Goal: Task Accomplishment & Management: Manage account settings

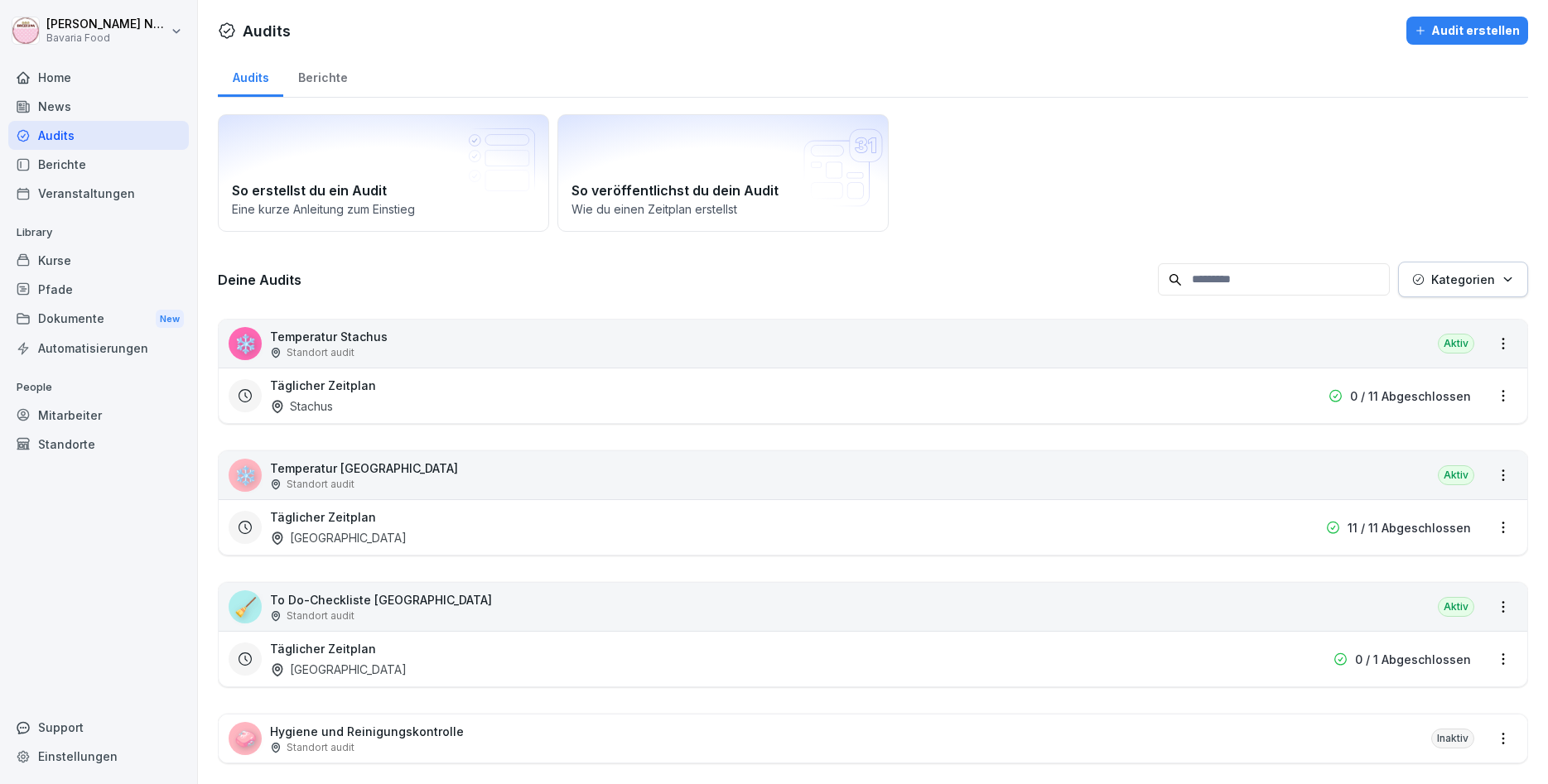
scroll to position [95, 0]
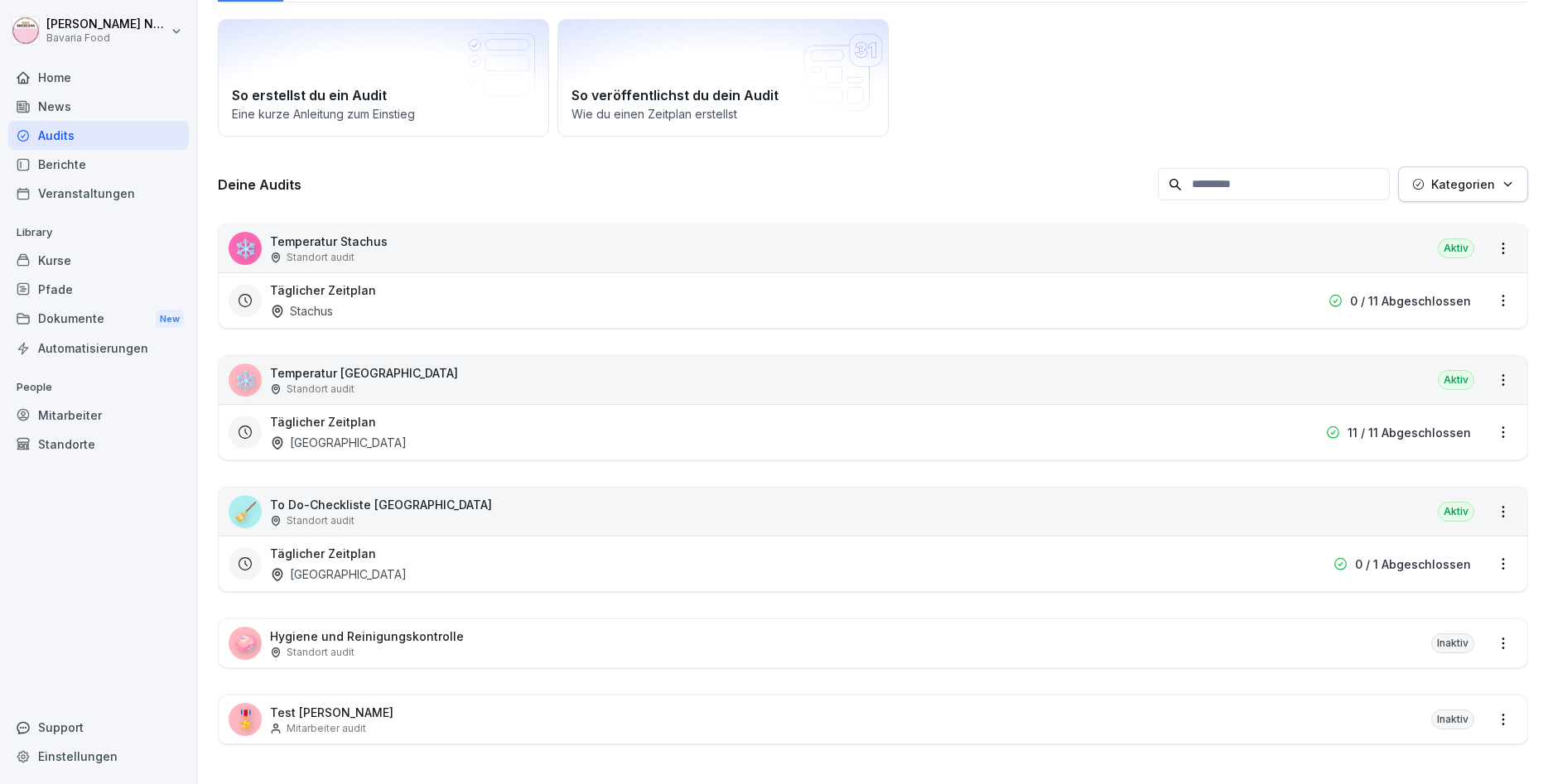
click at [51, 81] on div "Home" at bounding box center [99, 77] width 180 height 29
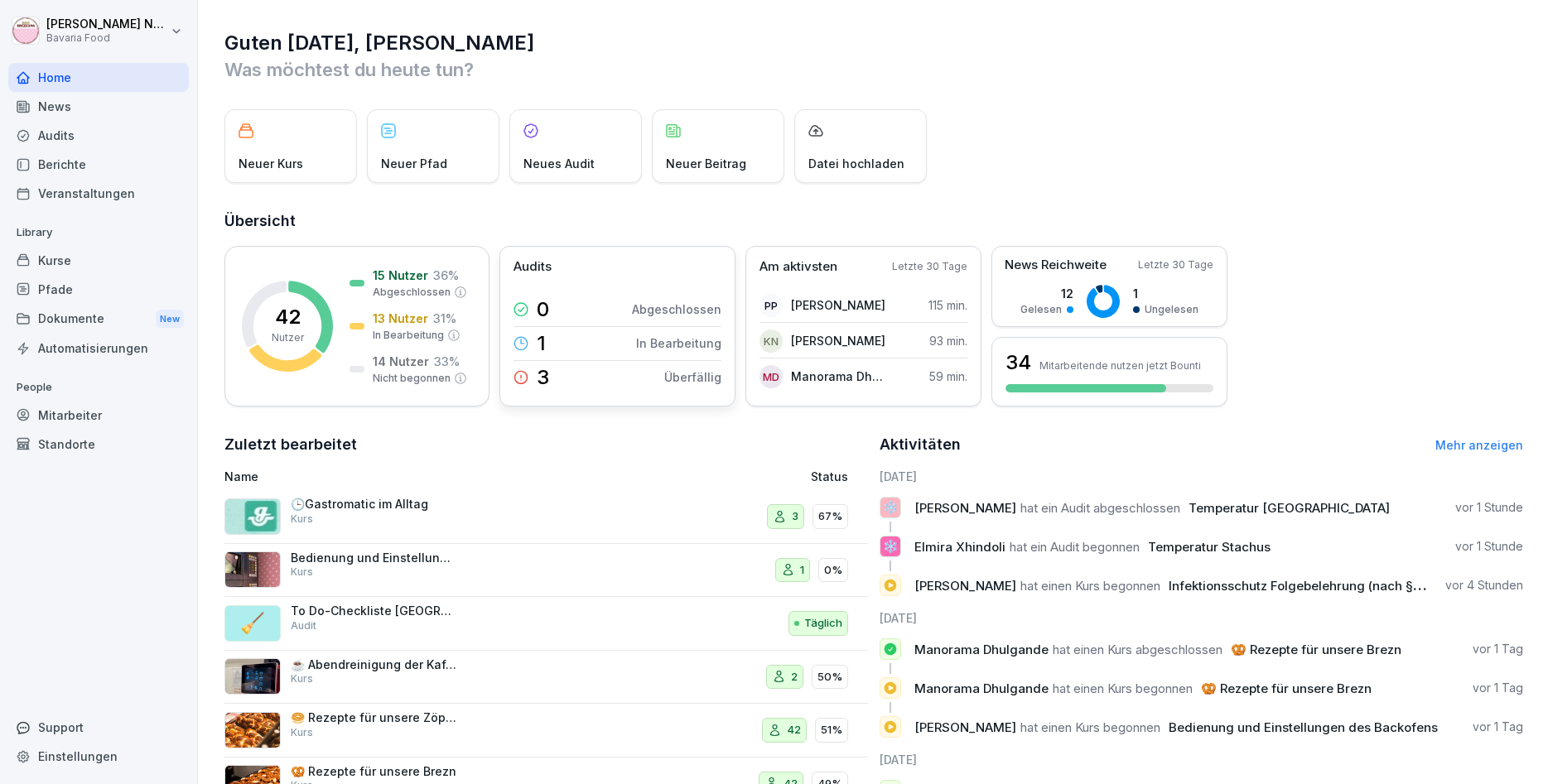
click at [545, 377] on p "3" at bounding box center [542, 377] width 12 height 20
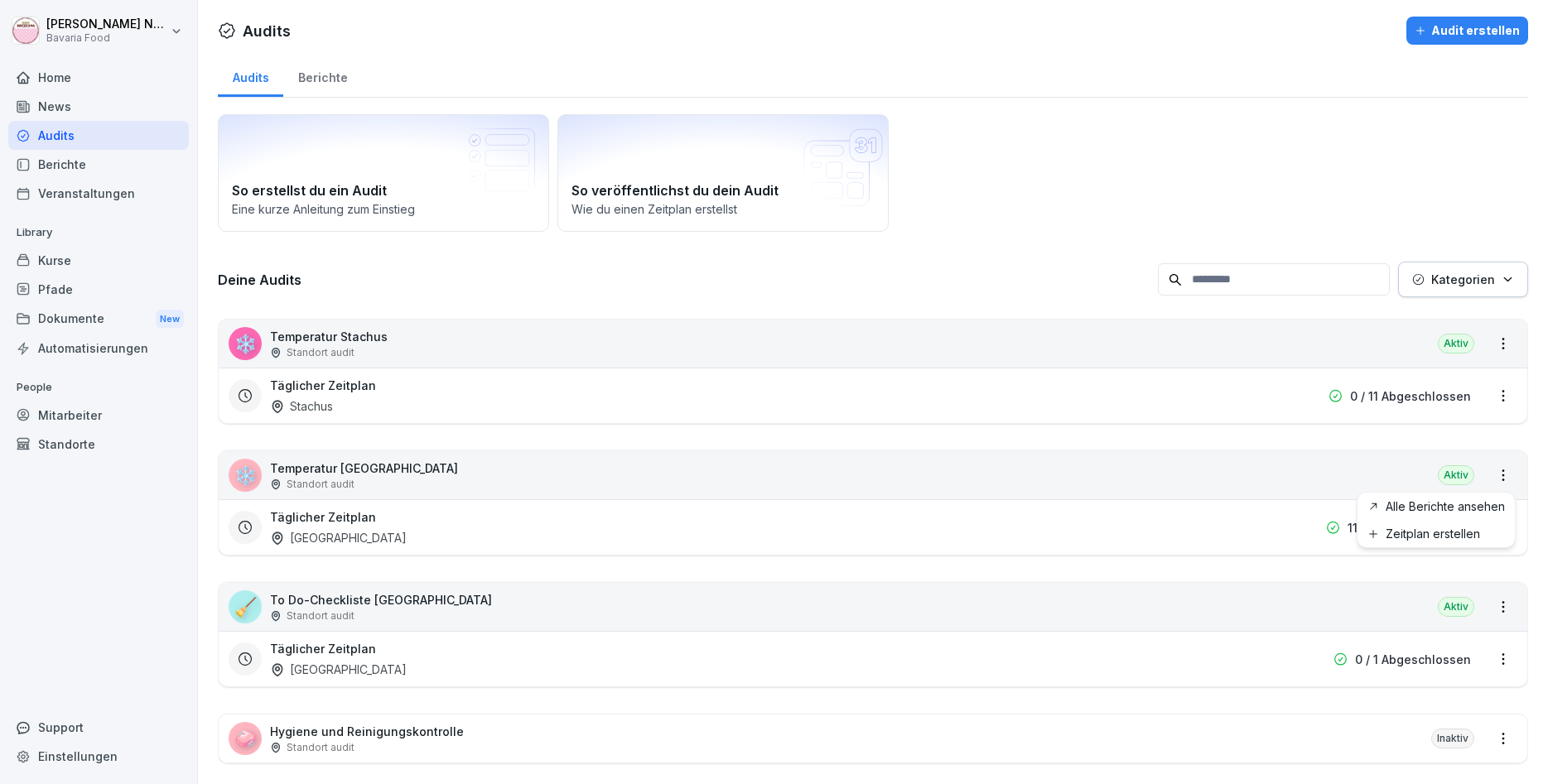
click at [1498, 467] on html "Katharina Neurohr Bavaria Food Home News Audits Berichte Veranstaltungen Librar…" at bounding box center [774, 392] width 1548 height 784
click at [0, 0] on link "Alle Berichte ansehen" at bounding box center [0, 0] width 0 height 0
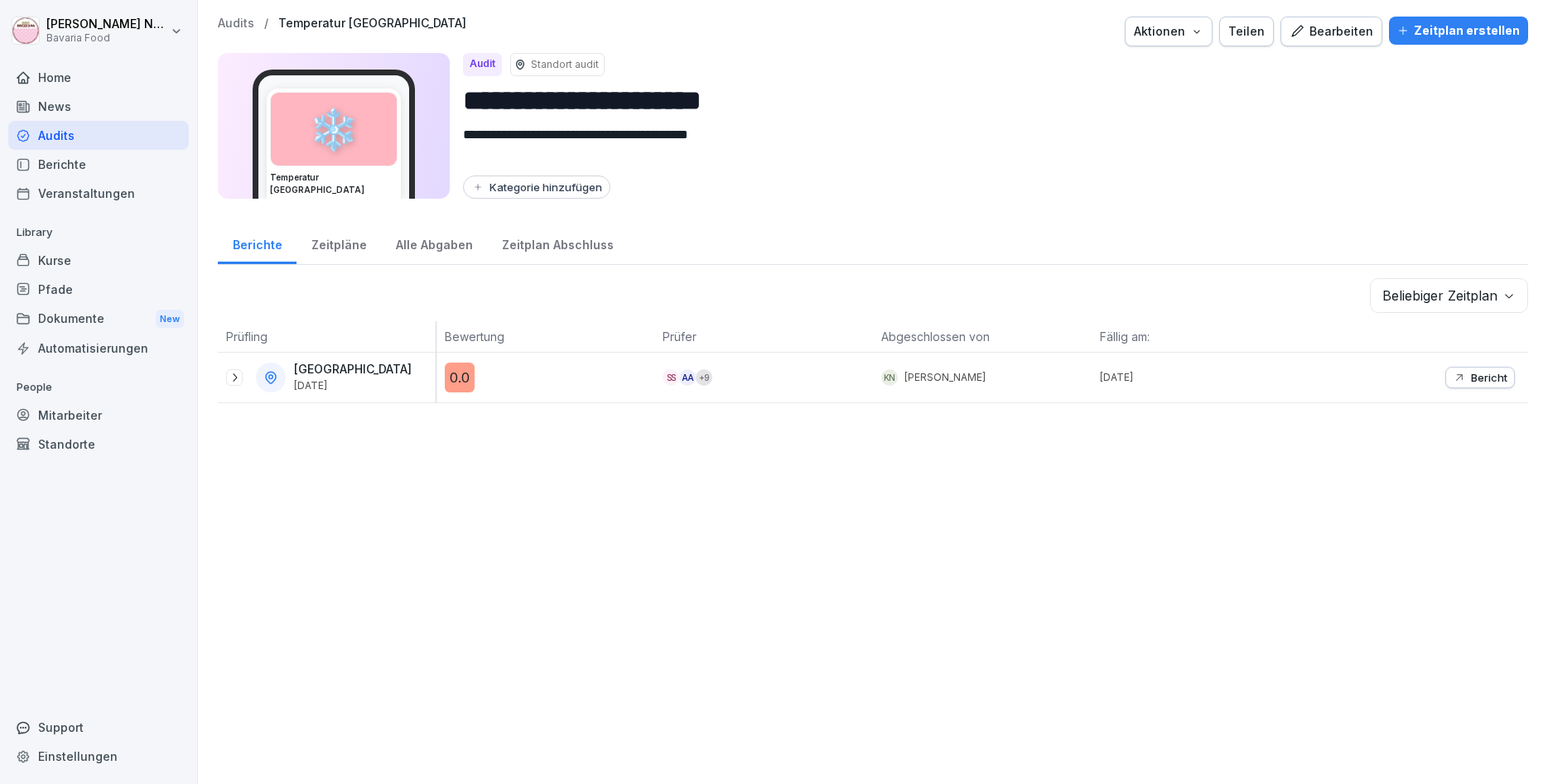
click at [345, 257] on div "Zeitpläne" at bounding box center [338, 243] width 85 height 42
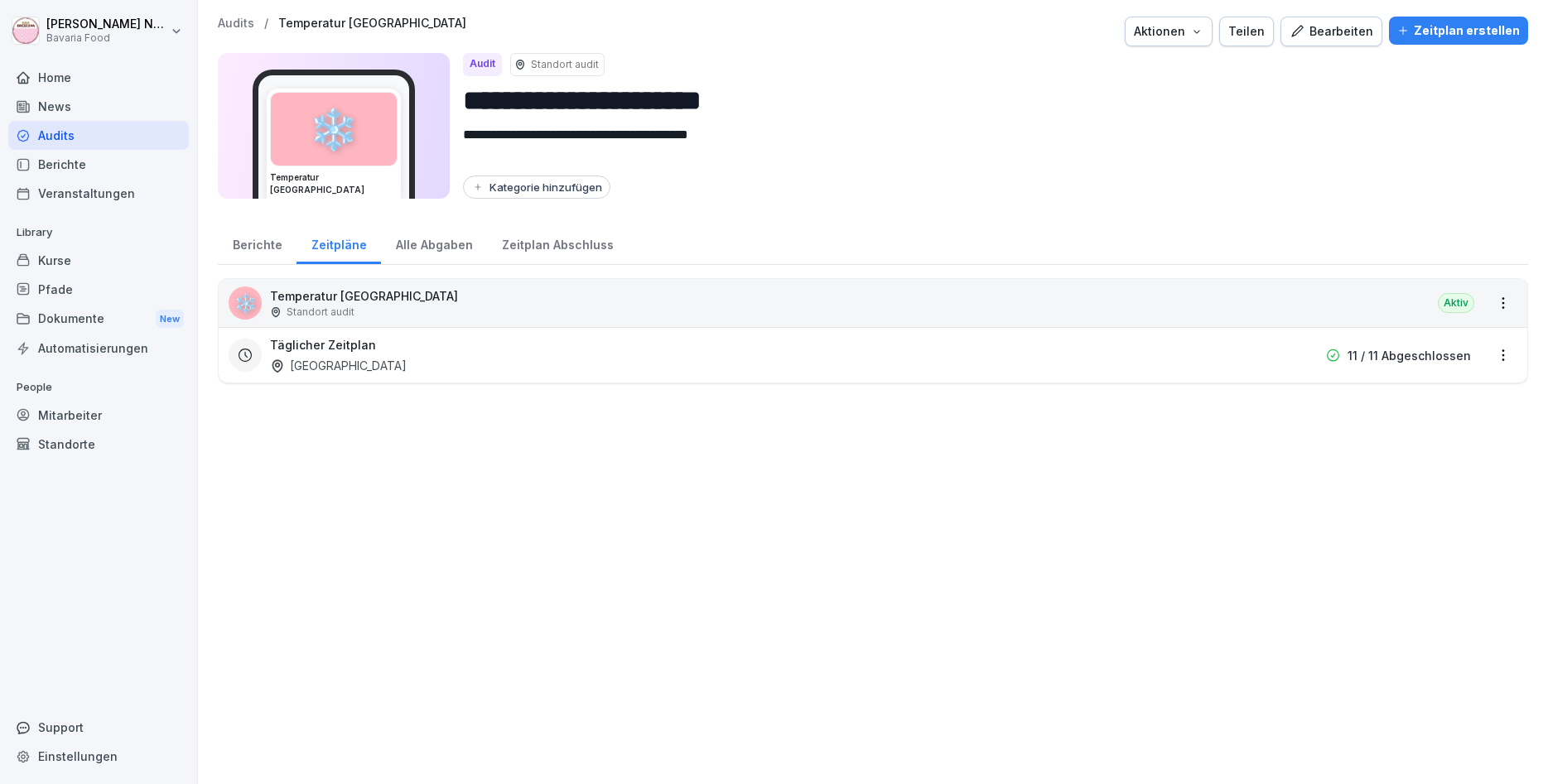
click at [402, 245] on div "Alle Abgaben" at bounding box center [434, 243] width 106 height 42
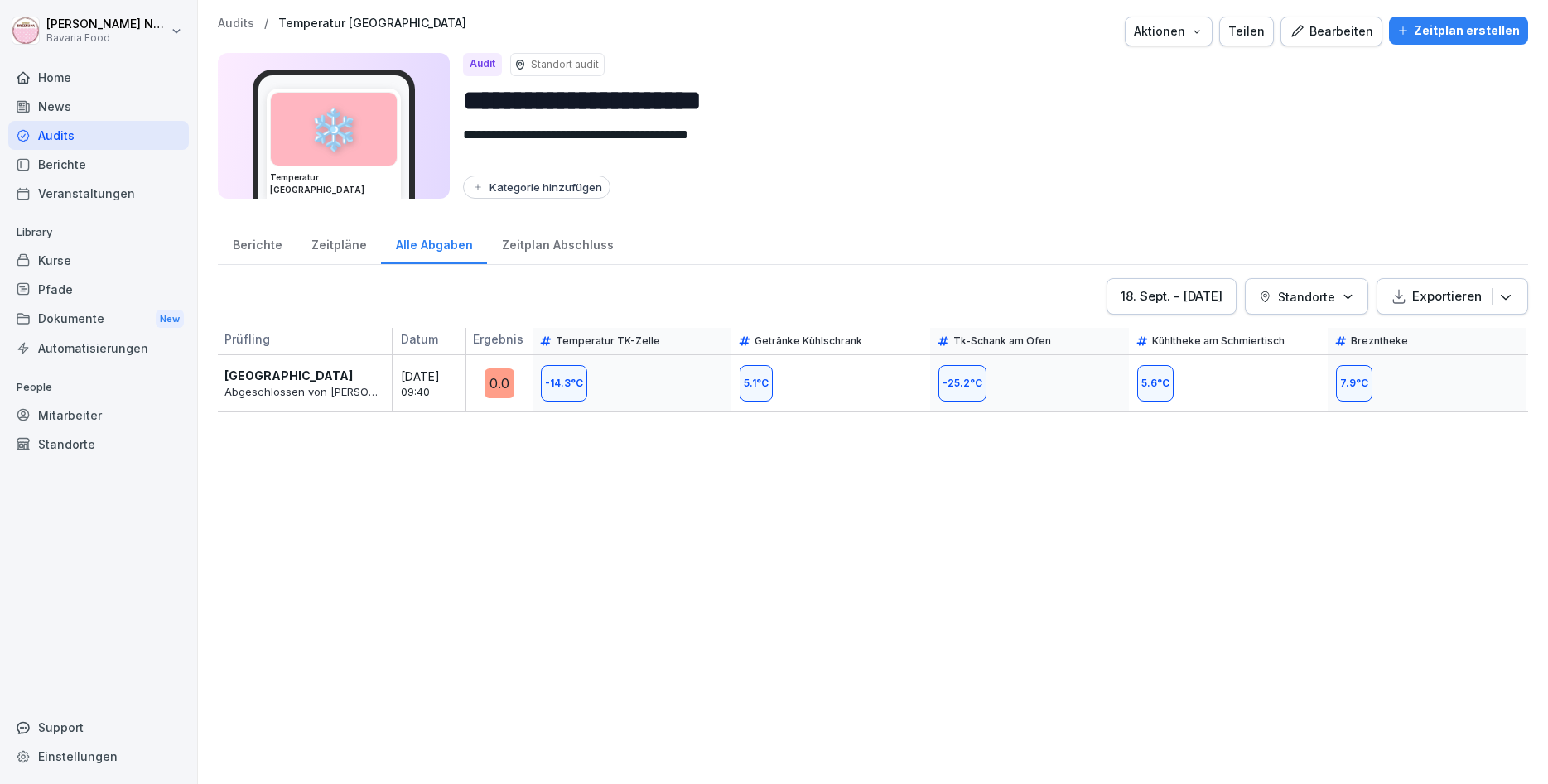
click at [585, 252] on div "Zeitplan Abschluss" at bounding box center [557, 243] width 141 height 42
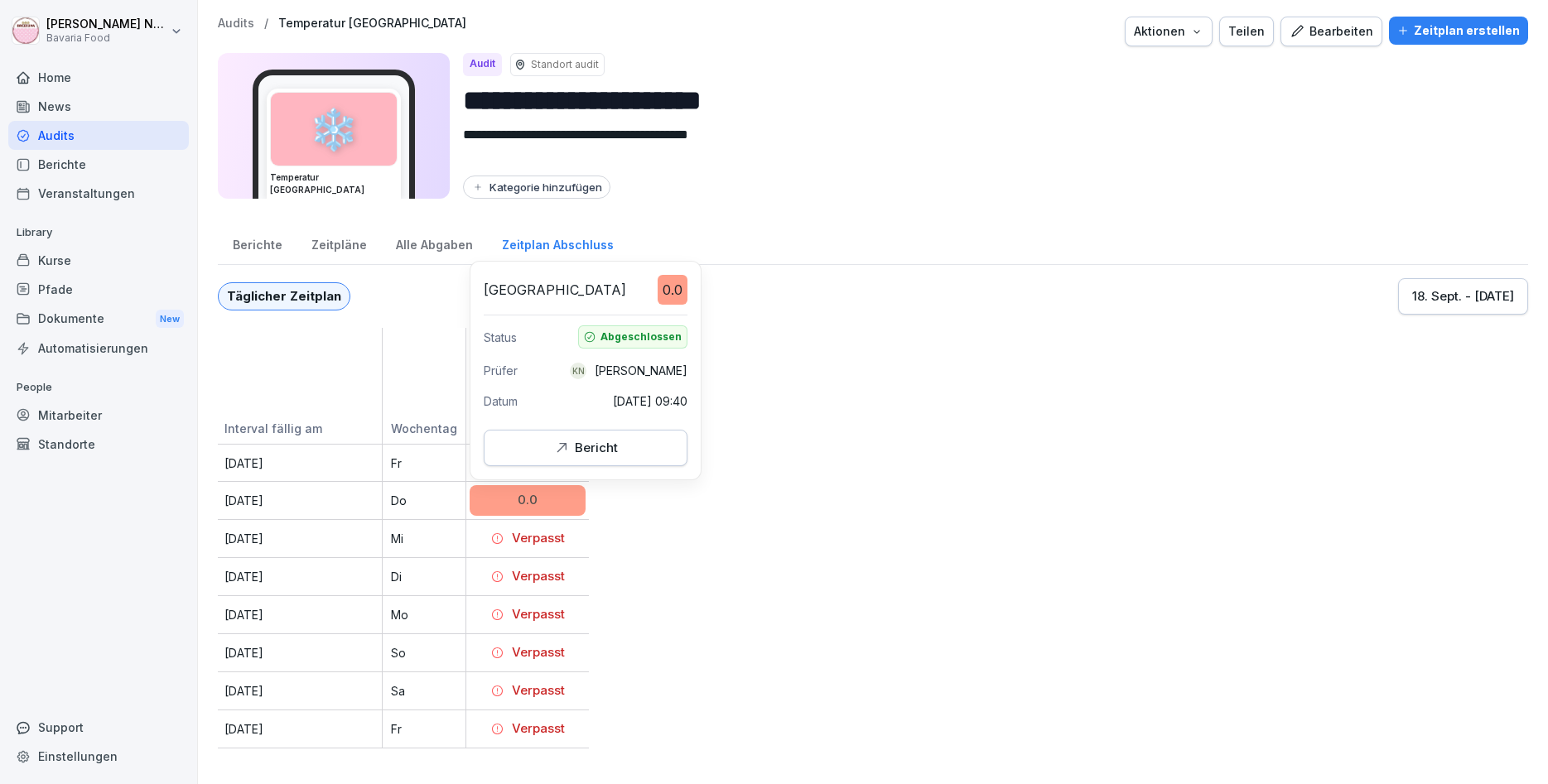
click at [554, 457] on div "Bericht" at bounding box center [585, 447] width 176 height 18
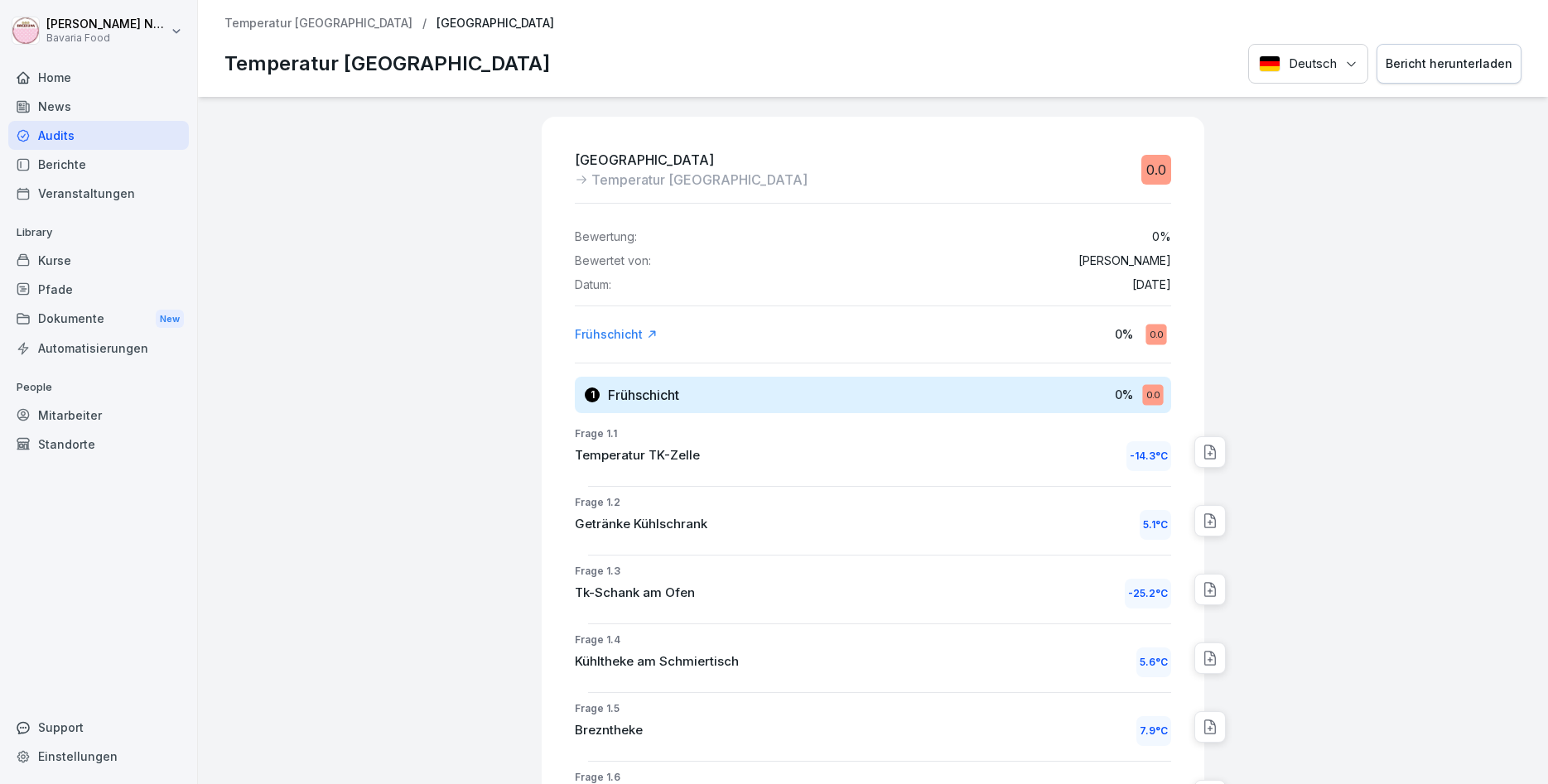
click at [438, 503] on div "Marienplatz Temperatur Marienplatz 0.0 Bewertung: 0 % Bewertet von: Katharina N…" at bounding box center [873, 440] width 1350 height 687
click at [57, 84] on div "Home" at bounding box center [99, 77] width 180 height 29
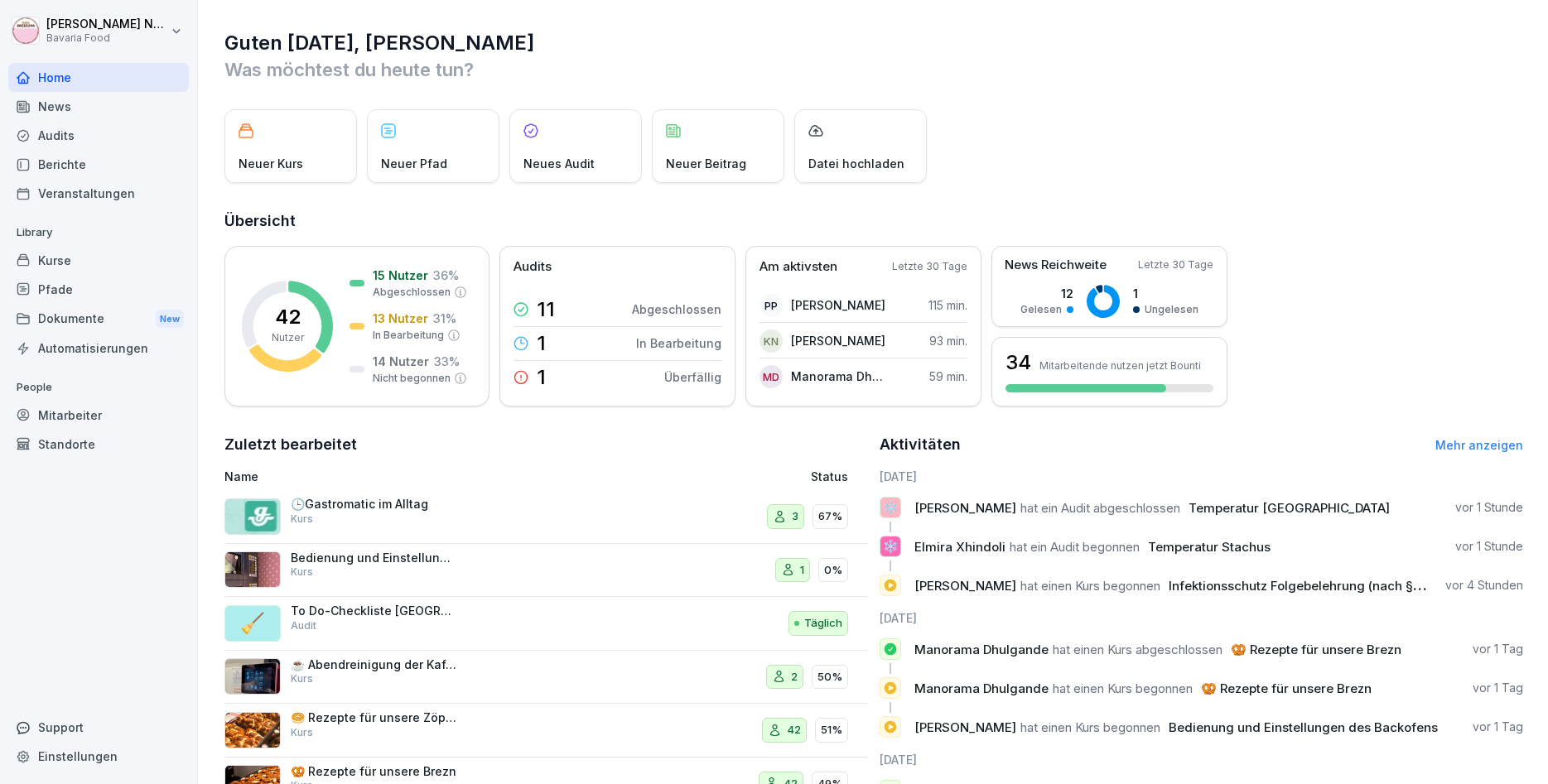
click at [90, 423] on div "Mitarbeiter" at bounding box center [99, 415] width 180 height 29
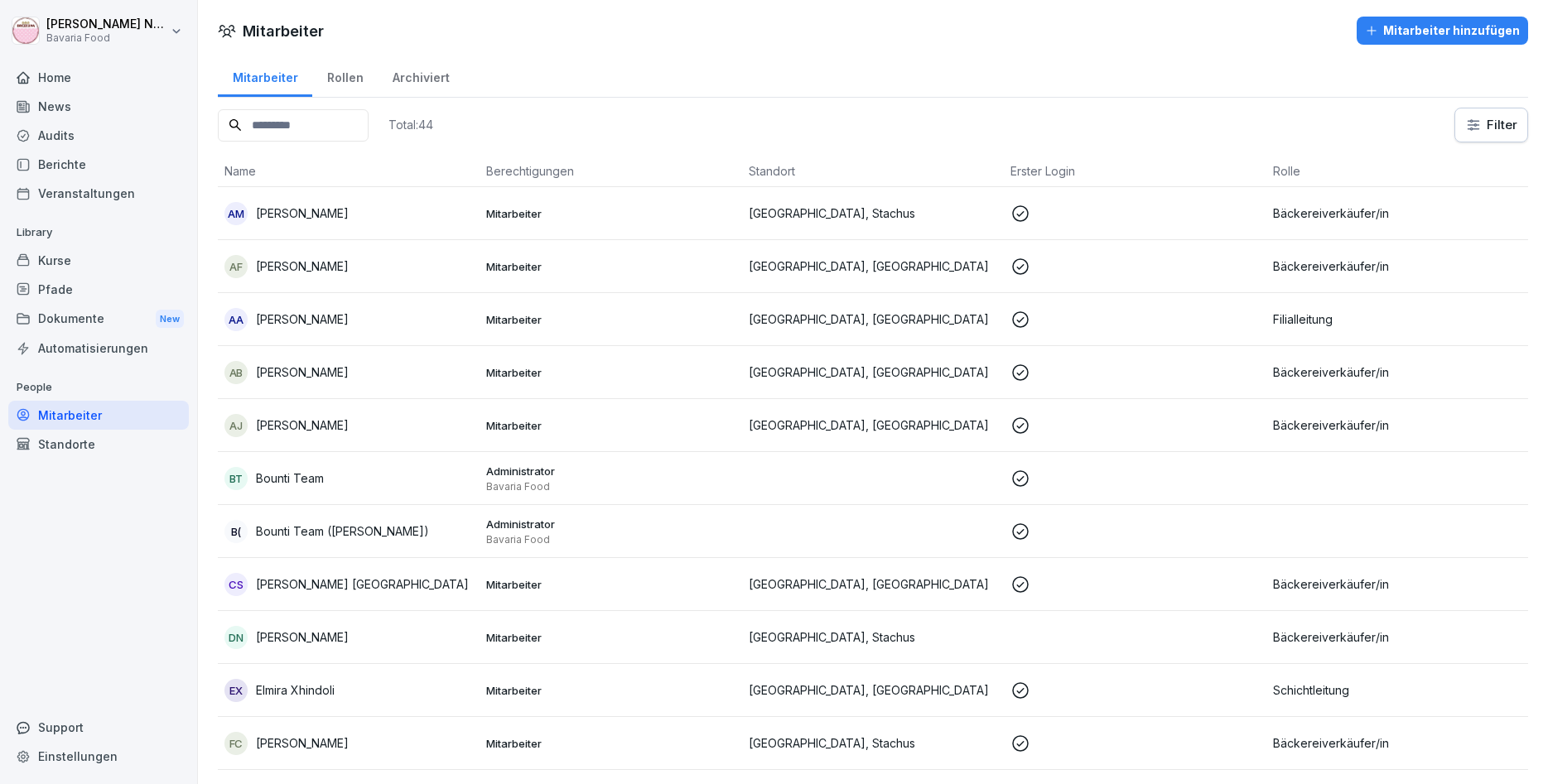
click at [1449, 39] on div "Mitarbeiter hinzufügen" at bounding box center [1443, 30] width 155 height 18
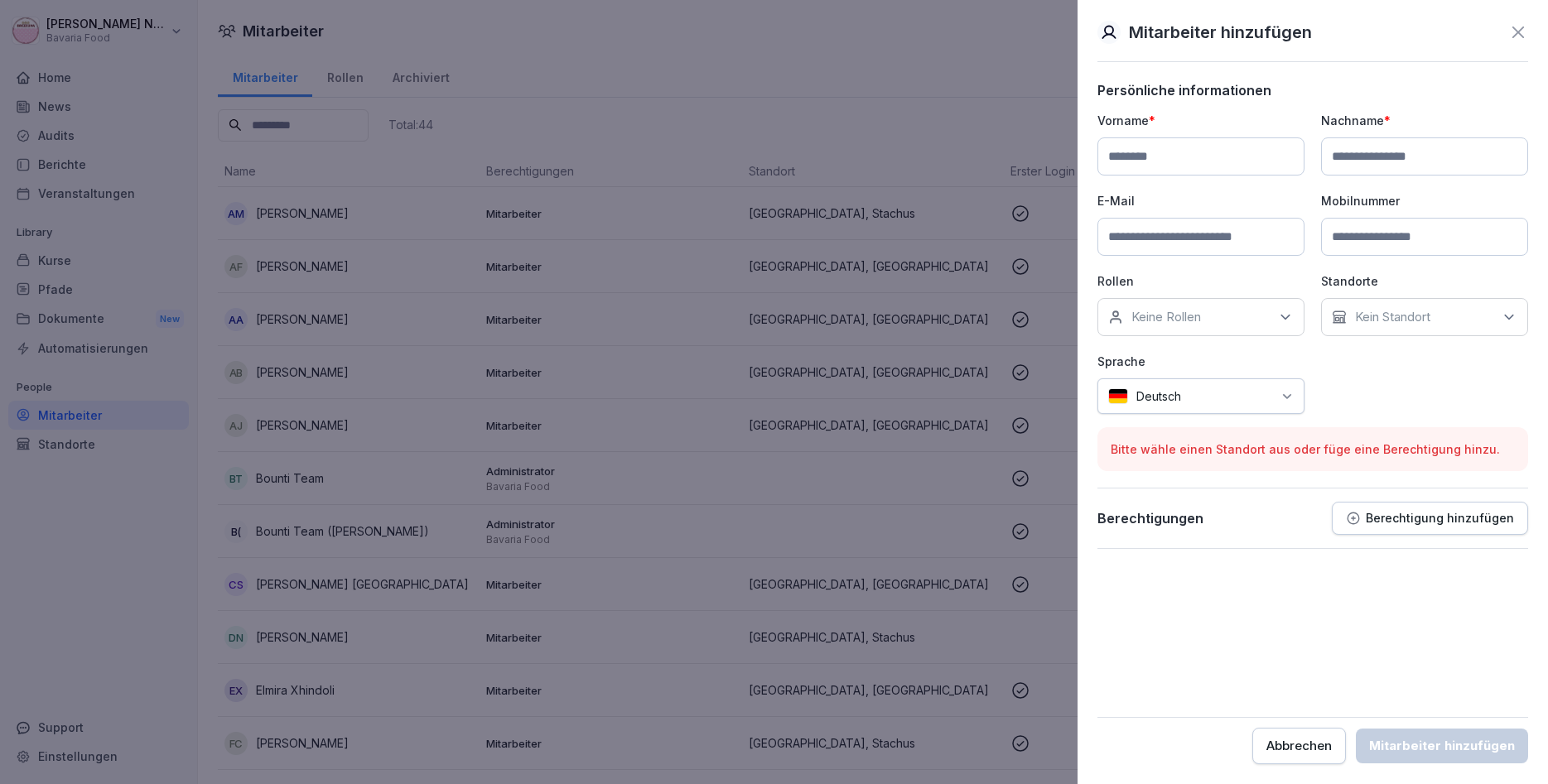
click at [1145, 144] on input at bounding box center [1201, 157] width 207 height 38
type input "******"
type input "**********"
click at [1149, 236] on input at bounding box center [1201, 236] width 207 height 38
click at [1135, 231] on input at bounding box center [1201, 236] width 207 height 38
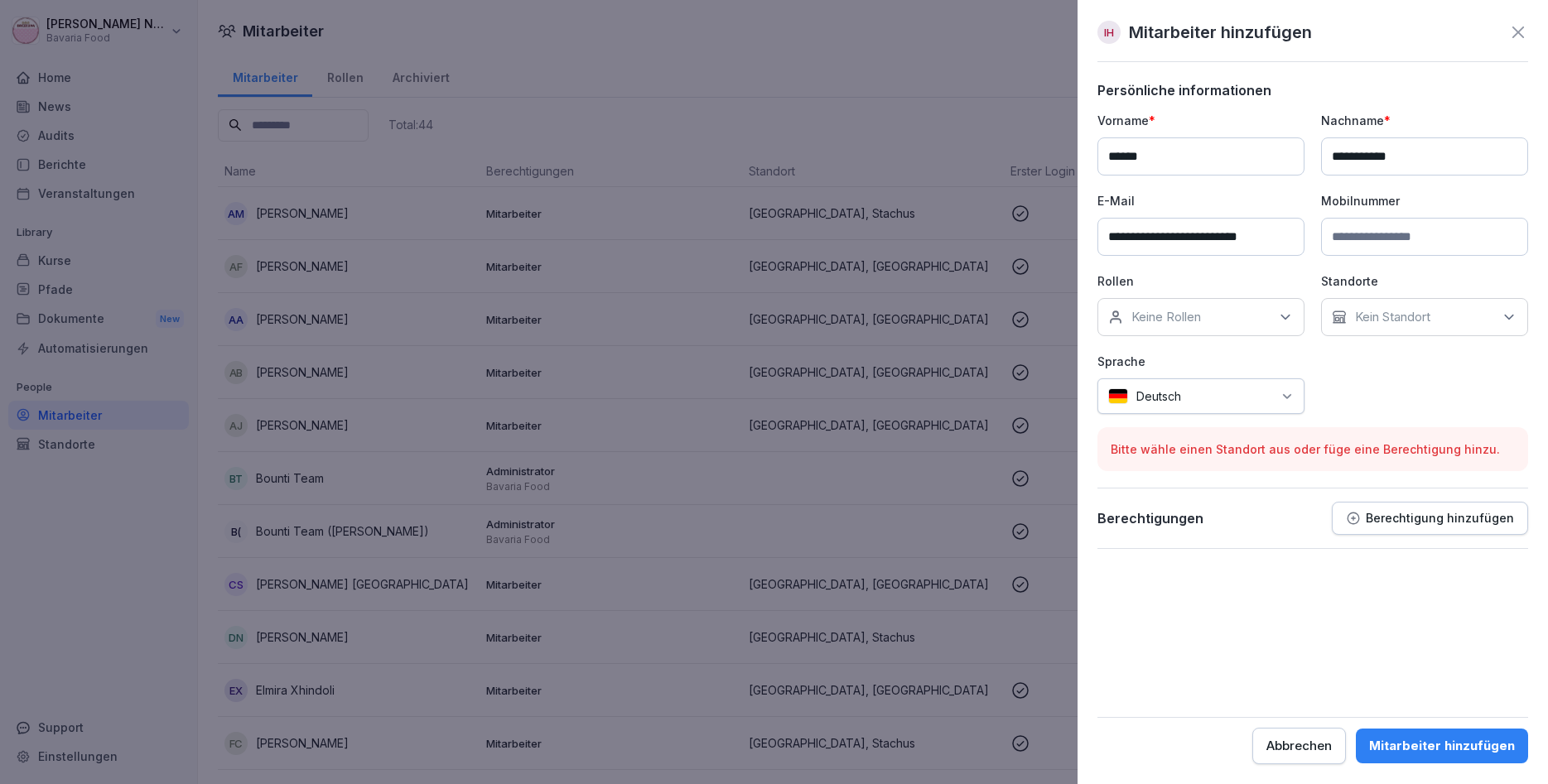
type input "**********"
click at [1385, 516] on p "Berechtigung hinzufügen" at bounding box center [1440, 518] width 148 height 13
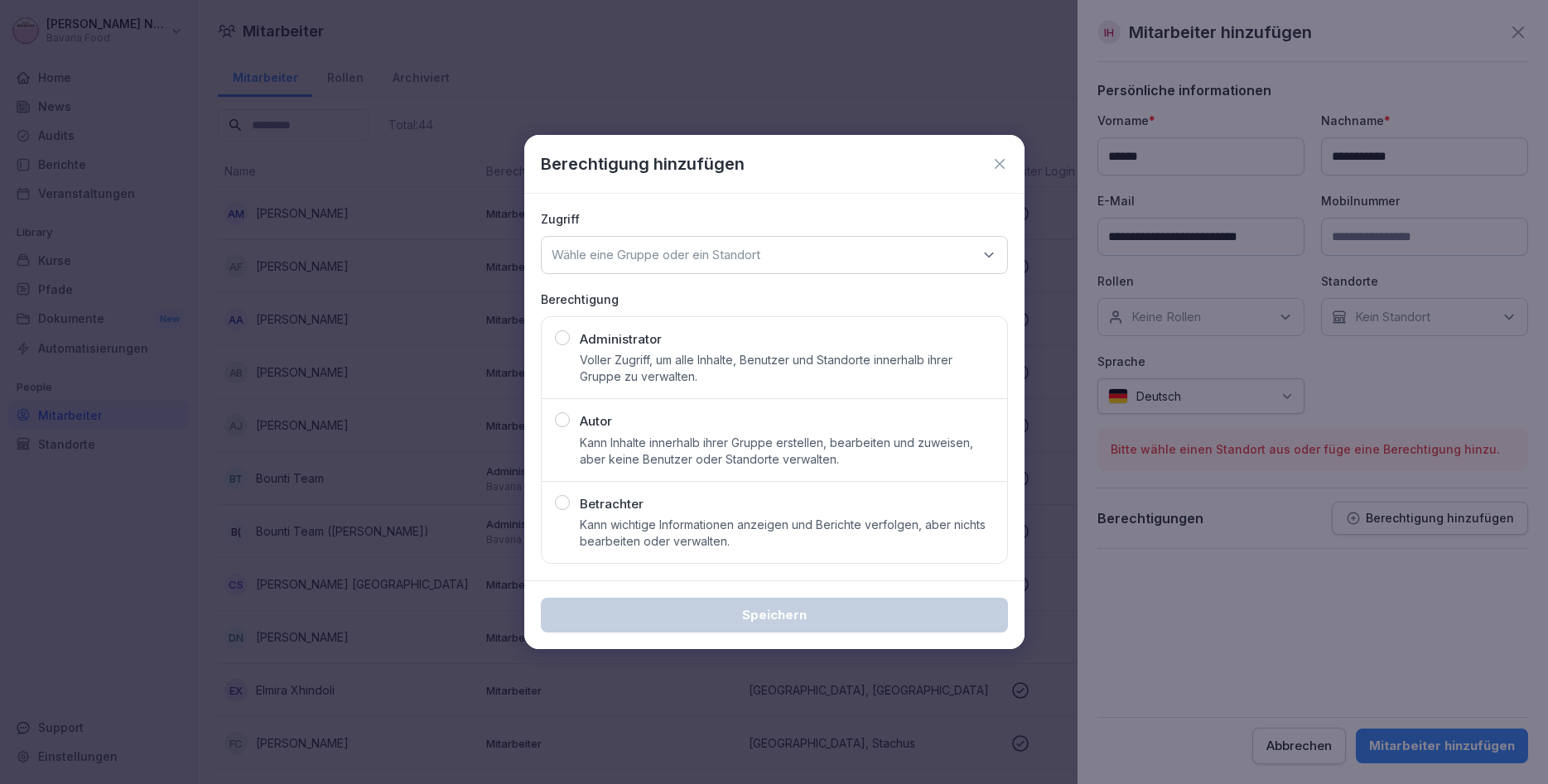
click at [991, 262] on icon at bounding box center [989, 254] width 16 height 16
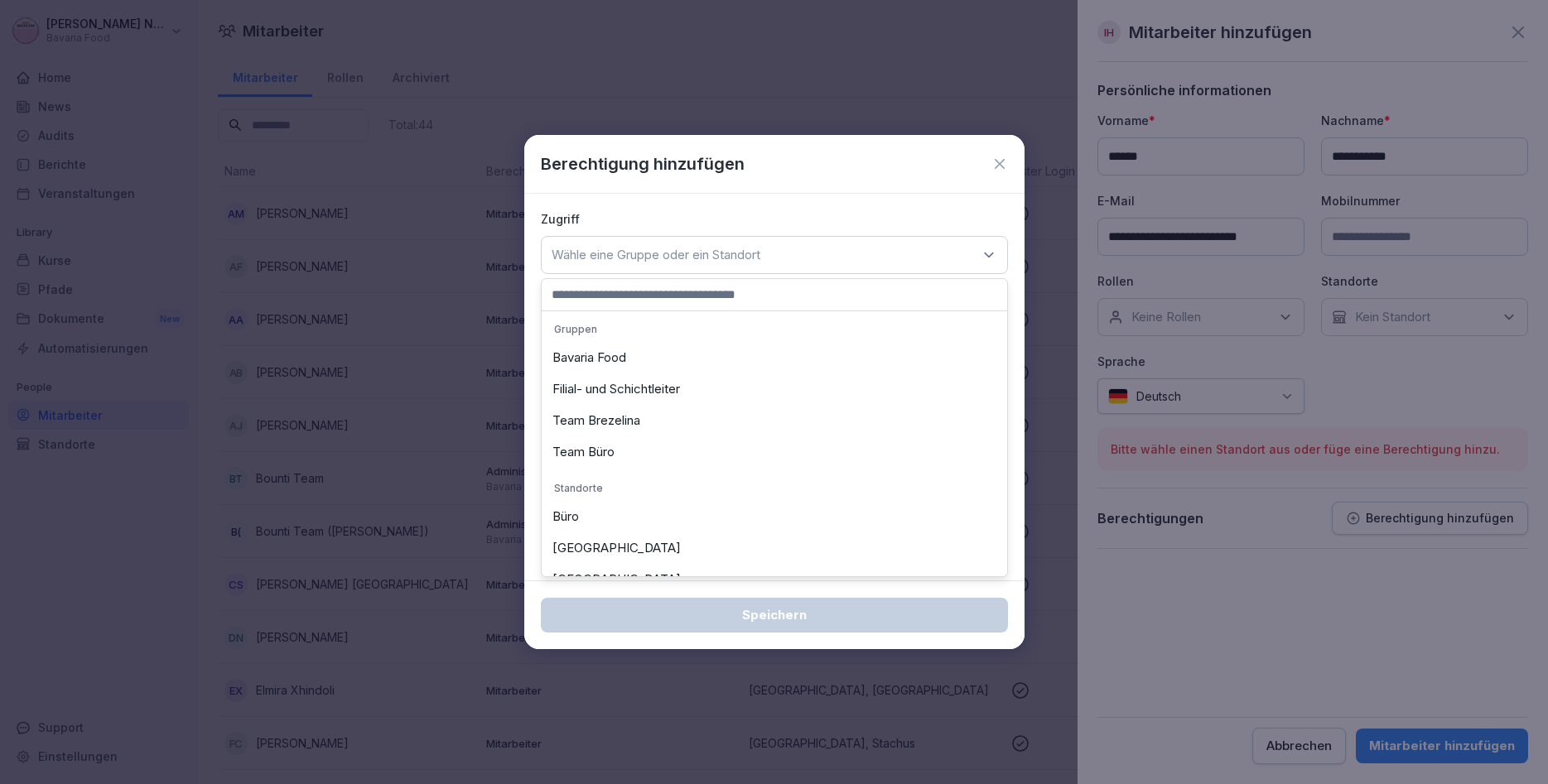
click at [594, 430] on div "Team Brezelina" at bounding box center [775, 420] width 458 height 31
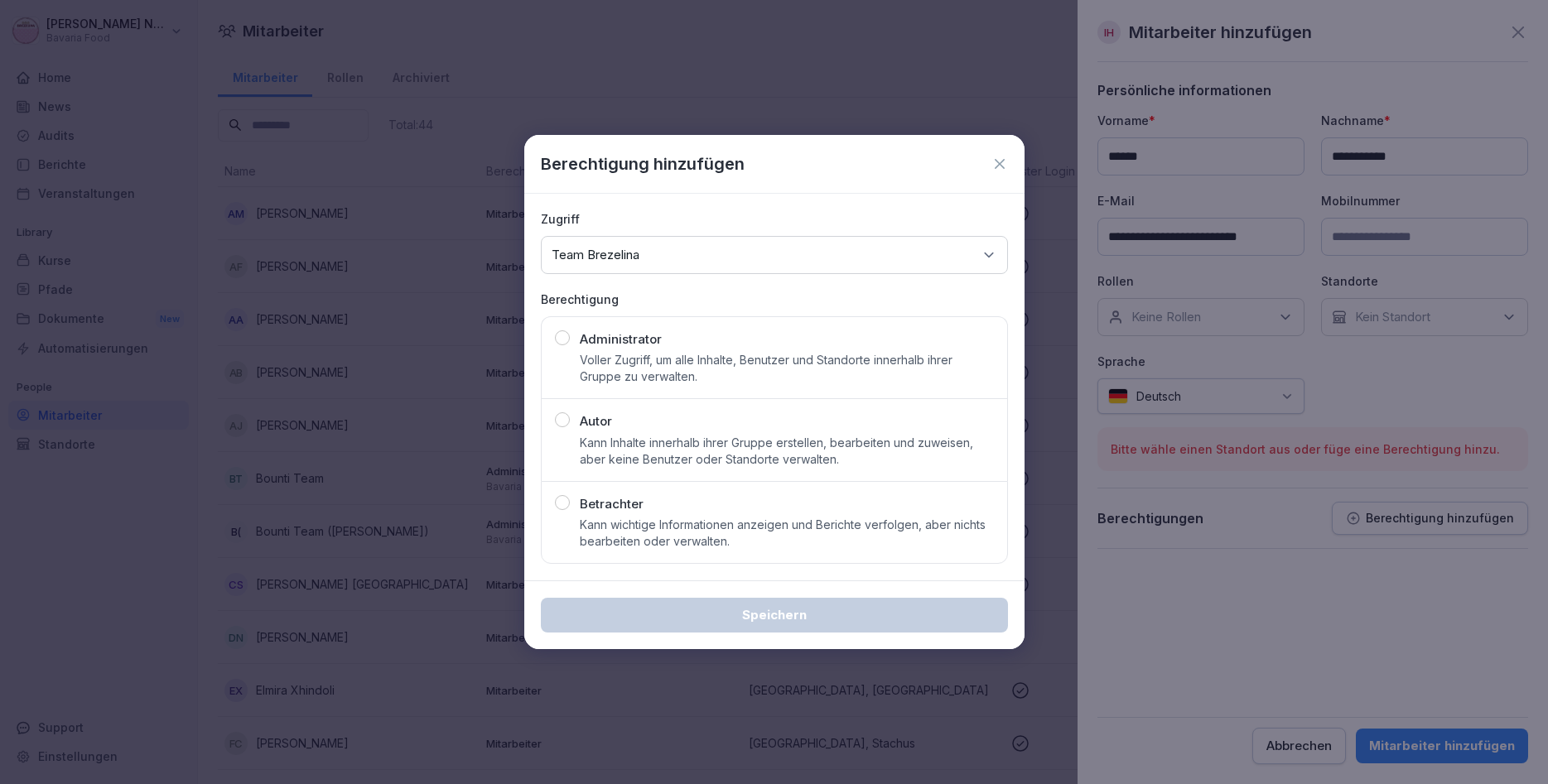
click at [600, 495] on p "Betrachter" at bounding box center [612, 505] width 64 height 19
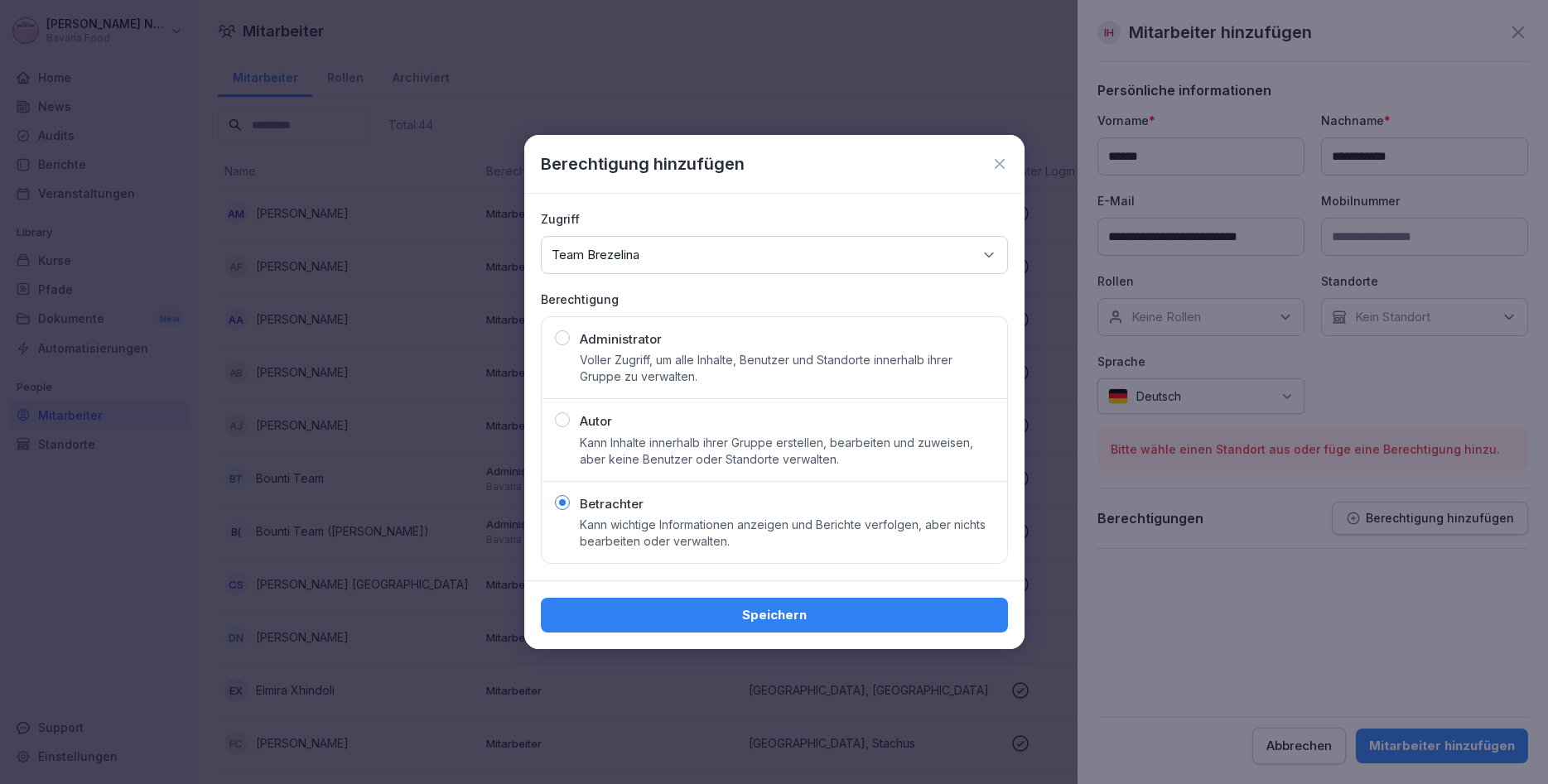
click at [690, 620] on div "Speichern" at bounding box center [775, 615] width 441 height 18
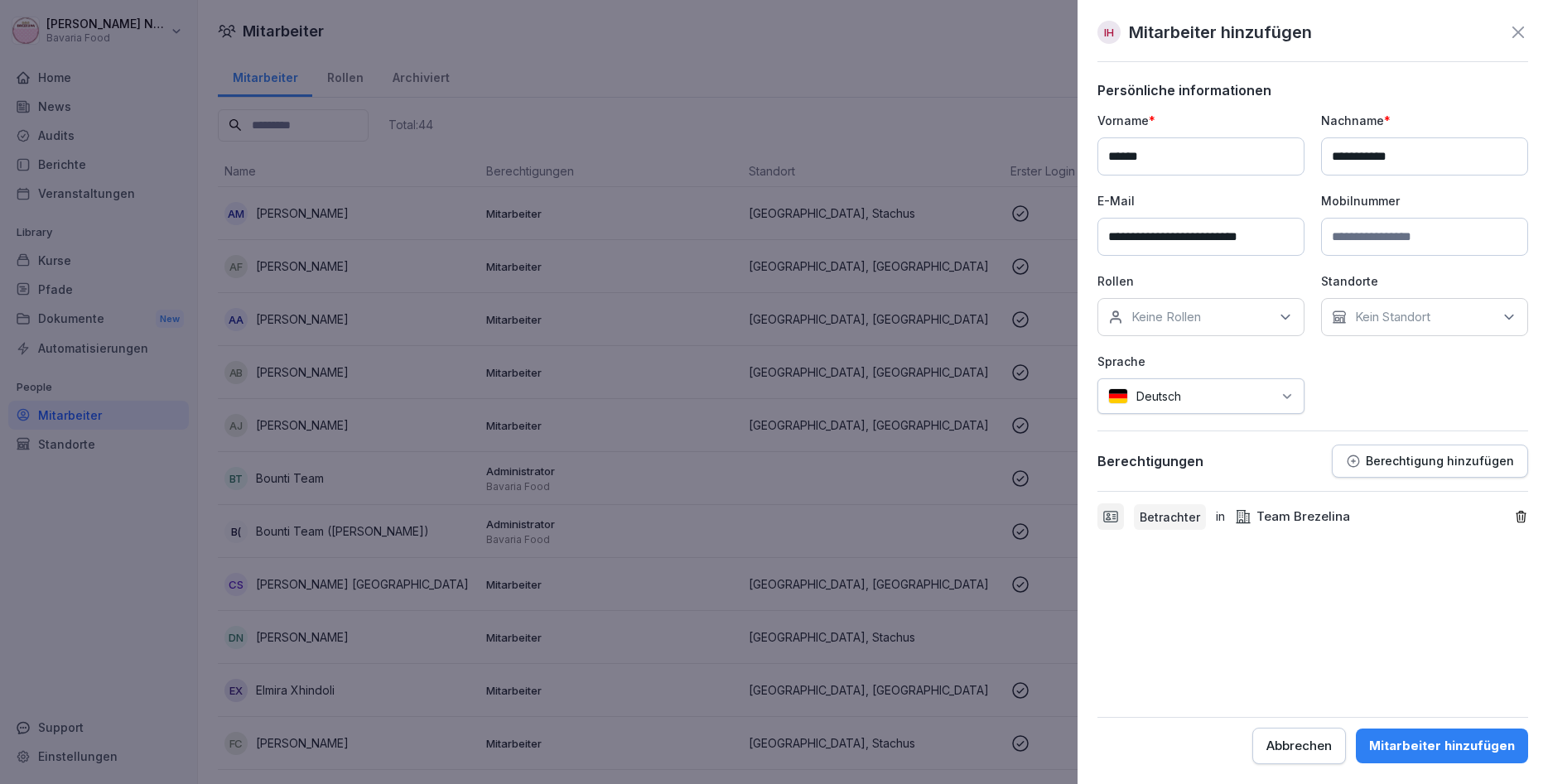
click at [1196, 309] on p "Keine Rollen" at bounding box center [1166, 316] width 69 height 16
click at [1111, 399] on button "Bäckereiverkäufer/in" at bounding box center [1117, 394] width 15 height 15
click at [1340, 359] on div "**********" at bounding box center [1313, 263] width 431 height 302
click at [1376, 317] on p "Kein Standort" at bounding box center [1392, 316] width 75 height 16
click at [1345, 428] on button "[GEOGRAPHIC_DATA]" at bounding box center [1341, 425] width 15 height 15
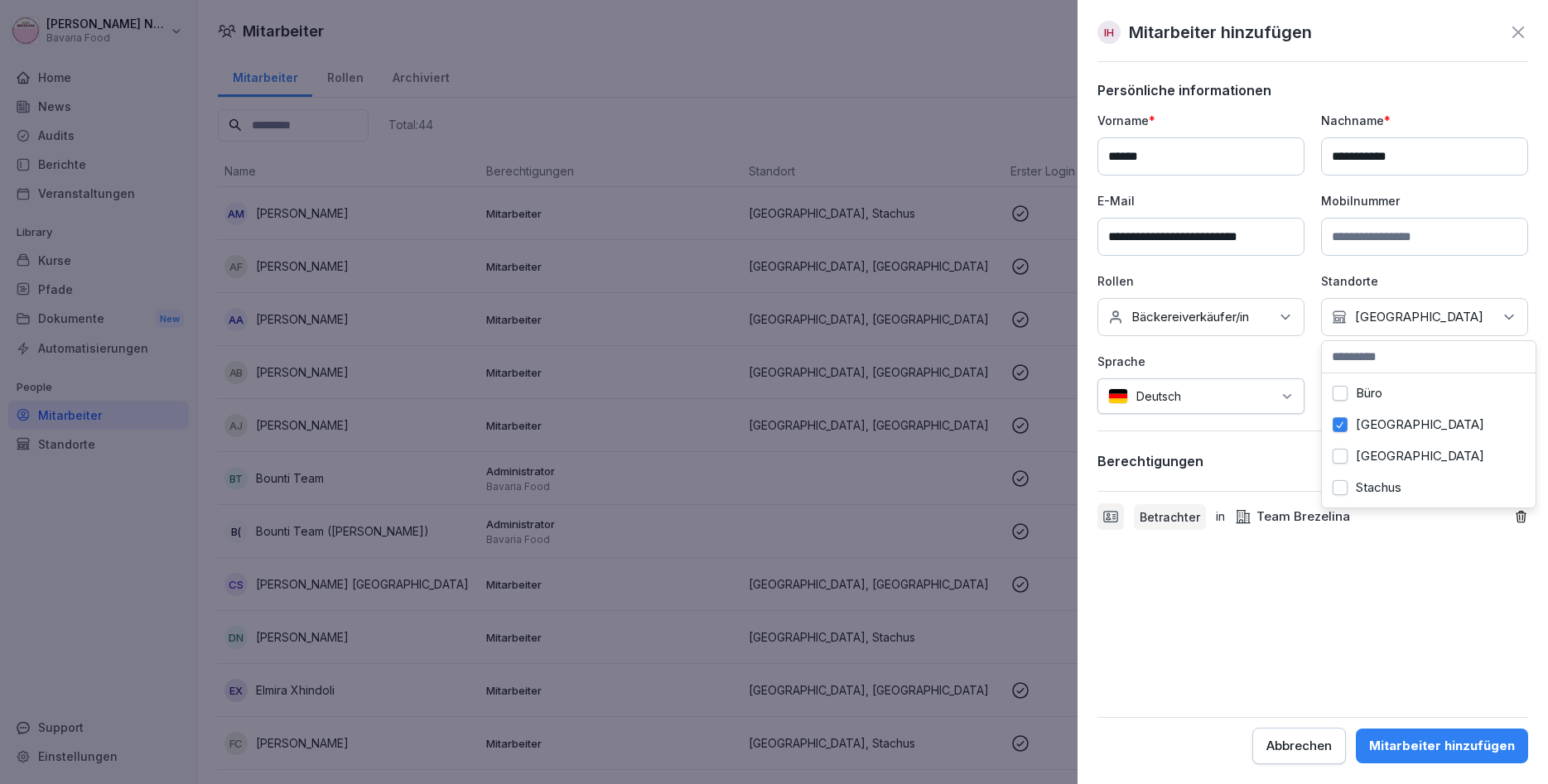
click at [1333, 493] on button "Stachus" at bounding box center [1341, 488] width 15 height 15
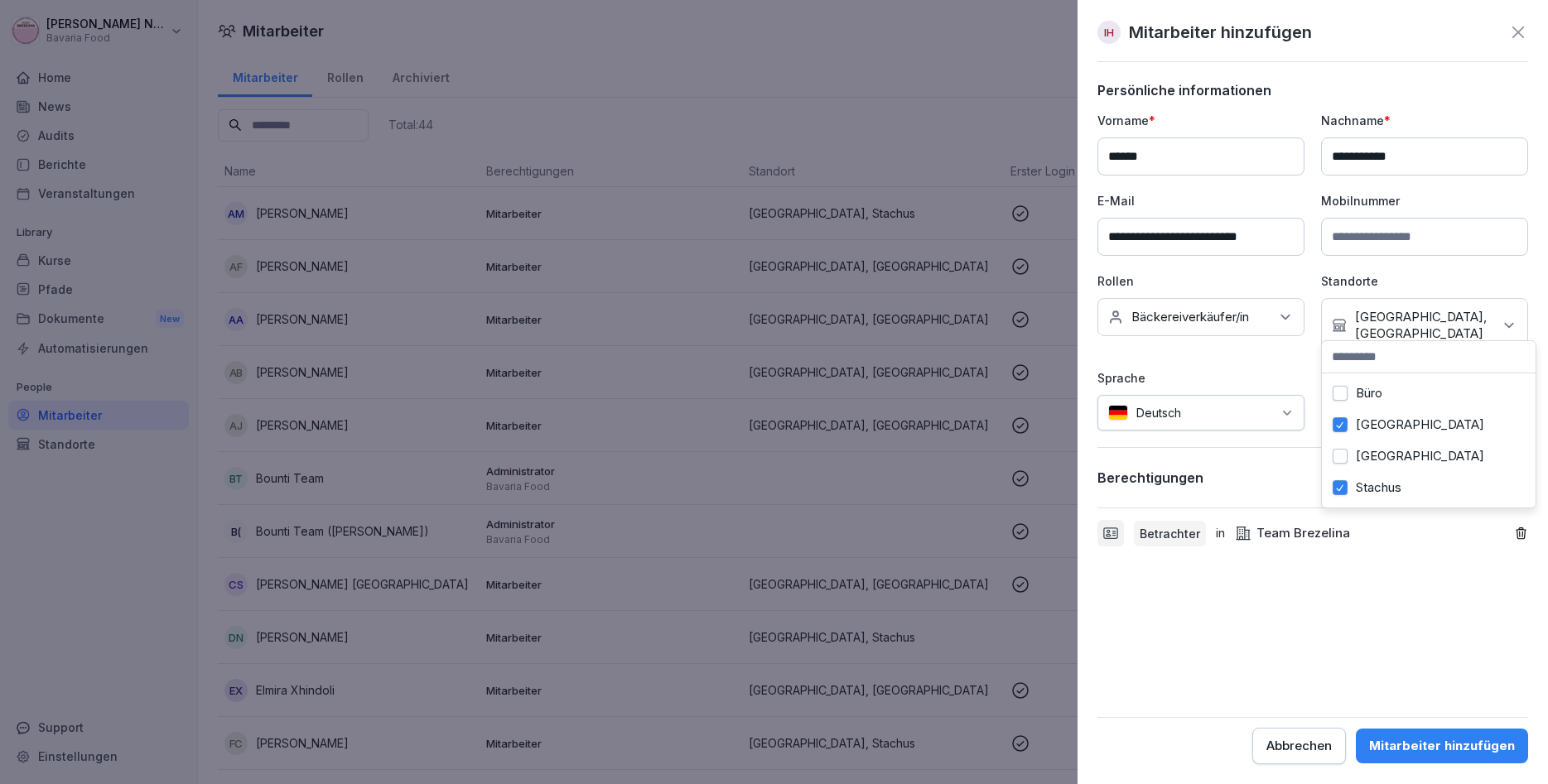
click at [1339, 464] on button "[GEOGRAPHIC_DATA]" at bounding box center [1341, 457] width 15 height 15
click at [1213, 333] on div "Keine Rollen Bäckereiverkäufer/in" at bounding box center [1201, 317] width 207 height 38
click at [1369, 235] on input at bounding box center [1425, 236] width 207 height 38
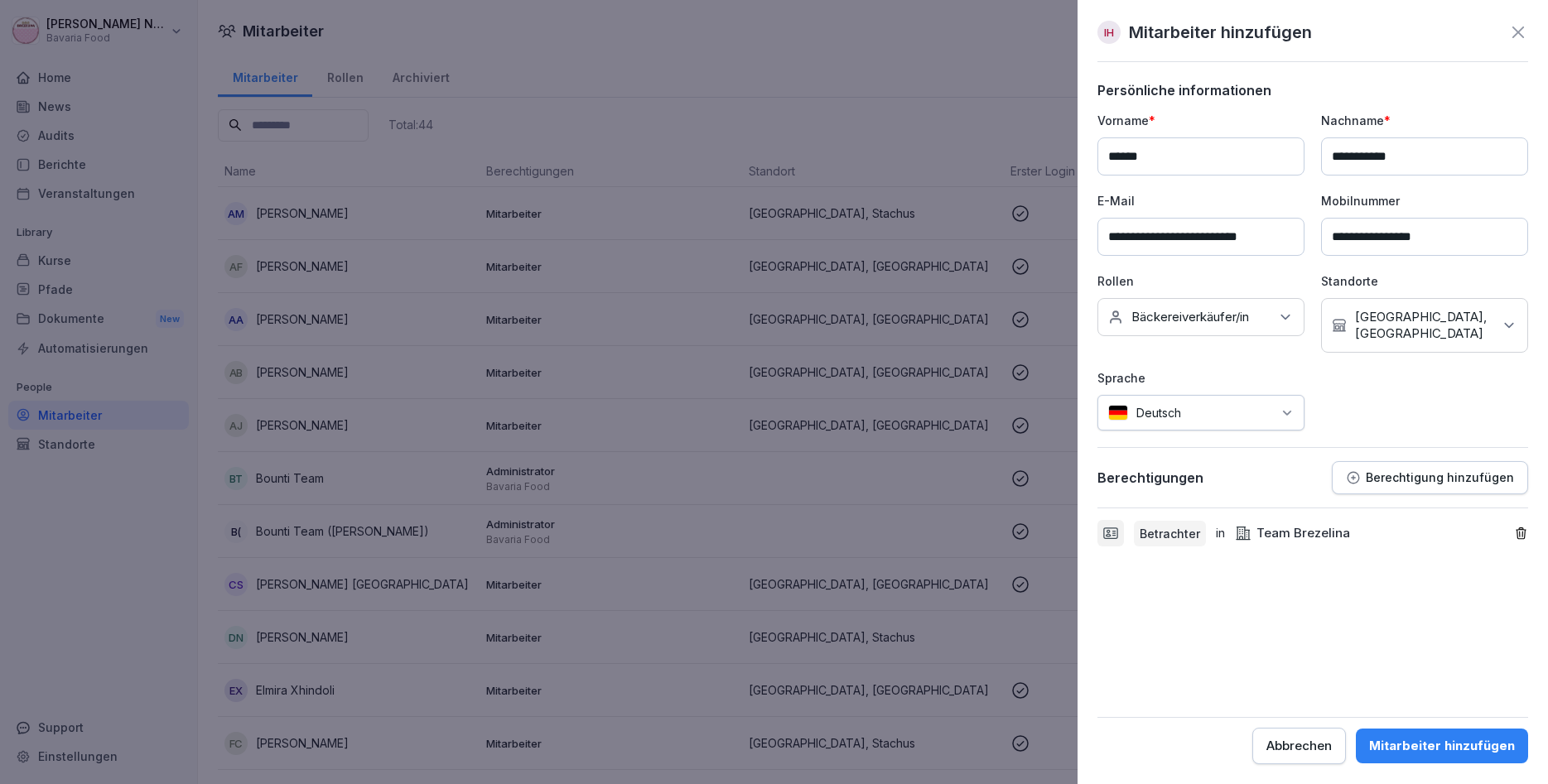
type input "**********"
click at [1405, 747] on div "Mitarbeiter hinzufügen" at bounding box center [1443, 745] width 146 height 18
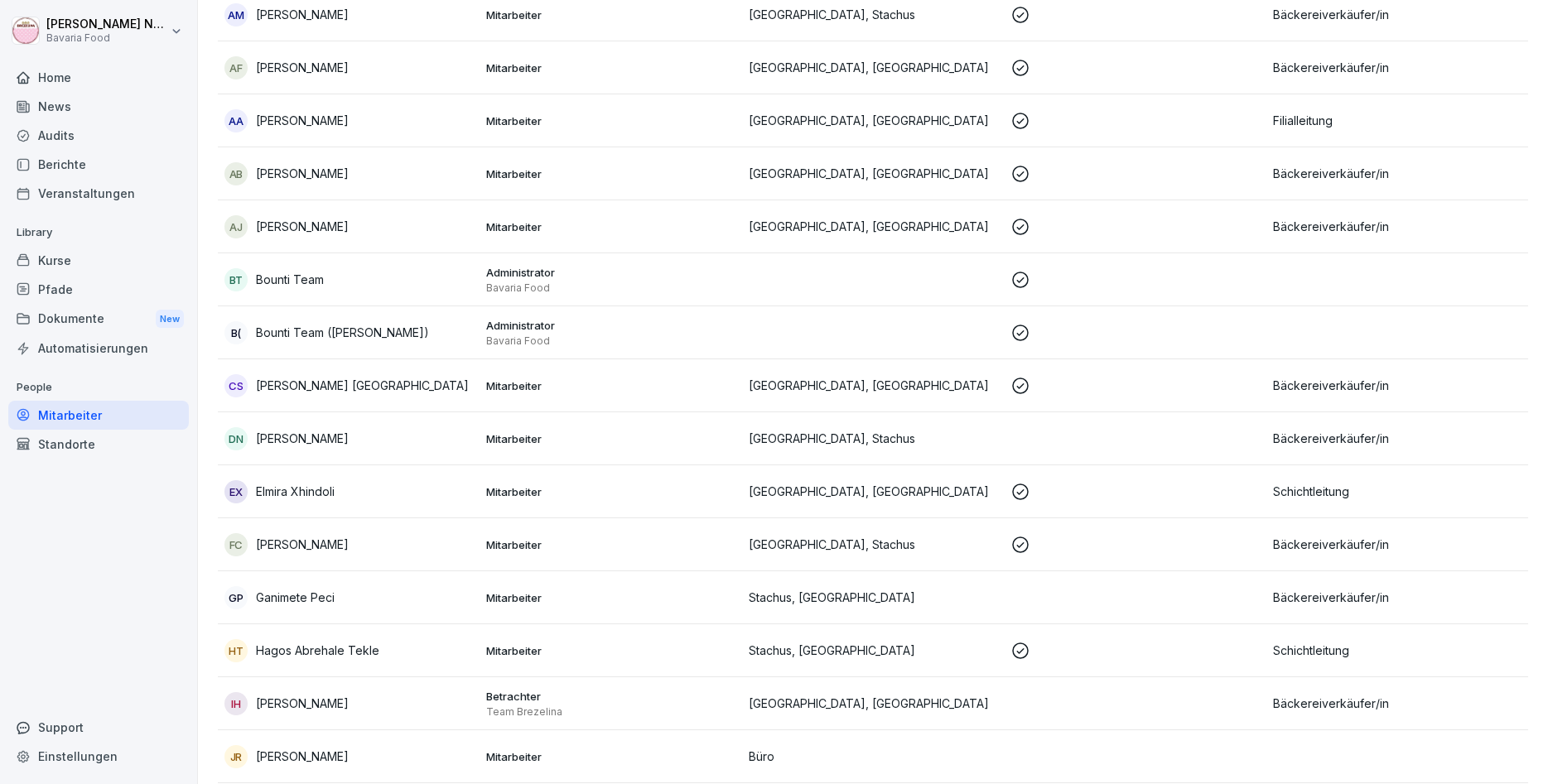
scroll to position [298, 0]
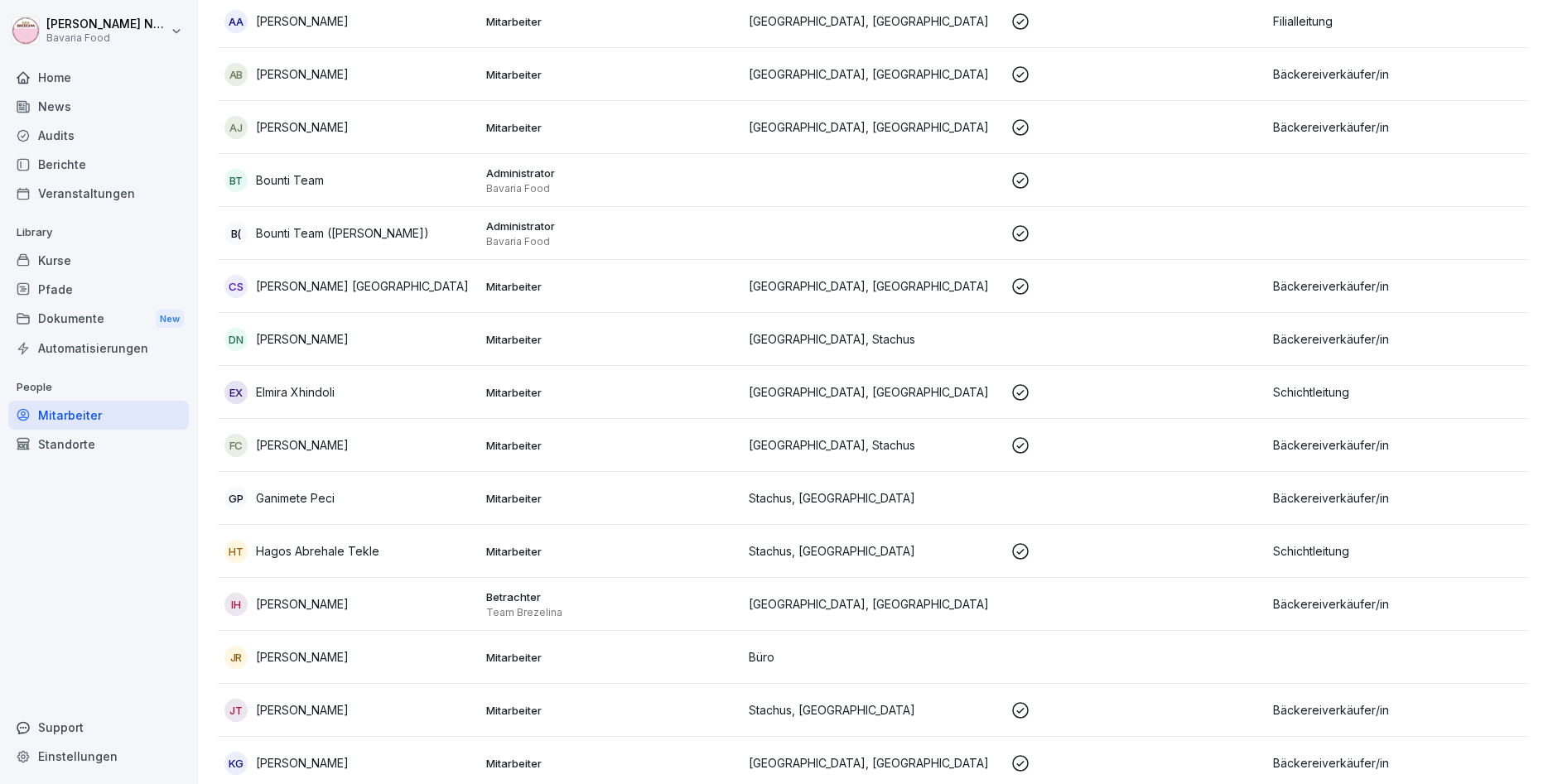
click at [336, 612] on p "[PERSON_NAME]" at bounding box center [303, 604] width 93 height 17
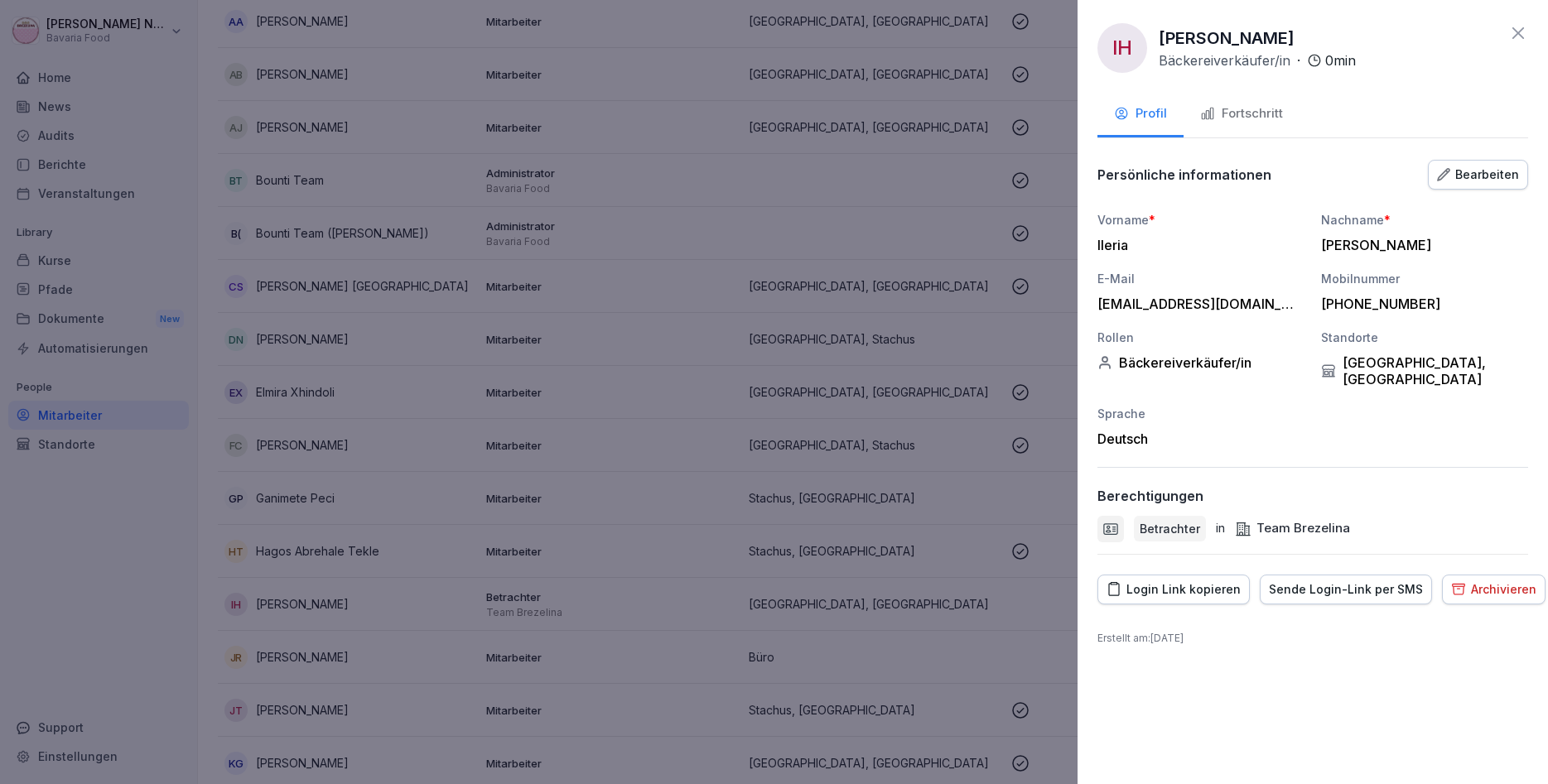
click at [1251, 525] on div "Team Brezelina" at bounding box center [1293, 529] width 115 height 19
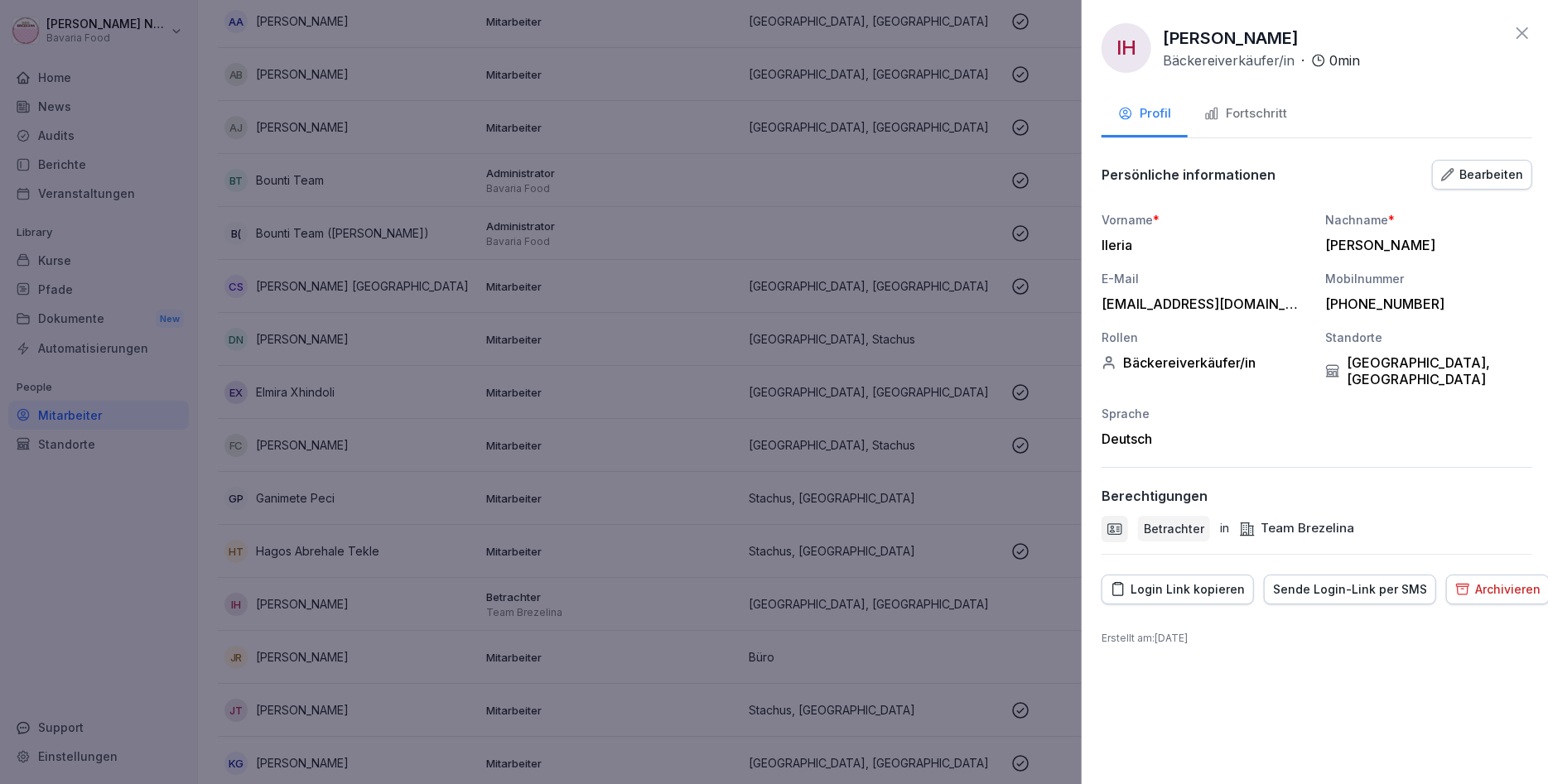
click at [600, 615] on div at bounding box center [774, 392] width 1548 height 784
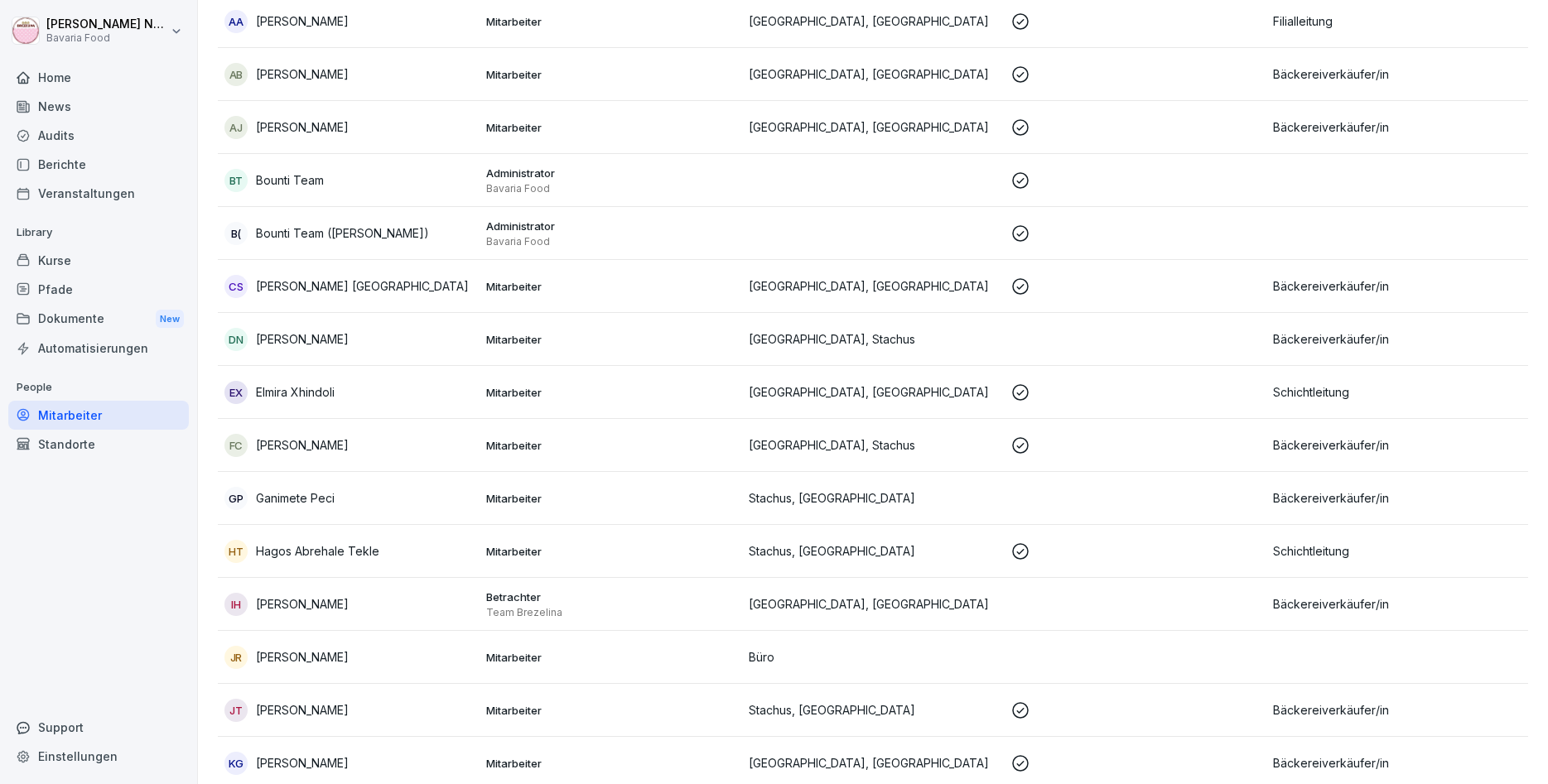
click at [600, 615] on p "Team Brezelina" at bounding box center [611, 613] width 249 height 13
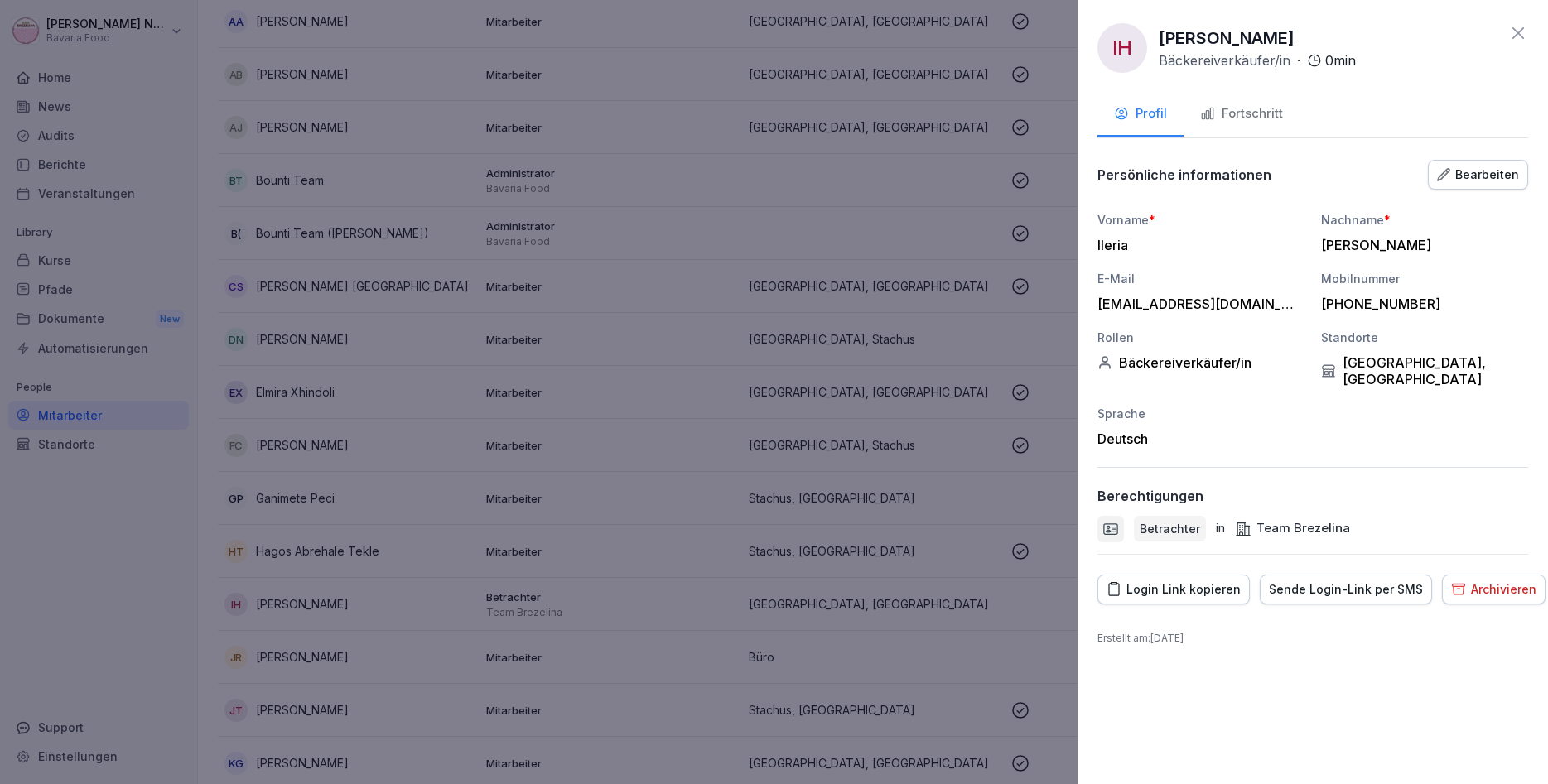
click at [1178, 529] on p "Betrachter" at bounding box center [1170, 529] width 61 height 17
click at [1114, 530] on icon at bounding box center [1110, 529] width 16 height 16
click at [1499, 175] on div "Bearbeiten" at bounding box center [1478, 174] width 82 height 18
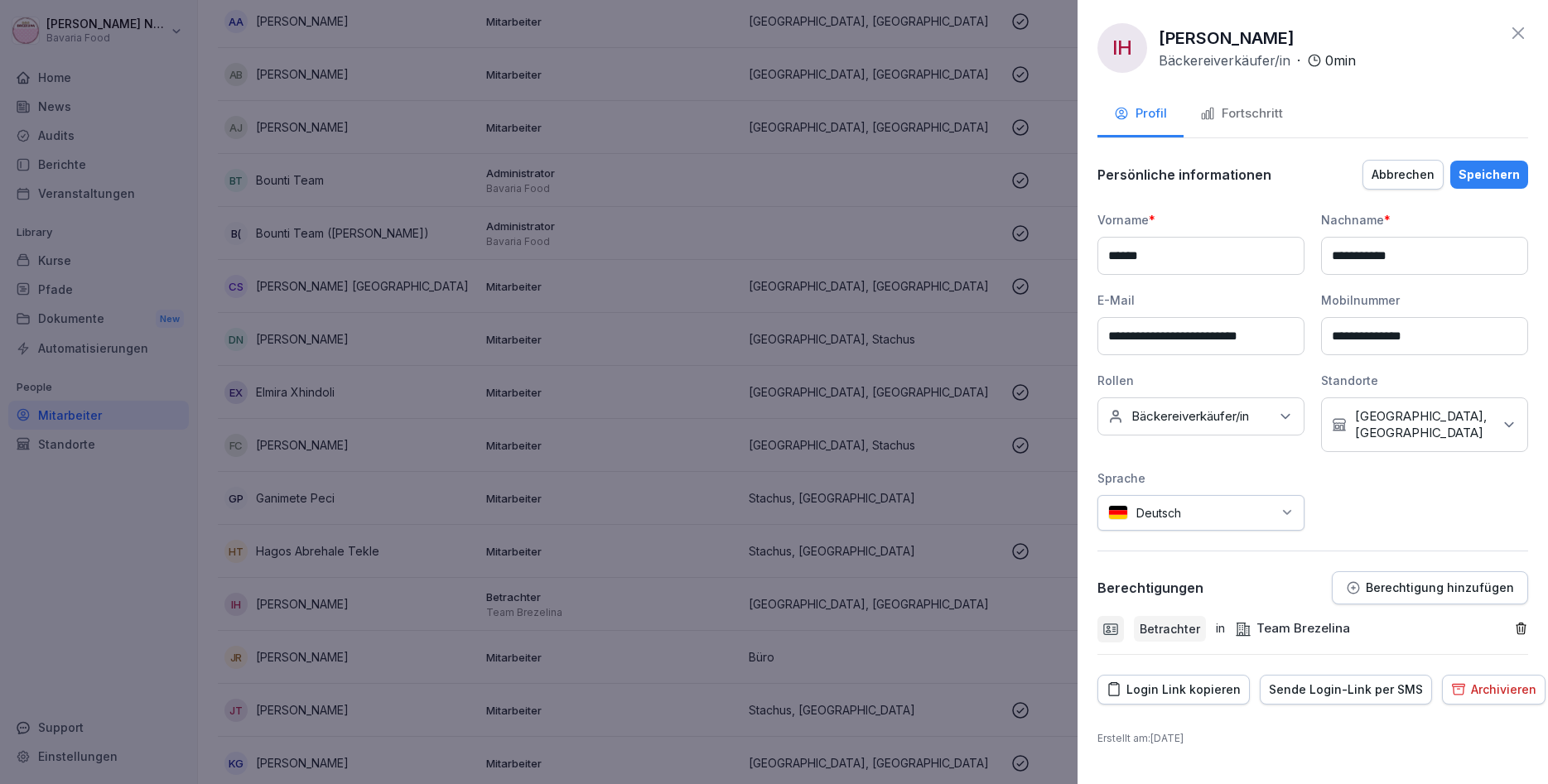
click at [1521, 624] on icon "button" at bounding box center [1521, 628] width 9 height 10
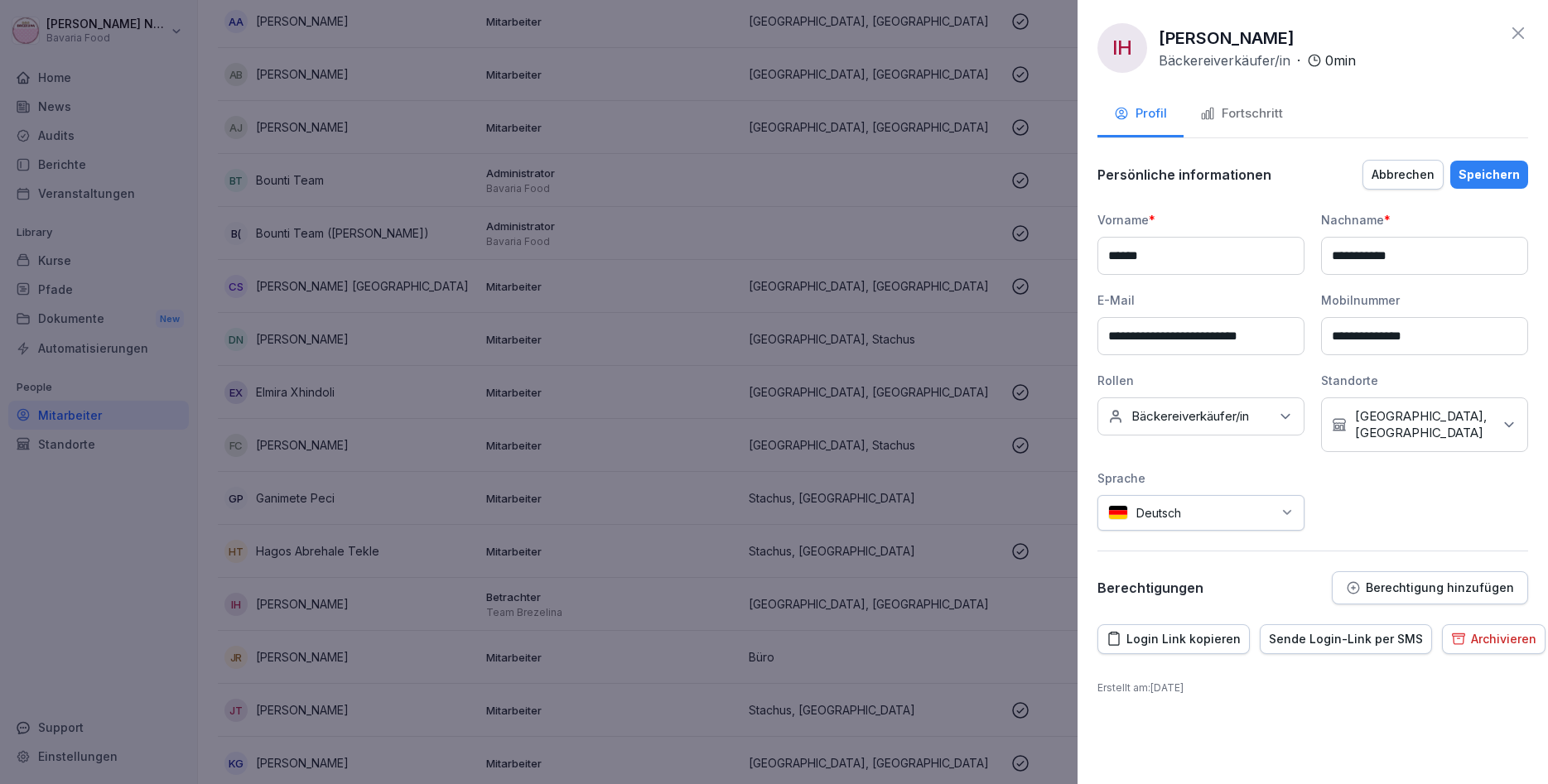
click at [1508, 174] on div "Speichern" at bounding box center [1489, 174] width 62 height 18
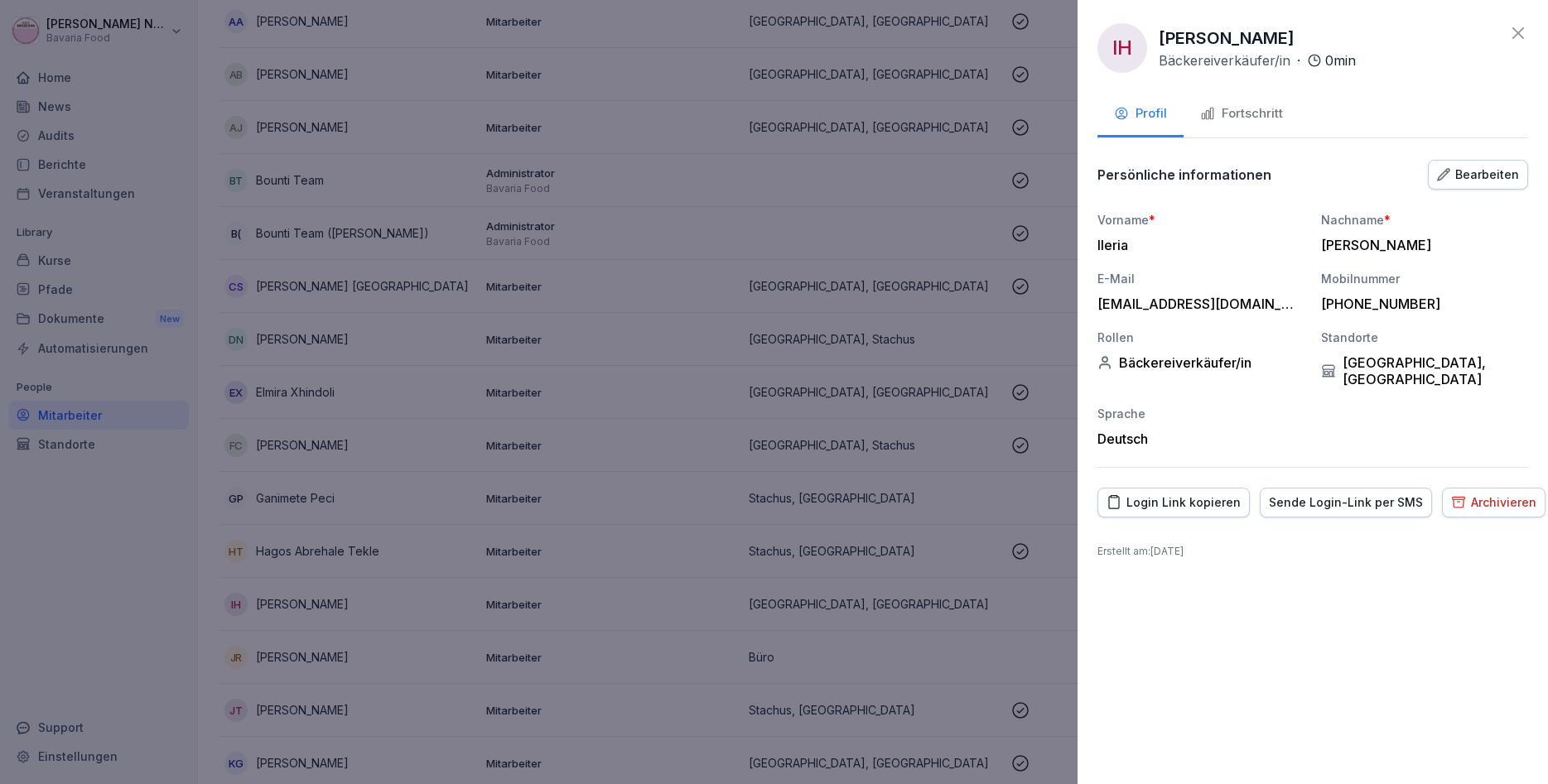
click at [1513, 43] on div "IH Ileria Ben Hassine Bäckereiverkäufer/in · 0 min" at bounding box center [1313, 47] width 431 height 49
click at [1520, 29] on icon at bounding box center [1519, 32] width 20 height 20
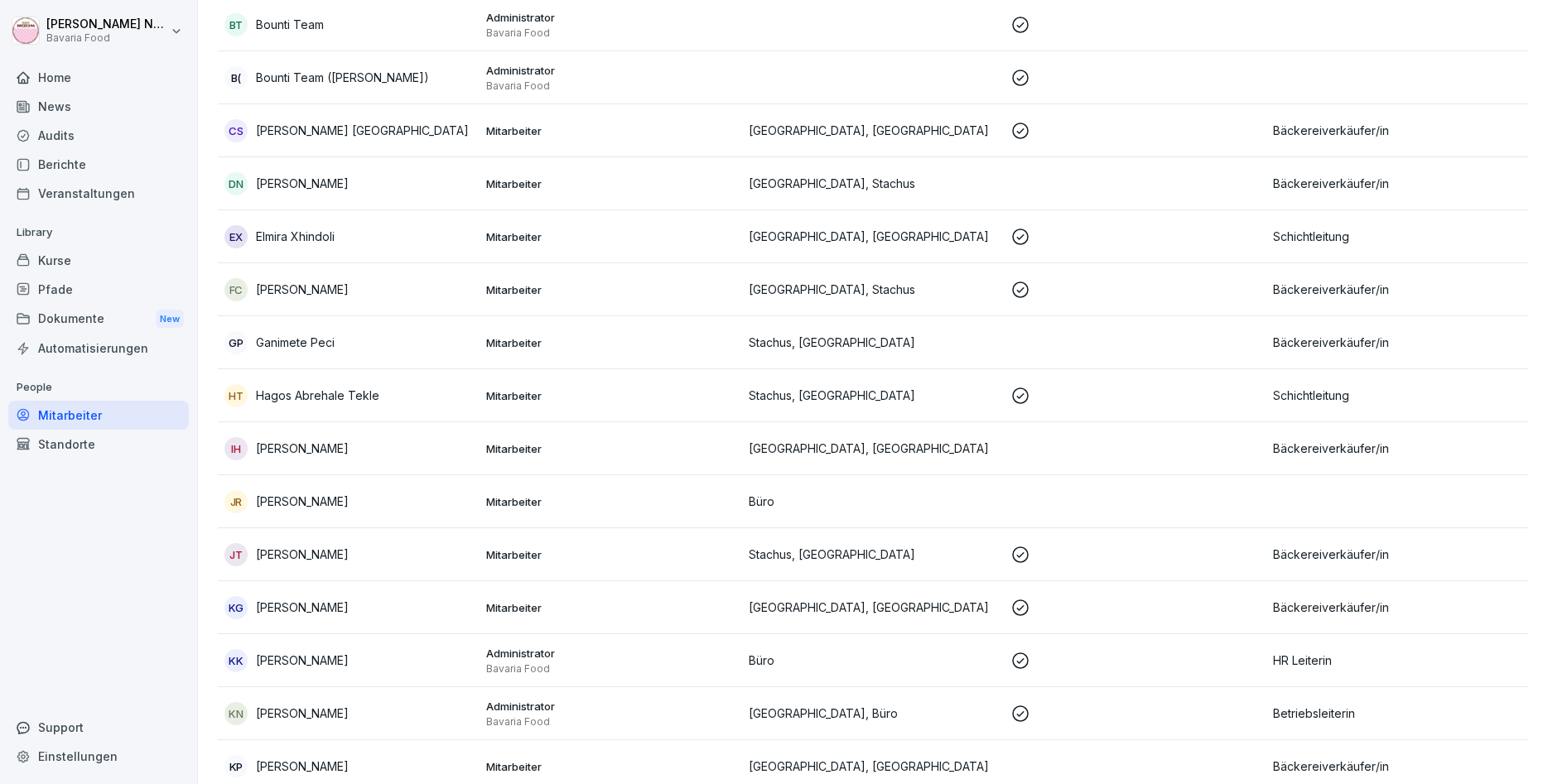
scroll to position [496, 0]
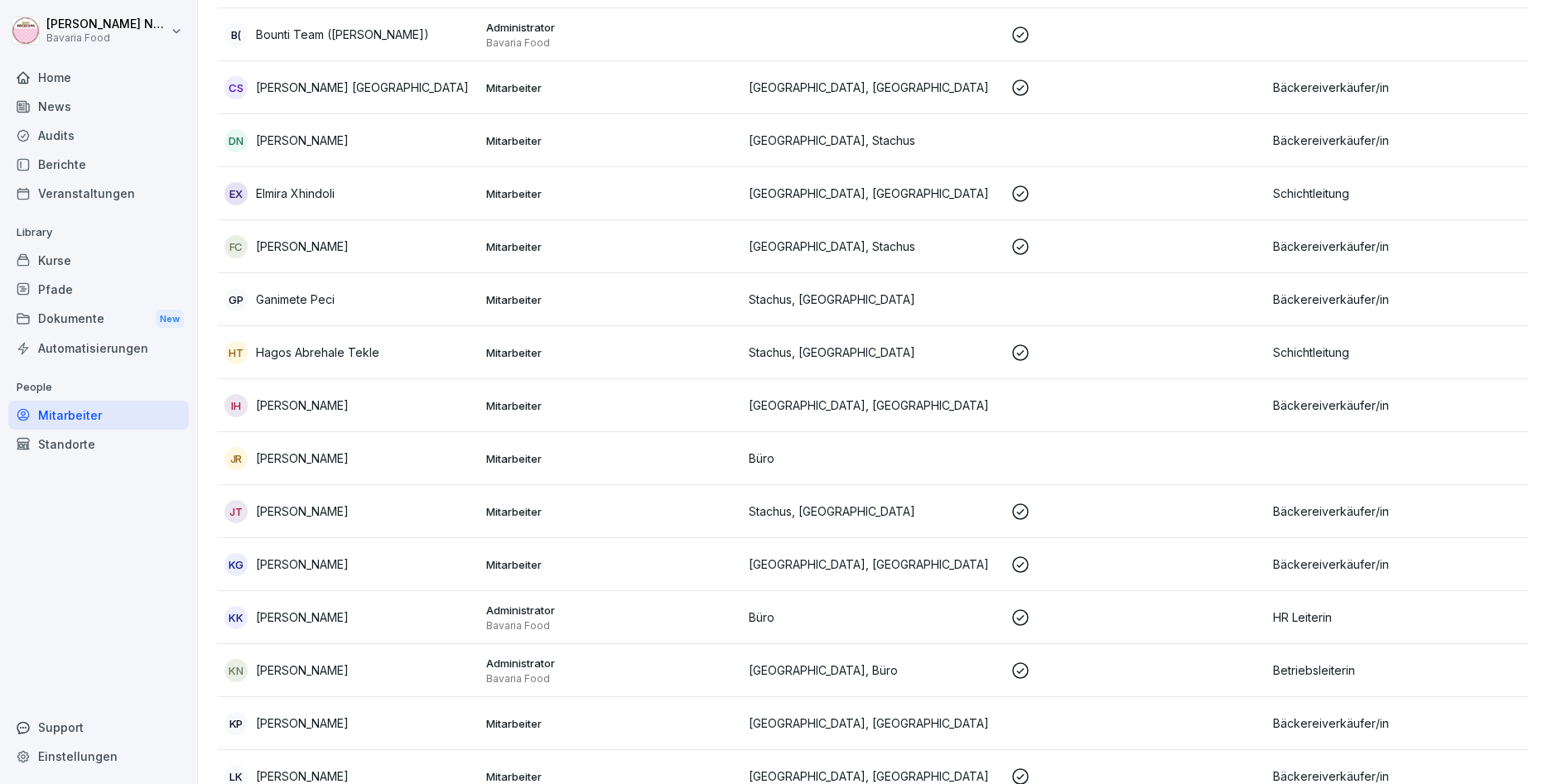
click at [81, 273] on div "Kurse" at bounding box center [99, 260] width 180 height 29
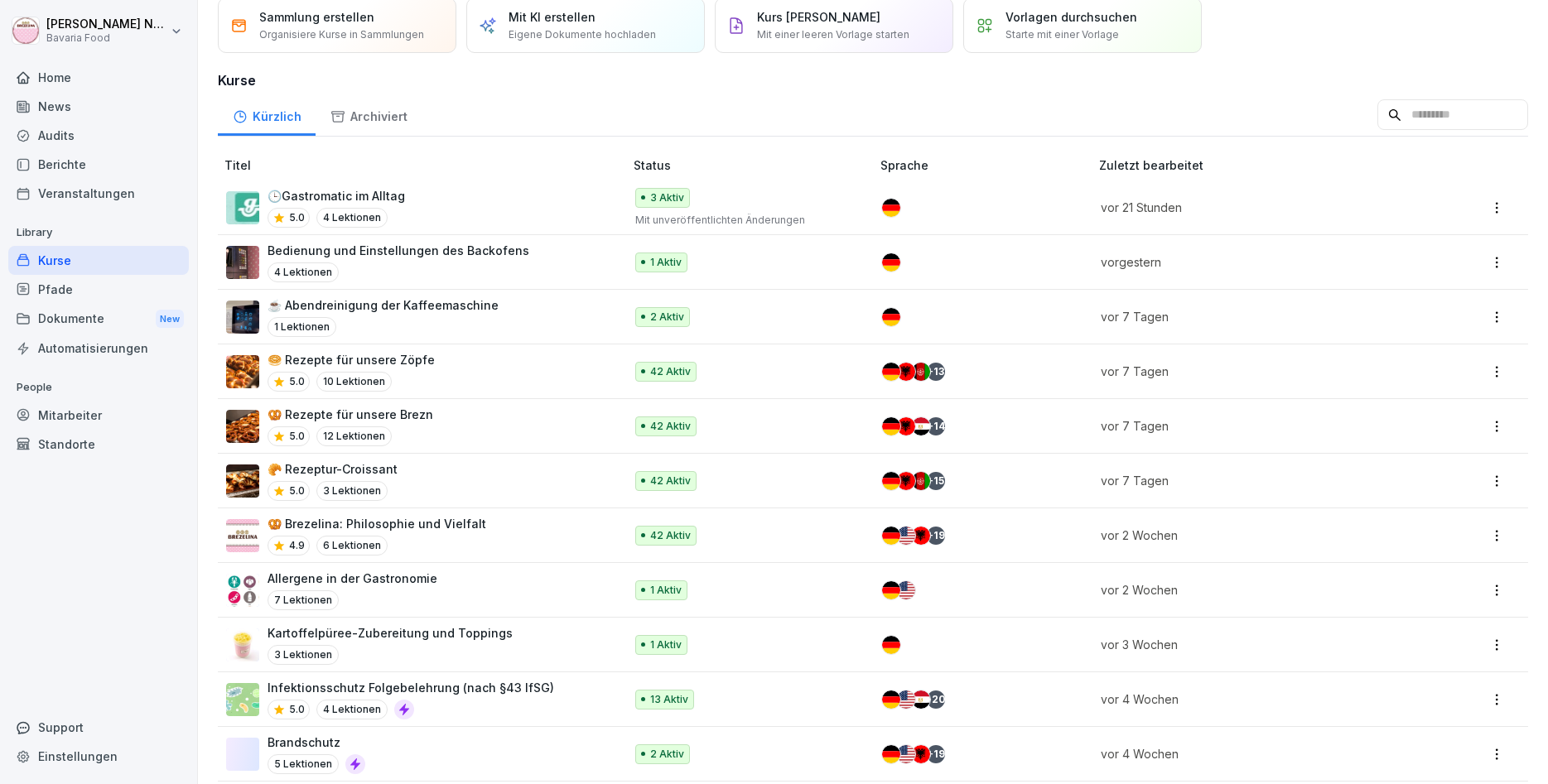
scroll to position [100, 0]
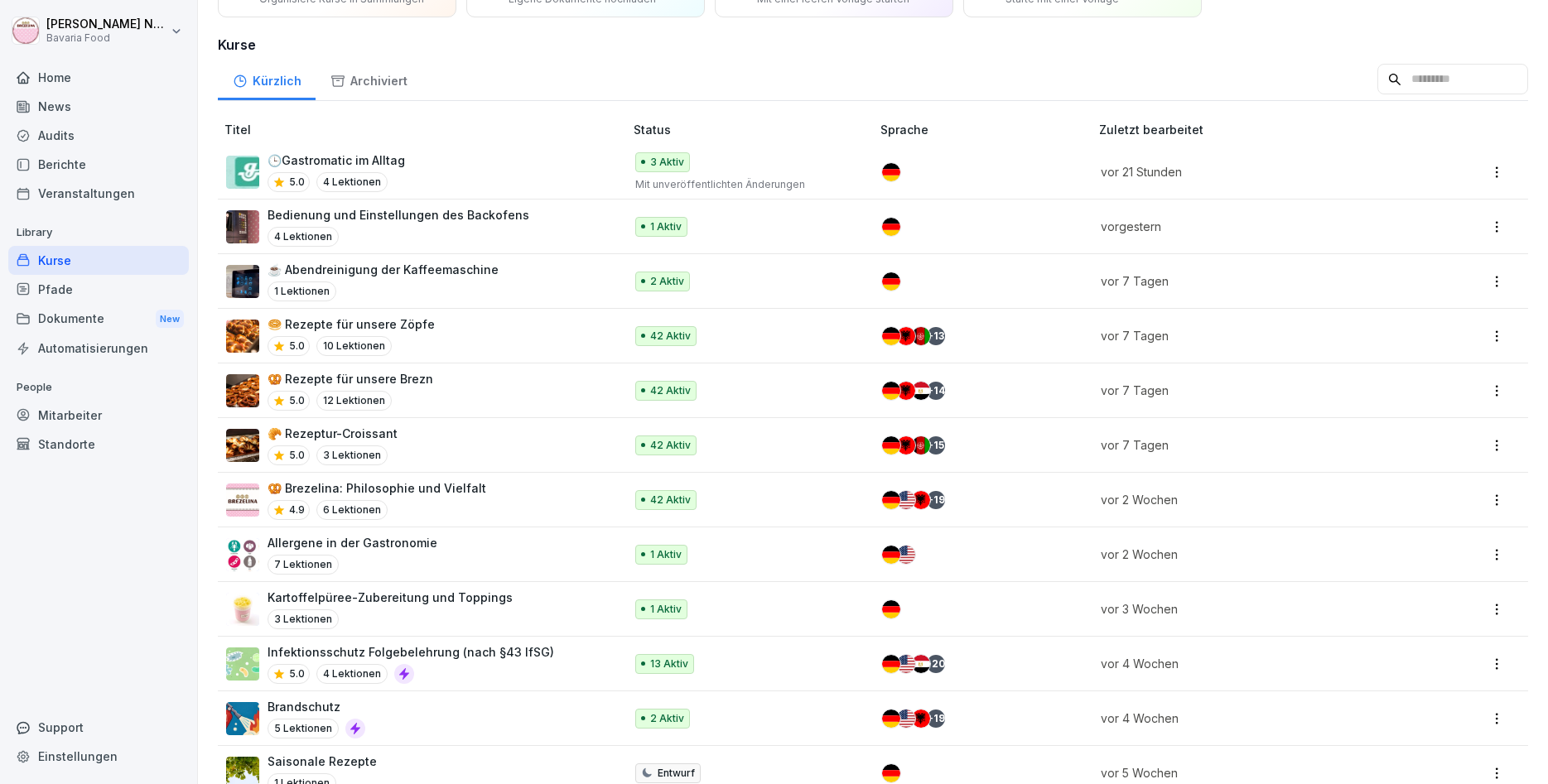
click at [455, 429] on div "🥐 Rezeptur-Croissant 5.0 3 Lektionen" at bounding box center [416, 445] width 381 height 41
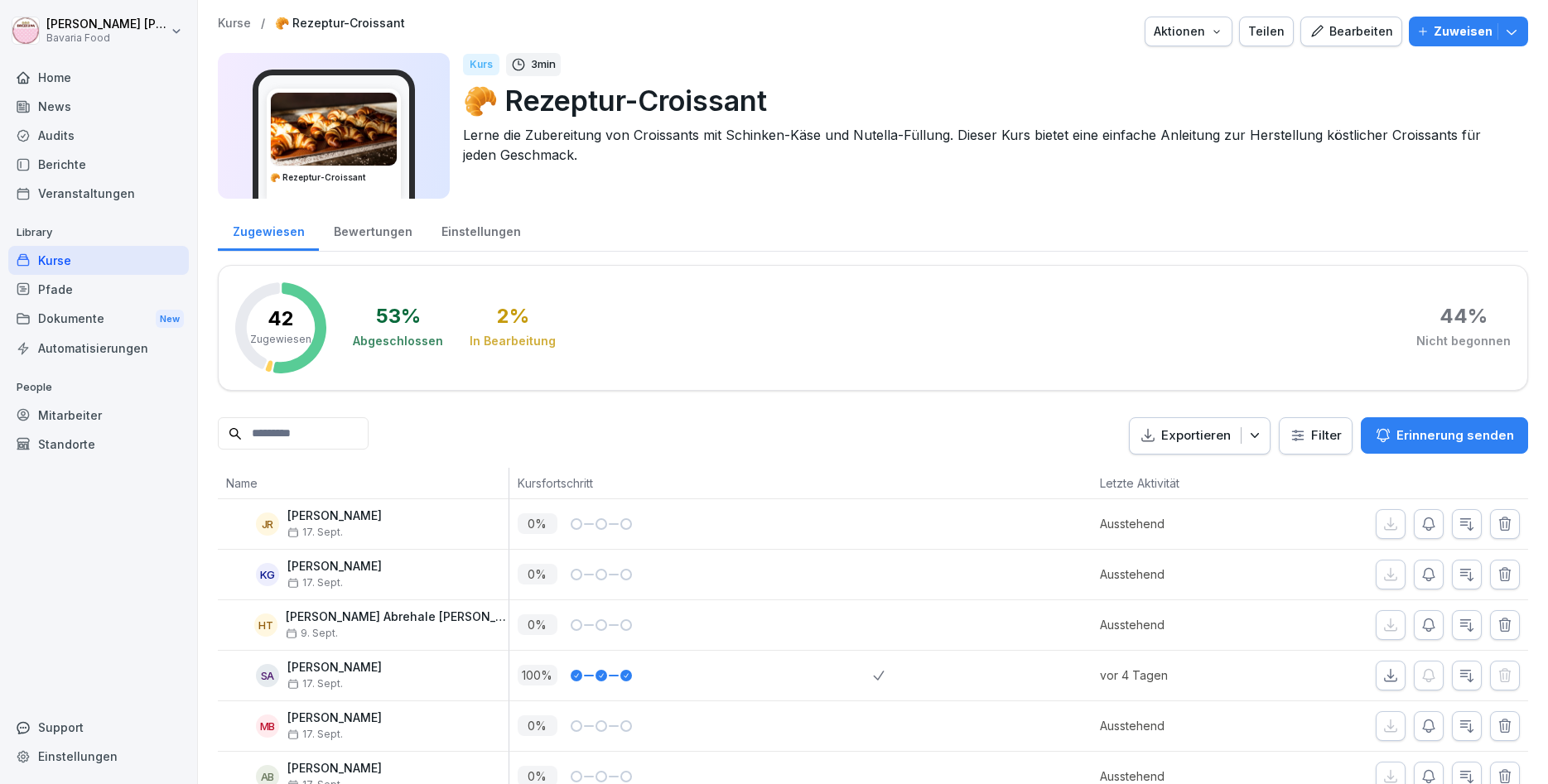
click at [1503, 30] on icon "button" at bounding box center [1511, 30] width 16 height 16
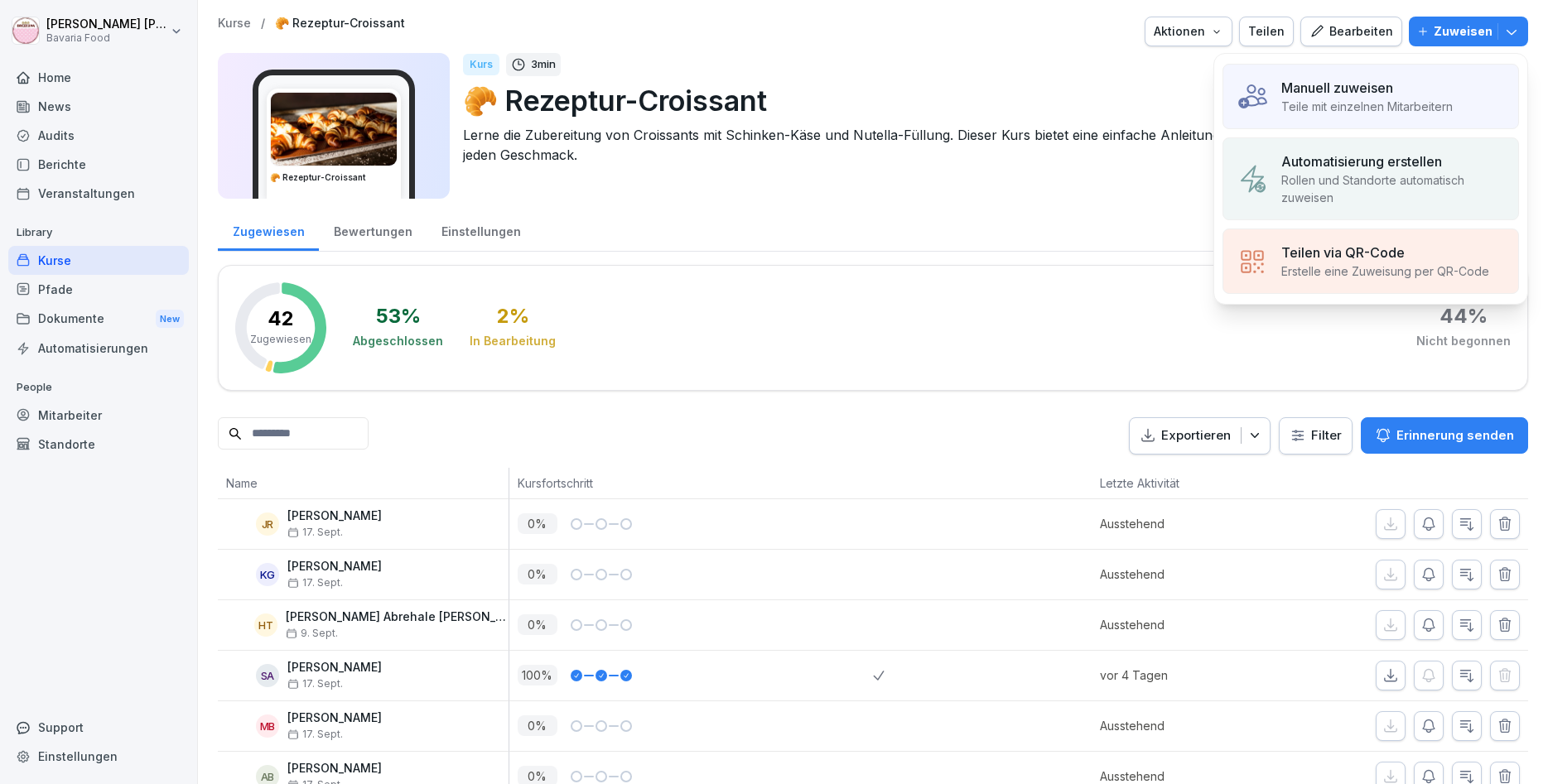
click at [1447, 80] on div "Manuell zuweisen" at bounding box center [1367, 87] width 172 height 20
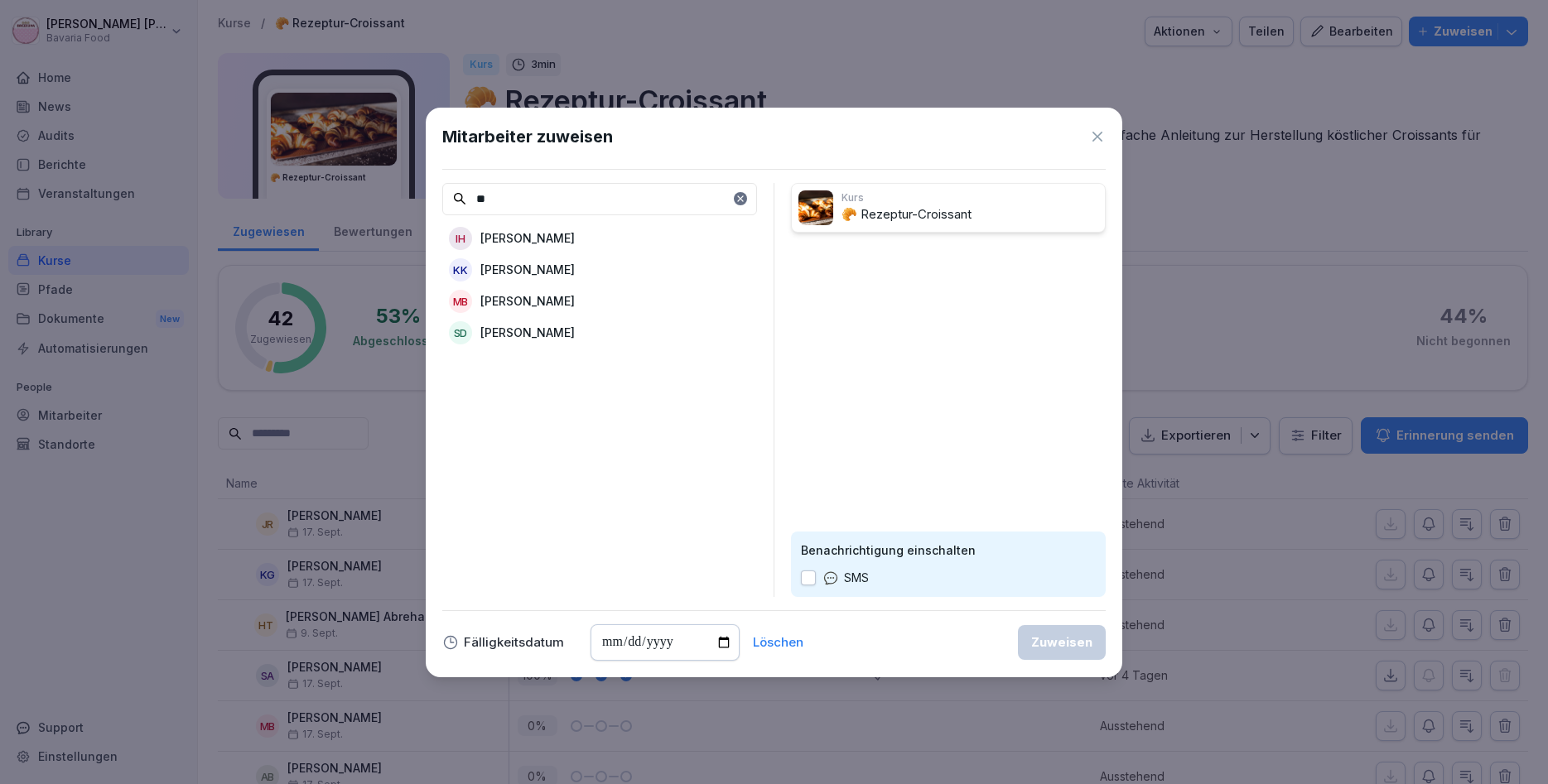
type input "**"
click at [555, 252] on div "IH Ileria Ben Hassine" at bounding box center [599, 238] width 314 height 29
click at [1048, 647] on div "Zuweisen" at bounding box center [1062, 642] width 62 height 18
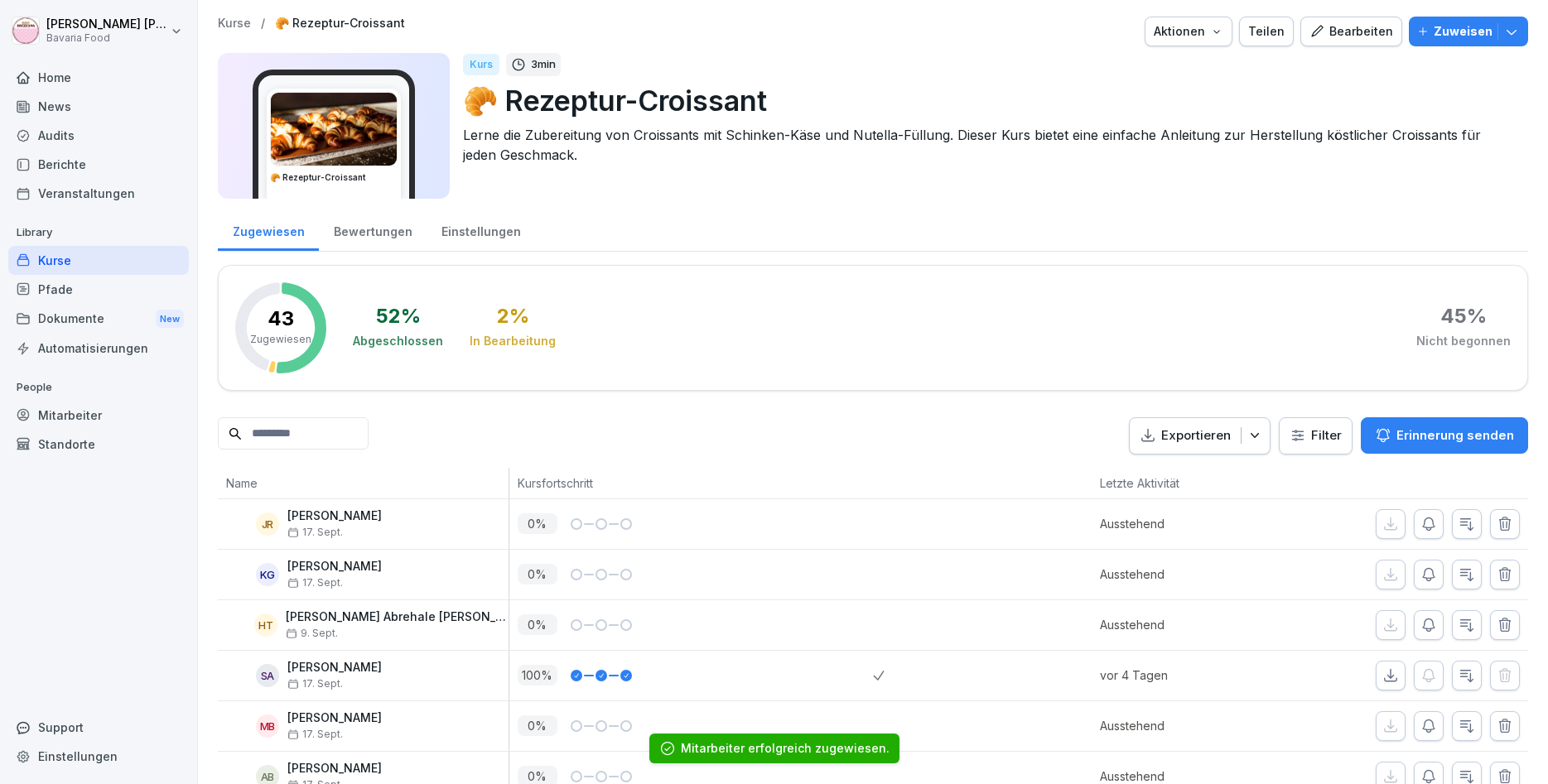
click at [220, 23] on p "Kurse" at bounding box center [234, 23] width 33 height 14
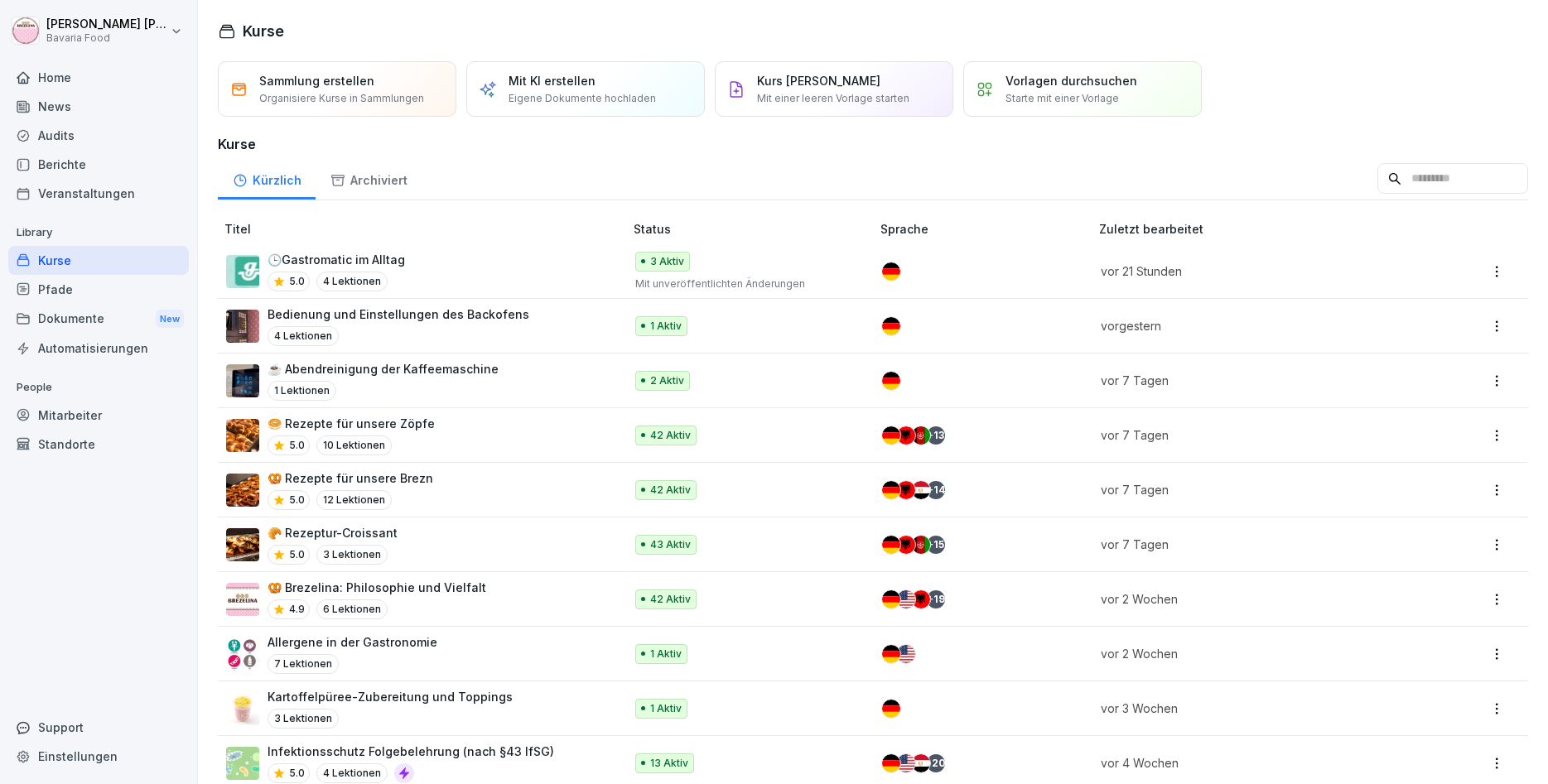
click at [431, 438] on div "🥯 Rezepte für unsere Zöpfe 5.0 10 Lektionen" at bounding box center [416, 435] width 381 height 41
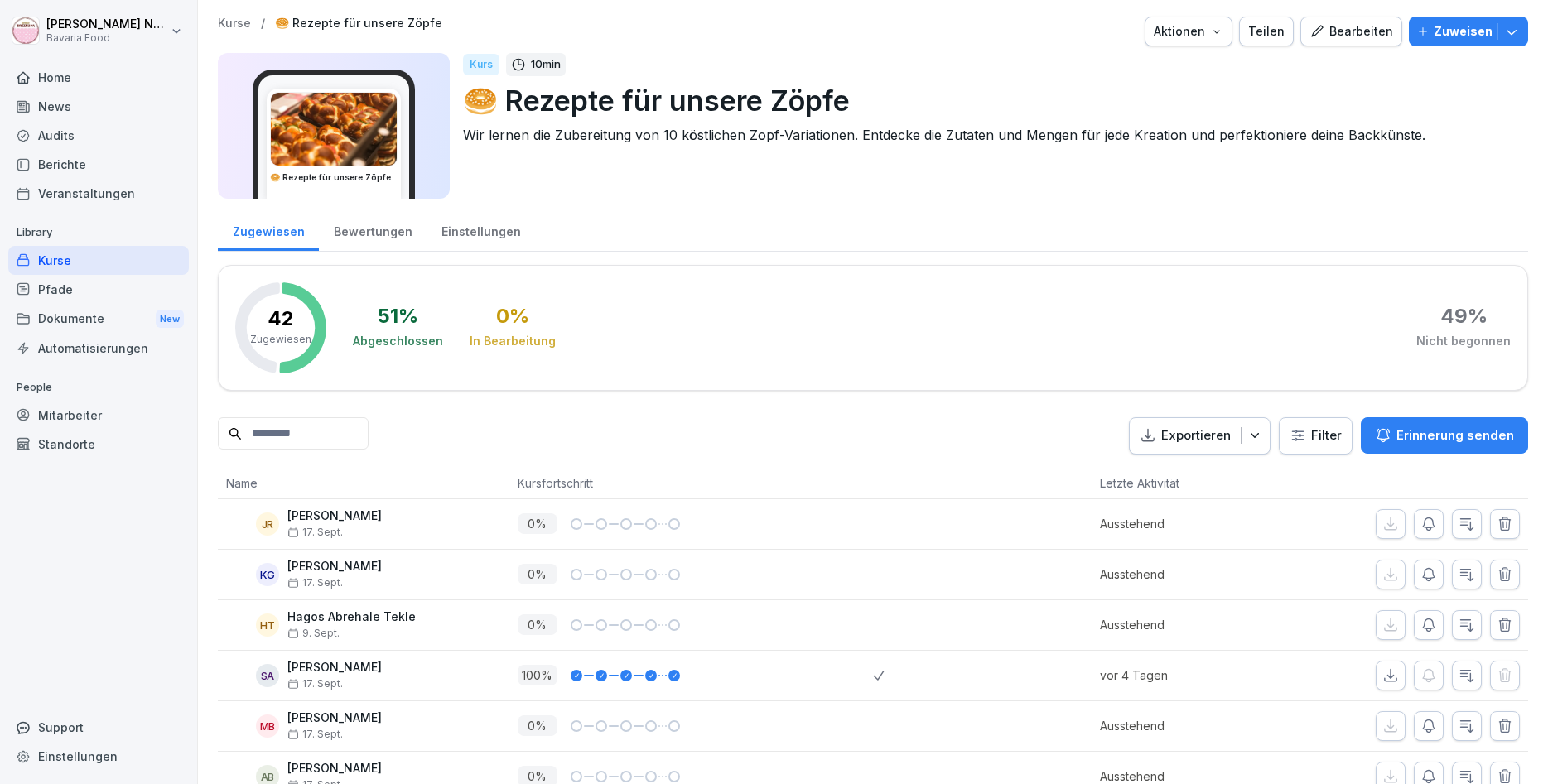
click at [1515, 31] on icon "button" at bounding box center [1512, 31] width 9 height 5
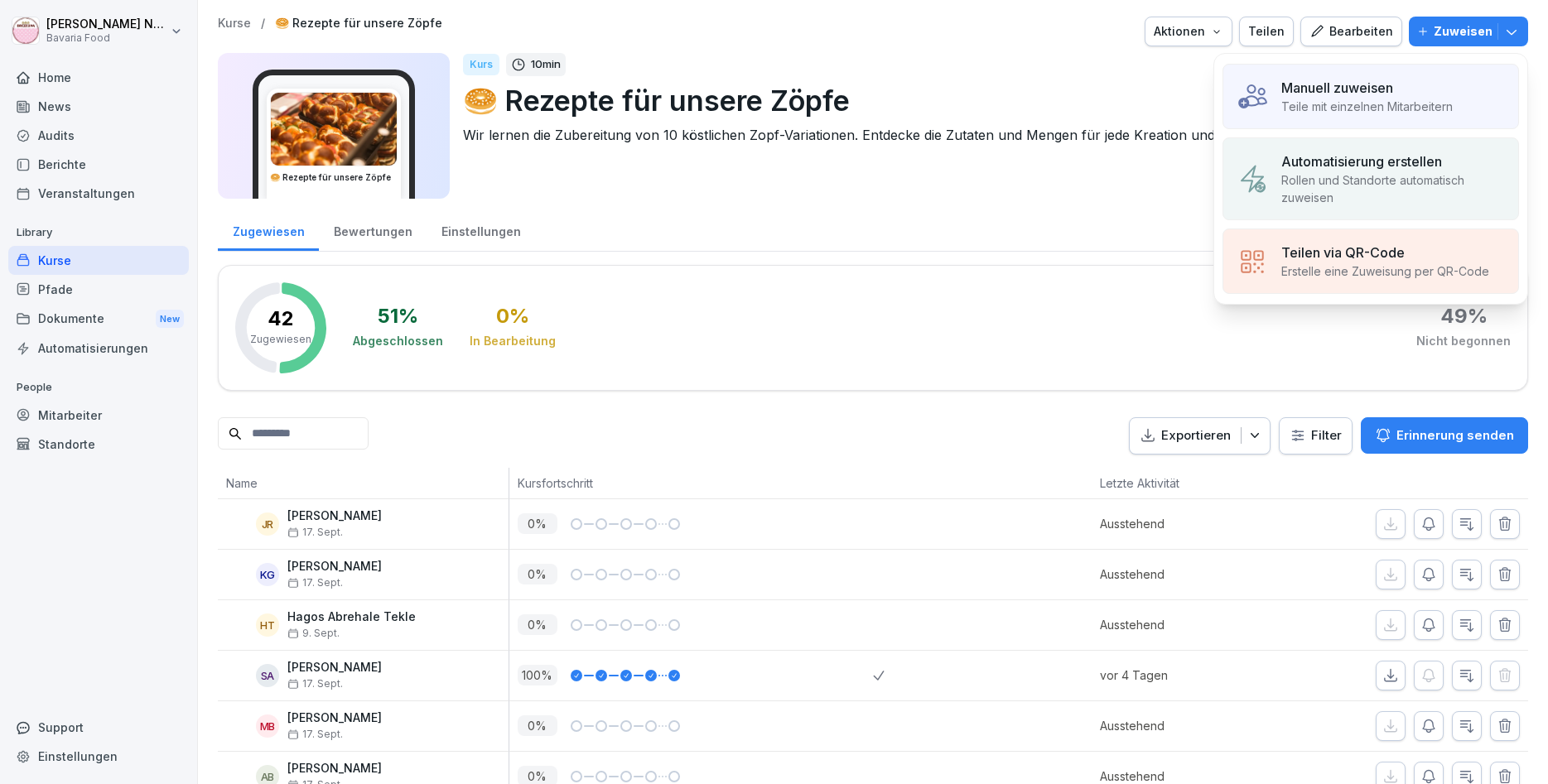
click at [1462, 87] on div "Manuell zuweisen Teile mit einzelnen Mitarbeitern" at bounding box center [1371, 96] width 296 height 65
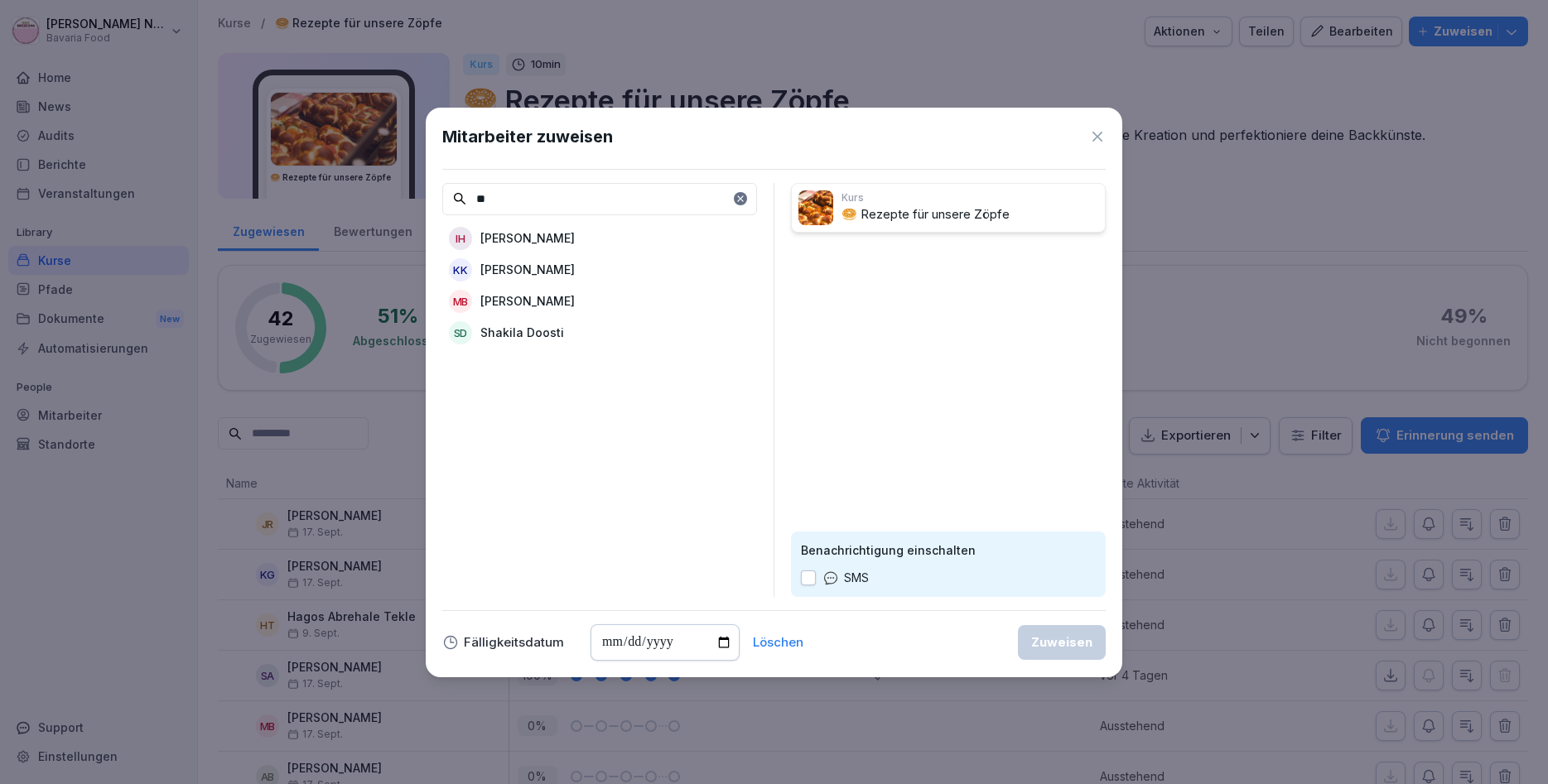
type input "**"
click at [575, 232] on p "[PERSON_NAME]" at bounding box center [527, 238] width 94 height 17
click at [1081, 639] on div "Zuweisen" at bounding box center [1062, 642] width 62 height 18
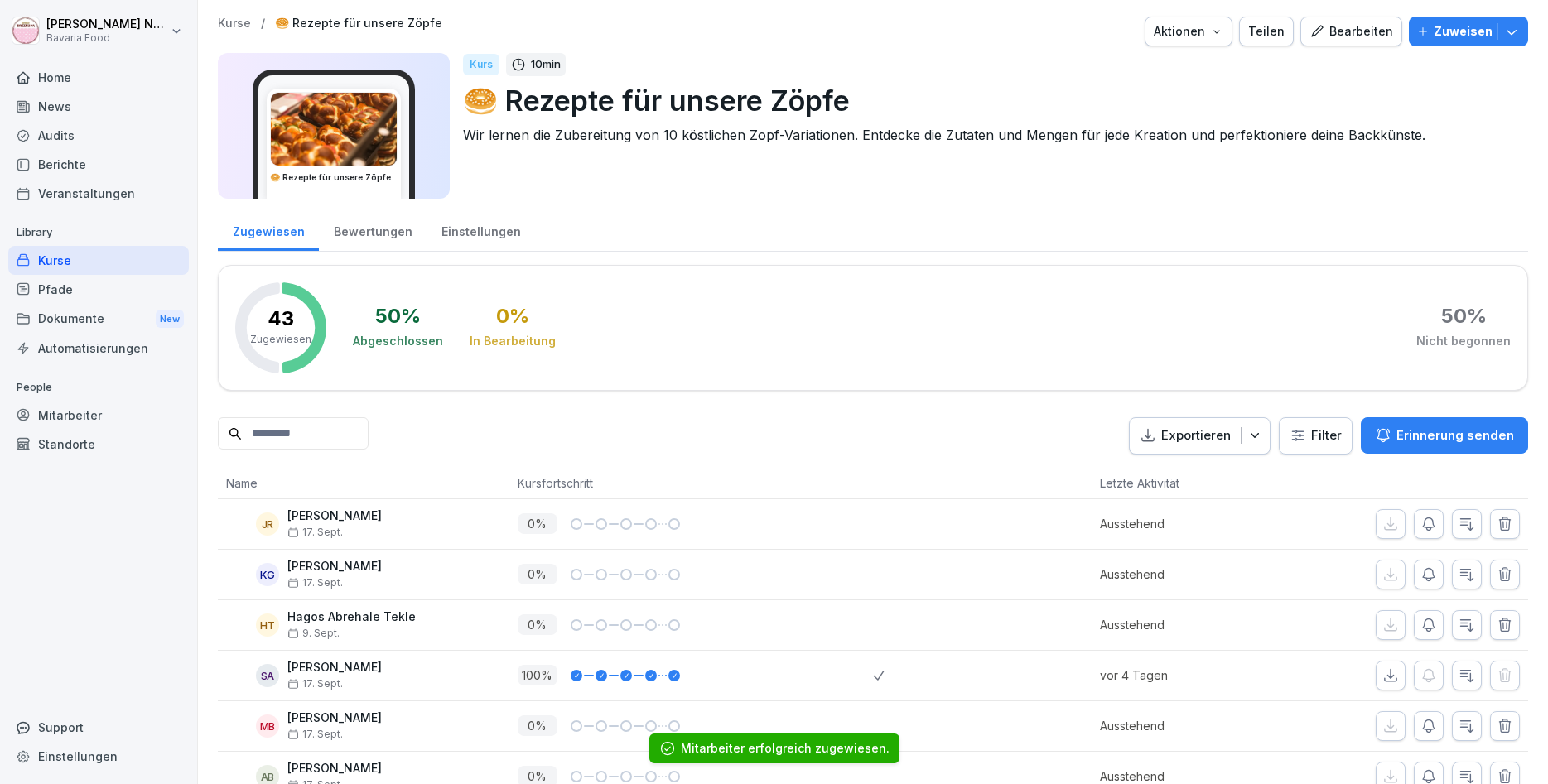
click at [236, 26] on p "Kurse" at bounding box center [234, 23] width 33 height 14
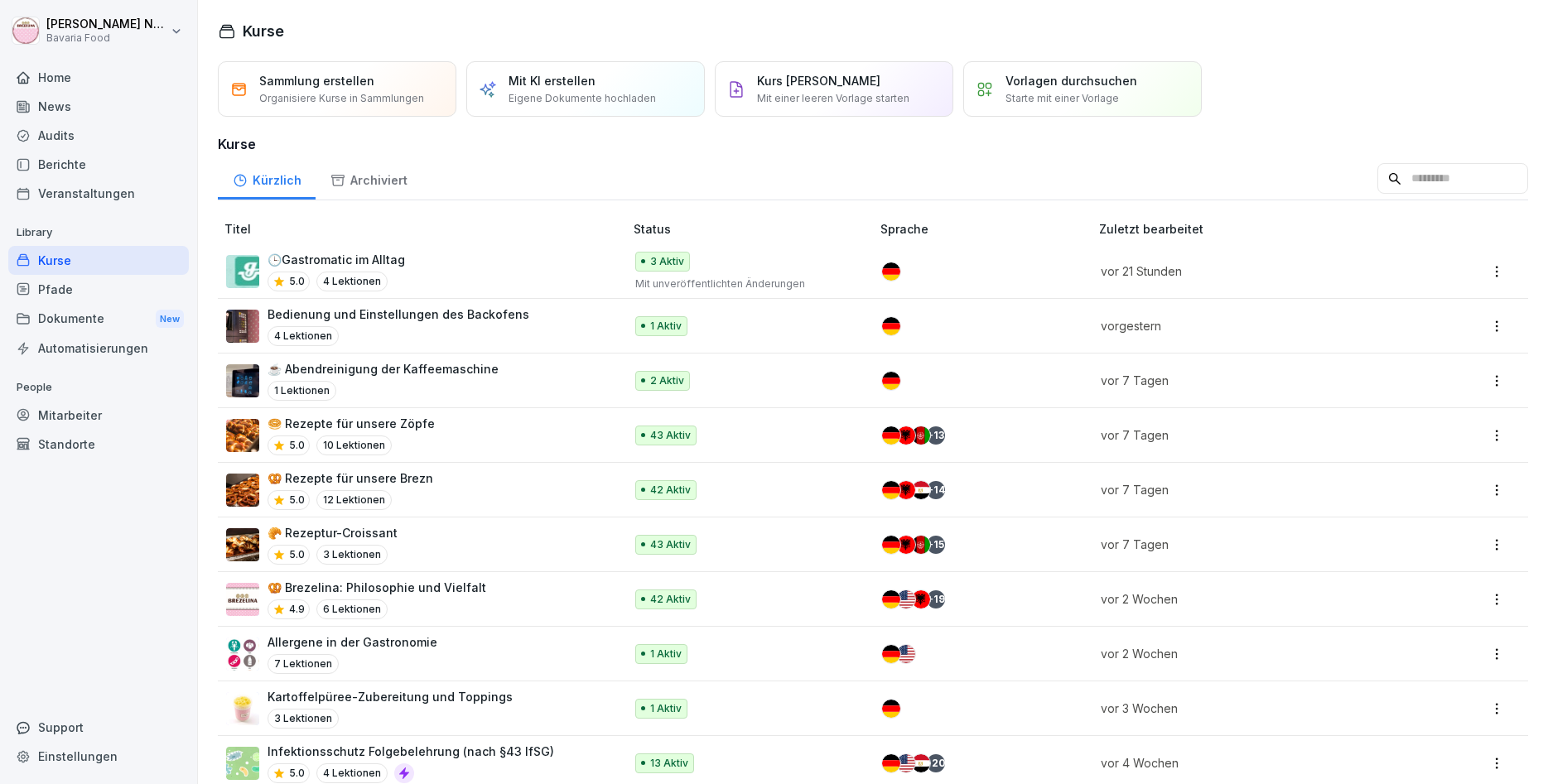
click at [425, 482] on p "🥨 Rezepte für unsere Brezn" at bounding box center [350, 478] width 165 height 17
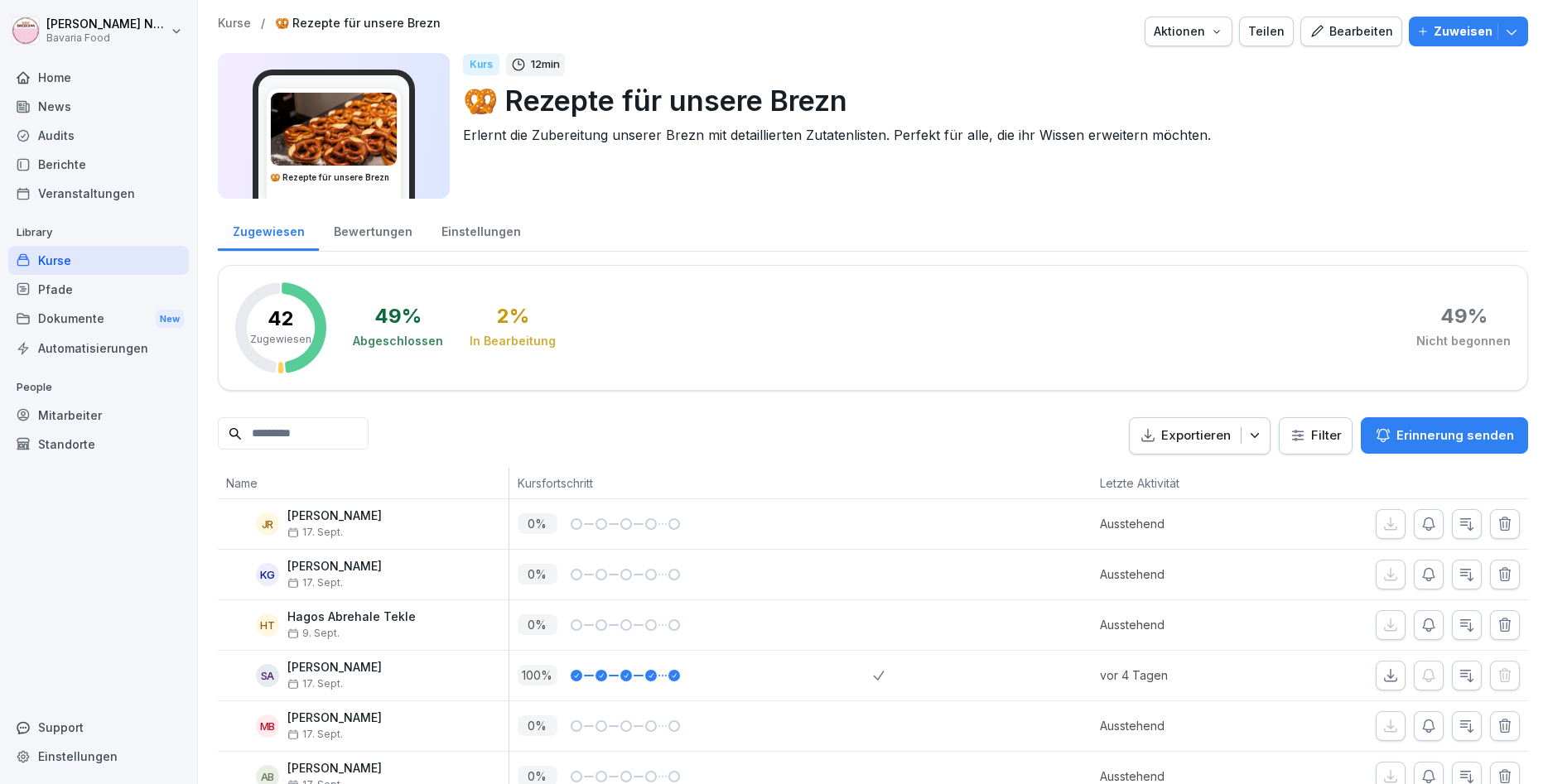
click at [1520, 21] on button "Zuweisen" at bounding box center [1469, 30] width 120 height 29
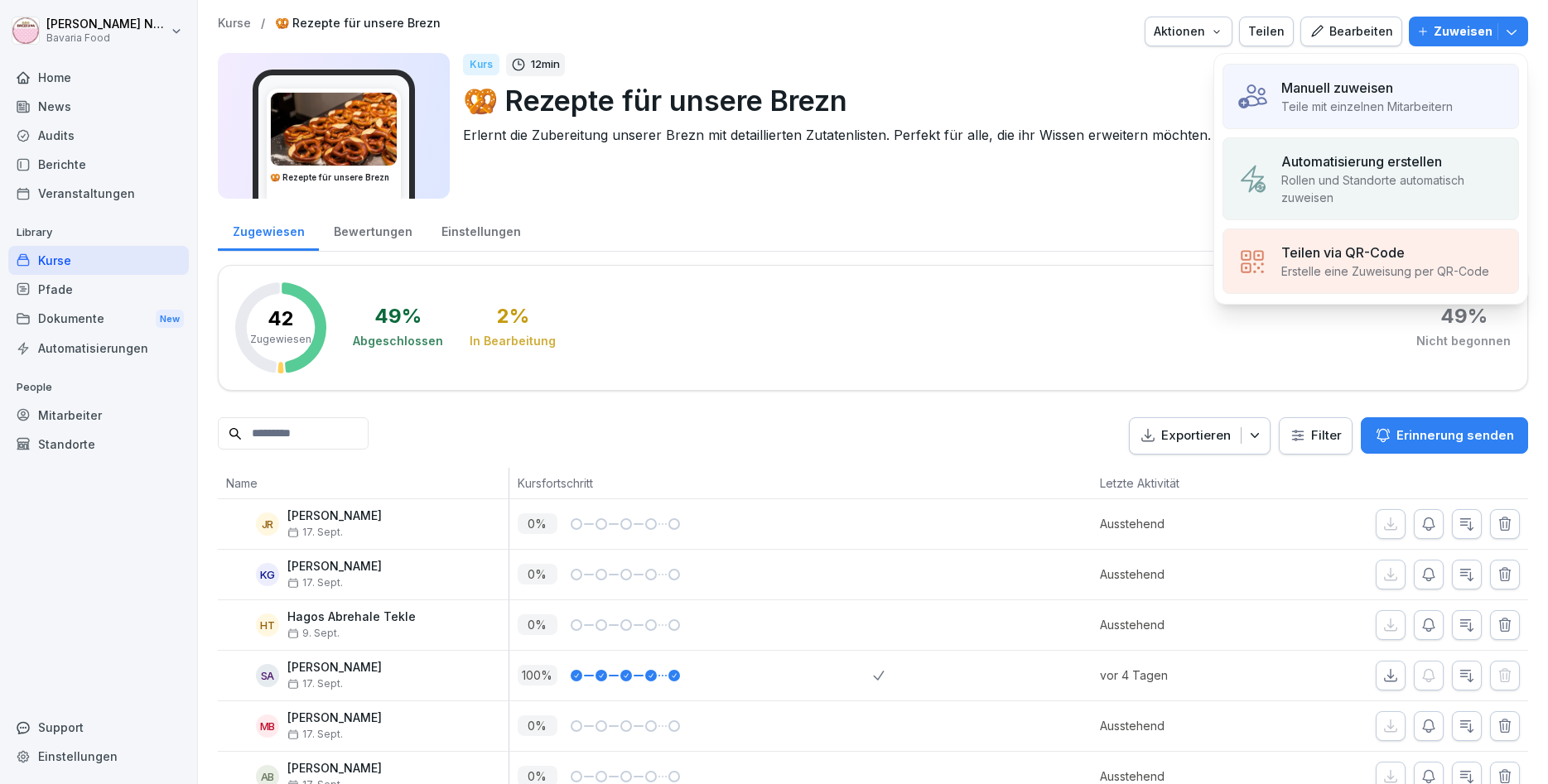
click at [1458, 80] on div "Manuell zuweisen Teile mit einzelnen Mitarbeitern" at bounding box center [1371, 96] width 296 height 65
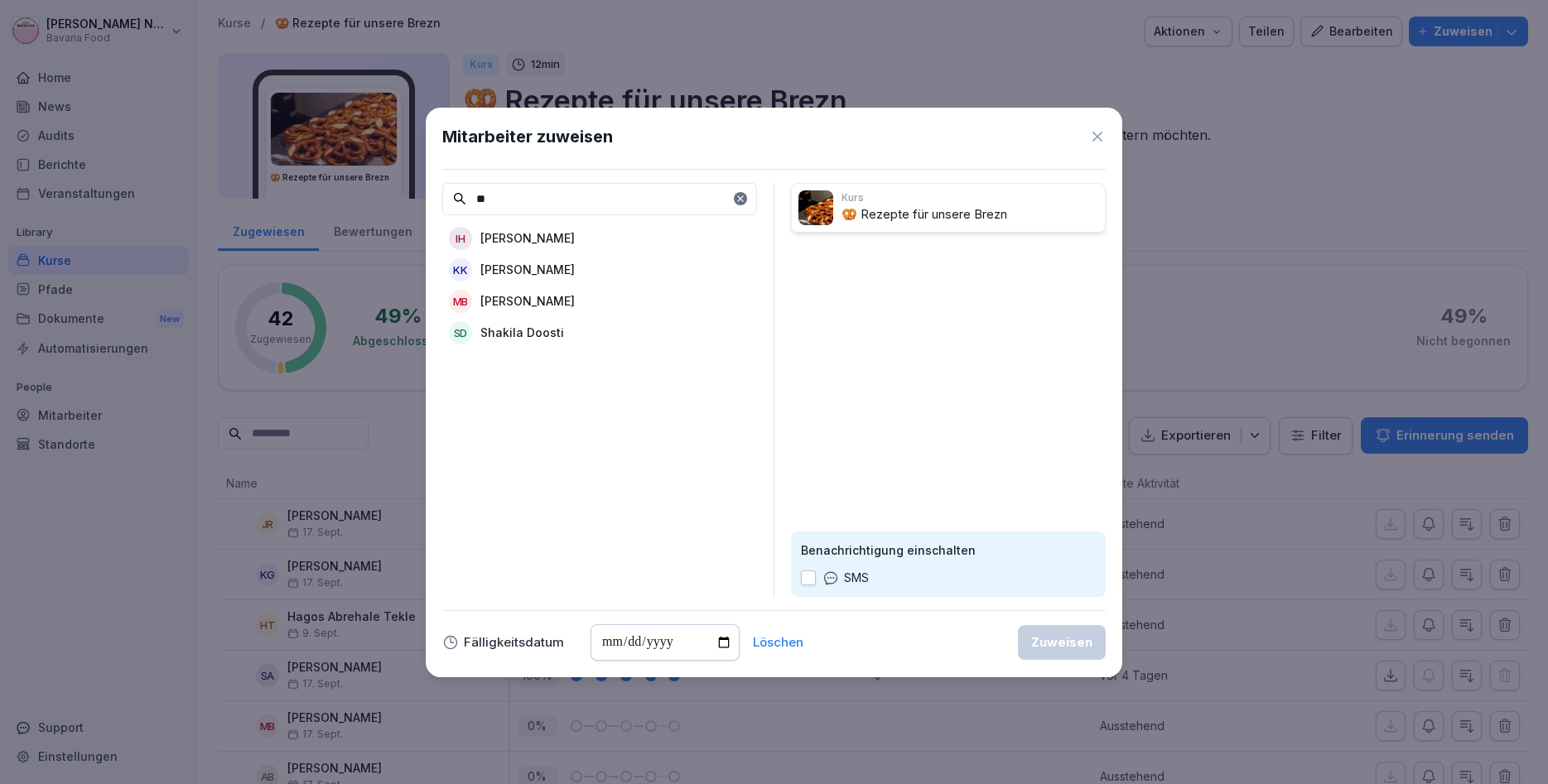
type input "**"
click at [549, 250] on div "IH Ileria Ben Hassine" at bounding box center [599, 238] width 314 height 29
click at [1092, 648] on div "Zuweisen" at bounding box center [1062, 642] width 62 height 18
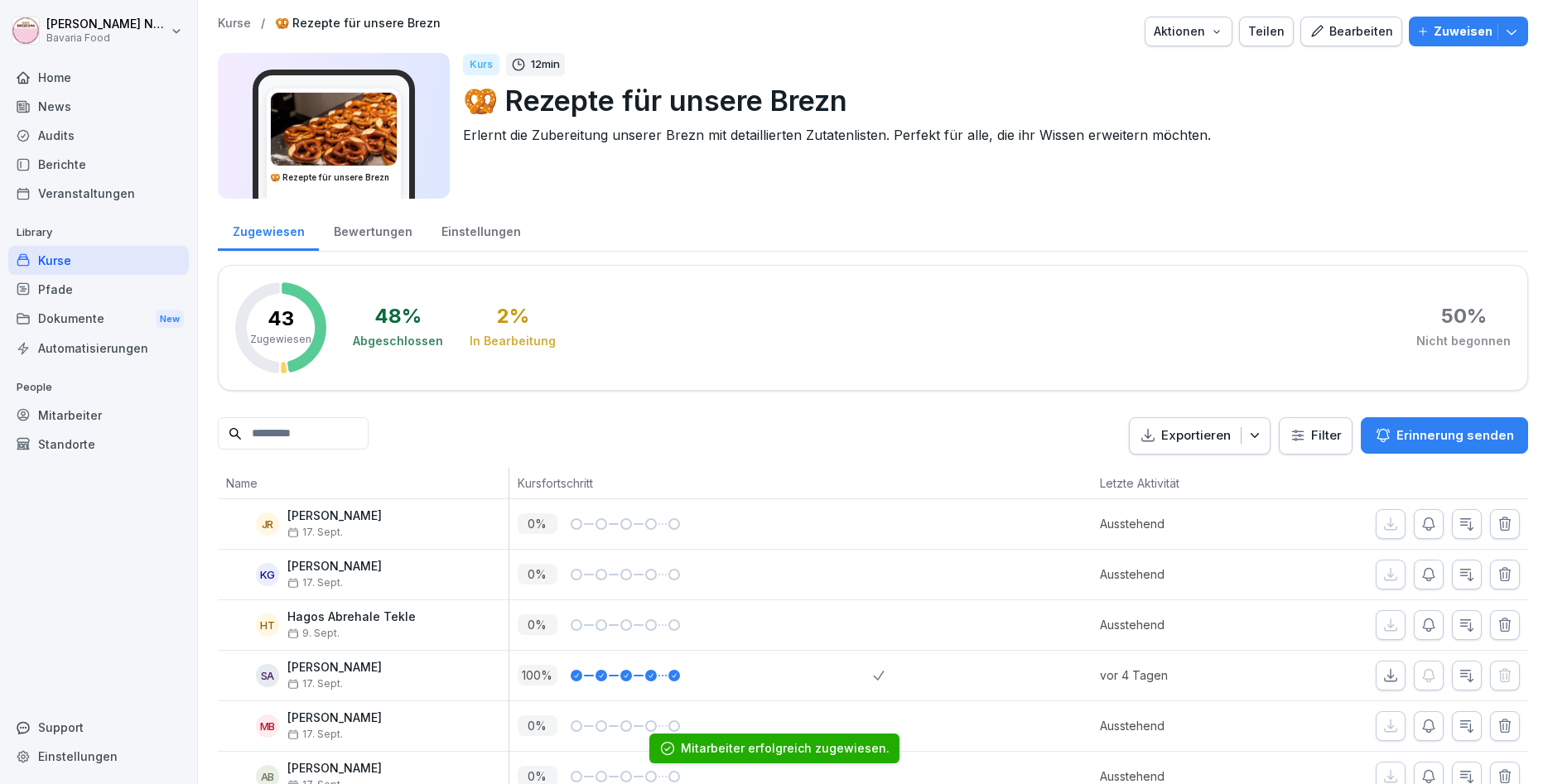
click at [236, 26] on p "Kurse" at bounding box center [234, 23] width 33 height 14
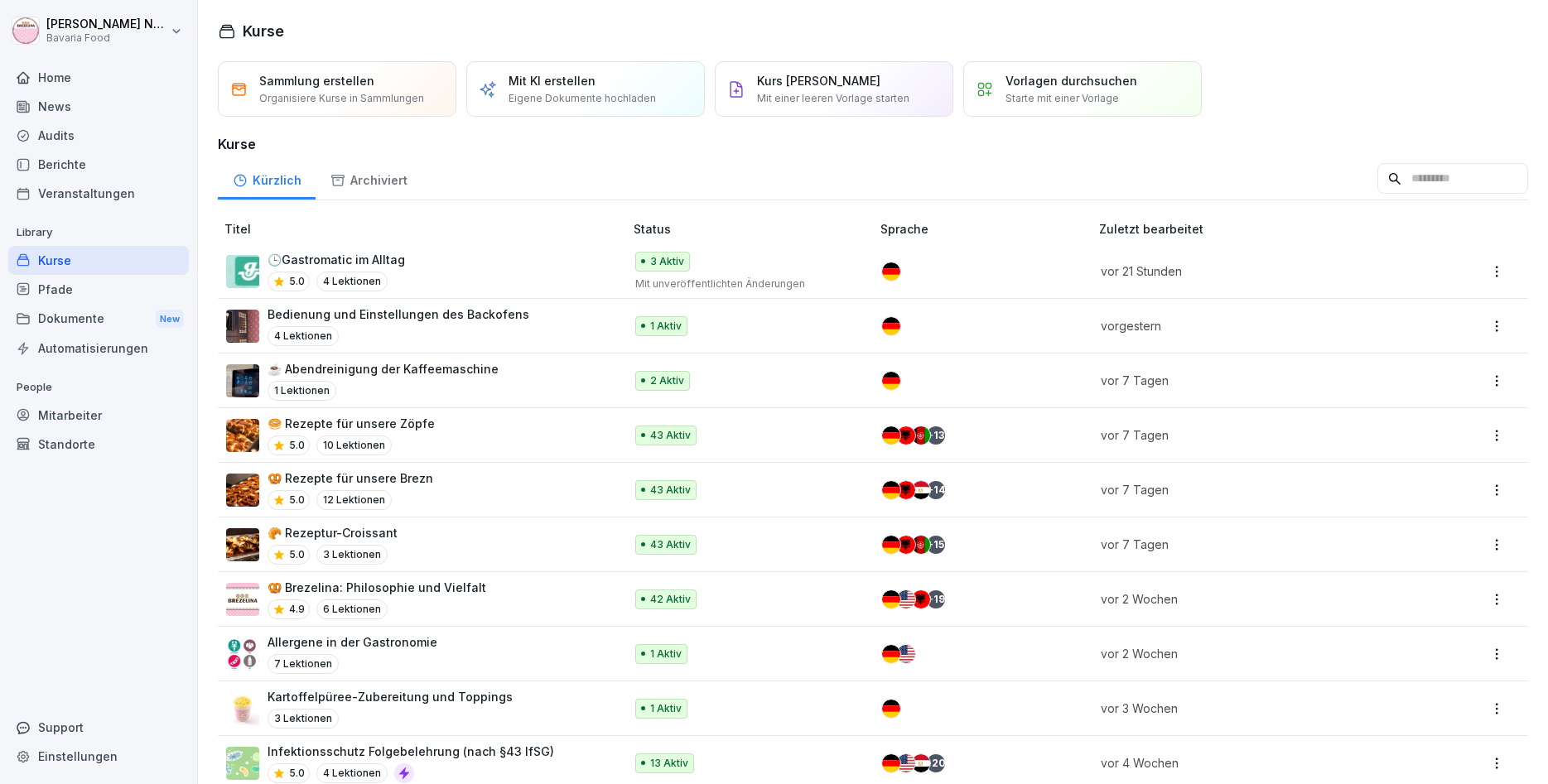
click at [1501, 594] on html "Katharina Neurohr Bavaria Food Home News Audits Berichte Veranstaltungen Librar…" at bounding box center [774, 392] width 1548 height 784
click at [476, 587] on html "Katharina Neurohr Bavaria Food Home News Audits Berichte Veranstaltungen Librar…" at bounding box center [774, 392] width 1548 height 784
click at [476, 587] on div "🥨 Brezelina: Philosophie und Vielfalt 4.9 6 Lektionen" at bounding box center [416, 599] width 381 height 41
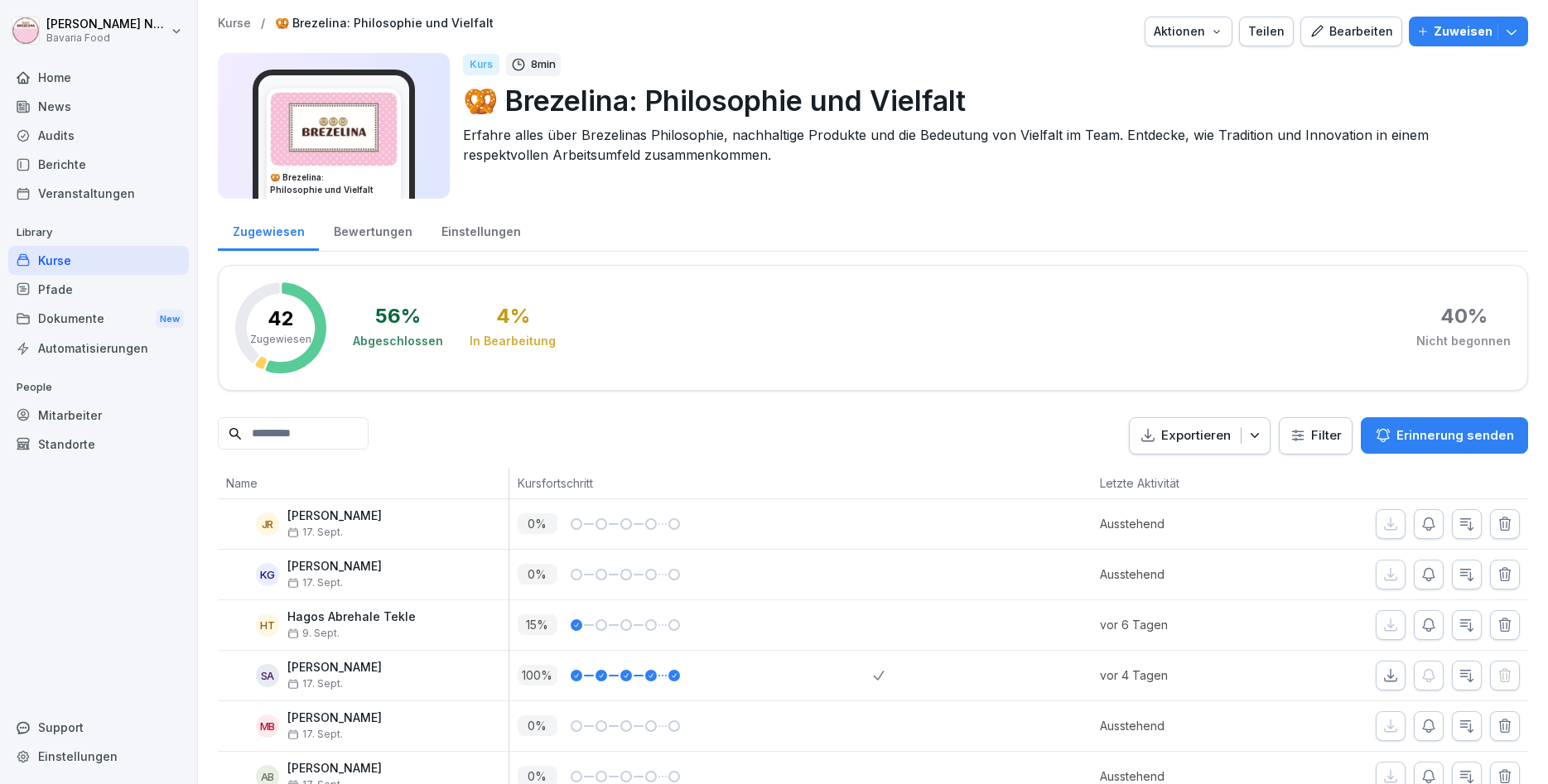
click at [1521, 33] on button "Zuweisen" at bounding box center [1469, 30] width 120 height 29
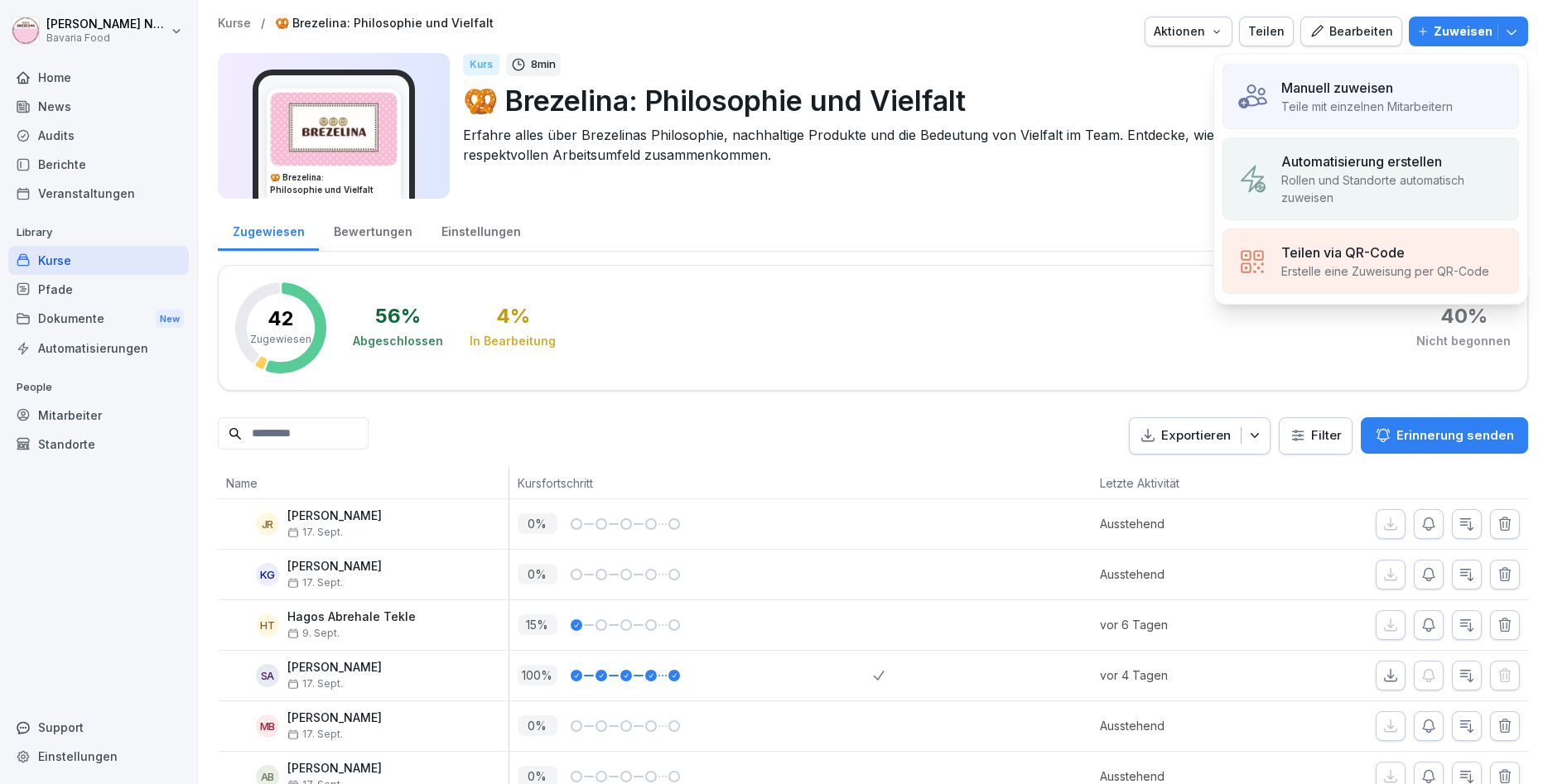
click at [1475, 65] on div "Manuell zuweisen Teile mit einzelnen Mitarbeitern" at bounding box center [1371, 96] width 296 height 65
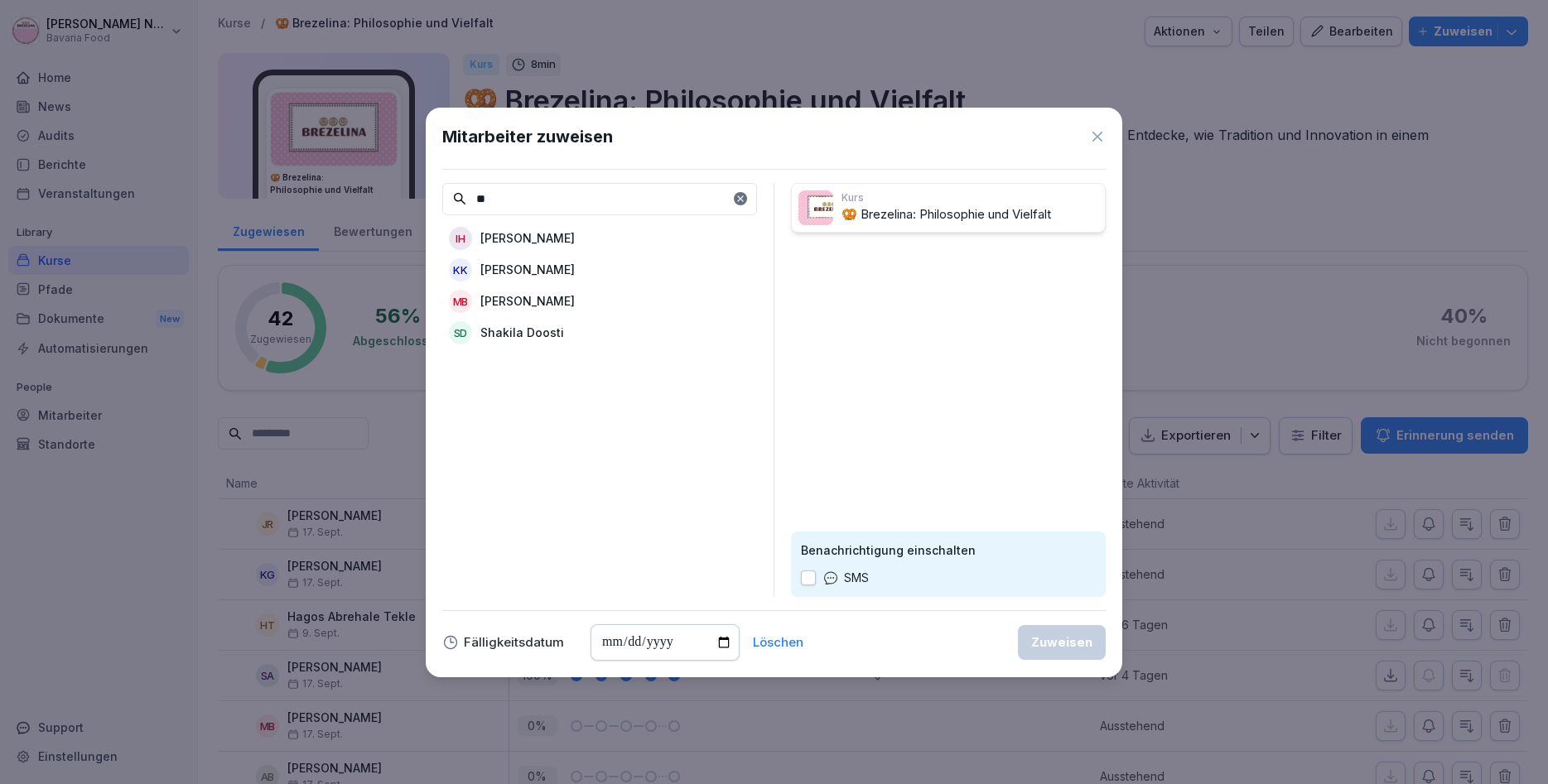
type input "**"
click at [537, 243] on p "[PERSON_NAME]" at bounding box center [527, 238] width 94 height 17
click at [1048, 642] on div "Zuweisen" at bounding box center [1062, 642] width 62 height 18
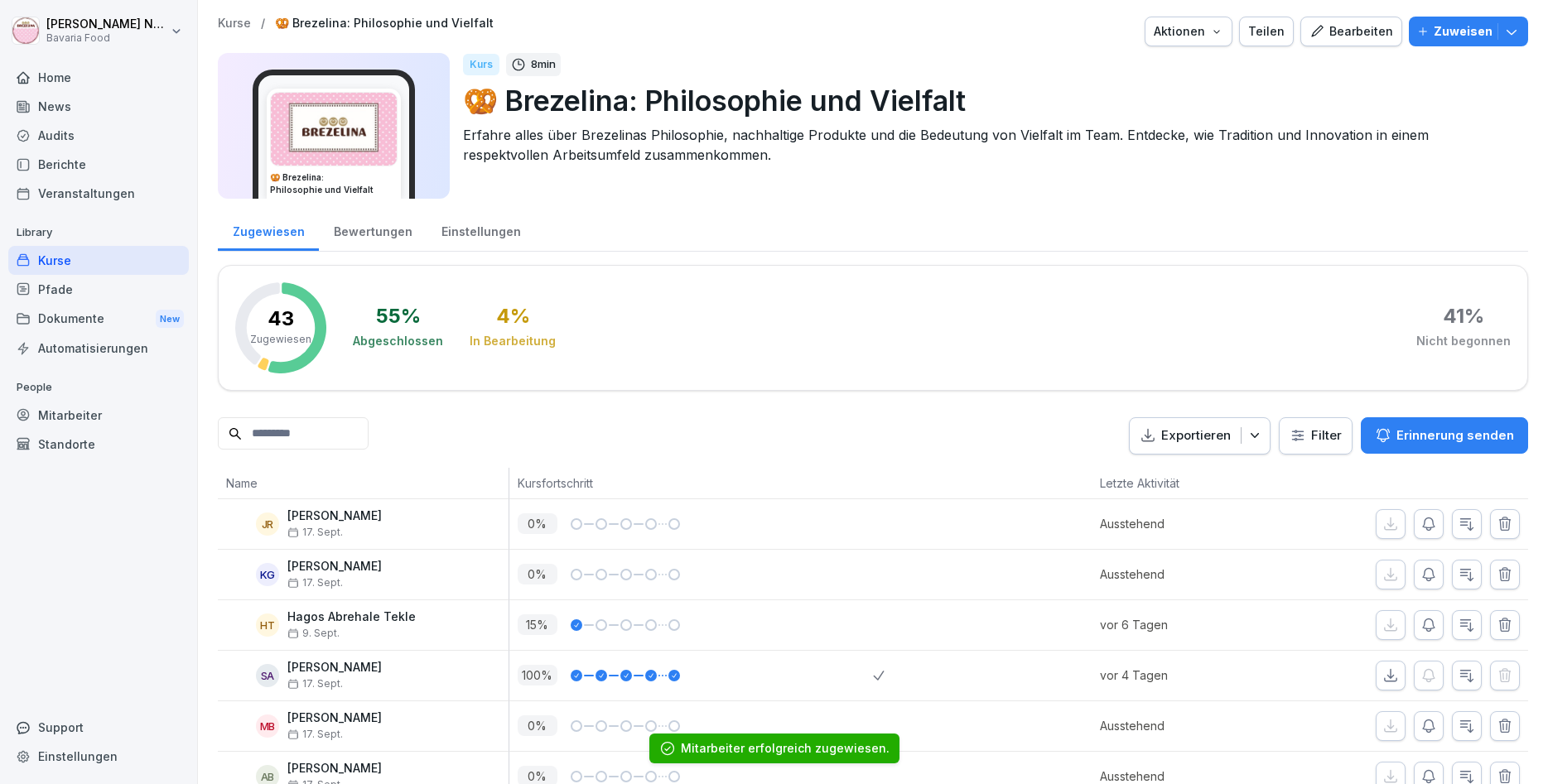
click at [233, 25] on p "Kurse" at bounding box center [234, 23] width 33 height 14
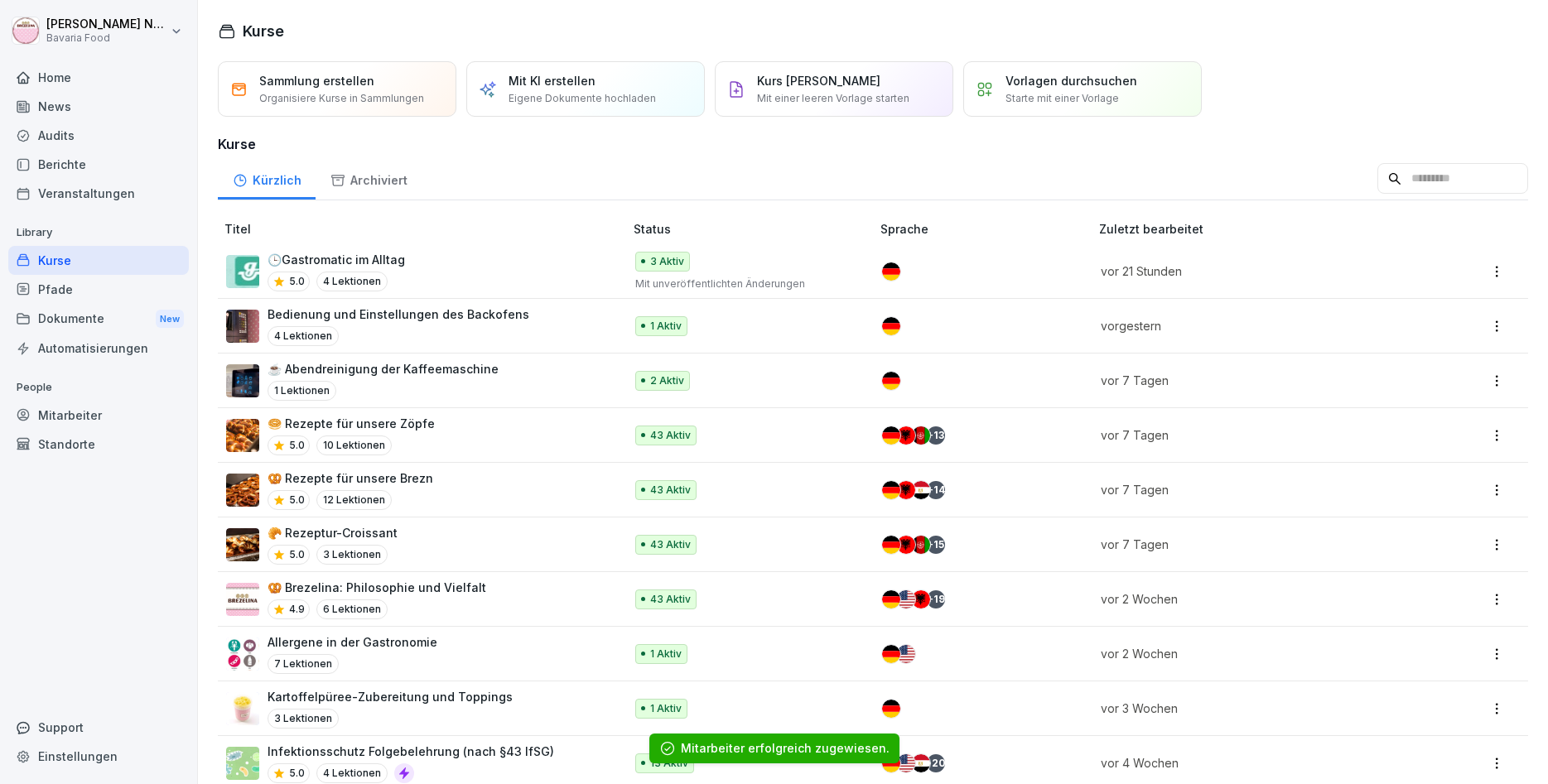
scroll to position [198, 0]
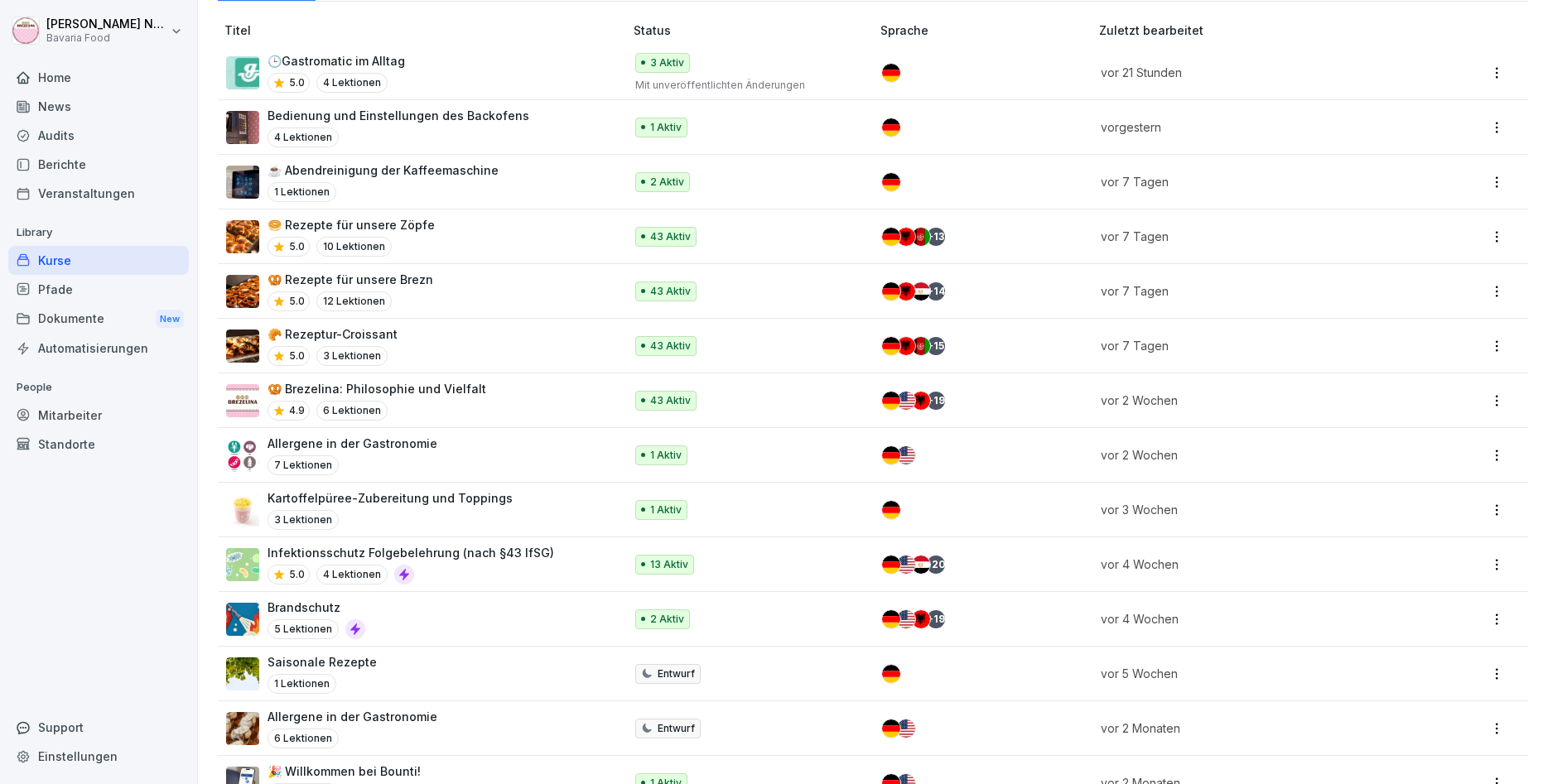
click at [499, 554] on p "Infektionsschutz Folgebelehrung (nach §43 IfSG)" at bounding box center [411, 552] width 287 height 17
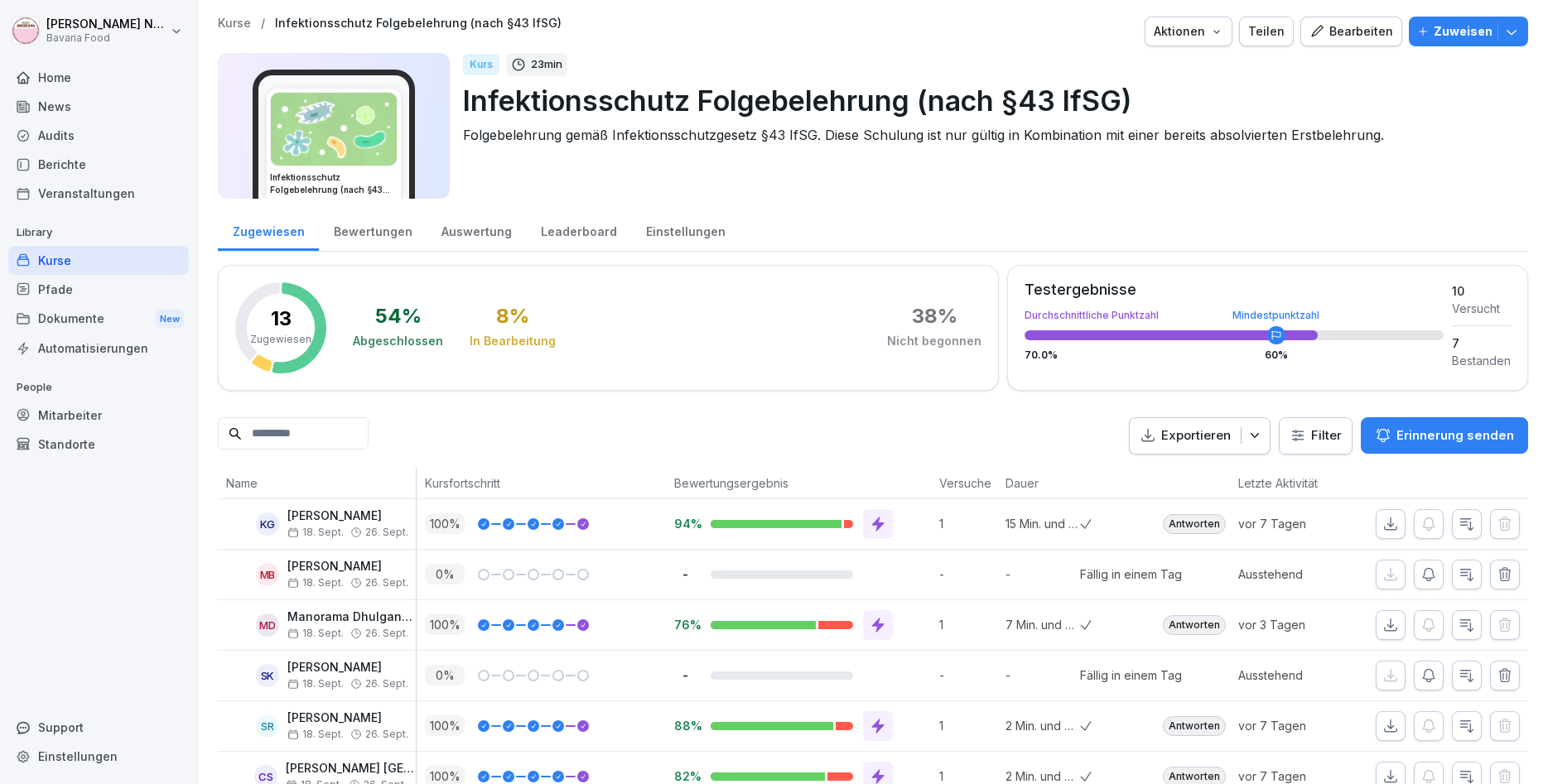
click at [1512, 28] on icon "button" at bounding box center [1511, 30] width 16 height 16
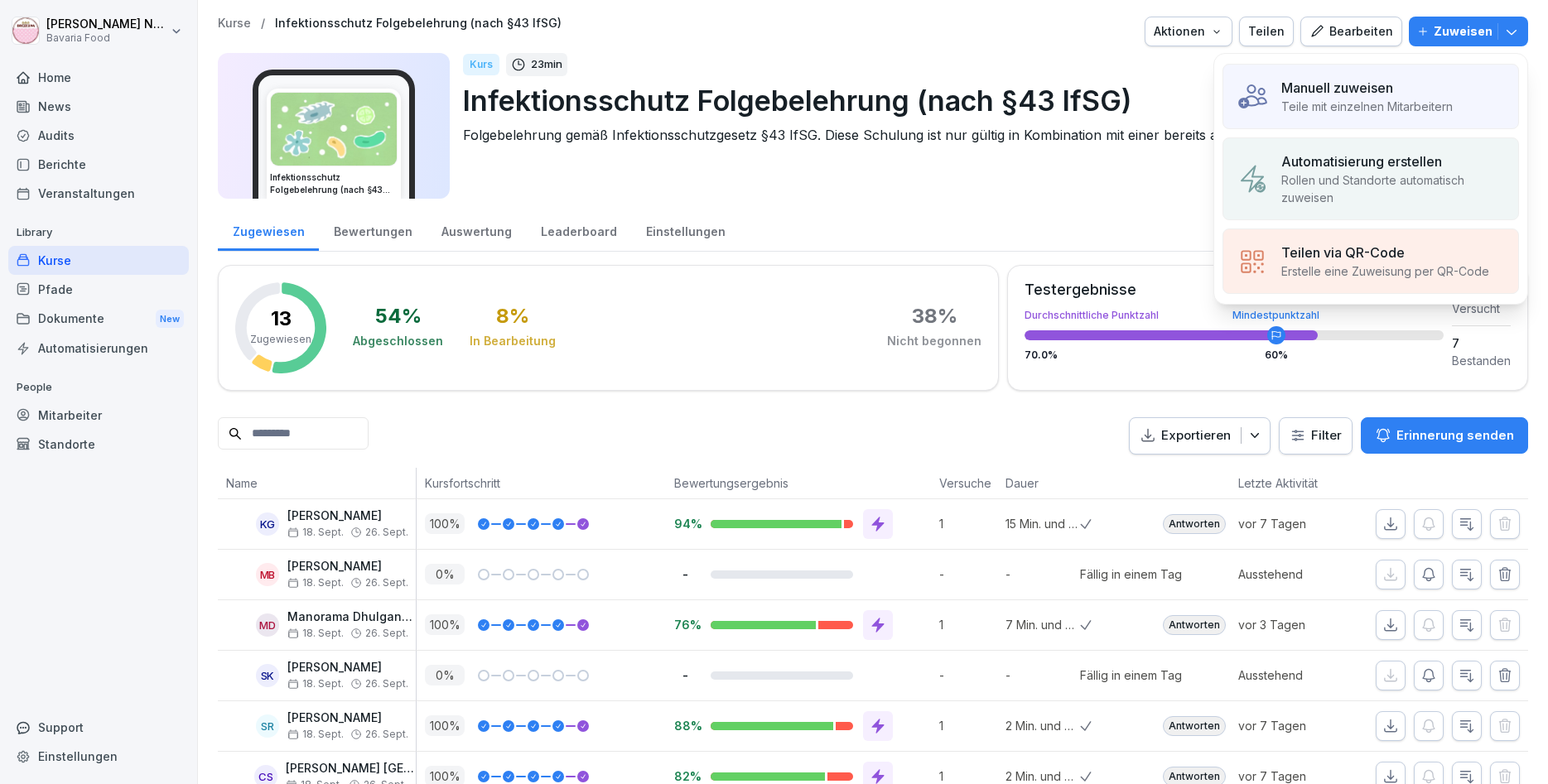
click at [1378, 86] on p "Manuell zuweisen" at bounding box center [1337, 87] width 112 height 20
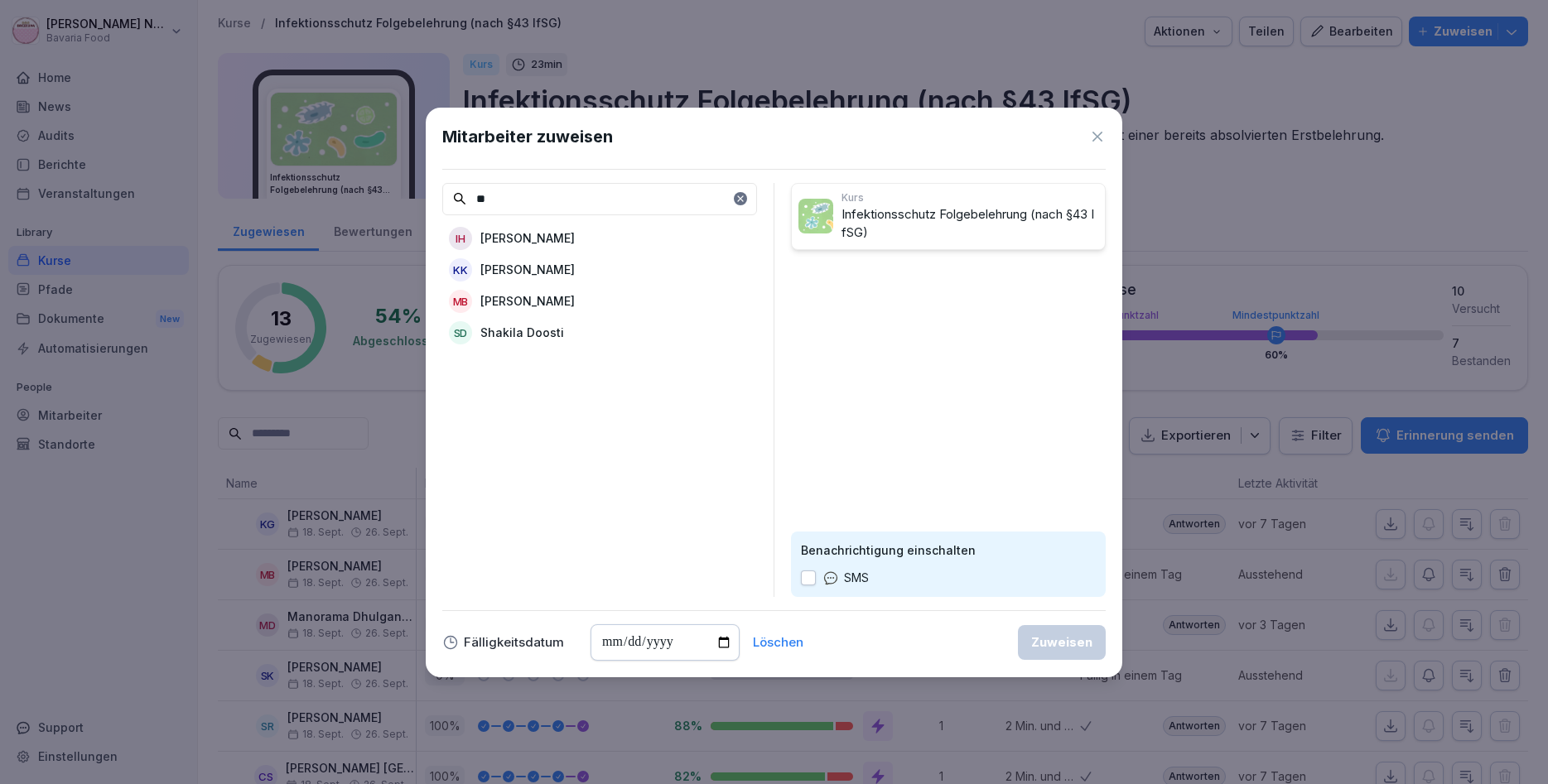
type input "**"
click at [560, 243] on p "[PERSON_NAME]" at bounding box center [527, 238] width 94 height 17
click at [1067, 655] on button "Zuweisen" at bounding box center [1062, 643] width 87 height 35
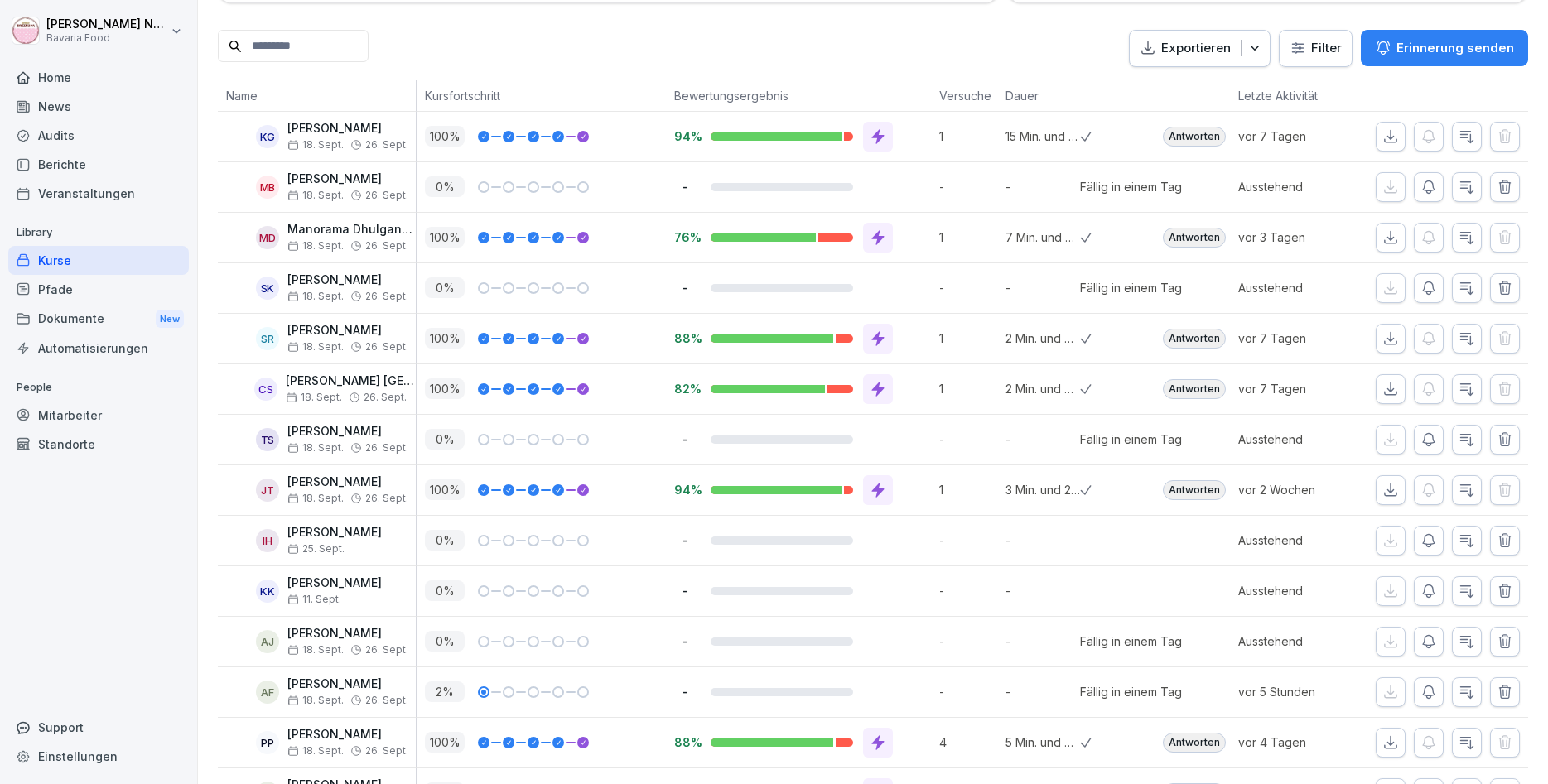
scroll to position [340, 0]
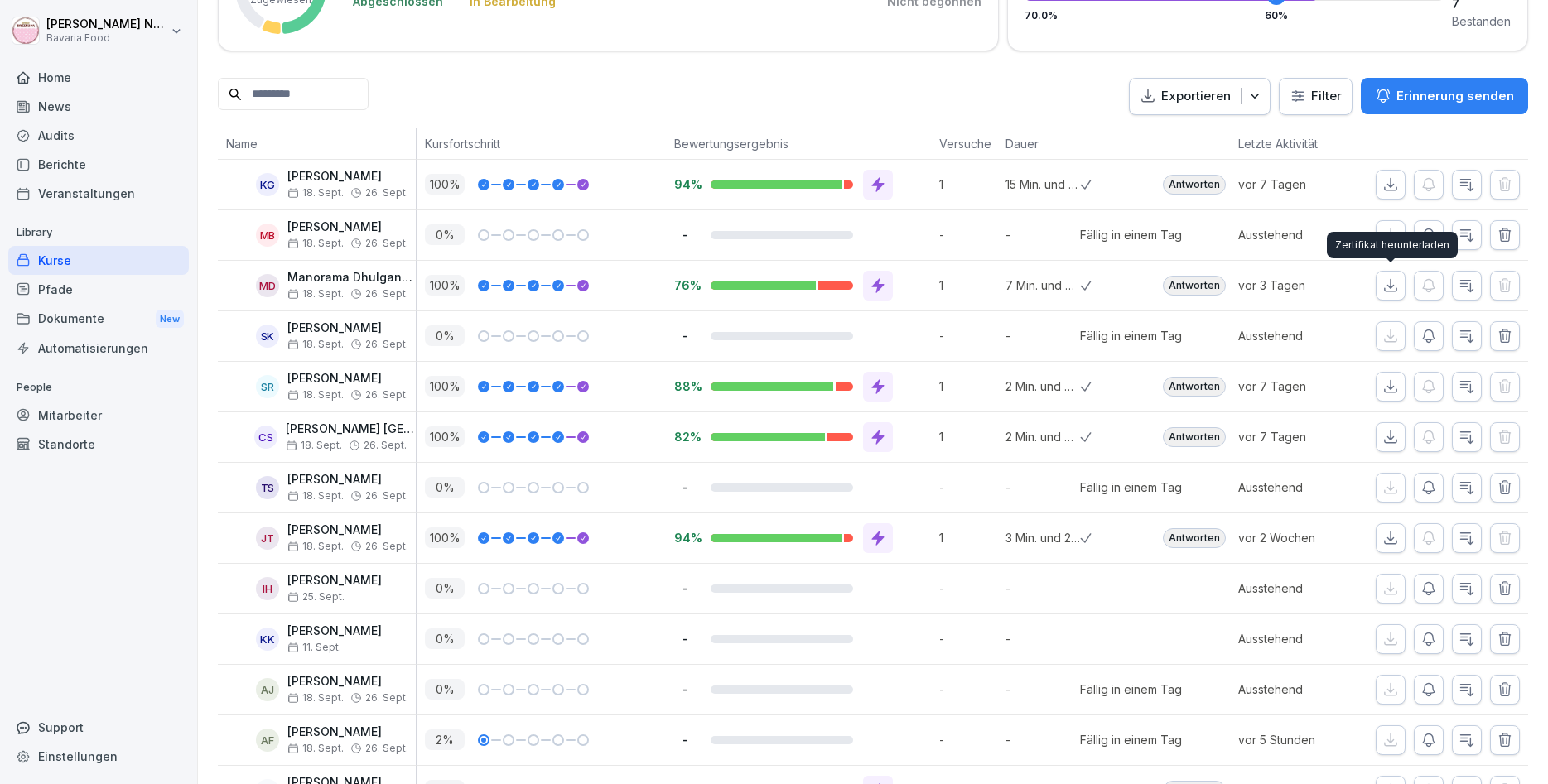
click at [1402, 284] on button "button" at bounding box center [1390, 285] width 29 height 29
click at [99, 427] on div "Mitarbeiter" at bounding box center [99, 415] width 180 height 29
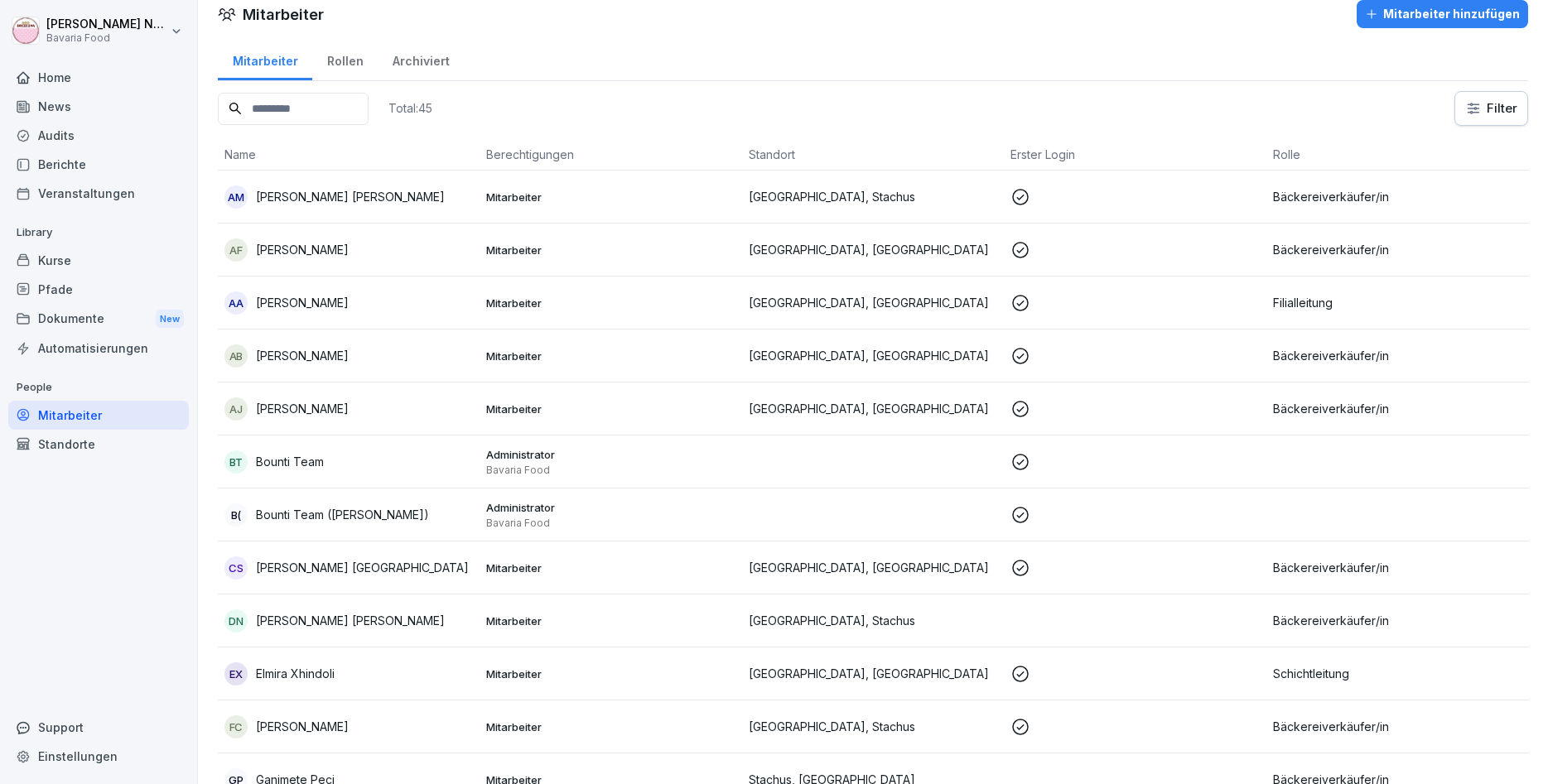
click at [544, 195] on p "Mitarbeiter" at bounding box center [611, 197] width 249 height 15
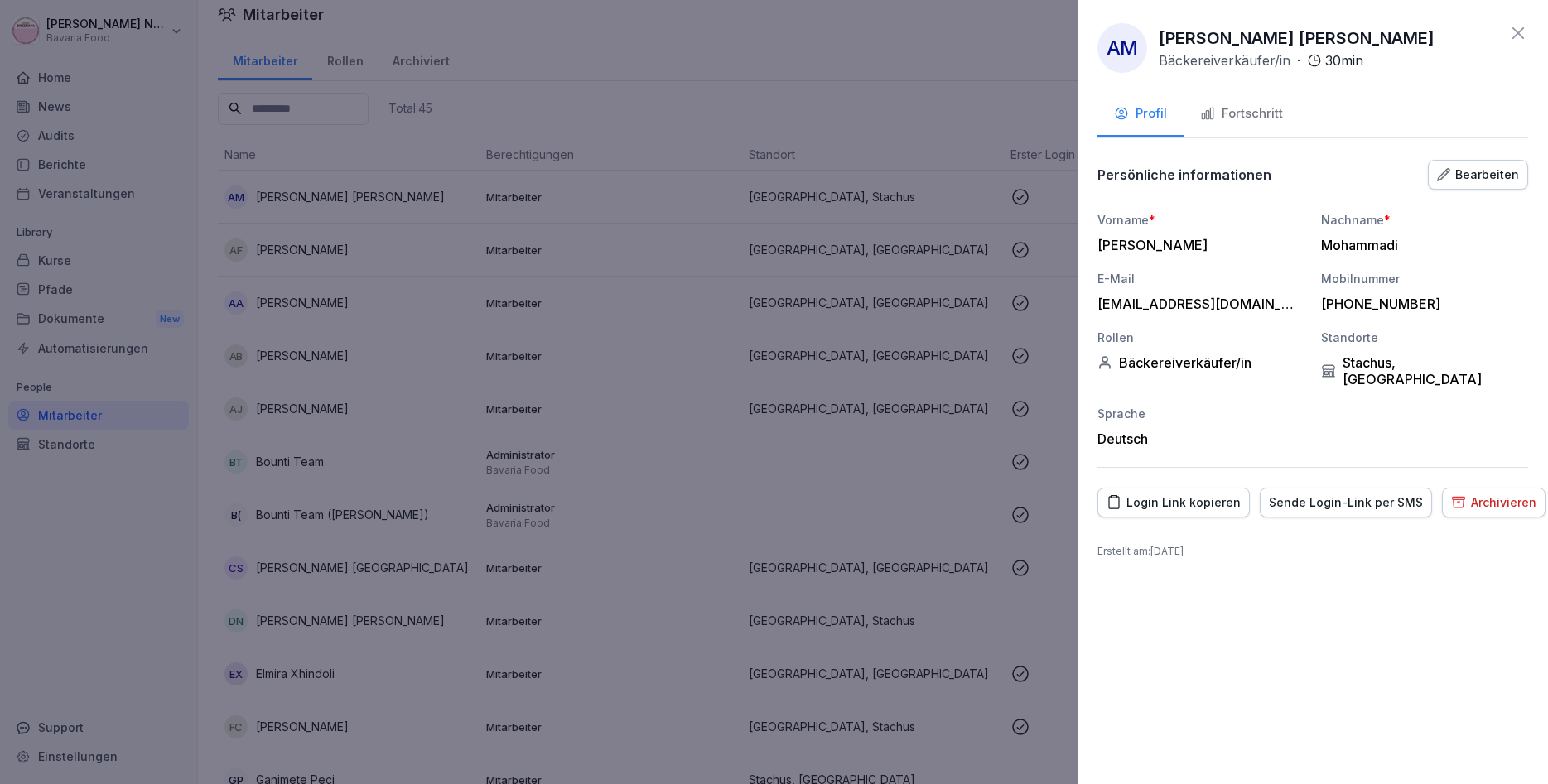
click at [1243, 125] on button "Fortschritt" at bounding box center [1242, 115] width 116 height 45
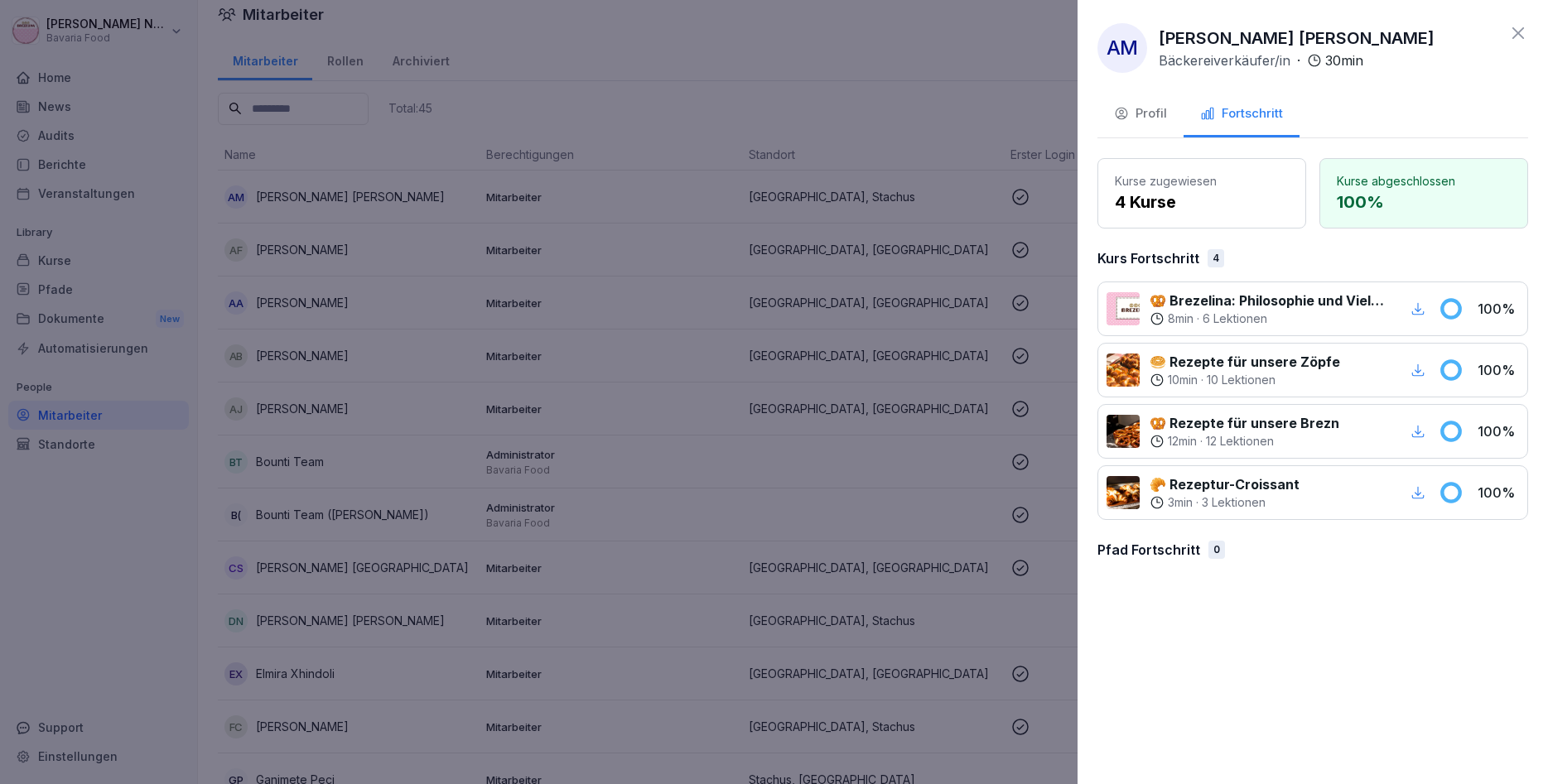
click at [1519, 37] on icon at bounding box center [1519, 32] width 20 height 20
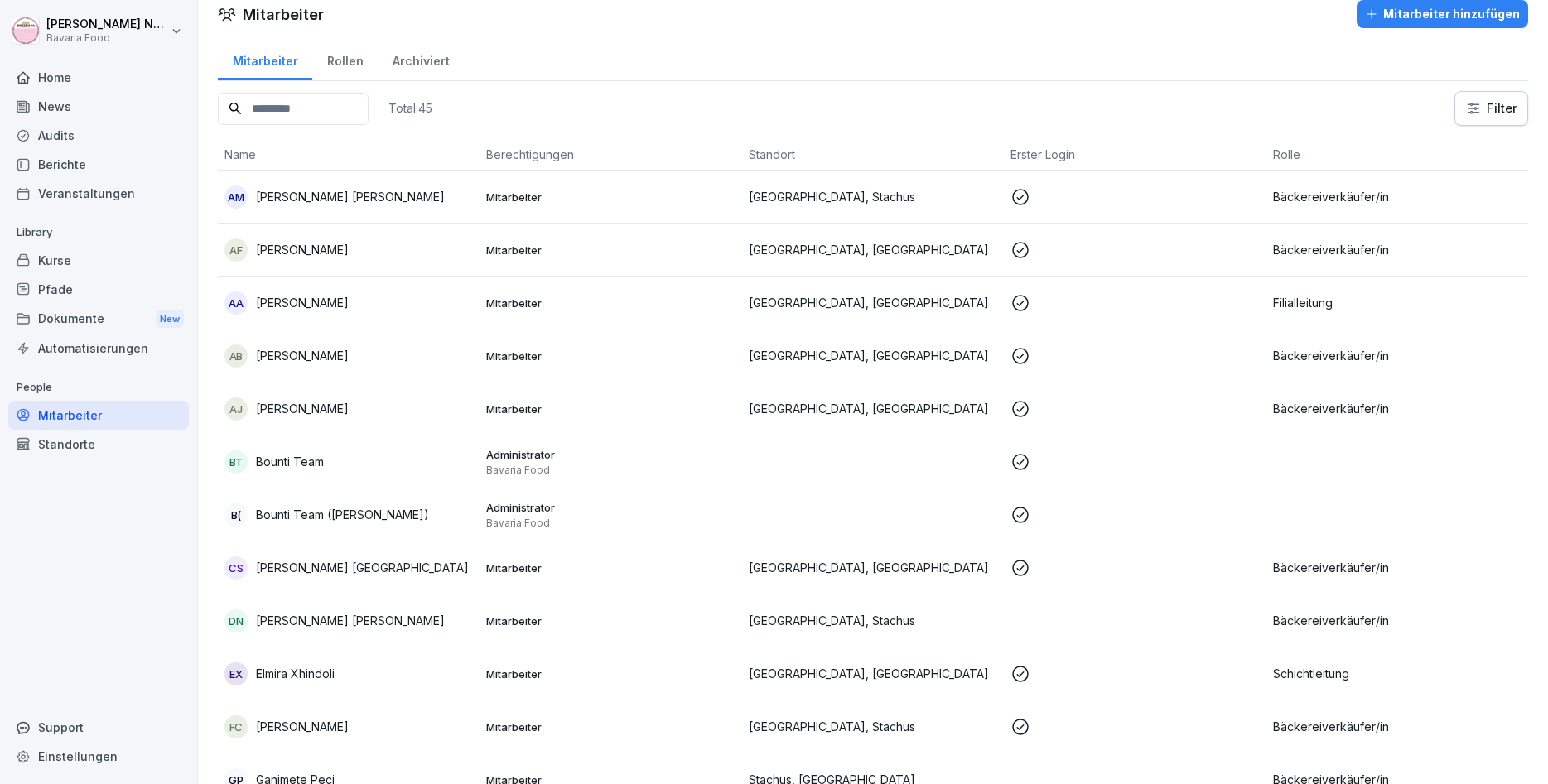
click at [320, 267] on td "AF Abdul Salam Faqeery" at bounding box center [349, 251] width 262 height 53
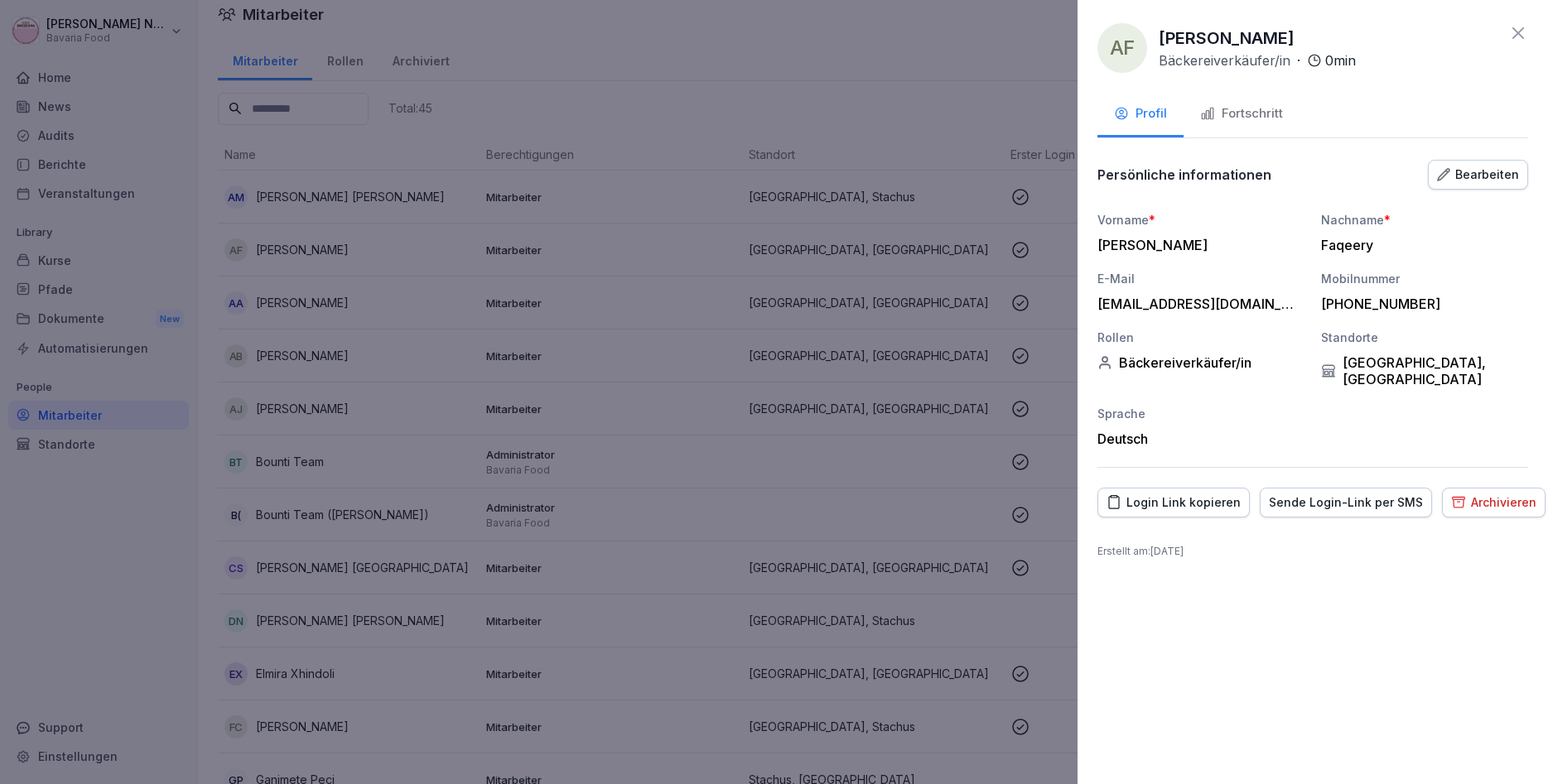
click at [1250, 116] on div "Fortschritt" at bounding box center [1241, 114] width 83 height 19
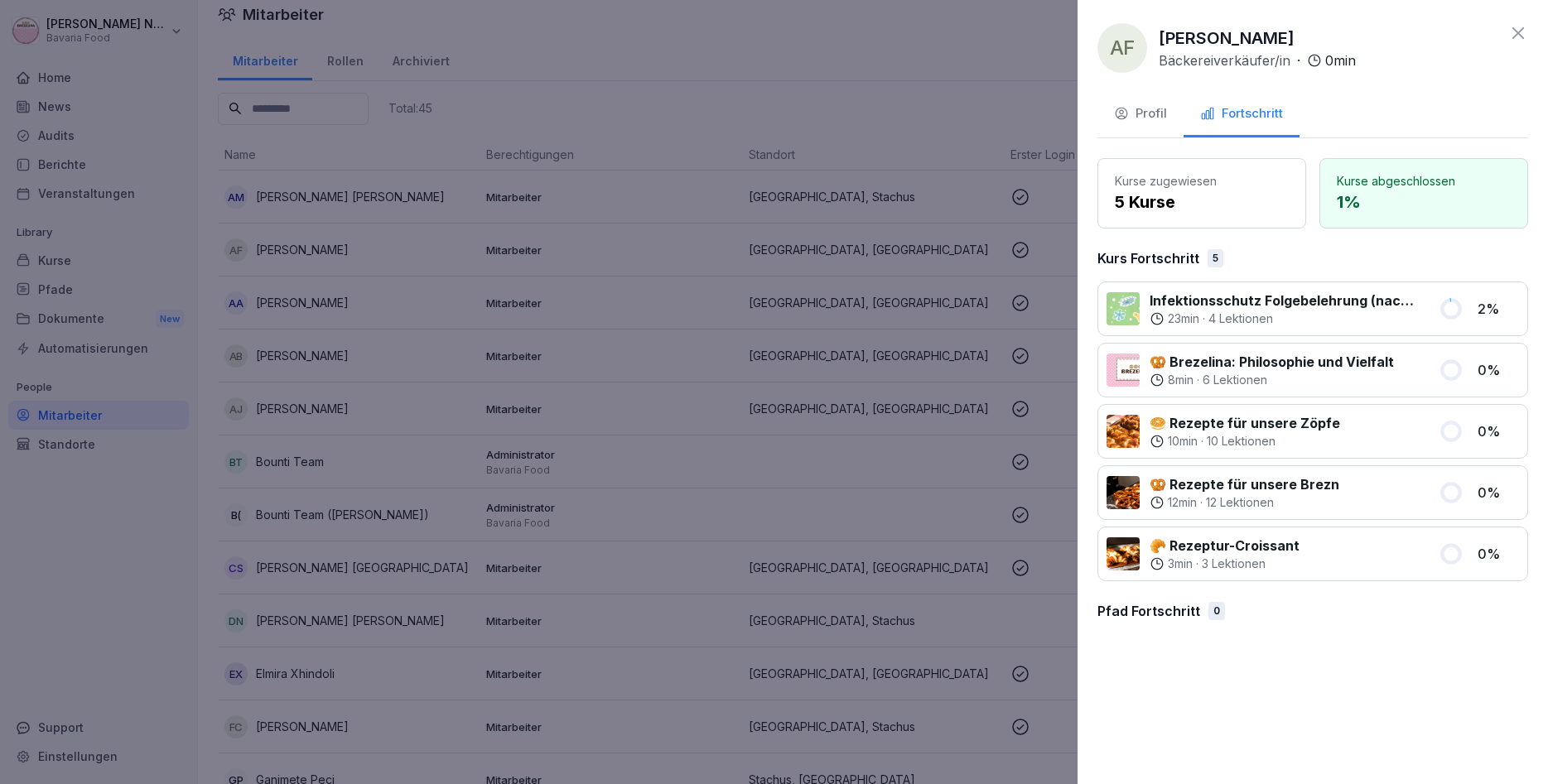
click at [289, 210] on div at bounding box center [774, 392] width 1548 height 784
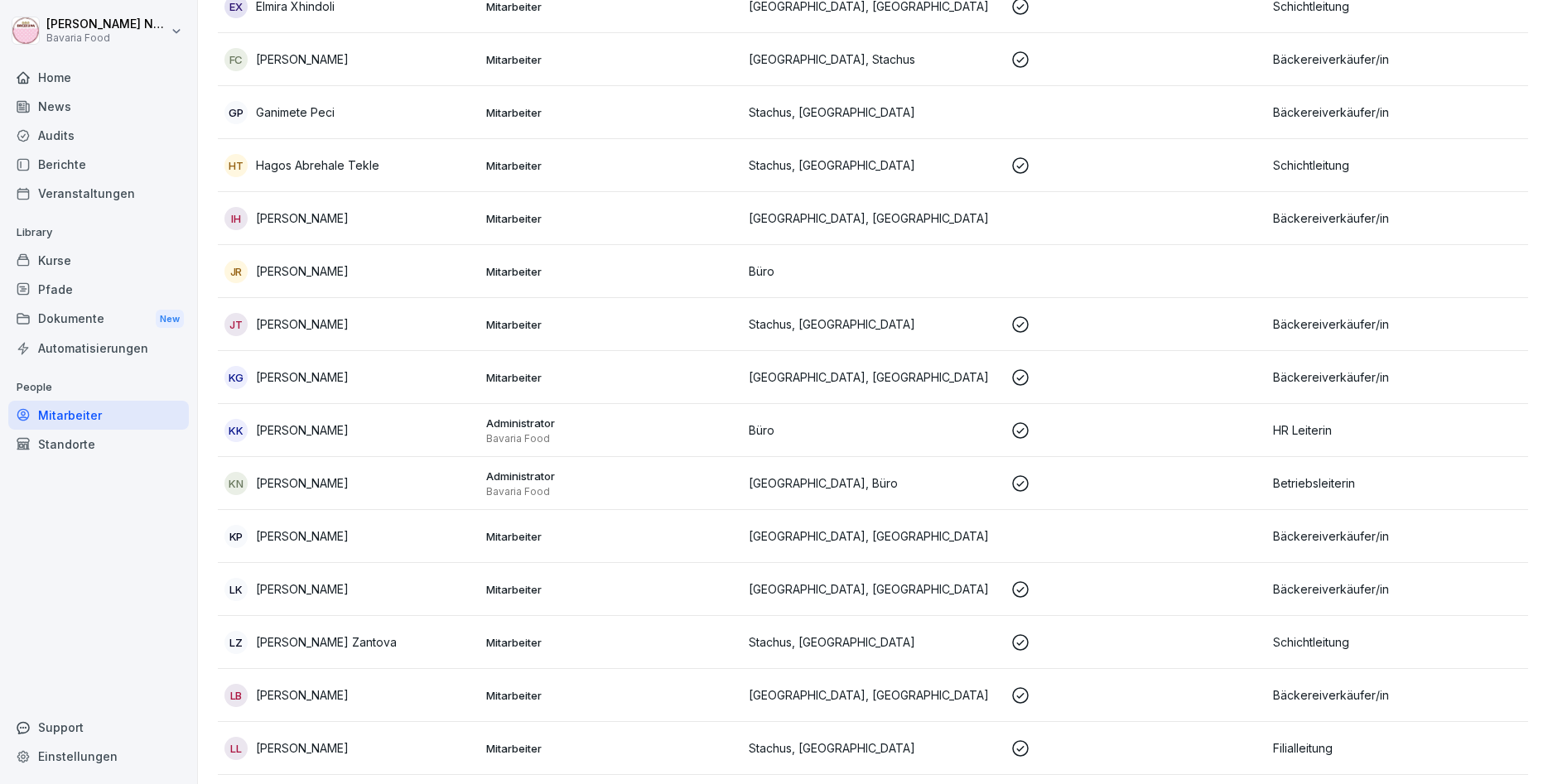
scroll to position [310, 0]
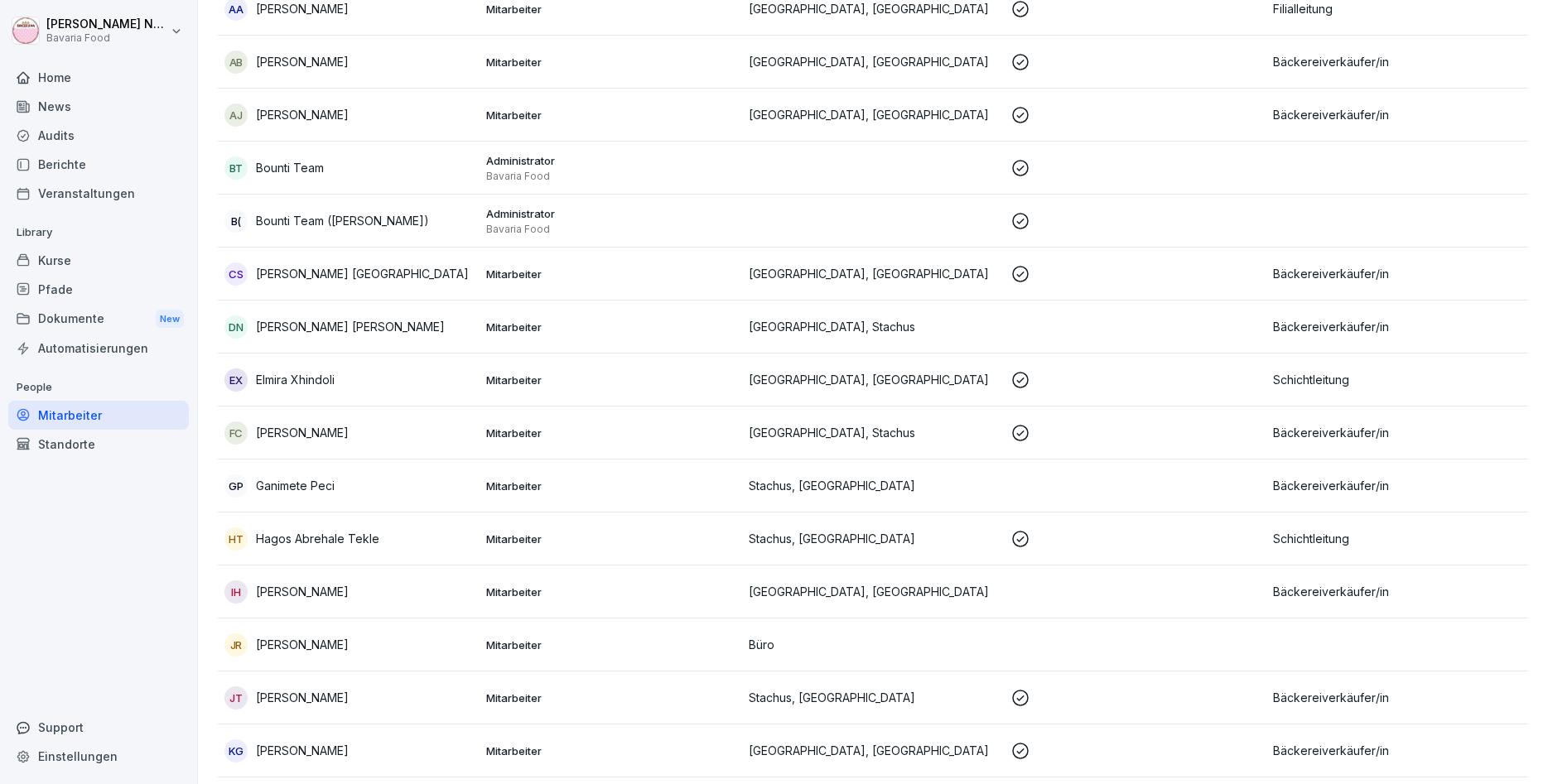
click at [67, 160] on div "Berichte" at bounding box center [99, 164] width 180 height 29
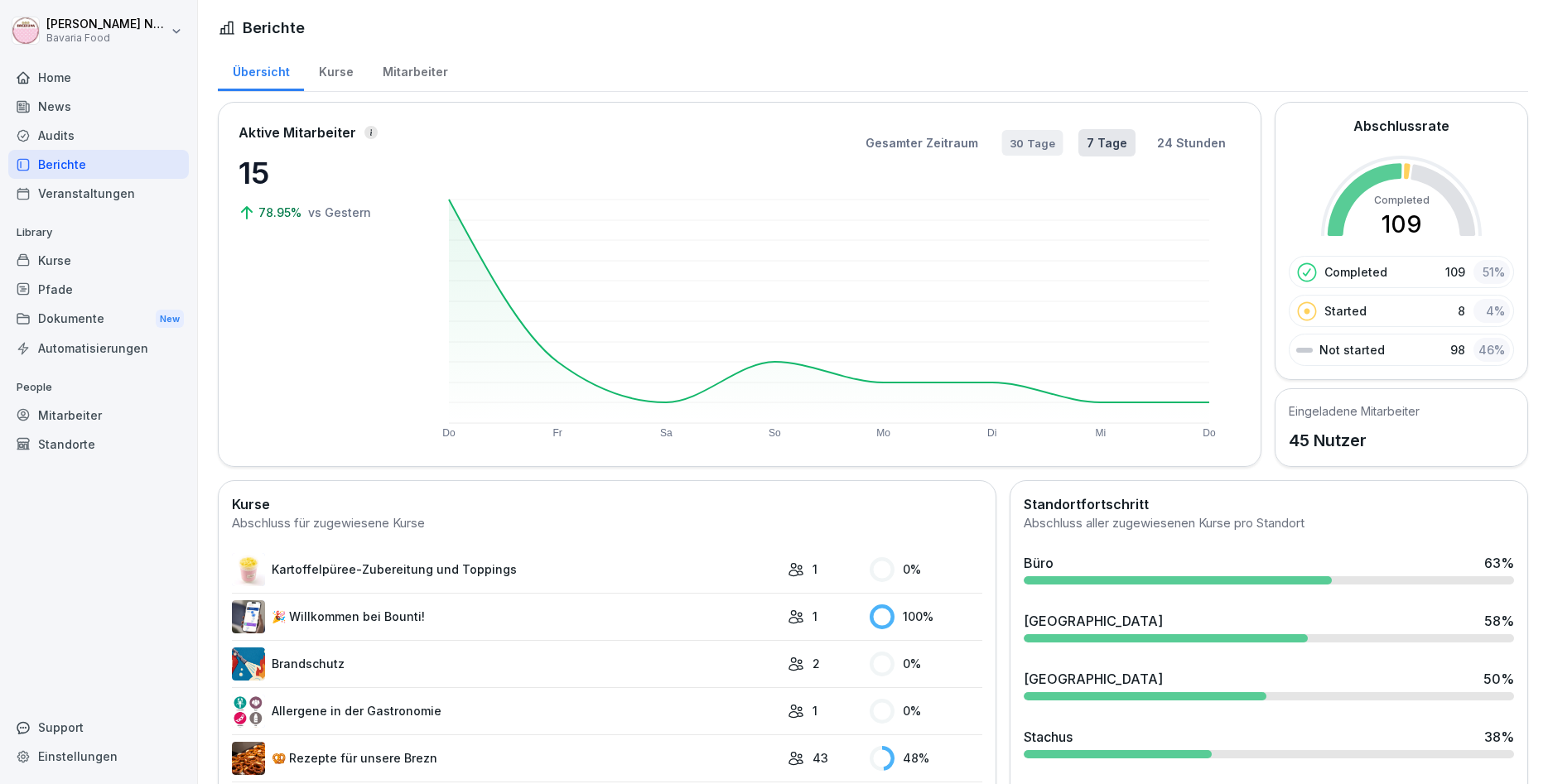
click at [1036, 147] on button "30 Tage" at bounding box center [1033, 142] width 62 height 26
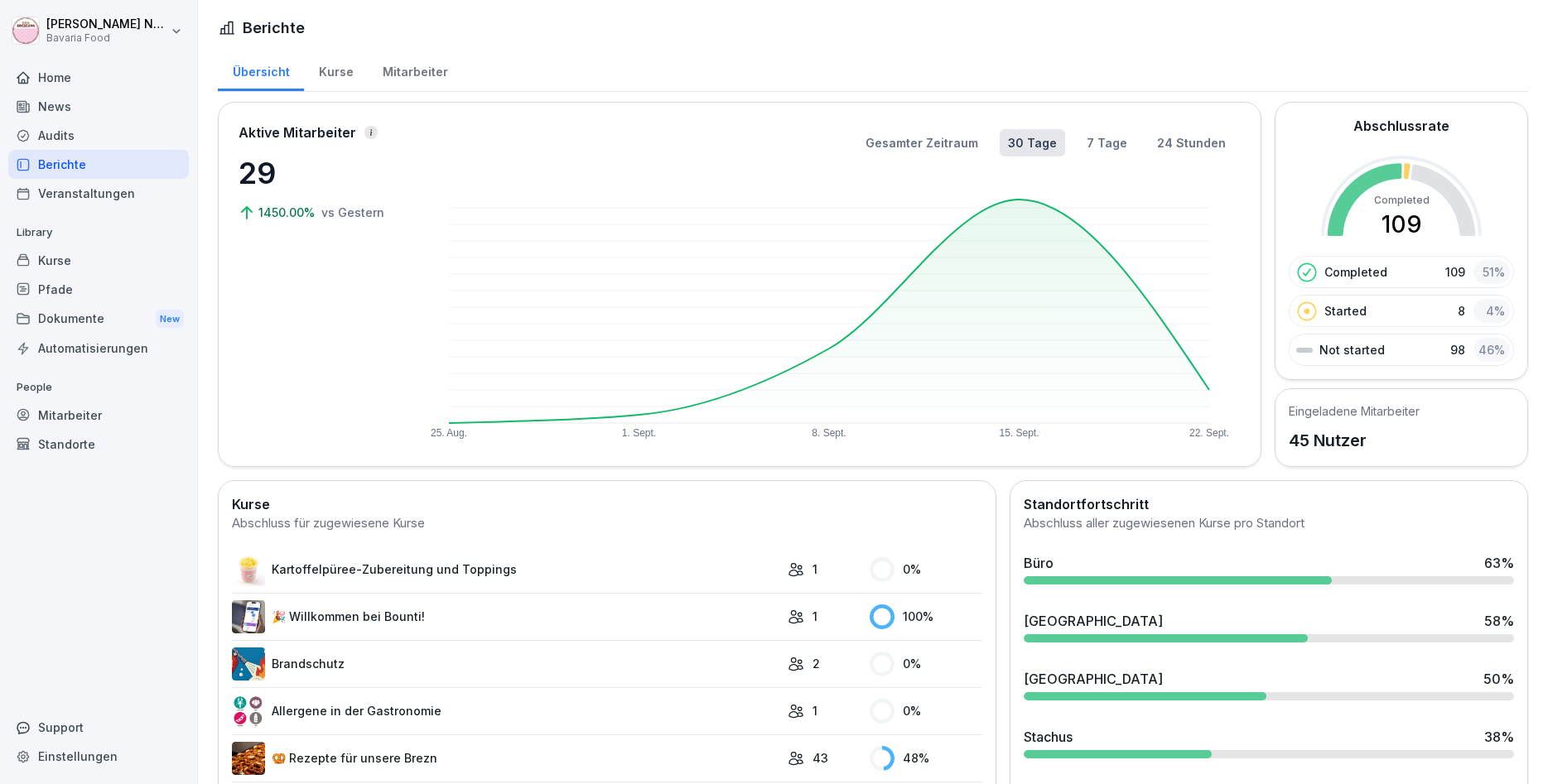
click at [1100, 128] on div "Gesamter Zeitraum 30 Tage 7 Tage 24 Stunden 25. Aug. 1. Sept. 8. Sept. 15. Sept…" at bounding box center [829, 284] width 823 height 324
click at [1111, 138] on button "7 Tage" at bounding box center [1107, 142] width 54 height 26
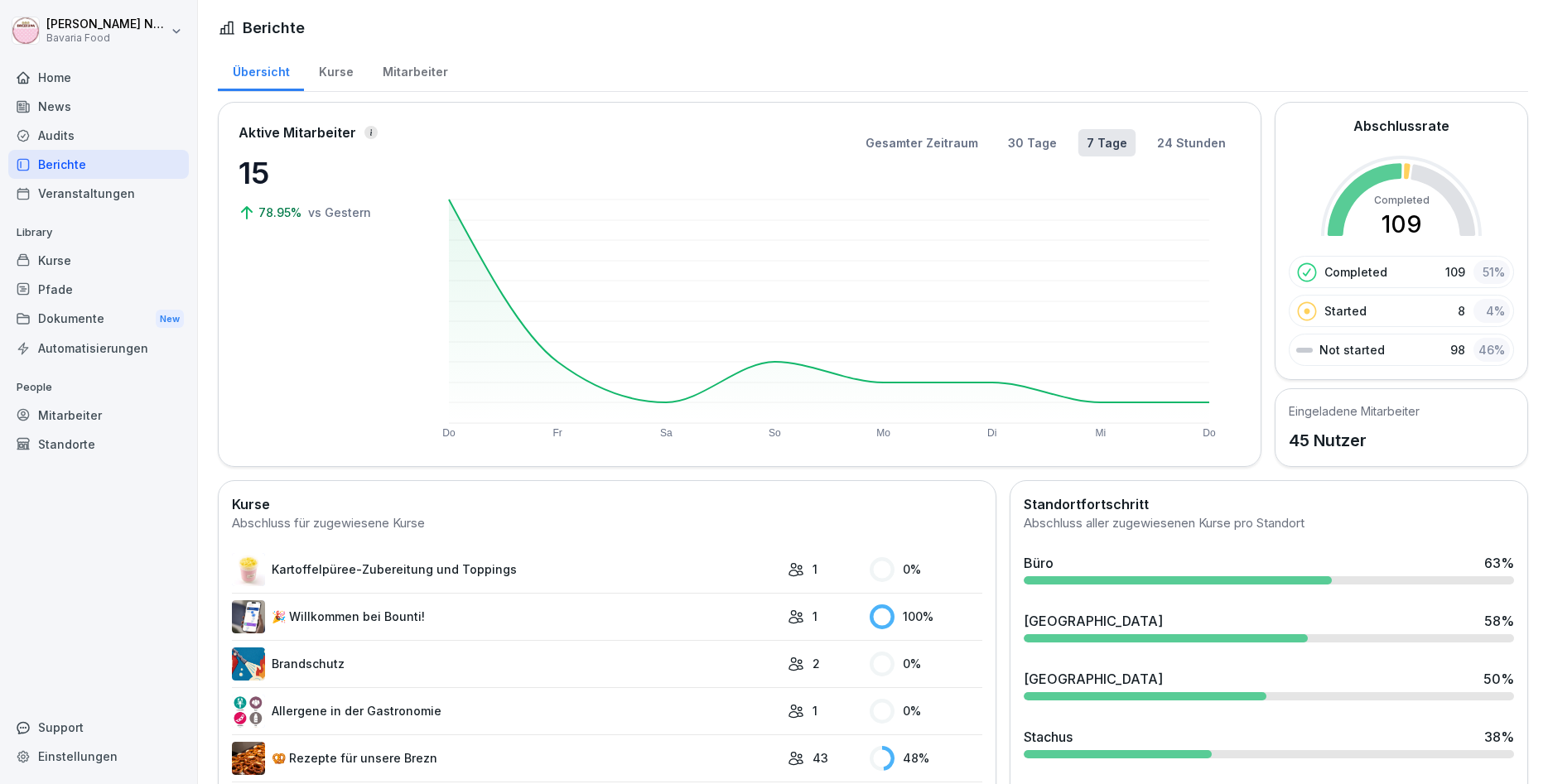
click at [76, 419] on div "Mitarbeiter" at bounding box center [99, 415] width 180 height 29
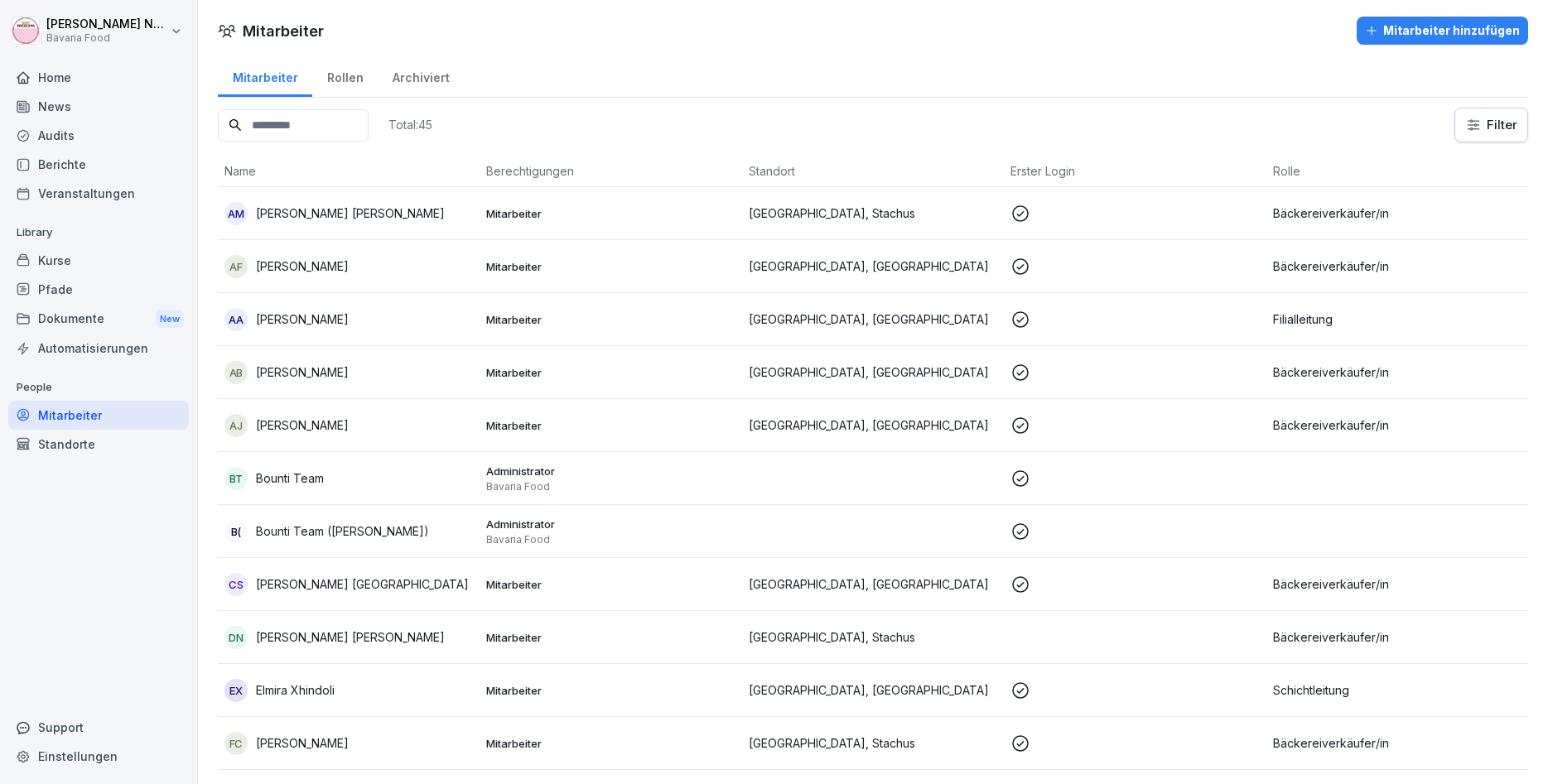
click at [367, 215] on p "[PERSON_NAME]" at bounding box center [350, 213] width 189 height 17
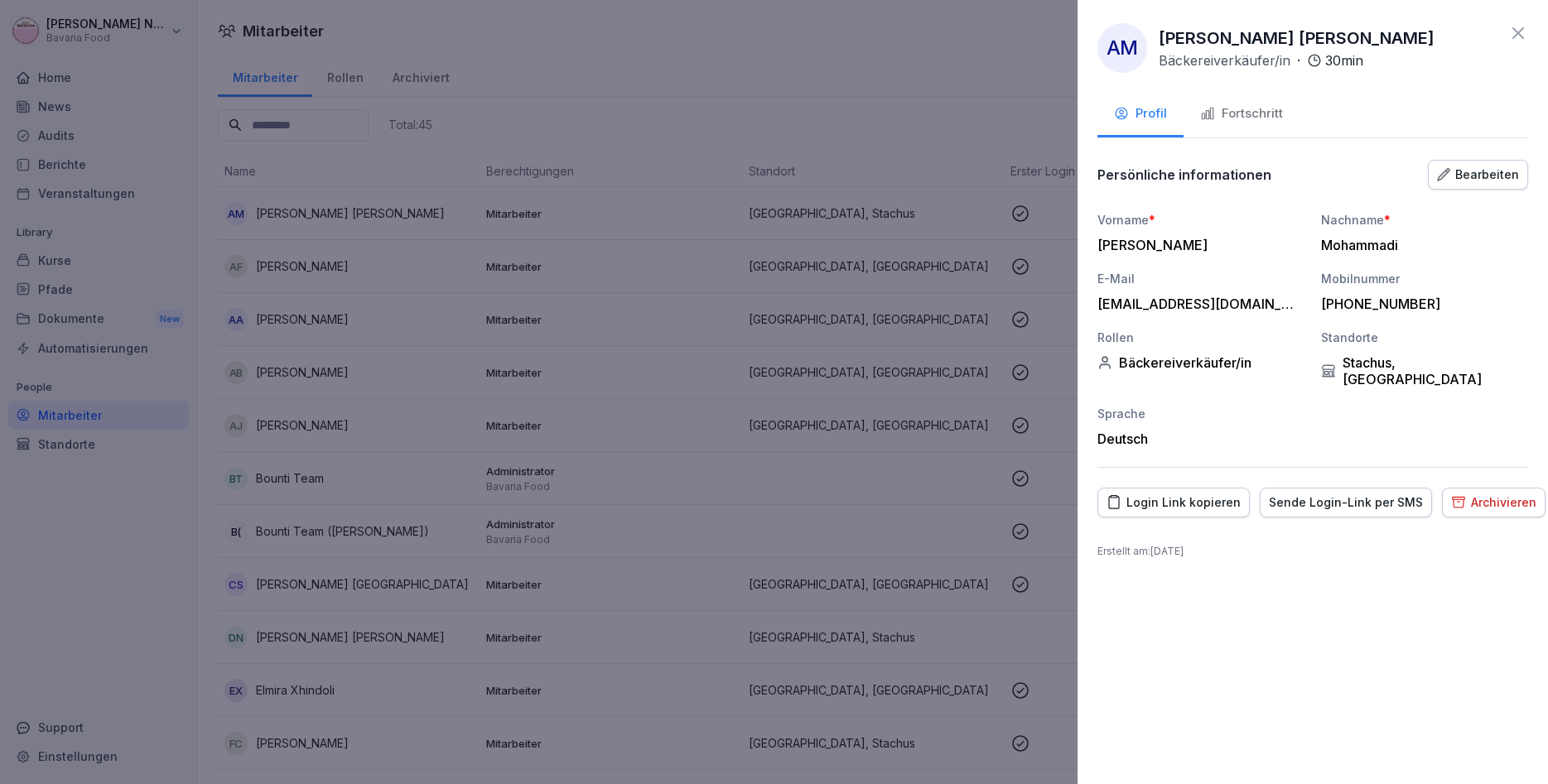
click at [1225, 114] on div "Fortschritt" at bounding box center [1241, 114] width 83 height 19
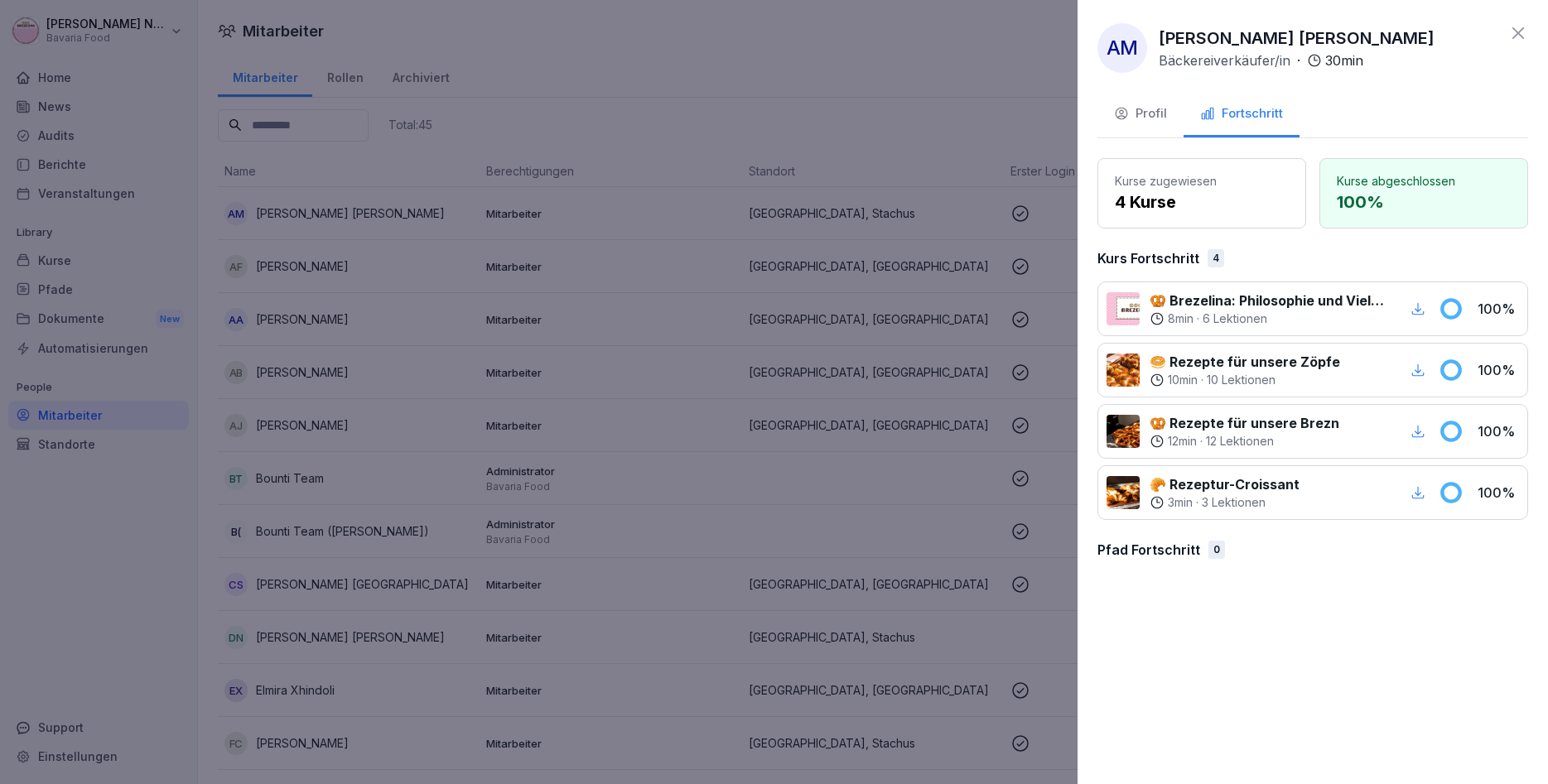
click at [341, 278] on div at bounding box center [774, 392] width 1548 height 784
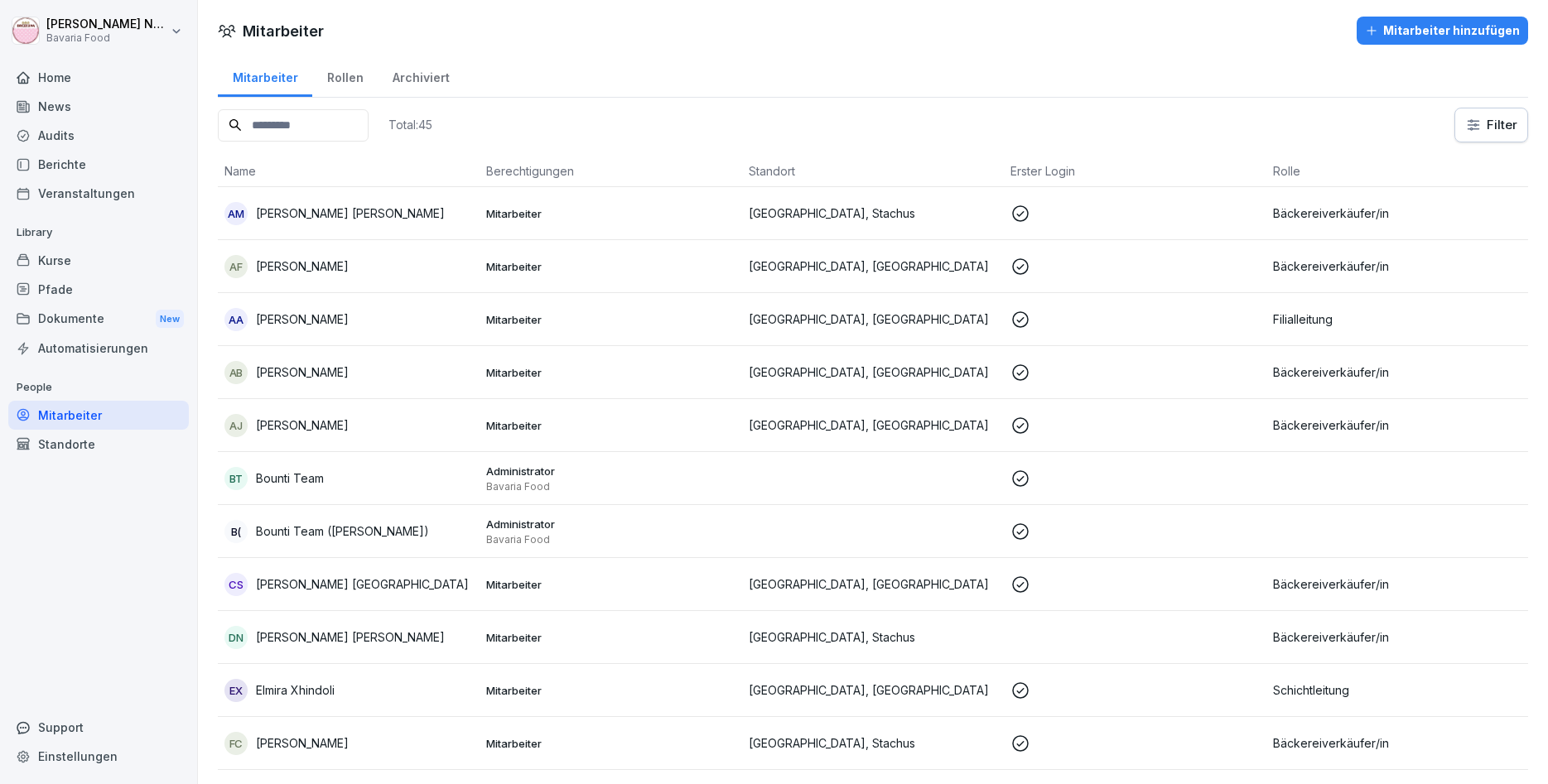
click at [332, 298] on td "AA Aferdita Alija" at bounding box center [349, 320] width 262 height 53
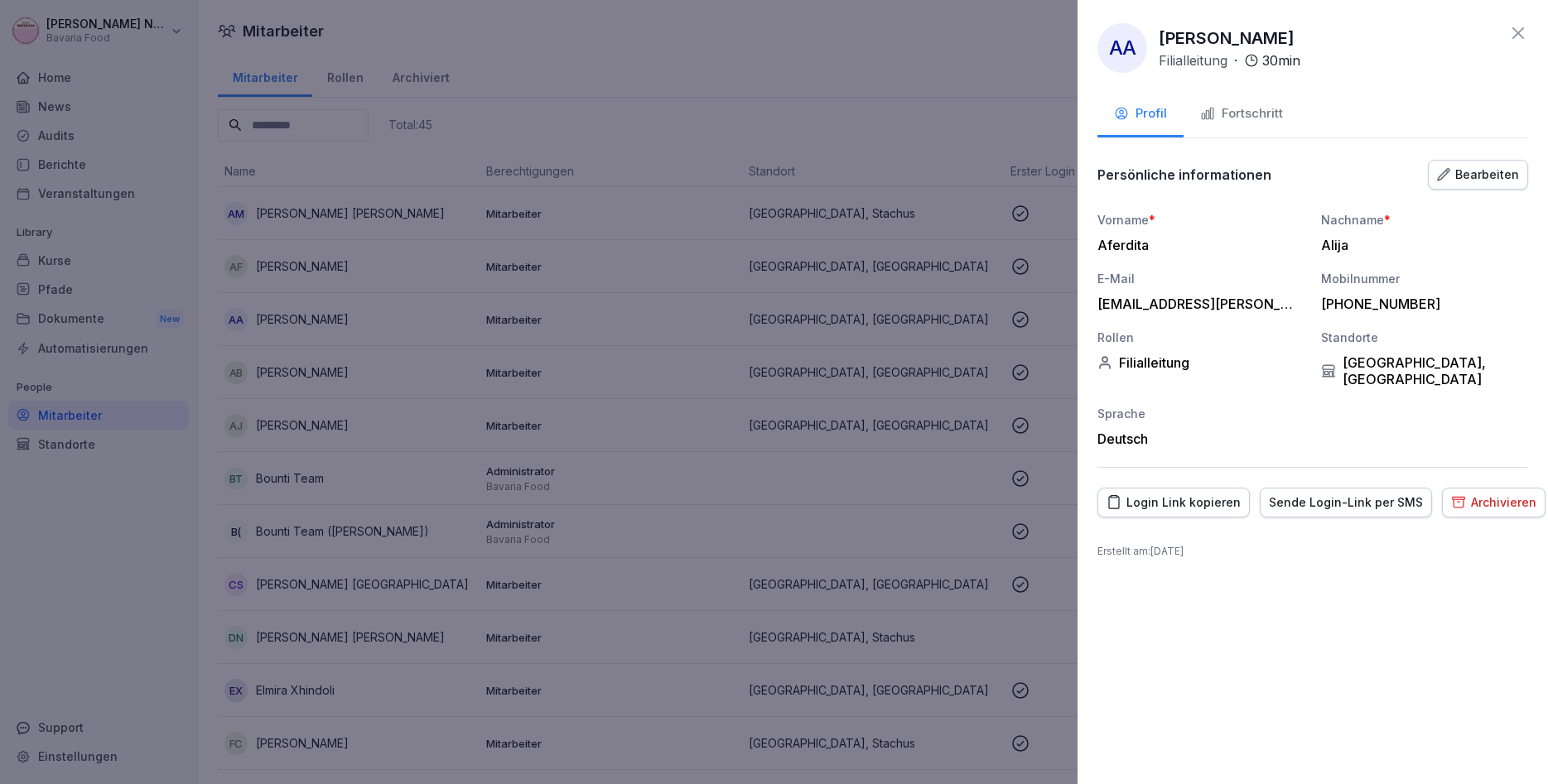
click at [1247, 114] on div "Fortschritt" at bounding box center [1241, 114] width 83 height 19
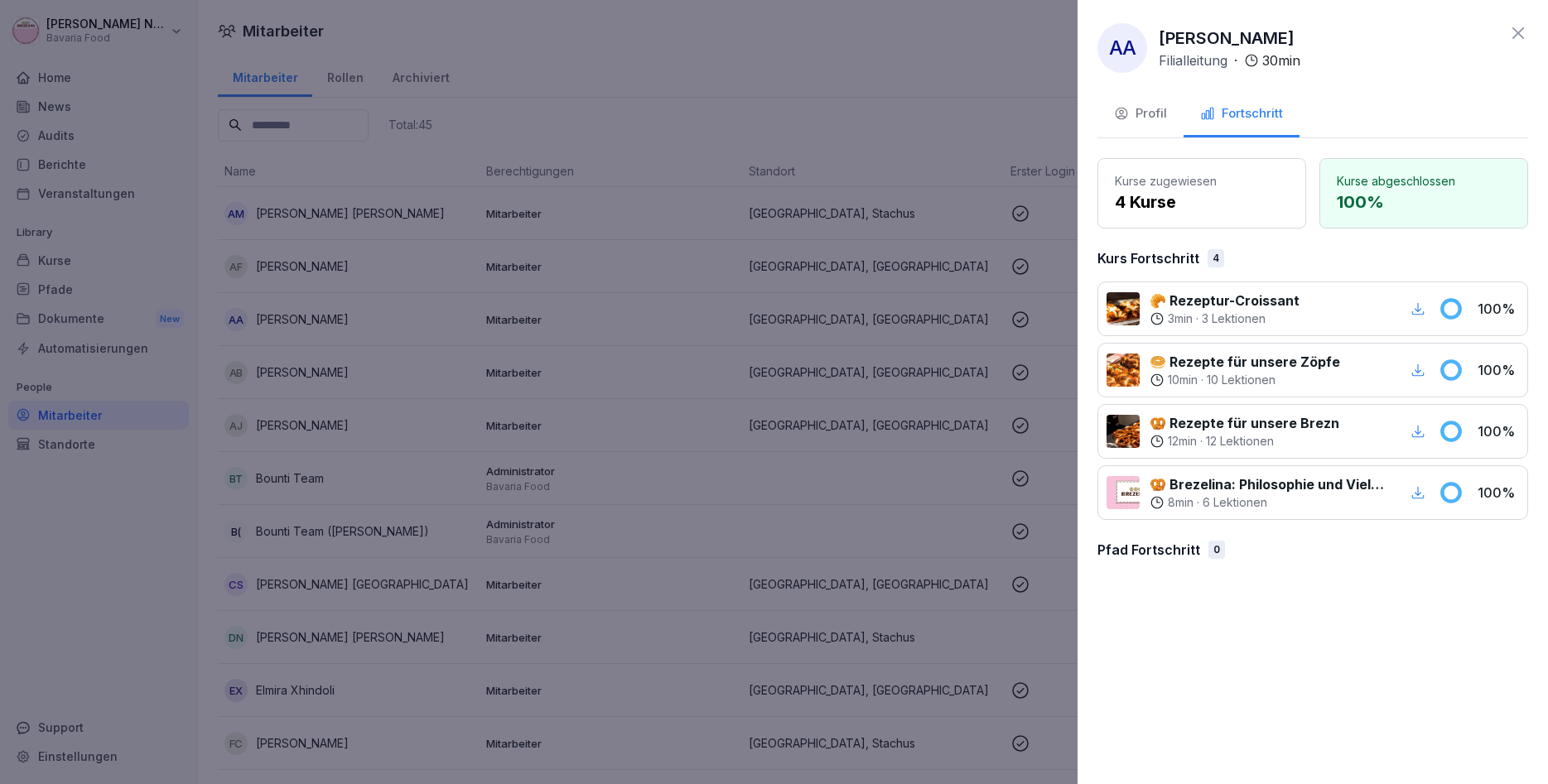
click at [511, 411] on div at bounding box center [774, 392] width 1548 height 784
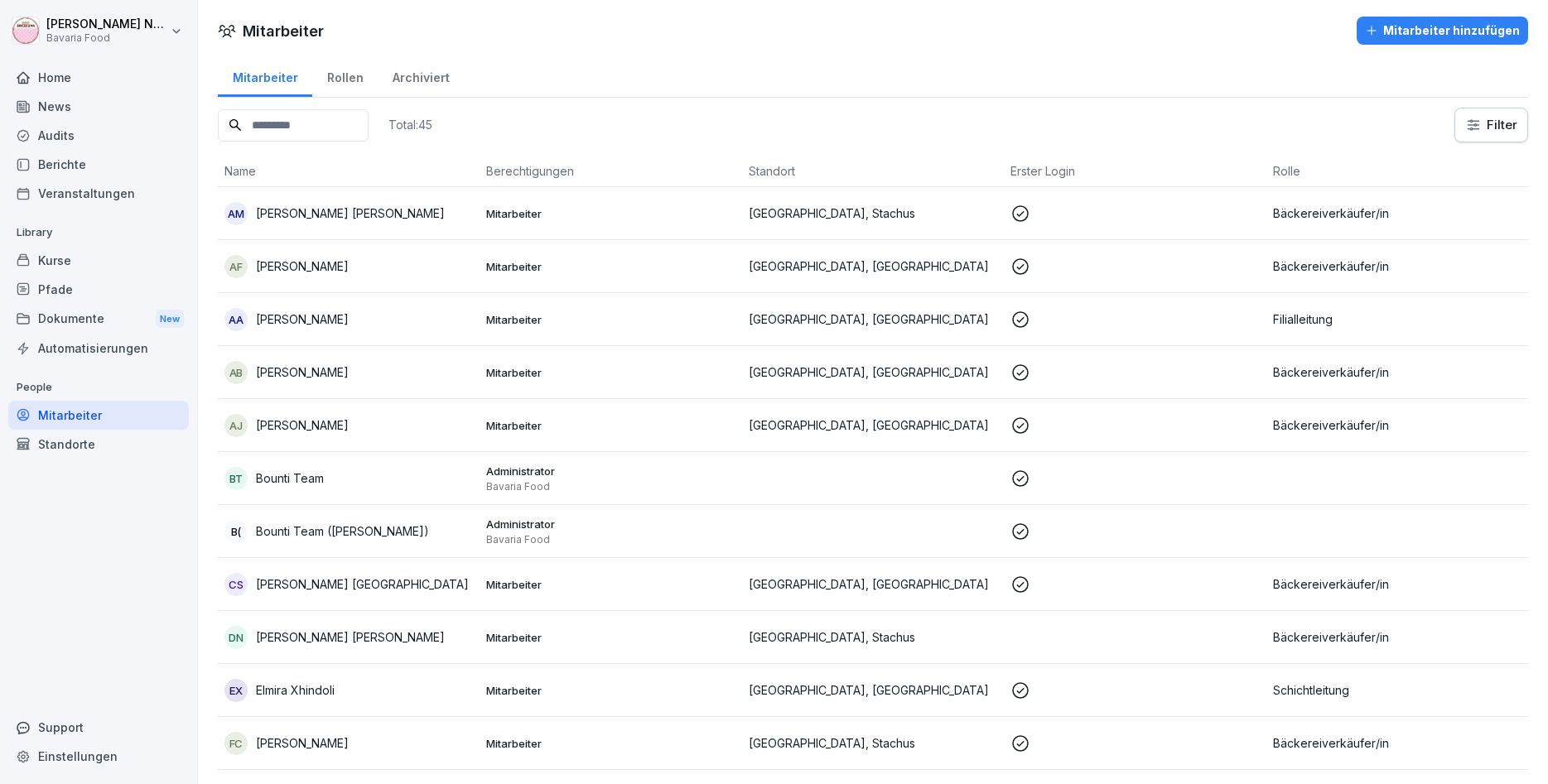
click at [336, 379] on div "AB Anjali Bhosale" at bounding box center [349, 372] width 249 height 23
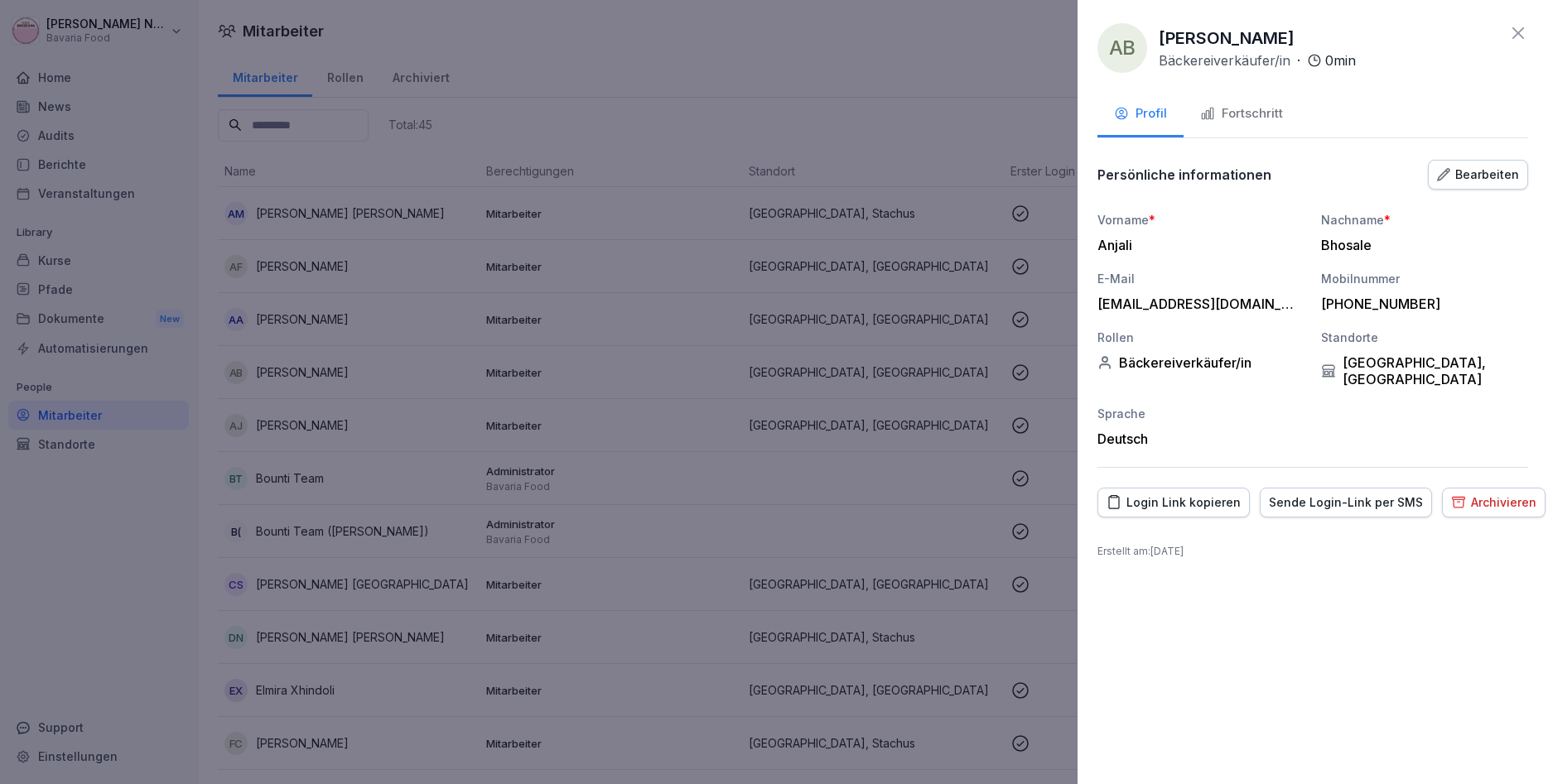
click at [1266, 111] on div "Fortschritt" at bounding box center [1241, 114] width 83 height 19
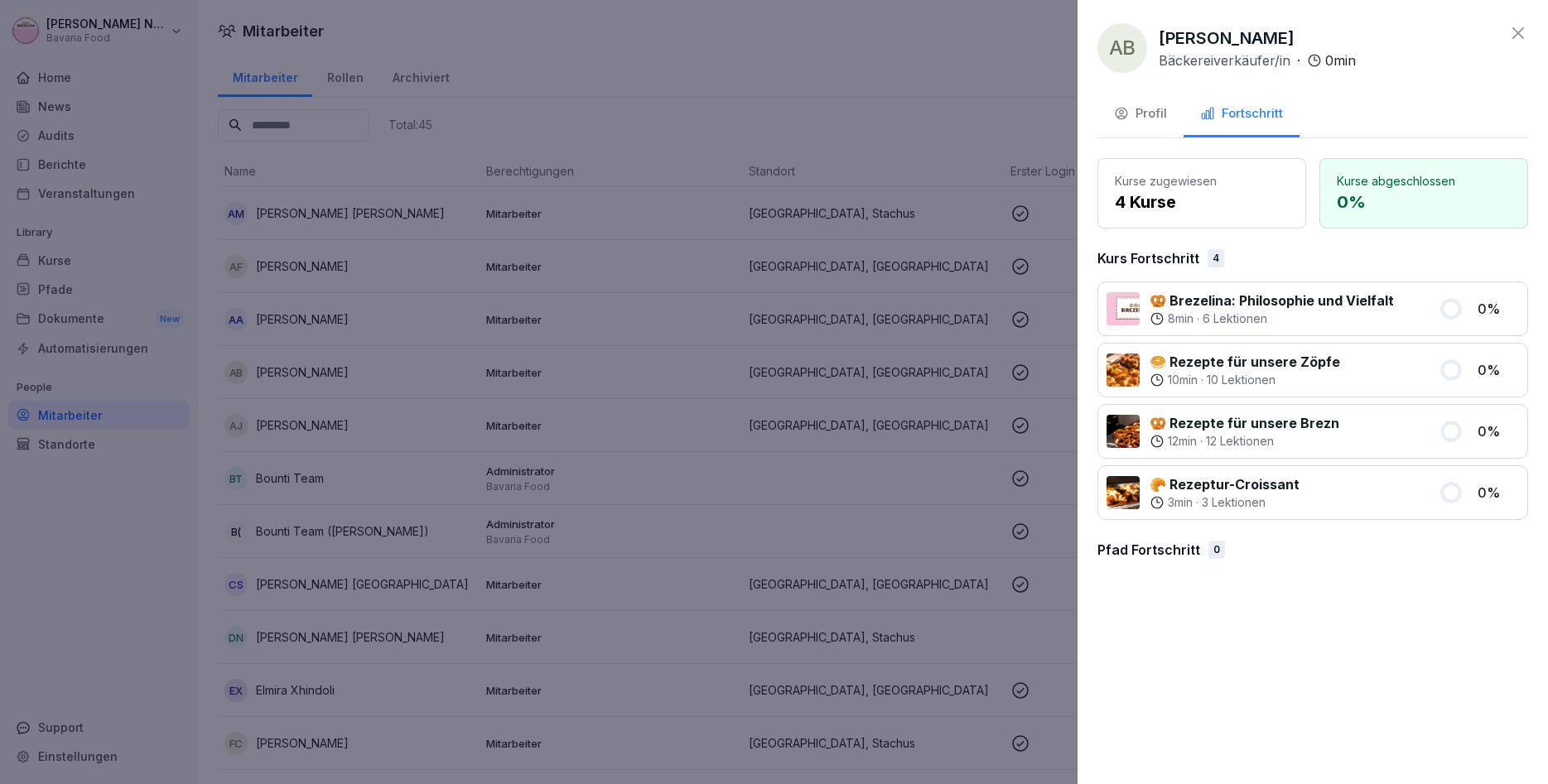
click at [365, 364] on div at bounding box center [774, 392] width 1548 height 784
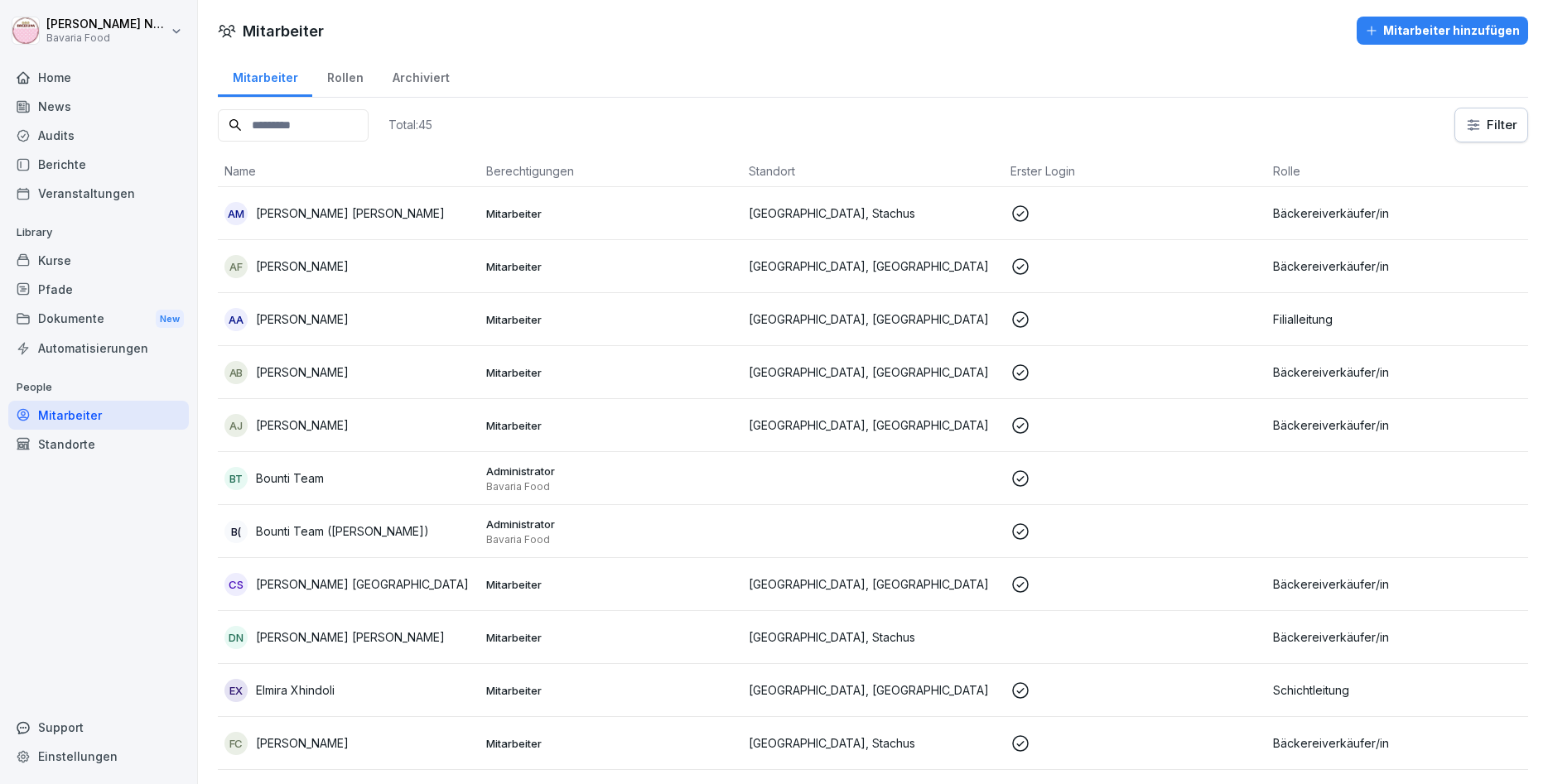
click at [349, 426] on p "[PERSON_NAME]" at bounding box center [303, 425] width 93 height 17
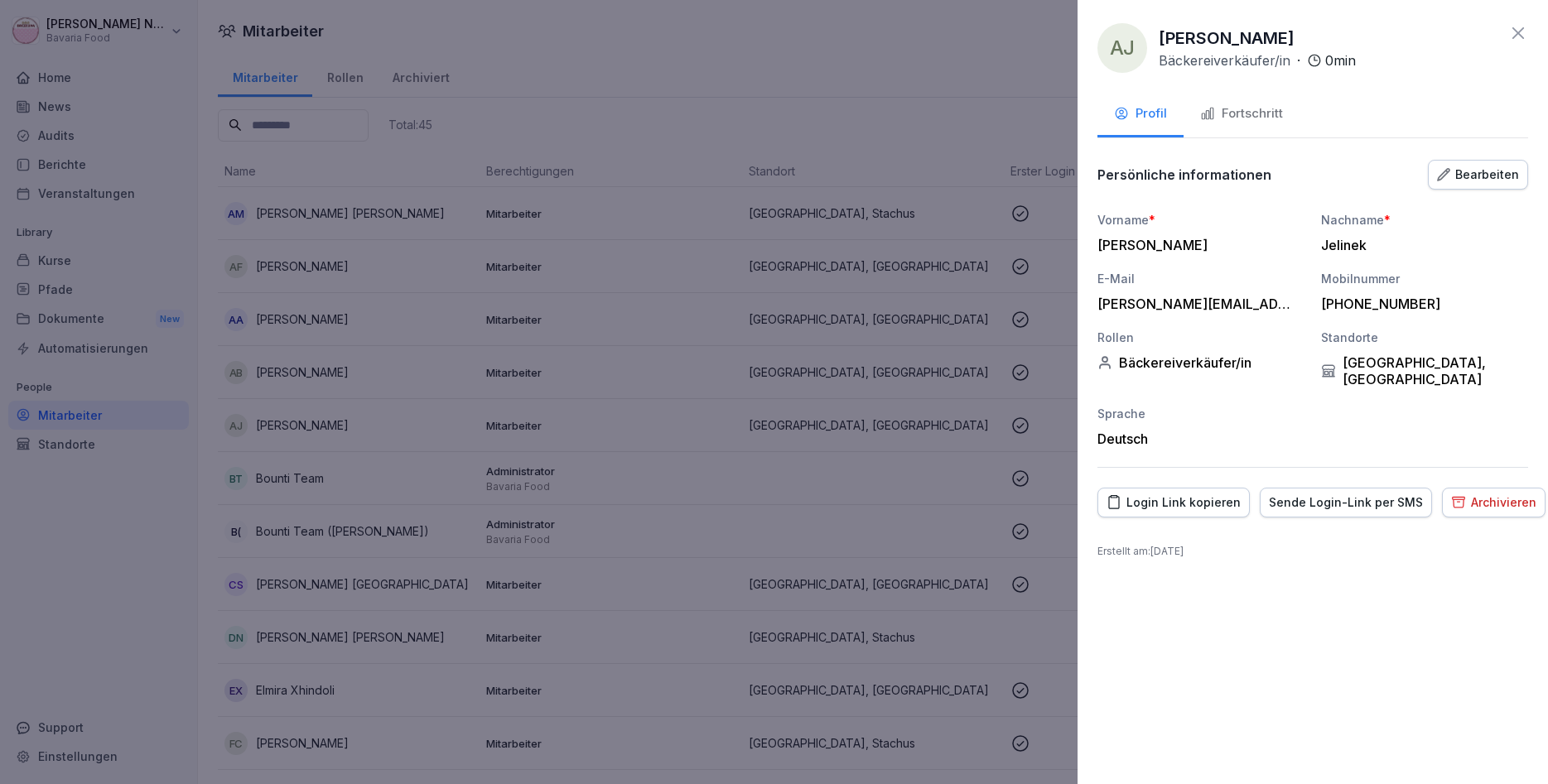
click at [1253, 114] on div "Fortschritt" at bounding box center [1241, 114] width 83 height 19
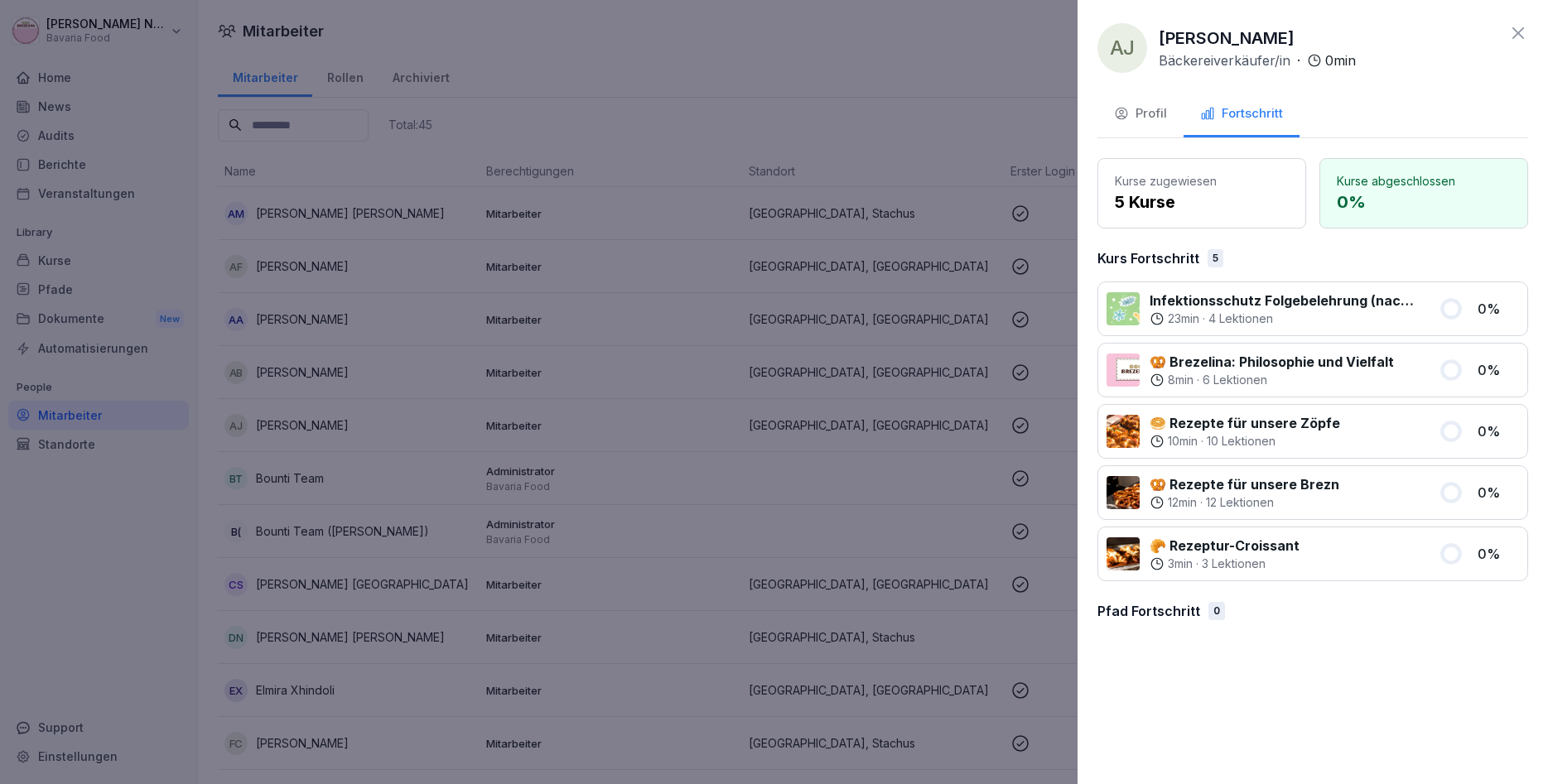
click at [717, 286] on div at bounding box center [774, 392] width 1548 height 784
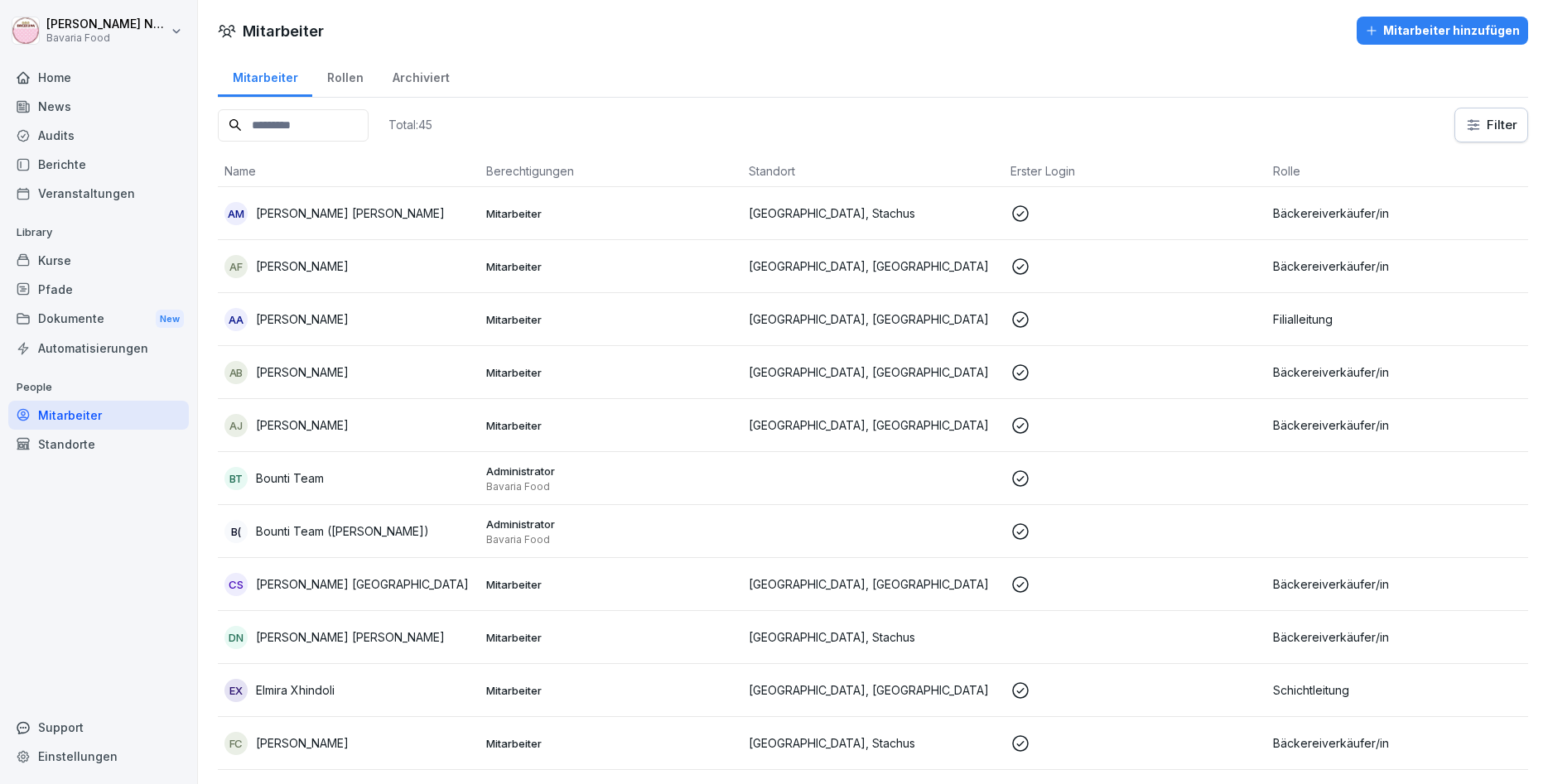
click at [294, 577] on p "[PERSON_NAME] [GEOGRAPHIC_DATA]" at bounding box center [363, 584] width 213 height 17
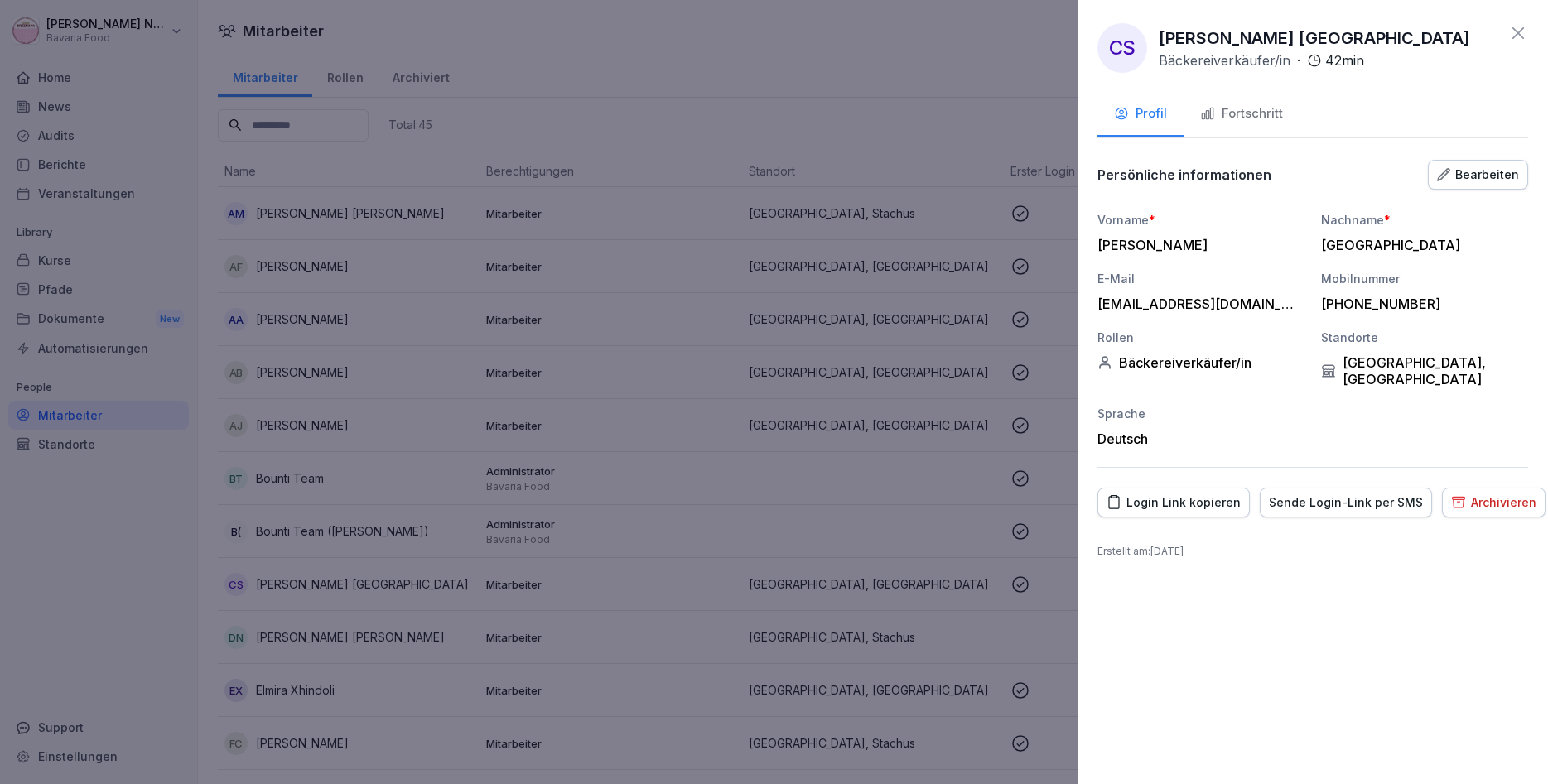
click at [1237, 119] on div "Fortschritt" at bounding box center [1241, 114] width 83 height 19
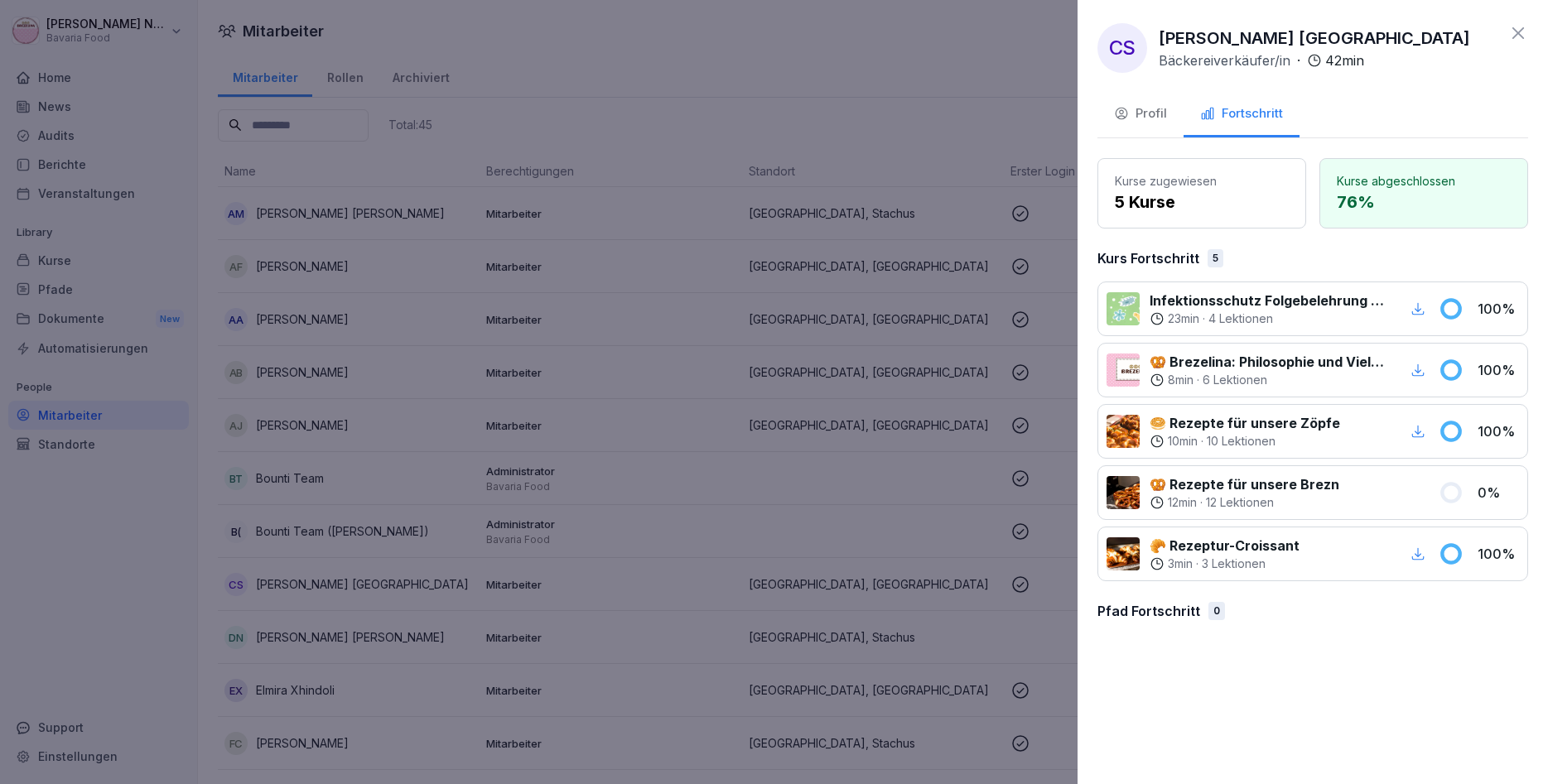
click at [332, 458] on div at bounding box center [774, 392] width 1548 height 784
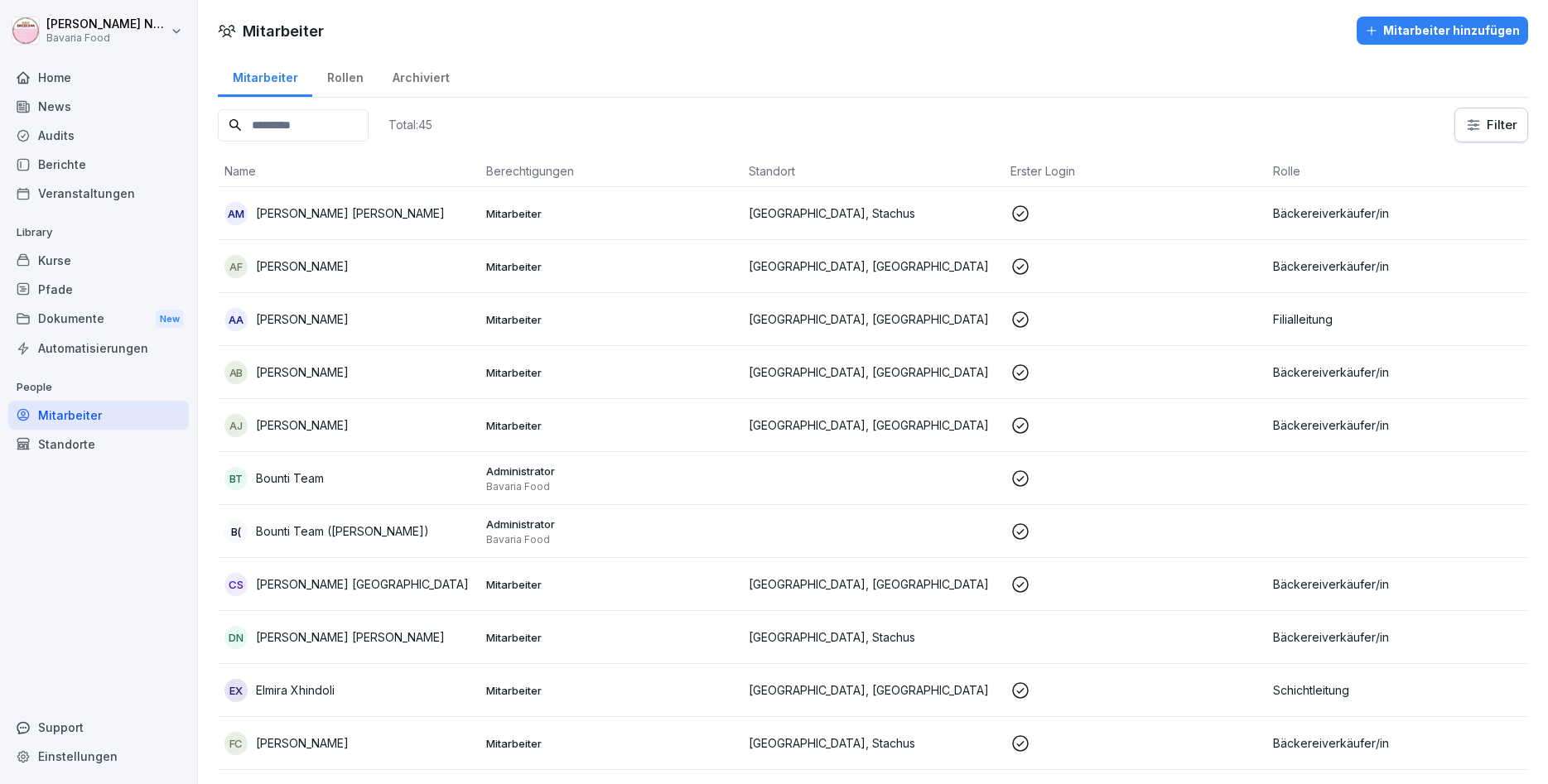
click at [311, 643] on p "[PERSON_NAME]" at bounding box center [350, 637] width 189 height 17
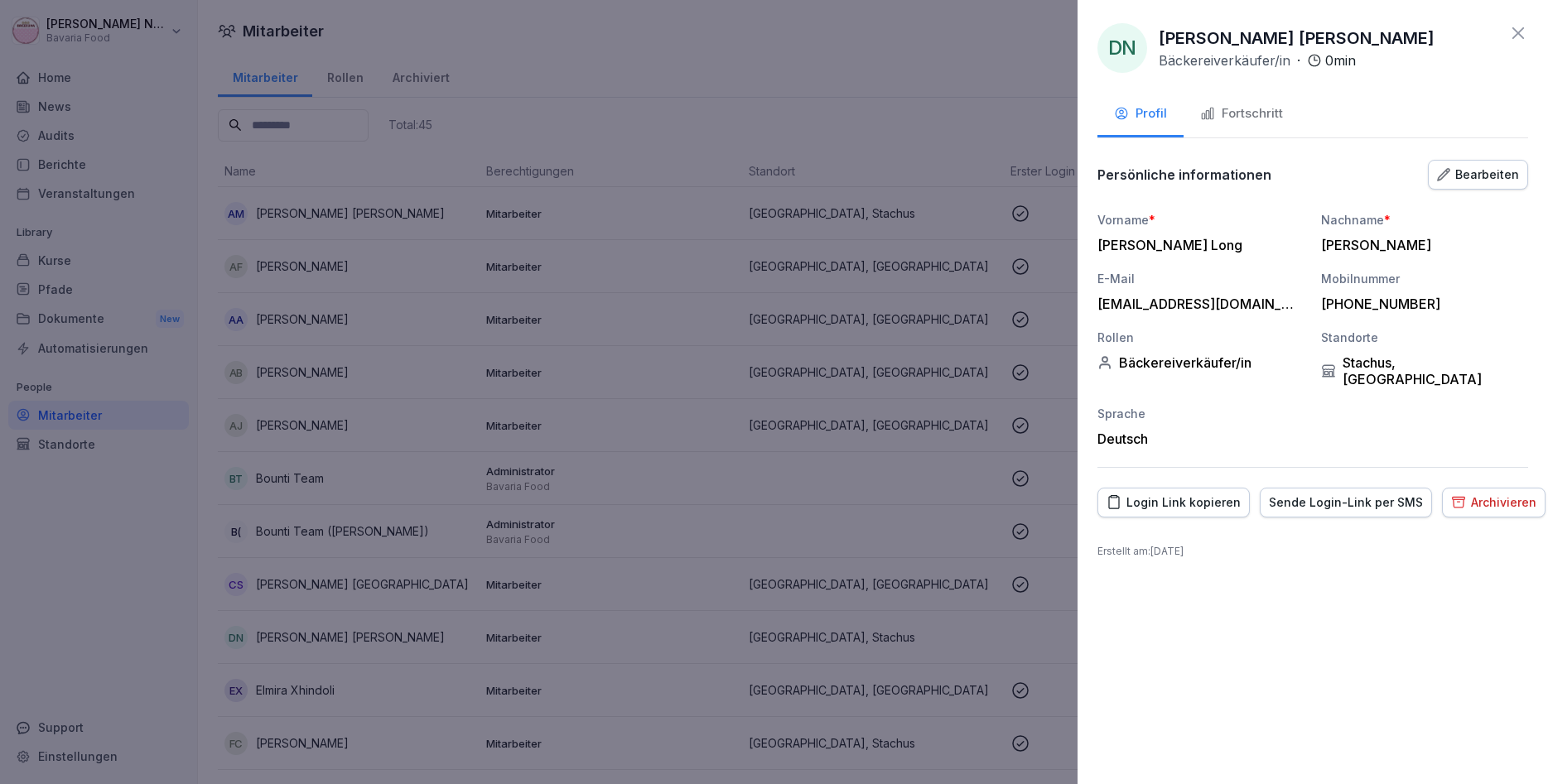
click at [1232, 106] on div "Fortschritt" at bounding box center [1241, 114] width 83 height 19
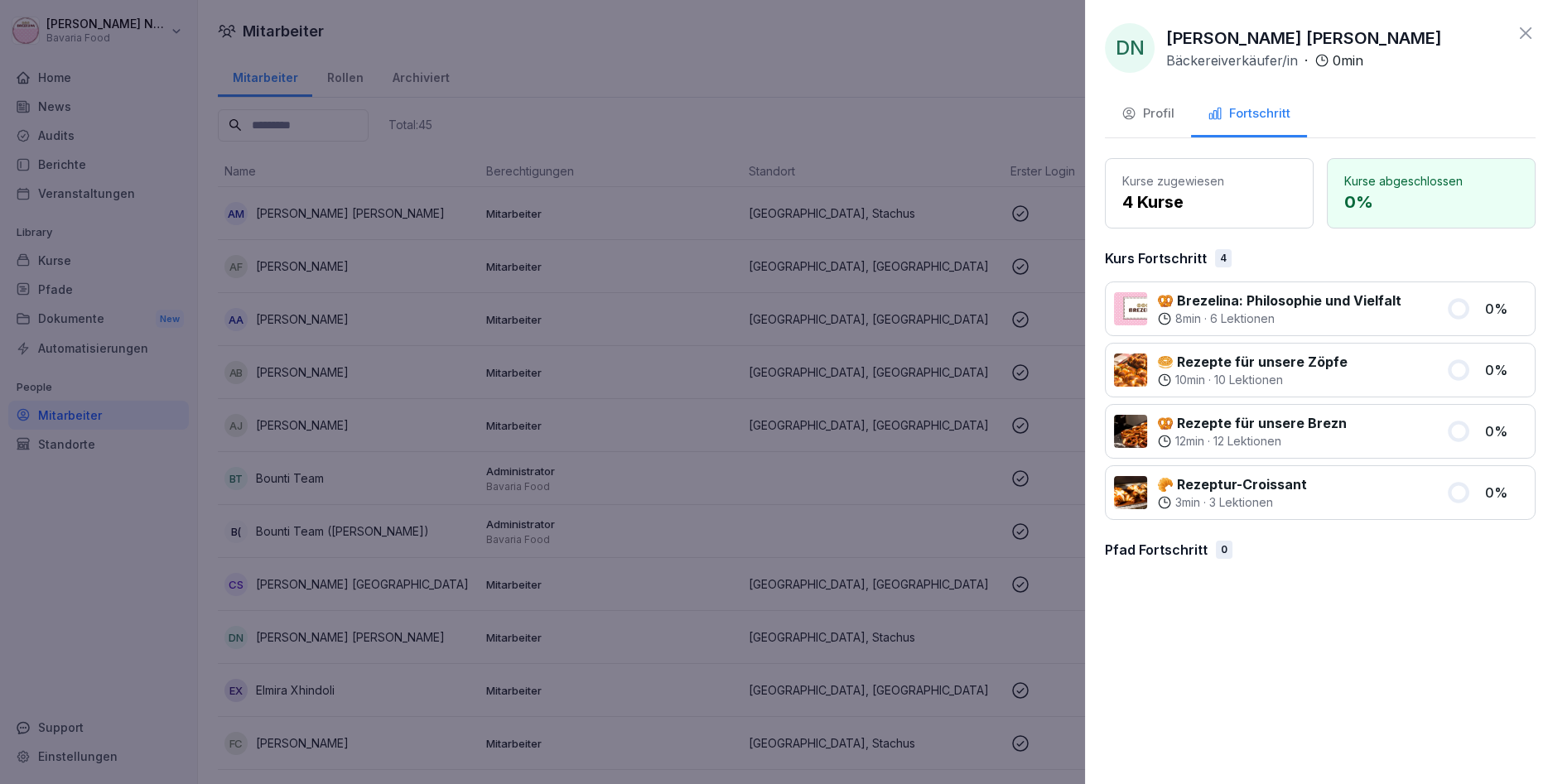
click at [338, 705] on div at bounding box center [774, 392] width 1548 height 784
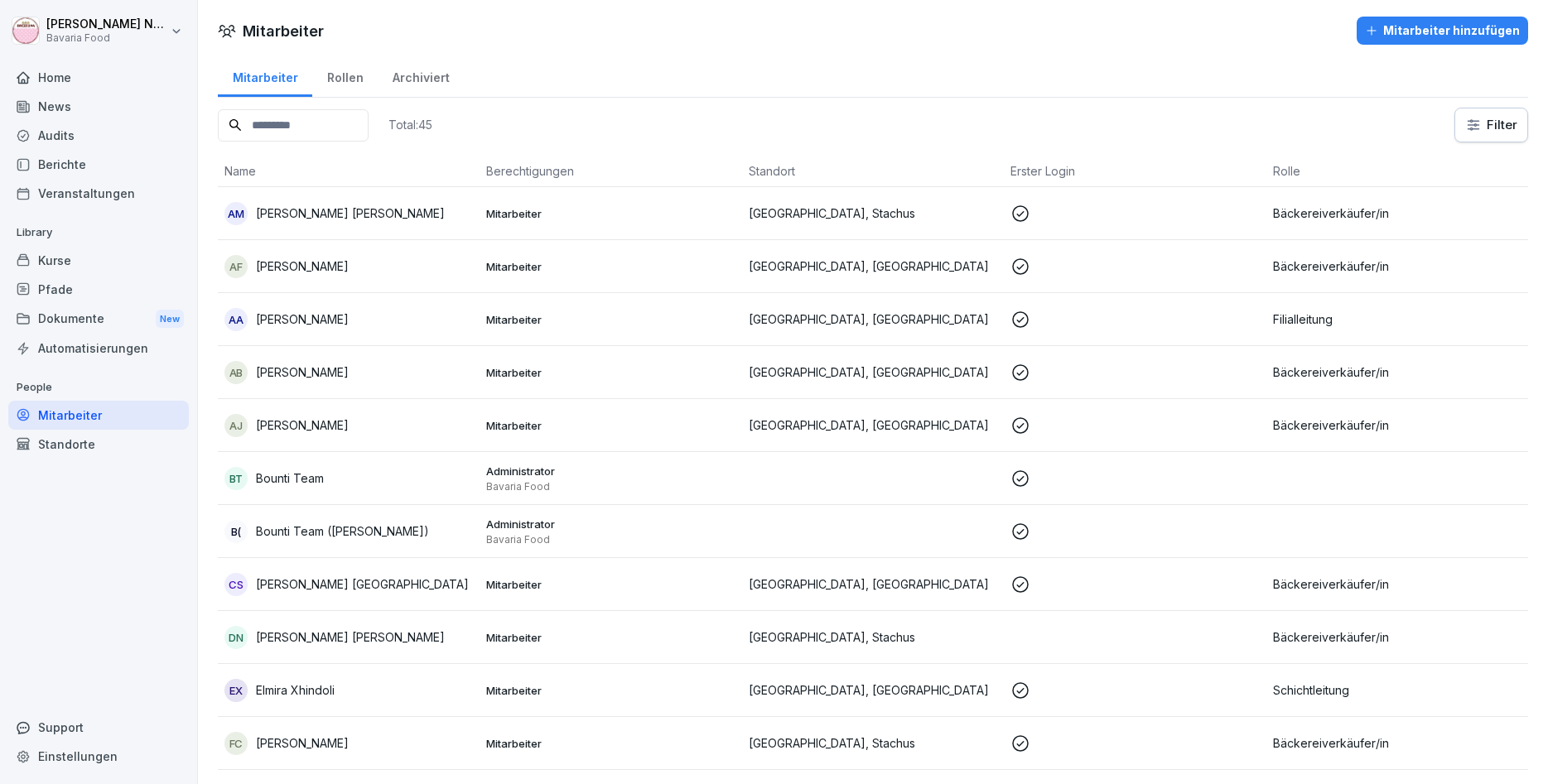
click at [337, 705] on td "EX Elmira Xhindoli" at bounding box center [349, 691] width 262 height 53
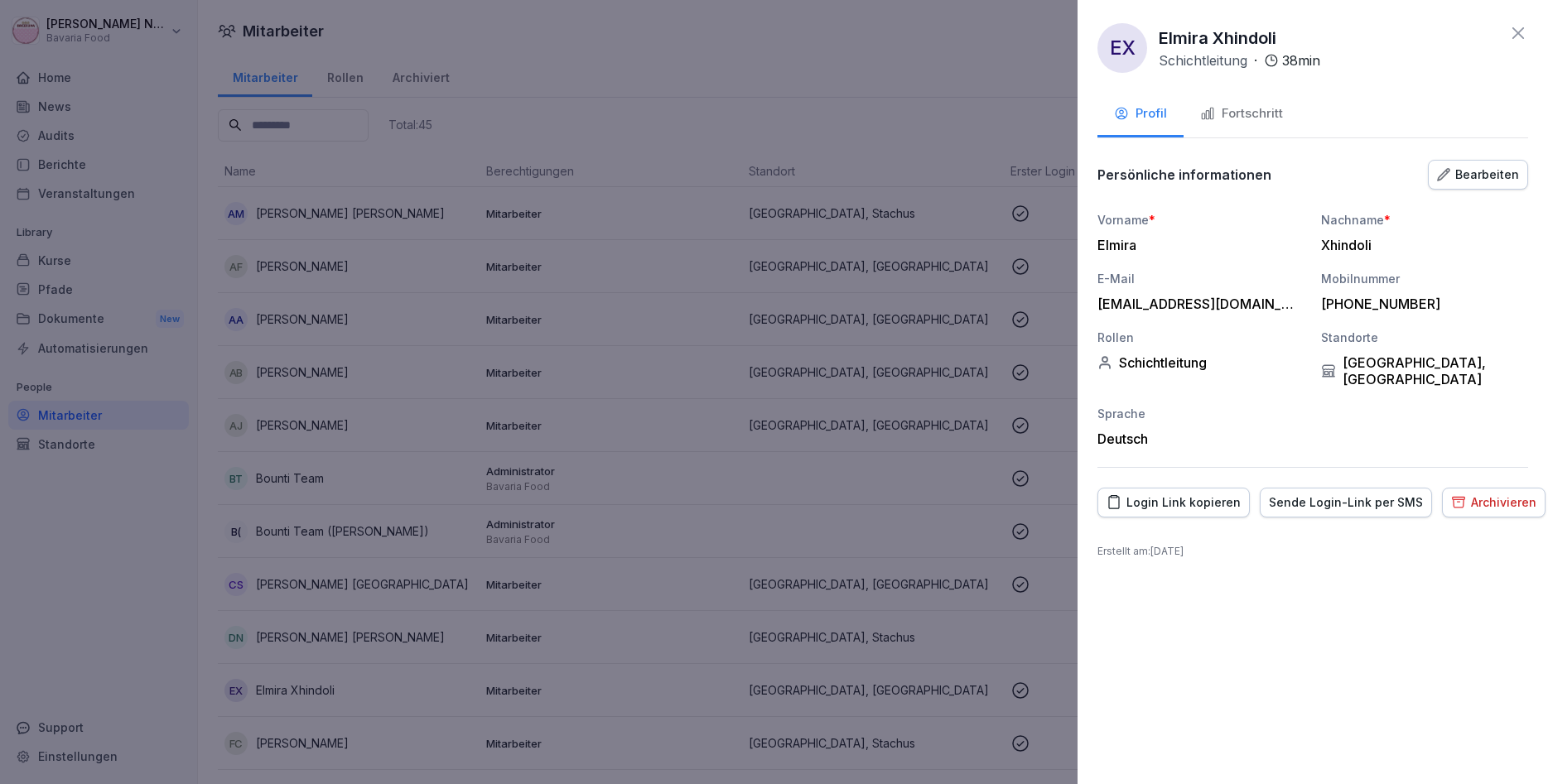
click at [1244, 116] on div "Fortschritt" at bounding box center [1241, 114] width 83 height 19
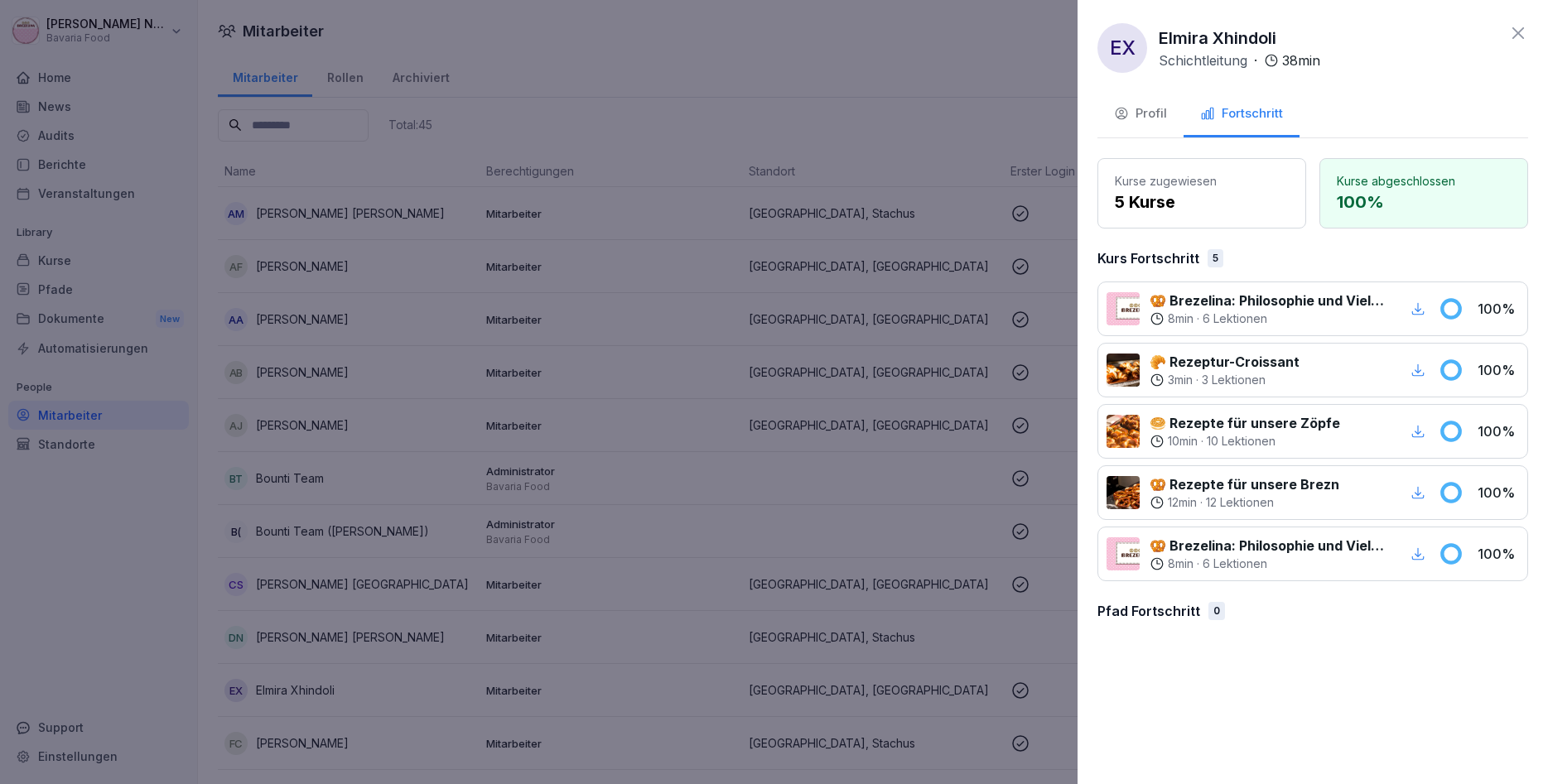
click at [373, 627] on div at bounding box center [774, 392] width 1548 height 784
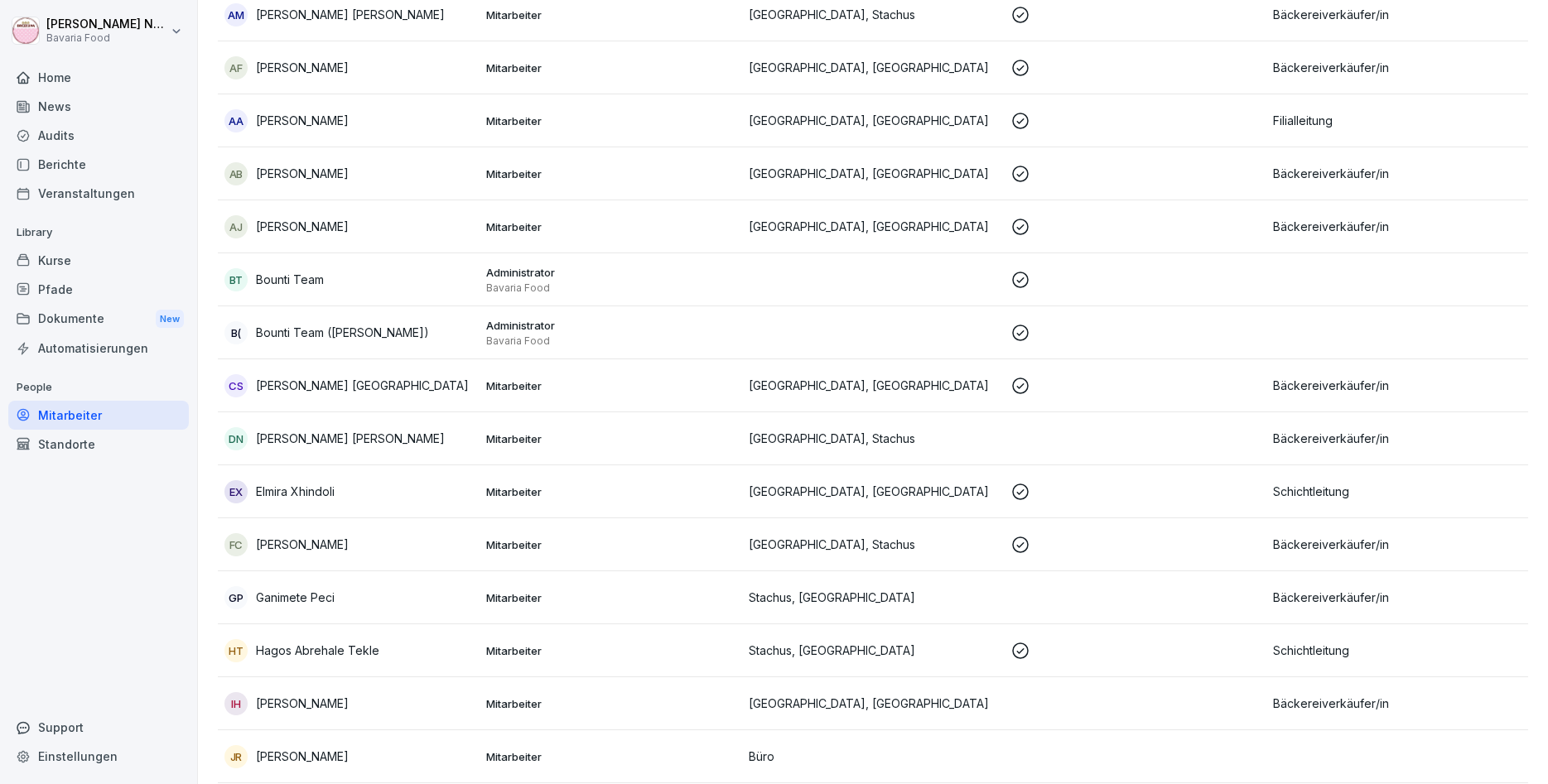
click at [335, 551] on p "[PERSON_NAME]" at bounding box center [303, 544] width 93 height 17
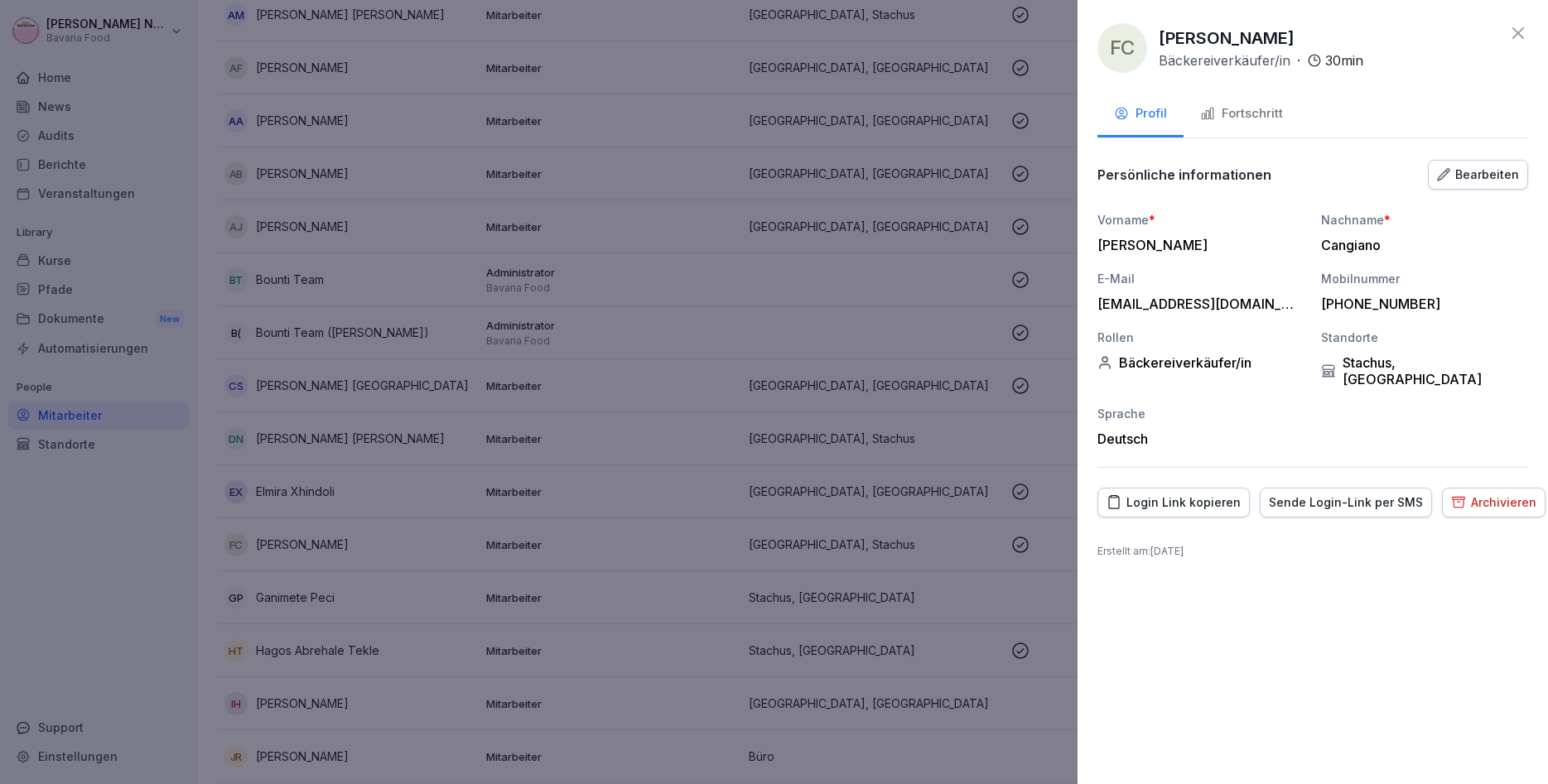
click at [1239, 107] on div "Fortschritt" at bounding box center [1241, 114] width 83 height 19
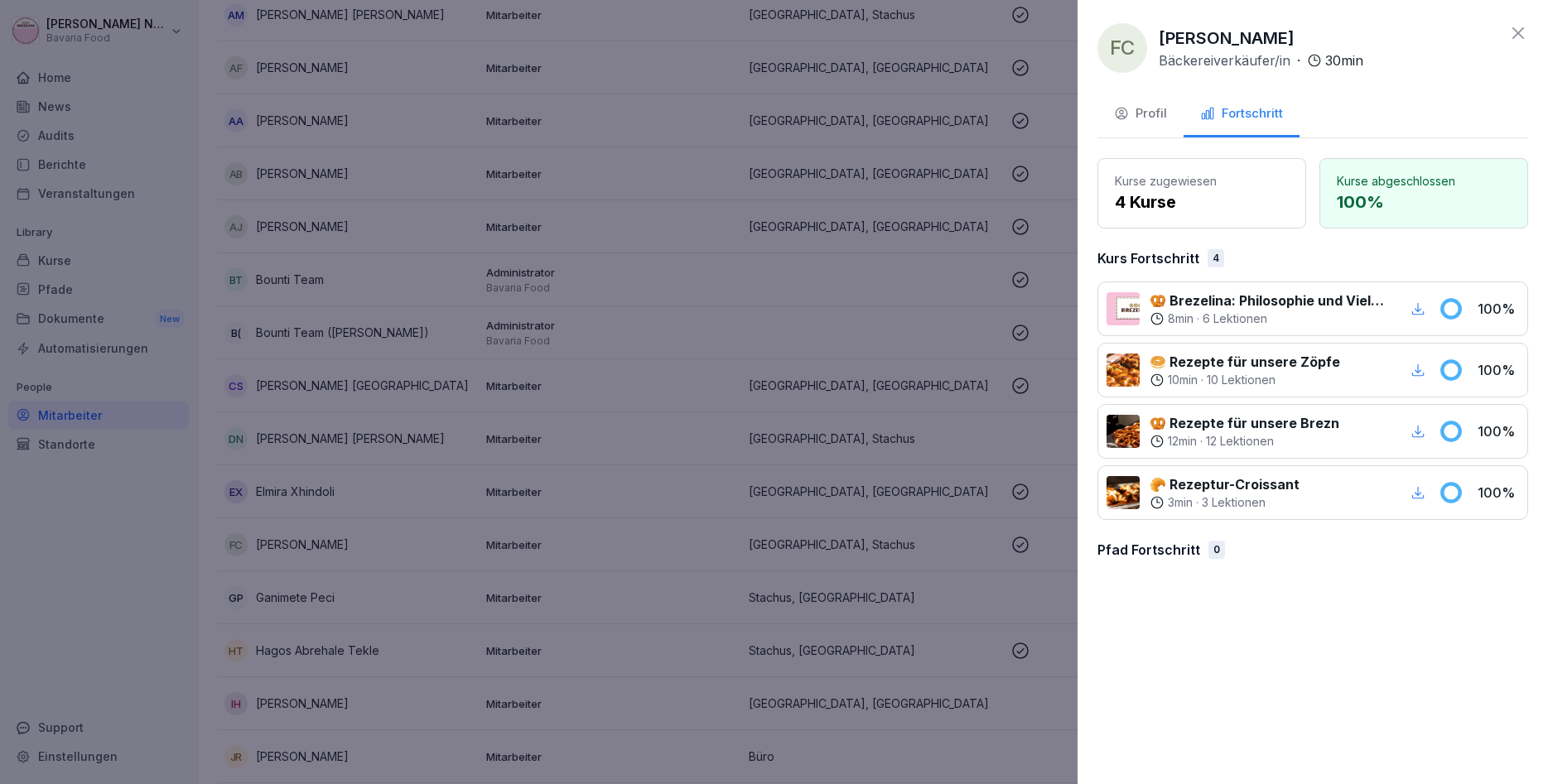
click at [309, 578] on div at bounding box center [774, 392] width 1548 height 784
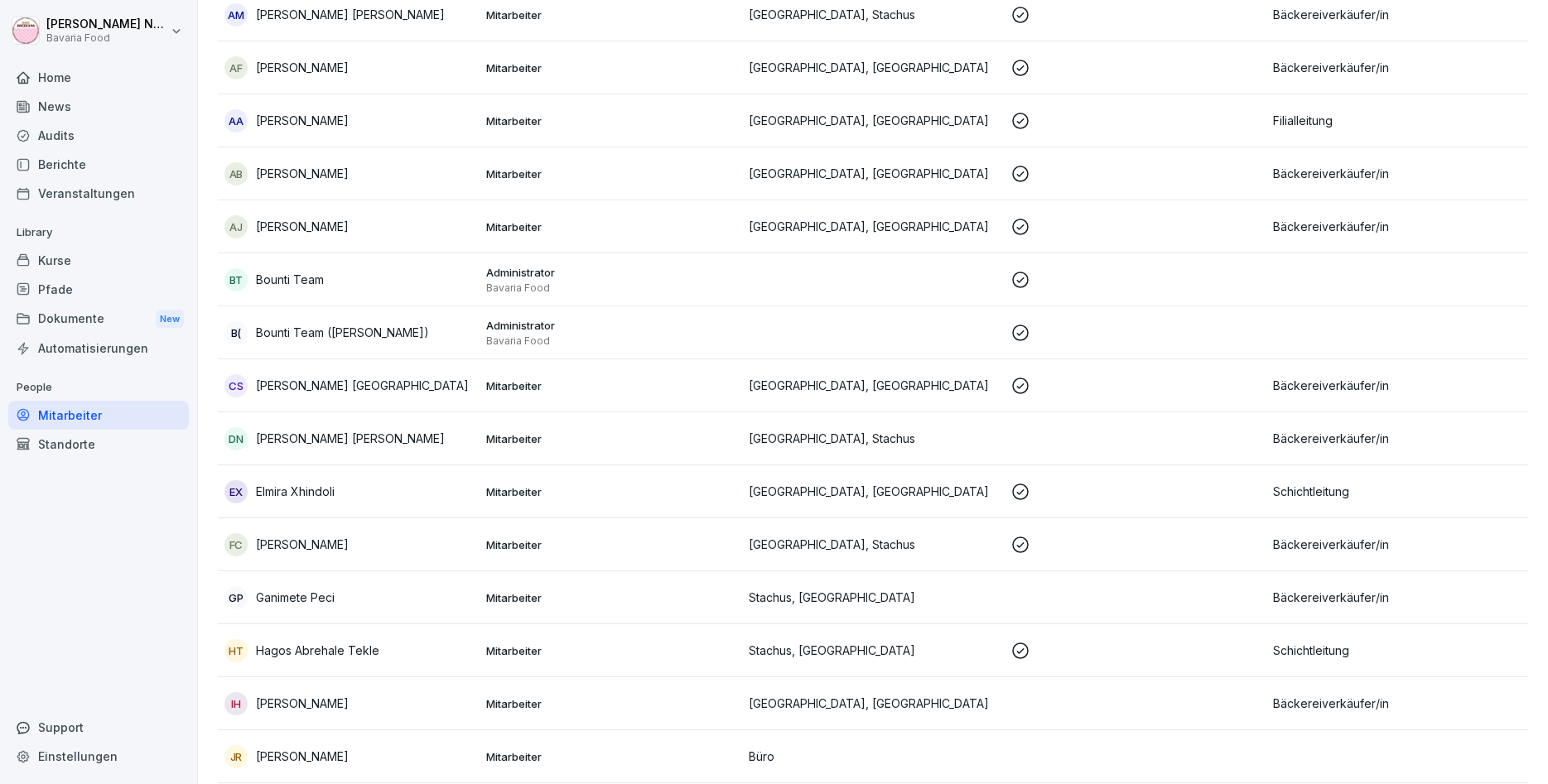
click at [304, 596] on p "Ganimete Peci" at bounding box center [295, 597] width 79 height 17
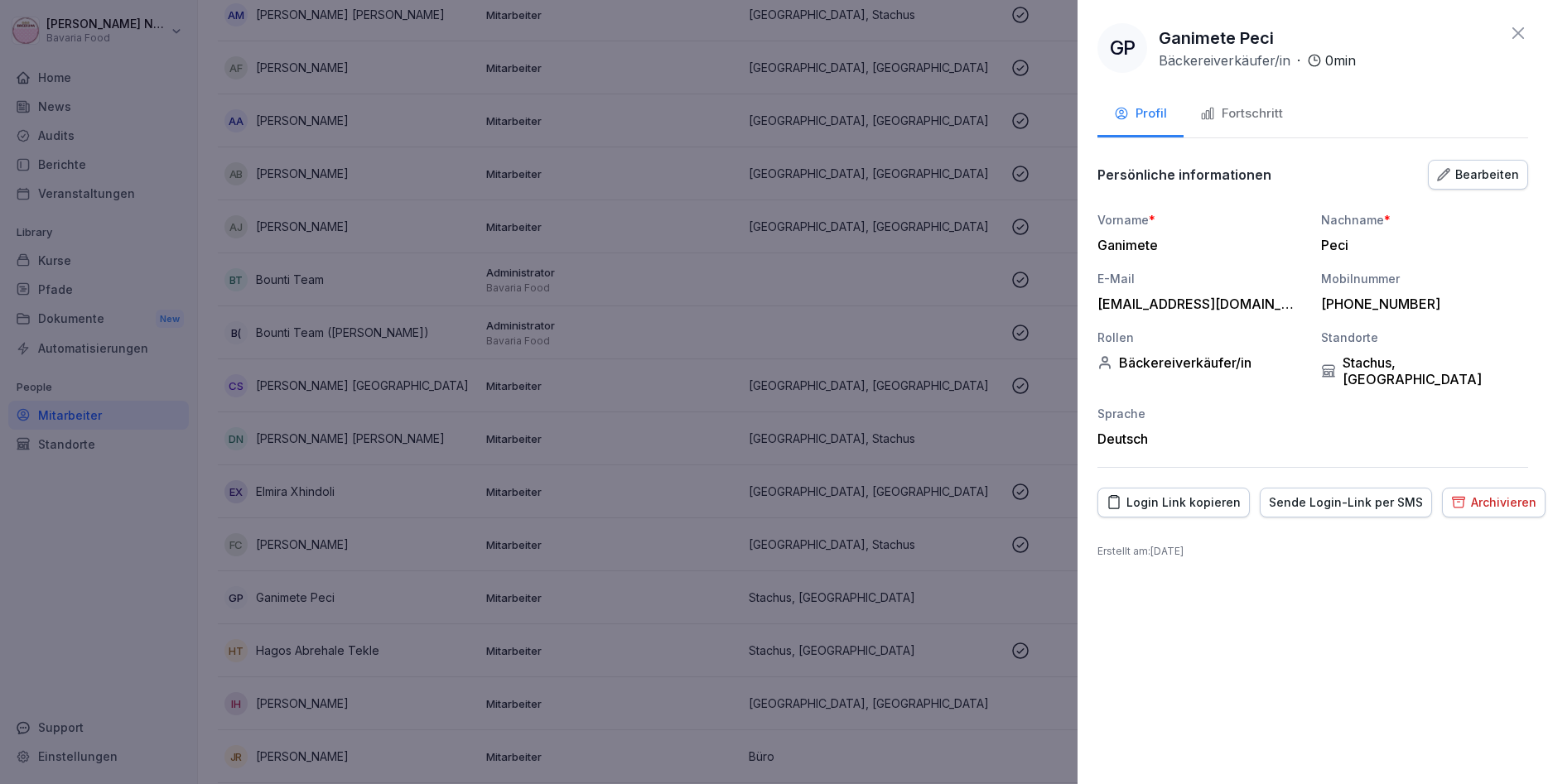
click at [1242, 121] on div "Fortschritt" at bounding box center [1241, 114] width 83 height 19
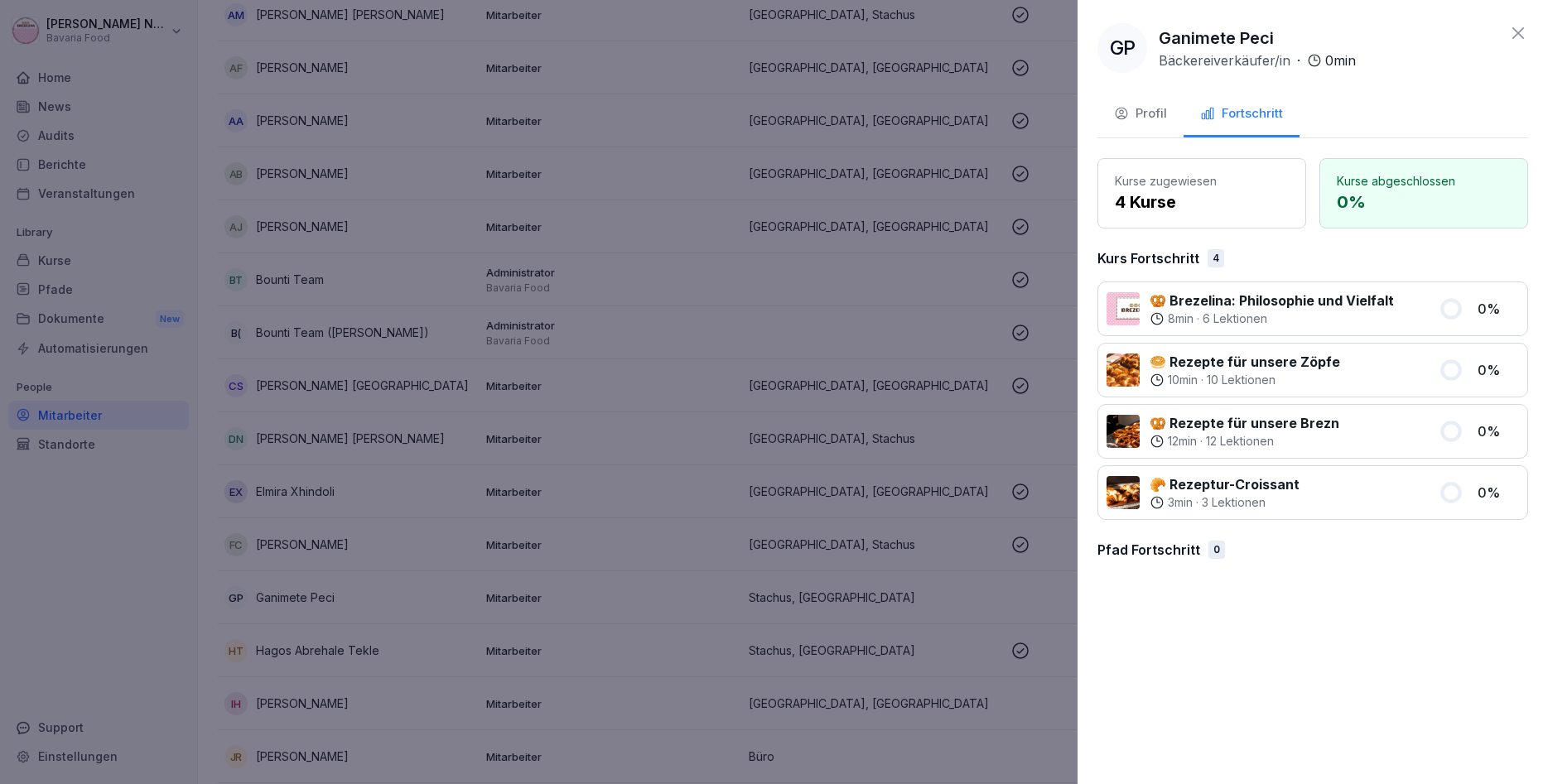
click at [1315, 322] on div "8 min · 6 Lektionen" at bounding box center [1272, 318] width 244 height 16
click at [1512, 37] on icon at bounding box center [1519, 32] width 20 height 20
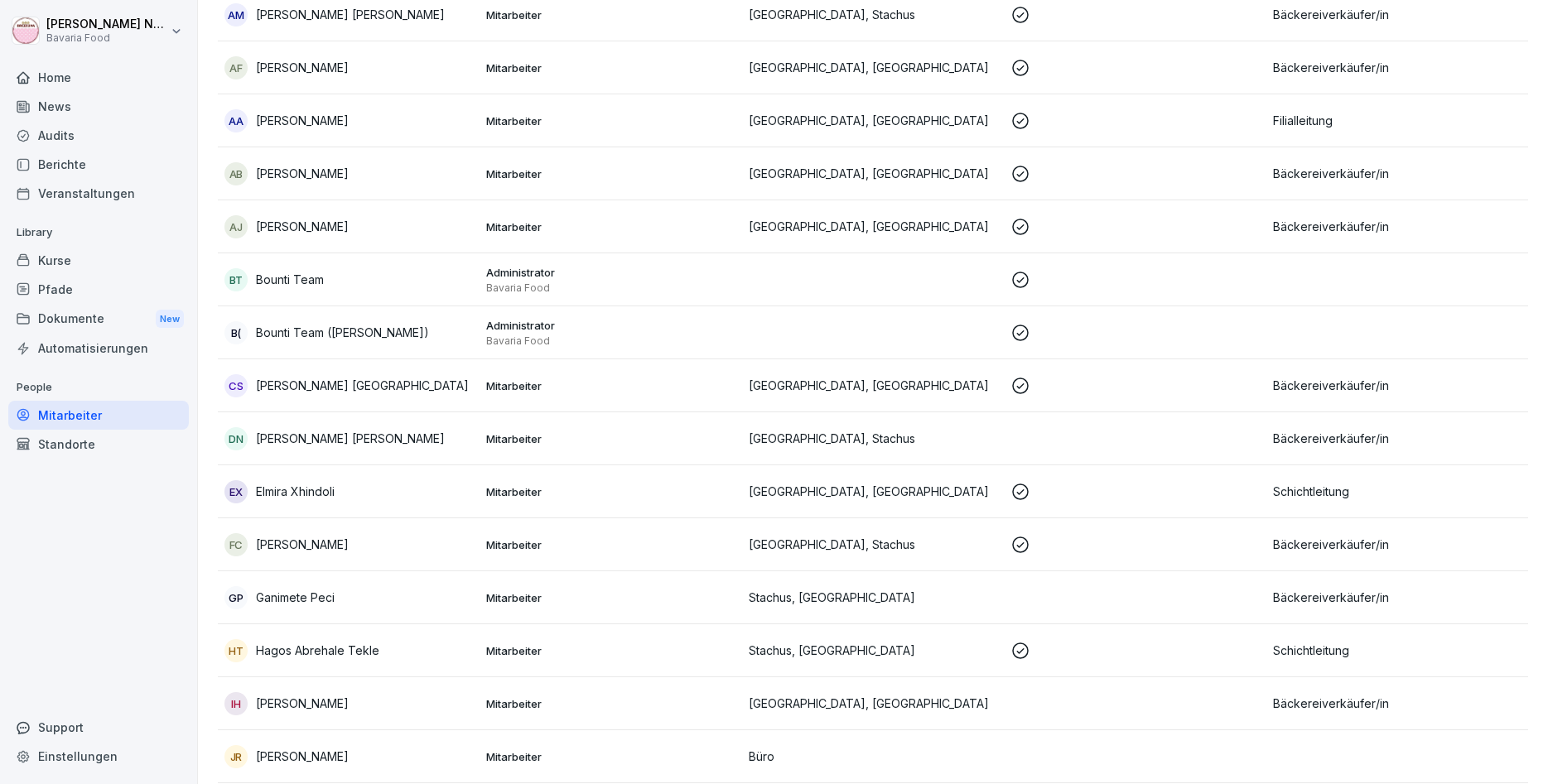
click at [295, 655] on p "Hagos Abrehale Tekle" at bounding box center [318, 650] width 123 height 17
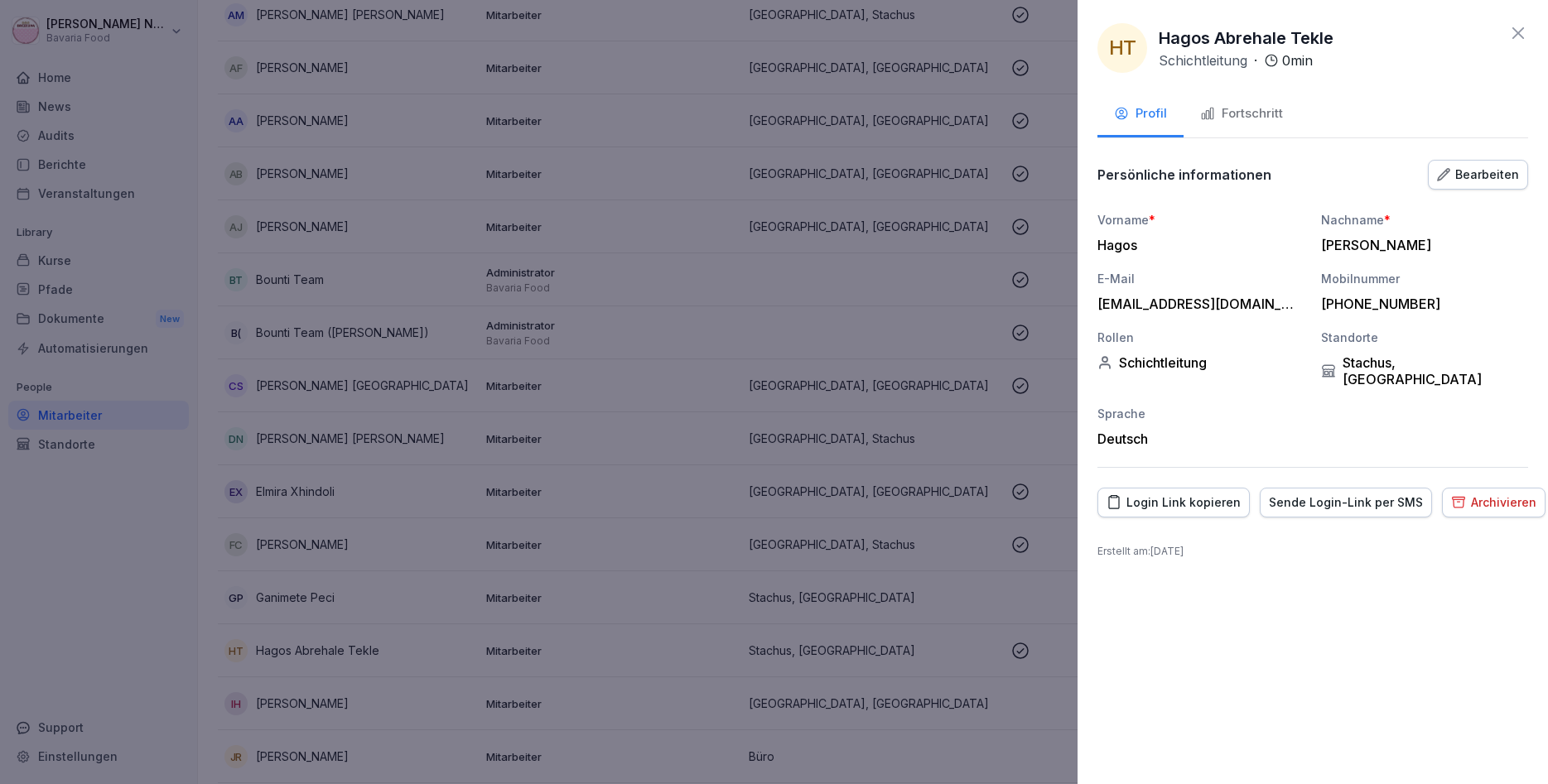
click at [1263, 111] on div "Fortschritt" at bounding box center [1241, 114] width 83 height 19
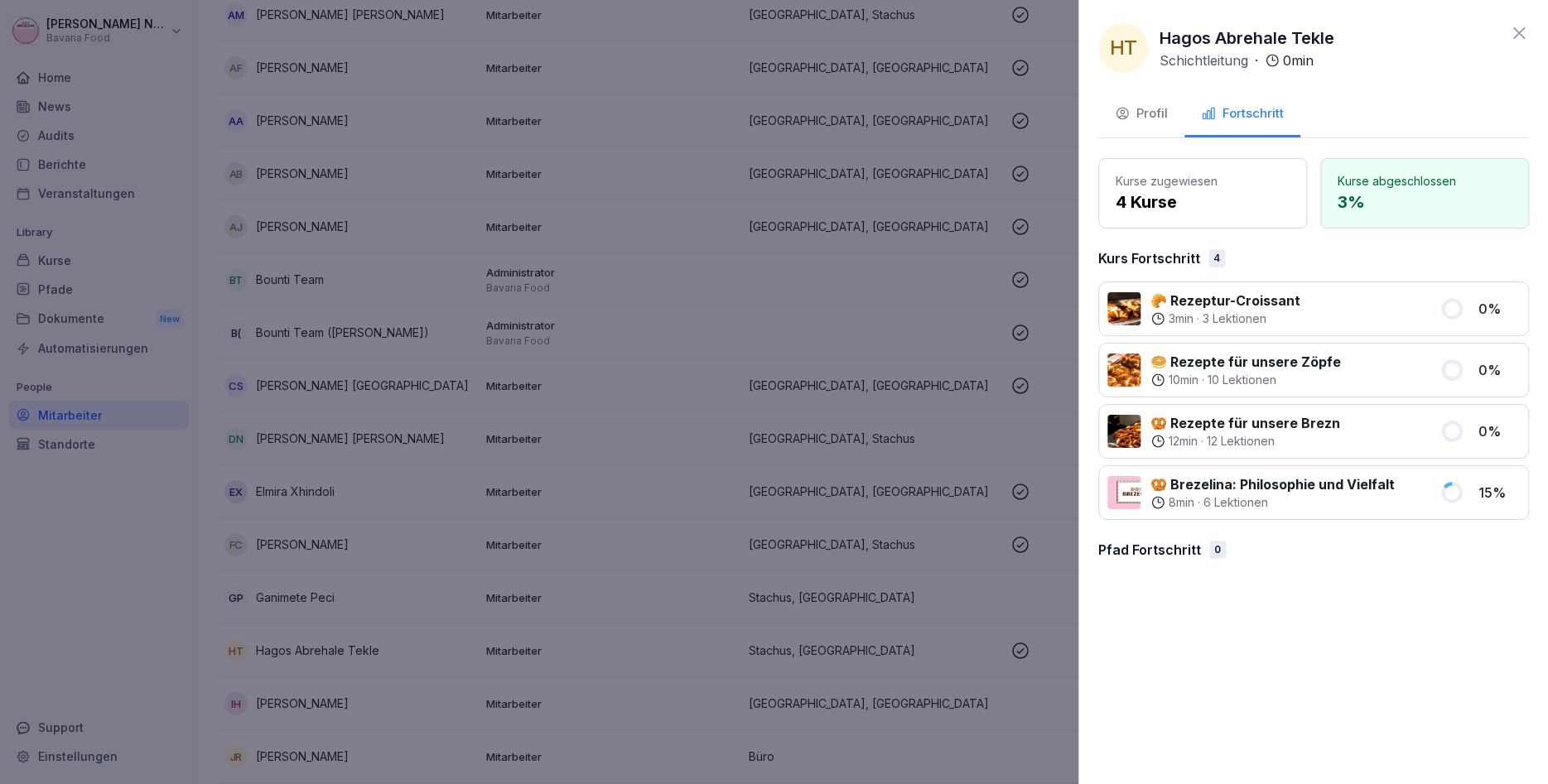
click at [330, 558] on div at bounding box center [774, 392] width 1548 height 784
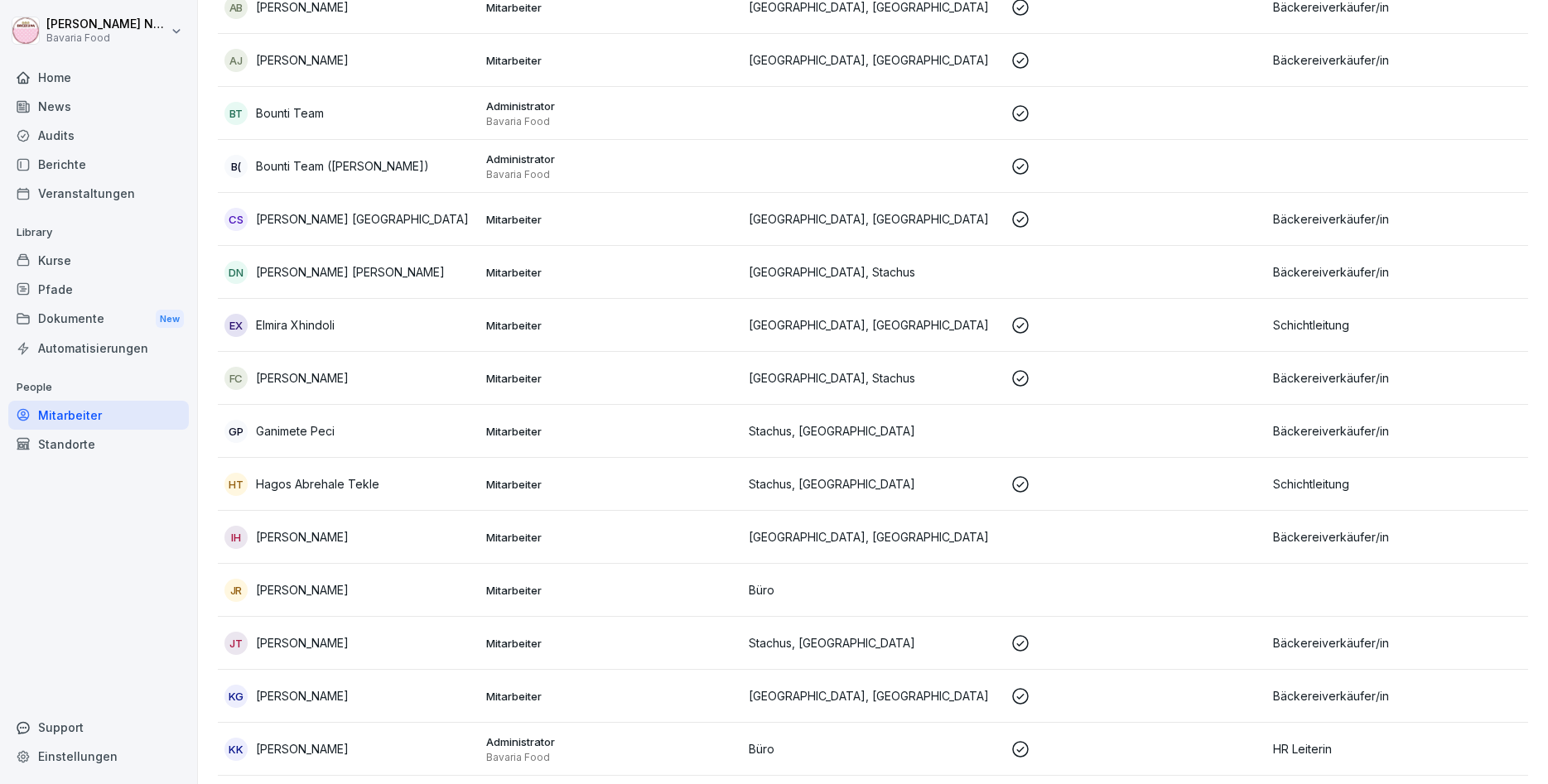
scroll to position [398, 0]
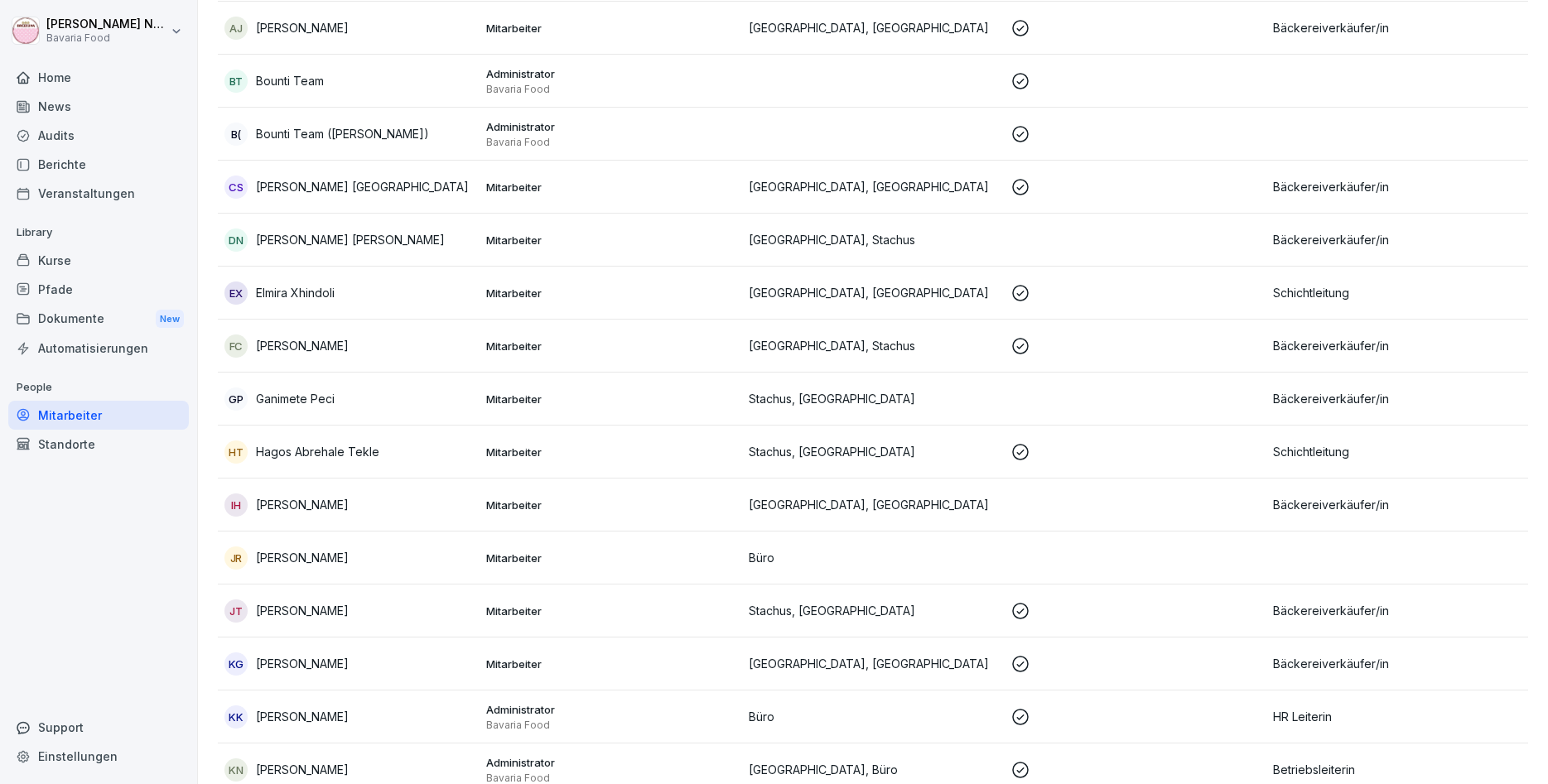
click at [294, 625] on td "JT Justin Tomy" at bounding box center [349, 611] width 262 height 53
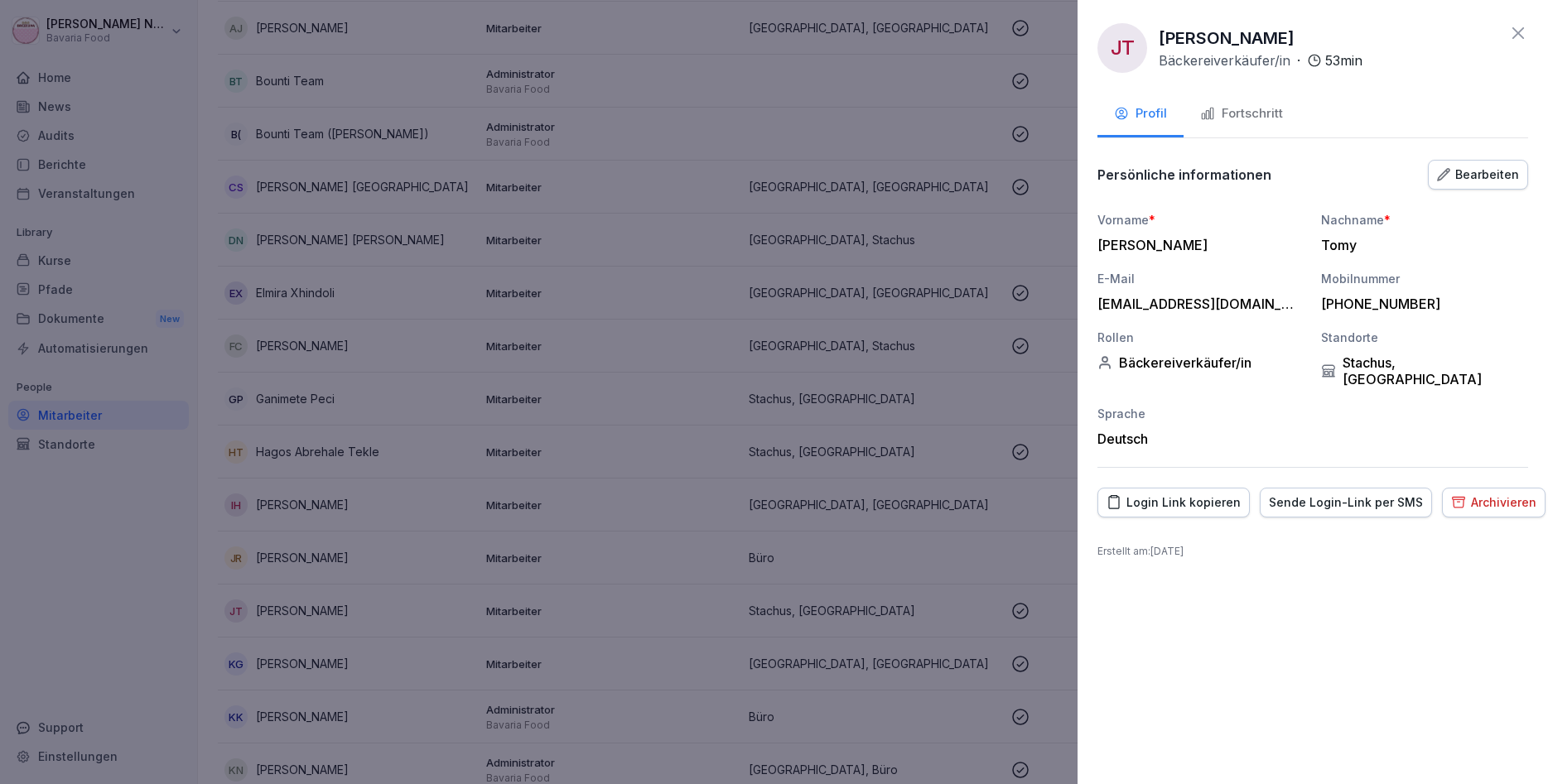
click at [1269, 114] on div "Fortschritt" at bounding box center [1241, 114] width 83 height 19
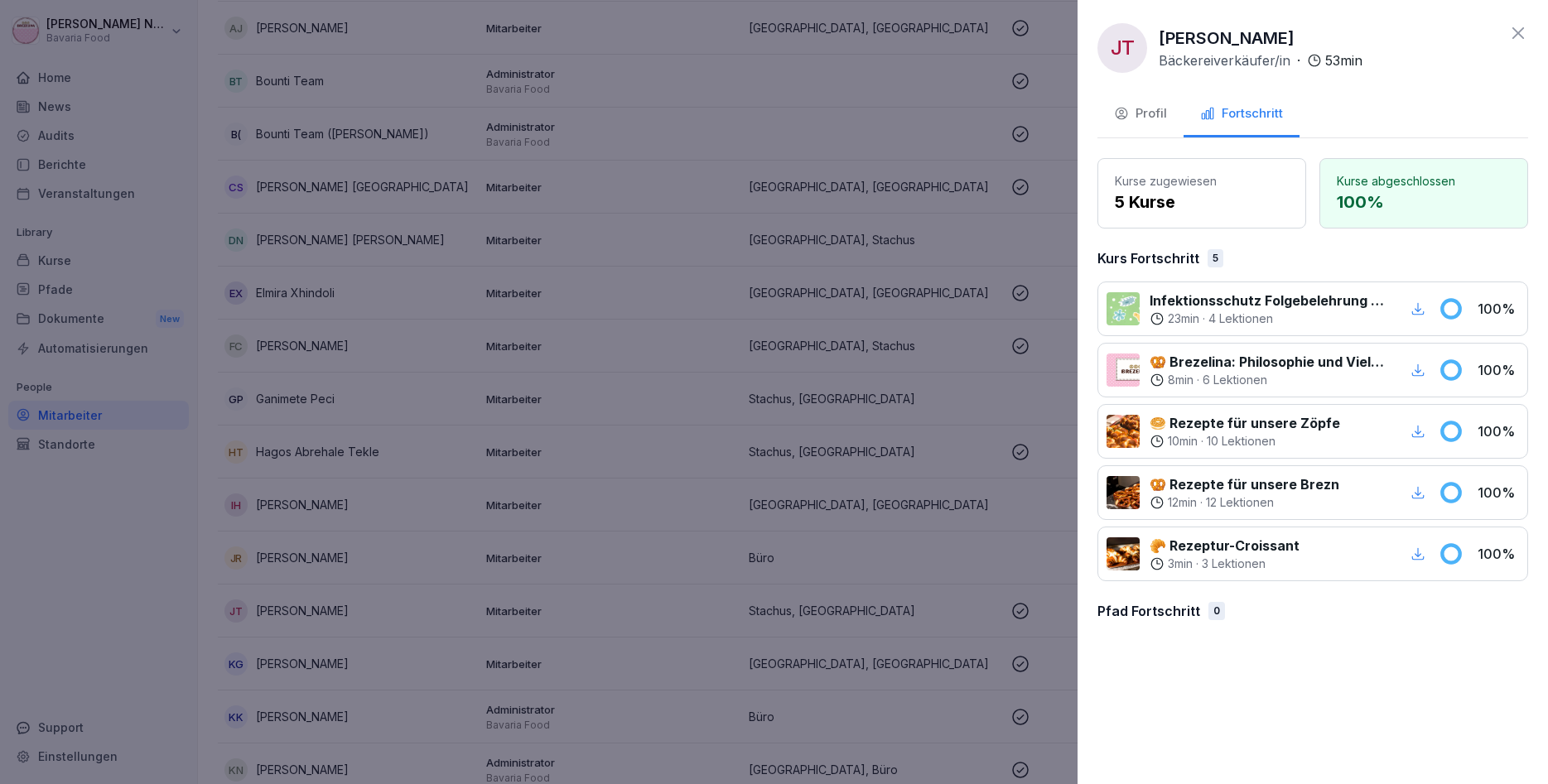
click at [957, 403] on div at bounding box center [774, 392] width 1548 height 784
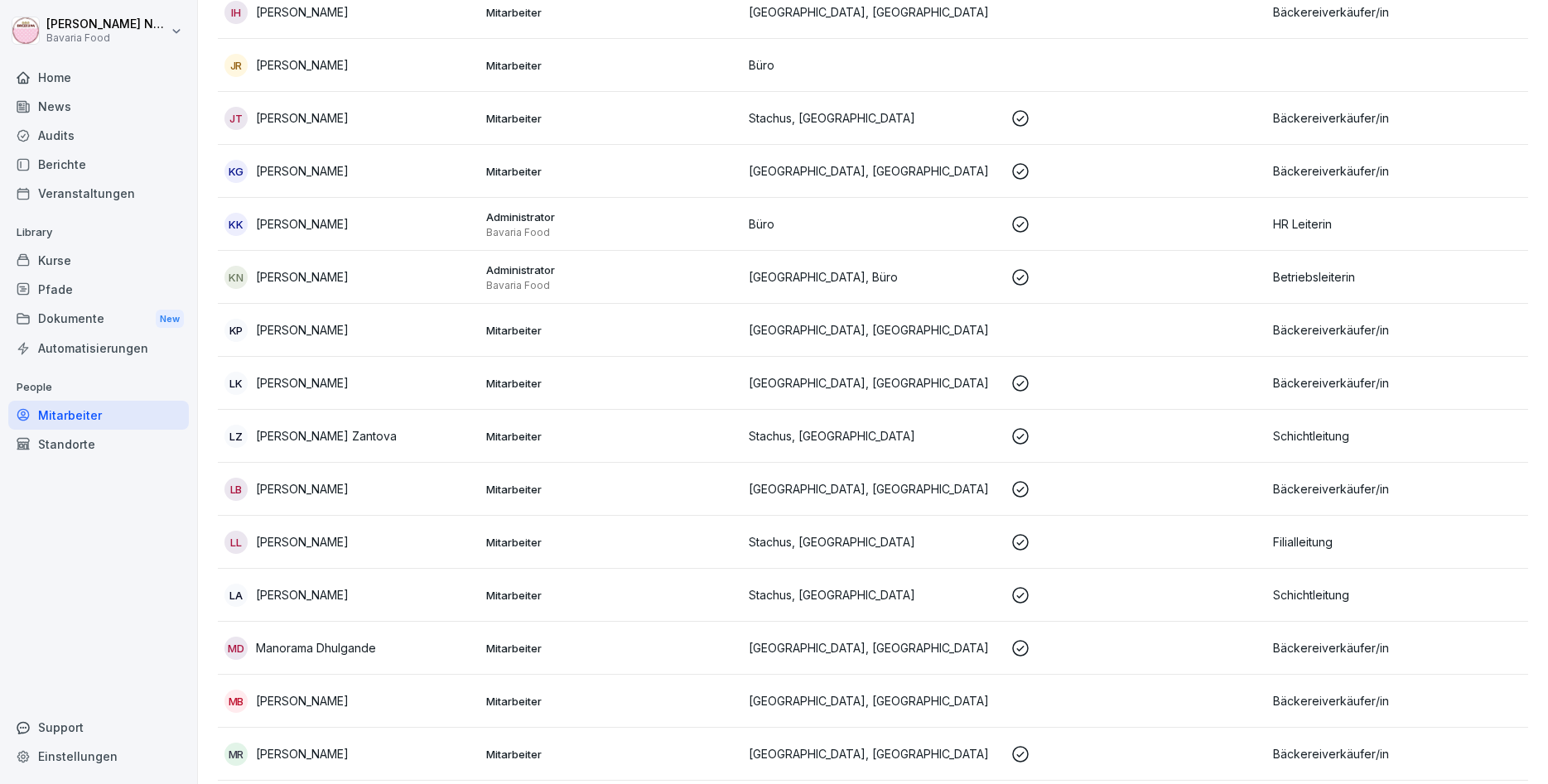
scroll to position [894, 0]
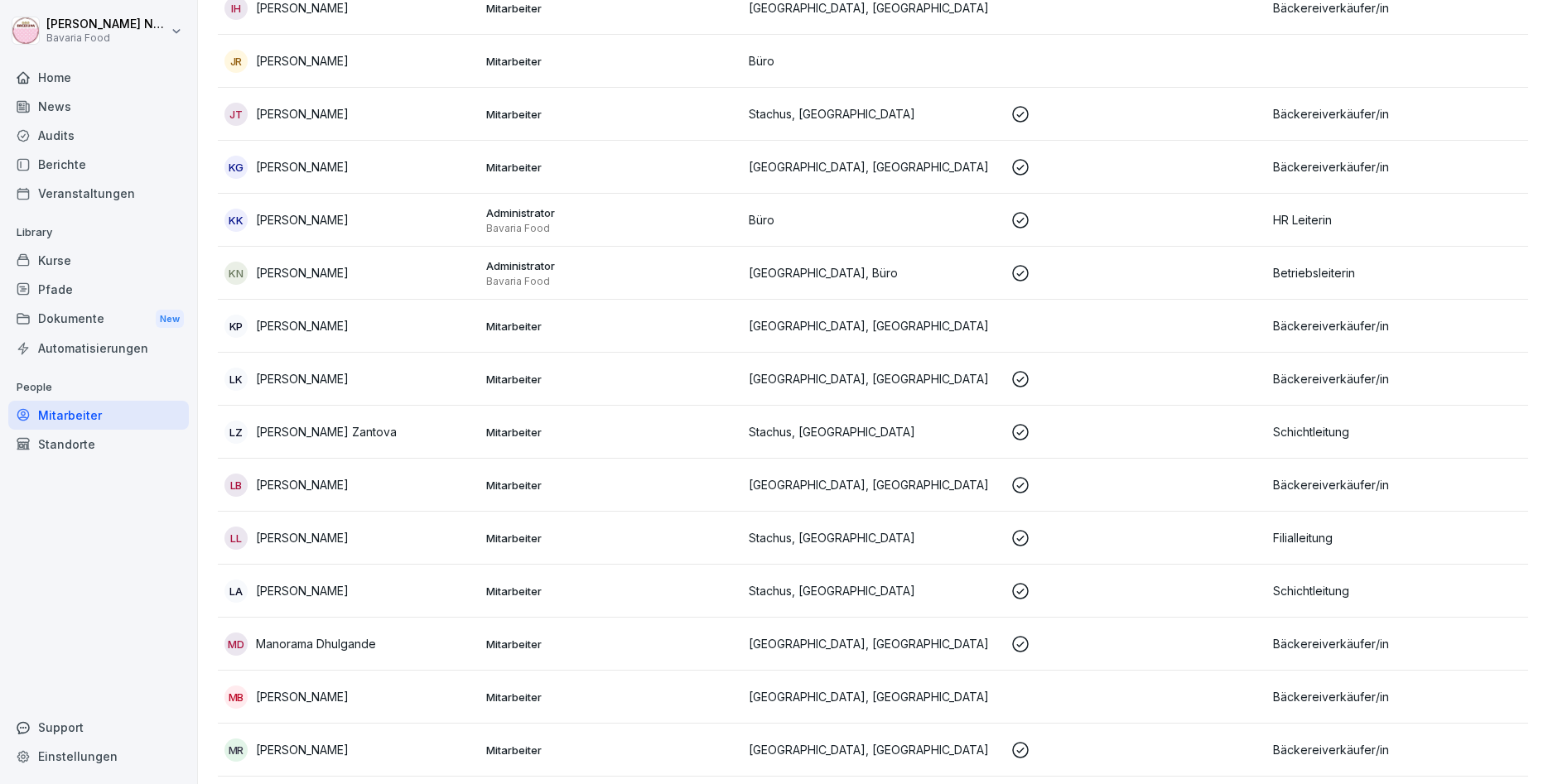
click at [334, 173] on div "KG Kalyan Ghosh" at bounding box center [349, 167] width 249 height 23
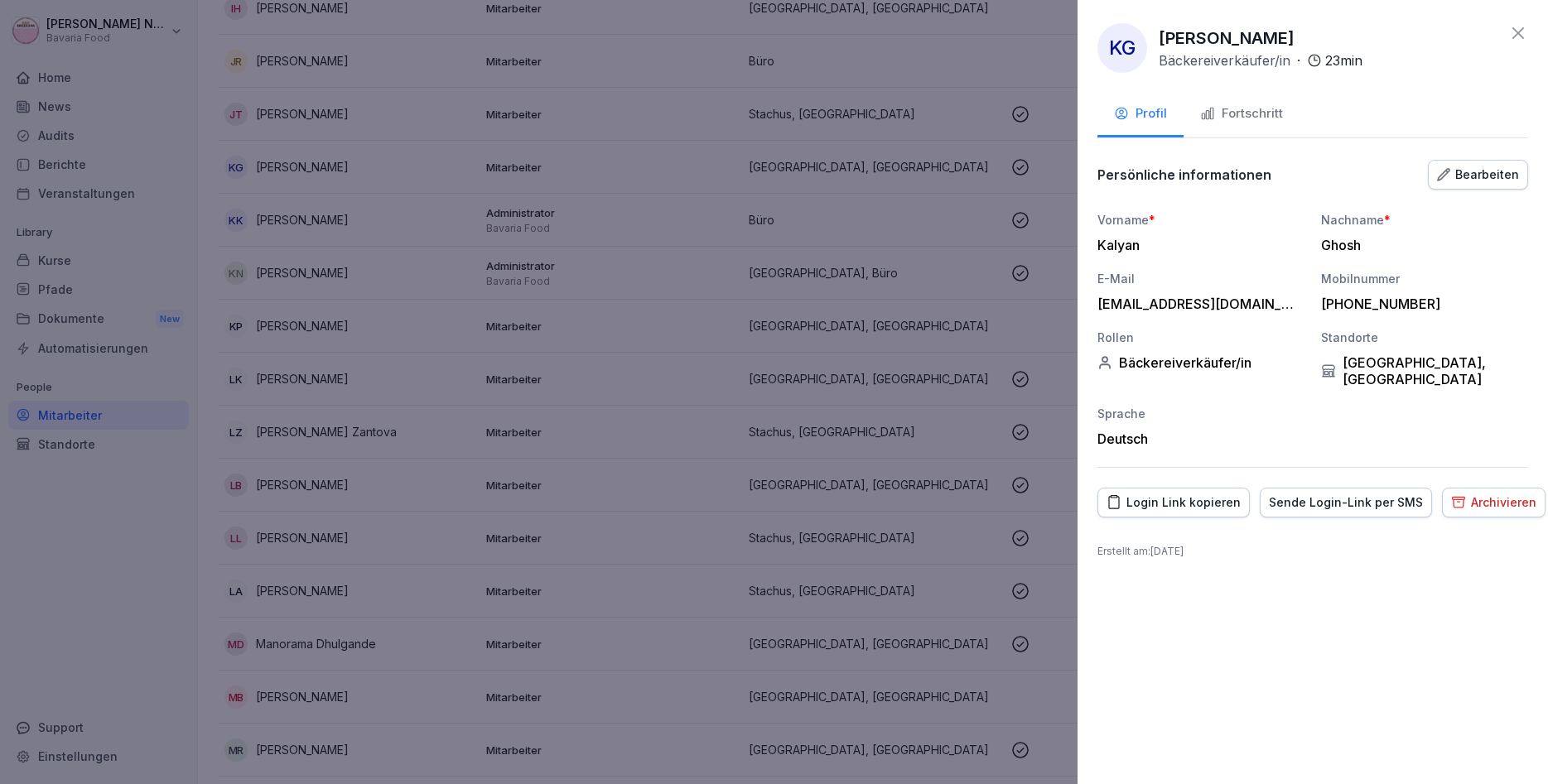
click at [1240, 113] on div "Fortschritt" at bounding box center [1241, 114] width 83 height 19
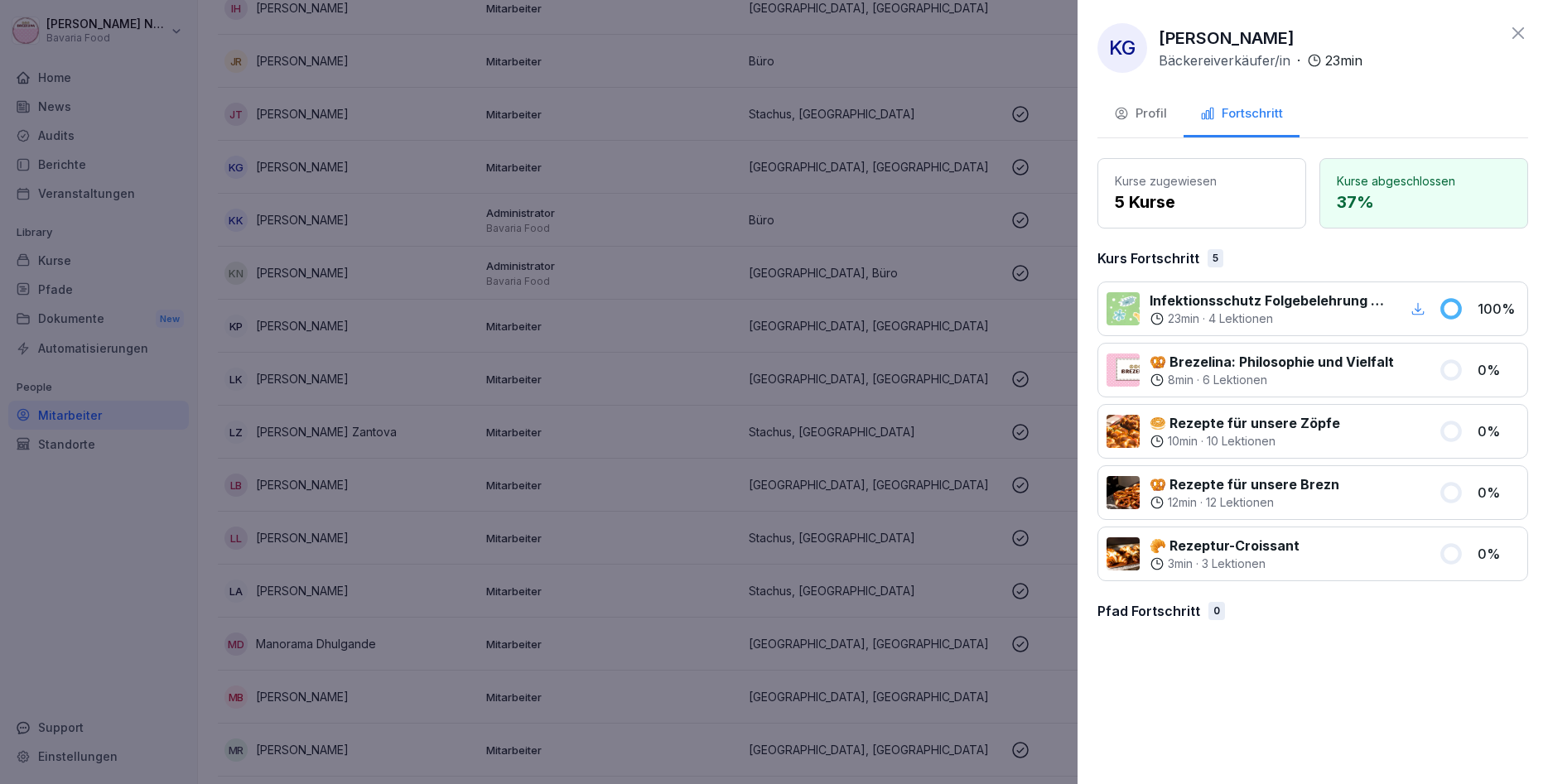
click at [564, 438] on div at bounding box center [774, 392] width 1548 height 784
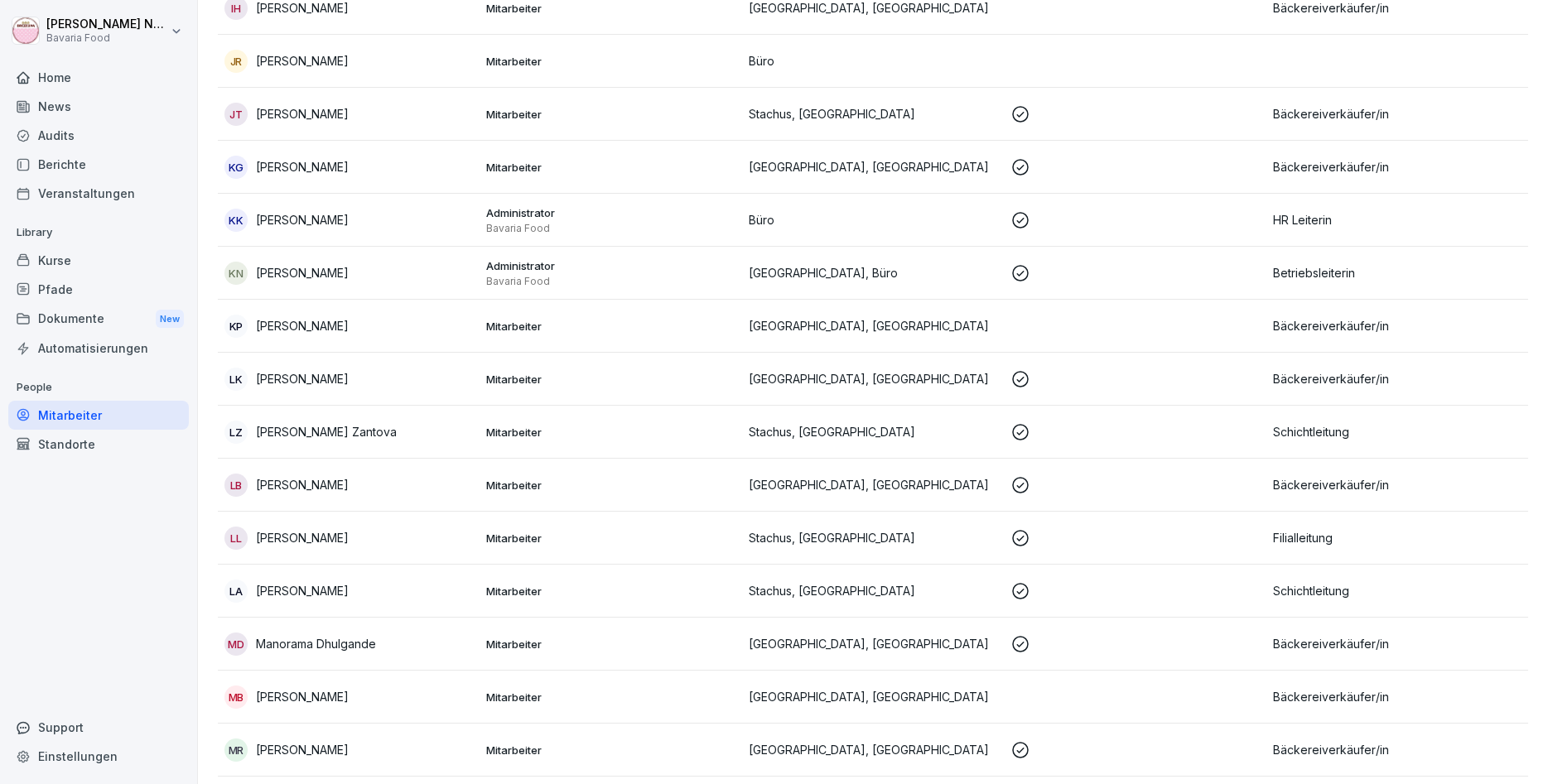
click at [321, 317] on p "[PERSON_NAME]" at bounding box center [303, 326] width 93 height 17
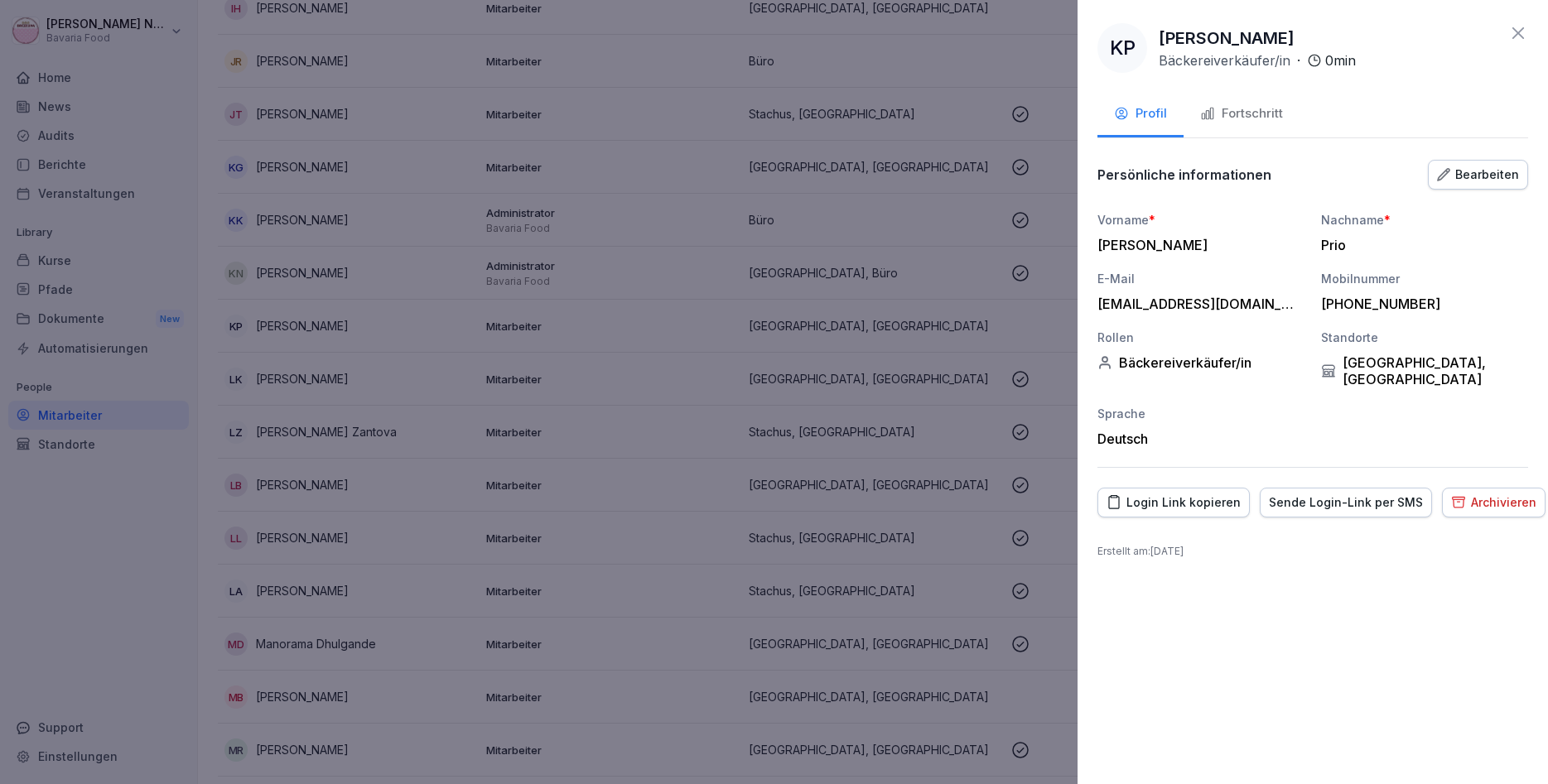
click at [1274, 121] on div "Fortschritt" at bounding box center [1241, 114] width 83 height 19
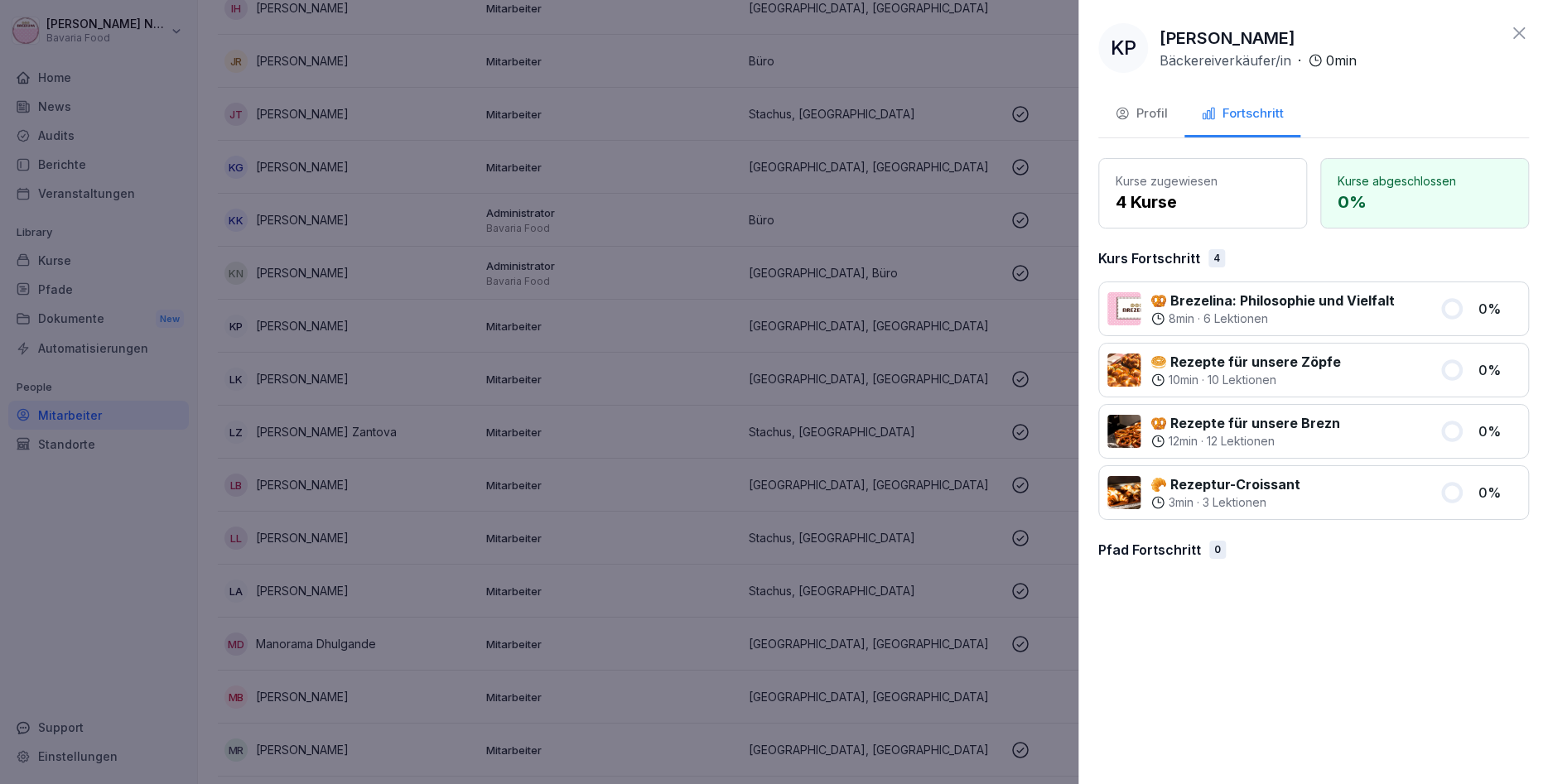
click at [919, 542] on div at bounding box center [774, 392] width 1548 height 784
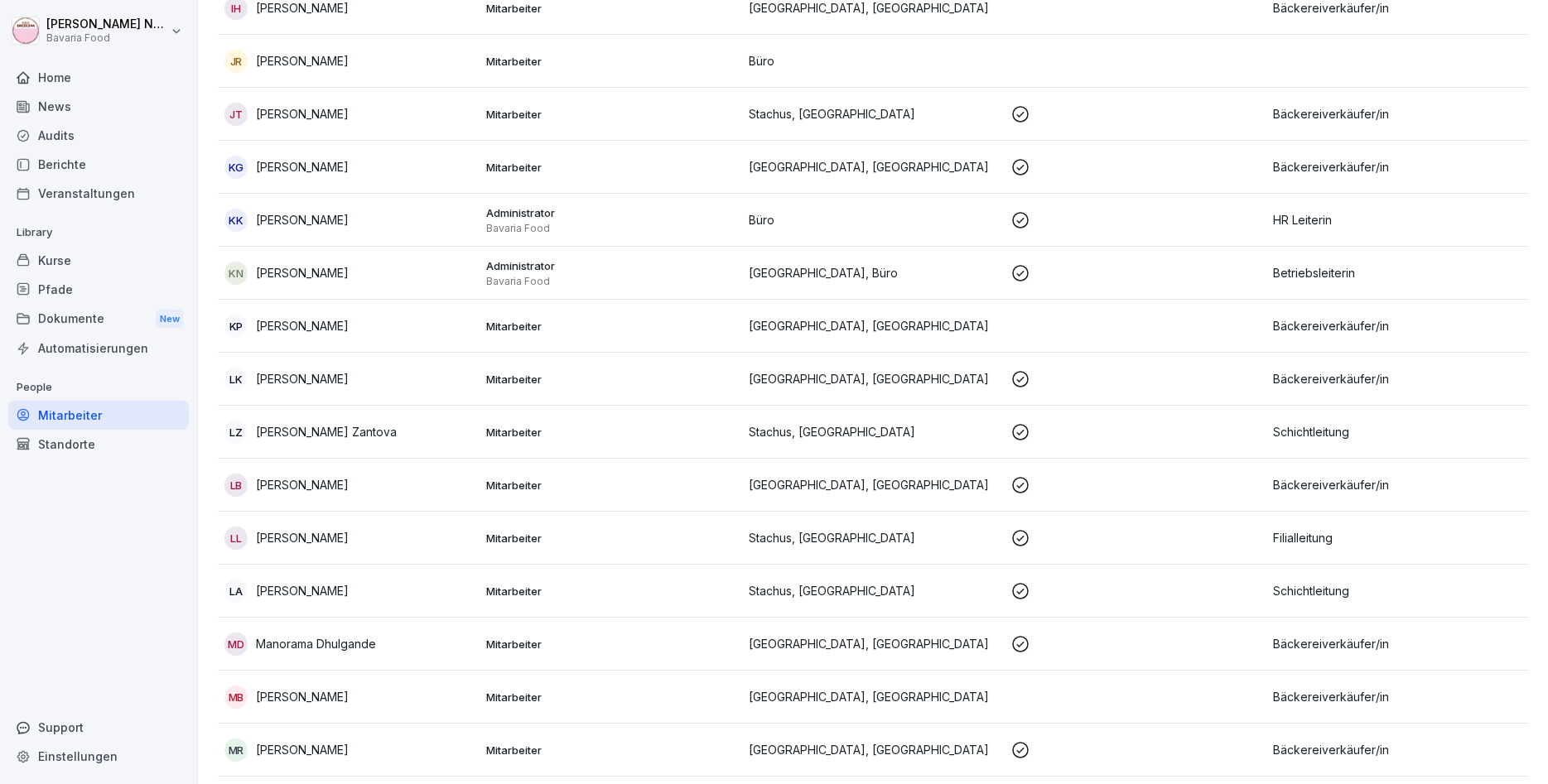
click at [314, 383] on p "[PERSON_NAME]" at bounding box center [303, 379] width 93 height 17
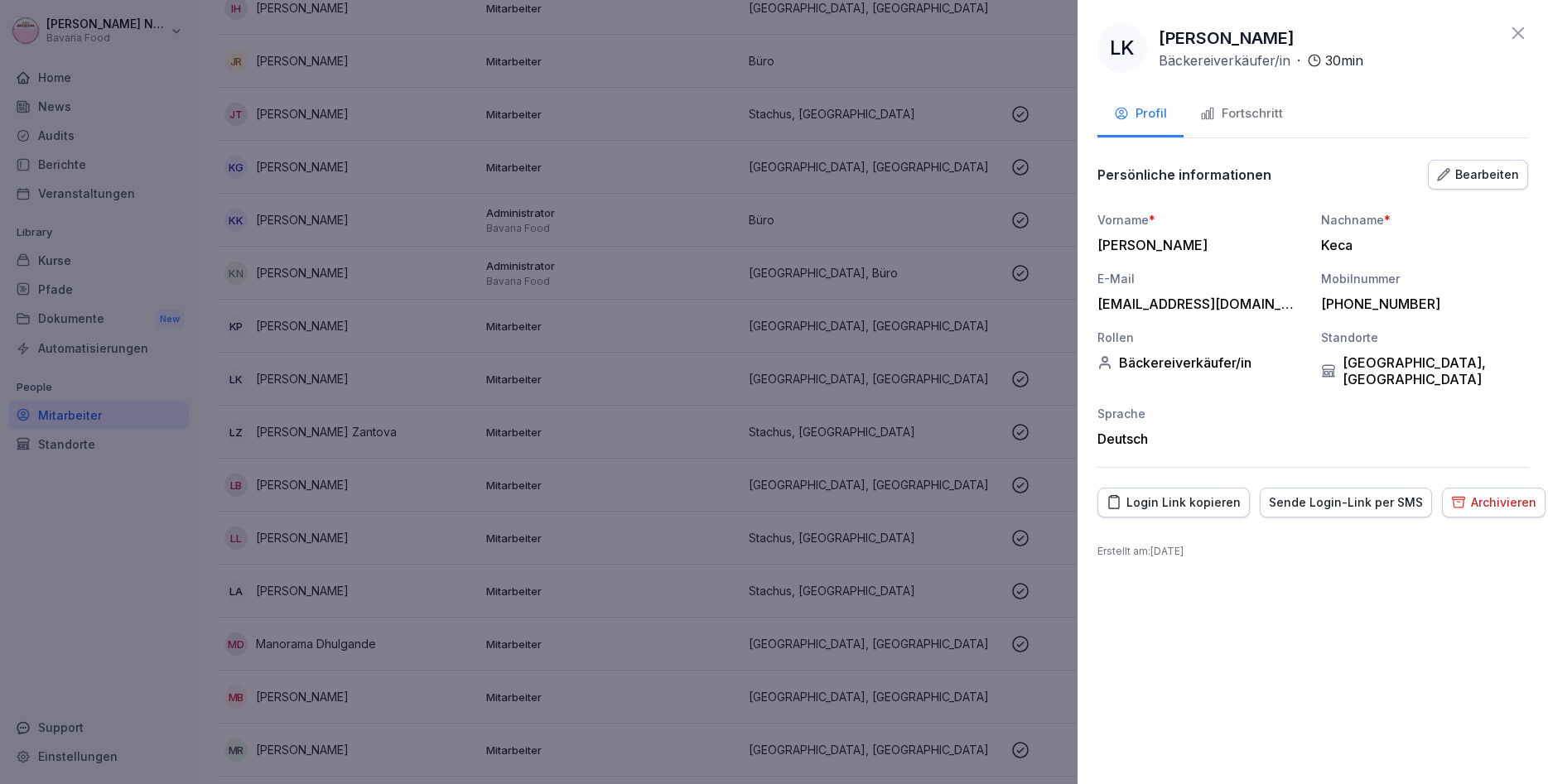
click at [1276, 119] on div "Fortschritt" at bounding box center [1241, 114] width 83 height 19
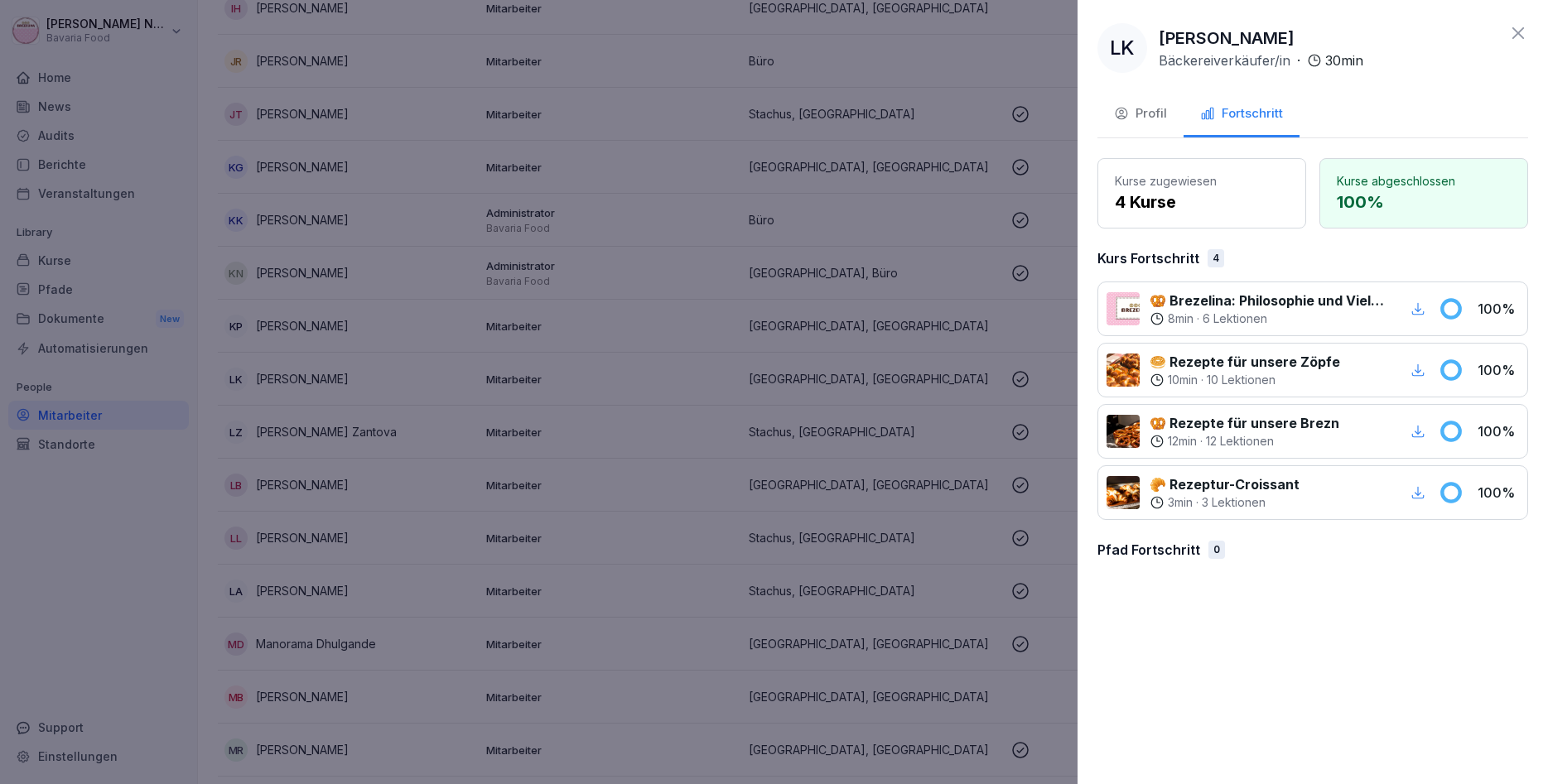
click at [417, 508] on div at bounding box center [774, 392] width 1548 height 784
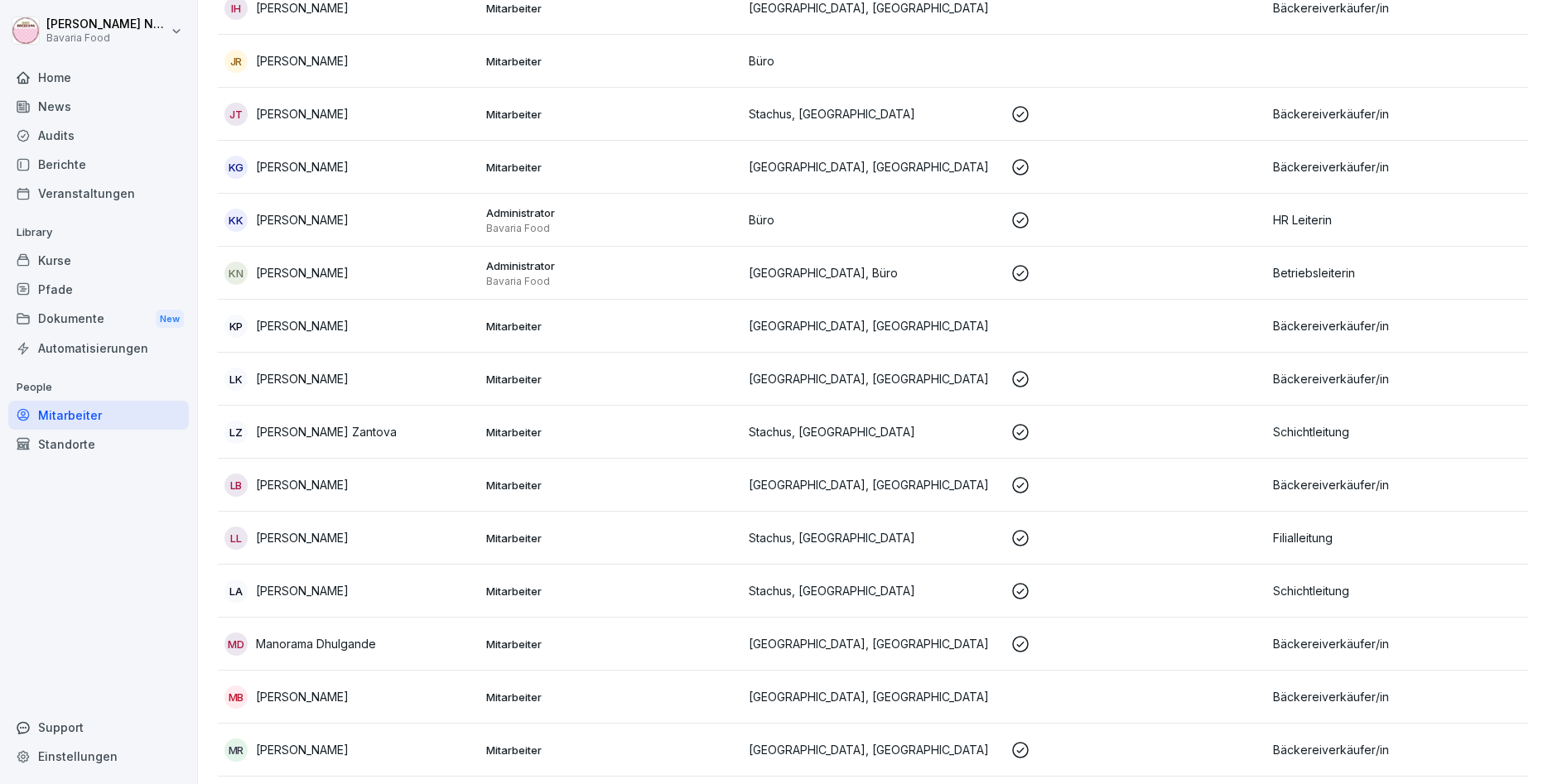
click at [349, 396] on td "LK Leonora Keca" at bounding box center [349, 380] width 262 height 53
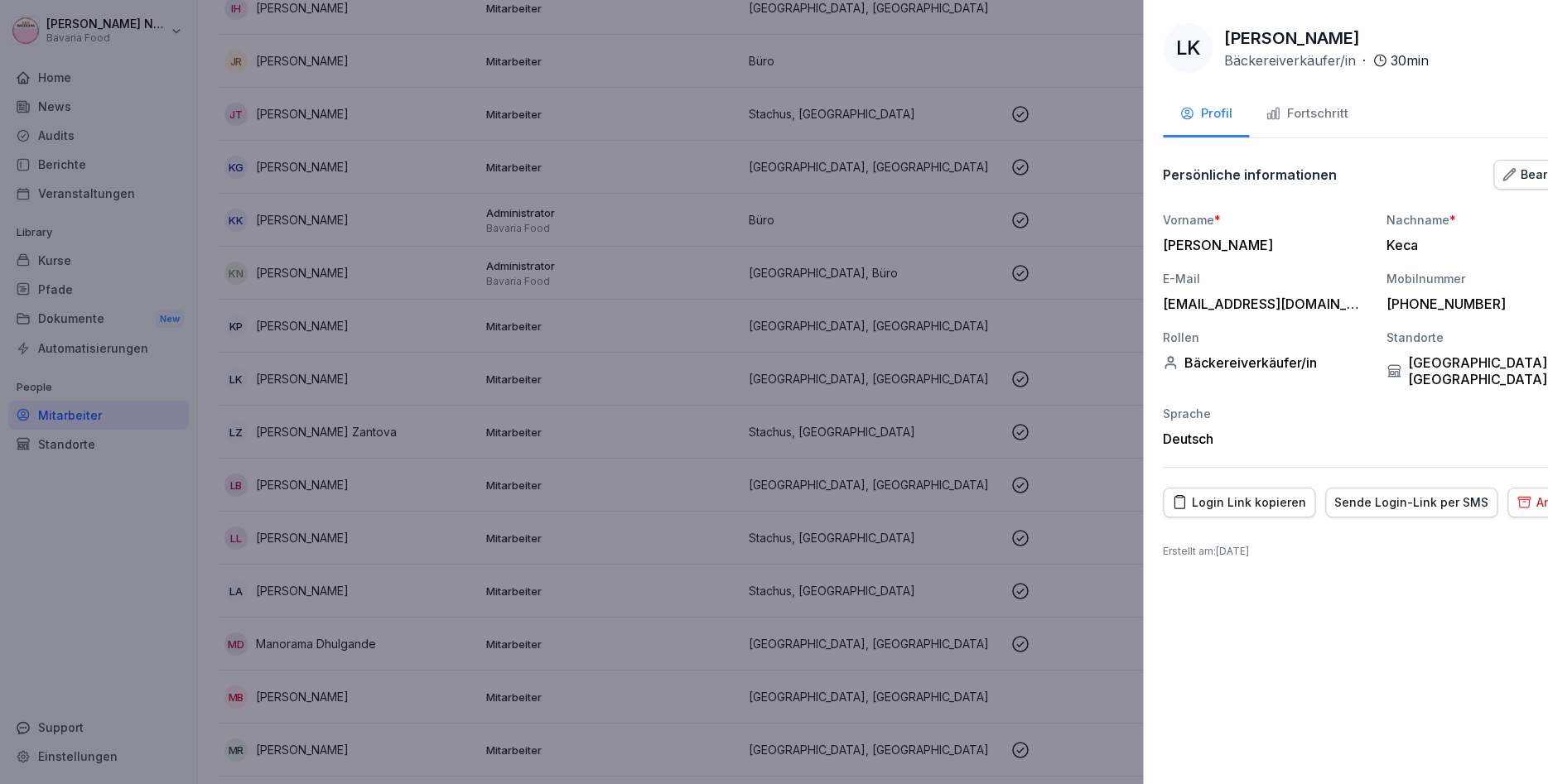
click at [351, 425] on div at bounding box center [774, 392] width 1548 height 784
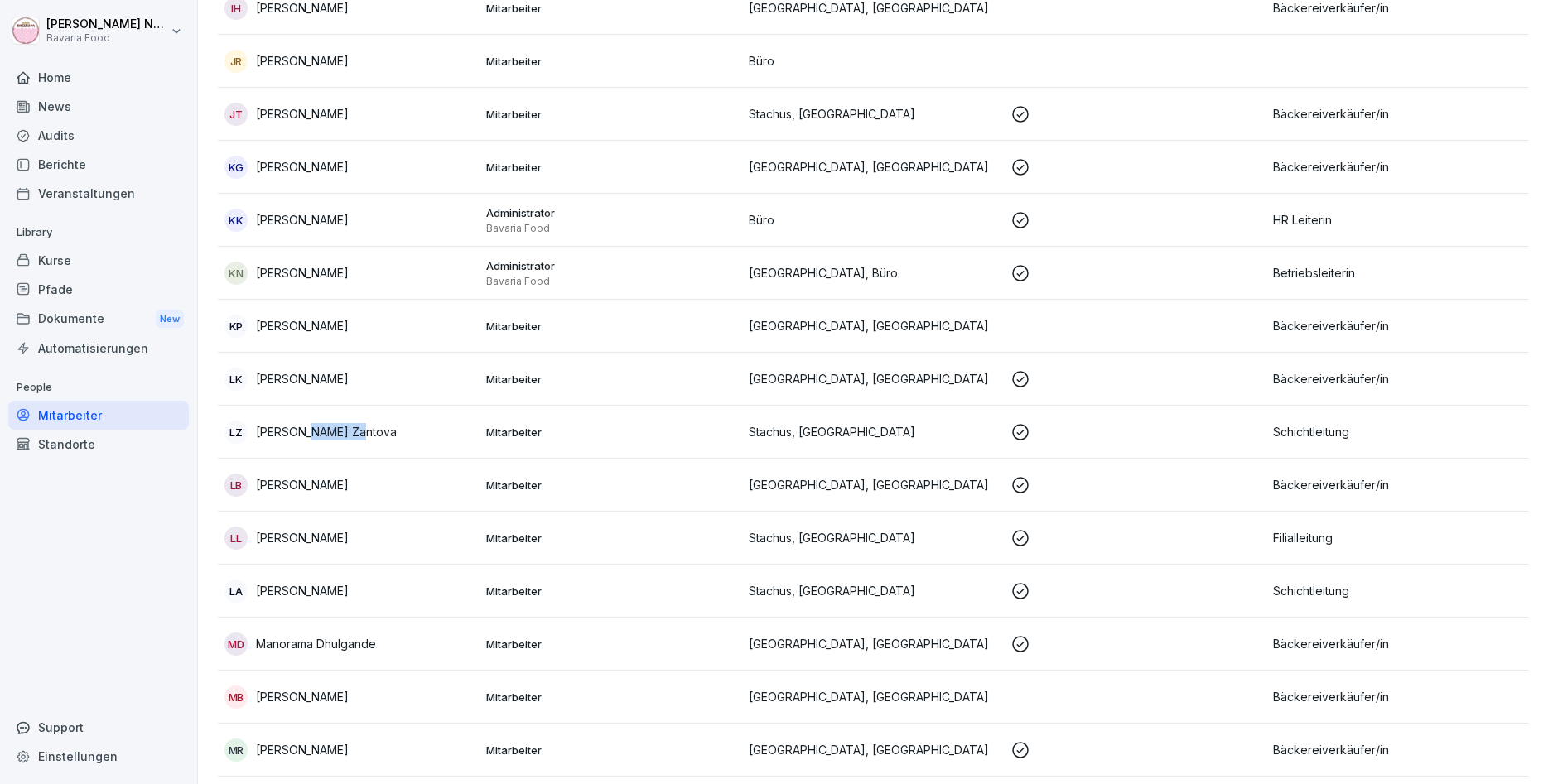
click at [350, 424] on p "[PERSON_NAME] Zantova" at bounding box center [327, 432] width 141 height 17
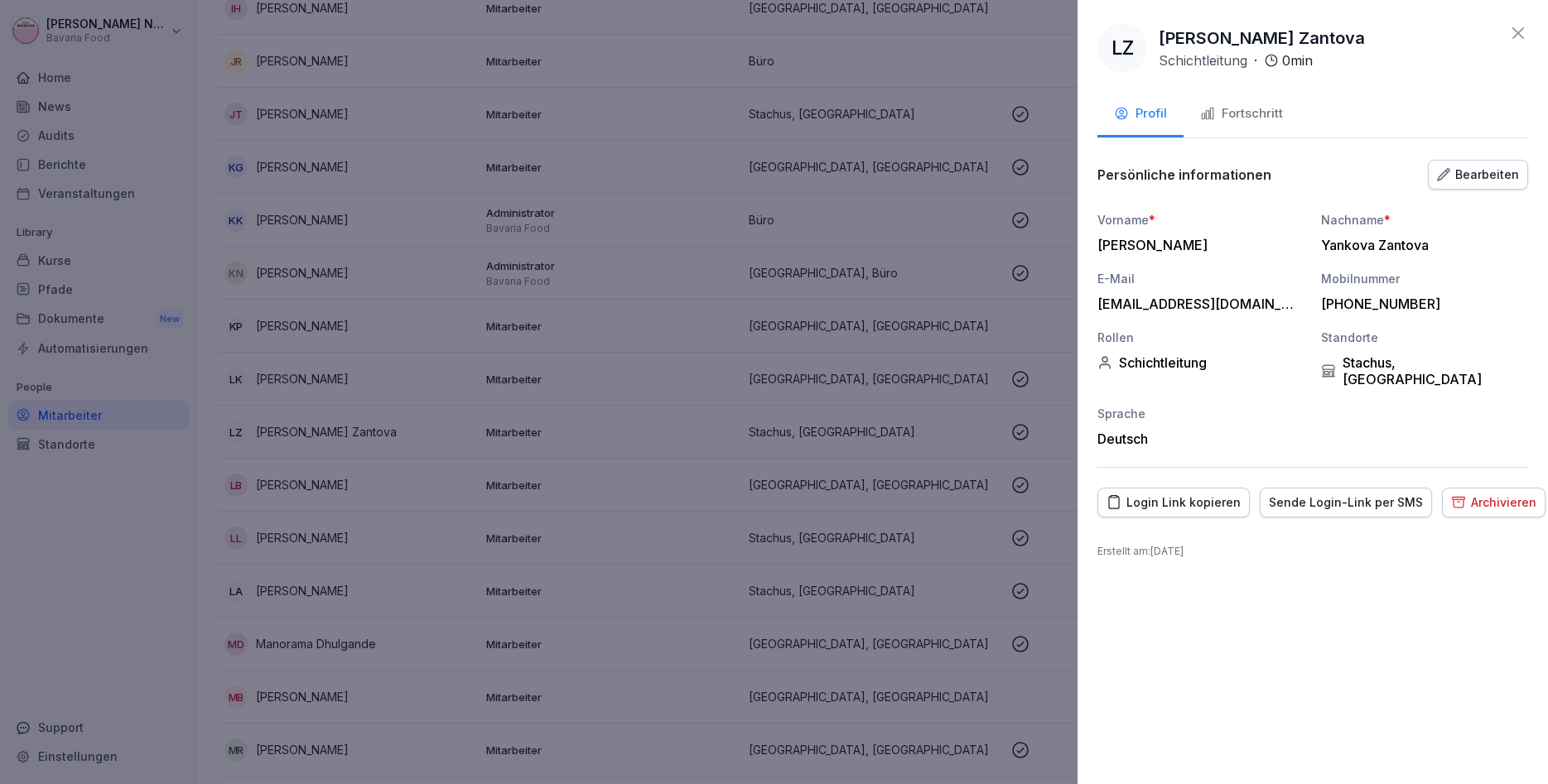
click at [1245, 126] on button "Fortschritt" at bounding box center [1242, 115] width 116 height 45
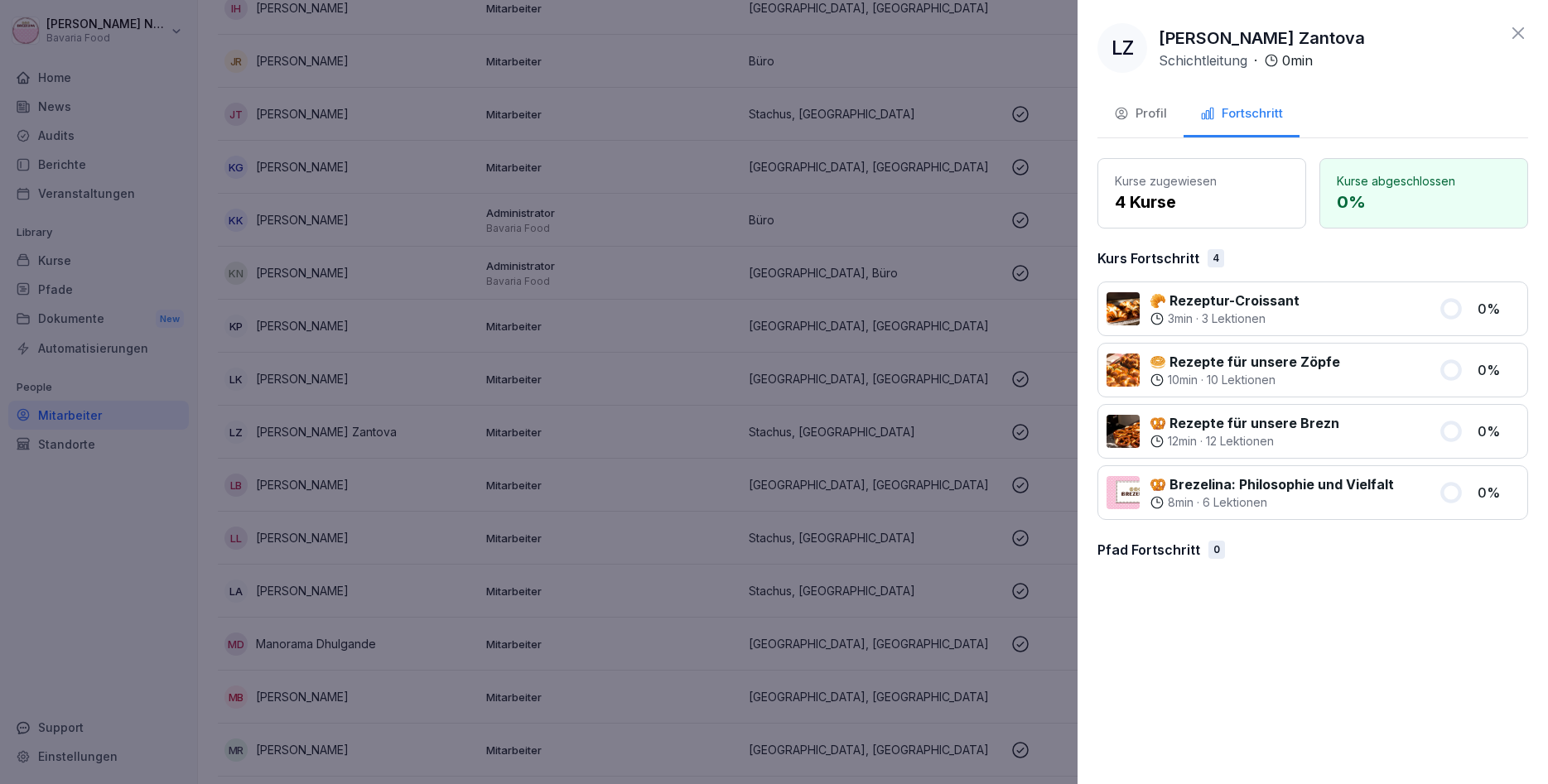
click at [892, 425] on div at bounding box center [774, 392] width 1548 height 784
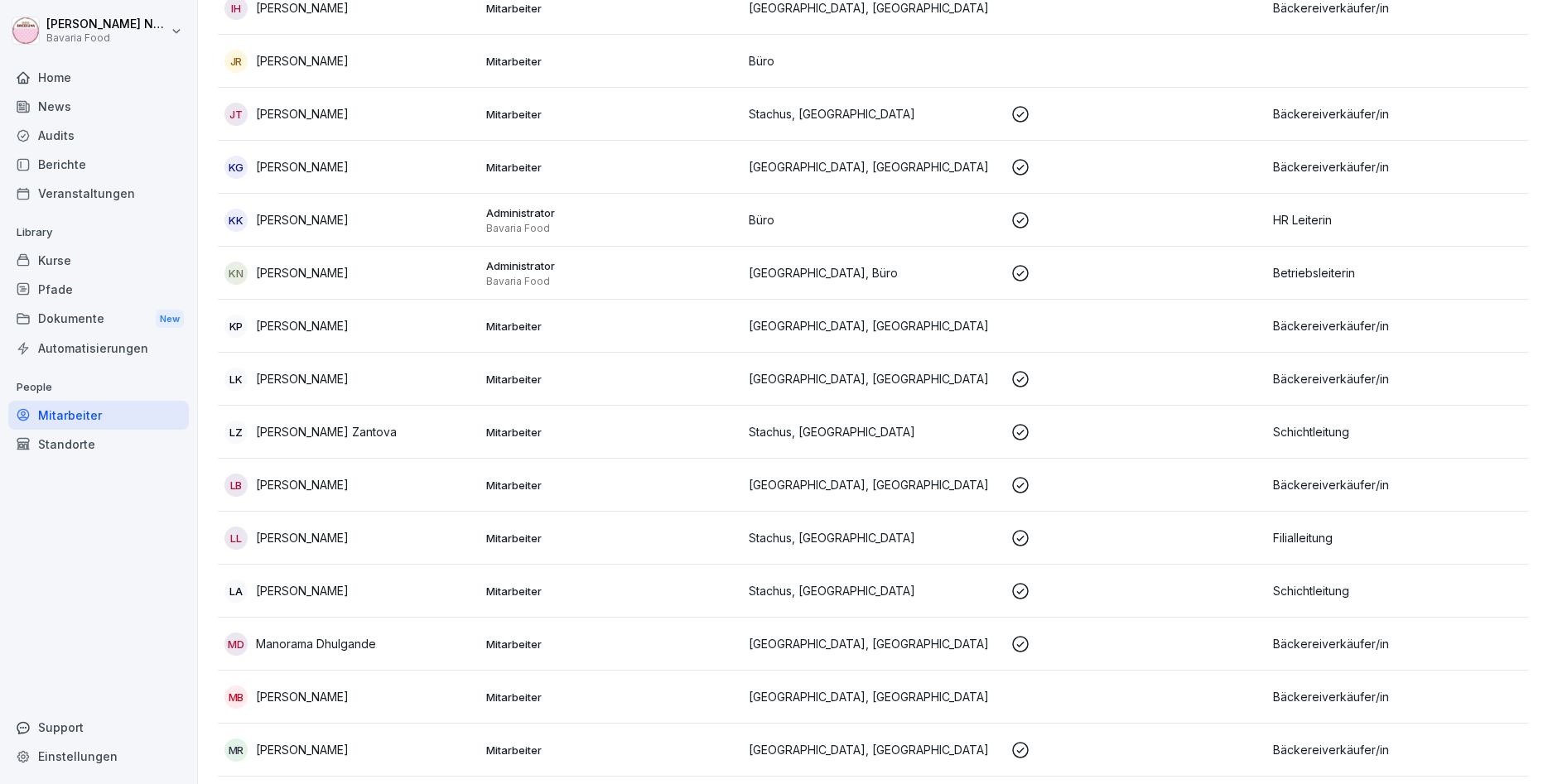
click at [367, 476] on div "LB Louisa Buhr" at bounding box center [349, 485] width 249 height 23
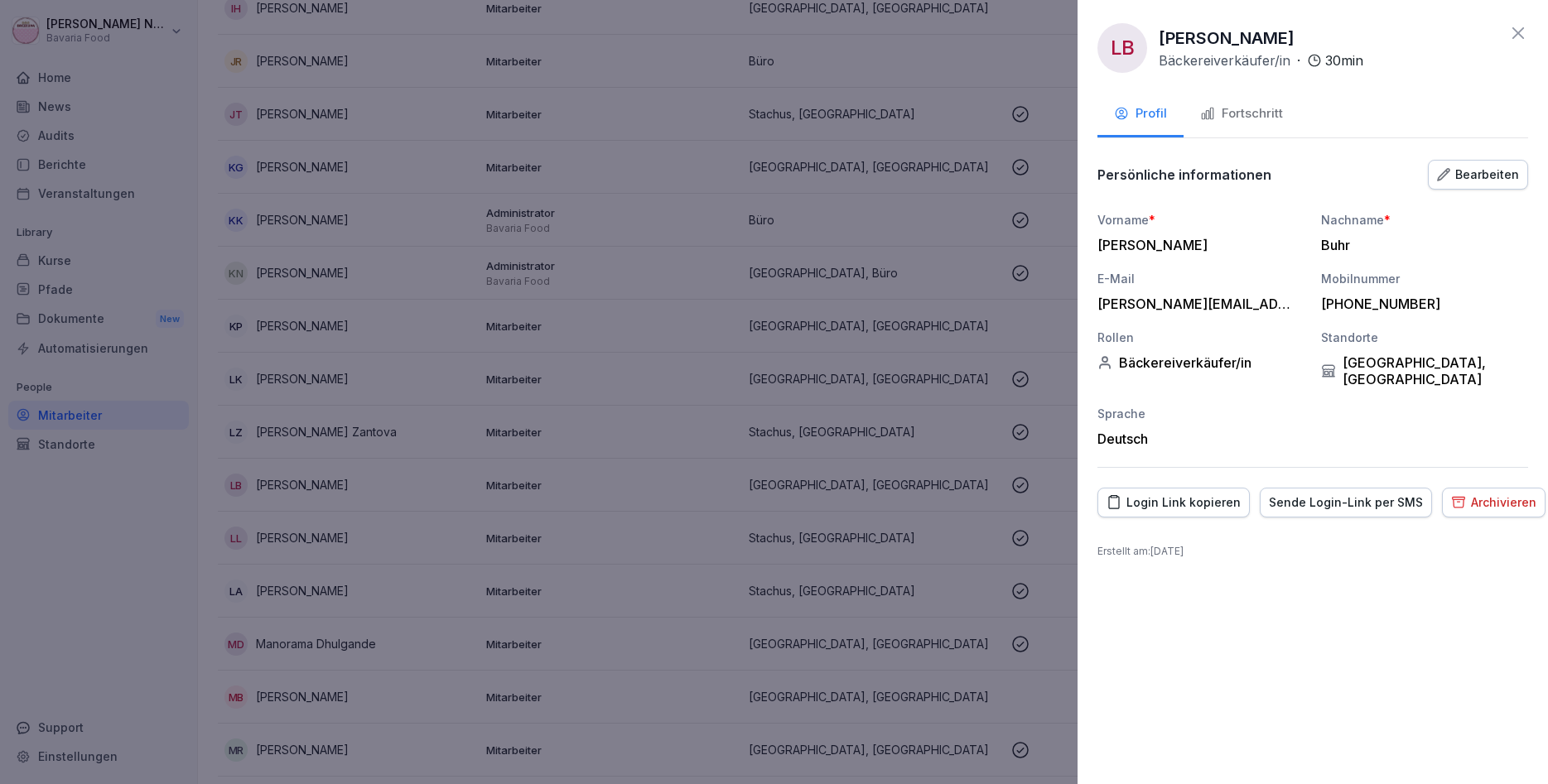
click at [1262, 103] on button "Fortschritt" at bounding box center [1242, 115] width 116 height 45
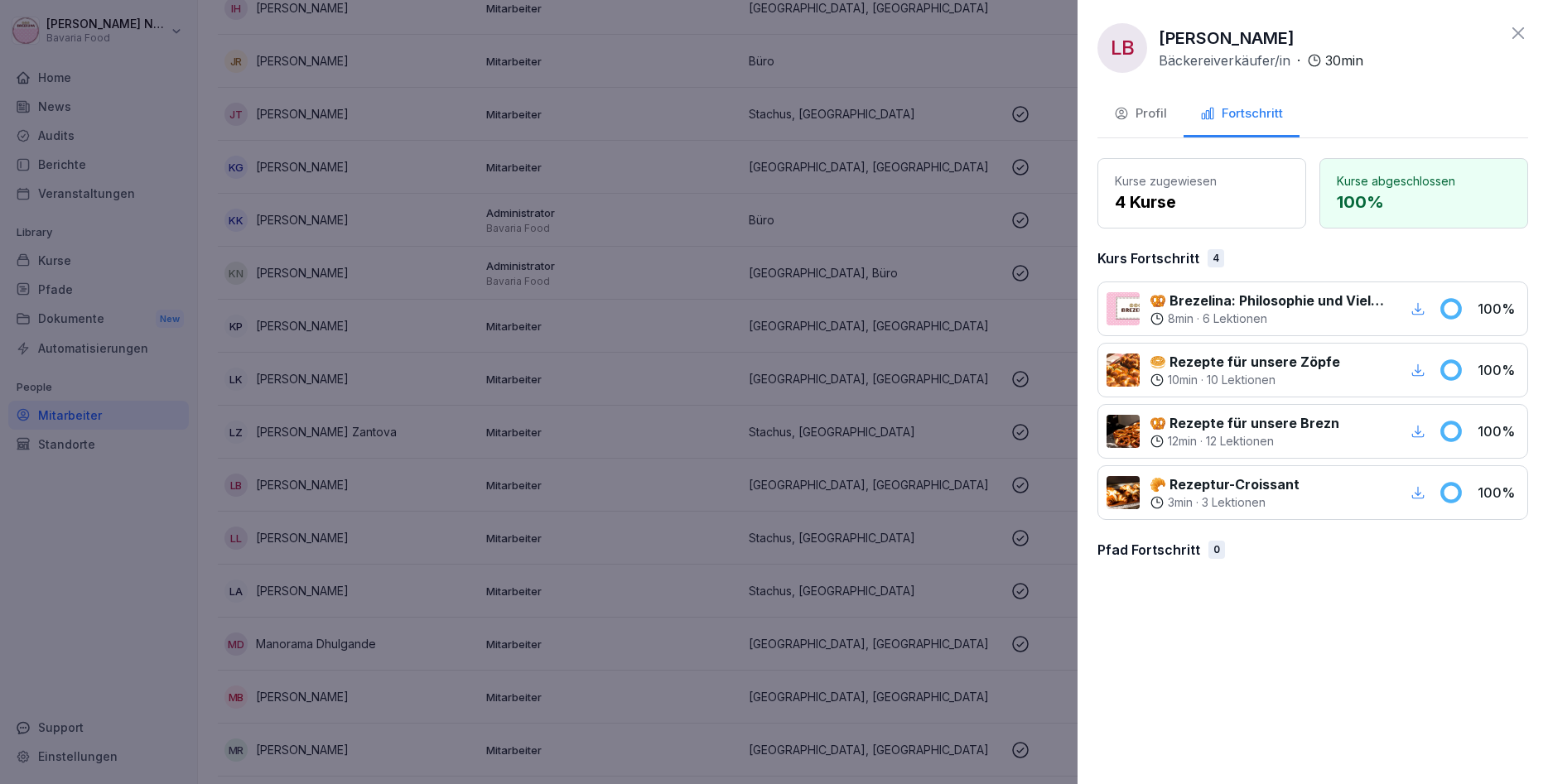
click at [198, 466] on div at bounding box center [774, 392] width 1548 height 784
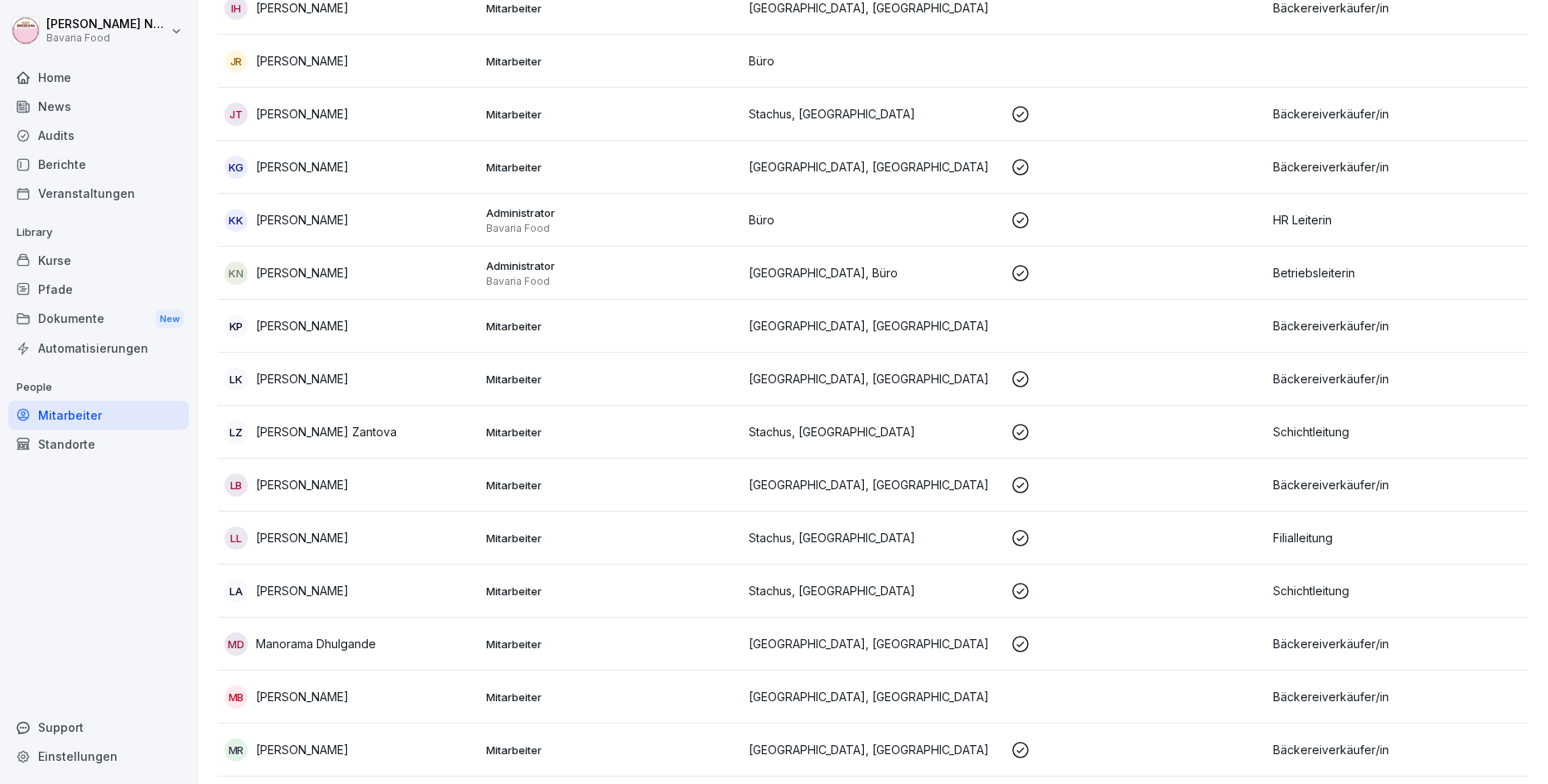
click at [330, 537] on p "[PERSON_NAME]" at bounding box center [303, 537] width 93 height 17
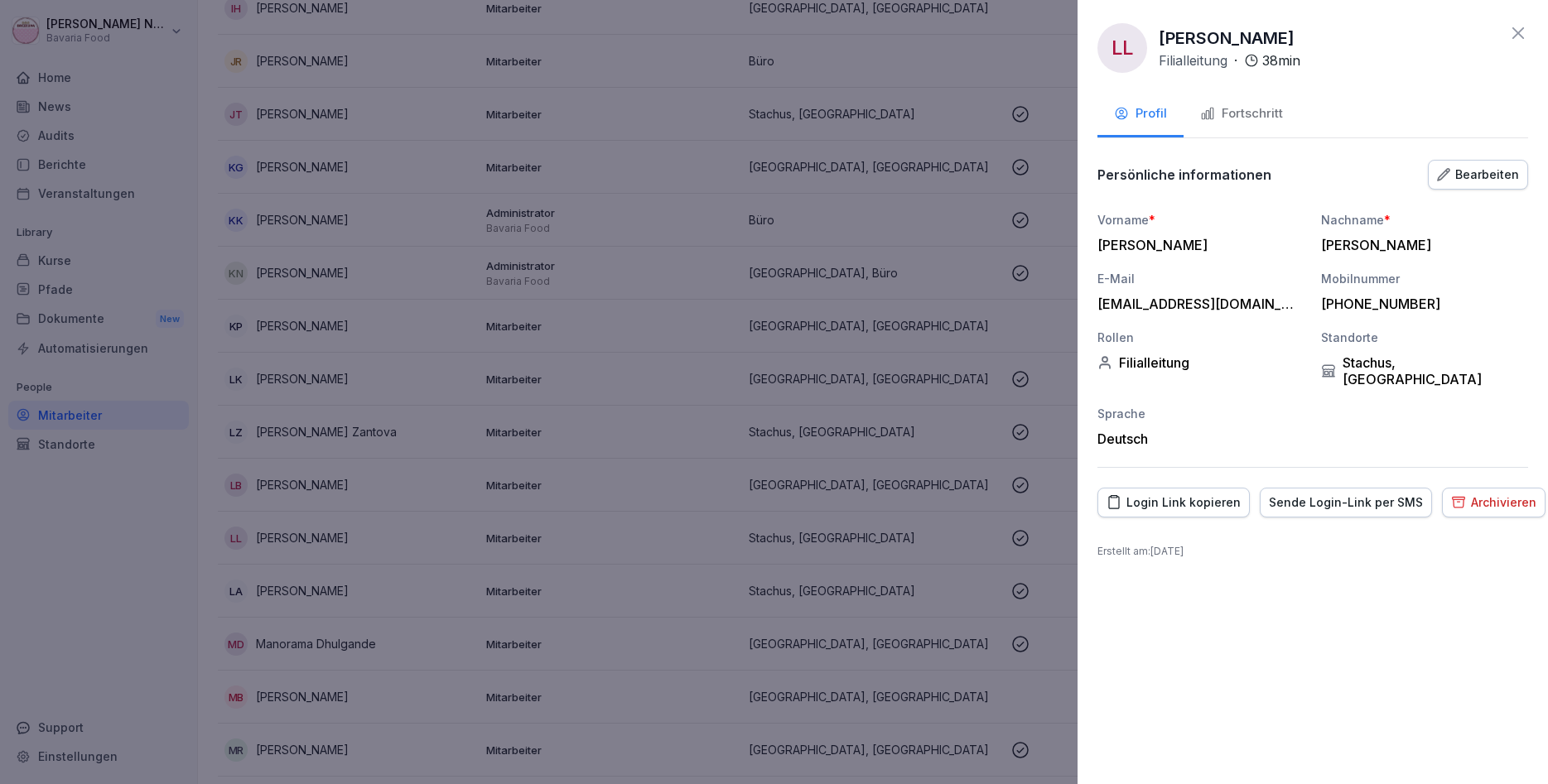
click at [1250, 107] on div "Fortschritt" at bounding box center [1241, 114] width 83 height 19
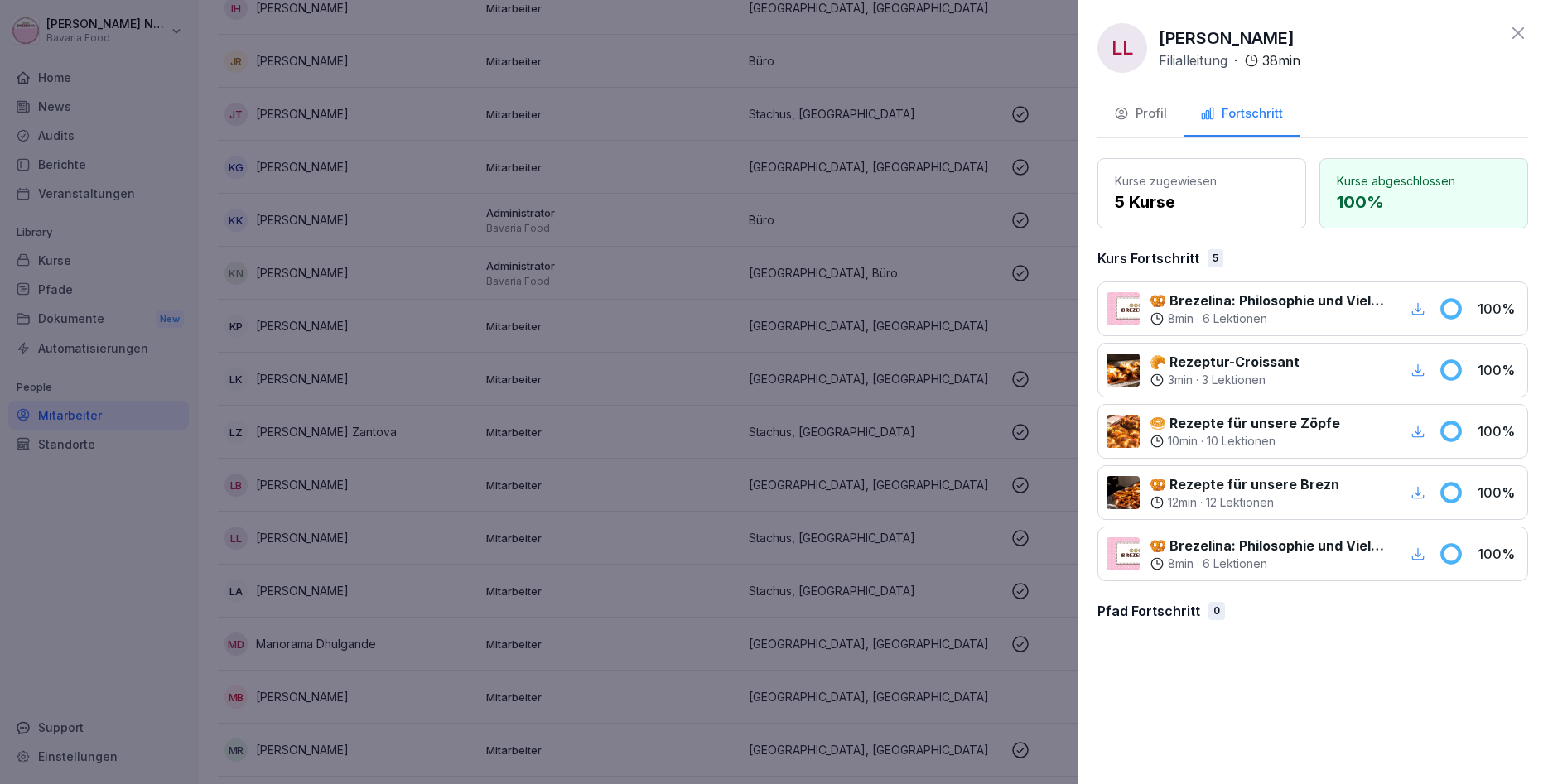
click at [788, 530] on div at bounding box center [774, 392] width 1548 height 784
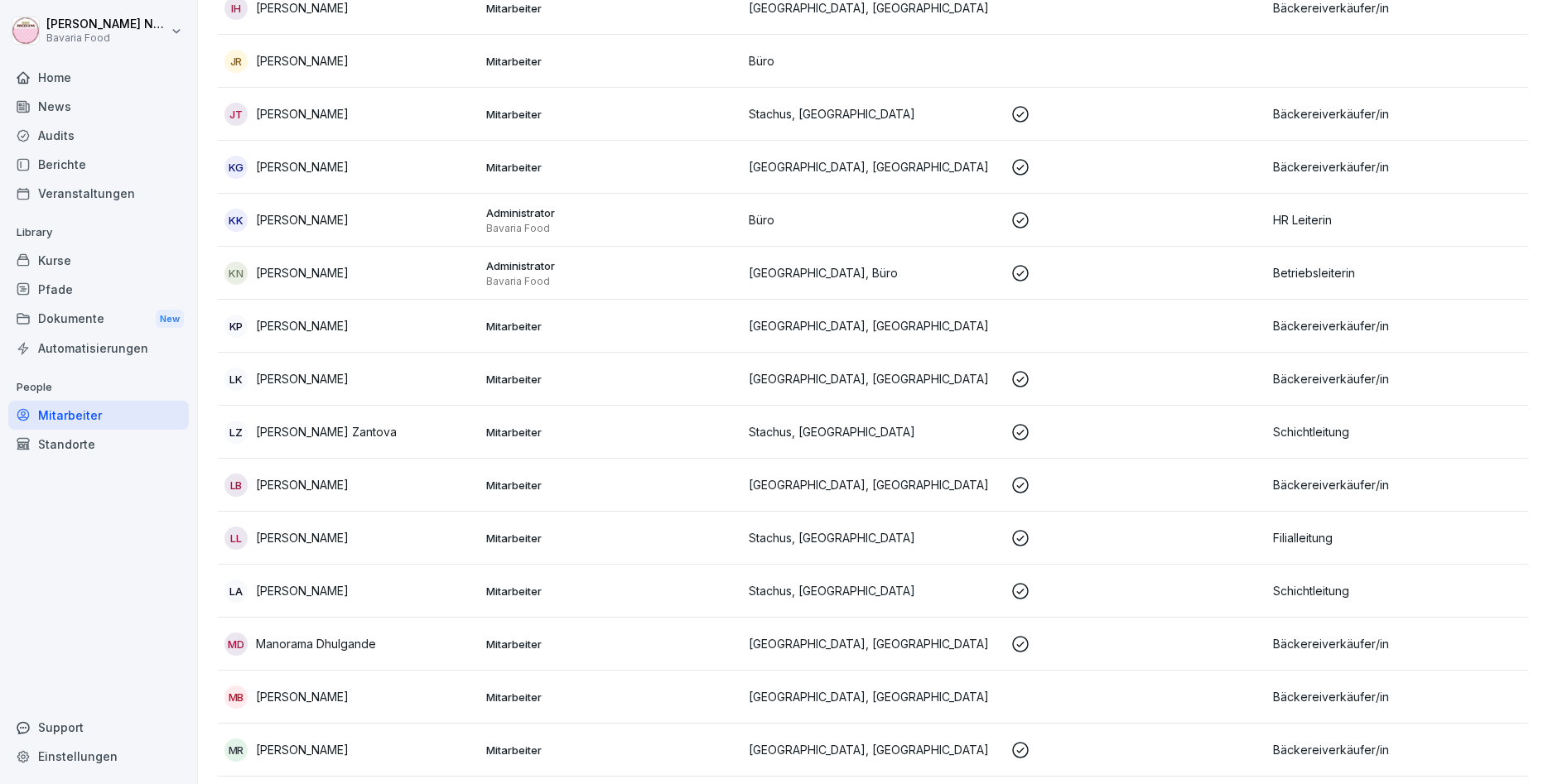
click at [390, 588] on div "LA Ludovica Alfano" at bounding box center [349, 591] width 249 height 23
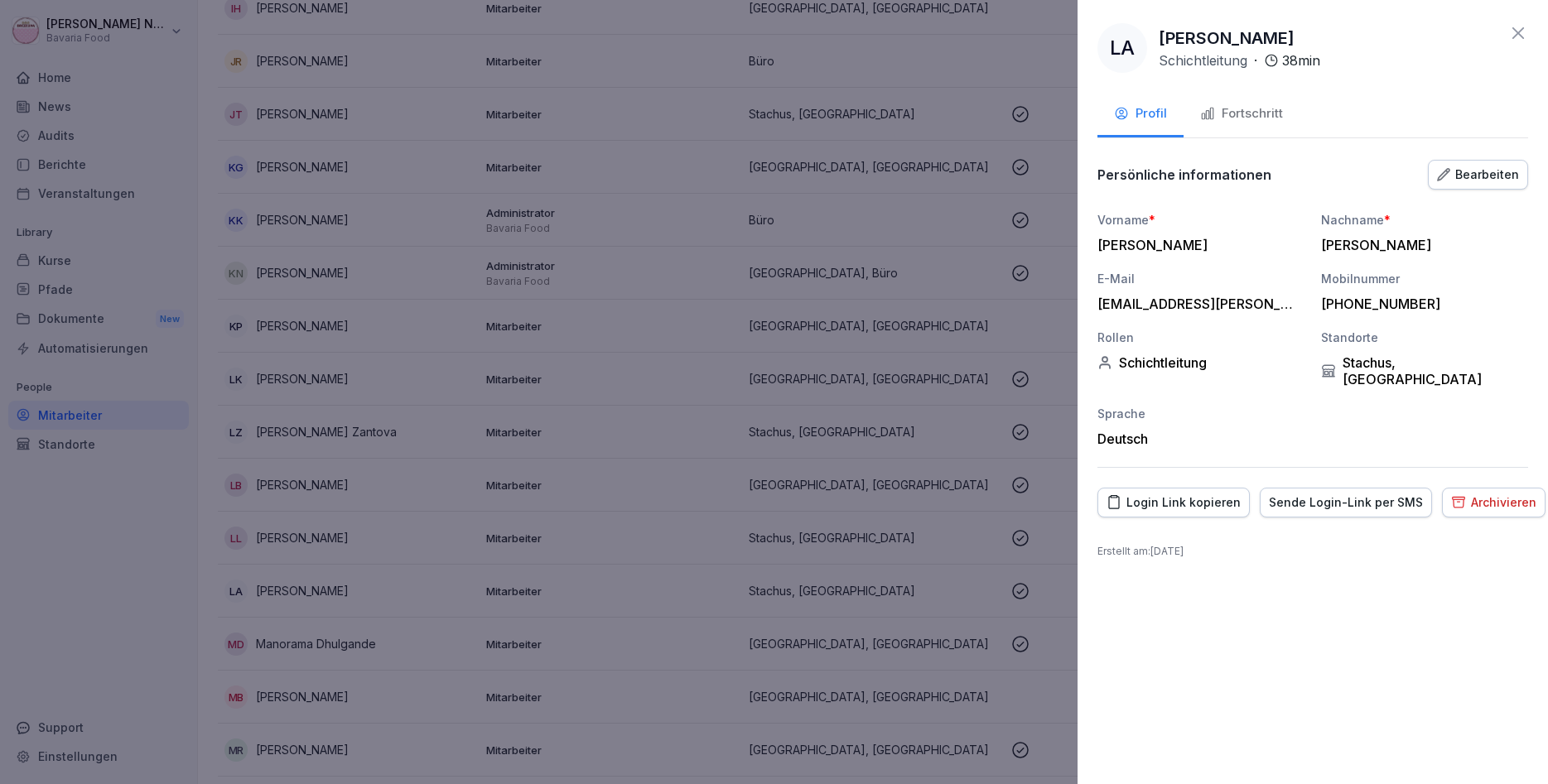
click at [1259, 116] on div "Fortschritt" at bounding box center [1241, 114] width 83 height 19
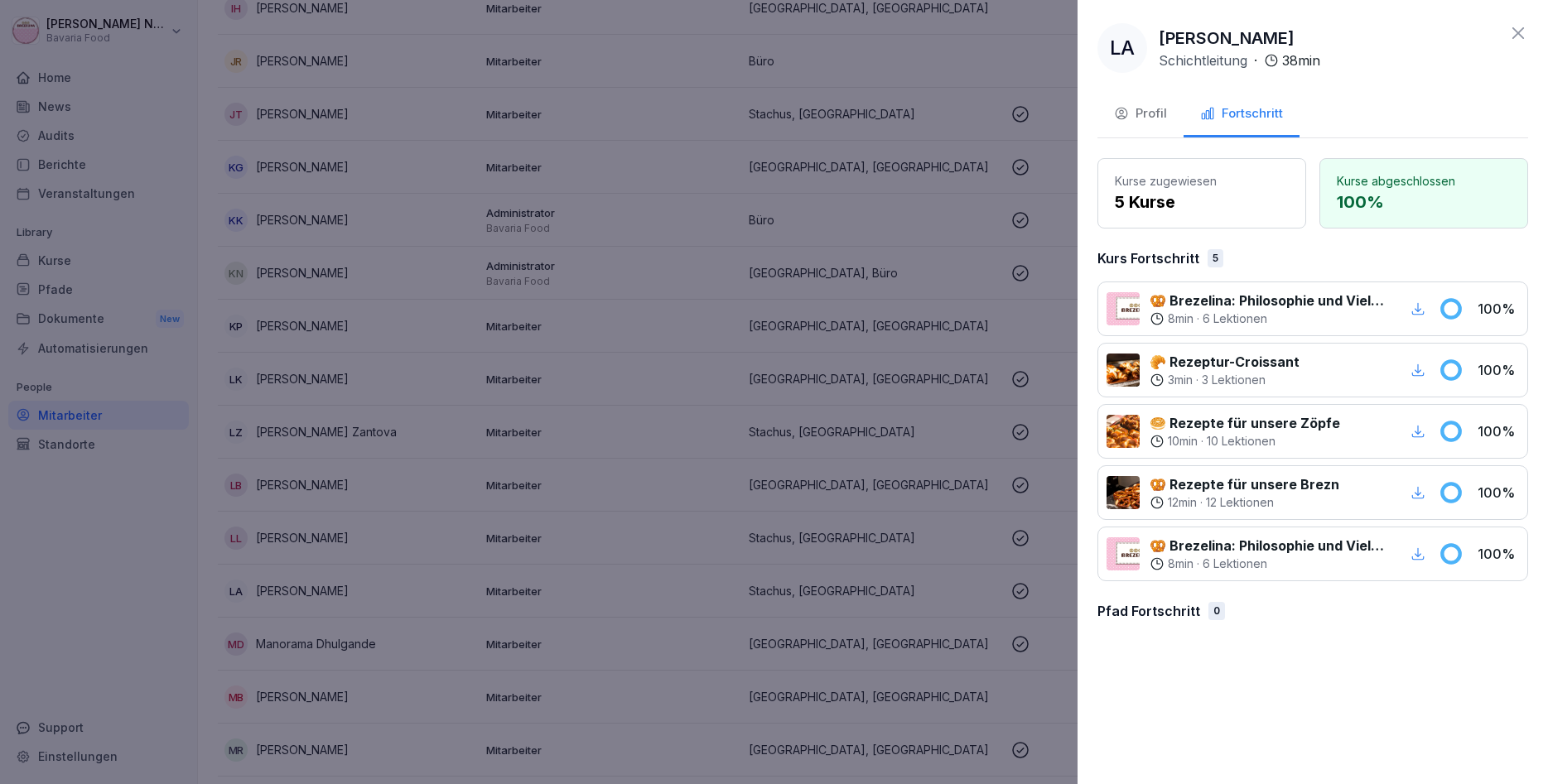
click at [464, 637] on div at bounding box center [774, 392] width 1548 height 784
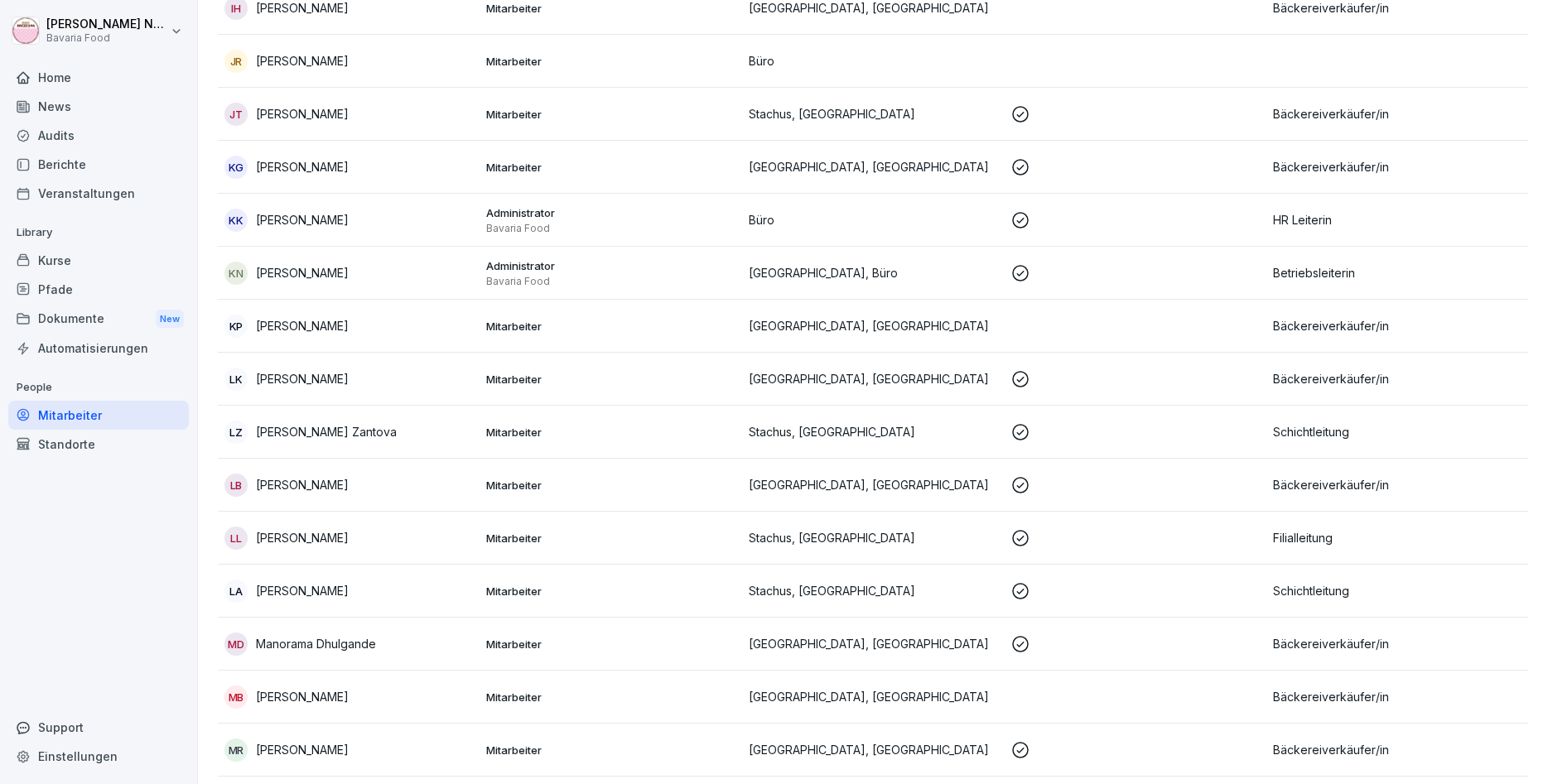
click at [356, 648] on p "Manorama Dhulgande" at bounding box center [316, 644] width 120 height 17
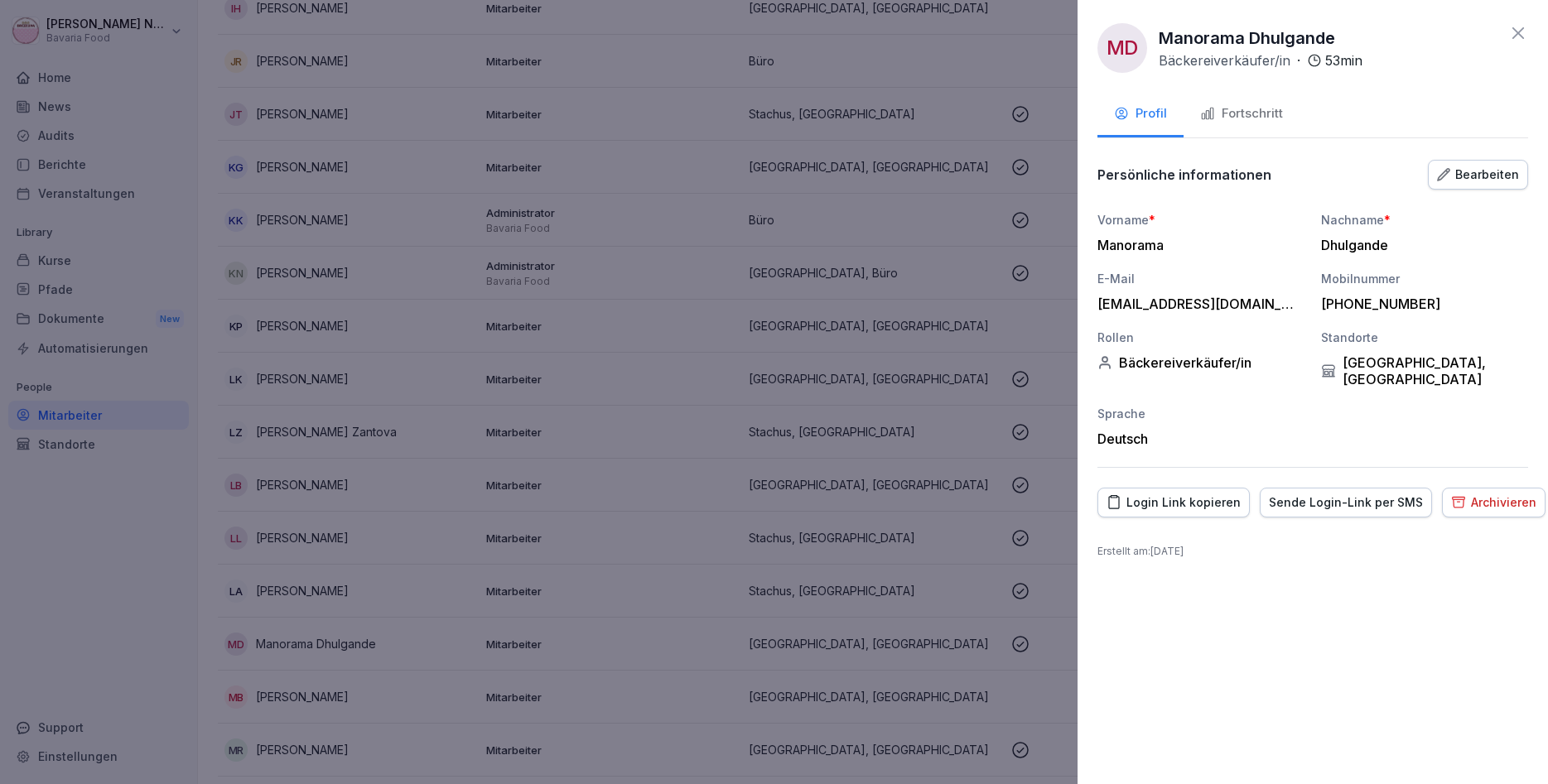
click at [1262, 107] on div "Fortschritt" at bounding box center [1241, 114] width 83 height 19
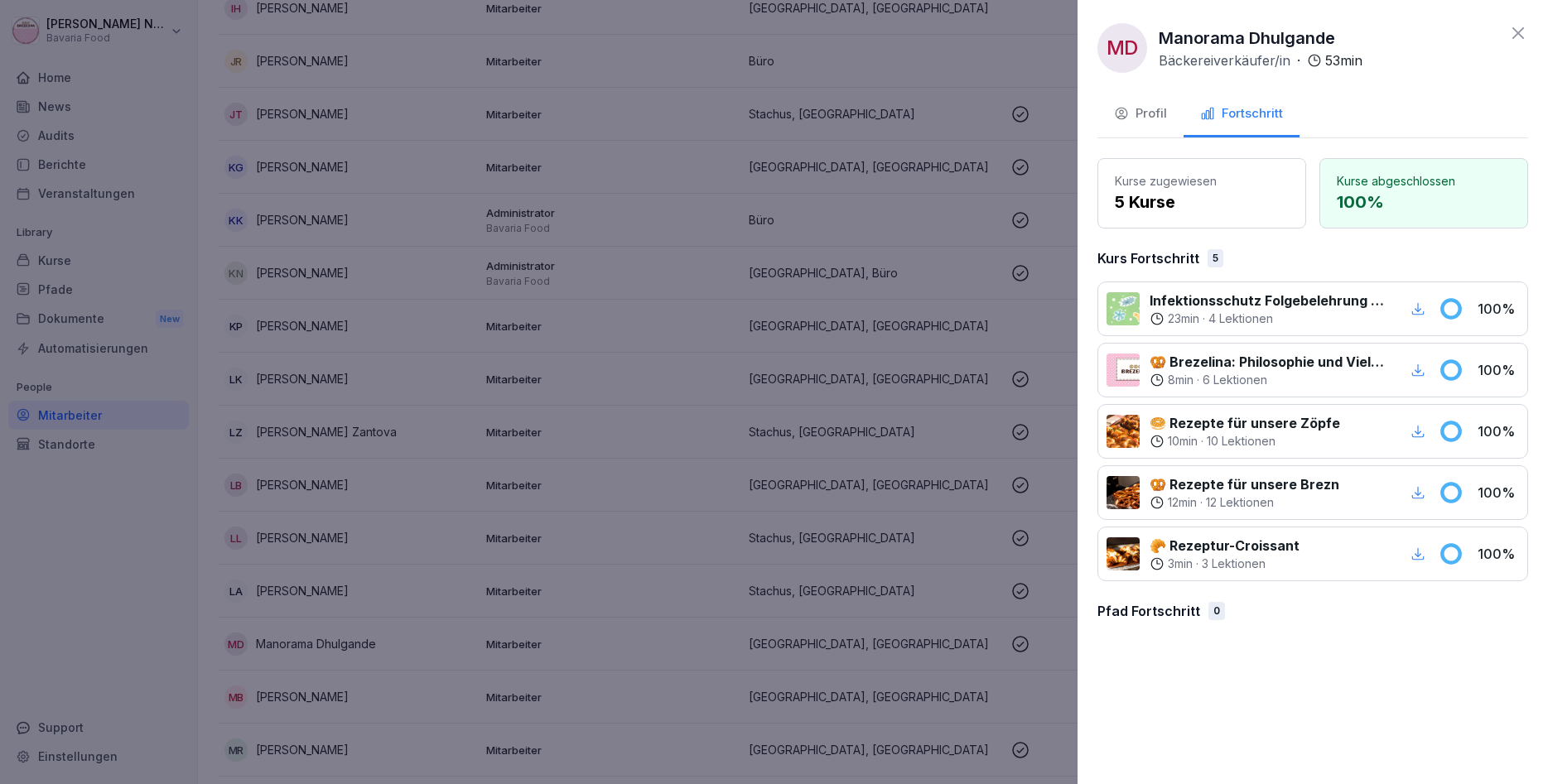
click at [654, 400] on div at bounding box center [774, 392] width 1548 height 784
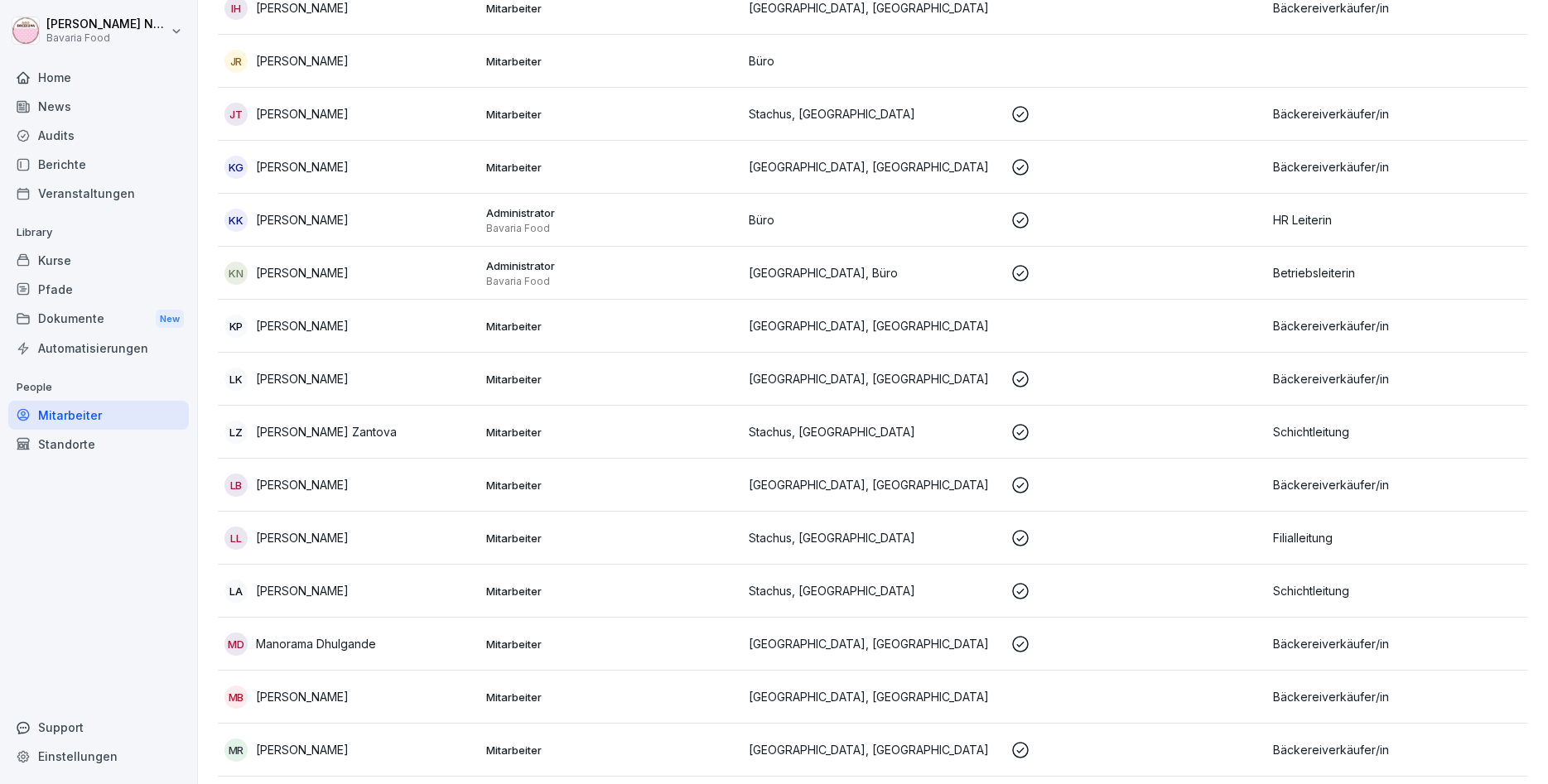
click at [349, 742] on p "[PERSON_NAME]" at bounding box center [303, 750] width 93 height 17
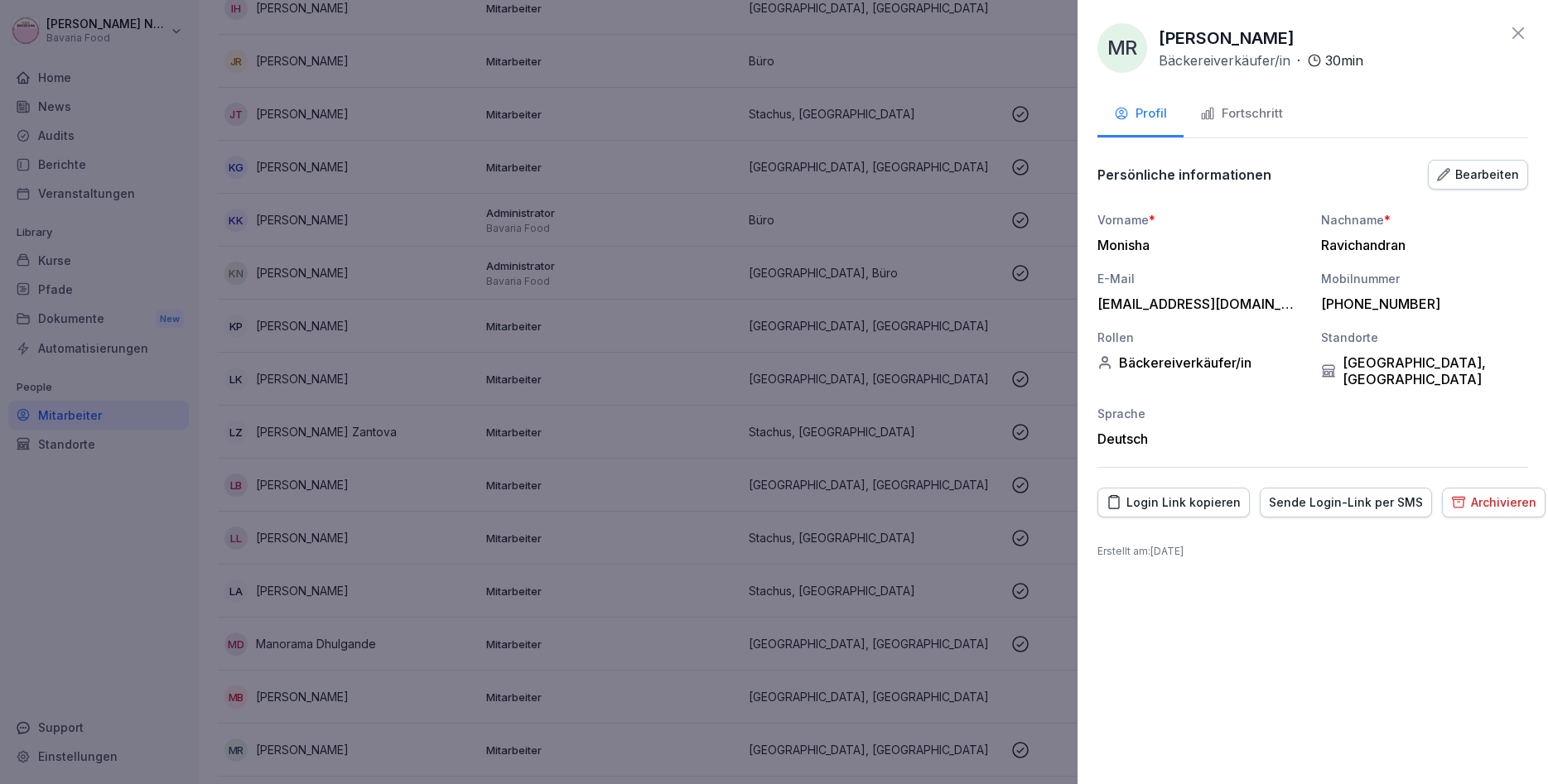
click at [1237, 117] on div "Fortschritt" at bounding box center [1241, 114] width 83 height 19
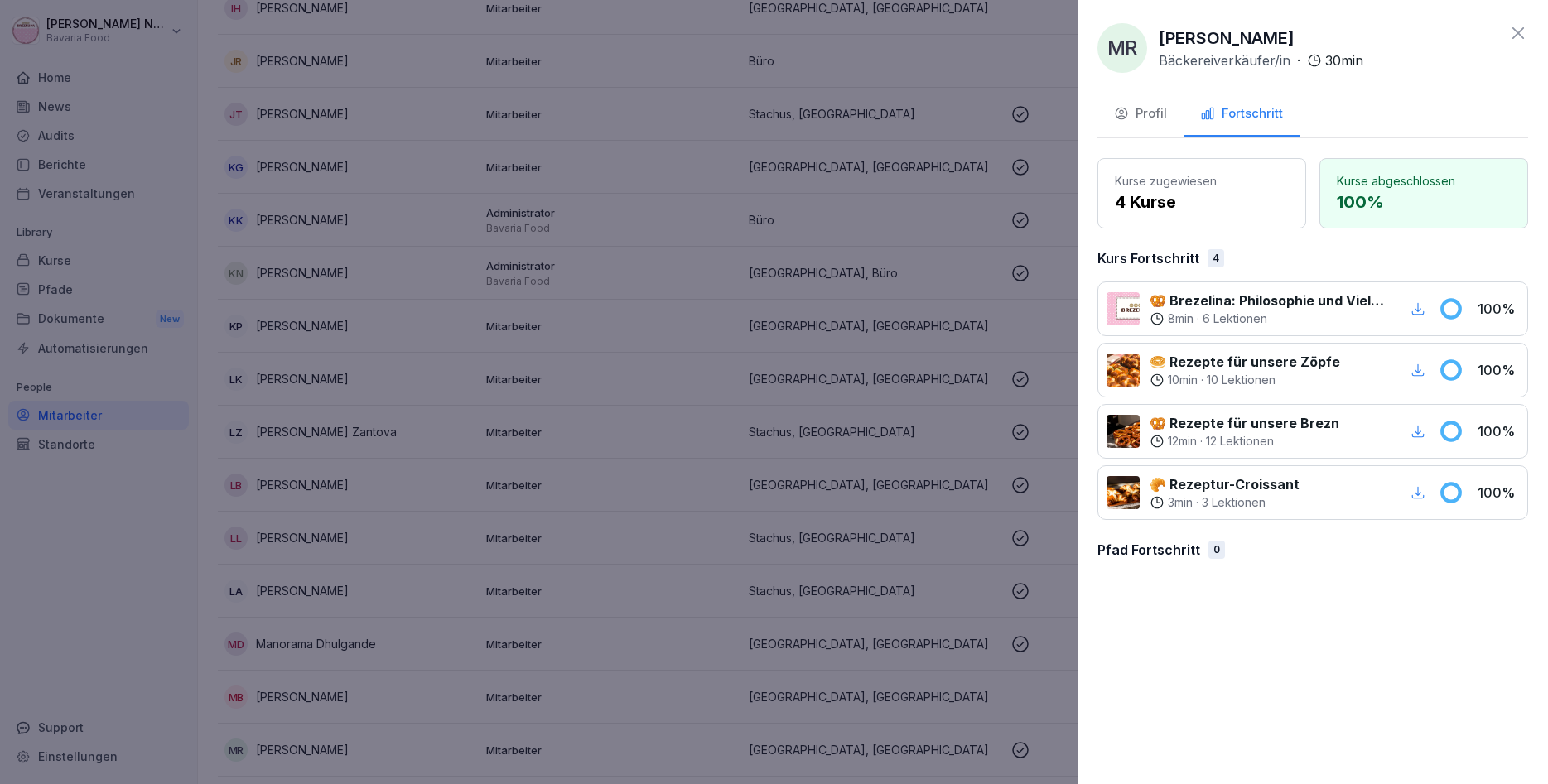
click at [337, 432] on div at bounding box center [774, 392] width 1548 height 784
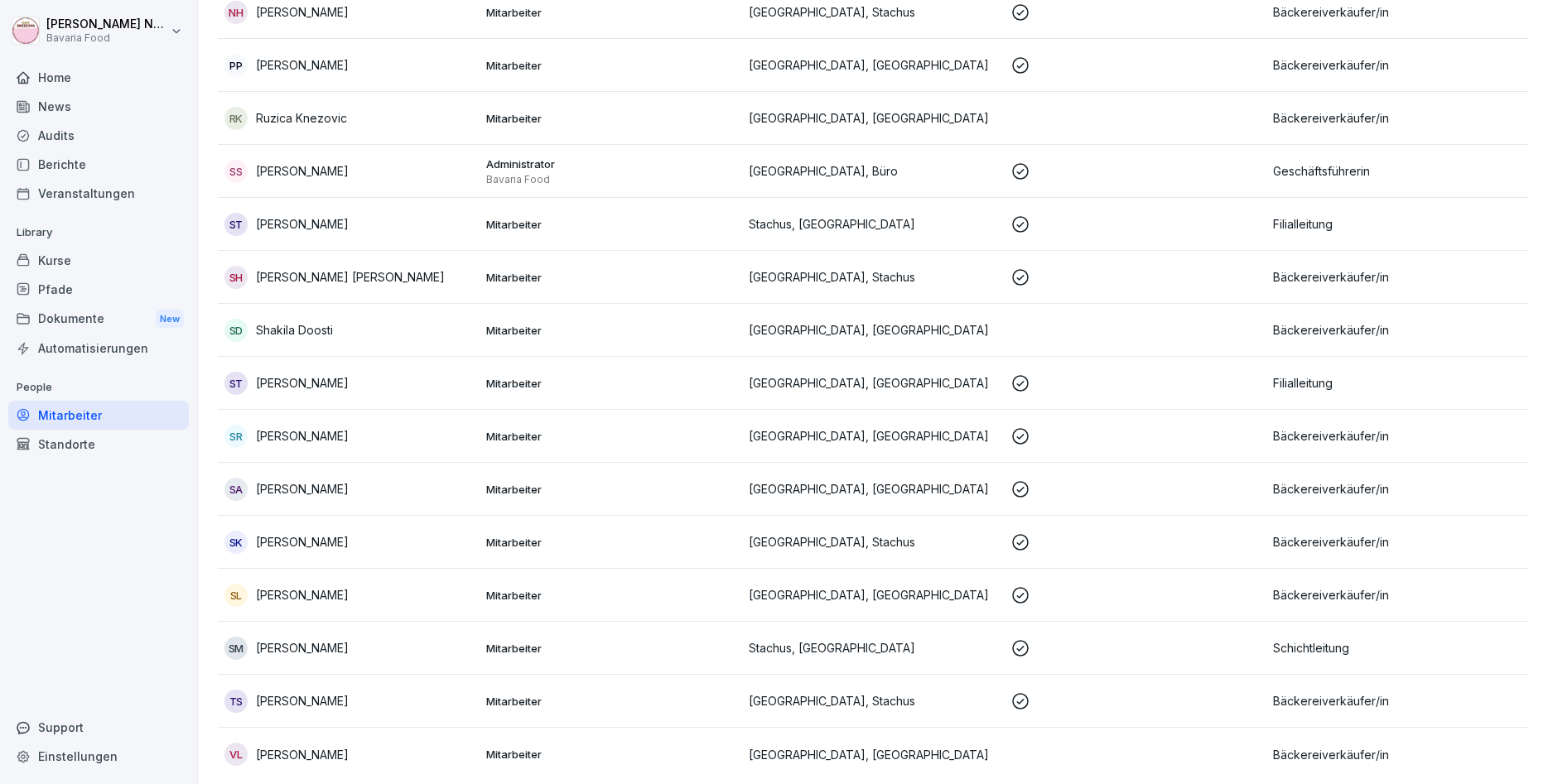
scroll to position [1801, 0]
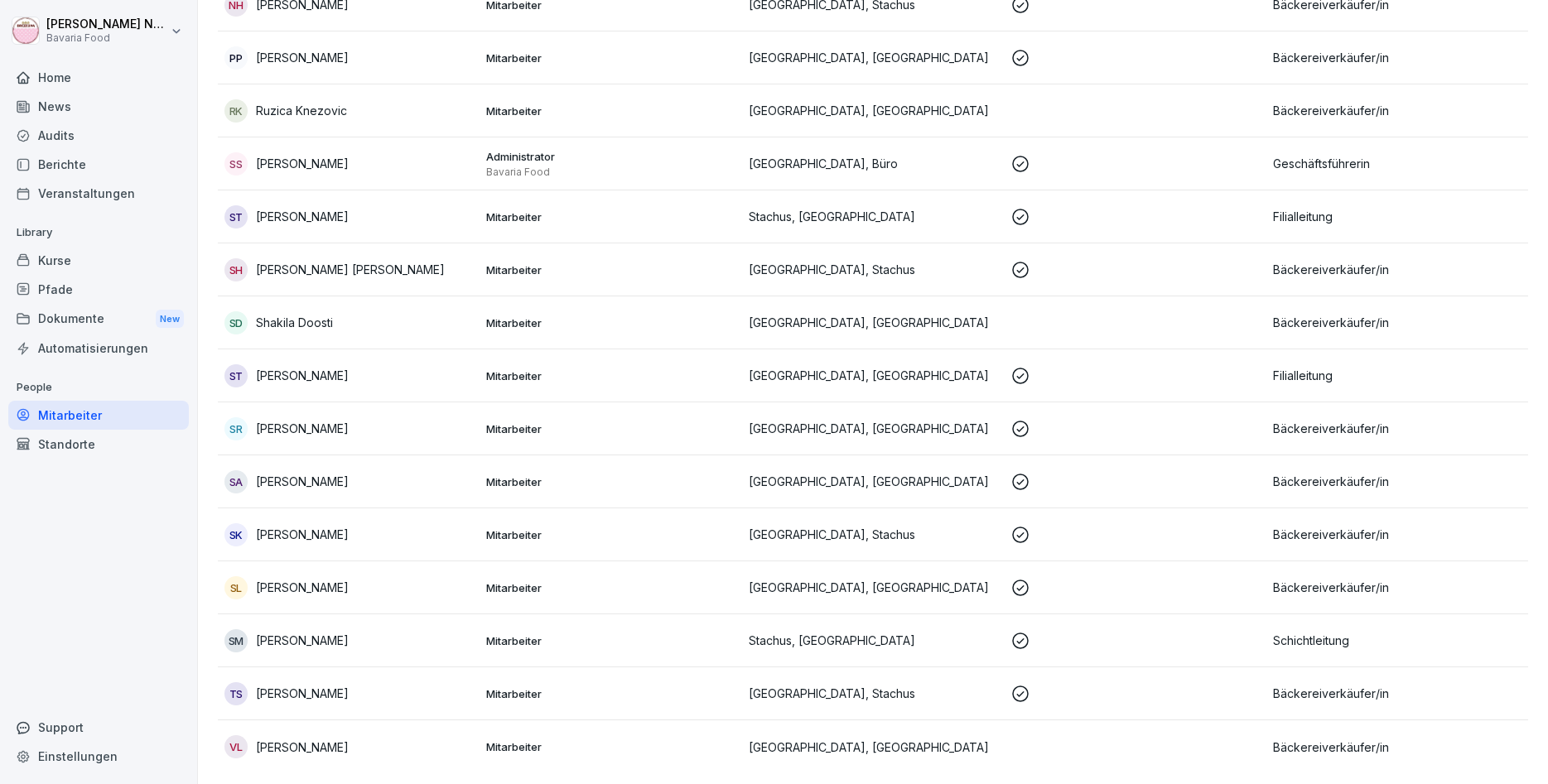
click at [454, 13] on td "NH Ngoc Phung Harms" at bounding box center [349, 5] width 262 height 53
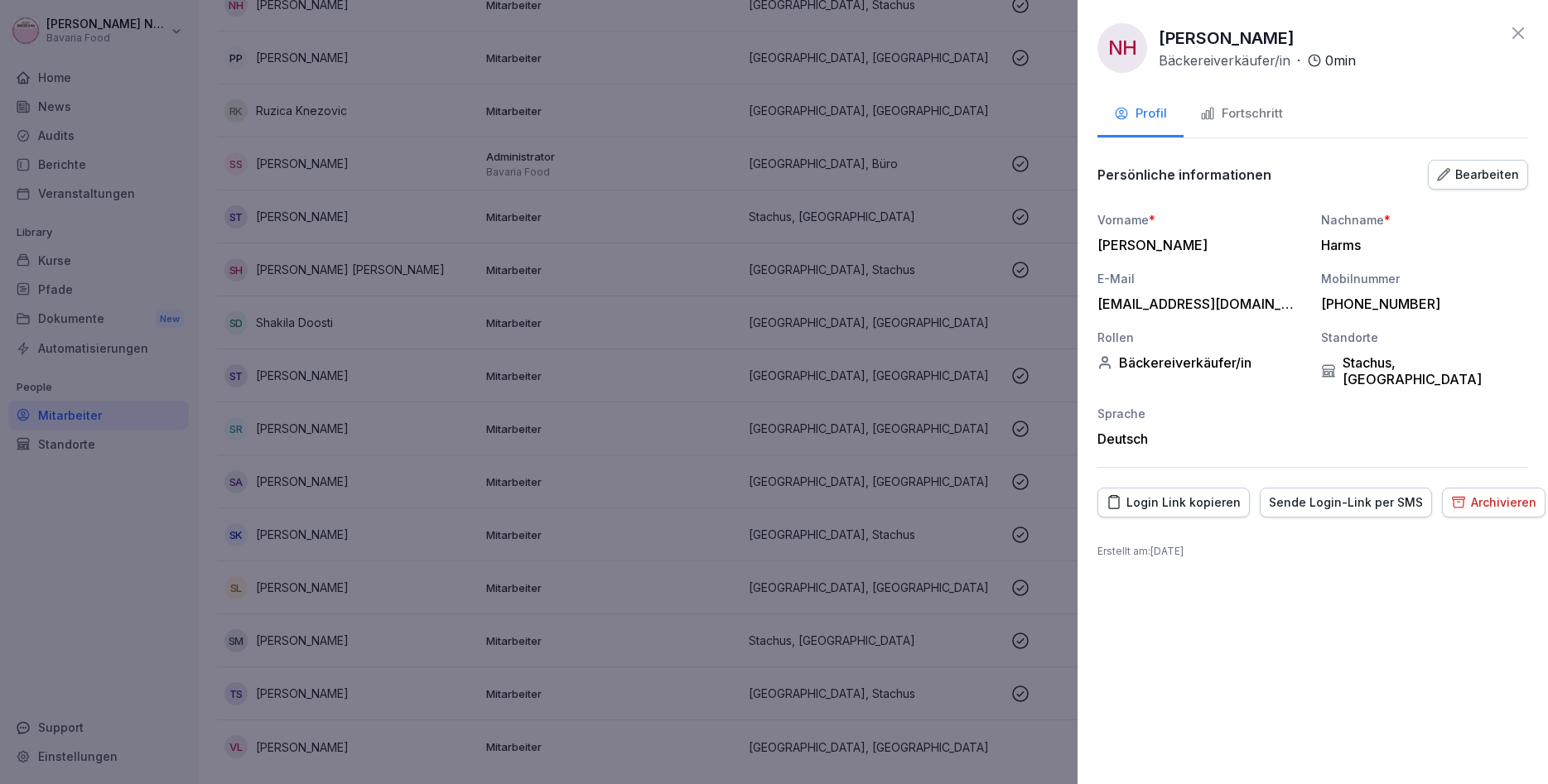
click at [1277, 114] on div "Fortschritt" at bounding box center [1241, 114] width 83 height 19
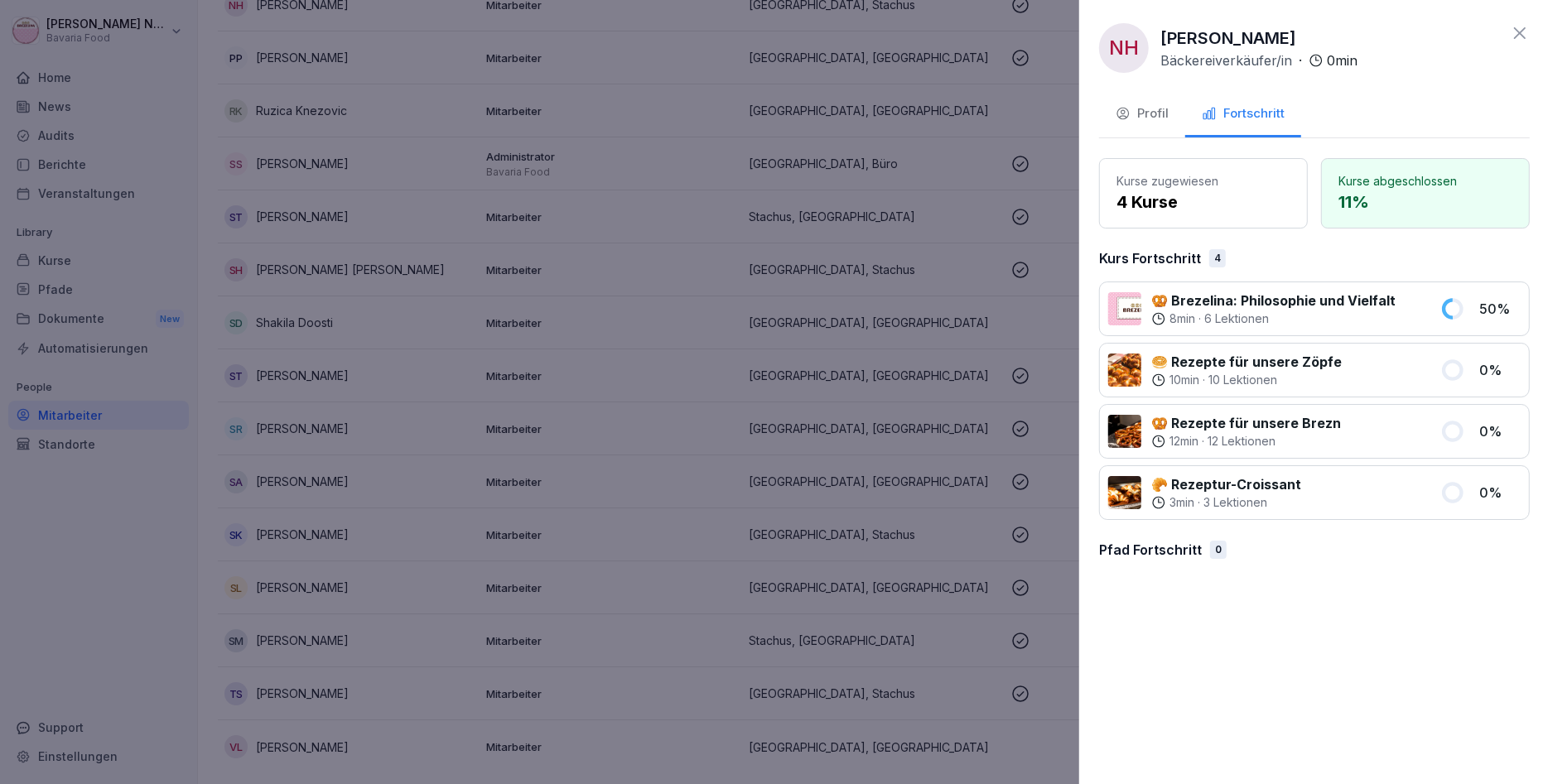
click at [210, 588] on div at bounding box center [774, 392] width 1548 height 784
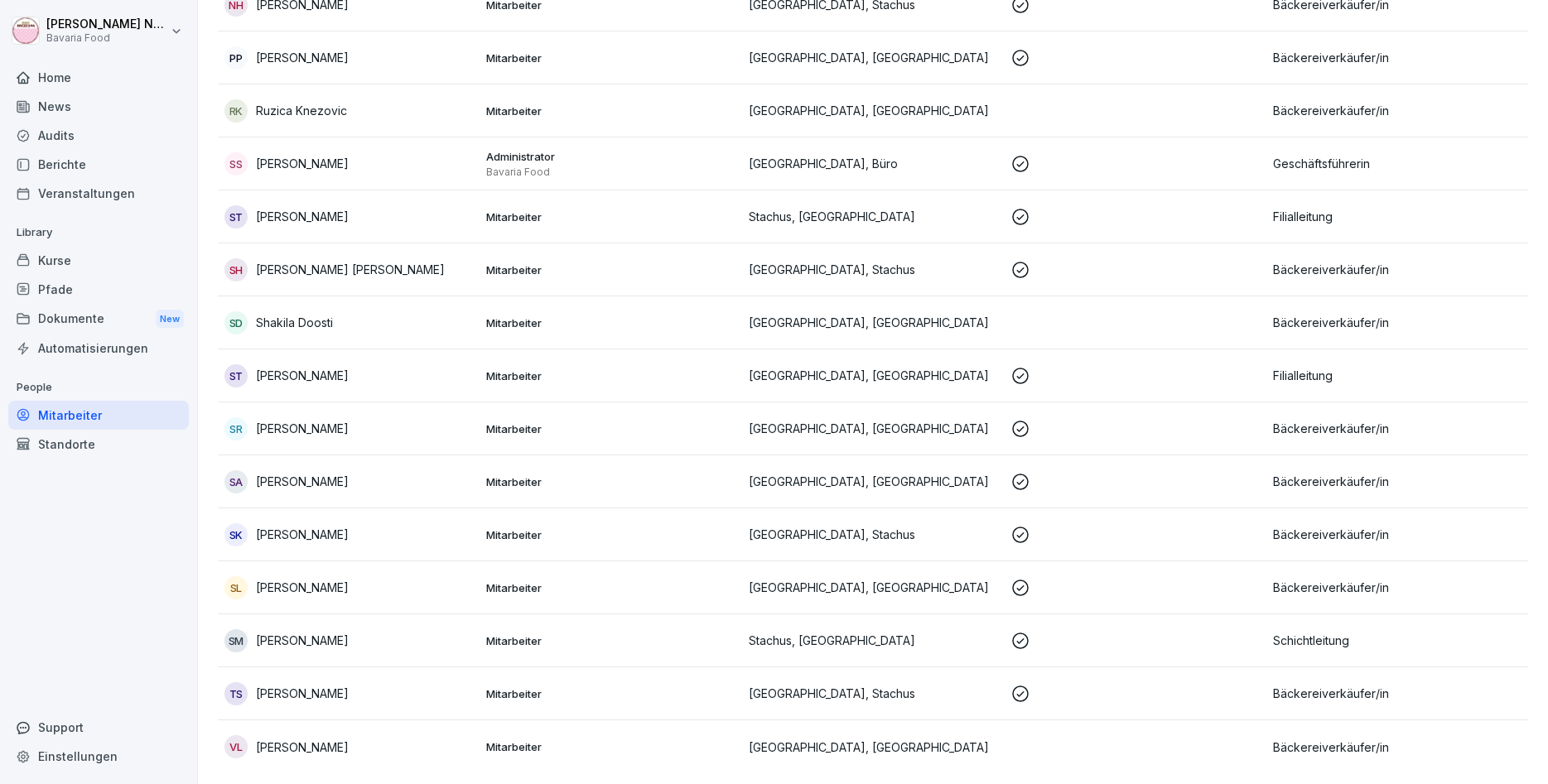
click at [312, 65] on div "PP Petya Panayotova" at bounding box center [349, 58] width 249 height 23
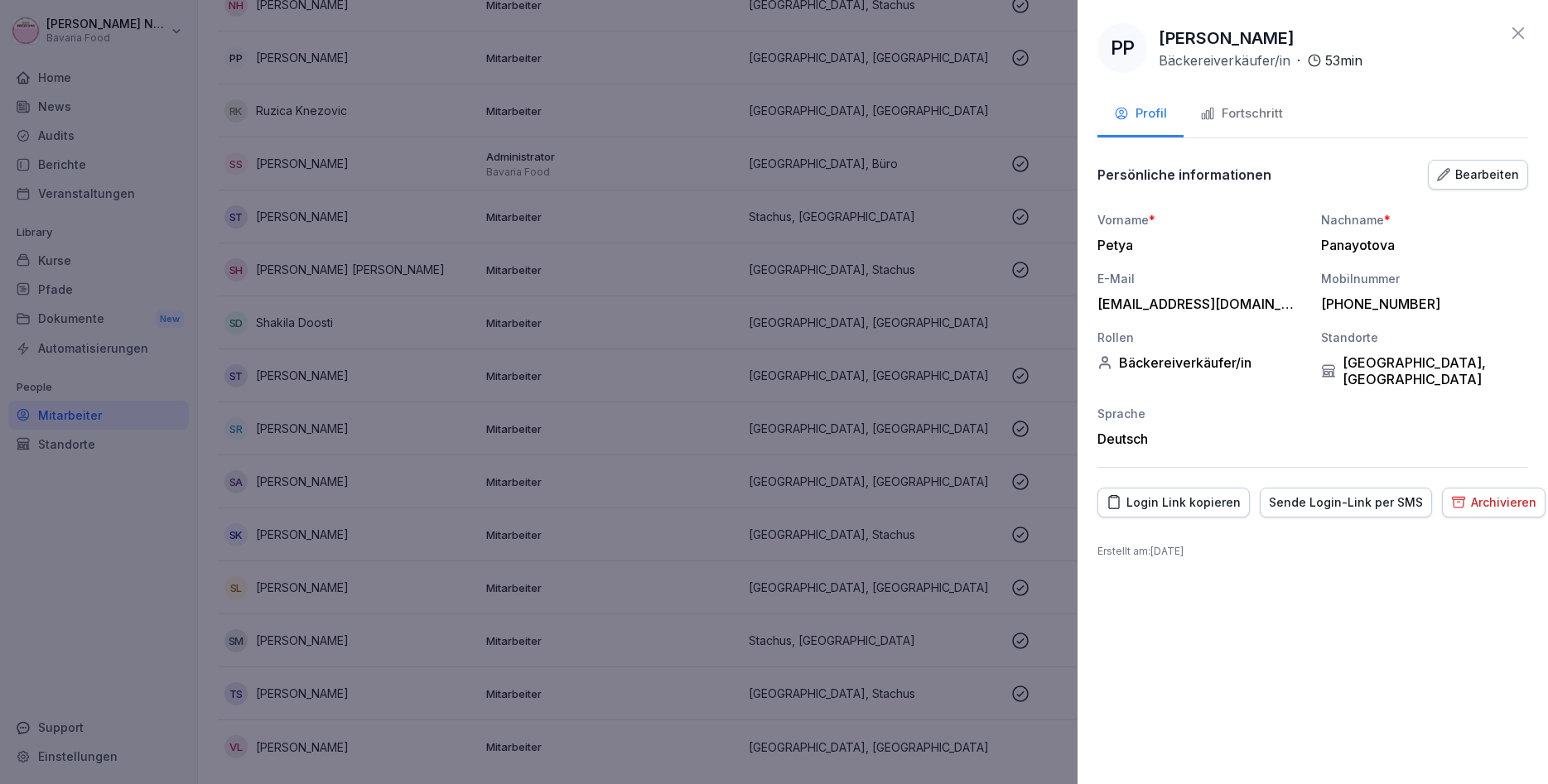
click at [1233, 119] on div "Fortschritt" at bounding box center [1241, 114] width 83 height 19
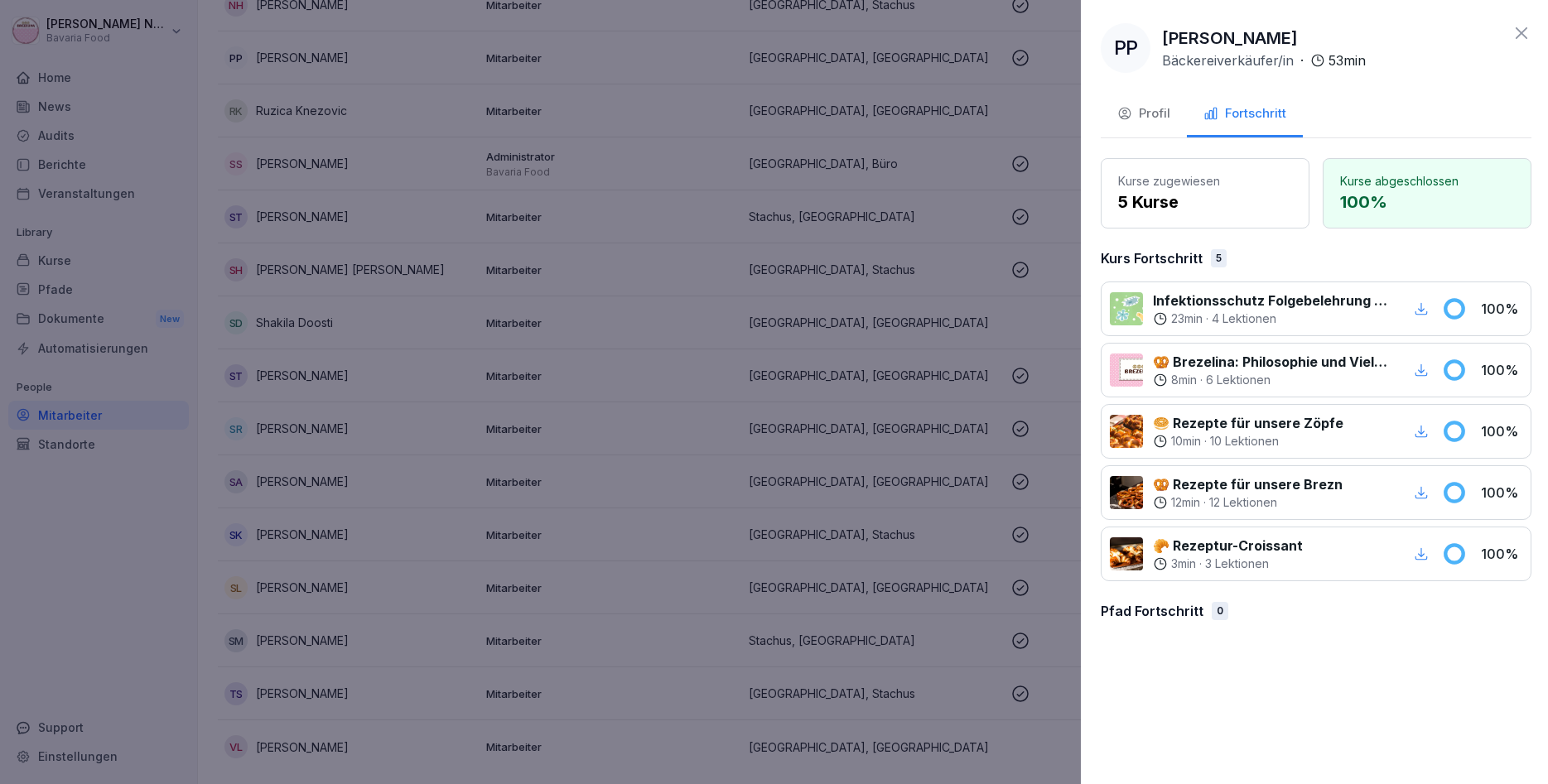
click at [838, 218] on div at bounding box center [774, 392] width 1548 height 784
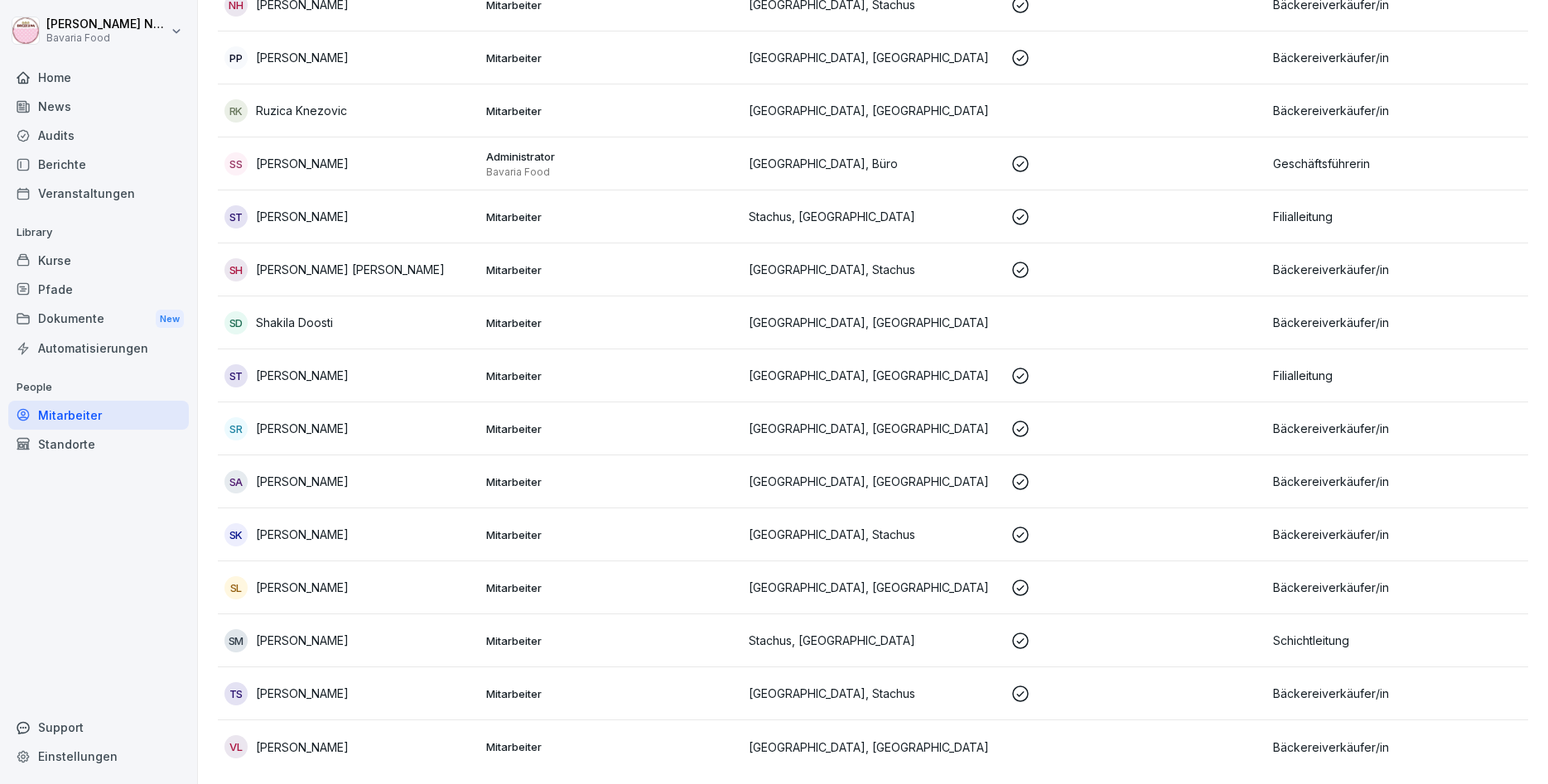
click at [344, 100] on div "RK Ruzica Knezovic" at bounding box center [349, 111] width 249 height 23
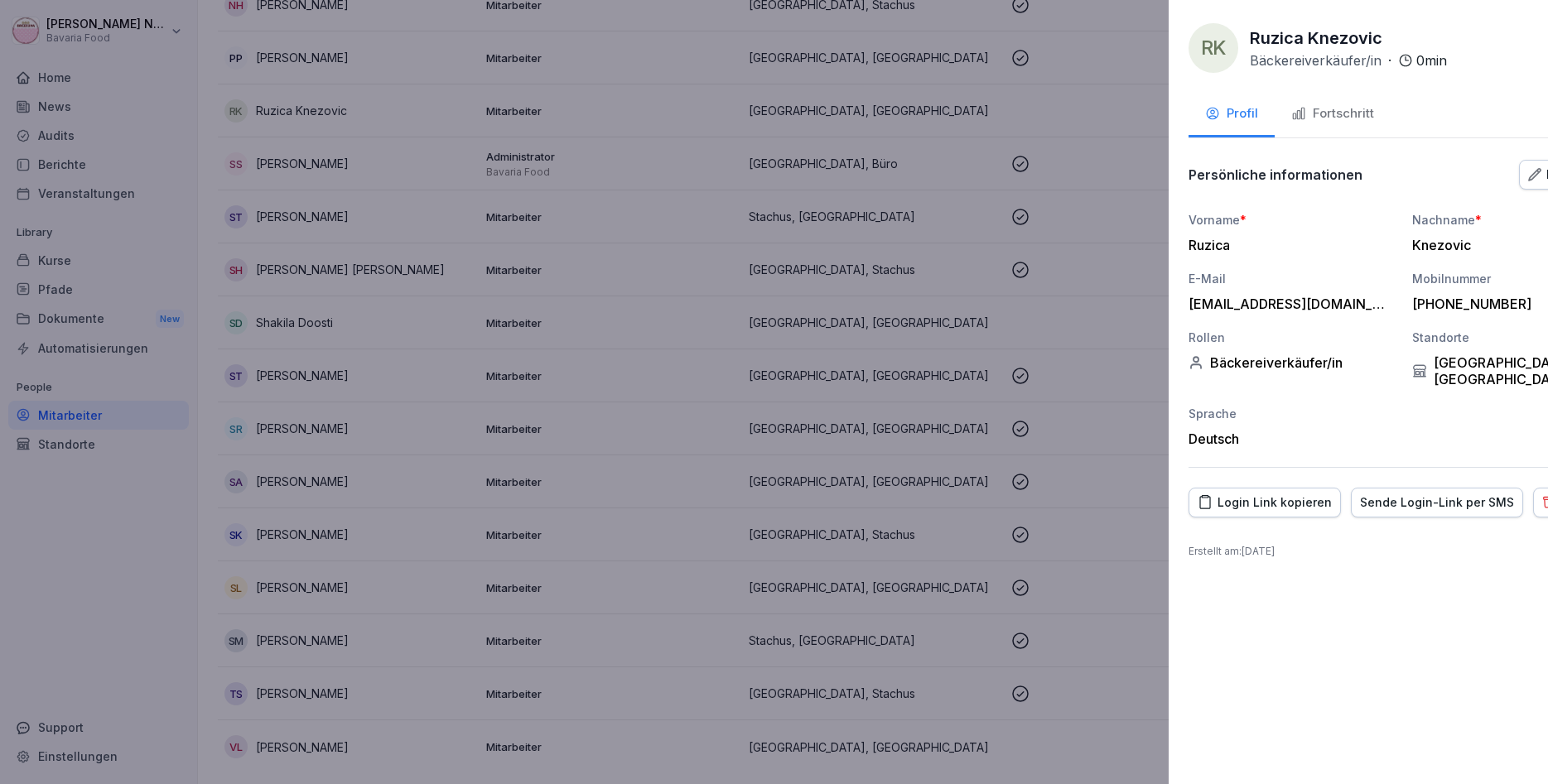
click at [473, 173] on div at bounding box center [774, 392] width 1548 height 784
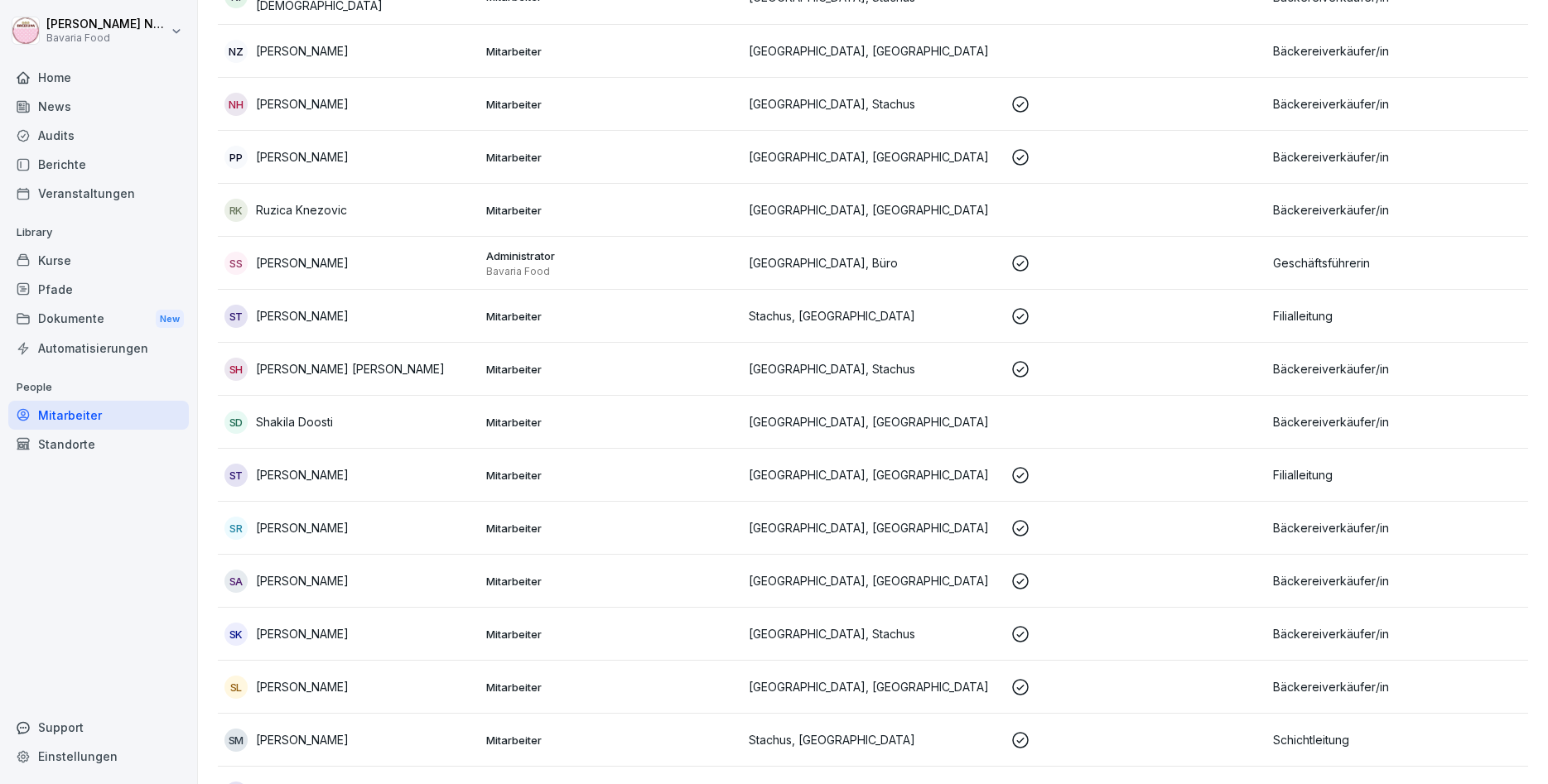
scroll to position [1602, 0]
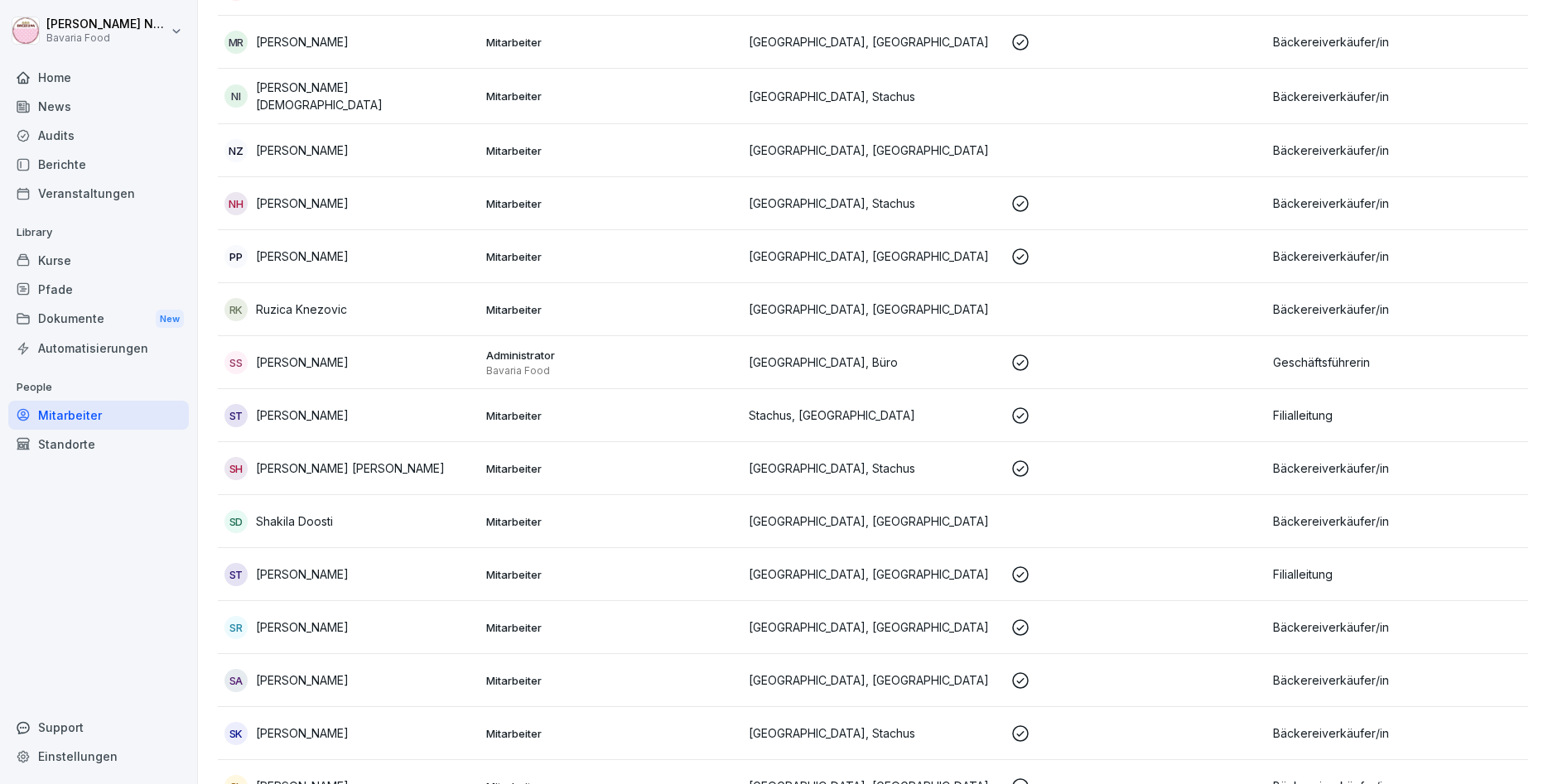
click at [444, 108] on td "NI Nasima Islam" at bounding box center [349, 96] width 262 height 55
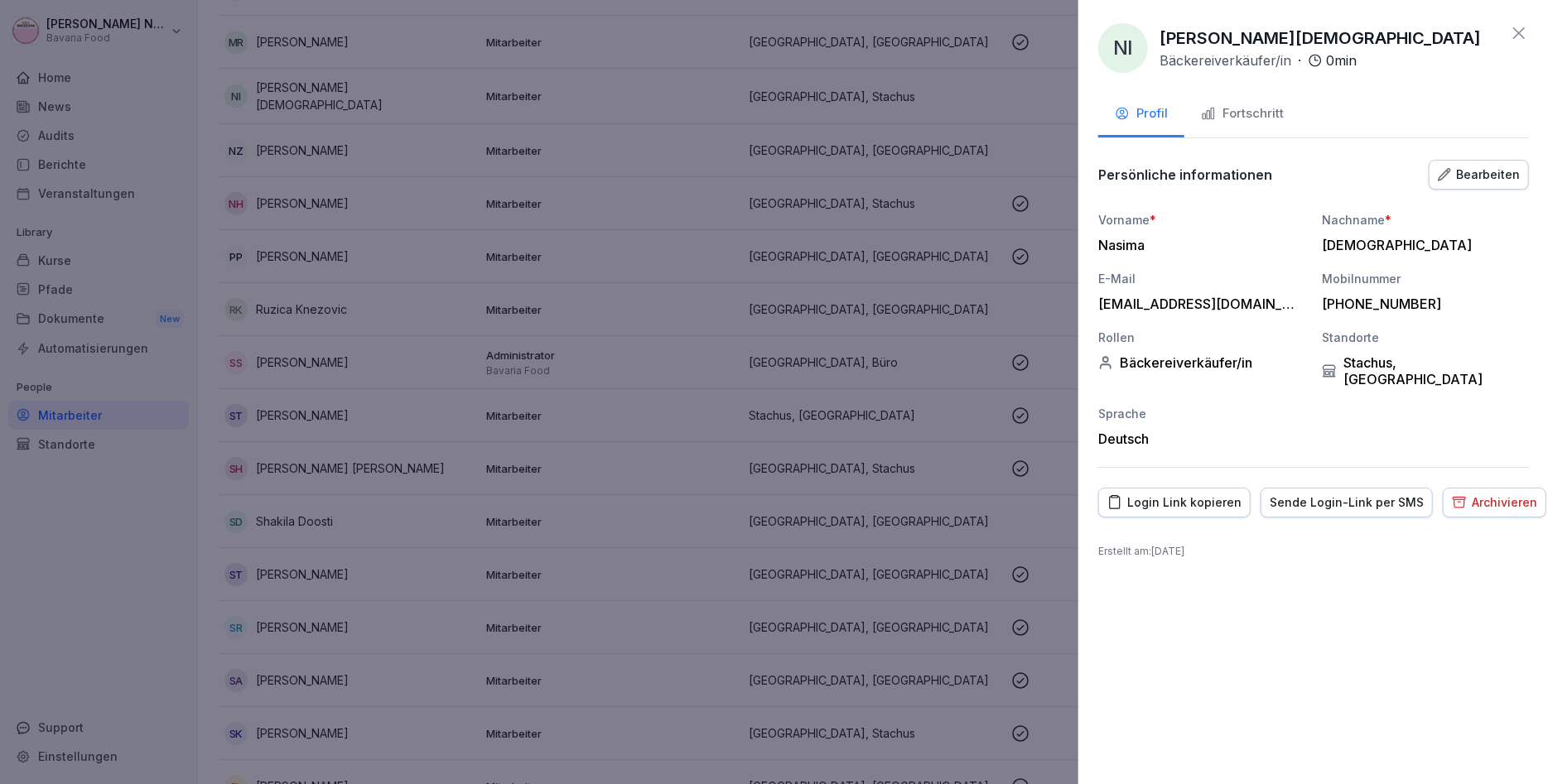
click at [559, 180] on div at bounding box center [774, 392] width 1548 height 784
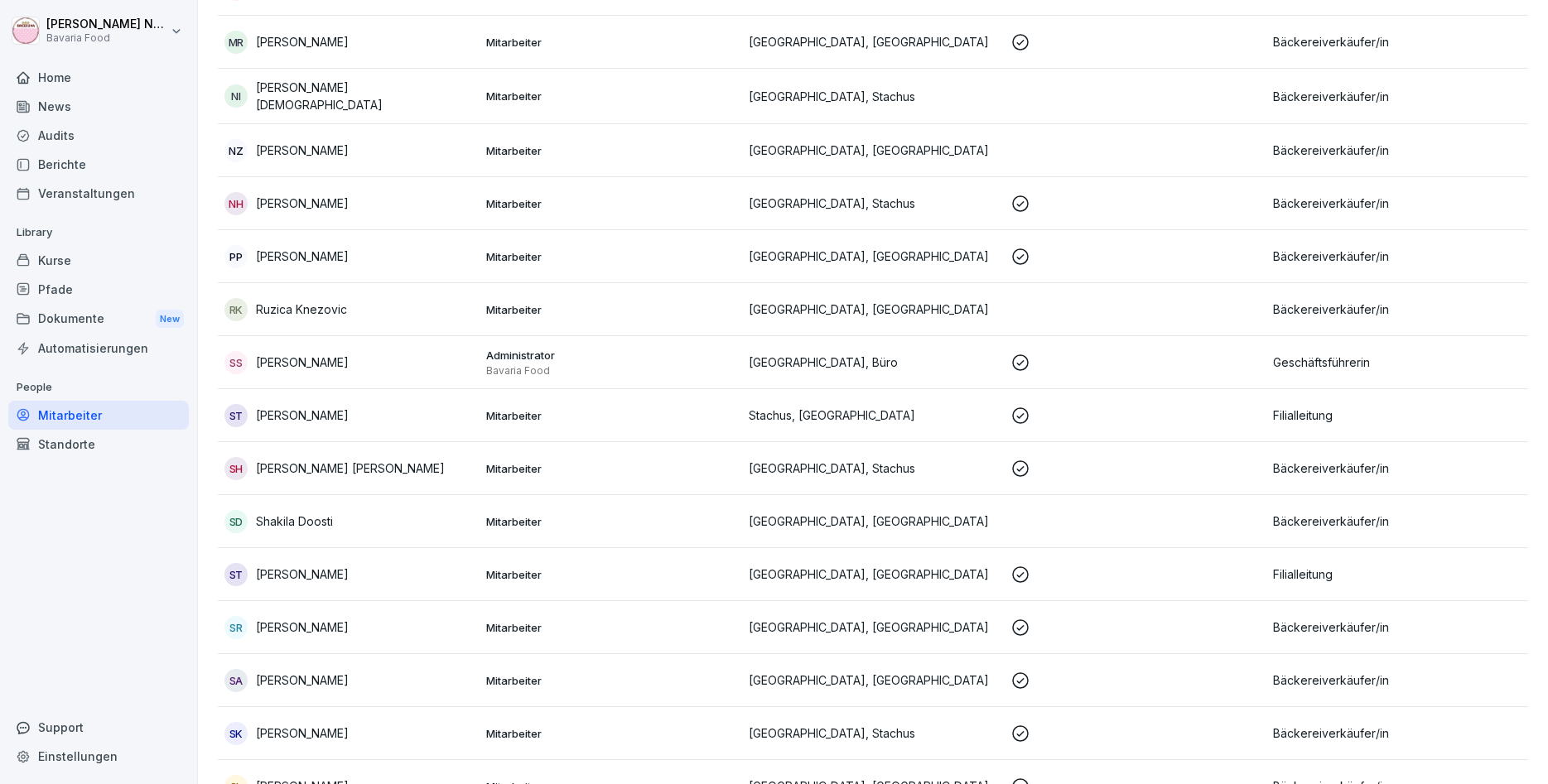
click at [280, 311] on p "Ruzica Knezovic" at bounding box center [302, 309] width 91 height 17
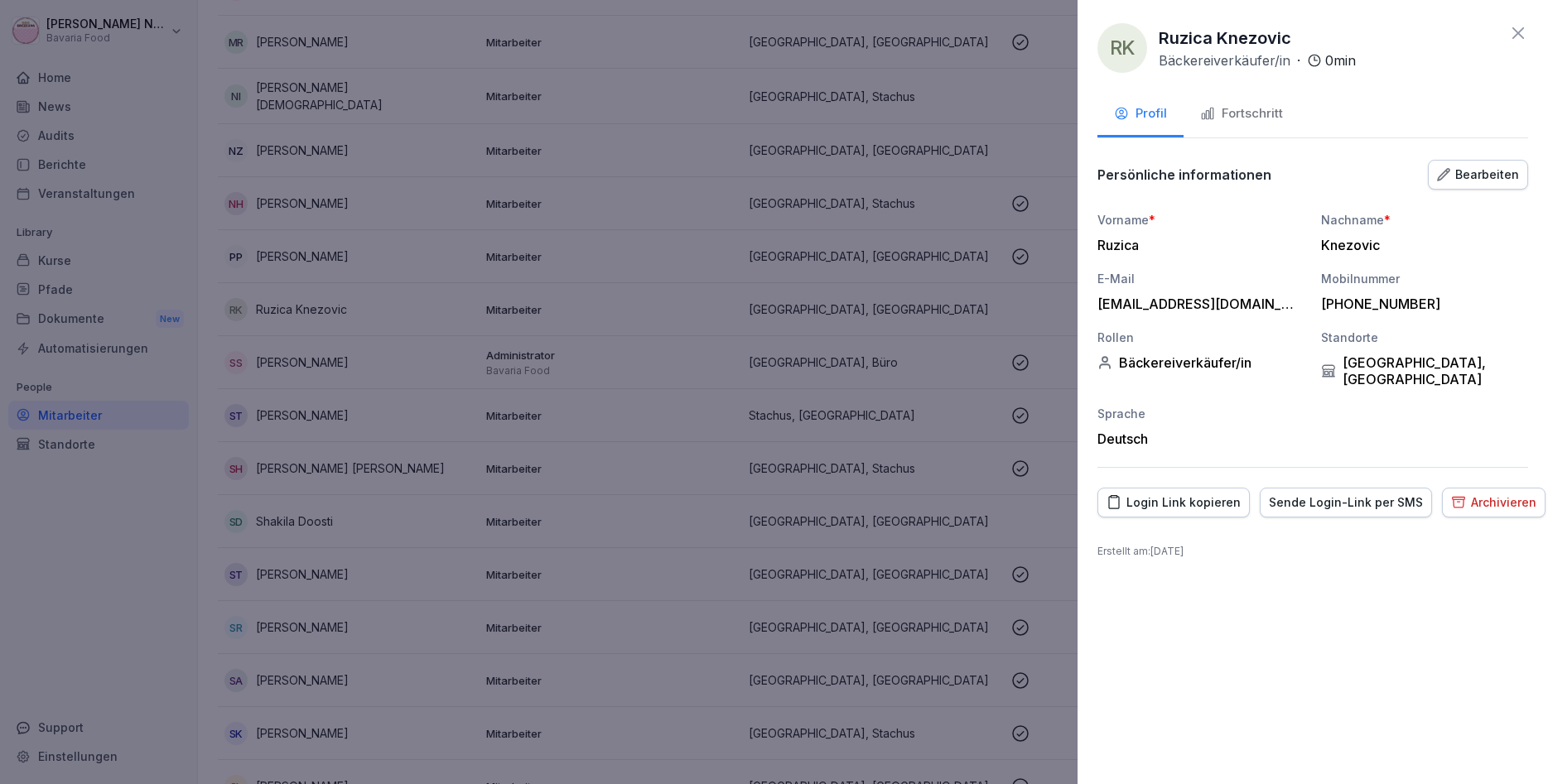
click at [1255, 119] on div "Fortschritt" at bounding box center [1241, 114] width 83 height 19
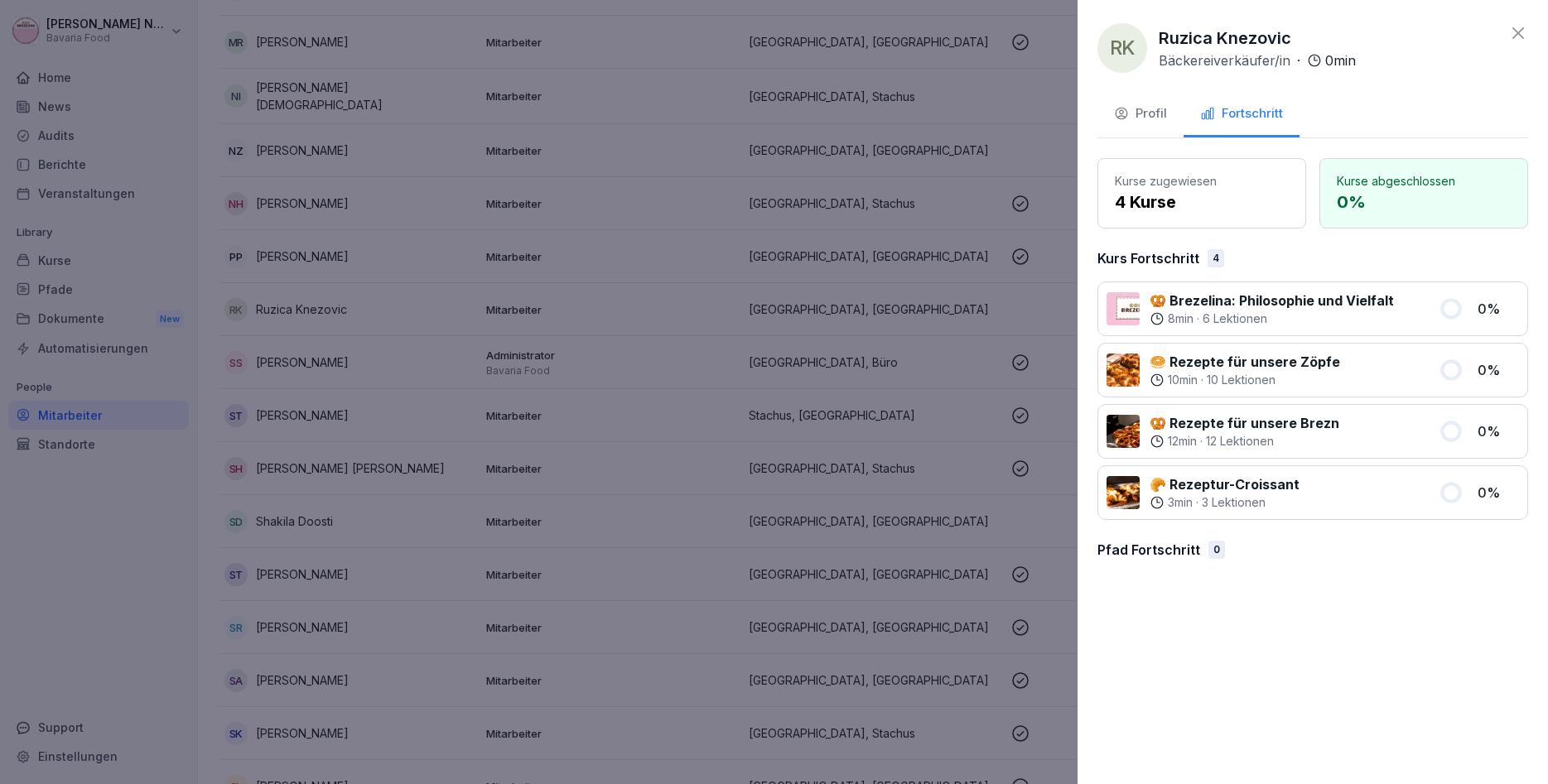
click at [626, 618] on div at bounding box center [774, 392] width 1548 height 784
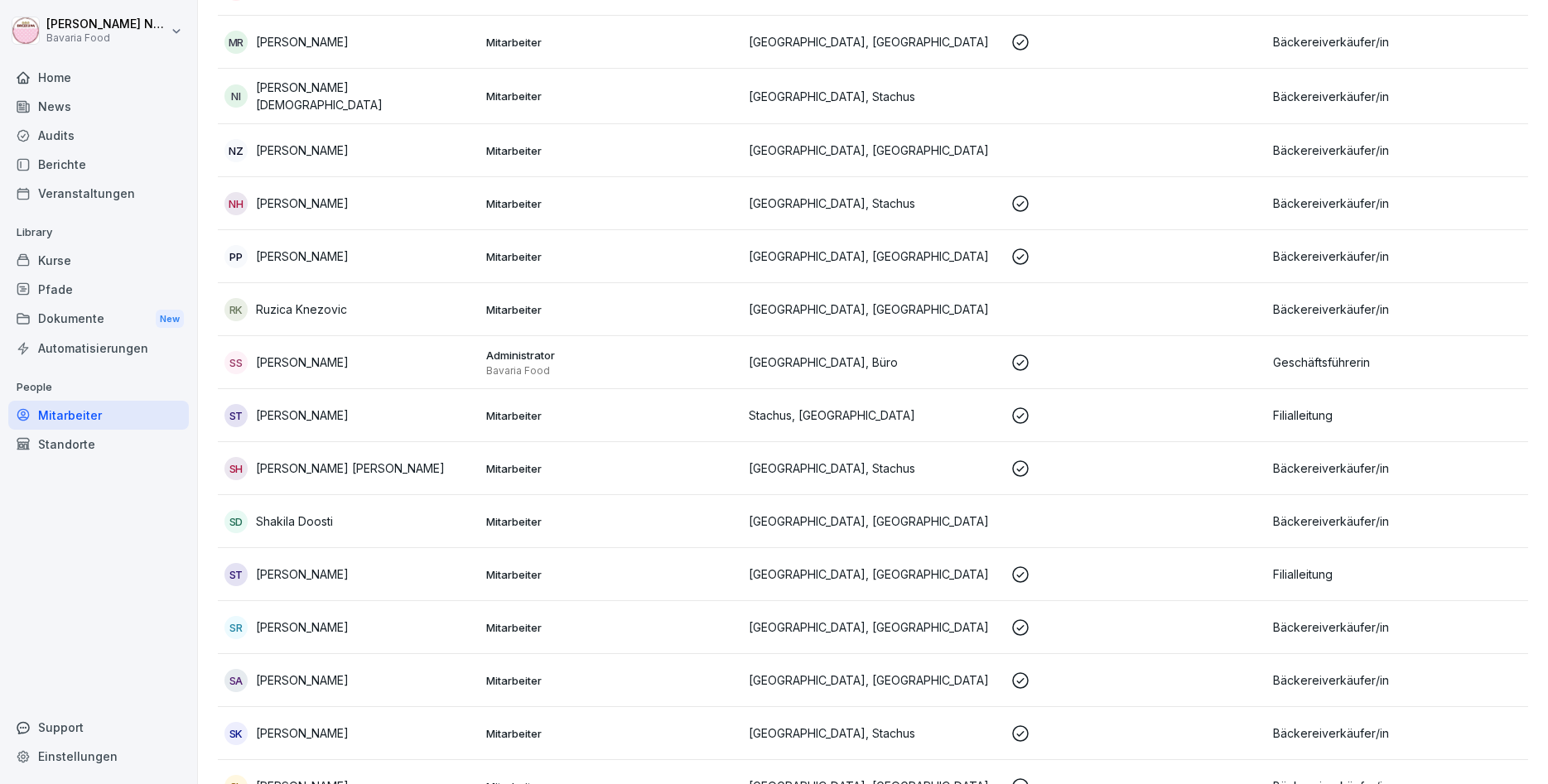
click at [378, 570] on div "ST Sherife Thaqi" at bounding box center [349, 574] width 249 height 23
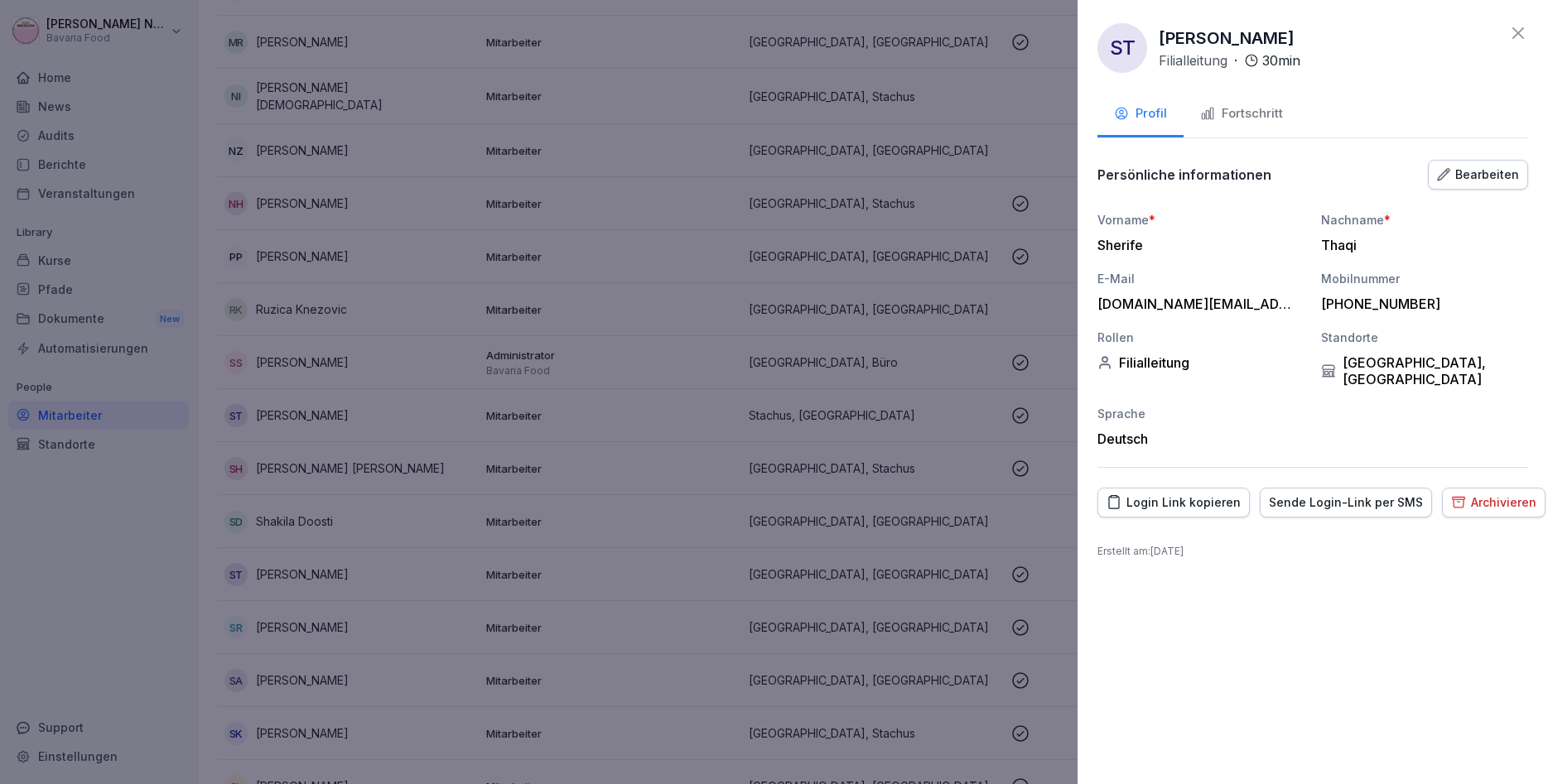
click at [1275, 122] on div "Fortschritt" at bounding box center [1241, 114] width 83 height 19
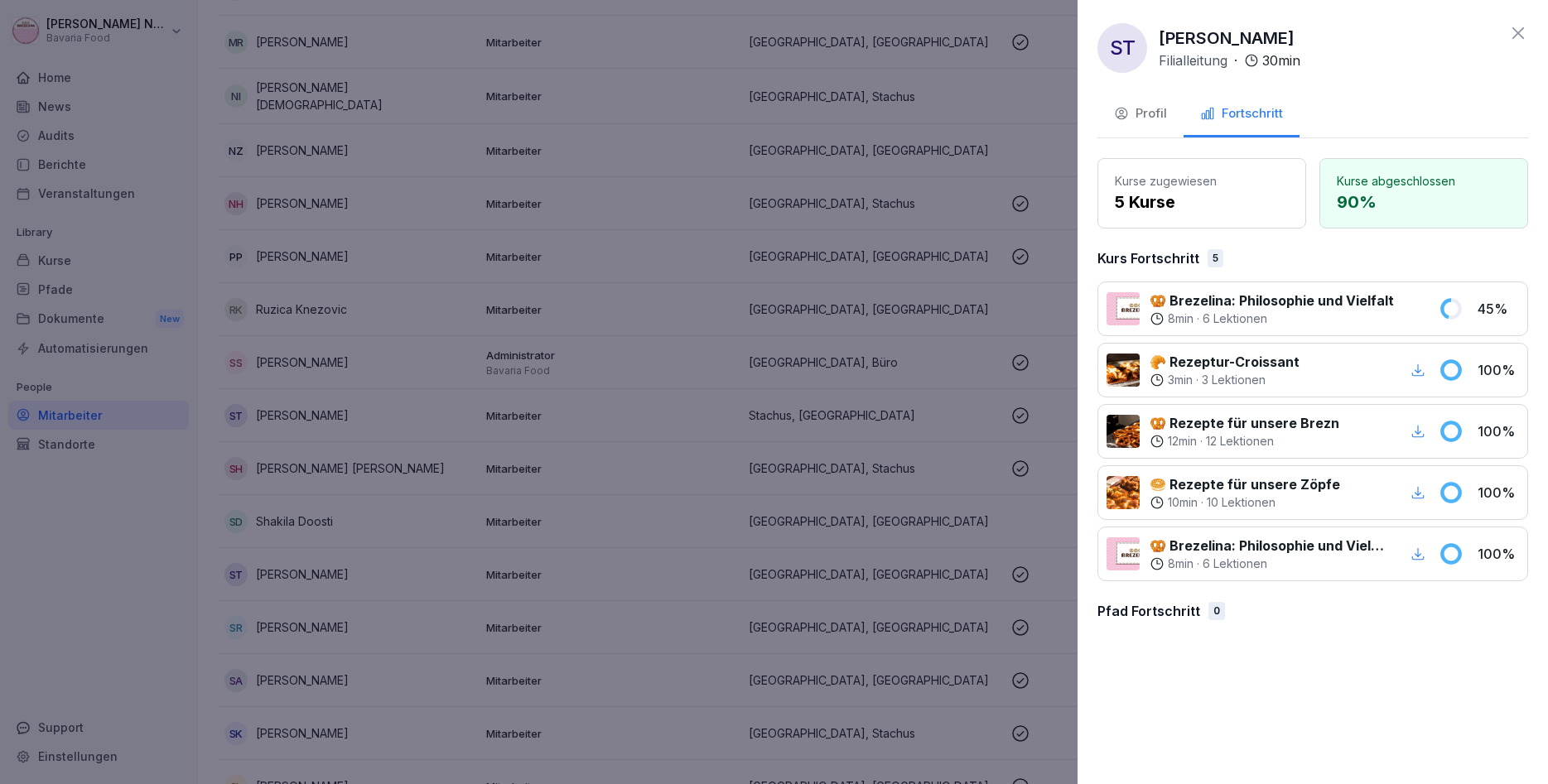
click at [494, 502] on div at bounding box center [774, 392] width 1548 height 784
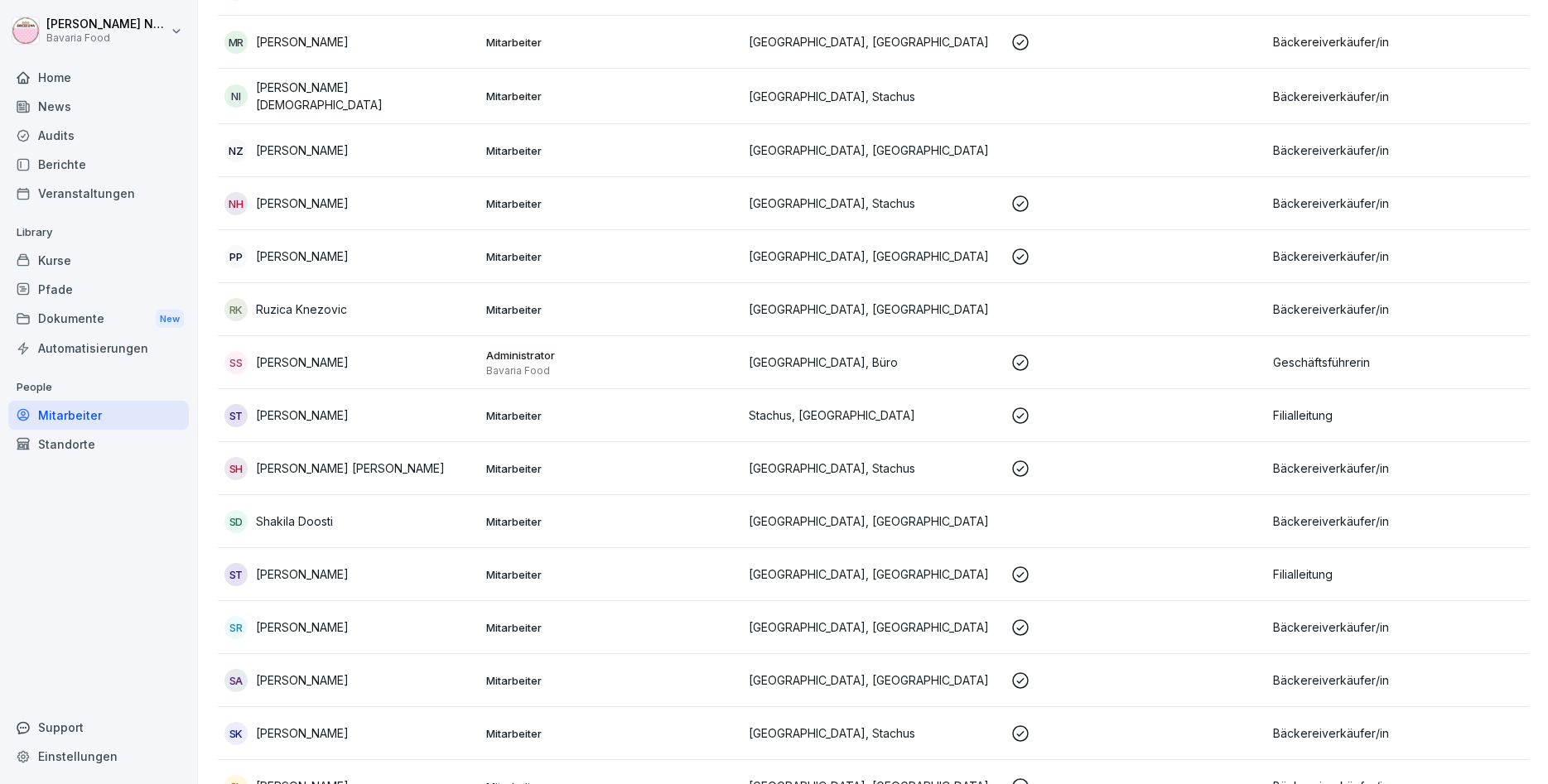
click at [348, 519] on div "SD Shakila Doosti" at bounding box center [349, 521] width 249 height 23
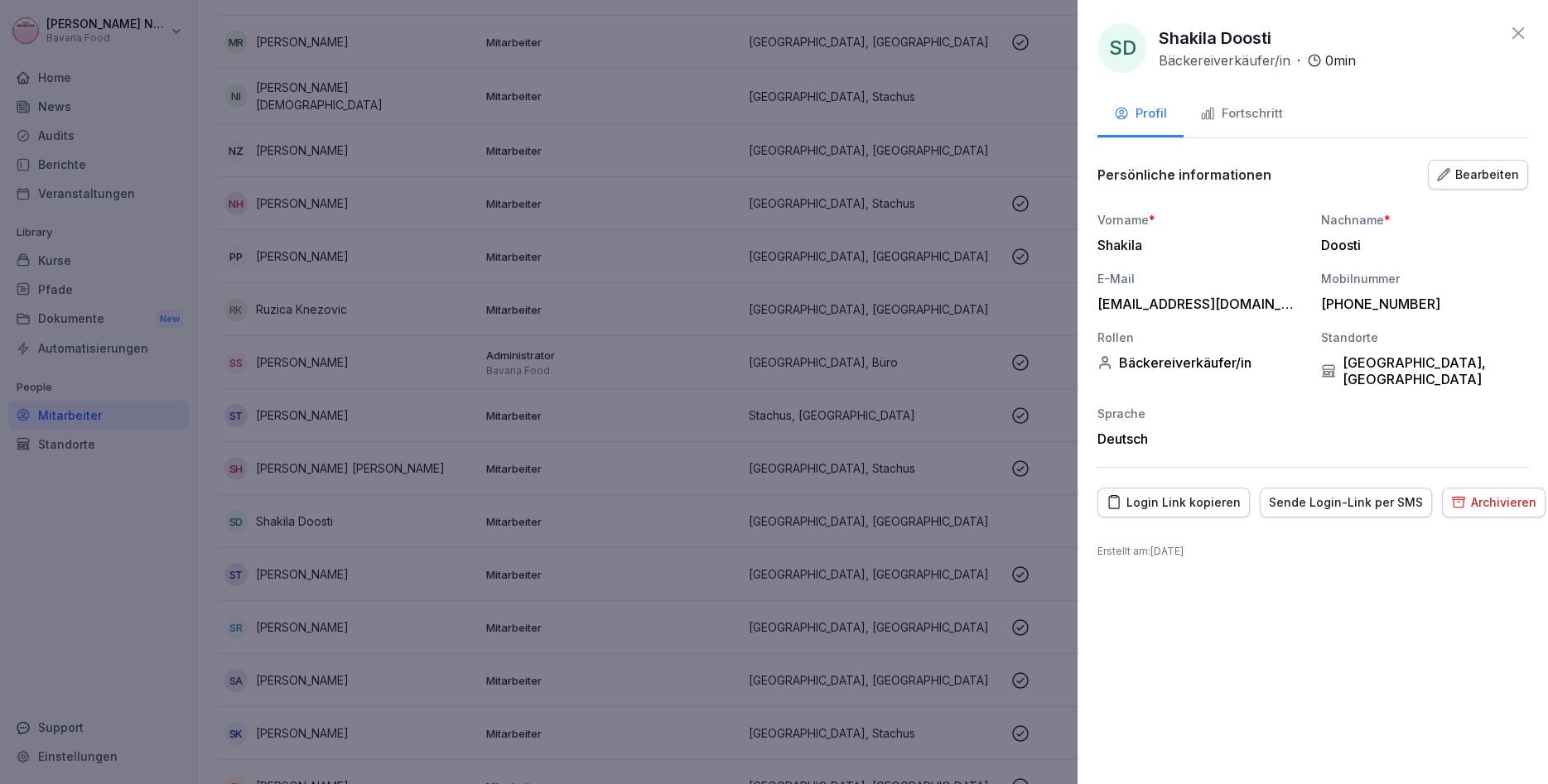
click at [341, 551] on div at bounding box center [774, 392] width 1548 height 784
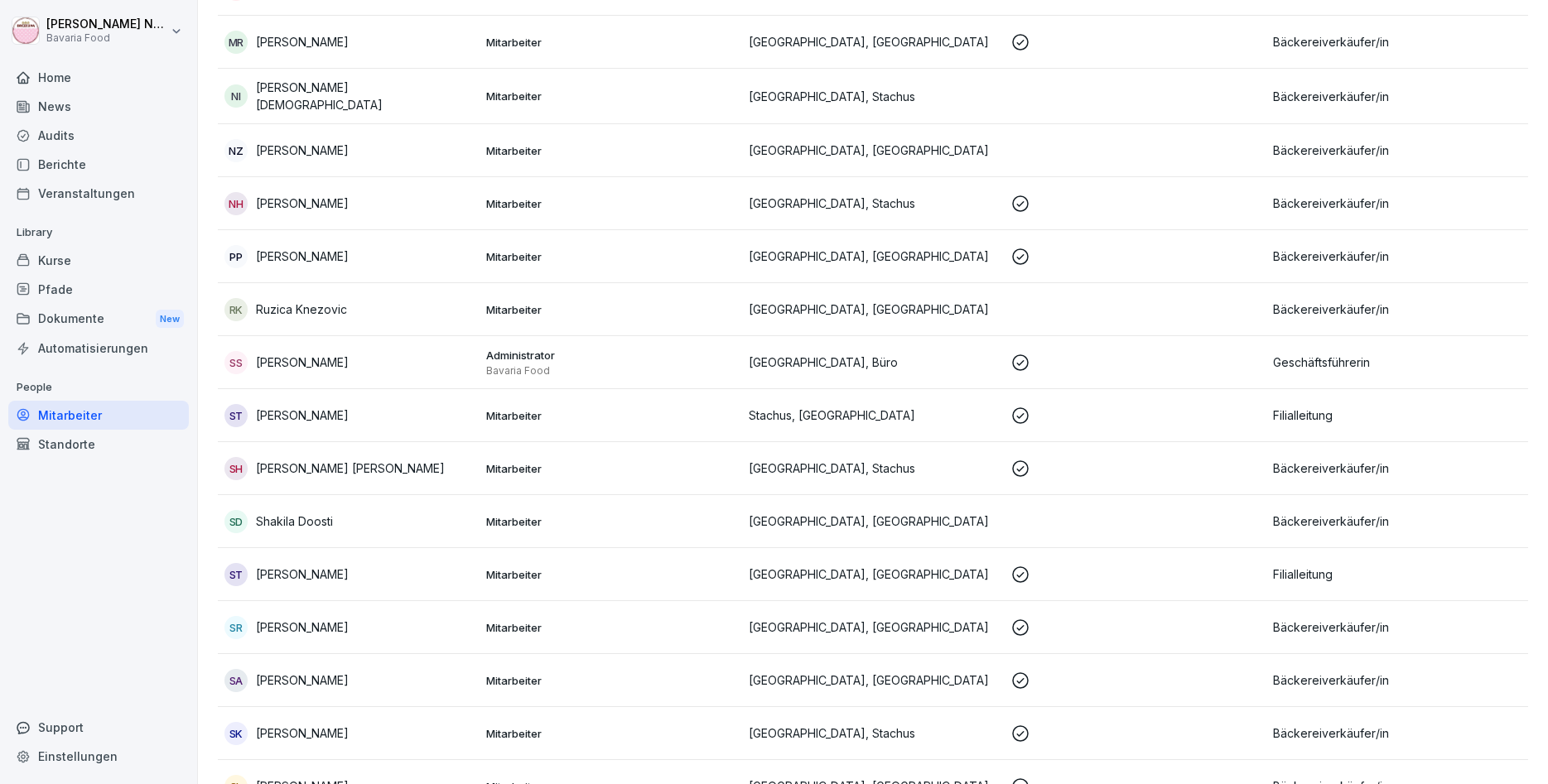
click at [334, 625] on p "[PERSON_NAME]" at bounding box center [303, 627] width 93 height 17
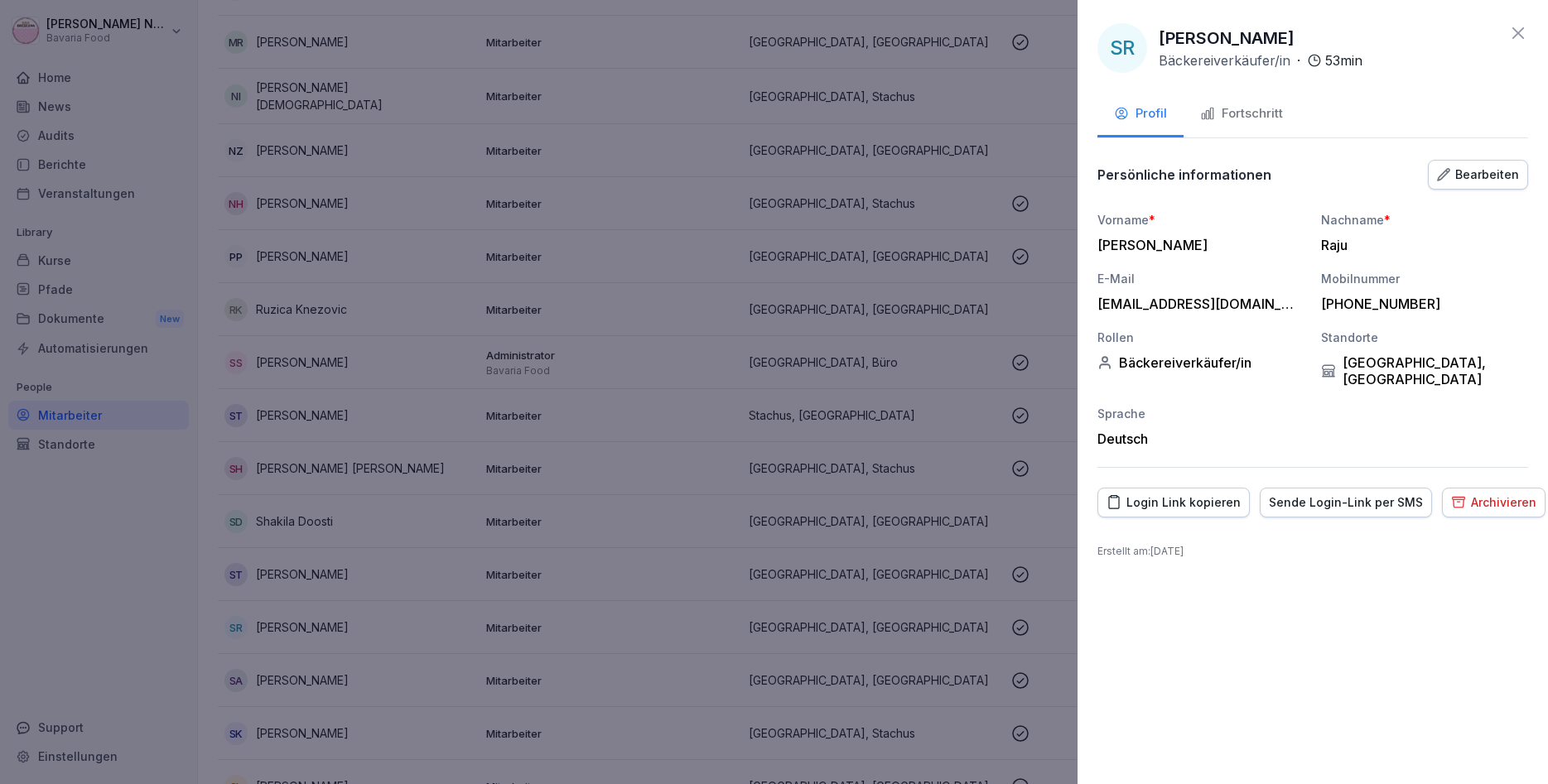
click at [1258, 121] on div "Fortschritt" at bounding box center [1241, 114] width 83 height 19
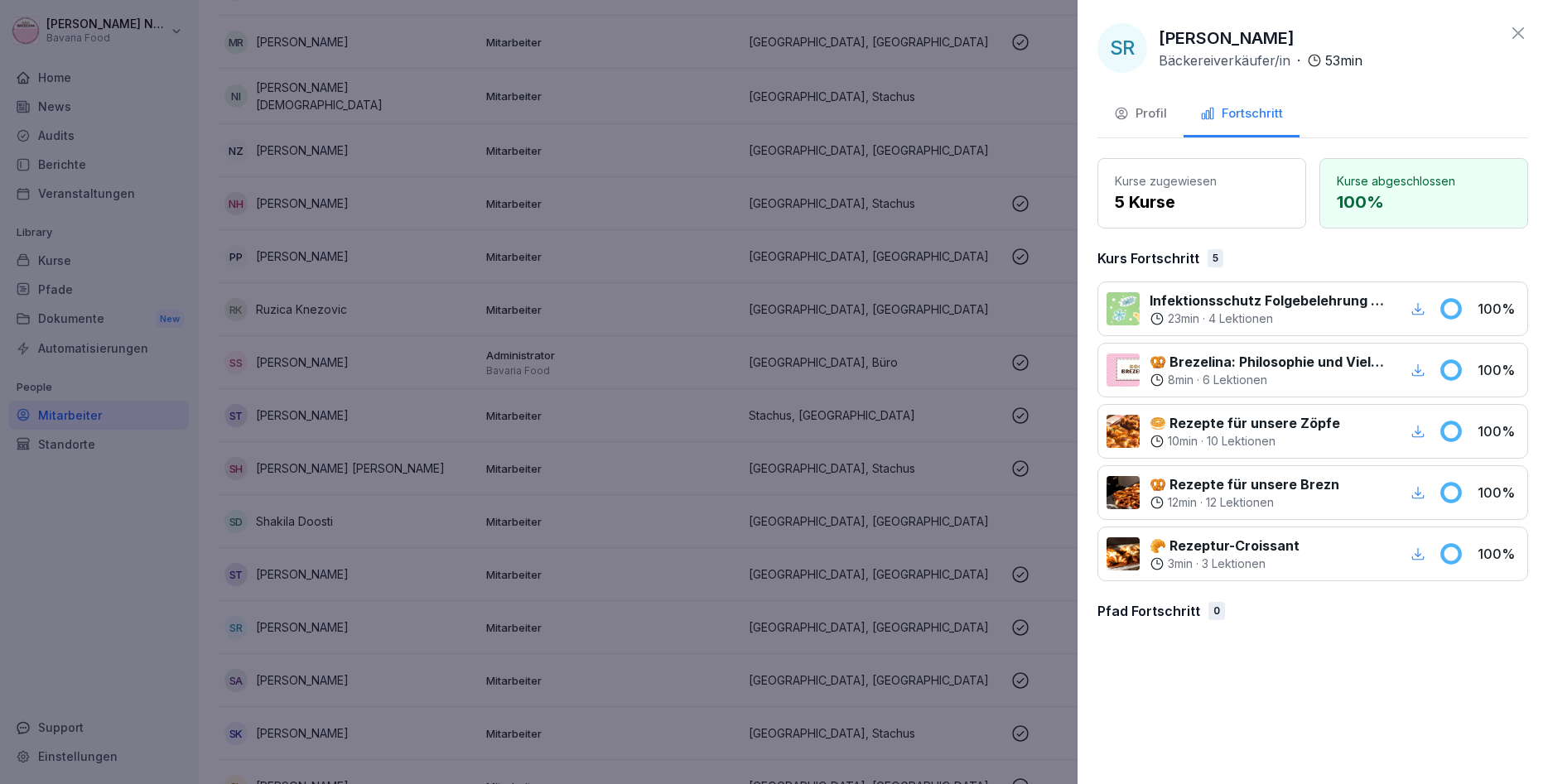
click at [349, 589] on div at bounding box center [774, 392] width 1548 height 784
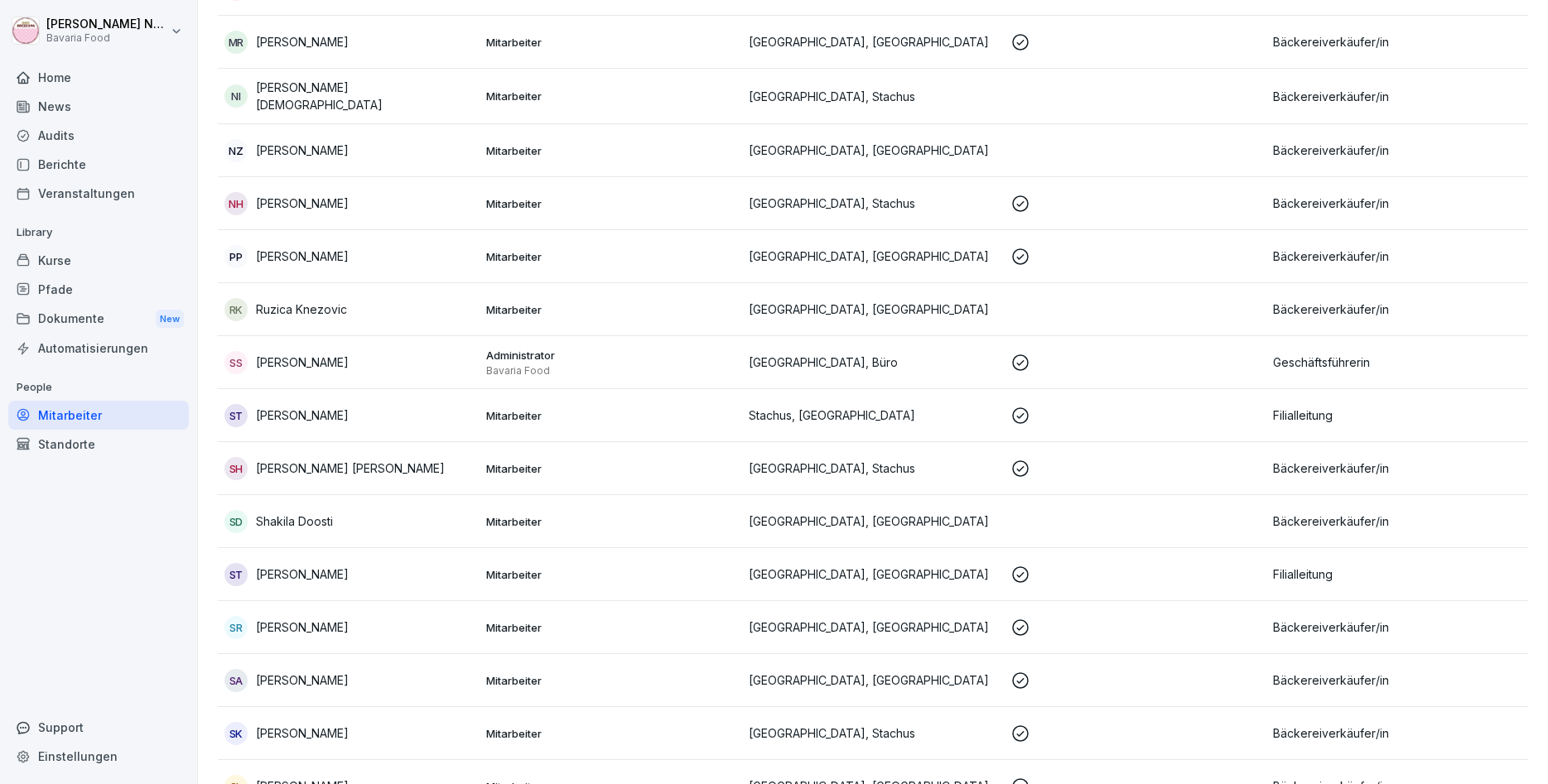
click at [329, 673] on p "[PERSON_NAME]" at bounding box center [303, 680] width 93 height 17
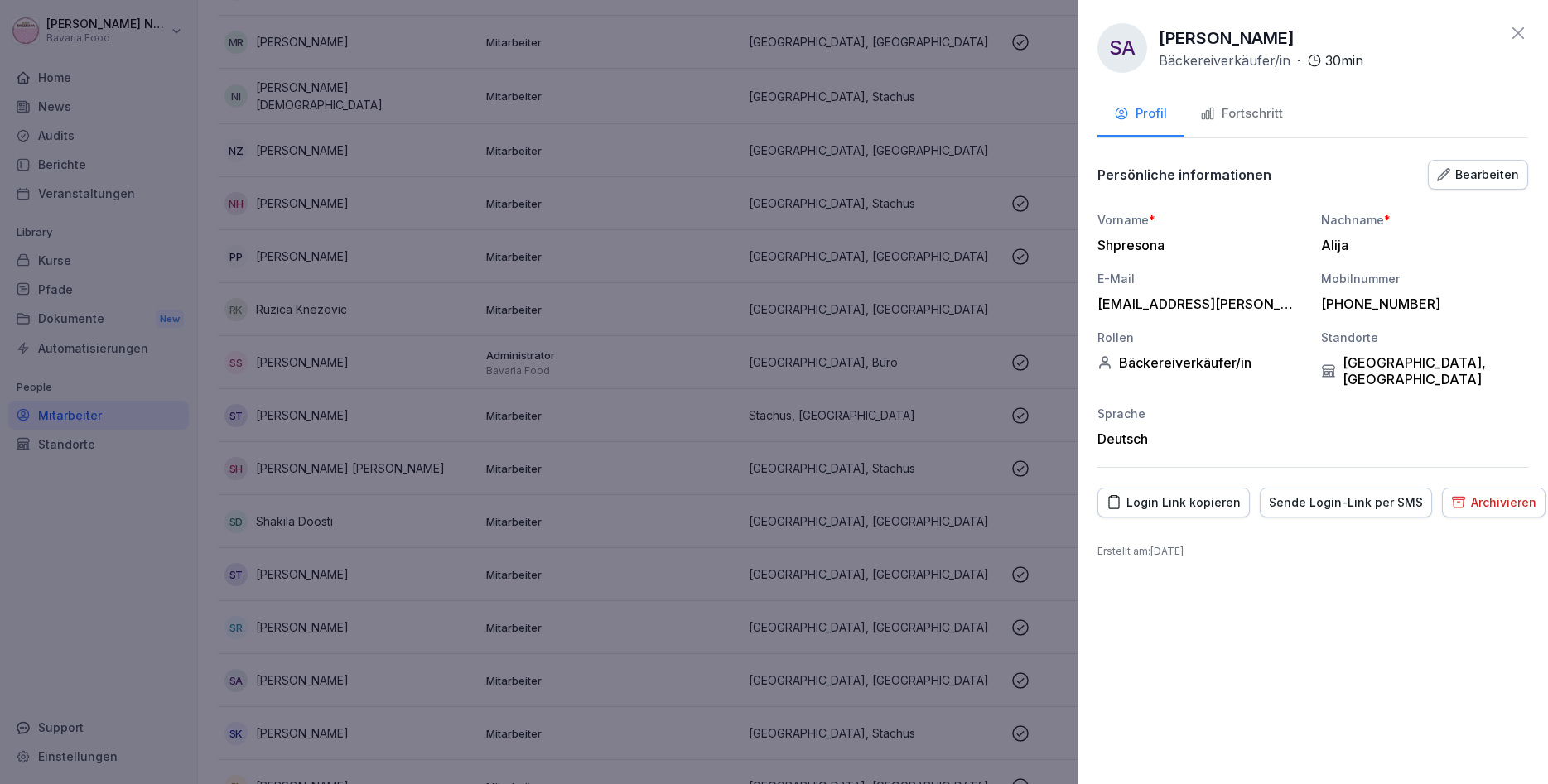
click at [1253, 111] on div "Fortschritt" at bounding box center [1241, 114] width 83 height 19
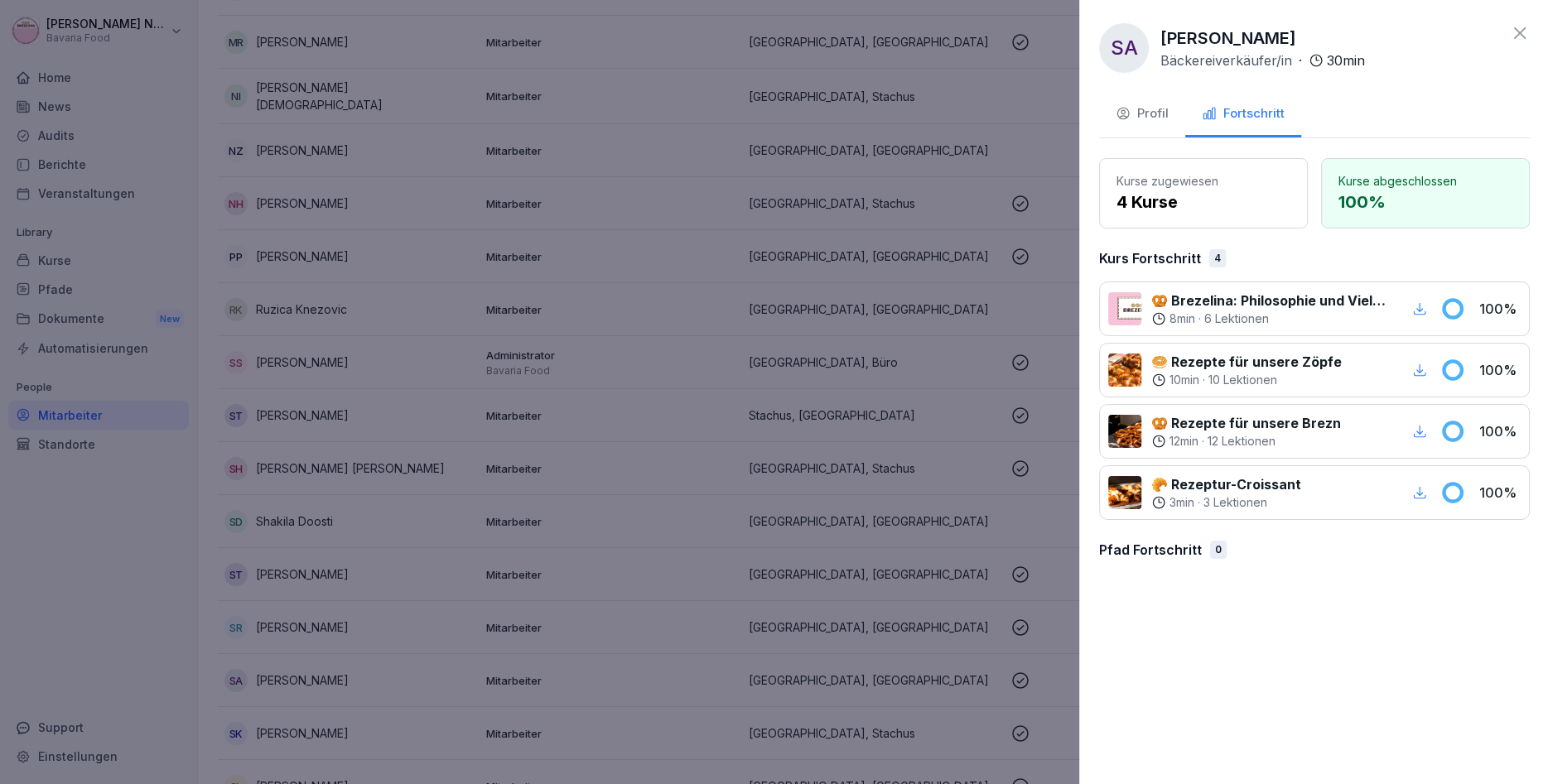
click at [406, 578] on div at bounding box center [774, 392] width 1548 height 784
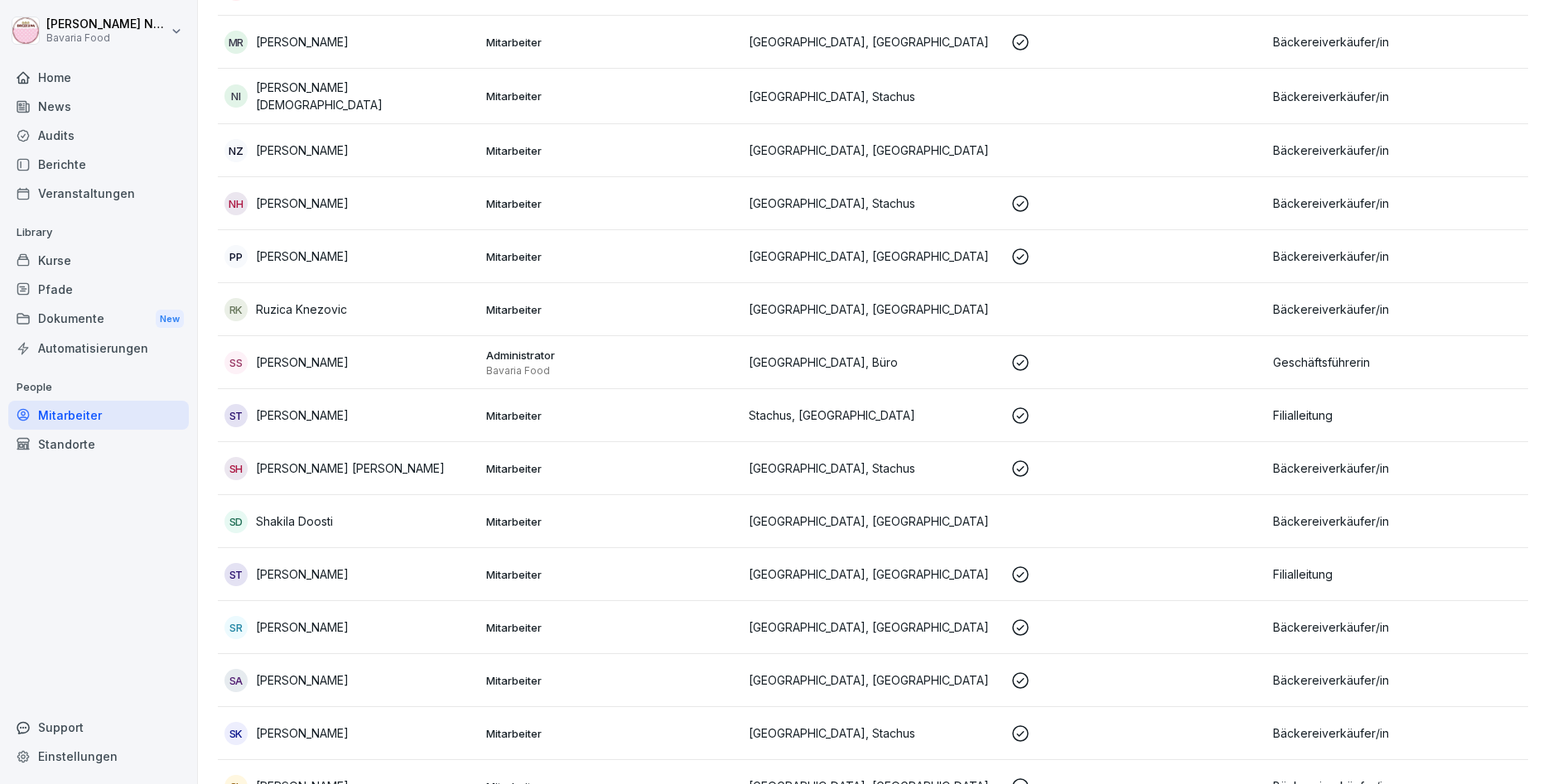
click at [345, 719] on td "SK Sofiia Kirei" at bounding box center [349, 734] width 262 height 53
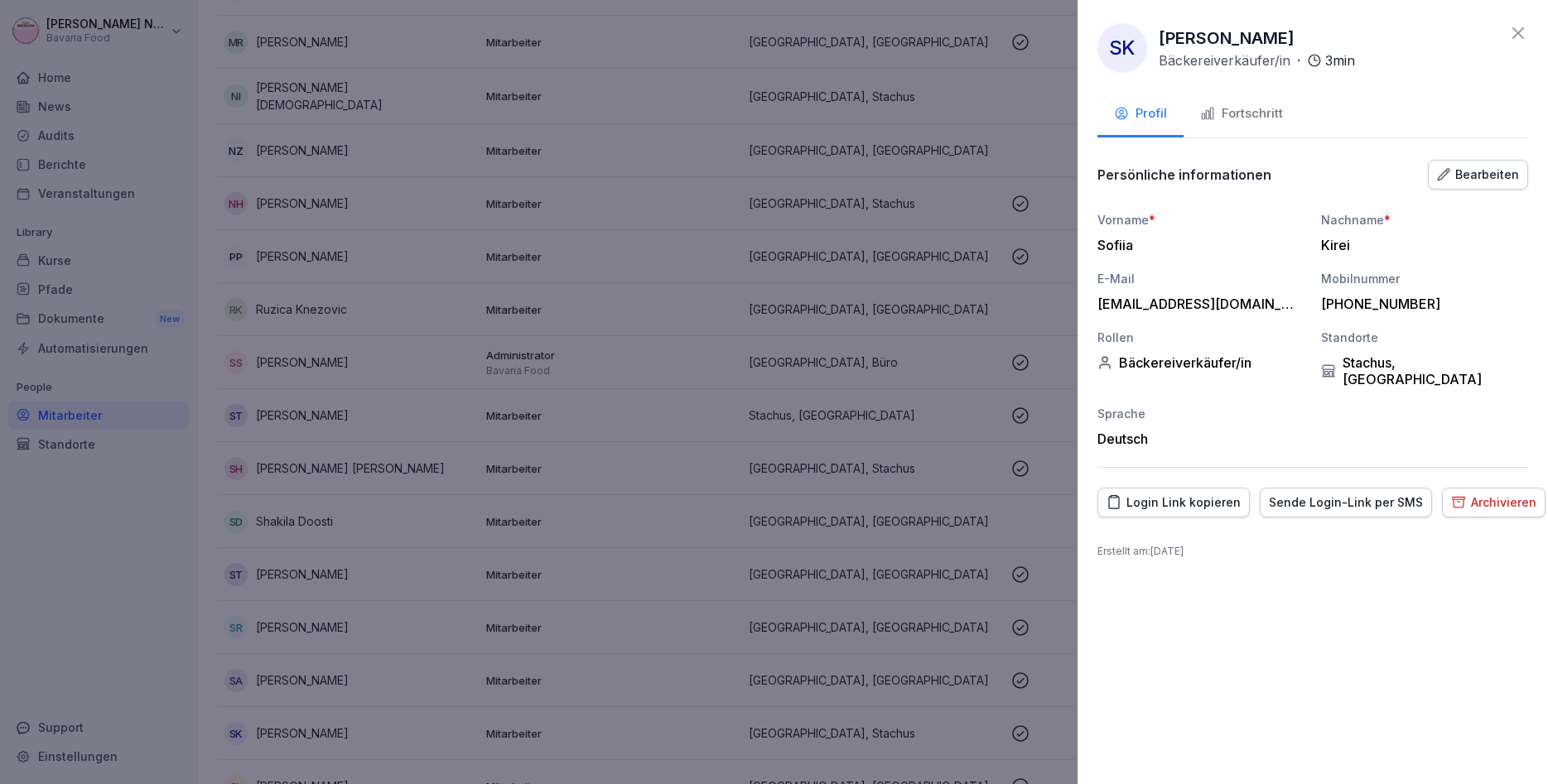
click at [1269, 106] on div "Fortschritt" at bounding box center [1241, 114] width 83 height 19
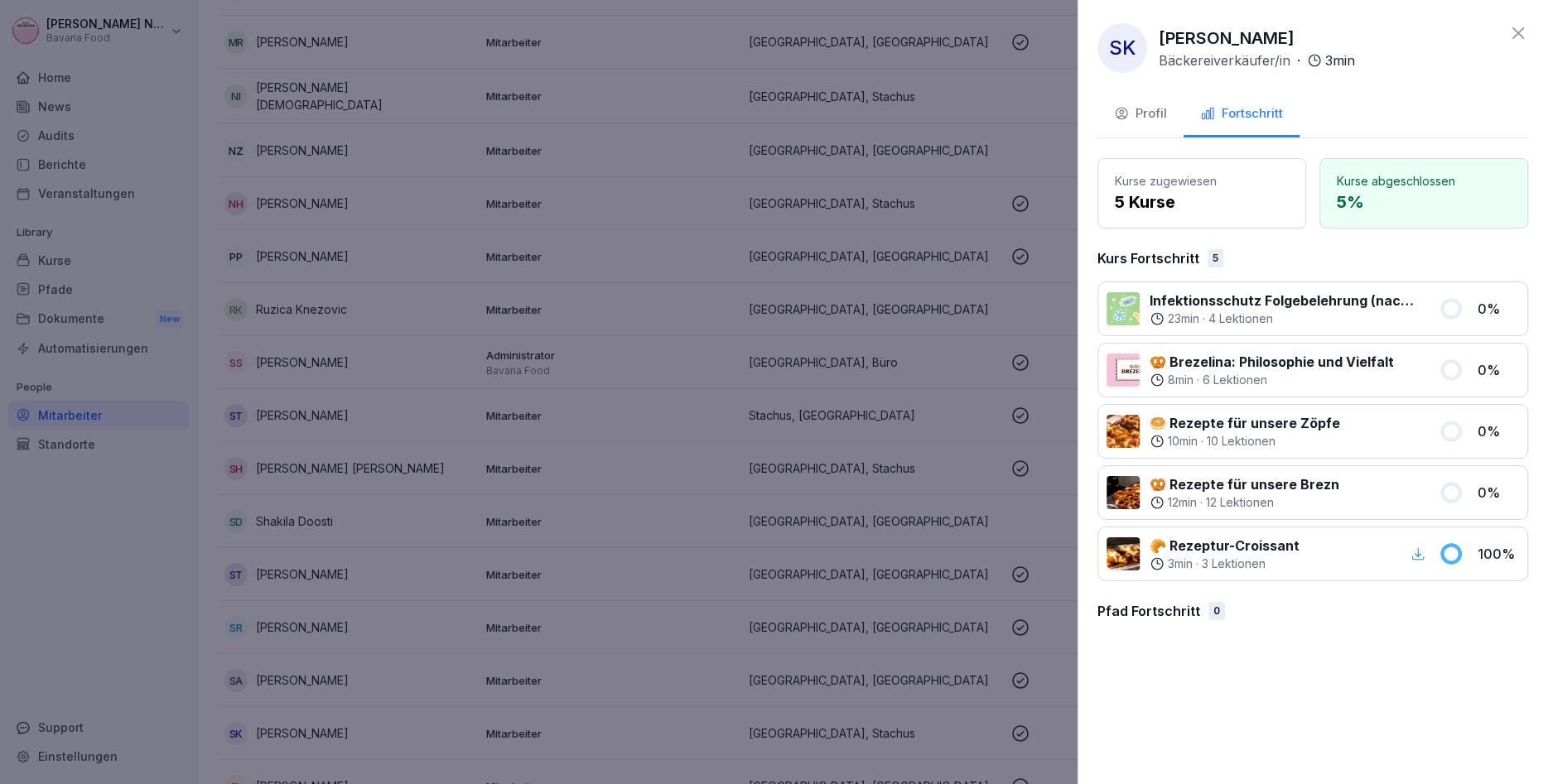
click at [399, 590] on div at bounding box center [774, 392] width 1548 height 784
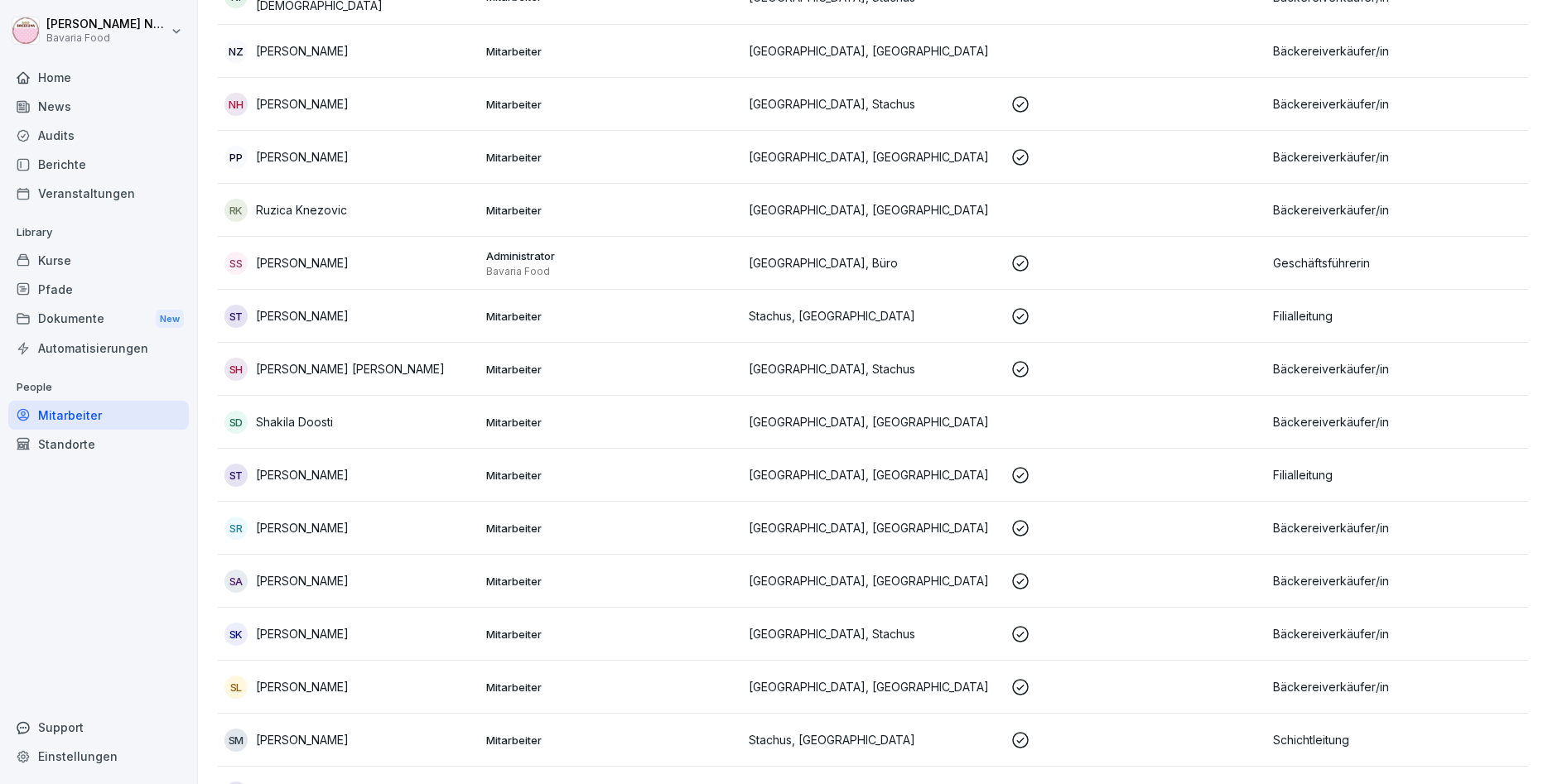
click at [334, 683] on div "SL Stefano Lio" at bounding box center [349, 687] width 249 height 23
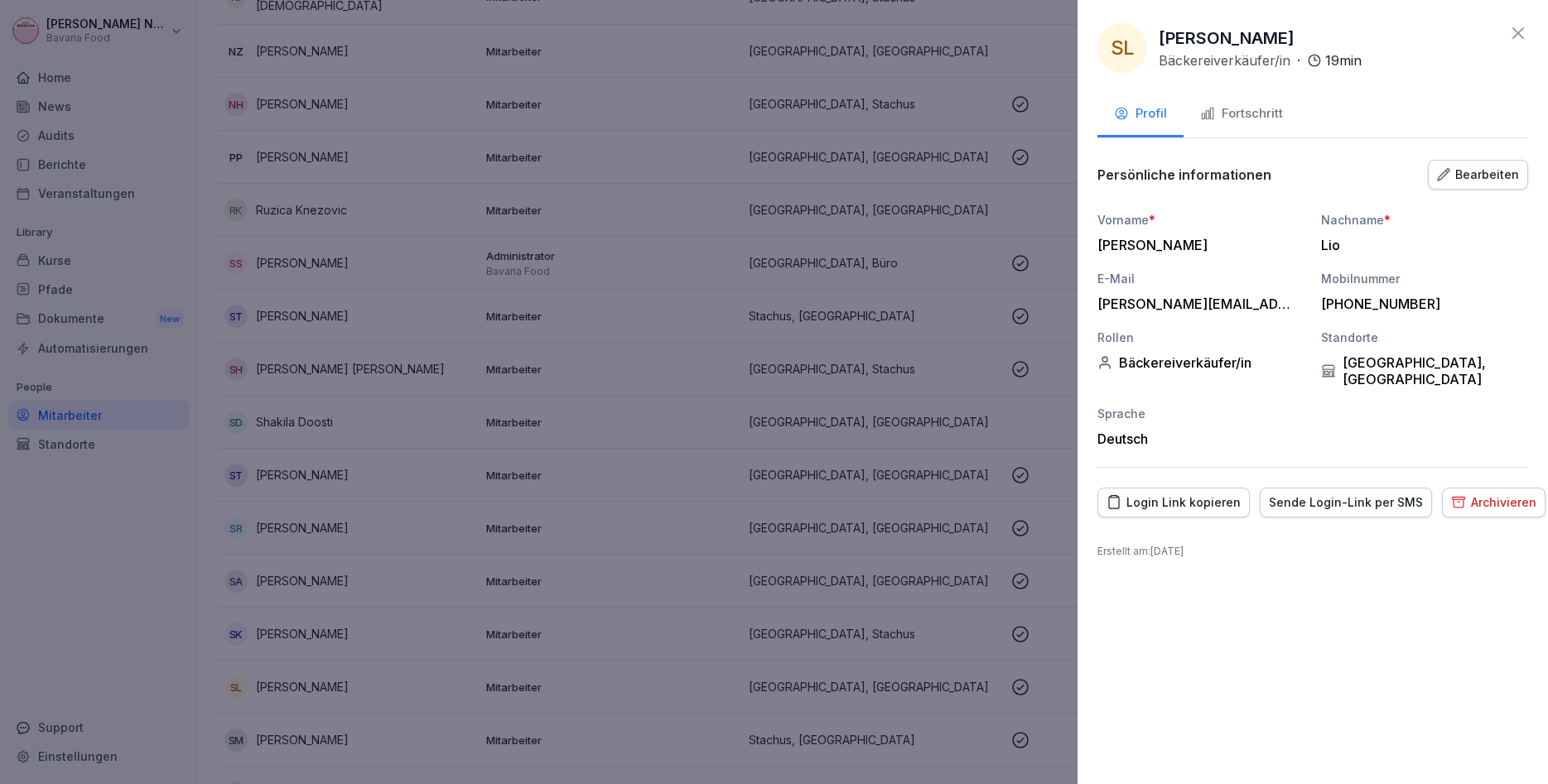
click at [1255, 103] on button "Fortschritt" at bounding box center [1242, 115] width 116 height 45
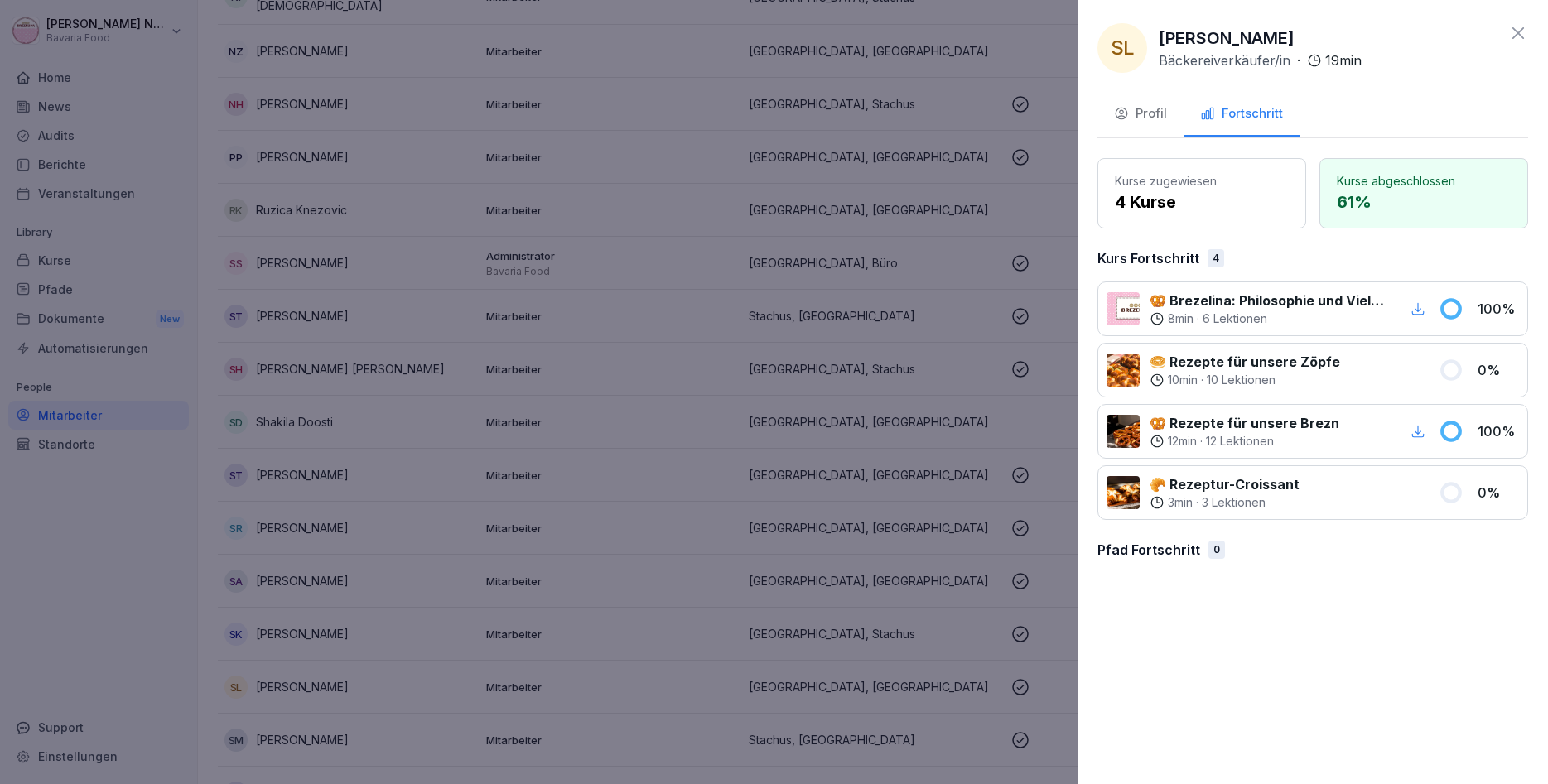
click at [396, 520] on div at bounding box center [774, 392] width 1548 height 784
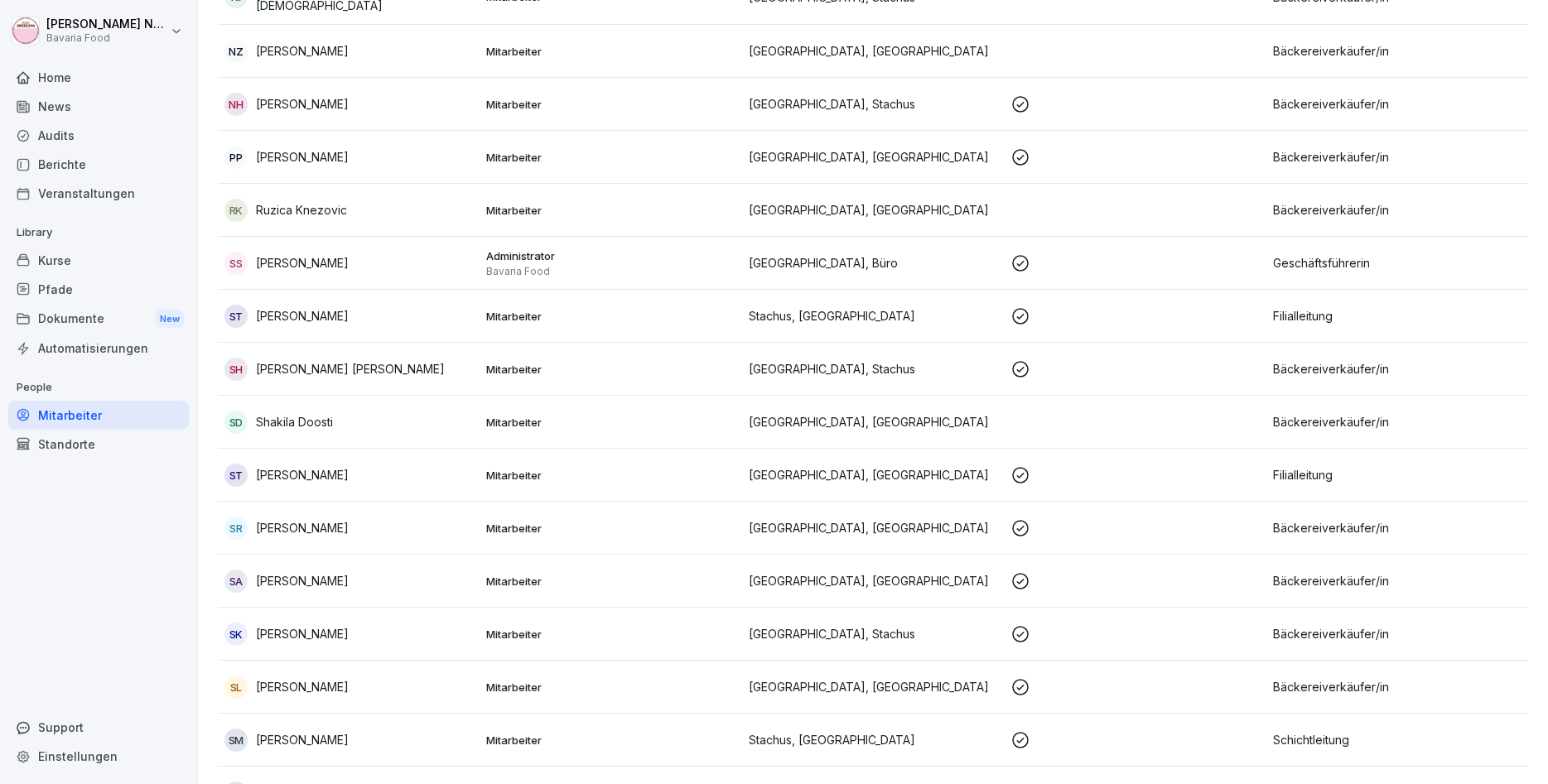
click at [359, 737] on div "SM Stefanos Melikidis" at bounding box center [349, 740] width 249 height 23
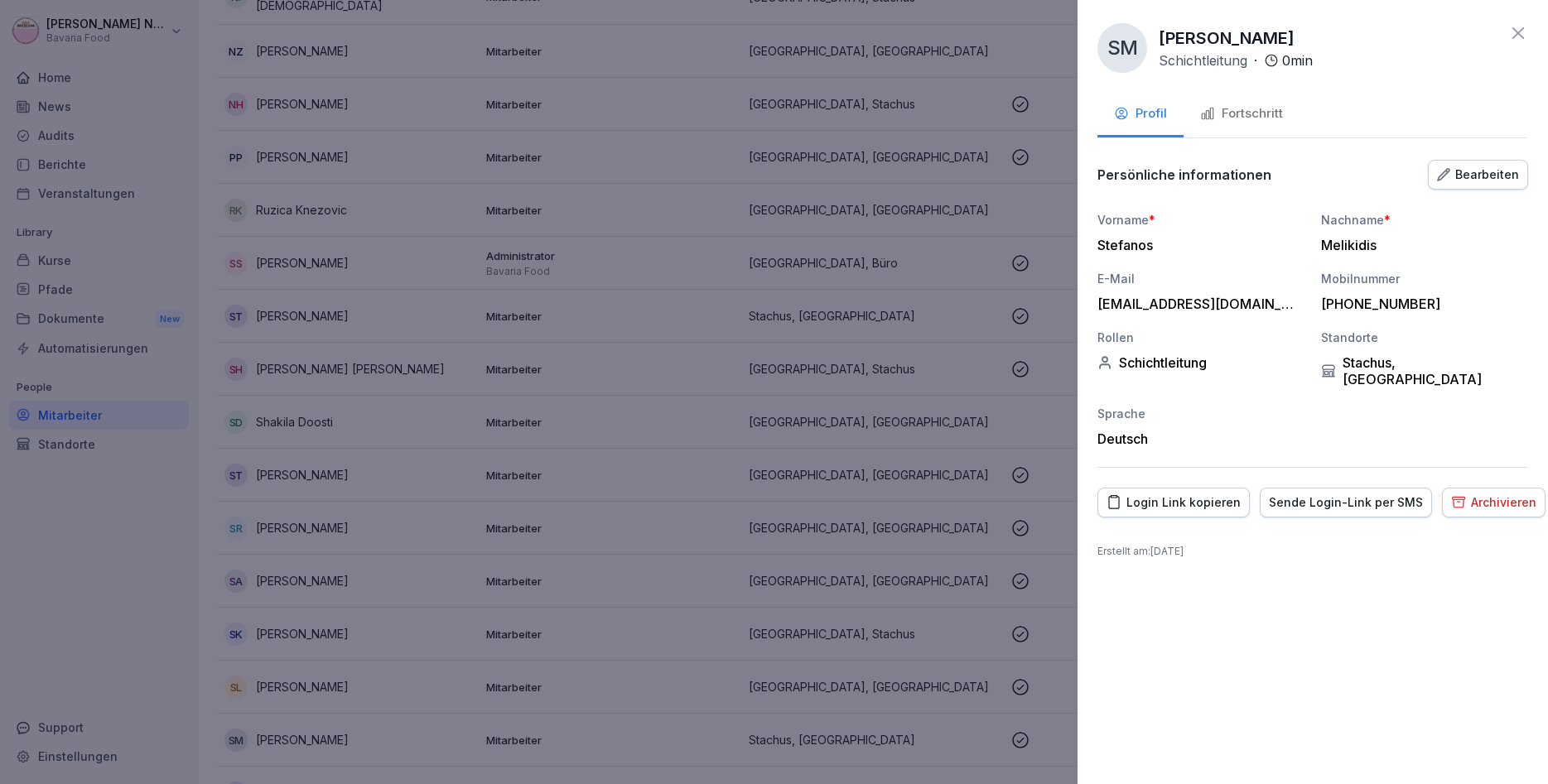
click at [1255, 120] on div "Fortschritt" at bounding box center [1241, 114] width 83 height 19
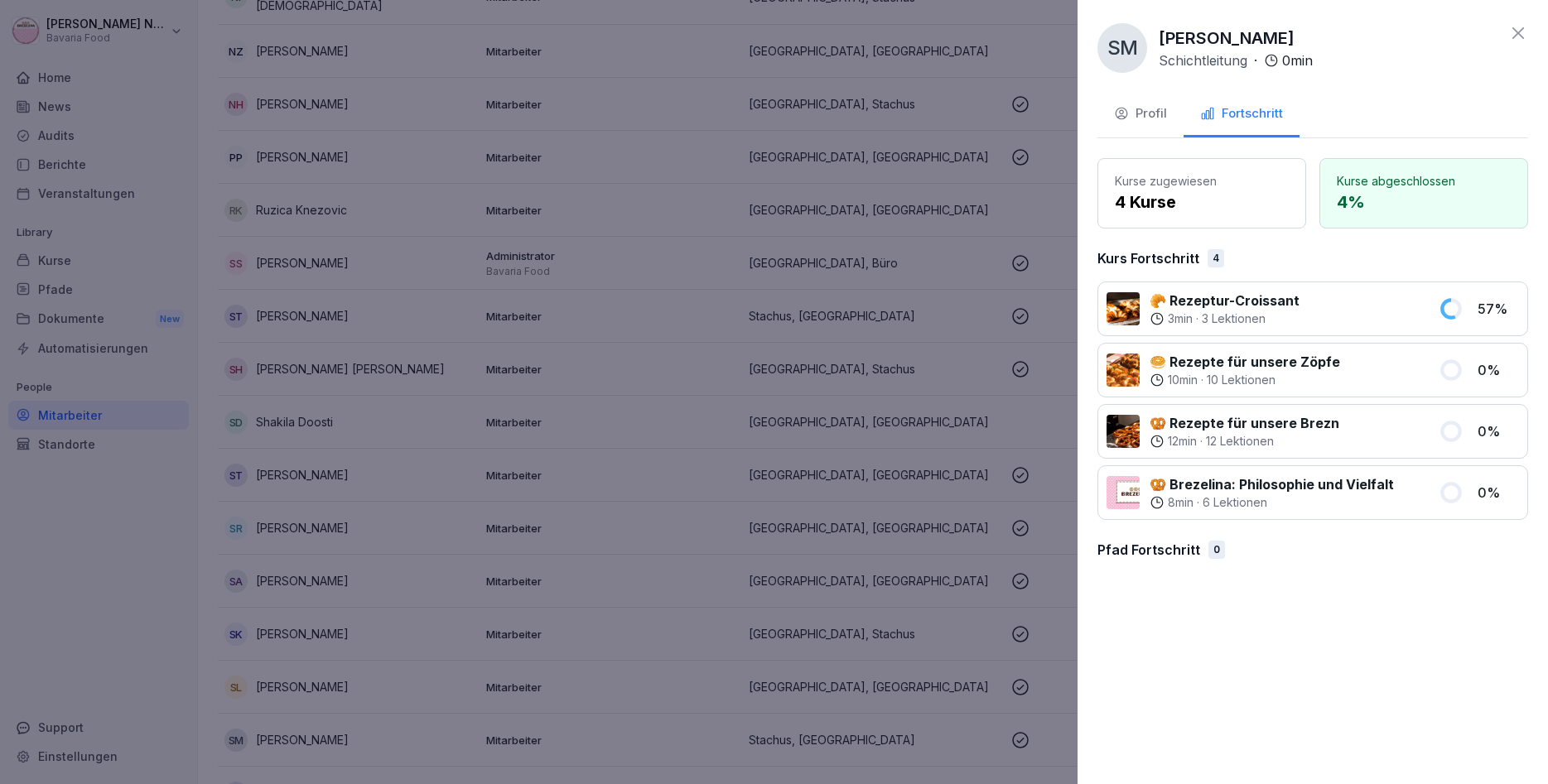
click at [315, 612] on div at bounding box center [774, 392] width 1548 height 784
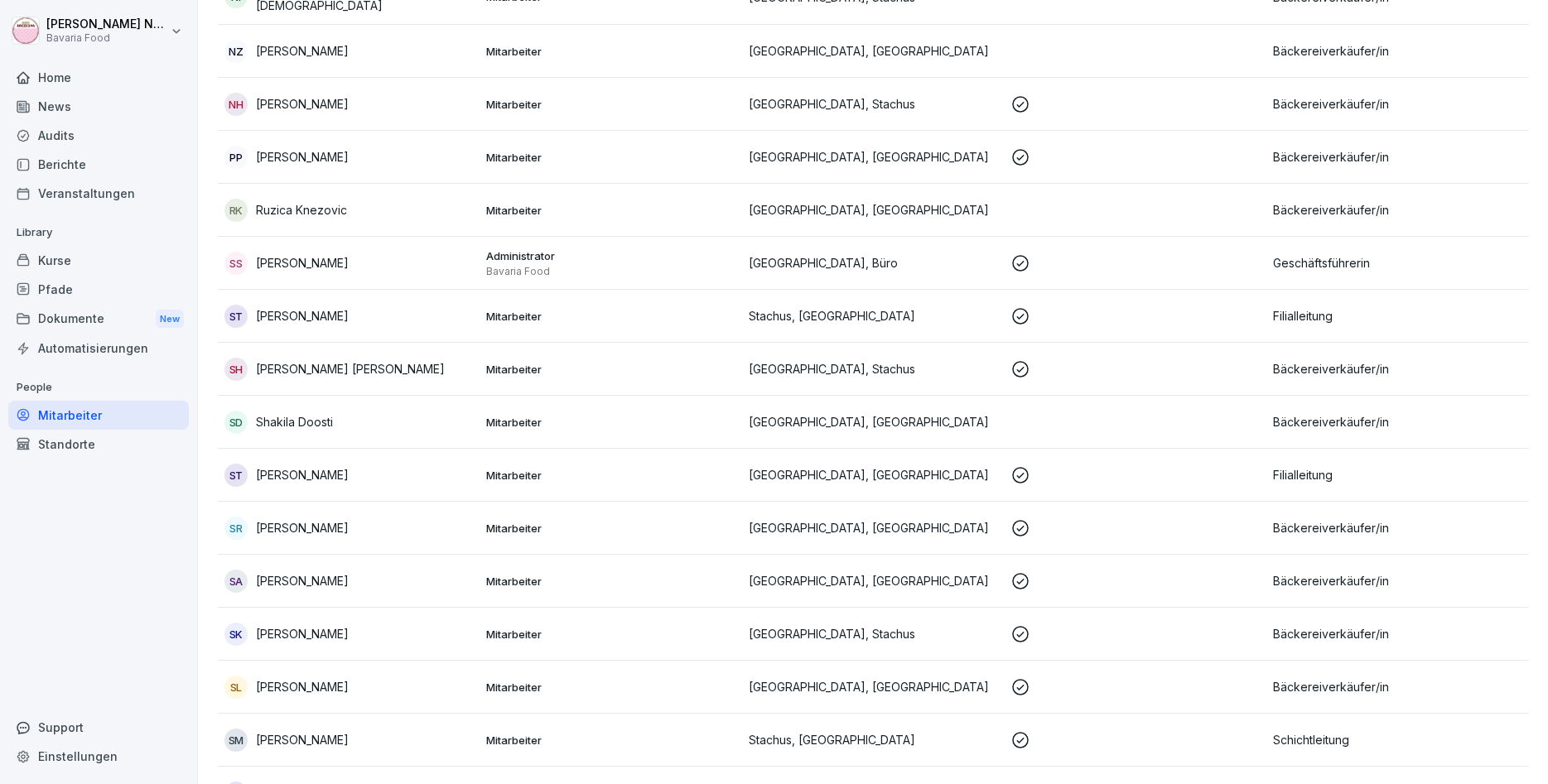
scroll to position [1801, 0]
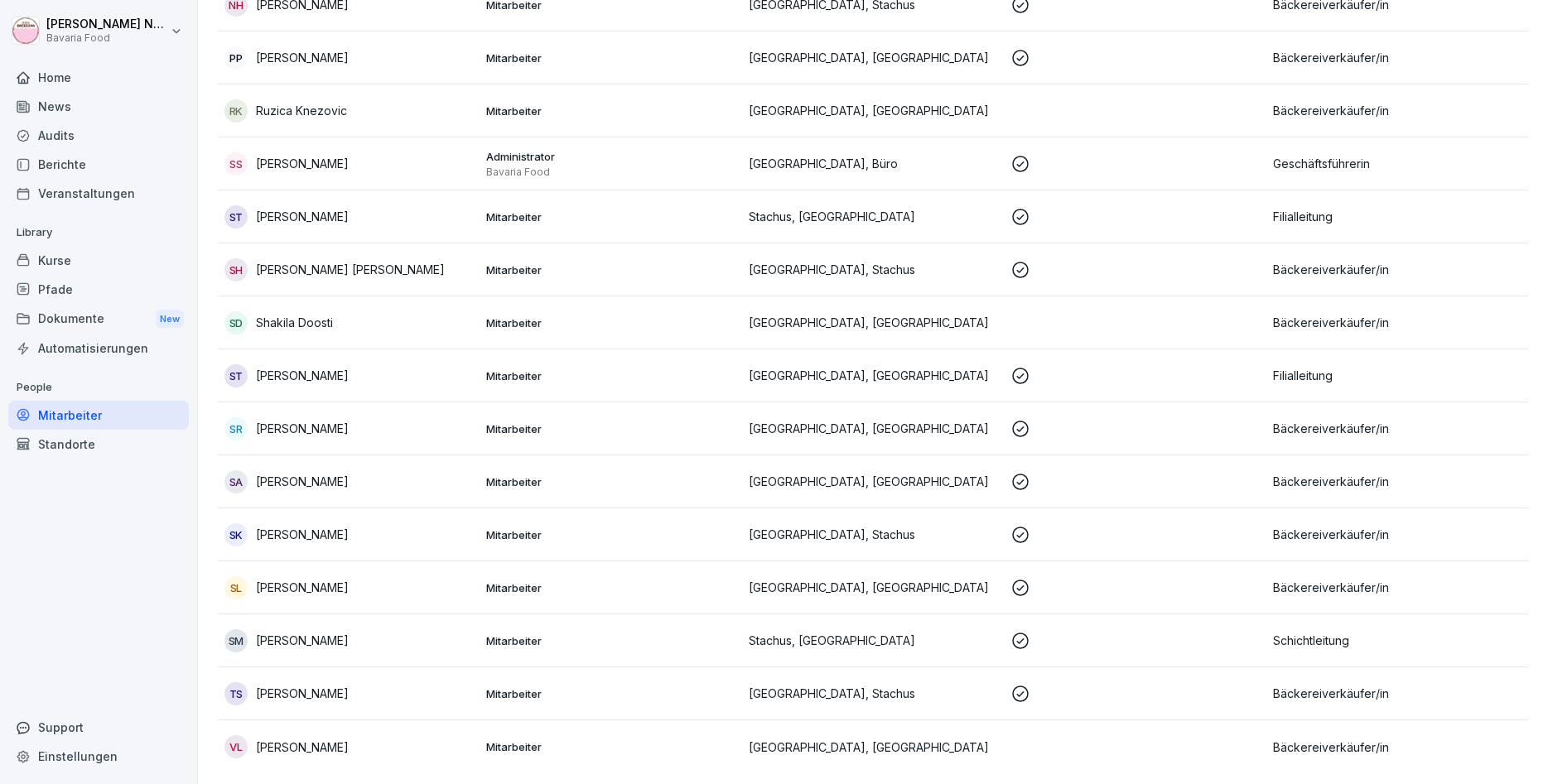
click at [423, 695] on div "TS Tetiana Serikova" at bounding box center [349, 694] width 249 height 23
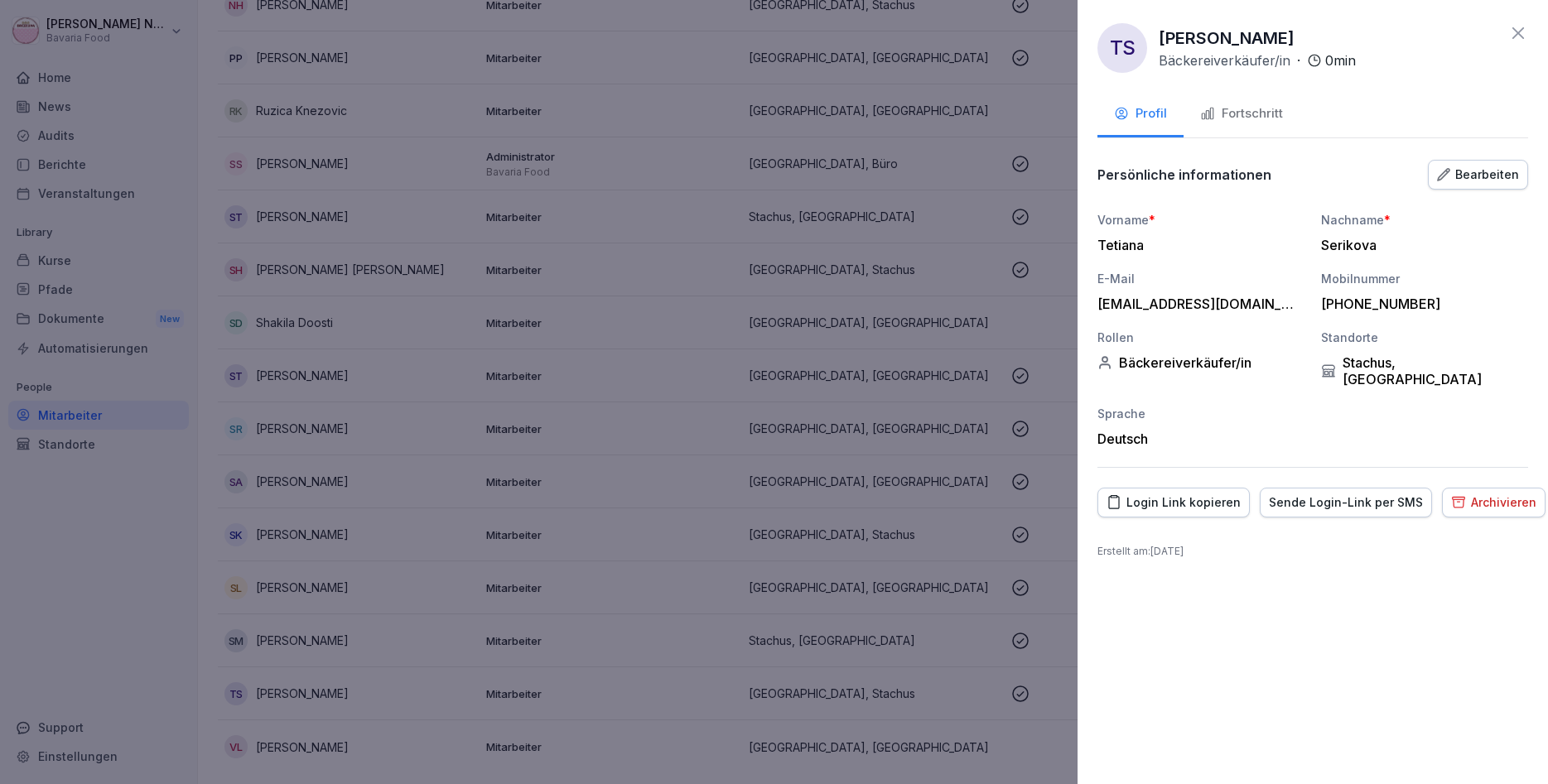
click at [1237, 116] on div "Fortschritt" at bounding box center [1241, 114] width 83 height 19
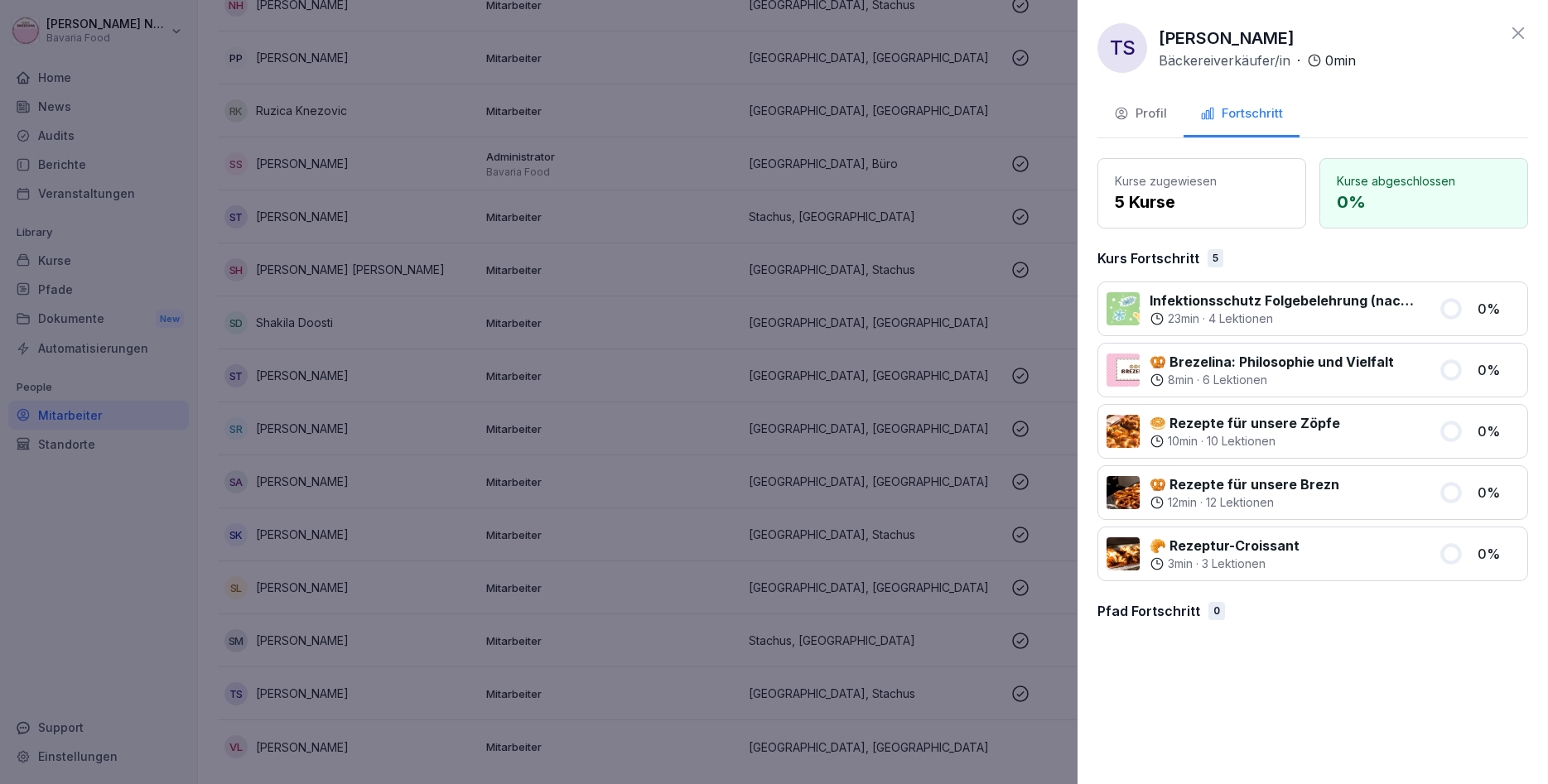
click at [139, 639] on div at bounding box center [774, 392] width 1548 height 784
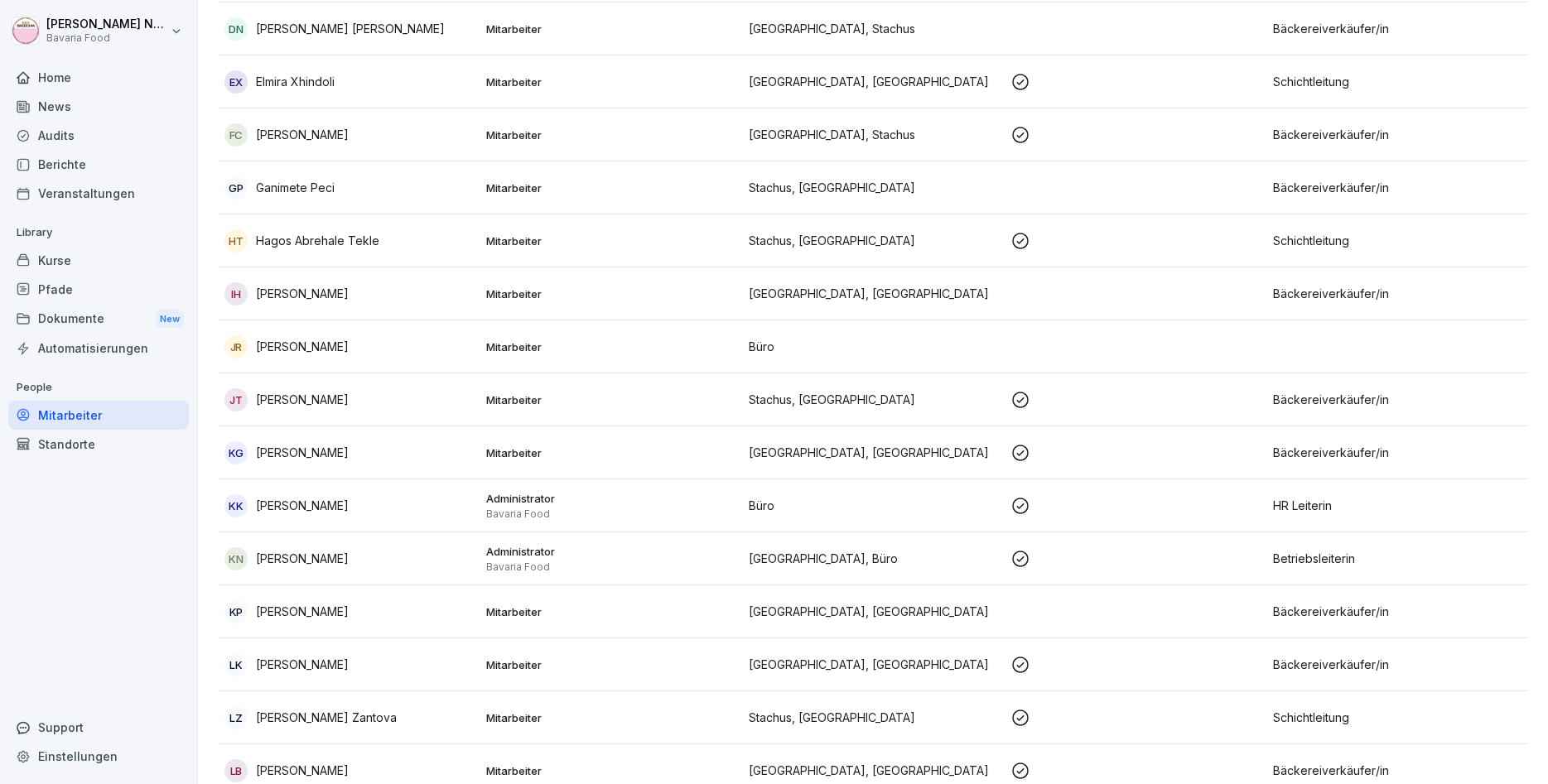
scroll to position [509, 0]
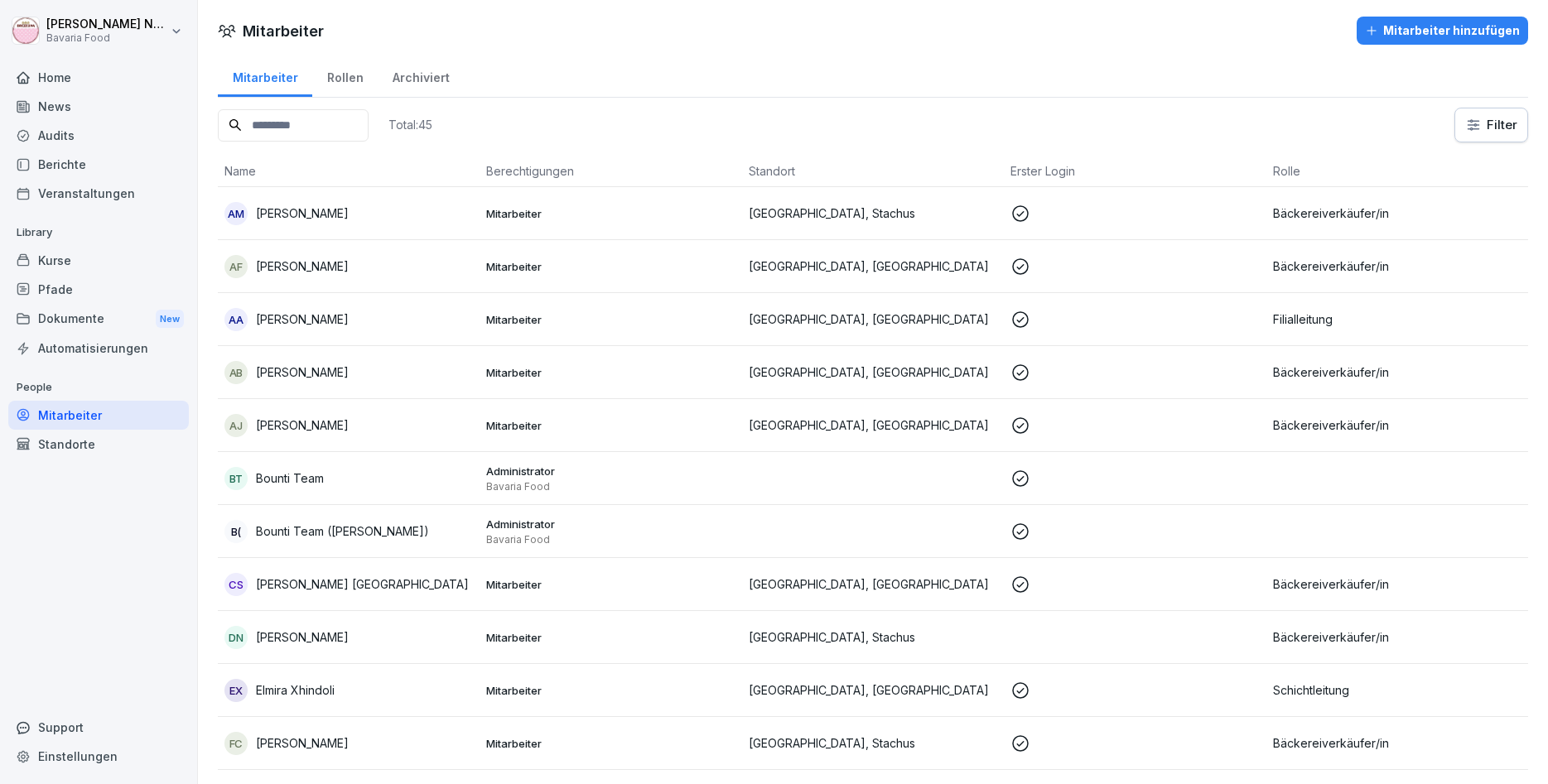
scroll to position [509, 0]
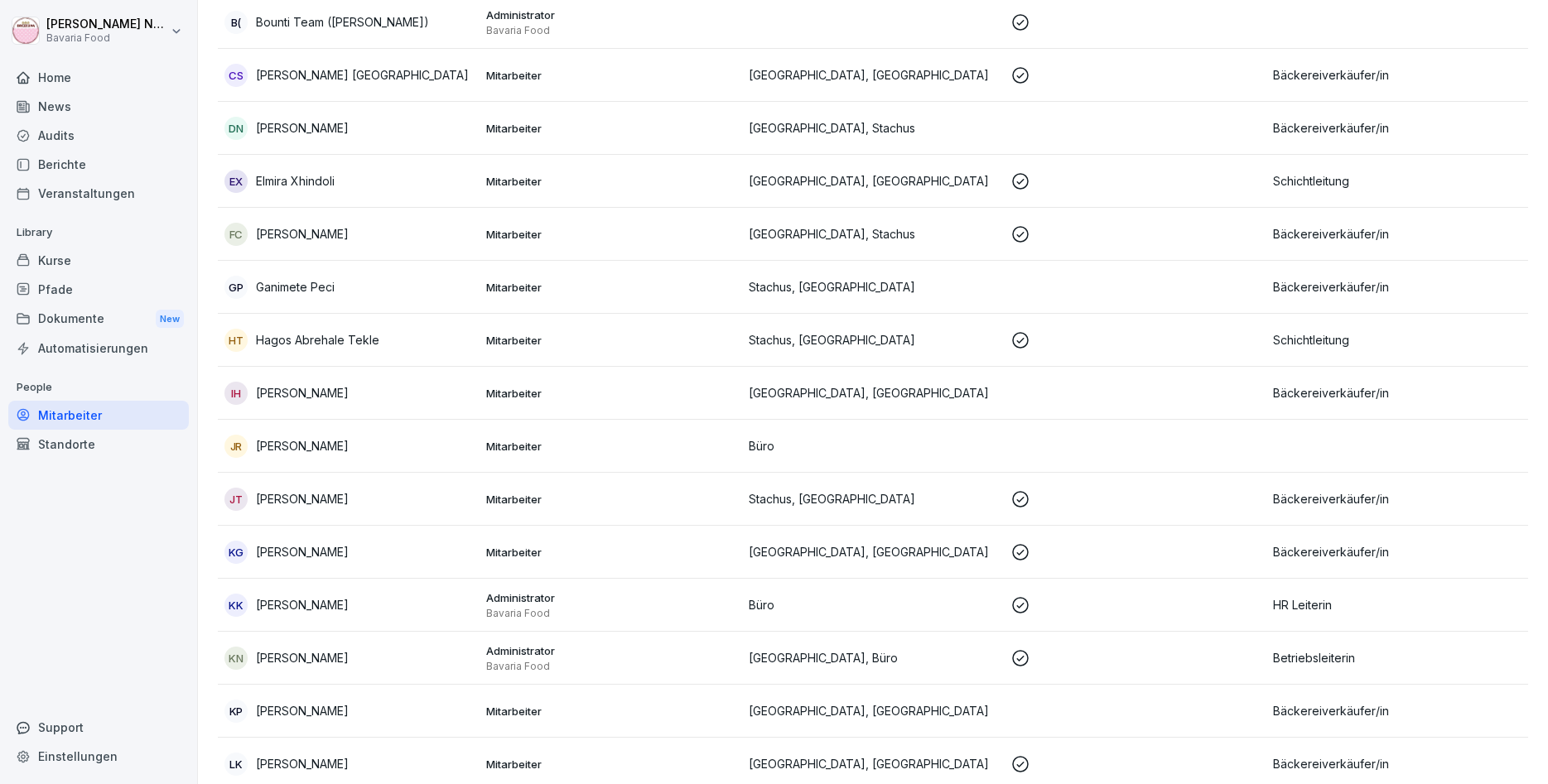
click at [755, 401] on td "[GEOGRAPHIC_DATA], [GEOGRAPHIC_DATA]" at bounding box center [874, 393] width 262 height 53
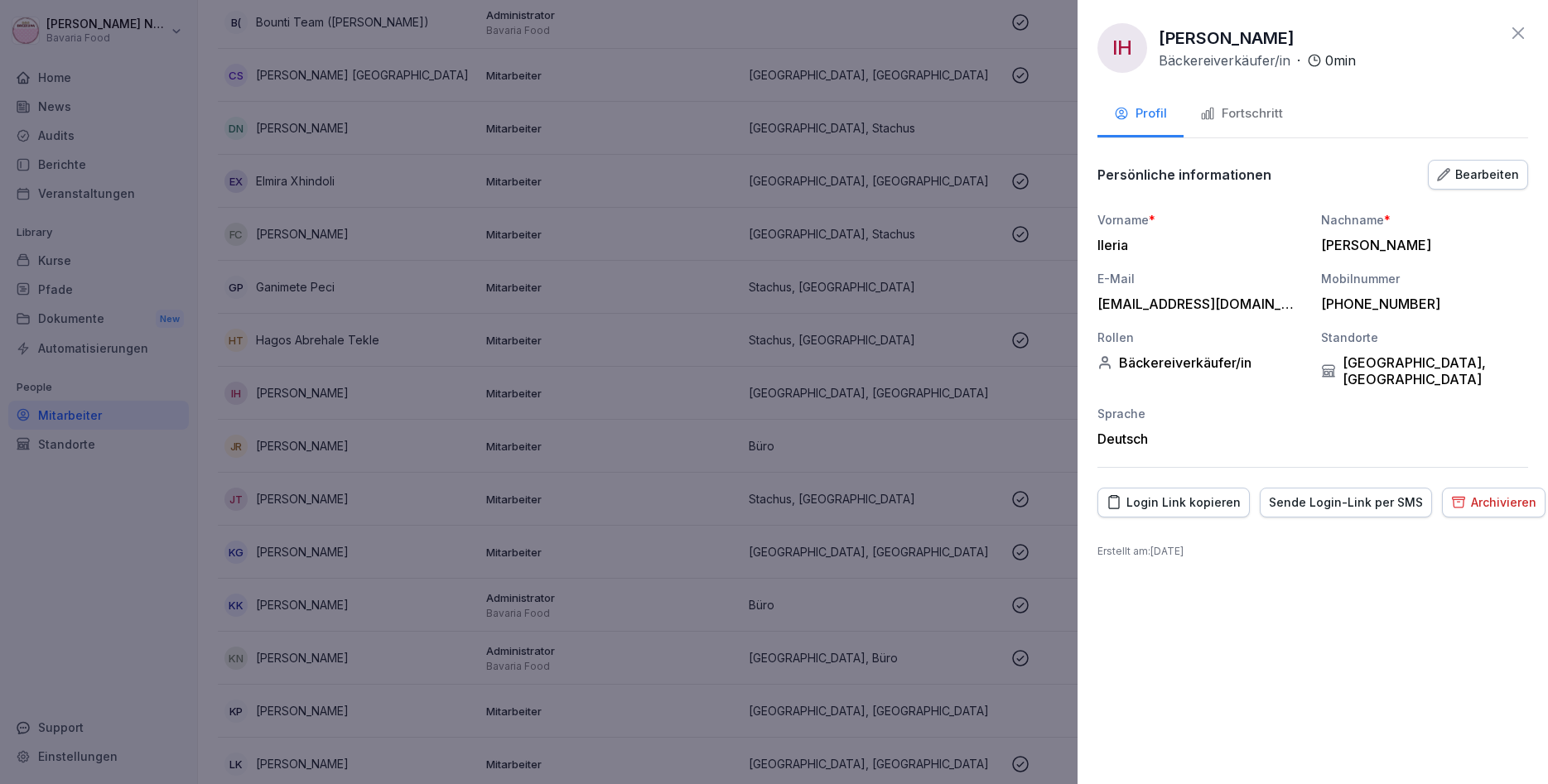
click at [1456, 177] on div "Bearbeiten" at bounding box center [1478, 174] width 82 height 18
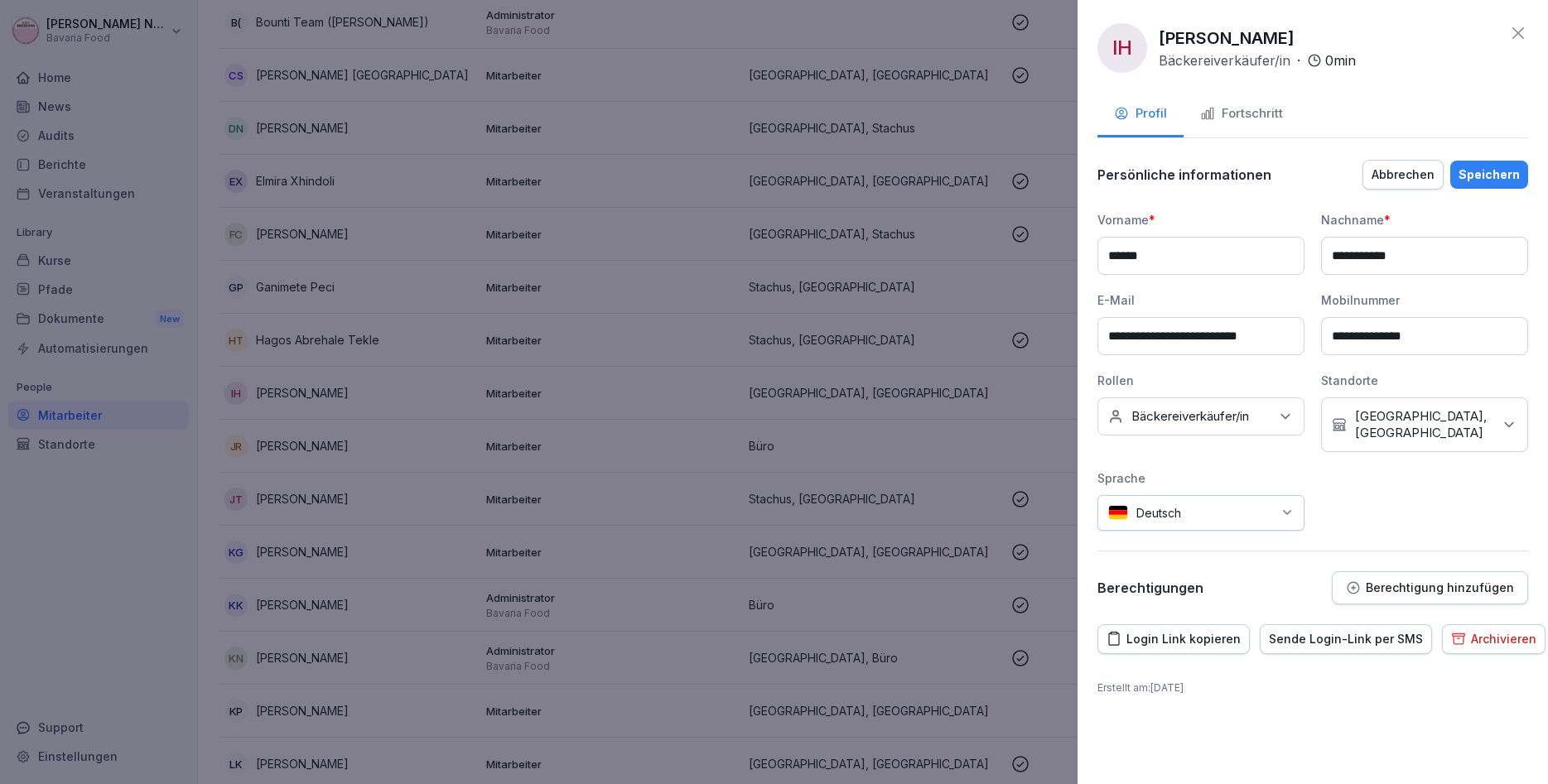
click at [1432, 427] on p "[GEOGRAPHIC_DATA], [GEOGRAPHIC_DATA]" at bounding box center [1424, 424] width 138 height 33
click at [1338, 597] on button "Stachus" at bounding box center [1341, 604] width 15 height 15
click at [1508, 165] on button "Speichern" at bounding box center [1489, 175] width 78 height 28
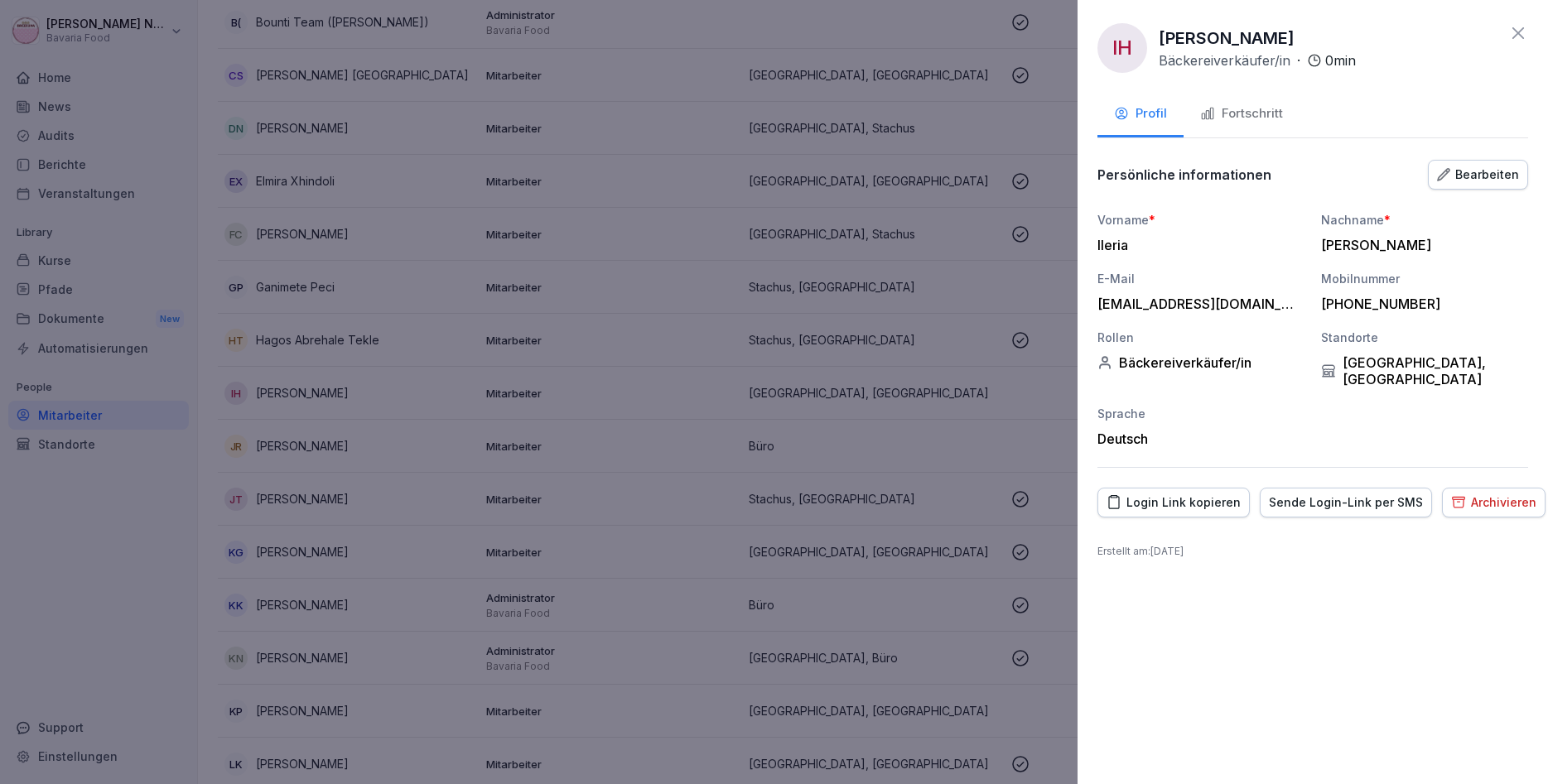
click at [1518, 27] on icon at bounding box center [1519, 32] width 20 height 20
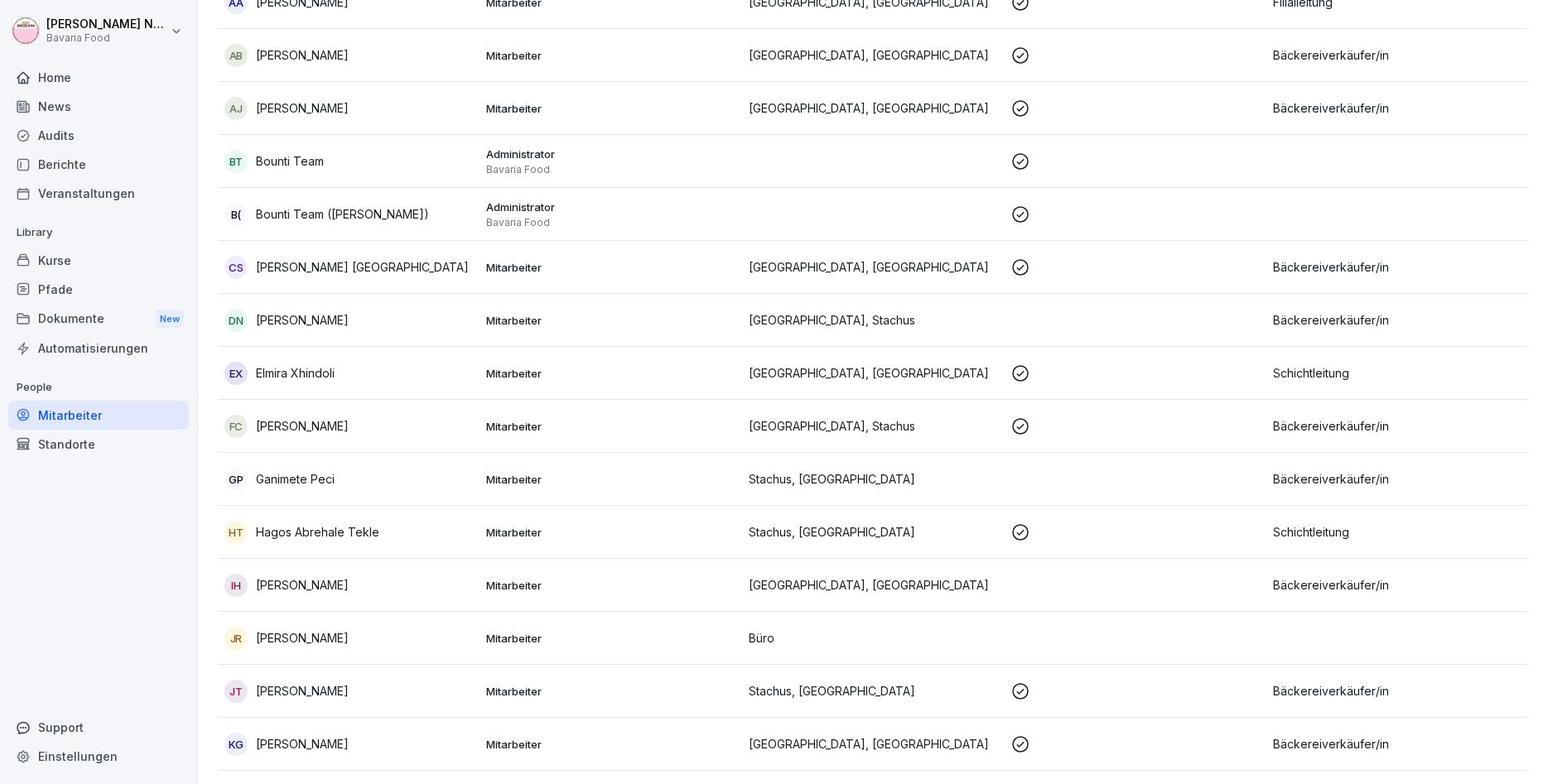
scroll to position [310, 0]
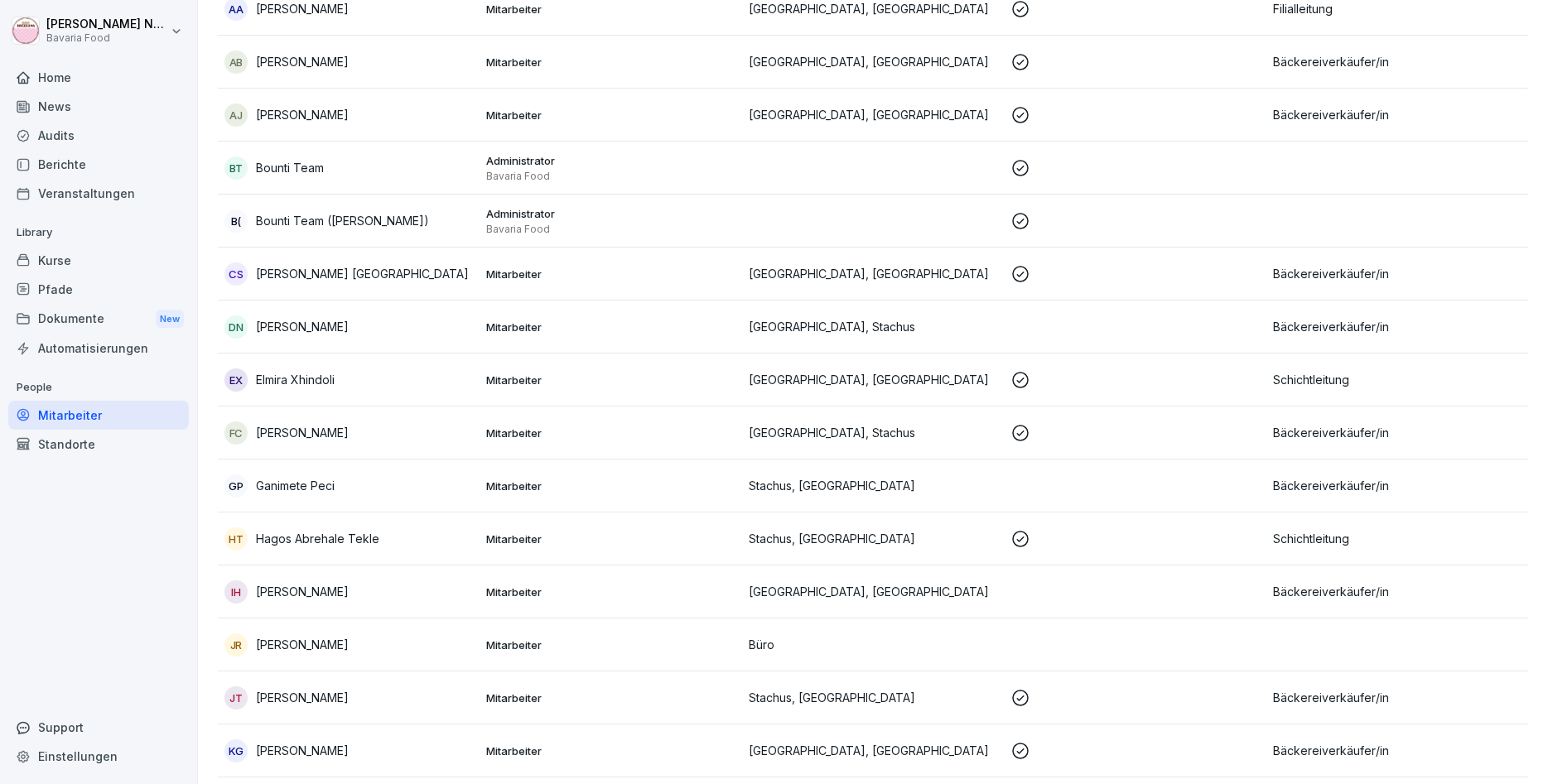
click at [376, 268] on div "CS [PERSON_NAME] Schweden" at bounding box center [349, 274] width 249 height 23
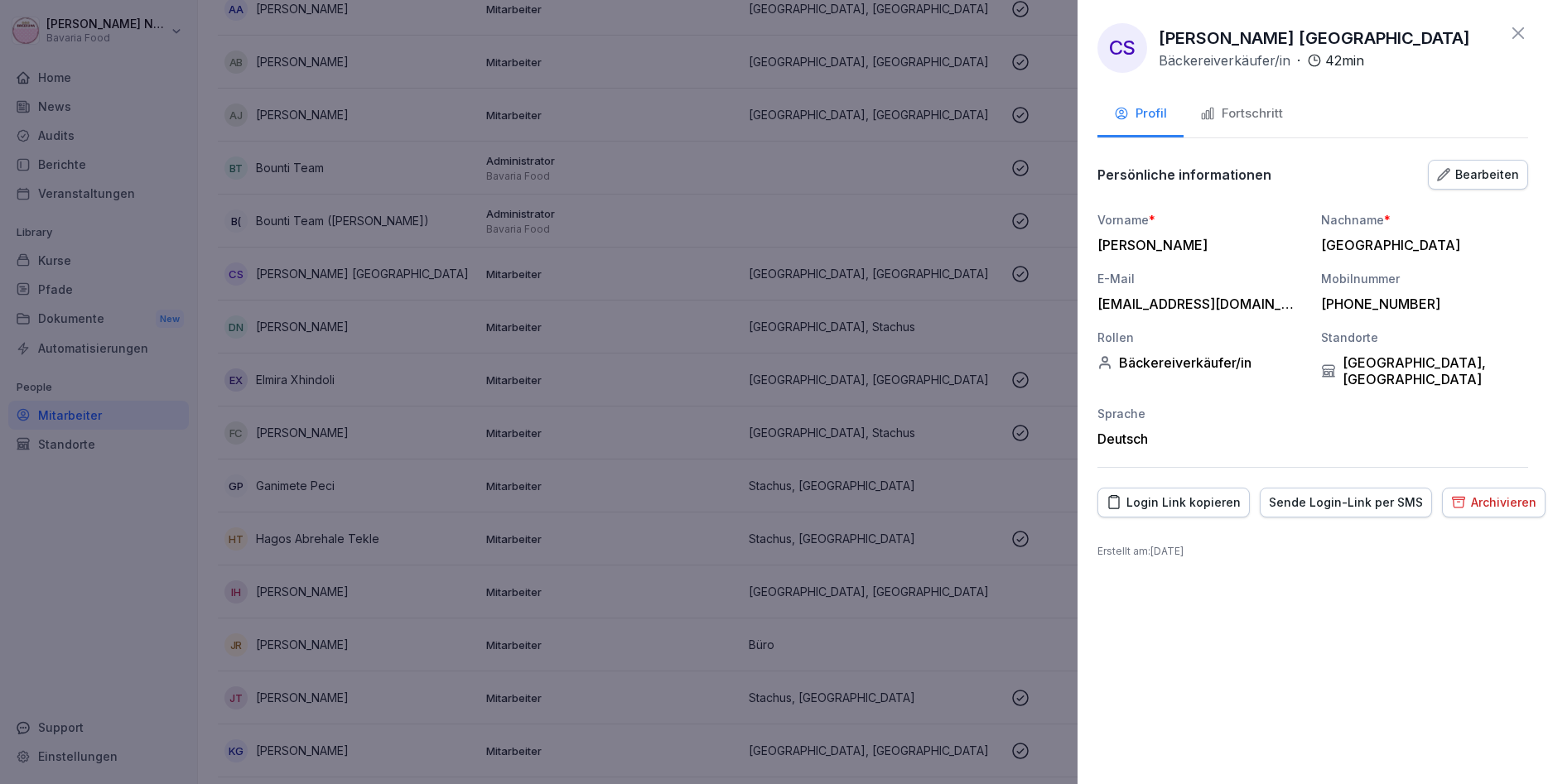
click at [1231, 111] on div "Fortschritt" at bounding box center [1241, 114] width 83 height 19
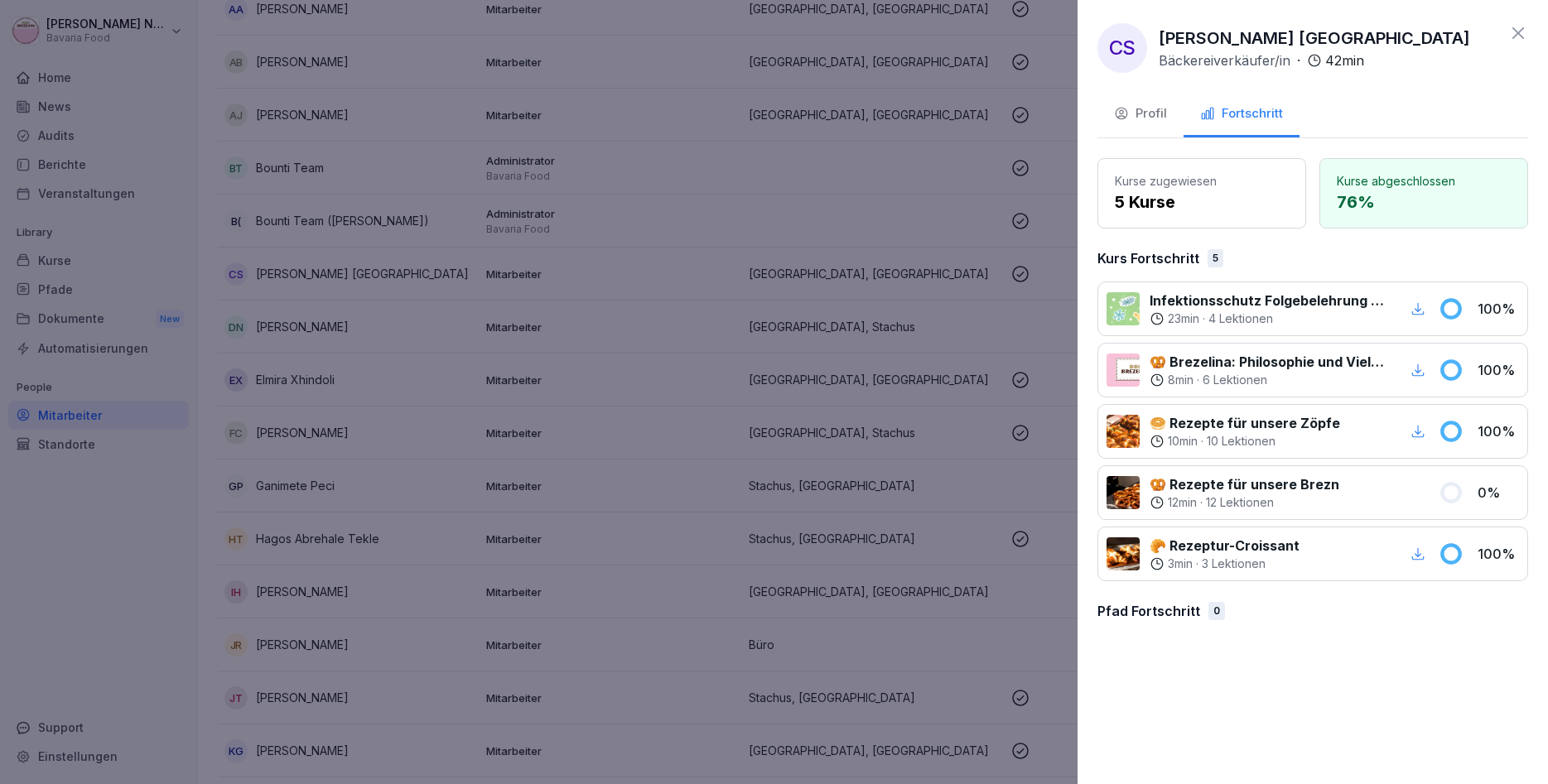
drag, startPoint x: 1323, startPoint y: 217, endPoint x: 1074, endPoint y: 449, distance: 340.3
click at [985, 568] on div at bounding box center [774, 392] width 1548 height 784
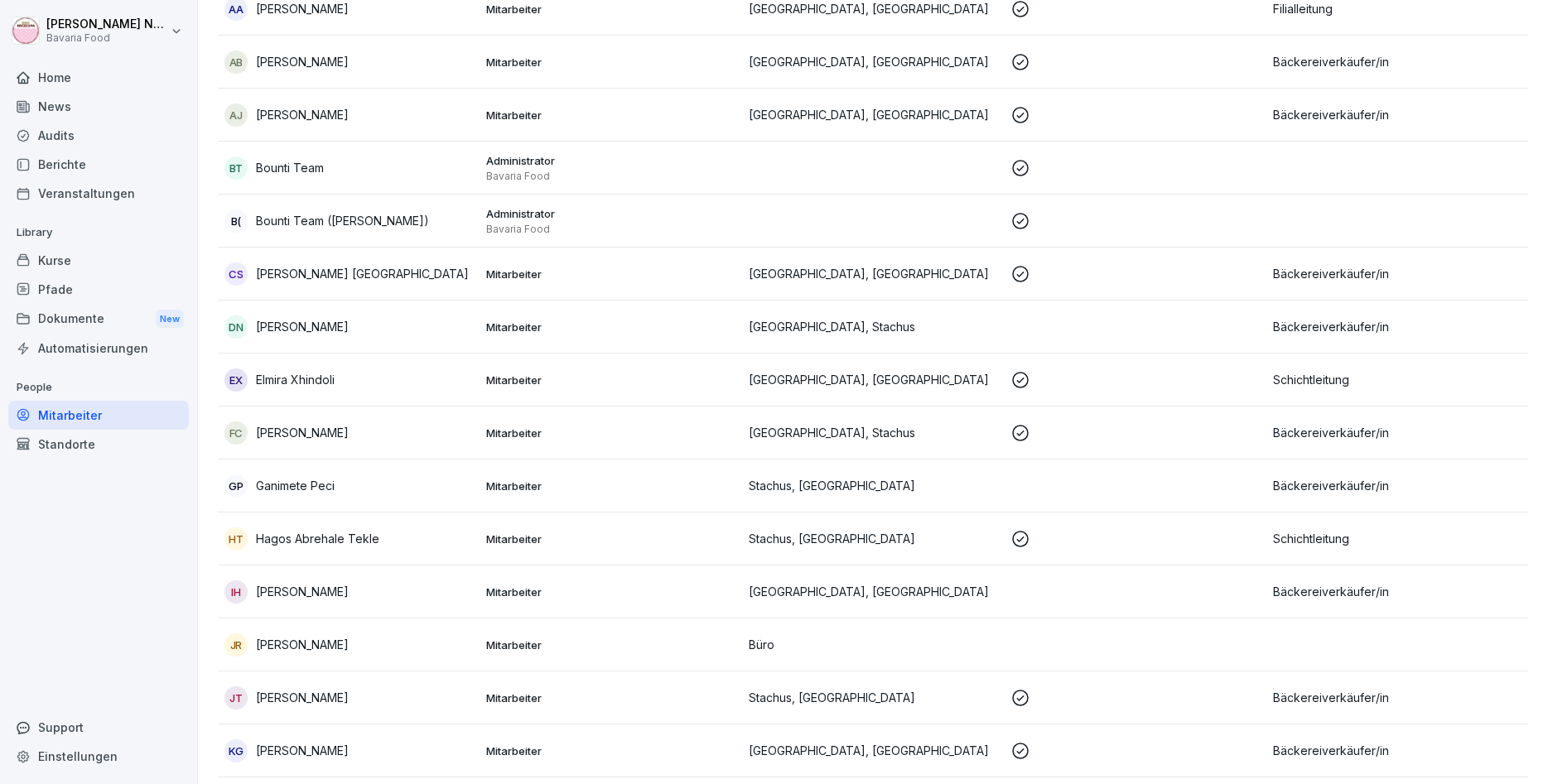
drag, startPoint x: 933, startPoint y: 326, endPoint x: 938, endPoint y: 311, distance: 15.8
click at [933, 324] on p "[GEOGRAPHIC_DATA], Stachus" at bounding box center [874, 327] width 249 height 17
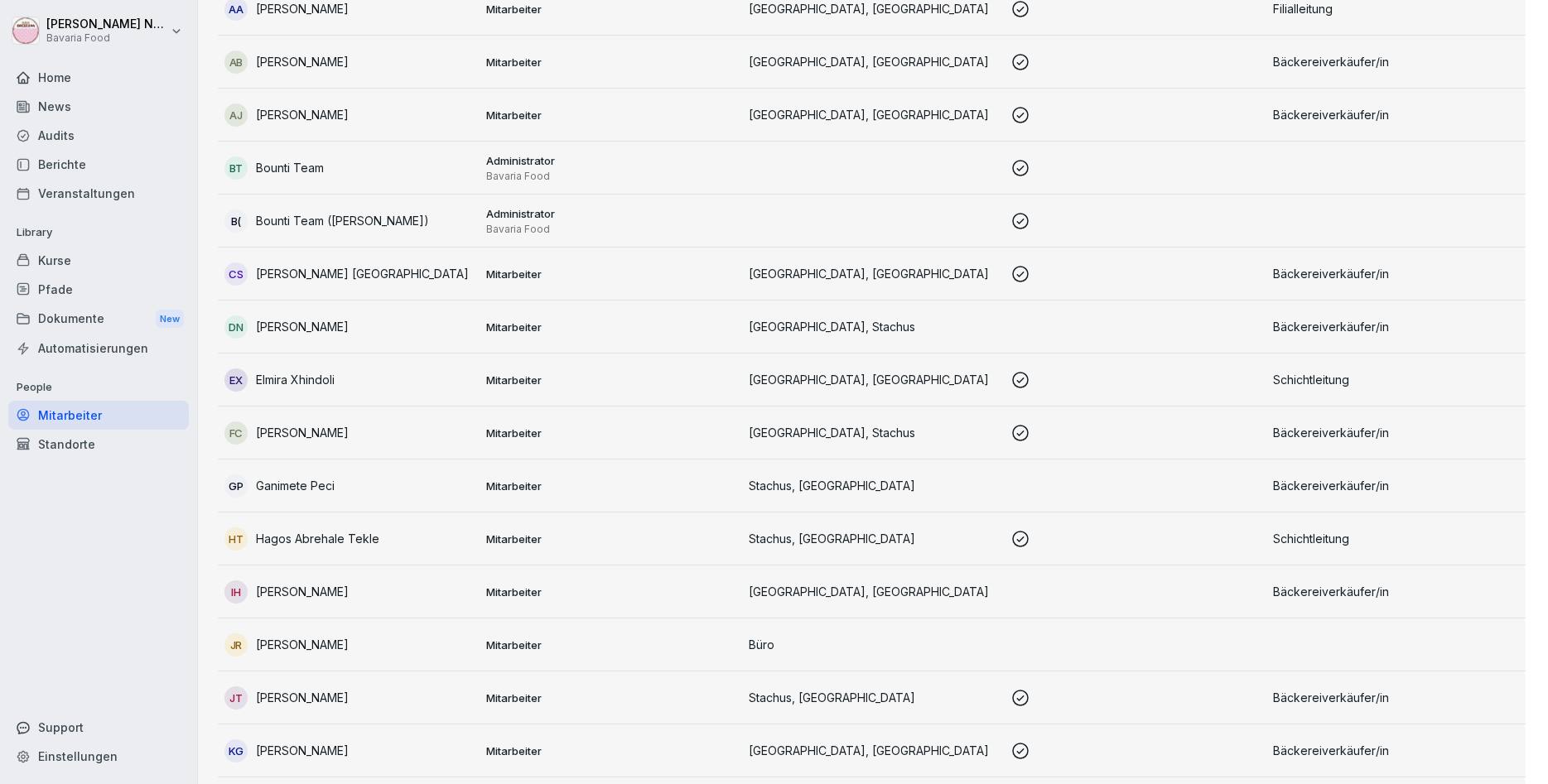
click at [940, 308] on div at bounding box center [774, 392] width 1548 height 784
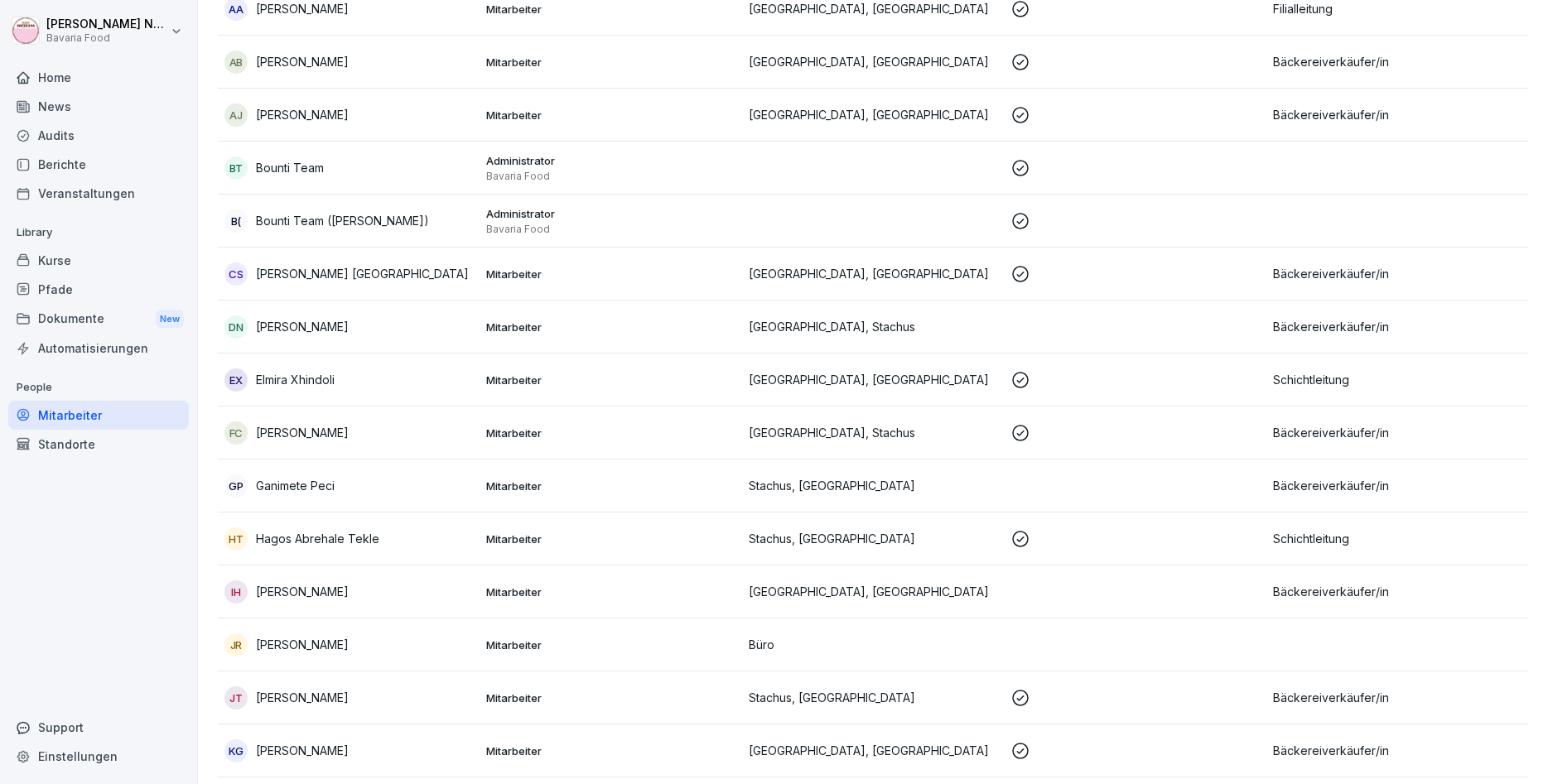
click at [1388, 94] on td "Bäckereiverkäufer/in" at bounding box center [1398, 115] width 262 height 53
click at [112, 130] on div "Audits" at bounding box center [99, 135] width 180 height 29
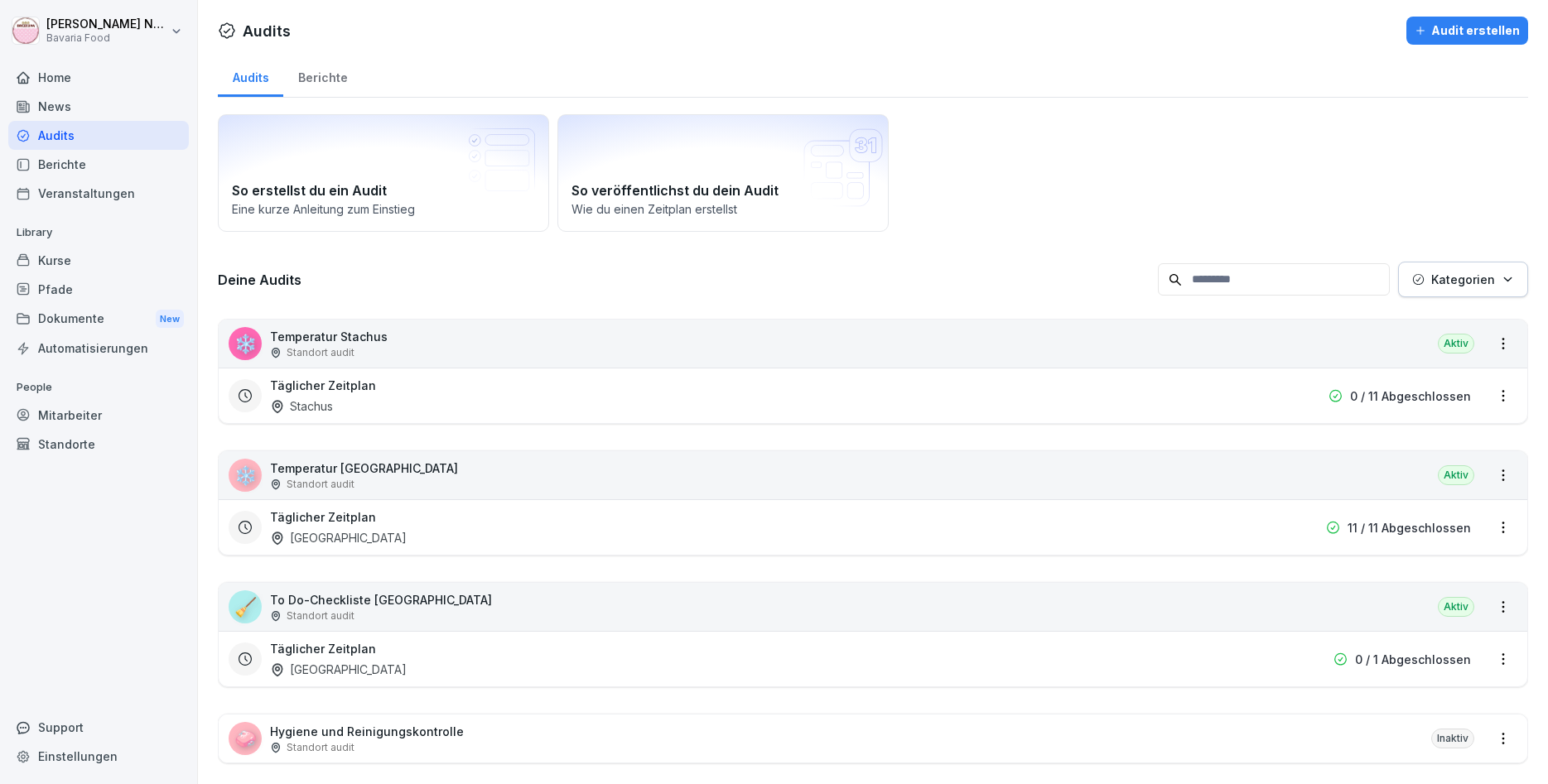
click at [486, 598] on div "🧹 To Do-Checkliste [GEOGRAPHIC_DATA] Standort audit [GEOGRAPHIC_DATA]" at bounding box center [873, 607] width 1309 height 48
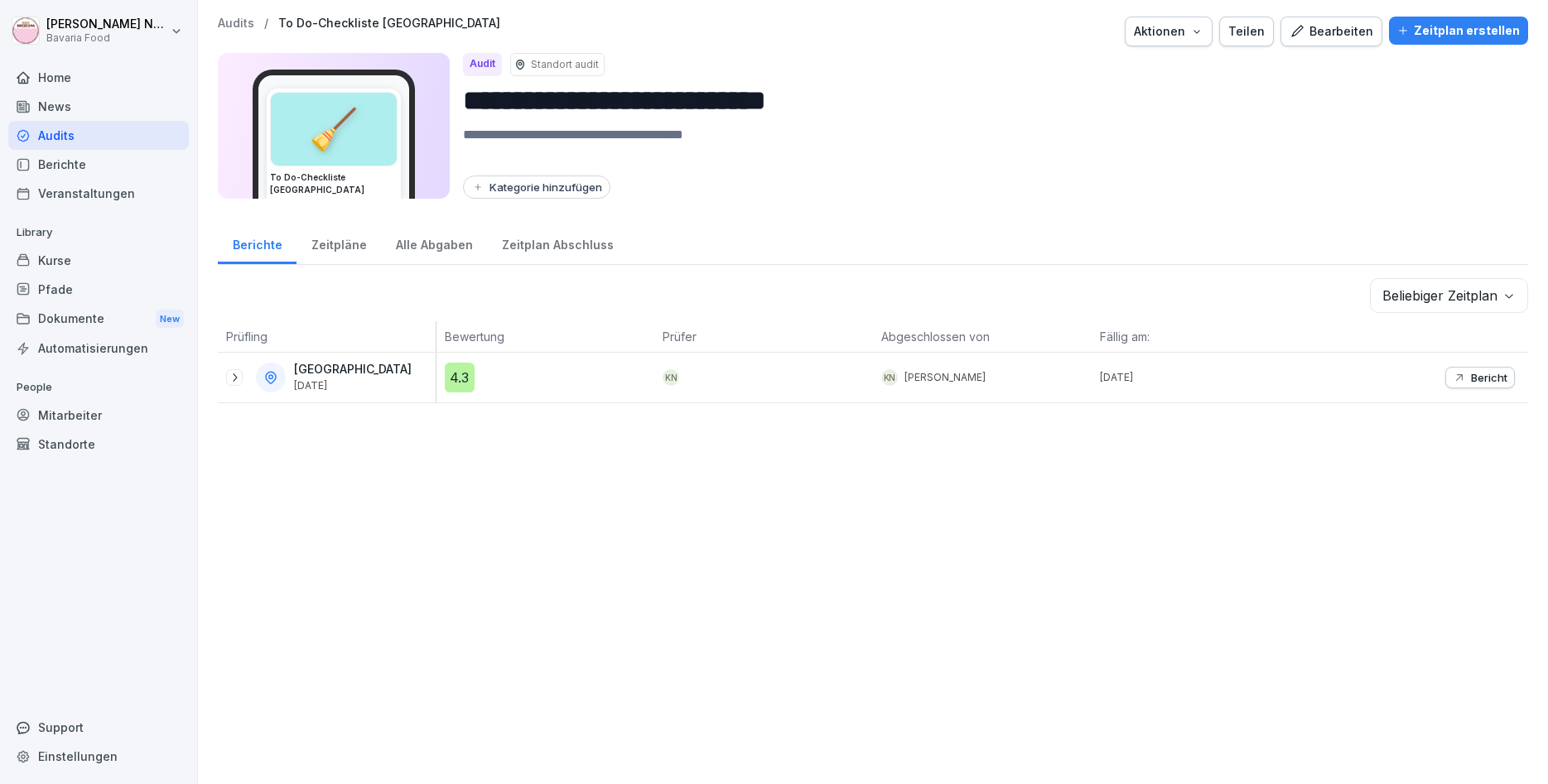
click at [374, 371] on div "[STREET_ADDRESS][DATE]" at bounding box center [330, 377] width 210 height 29
click at [1353, 42] on button "Bearbeiten" at bounding box center [1331, 30] width 102 height 29
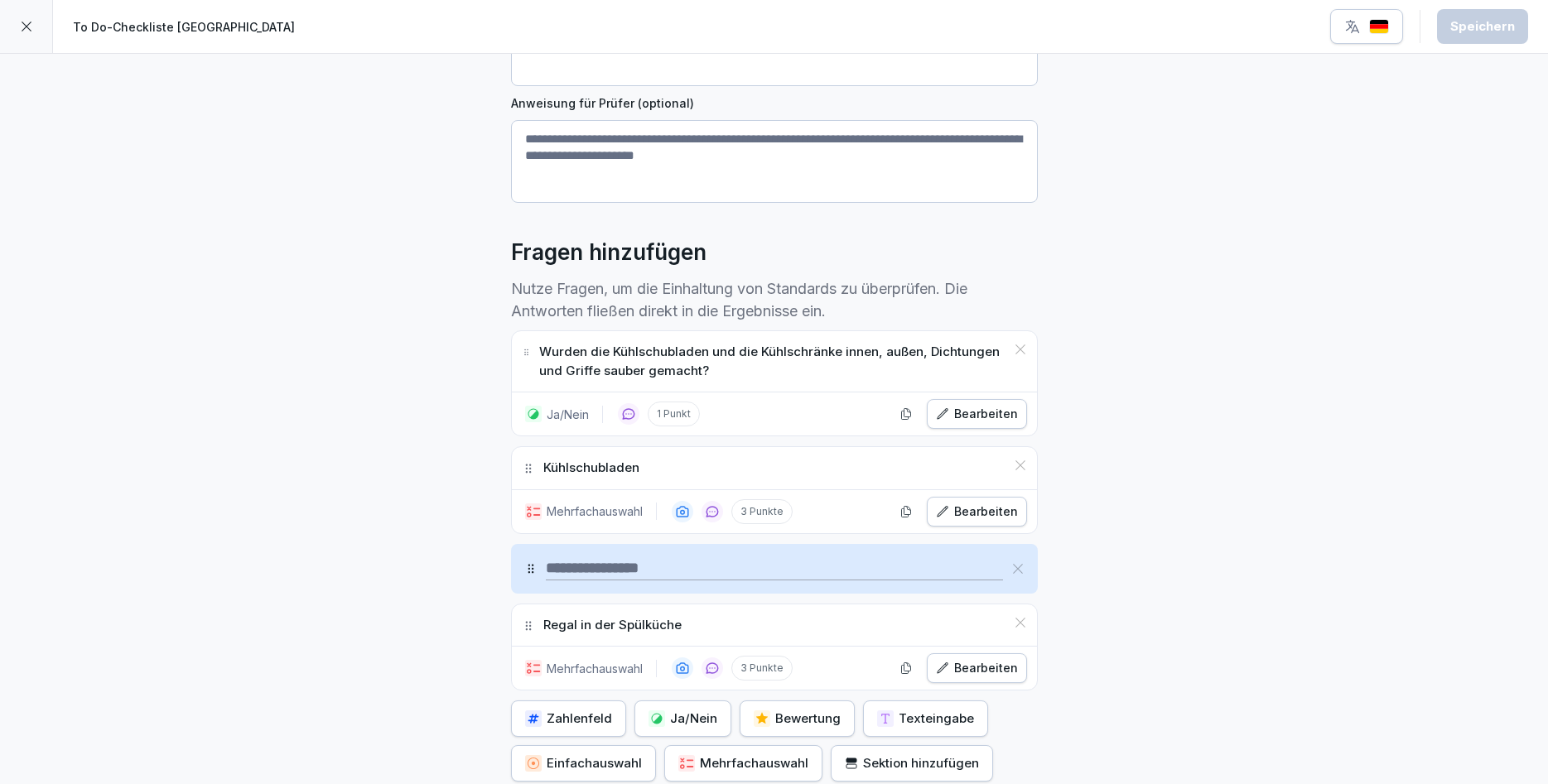
scroll to position [298, 0]
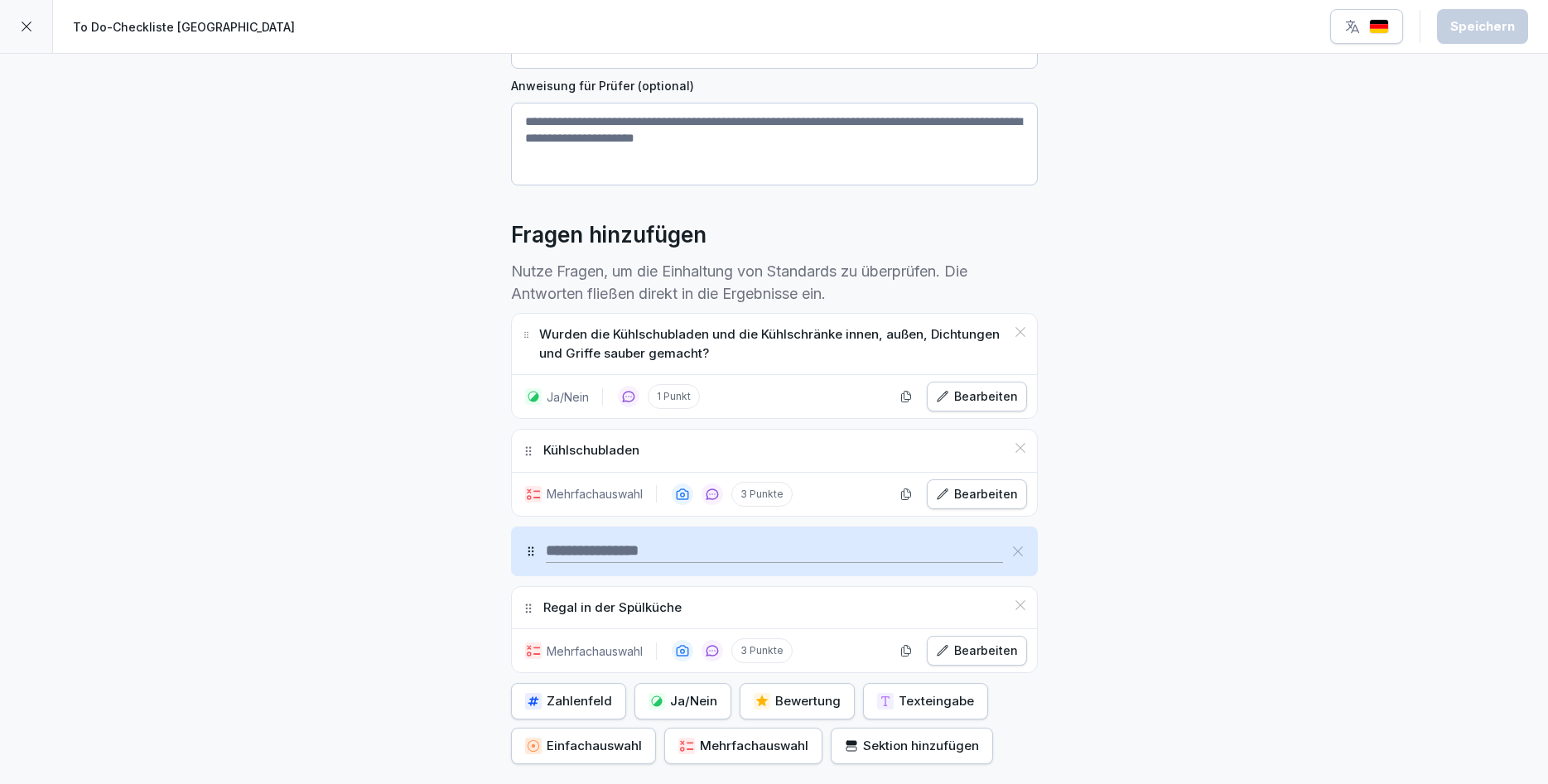
click at [1016, 333] on icon at bounding box center [1021, 332] width 13 height 13
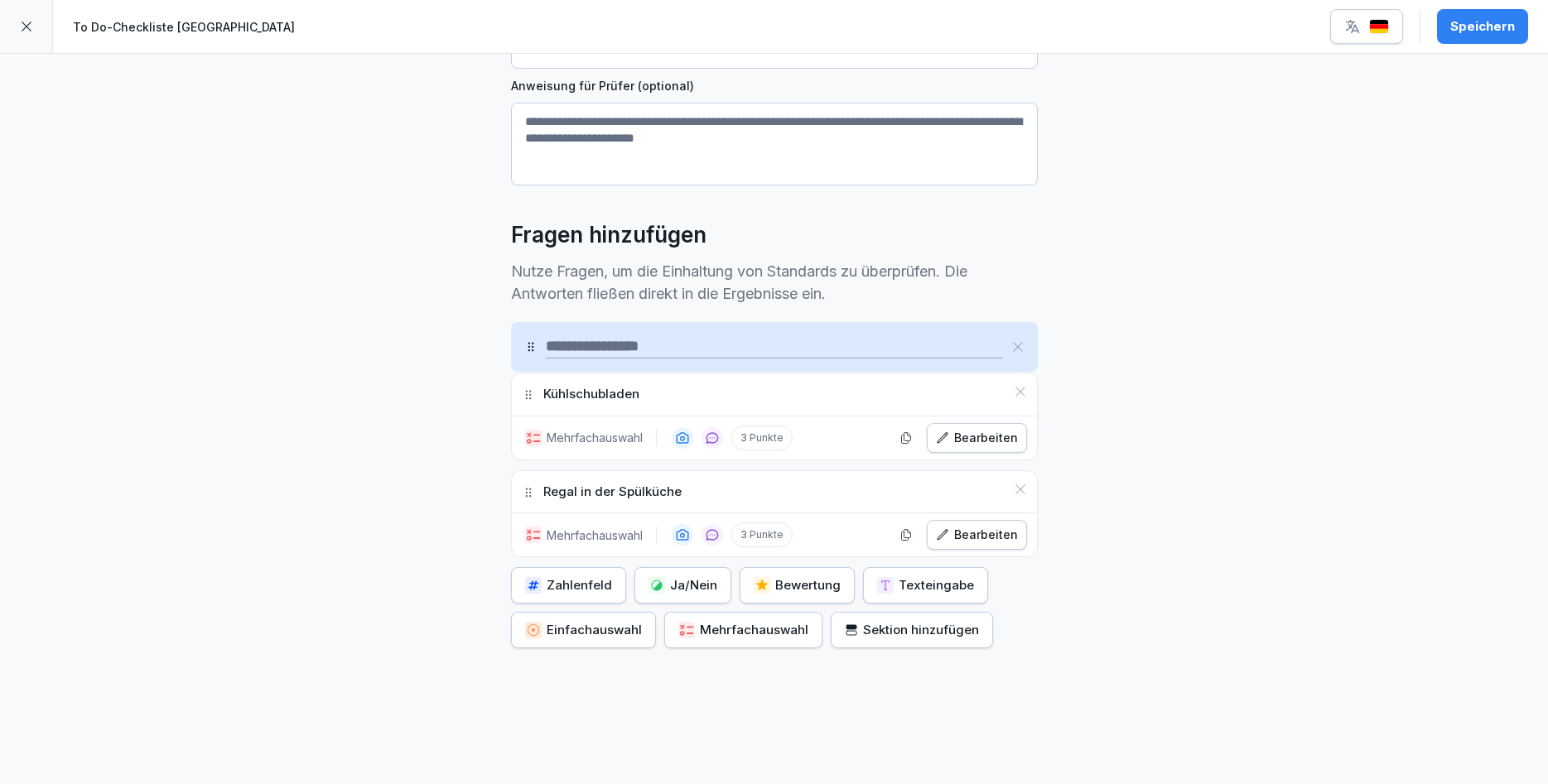
drag, startPoint x: 531, startPoint y: 432, endPoint x: 540, endPoint y: 344, distance: 88.5
click at [540, 344] on div at bounding box center [774, 346] width 527 height 49
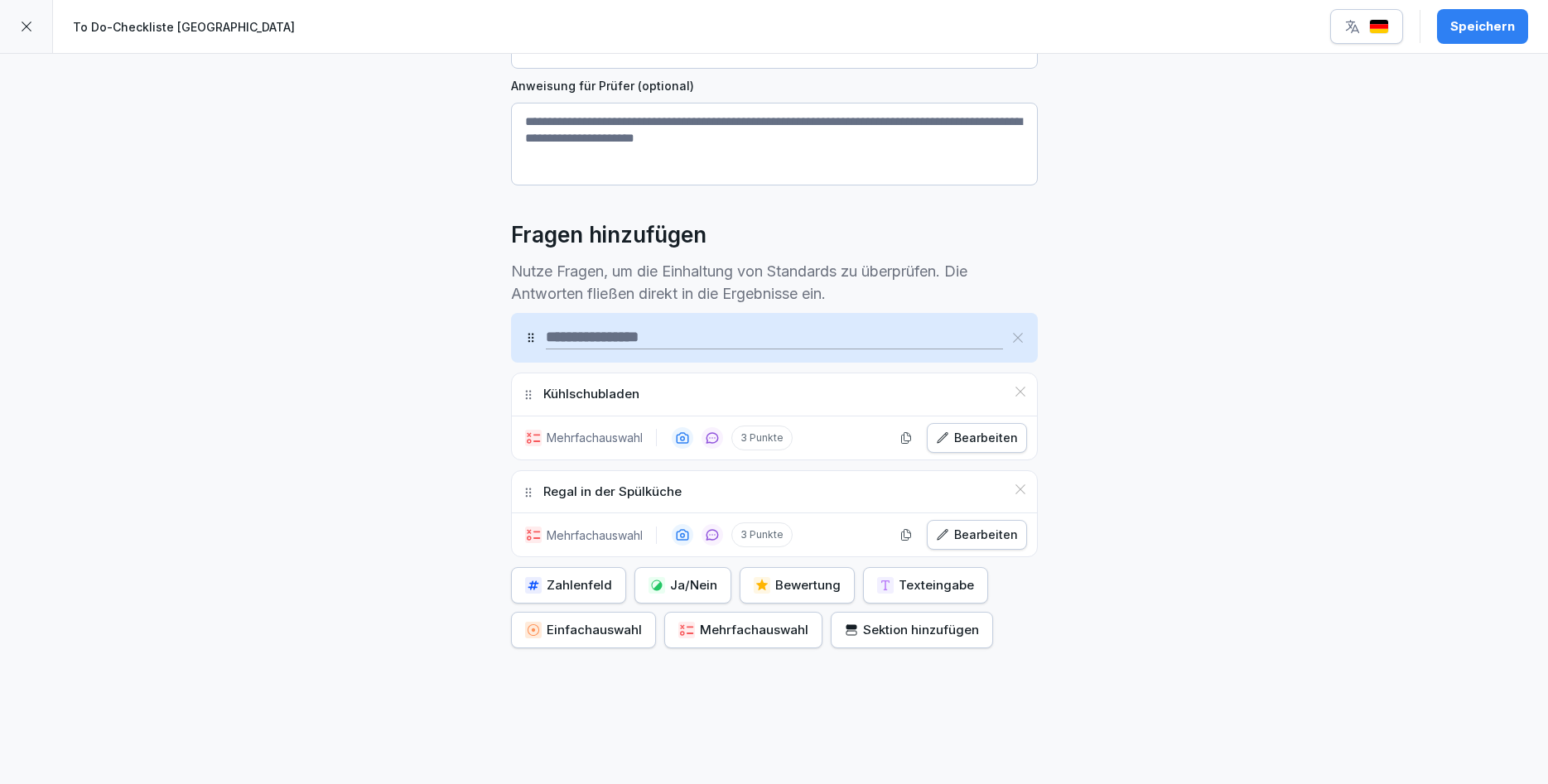
click at [566, 405] on div "Kühlschubladen" at bounding box center [774, 394] width 525 height 42
click at [527, 392] on icon at bounding box center [529, 395] width 13 height 13
click at [596, 342] on input at bounding box center [775, 338] width 458 height 23
type input "**********"
click at [945, 639] on div "Sektion hinzufügen" at bounding box center [912, 629] width 134 height 18
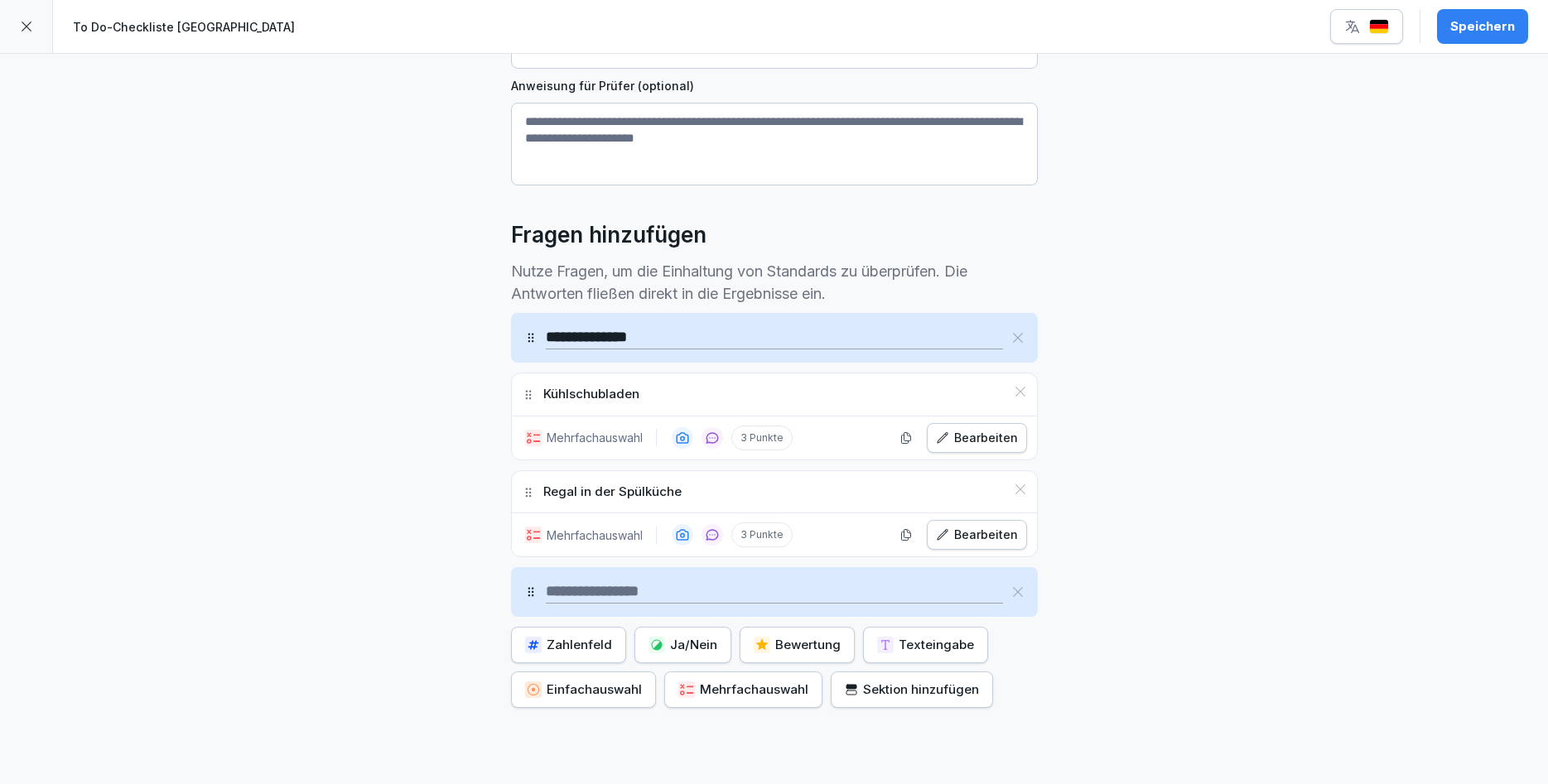
click at [833, 406] on div "Kühlschubladen" at bounding box center [774, 394] width 525 height 42
click at [578, 445] on p "Mehrfachauswahl" at bounding box center [595, 438] width 96 height 17
click at [1009, 430] on div "Bearbeiten" at bounding box center [977, 438] width 82 height 18
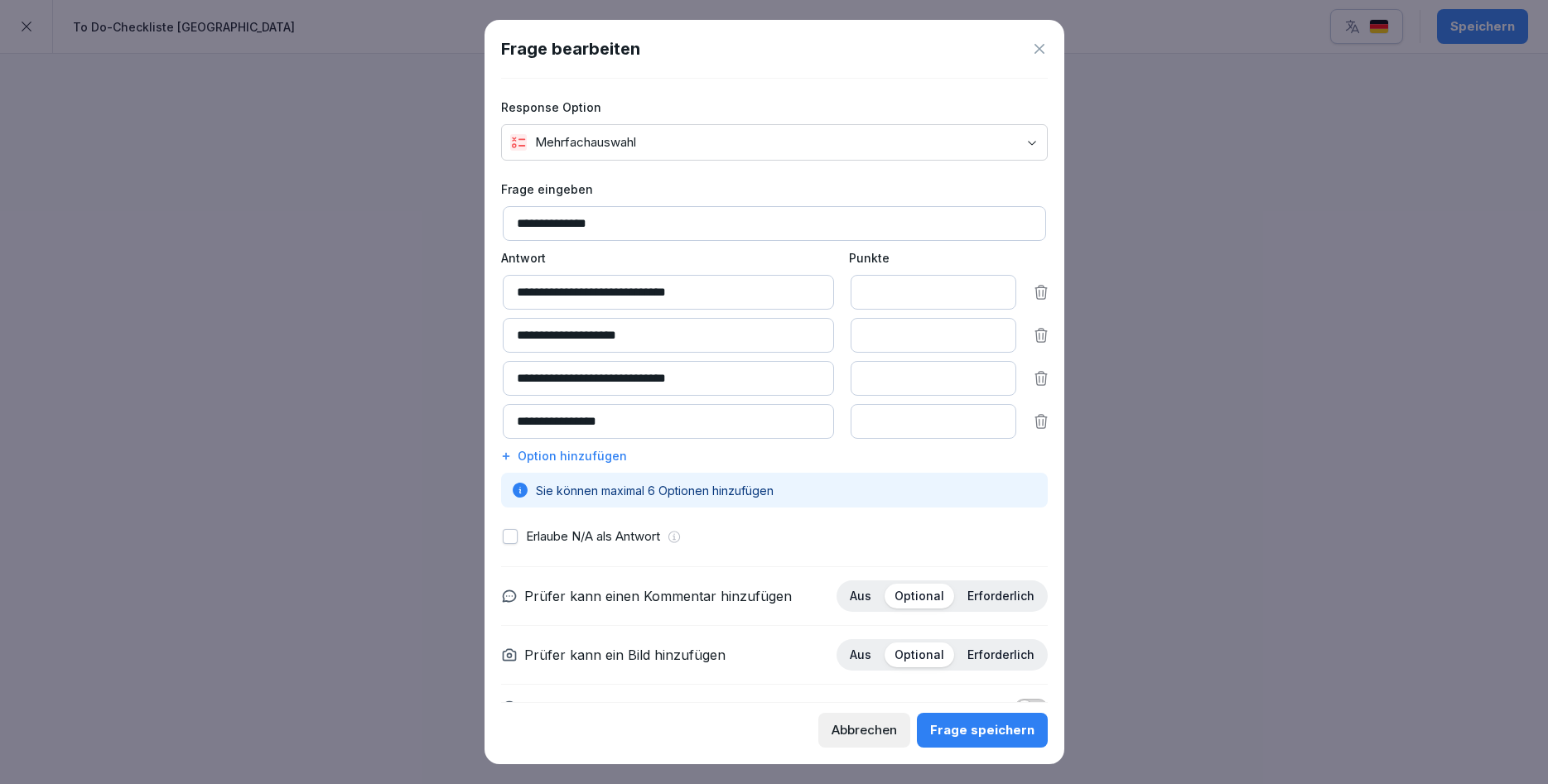
click at [1048, 40] on div "**********" at bounding box center [774, 392] width 580 height 745
click at [1043, 43] on icon at bounding box center [1039, 48] width 16 height 16
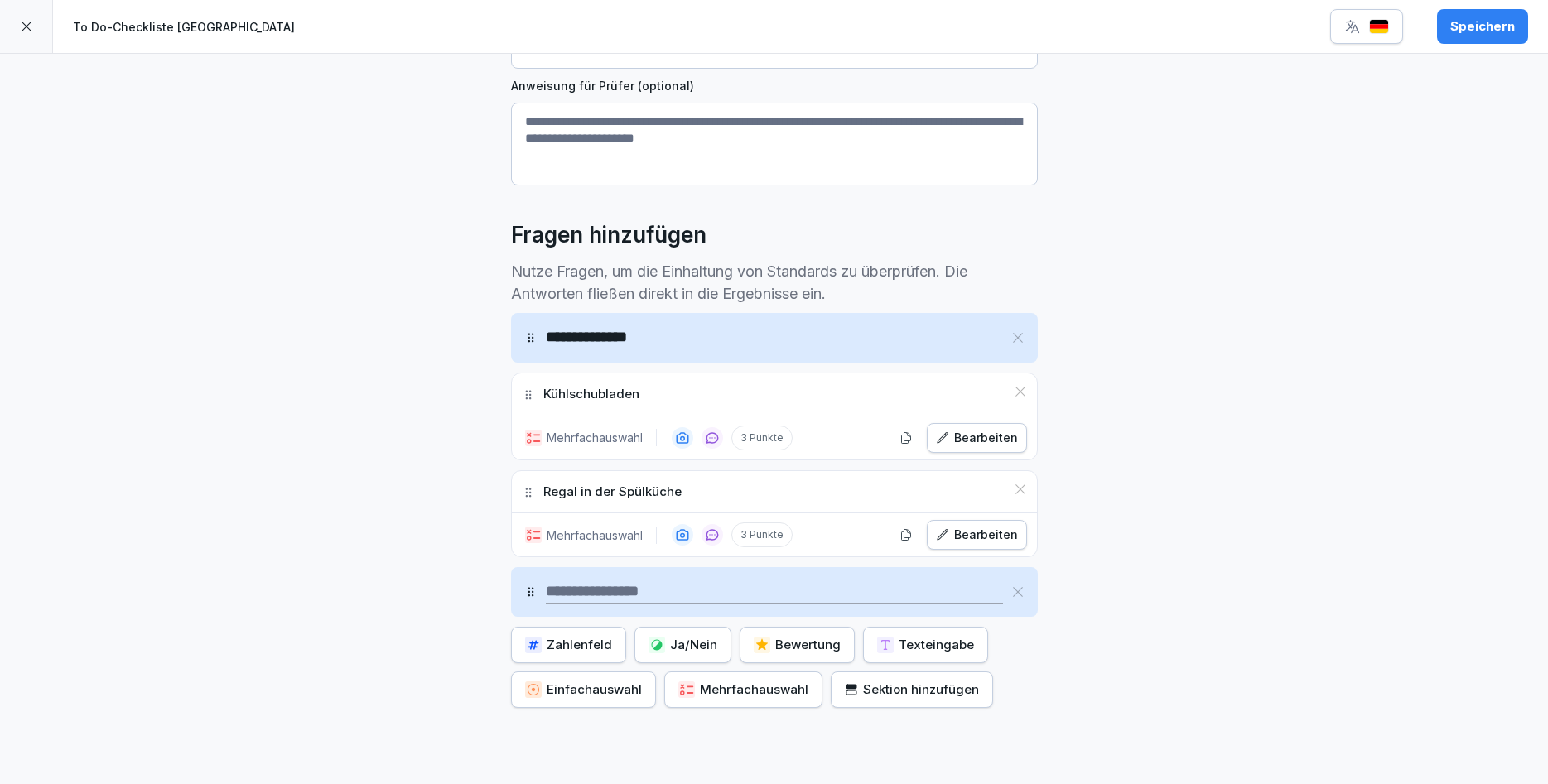
click at [970, 537] on div "Bearbeiten" at bounding box center [977, 534] width 82 height 18
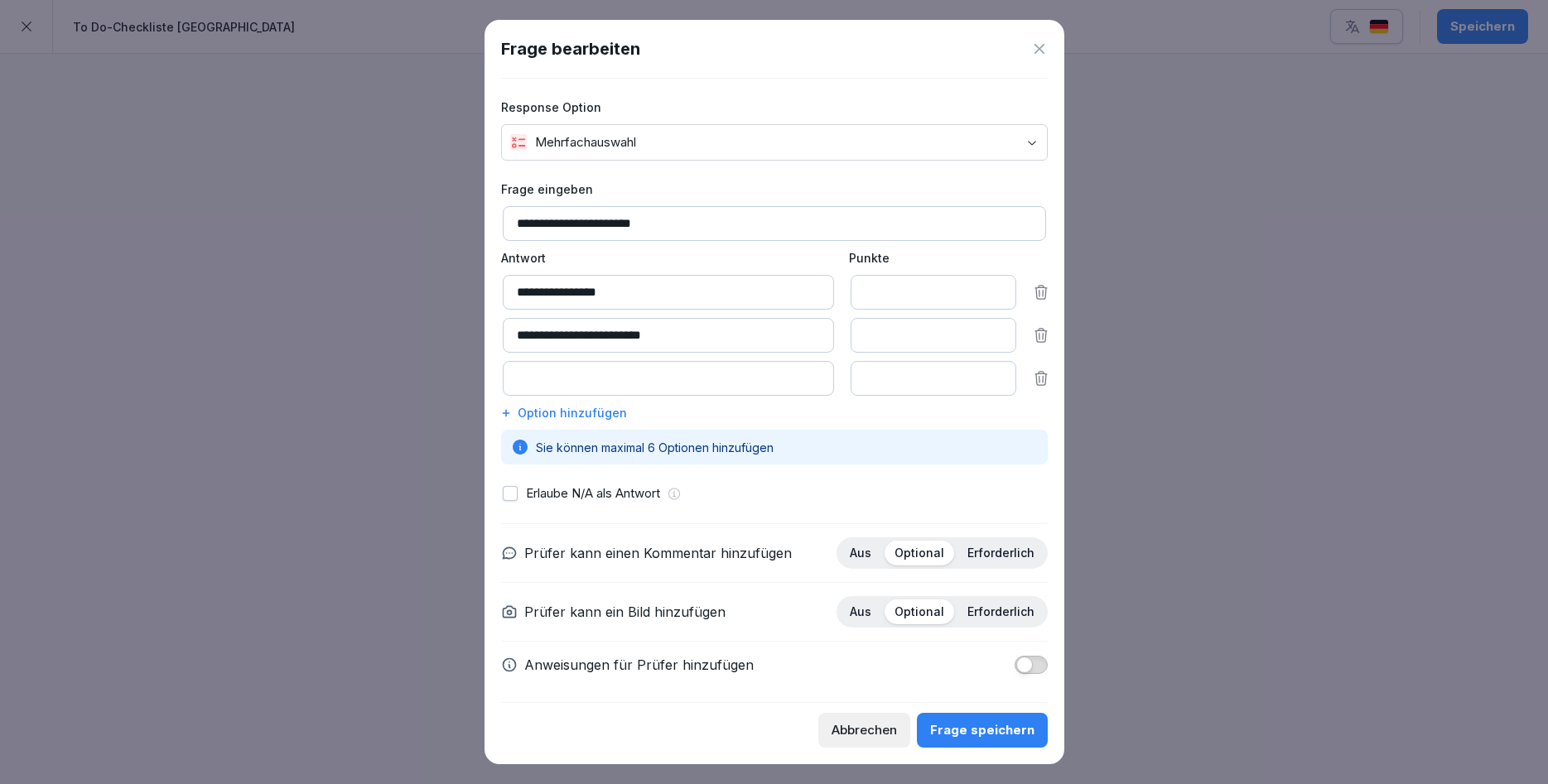
click at [972, 733] on div "Frage speichern" at bounding box center [983, 730] width 104 height 18
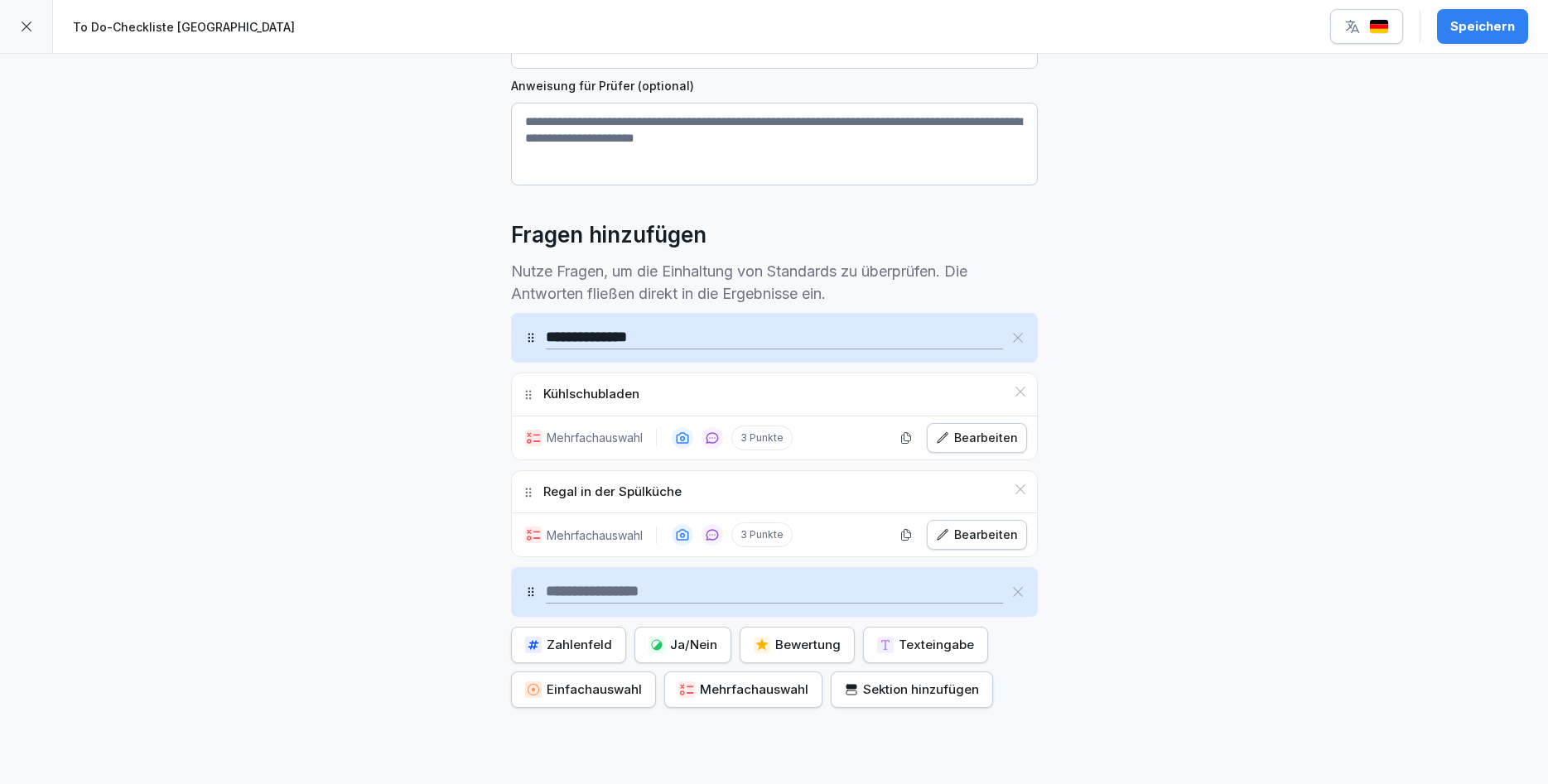
click at [575, 592] on input at bounding box center [775, 592] width 458 height 23
type input "*********"
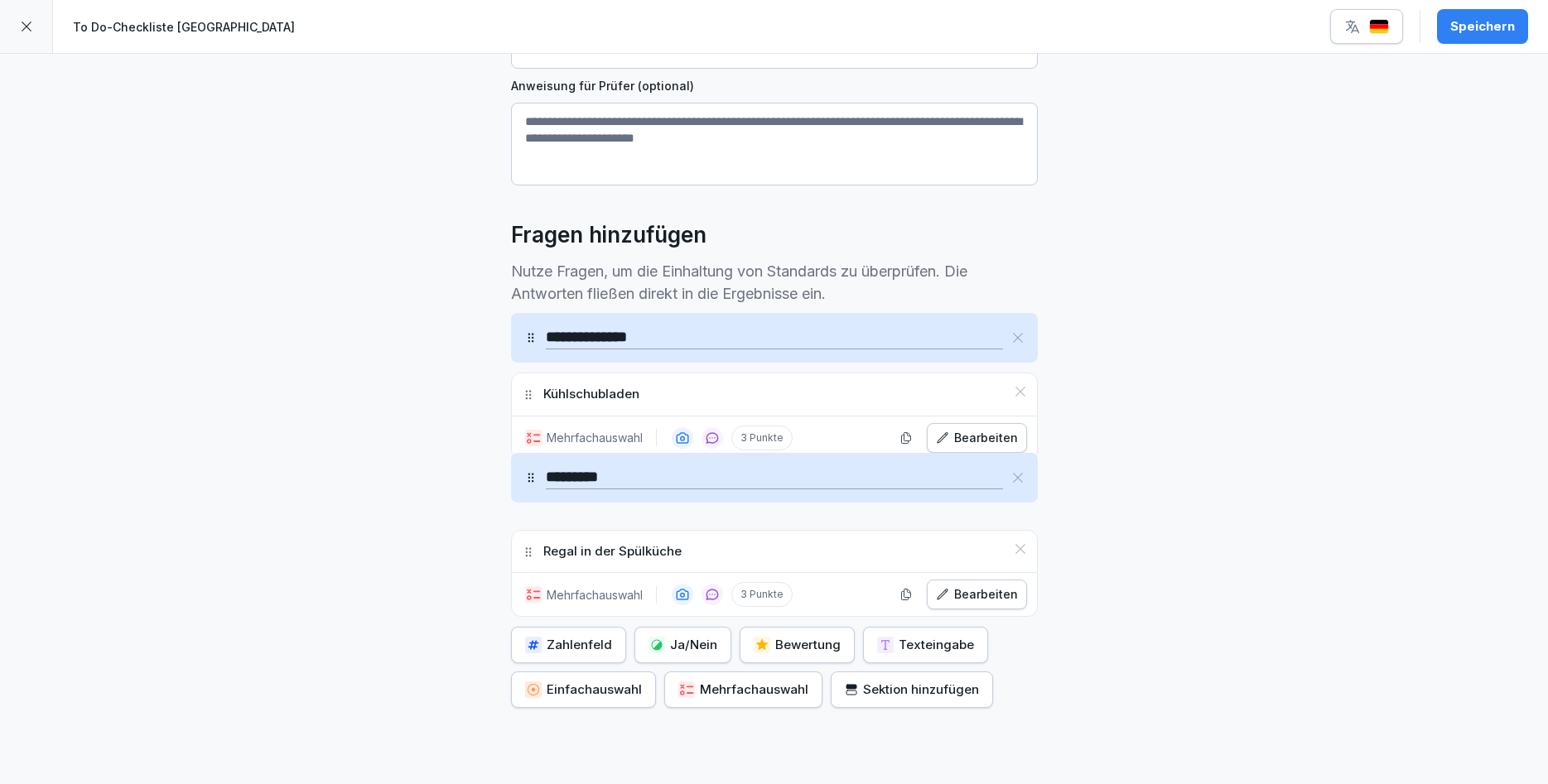
drag, startPoint x: 531, startPoint y: 593, endPoint x: 546, endPoint y: 478, distance: 116.0
click at [546, 478] on div "*********" at bounding box center [774, 477] width 527 height 49
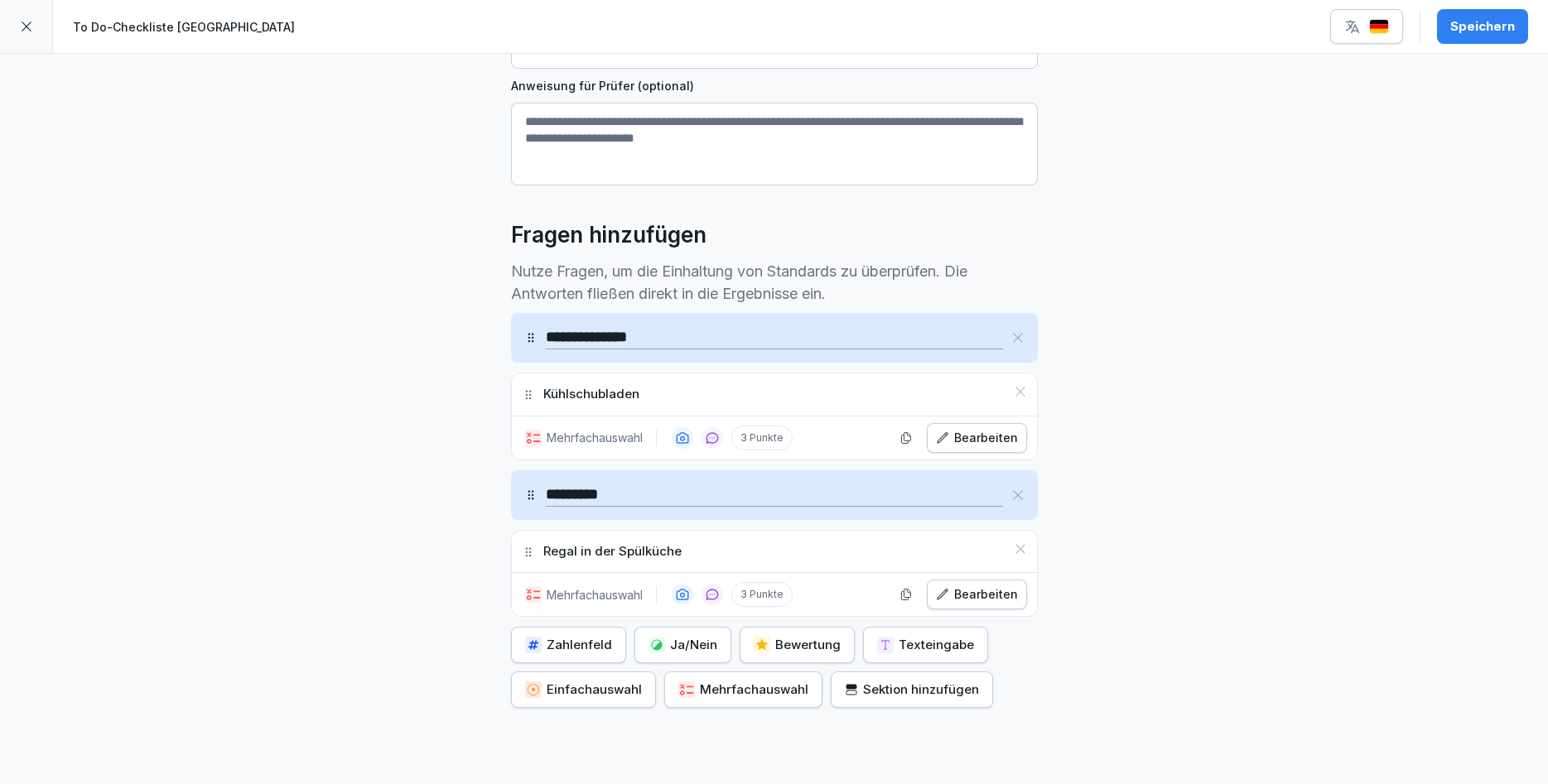
click at [751, 700] on button "Mehrfachauswahl" at bounding box center [744, 689] width 159 height 36
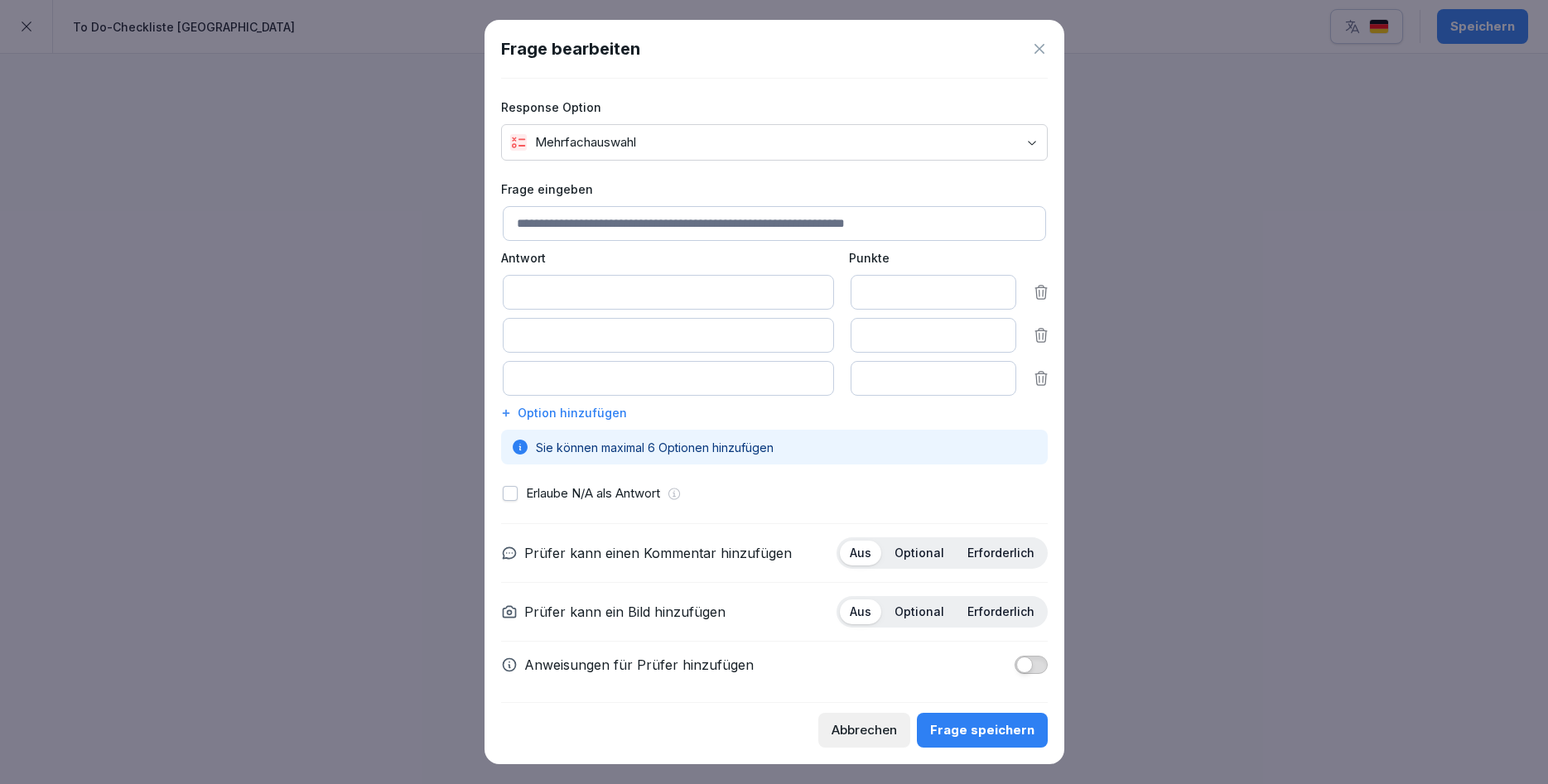
click at [706, 217] on input at bounding box center [775, 223] width 543 height 35
type input "**********"
click at [718, 283] on input at bounding box center [669, 292] width 331 height 35
type input "**********"
click at [717, 328] on input at bounding box center [669, 335] width 331 height 35
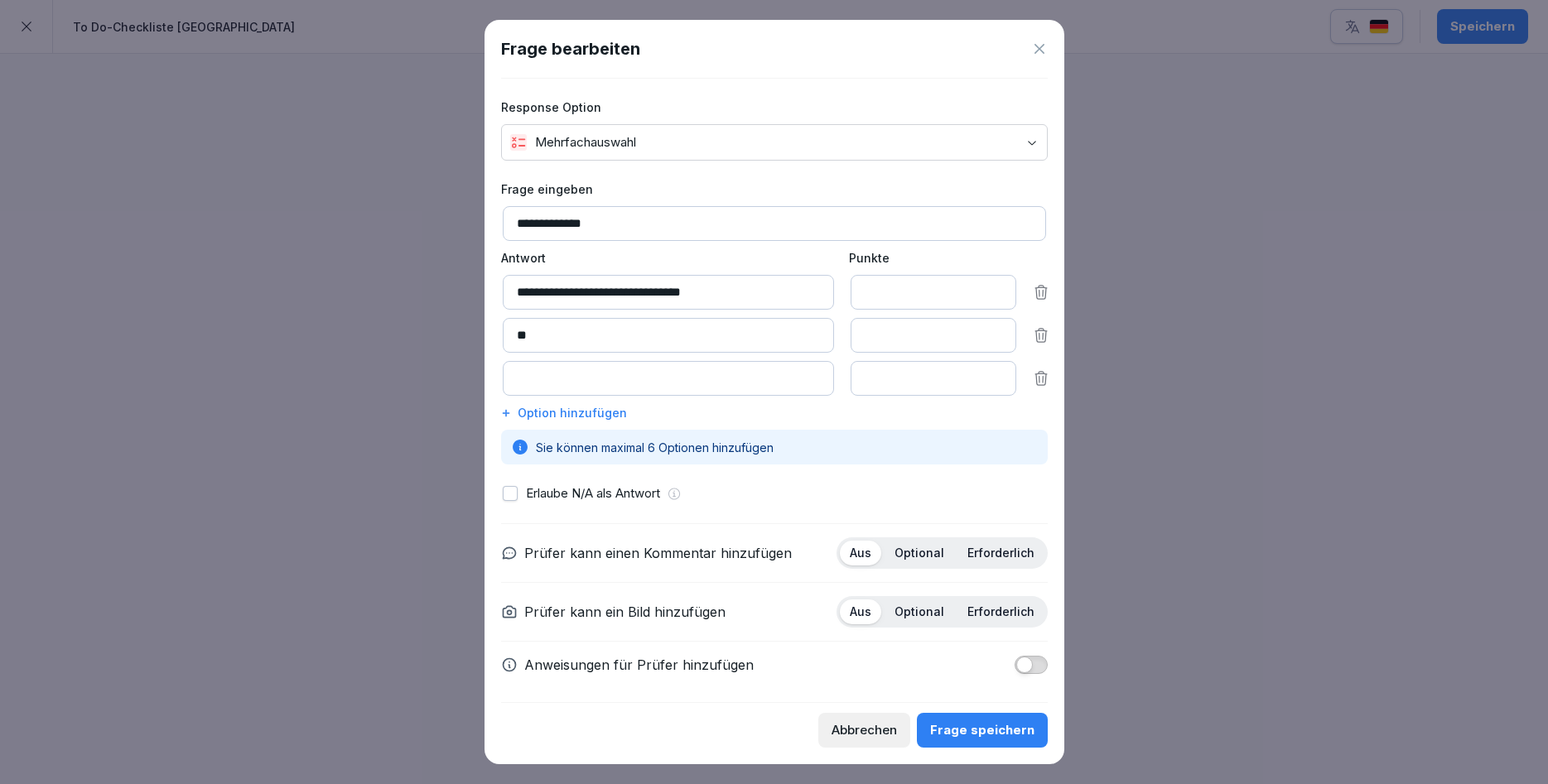
type input "*"
type input "**********"
click at [1033, 375] on icon at bounding box center [1041, 378] width 16 height 16
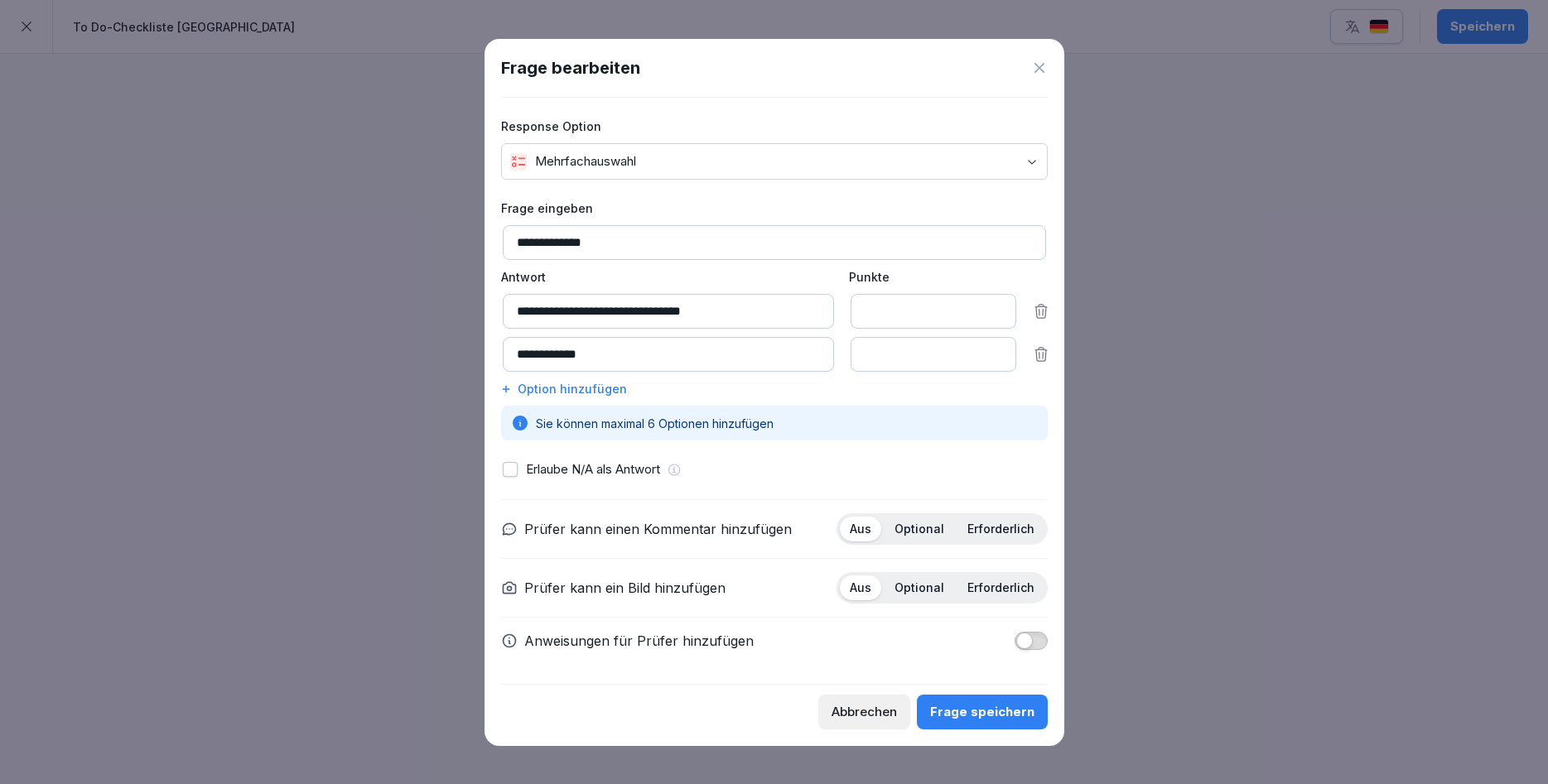
click at [976, 706] on div "Frage speichern" at bounding box center [983, 712] width 104 height 18
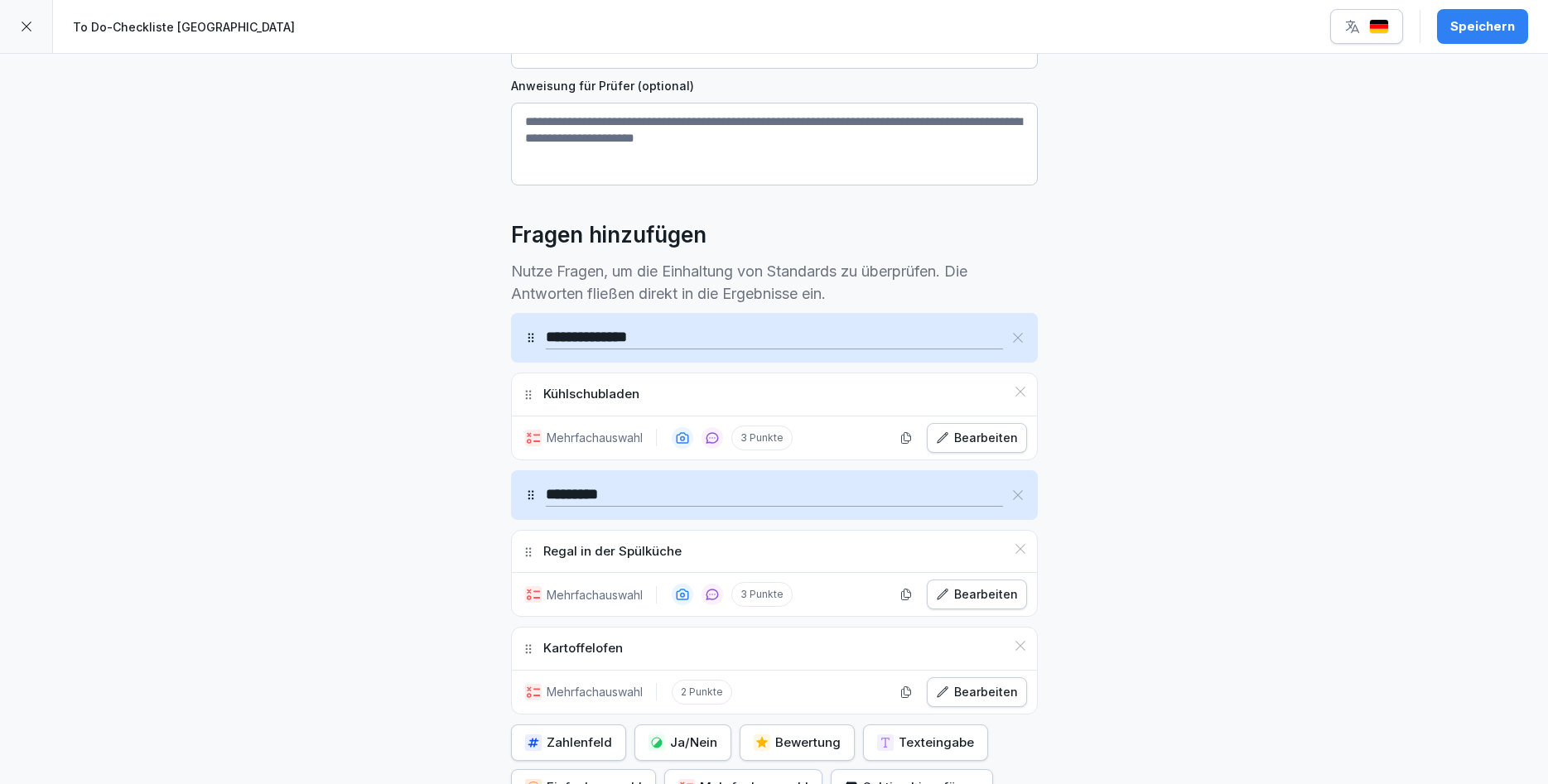
scroll to position [398, 0]
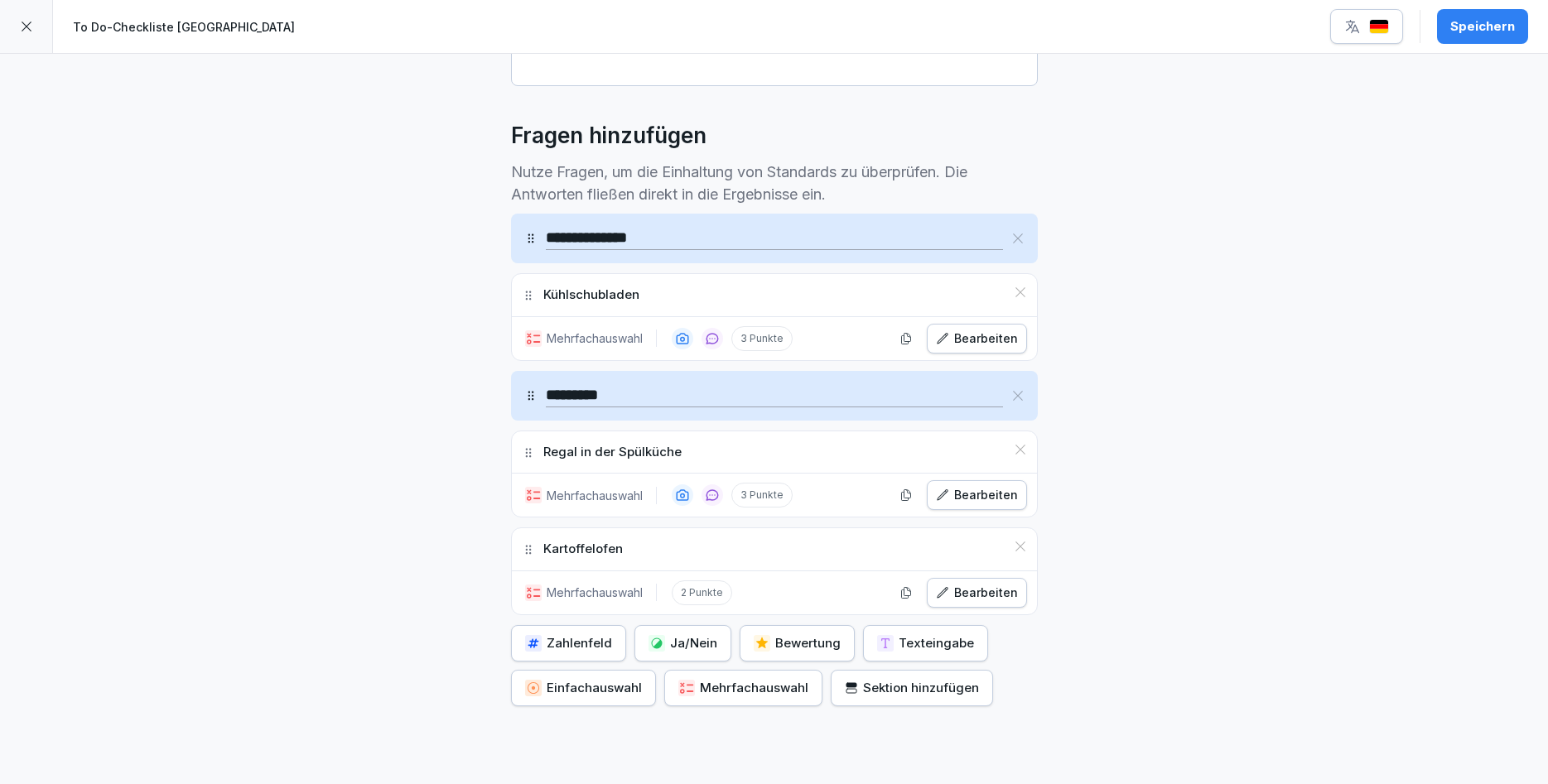
click at [706, 685] on div "Mehrfachauswahl" at bounding box center [743, 687] width 130 height 18
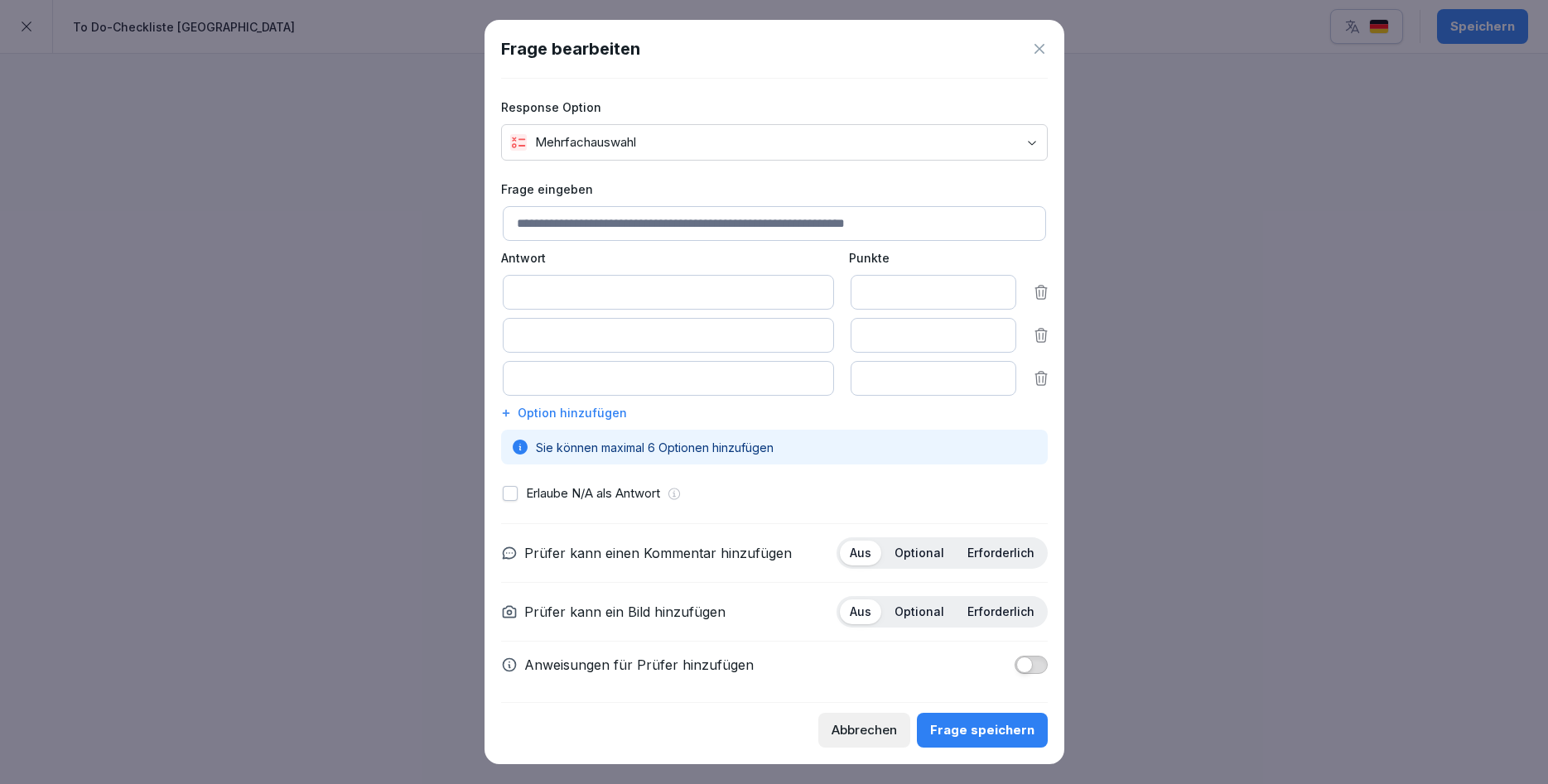
click at [651, 236] on input at bounding box center [775, 223] width 543 height 35
type input "**********"
click at [707, 271] on div "**********" at bounding box center [775, 322] width 547 height 284
click at [703, 279] on input at bounding box center [669, 292] width 331 height 35
type input "**********"
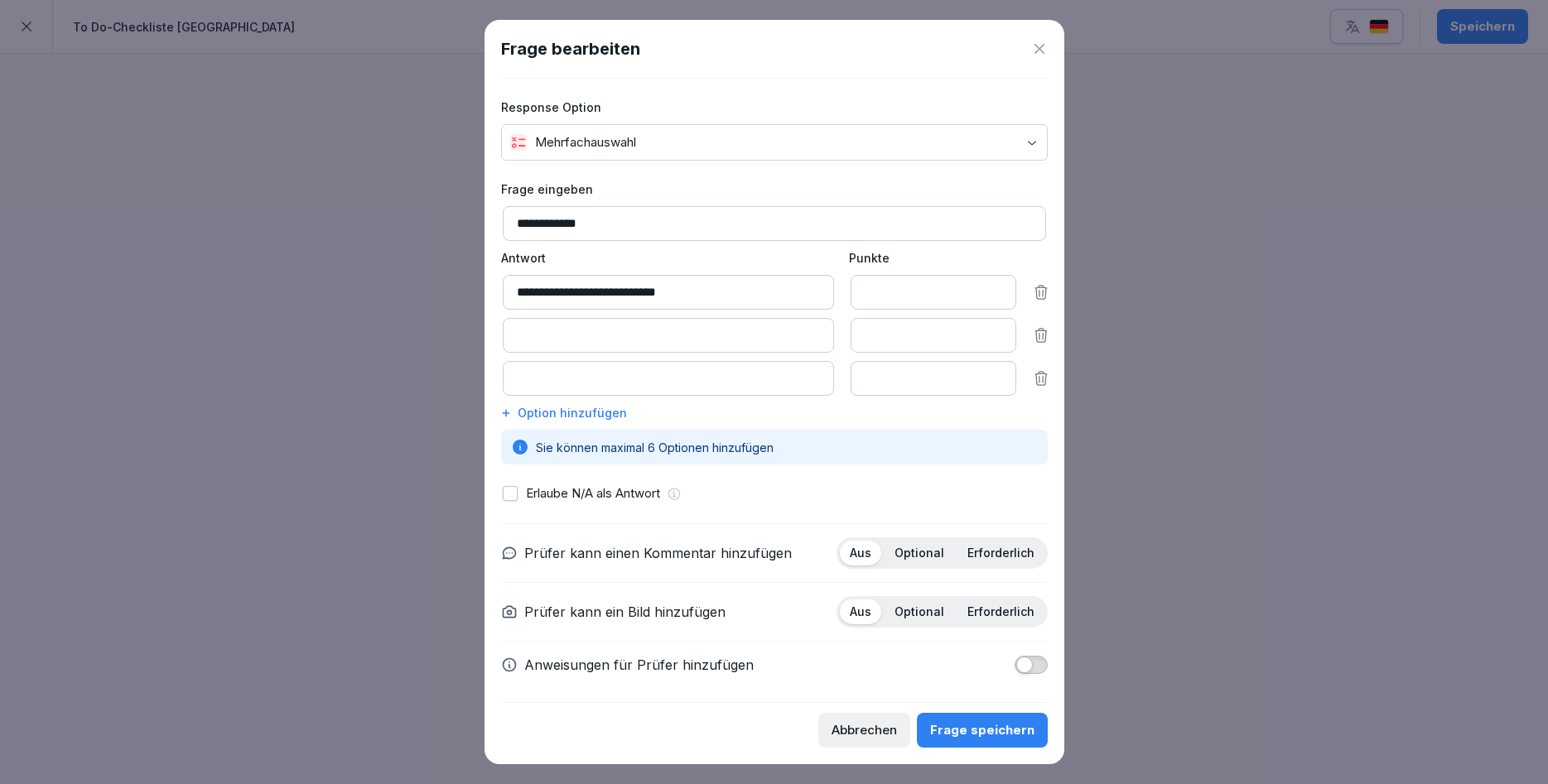
click at [724, 337] on input at bounding box center [669, 335] width 331 height 35
type input "**********"
click at [1035, 379] on icon at bounding box center [1041, 378] width 16 height 16
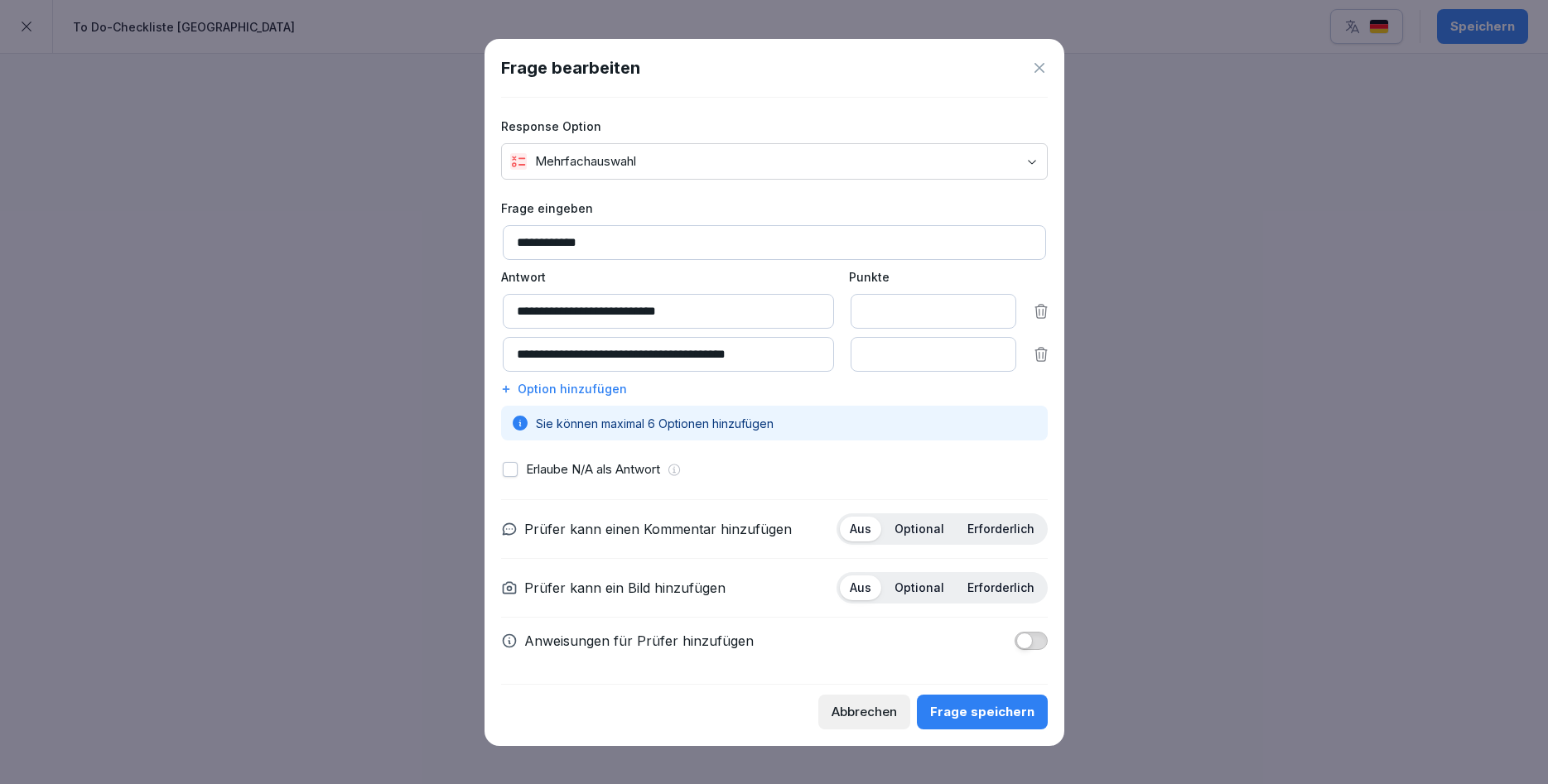
click at [986, 716] on div "Frage speichern" at bounding box center [983, 712] width 104 height 18
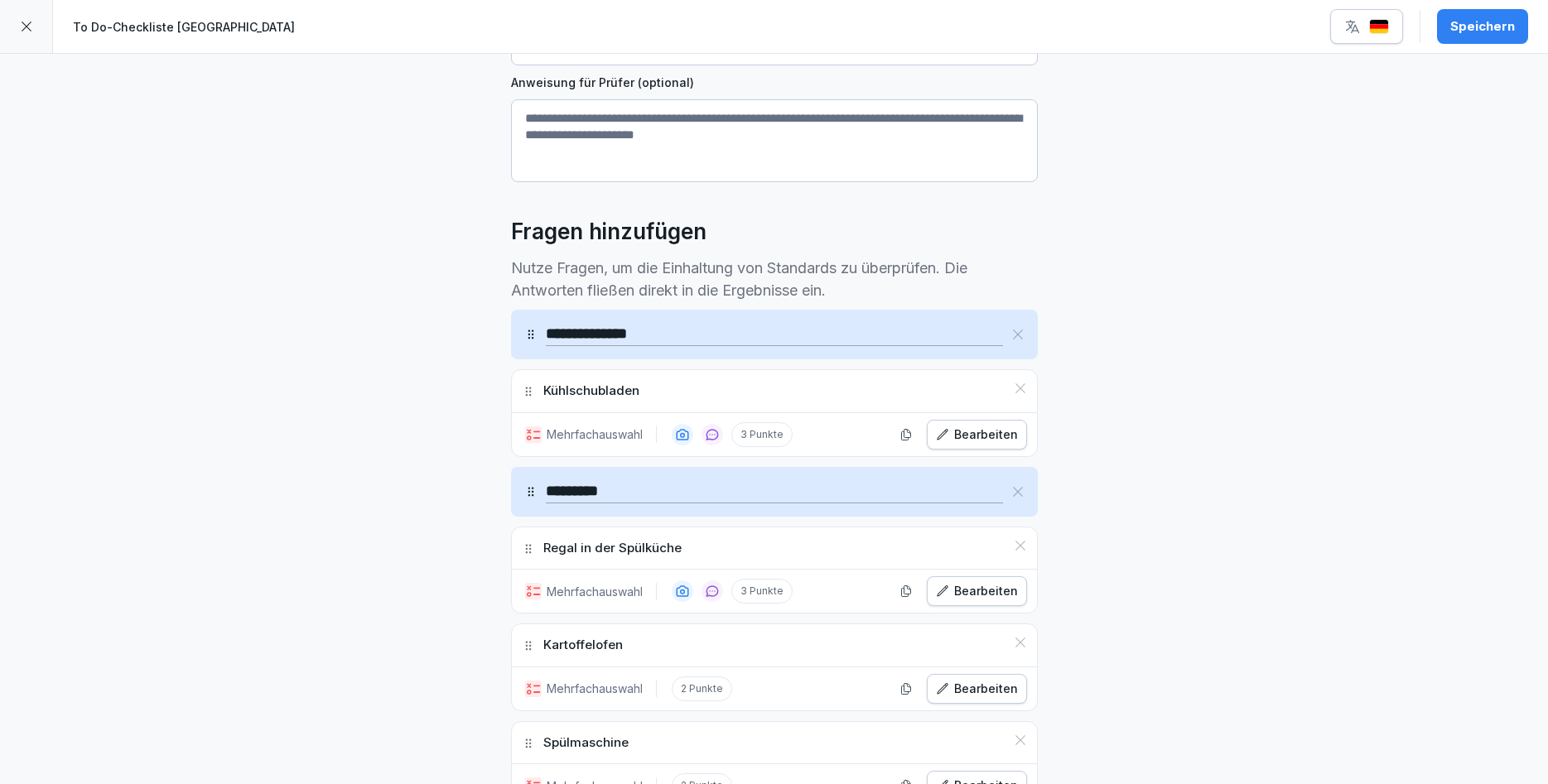
scroll to position [298, 0]
click at [972, 439] on div "Bearbeiten" at bounding box center [977, 438] width 82 height 18
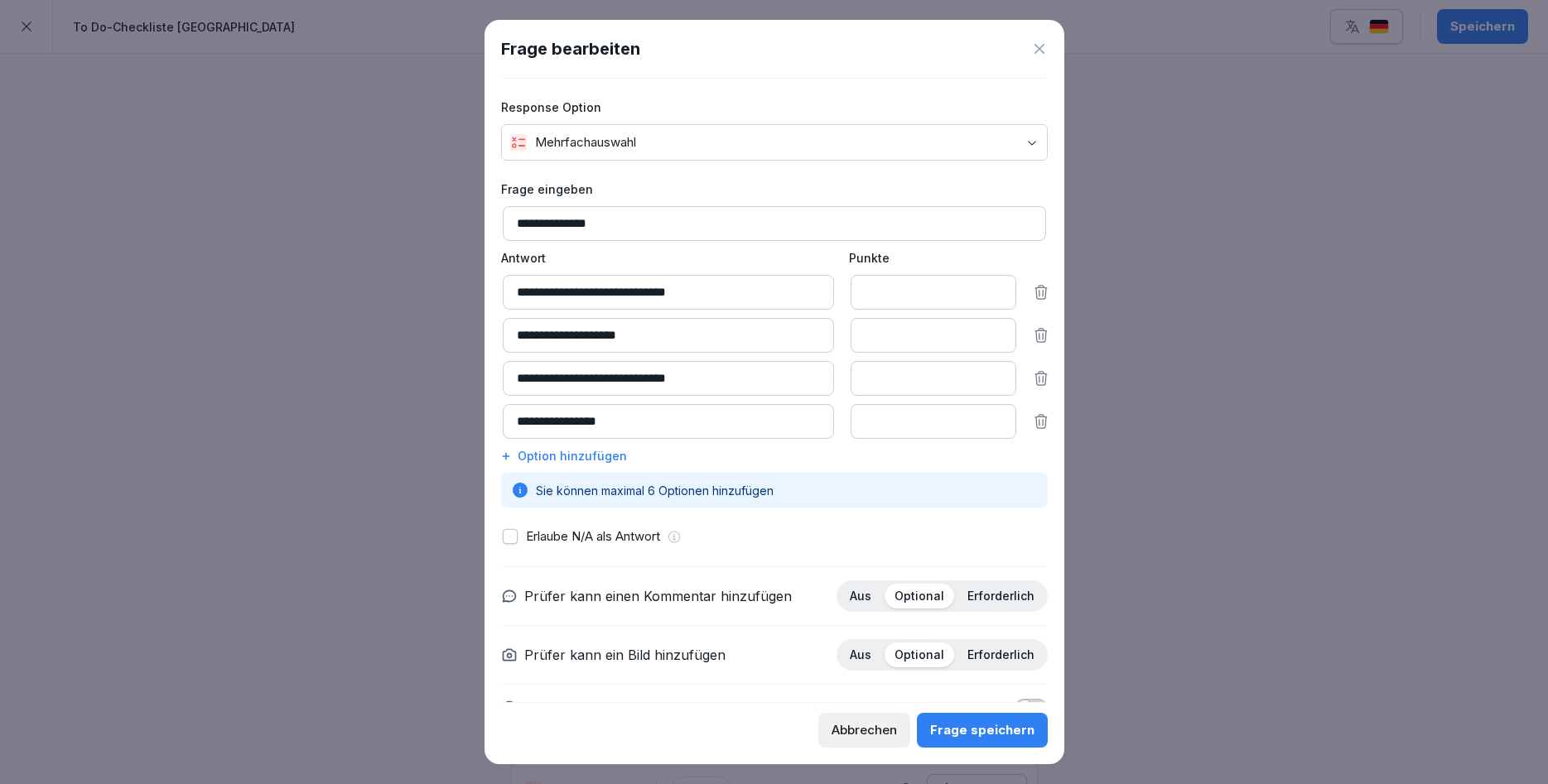
click at [1265, 290] on div at bounding box center [774, 392] width 1548 height 784
click at [1037, 48] on icon at bounding box center [1039, 48] width 16 height 16
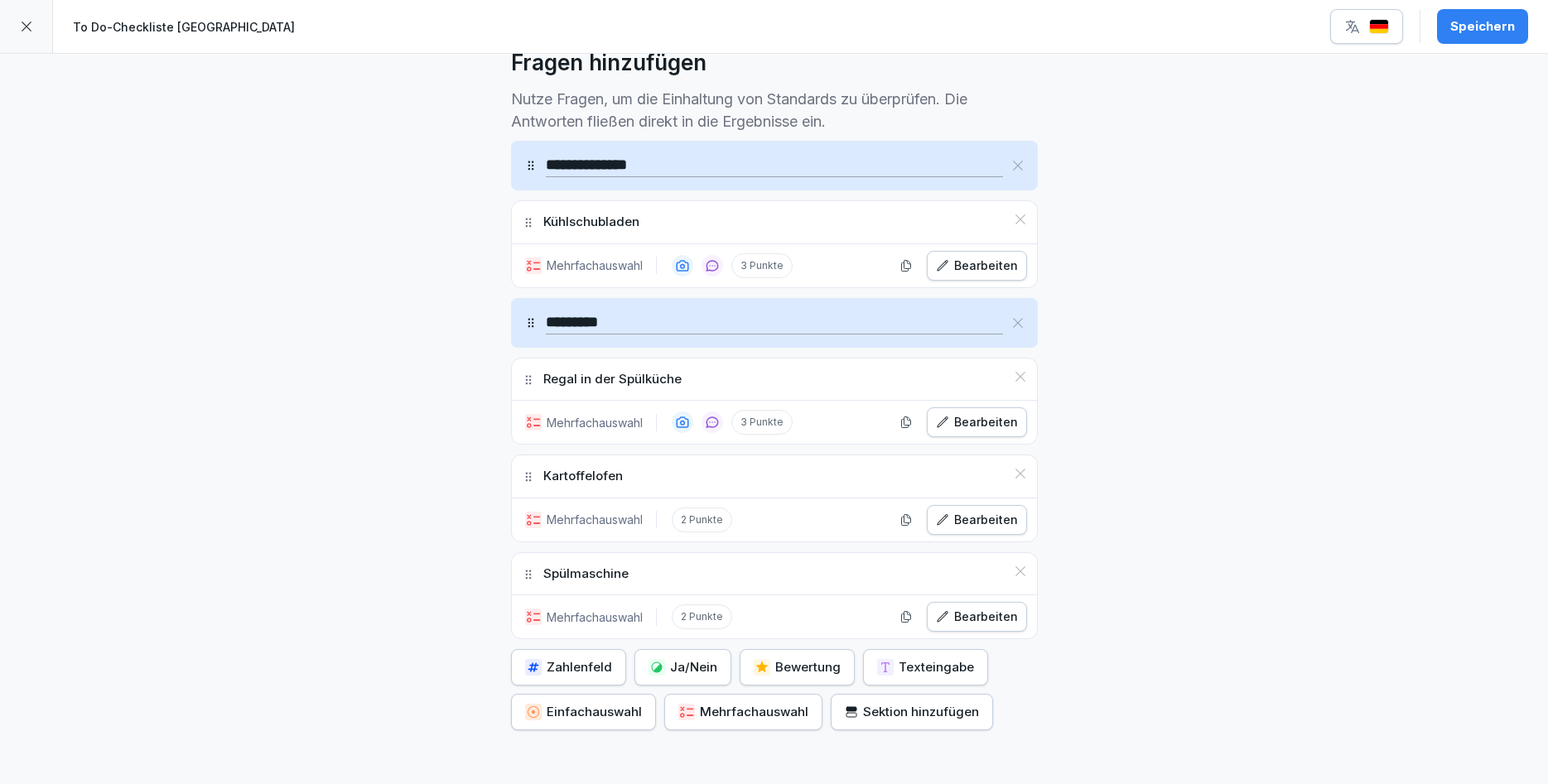
scroll to position [496, 0]
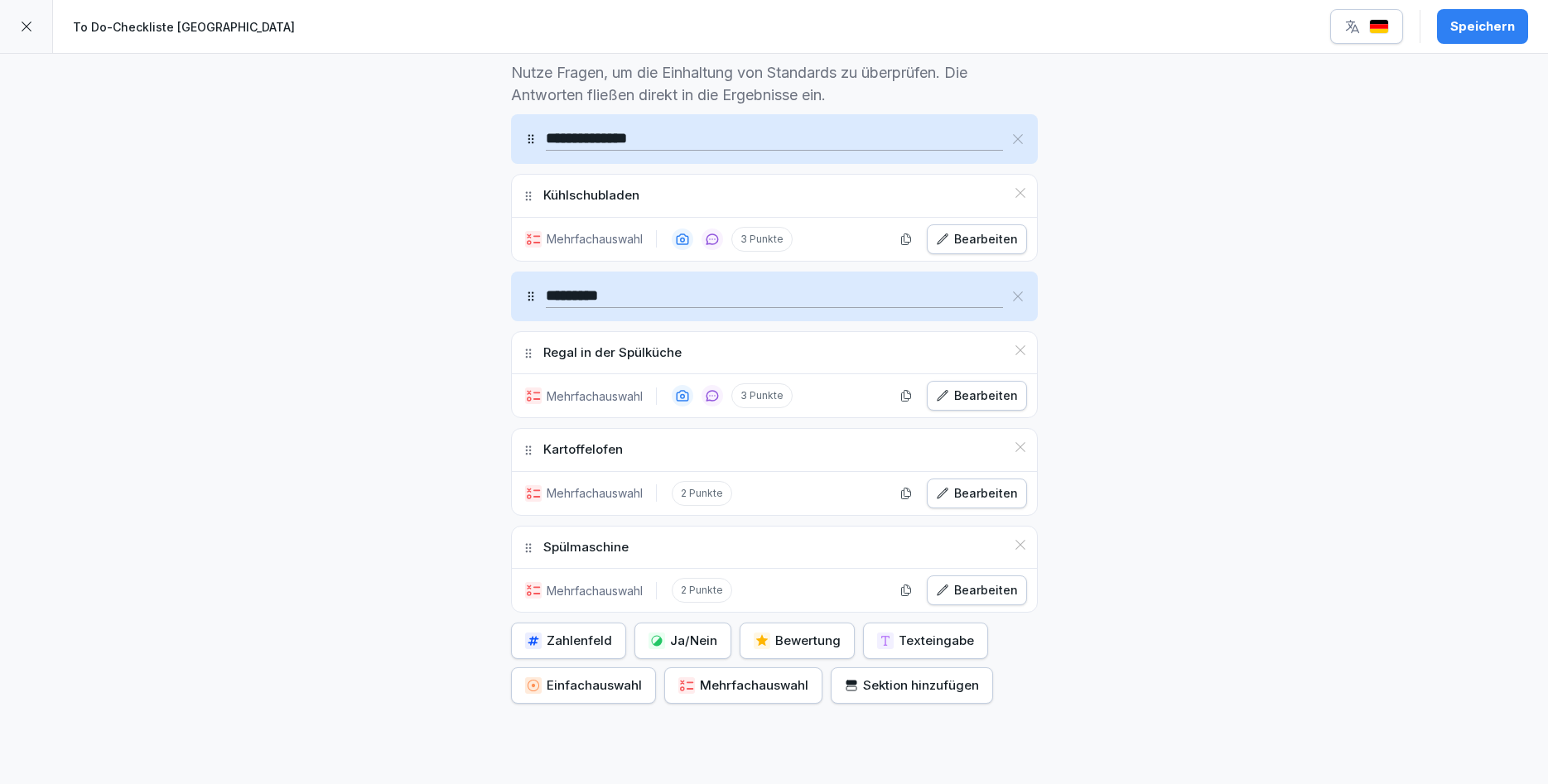
click at [696, 686] on div "Mehrfachauswahl" at bounding box center [743, 685] width 130 height 18
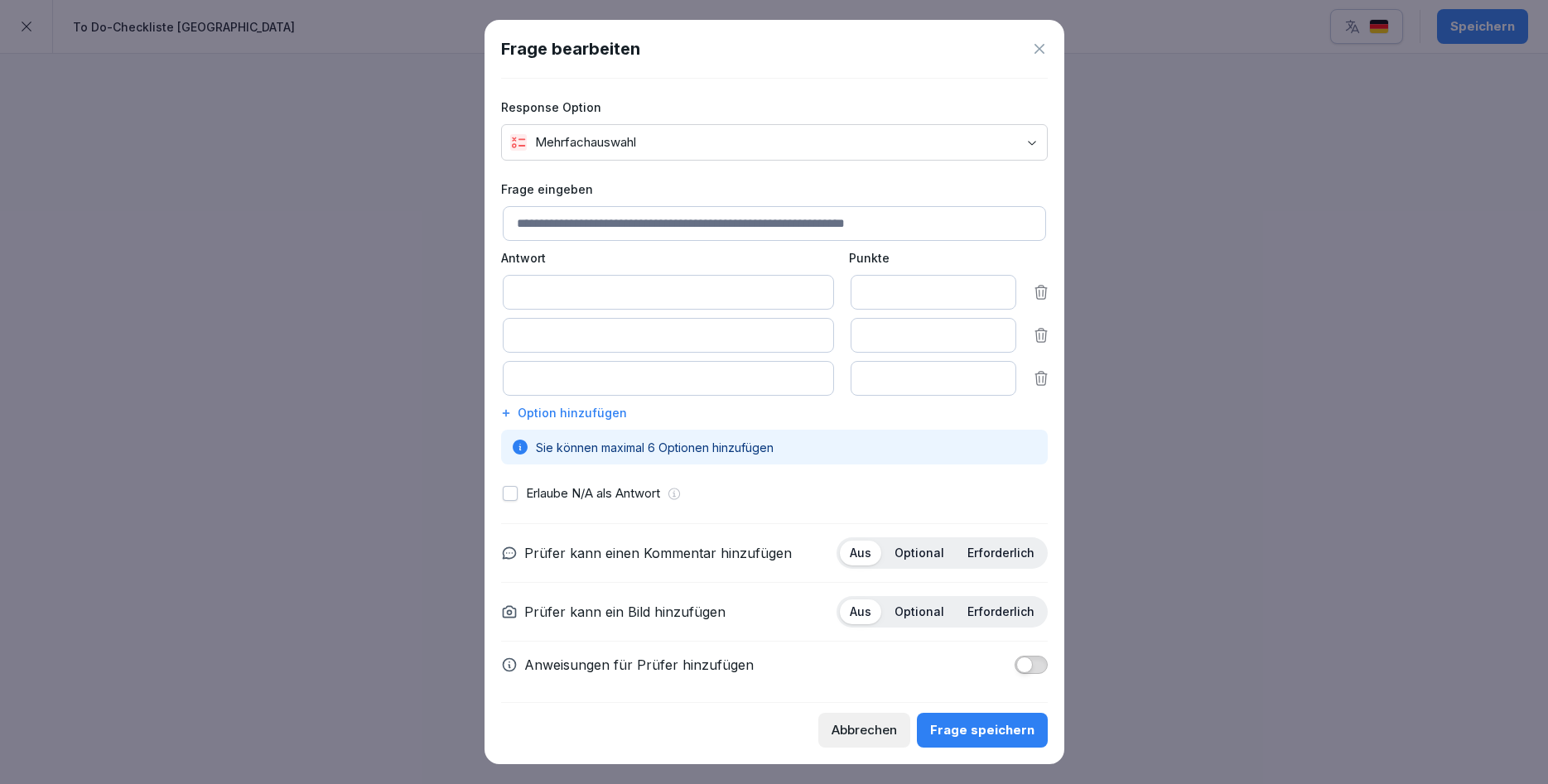
click at [595, 233] on input at bounding box center [775, 223] width 543 height 35
type input "**********"
click at [690, 294] on input at bounding box center [669, 292] width 331 height 35
type input "**********"
click at [767, 338] on input at bounding box center [669, 335] width 331 height 35
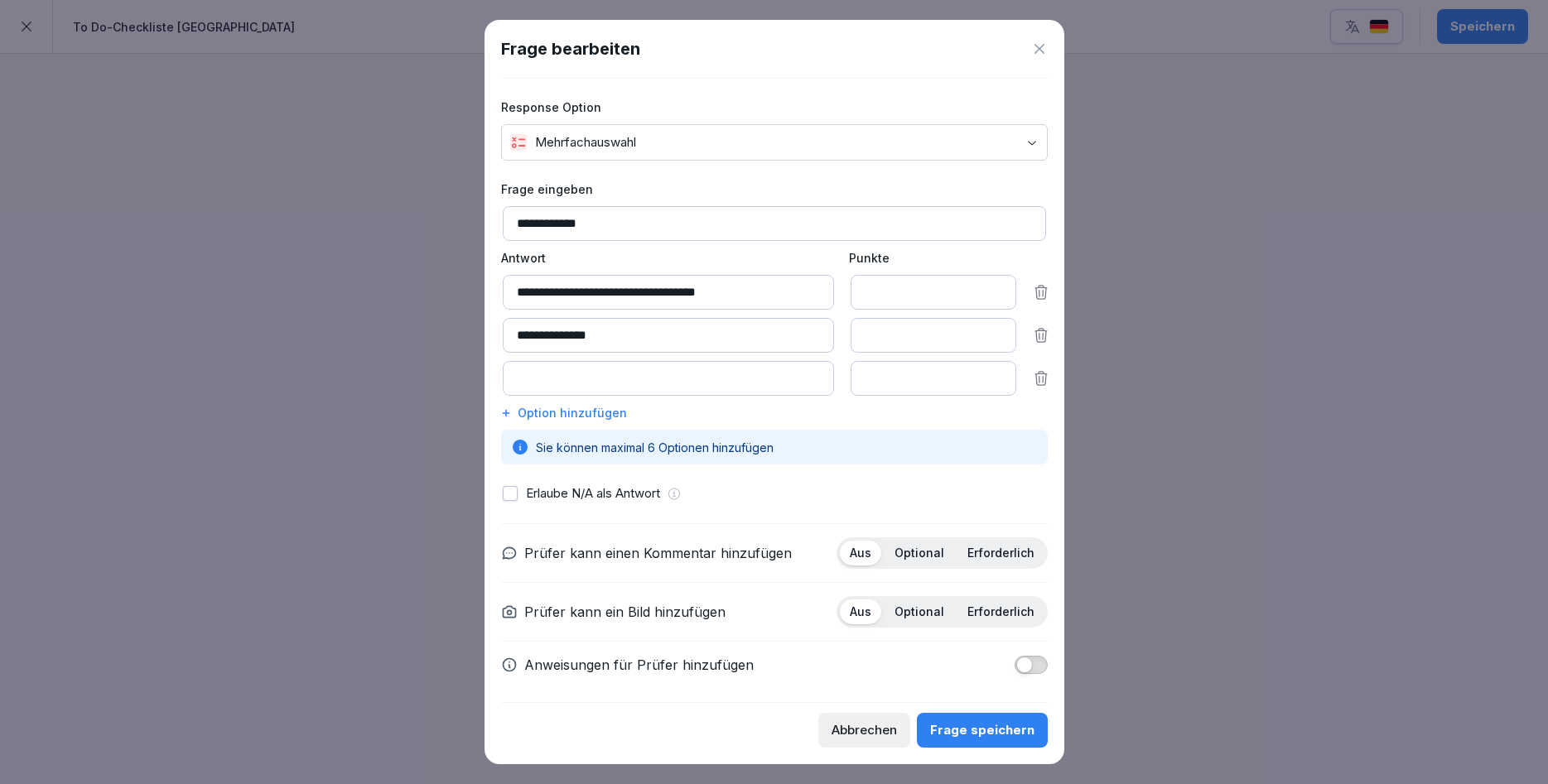
click at [621, 379] on input at bounding box center [669, 378] width 331 height 35
click at [521, 333] on input "**********" at bounding box center [669, 335] width 331 height 35
type input "**********"
click at [521, 384] on input at bounding box center [669, 378] width 331 height 35
type input "**********"
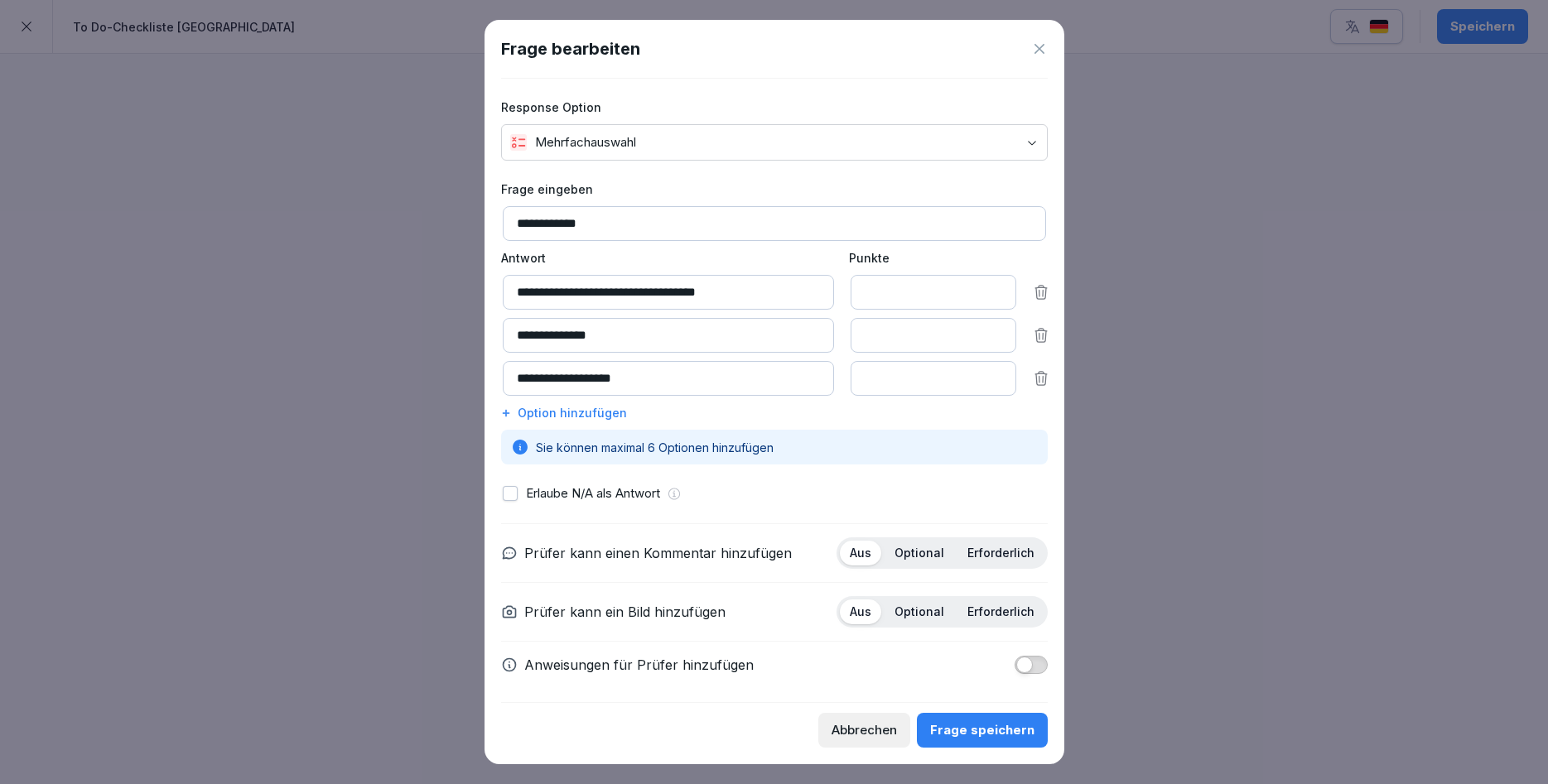
click at [500, 418] on div "**********" at bounding box center [774, 392] width 580 height 745
click at [507, 414] on icon at bounding box center [506, 413] width 9 height 9
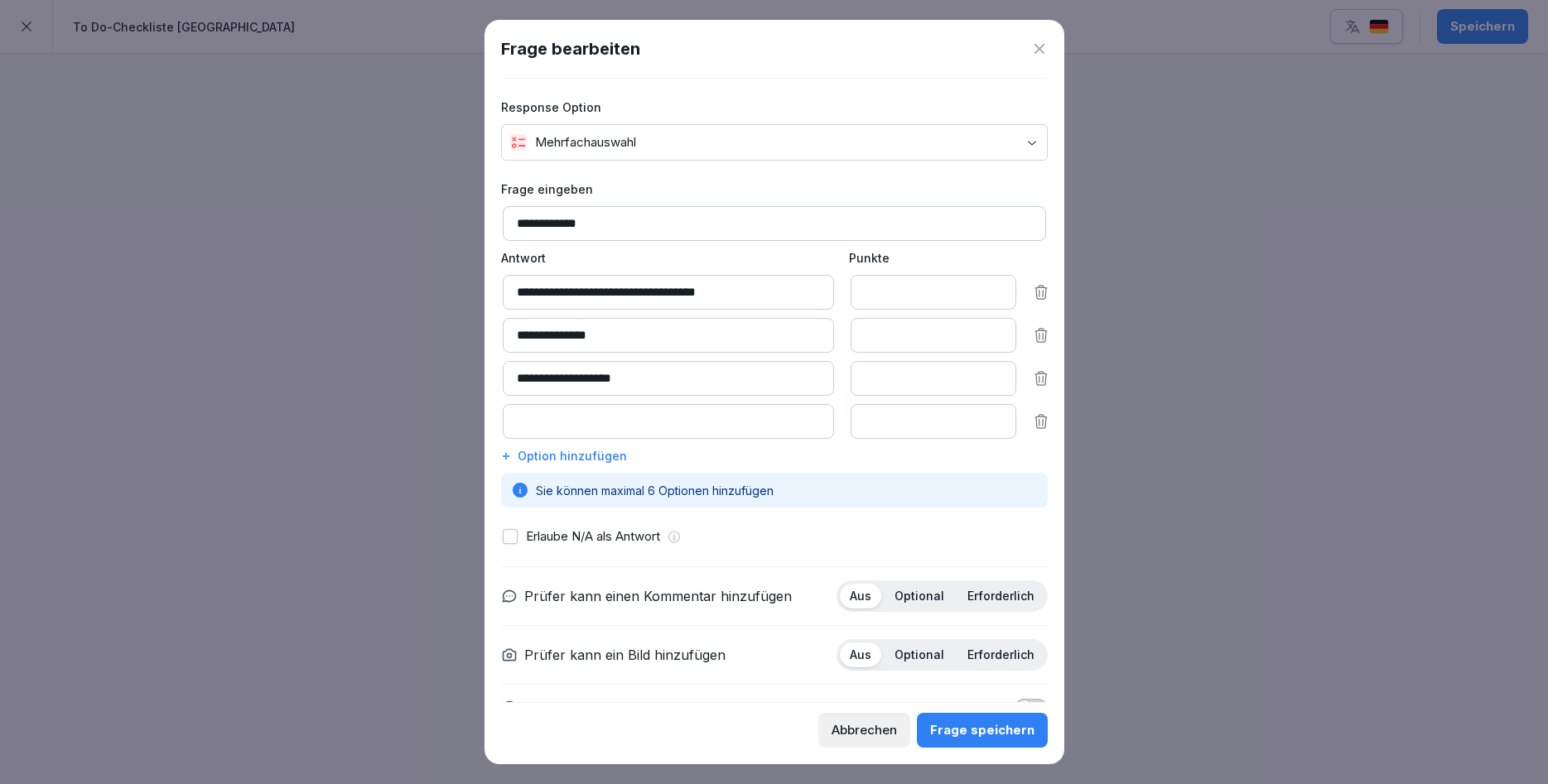
click at [514, 414] on input at bounding box center [669, 421] width 331 height 35
type input "**********"
click at [508, 457] on icon at bounding box center [506, 456] width 9 height 9
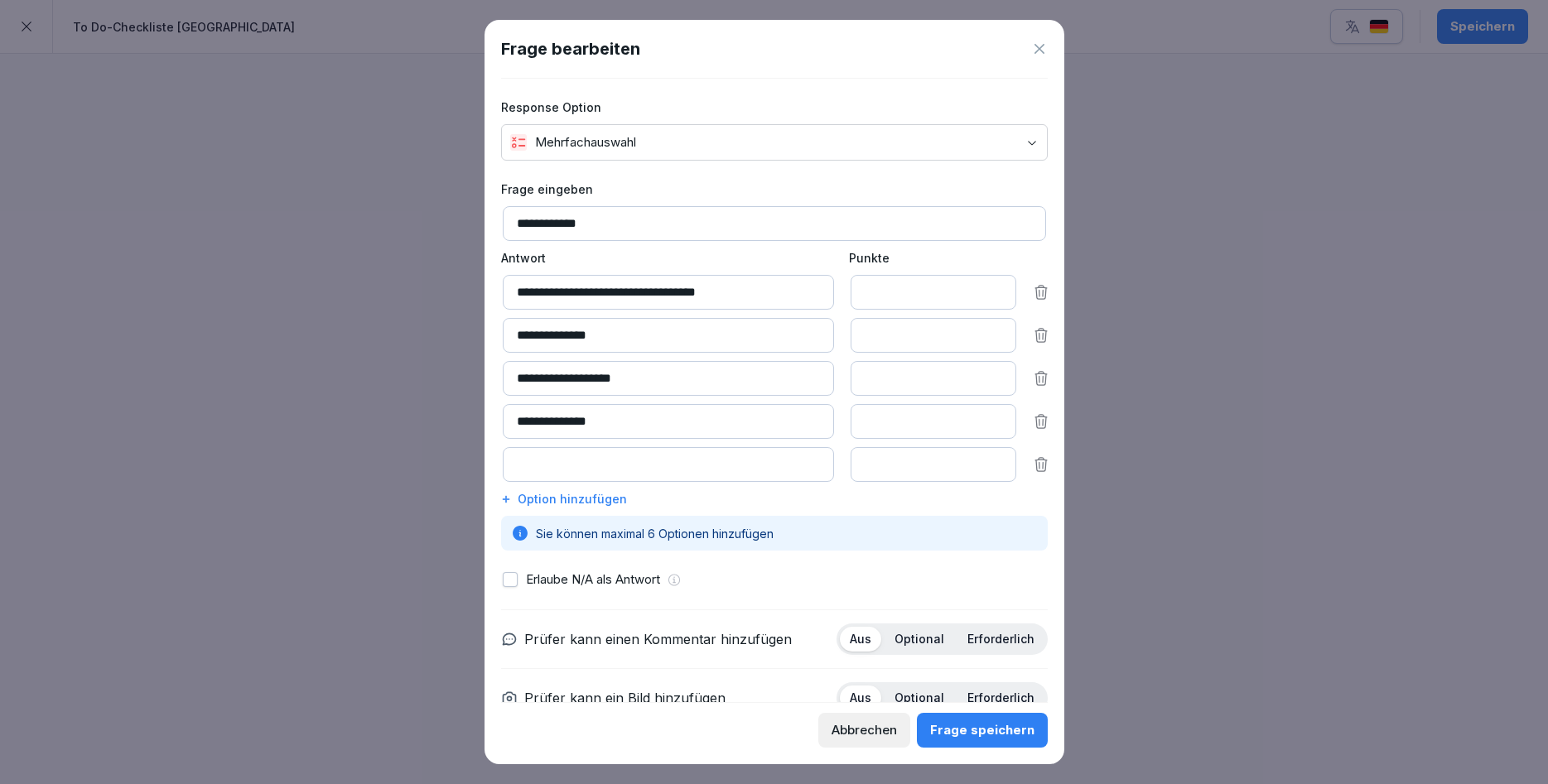
click at [517, 471] on input at bounding box center [669, 464] width 331 height 35
type input "**********"
click at [556, 334] on input "**********" at bounding box center [669, 335] width 331 height 35
click at [563, 334] on input "**********" at bounding box center [669, 335] width 331 height 35
type input "**********"
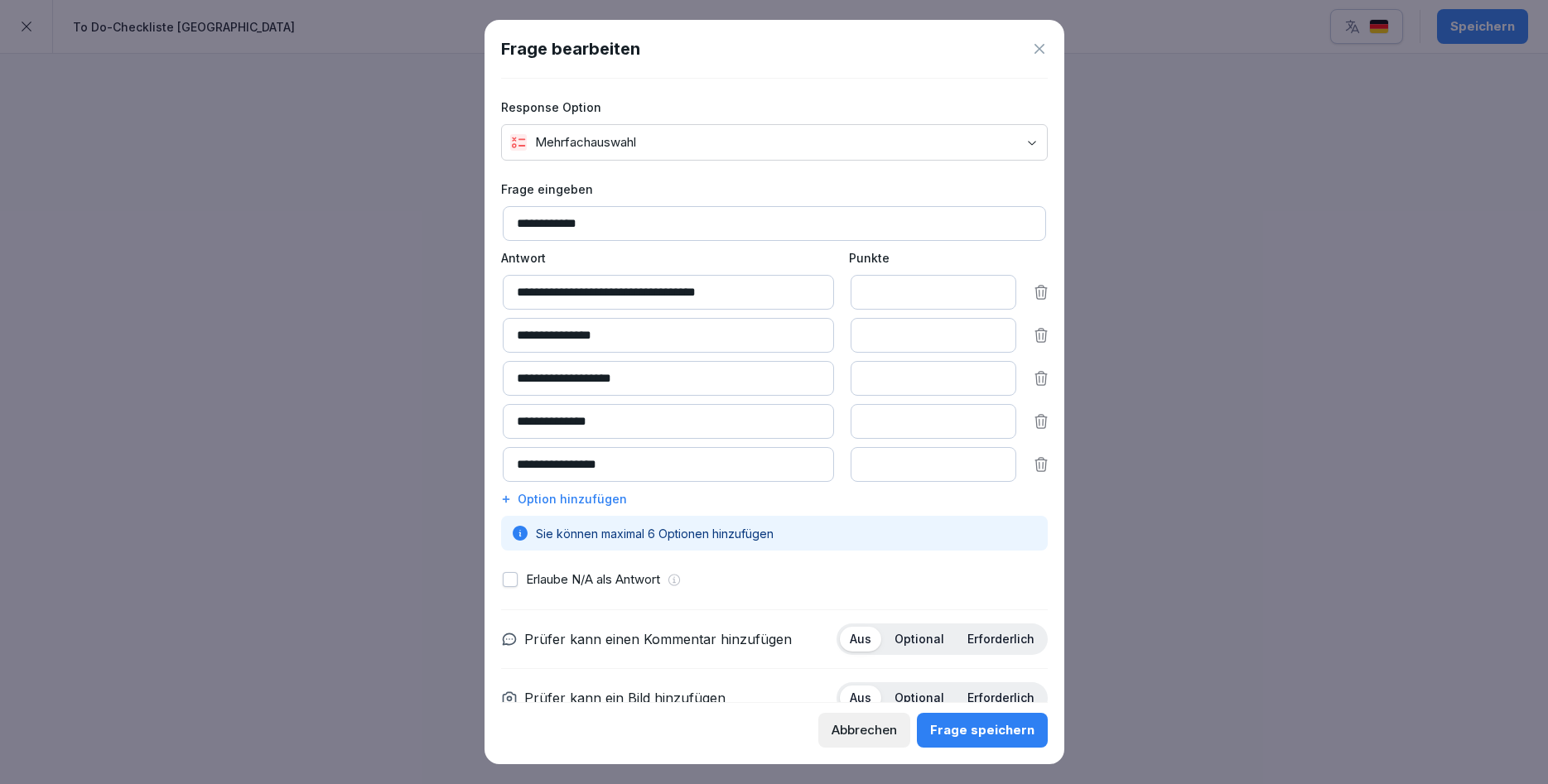
click at [656, 386] on input "**********" at bounding box center [669, 378] width 331 height 35
drag, startPoint x: 656, startPoint y: 386, endPoint x: 611, endPoint y: 384, distance: 45.0
click at [611, 384] on input "**********" at bounding box center [669, 378] width 331 height 35
type input "**********"
drag, startPoint x: 610, startPoint y: 425, endPoint x: 557, endPoint y: 431, distance: 53.3
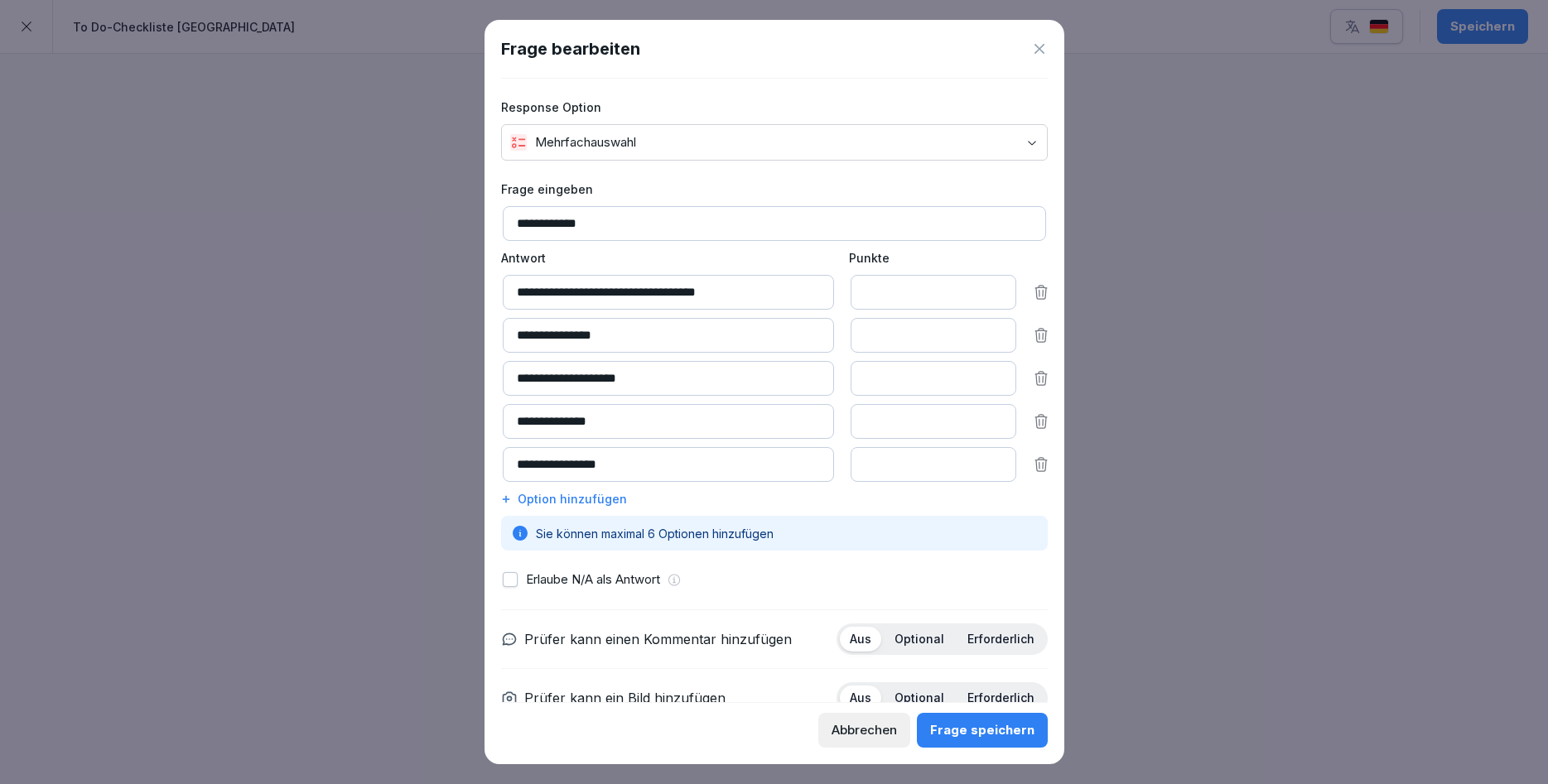
click at [557, 431] on input "**********" at bounding box center [669, 421] width 331 height 35
type input "**********"
click at [1019, 732] on div "Frage speichern" at bounding box center [983, 730] width 104 height 18
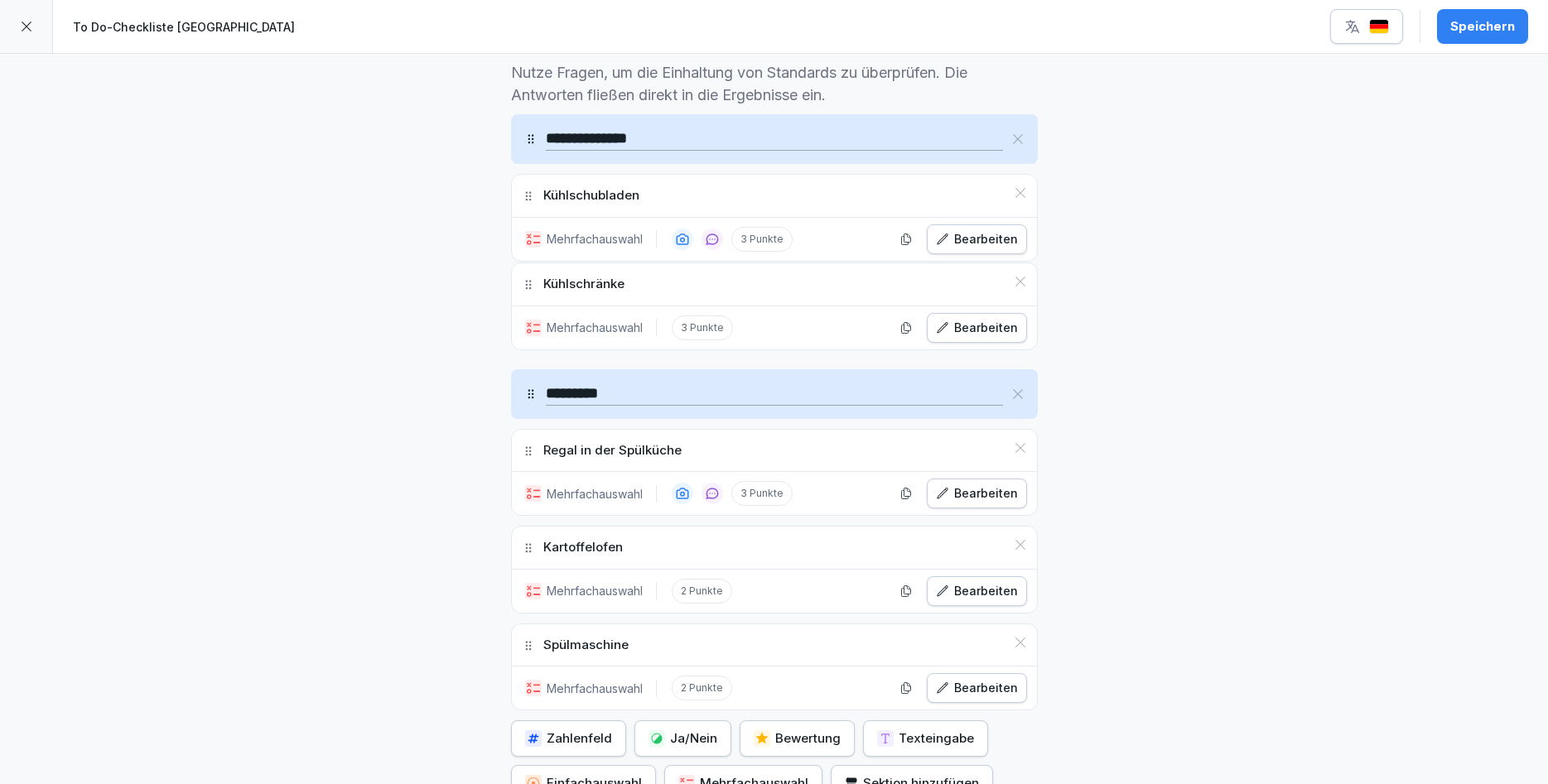
drag, startPoint x: 529, startPoint y: 646, endPoint x: 538, endPoint y: 286, distance: 360.1
click at [538, 286] on div "Kühlschränke" at bounding box center [774, 284] width 525 height 42
click at [674, 137] on input "**********" at bounding box center [775, 139] width 458 height 23
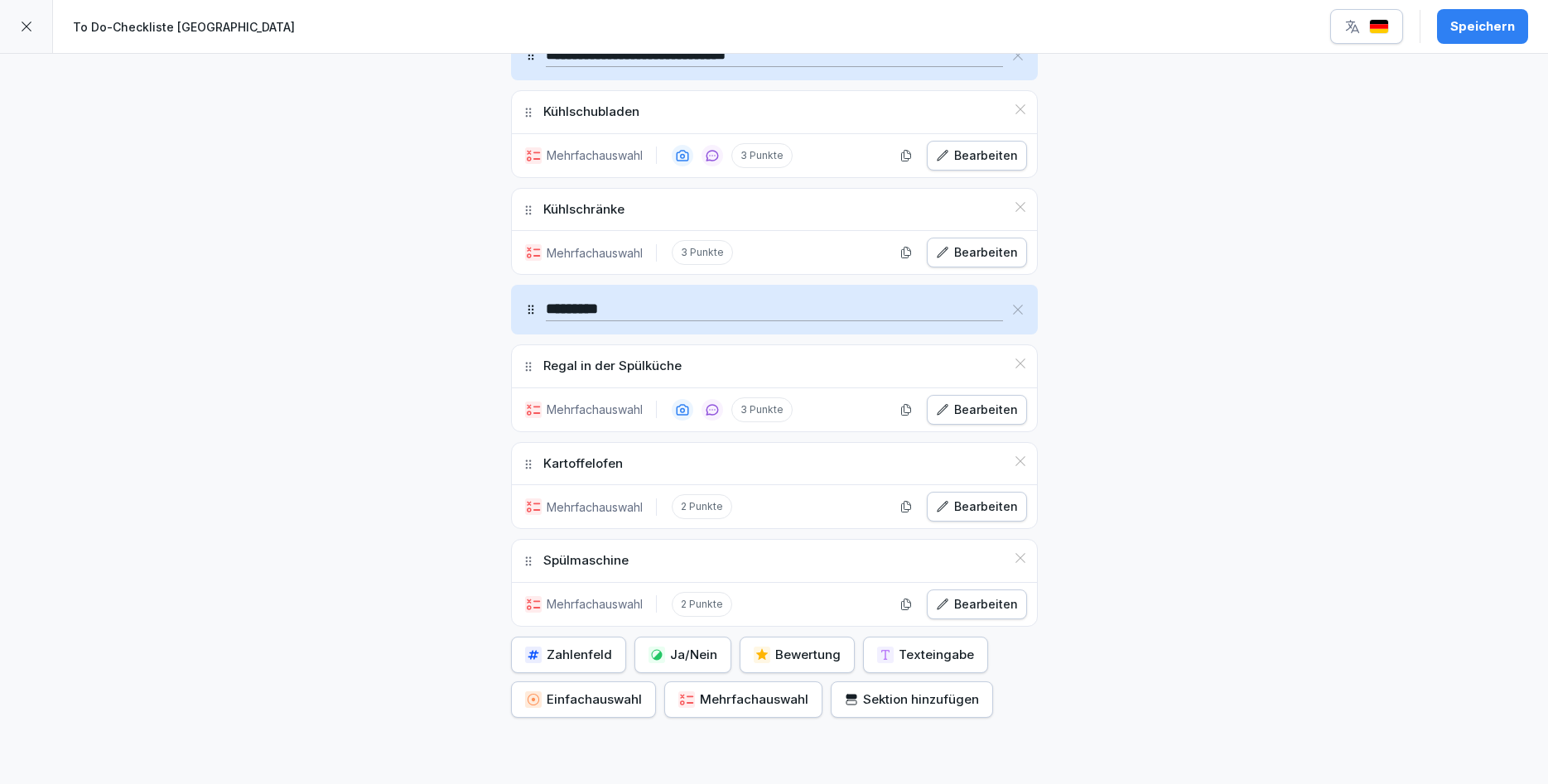
scroll to position [481, 0]
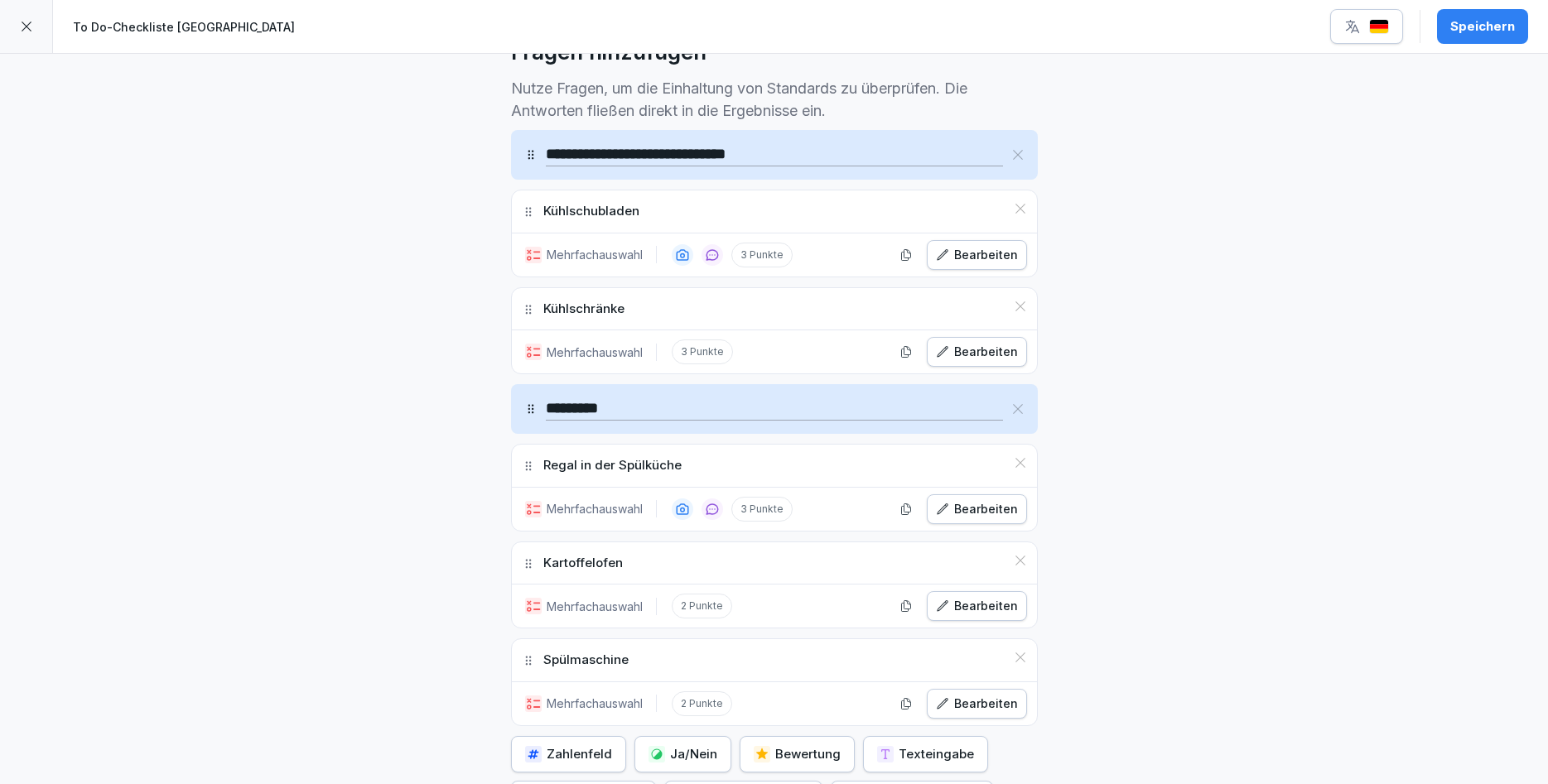
type input "**********"
click at [1508, 35] on div "Speichern" at bounding box center [1482, 26] width 65 height 18
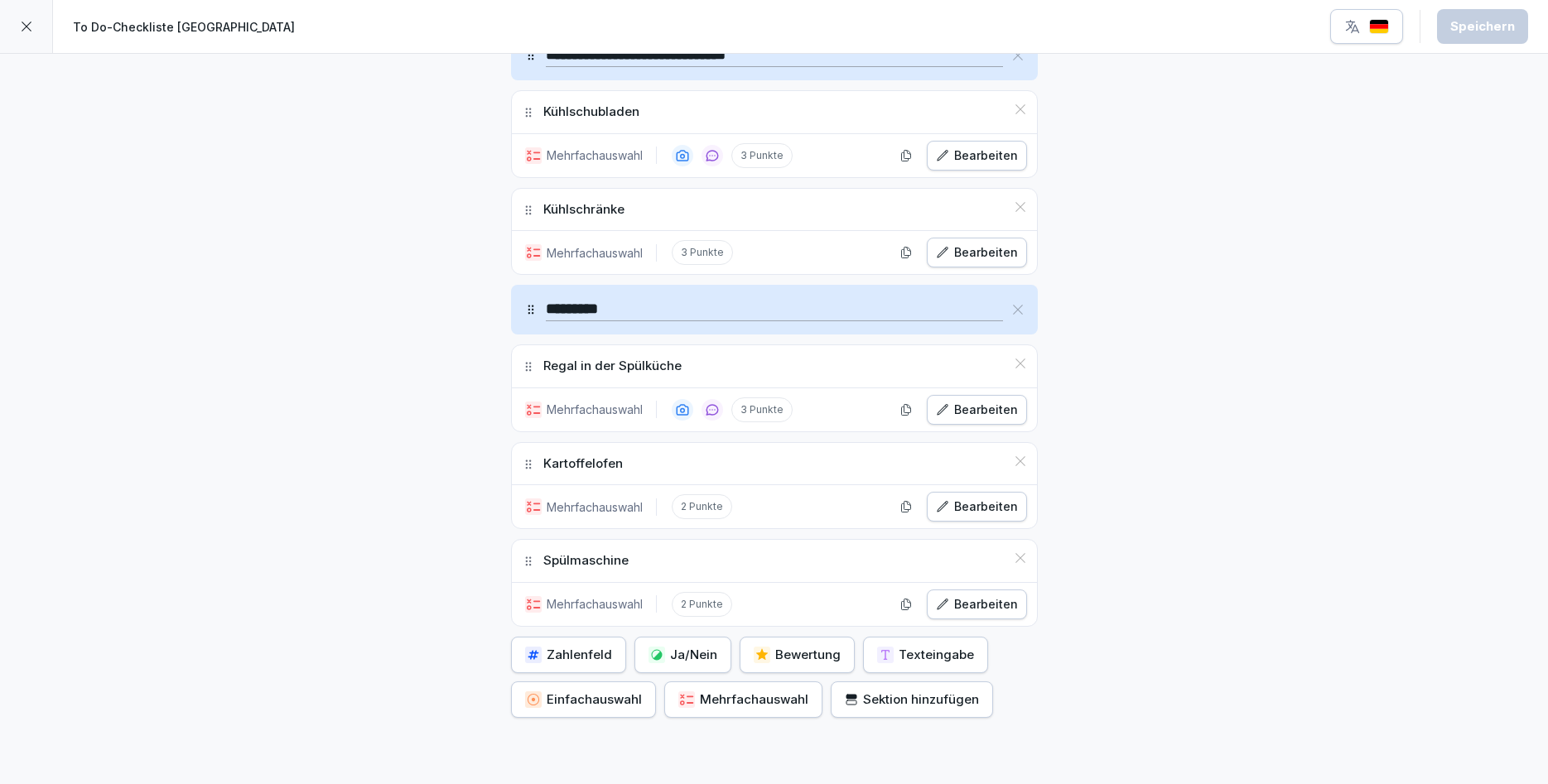
click at [861, 700] on div "Sektion hinzufügen" at bounding box center [912, 700] width 134 height 18
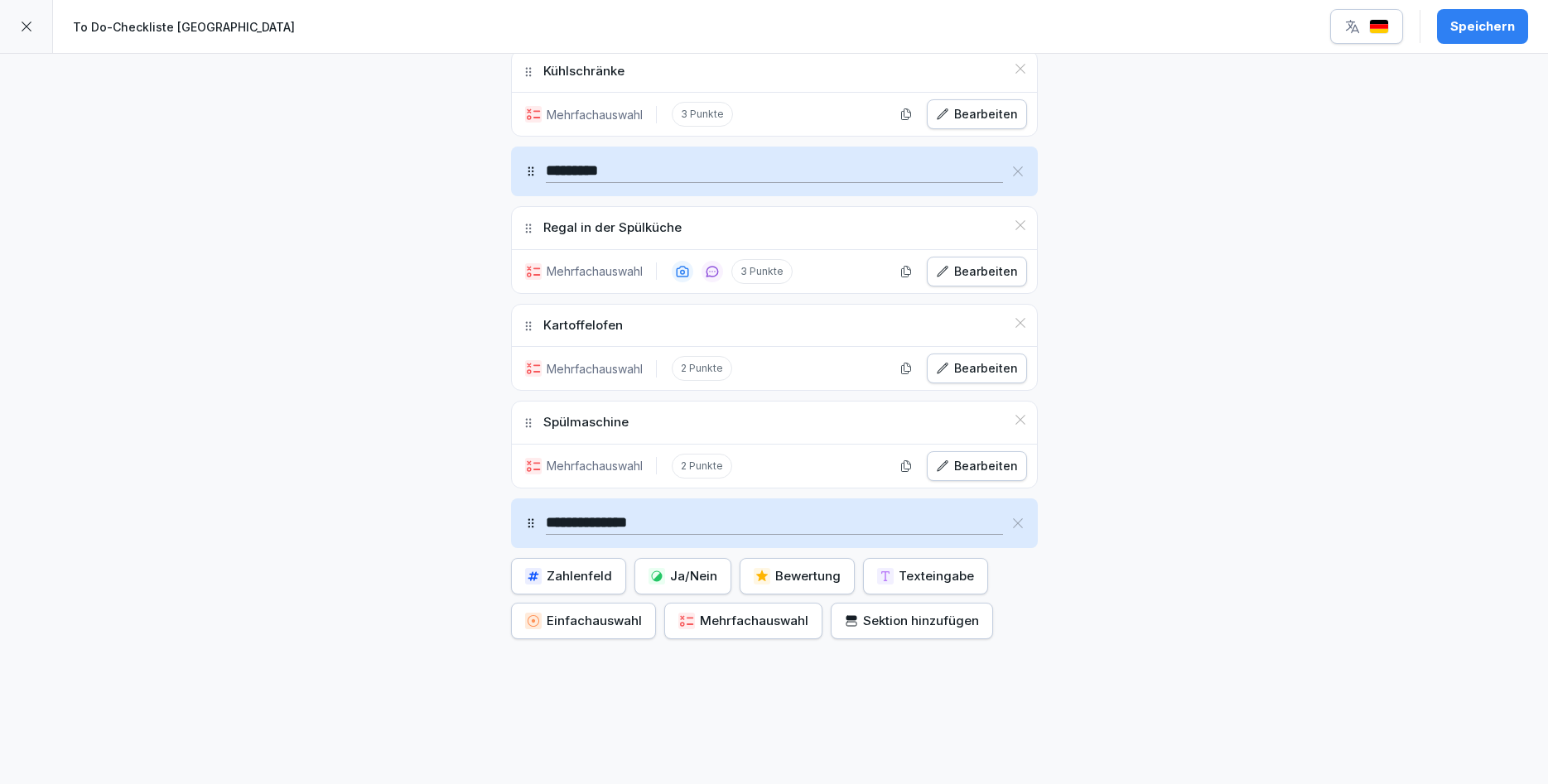
scroll to position [739, 0]
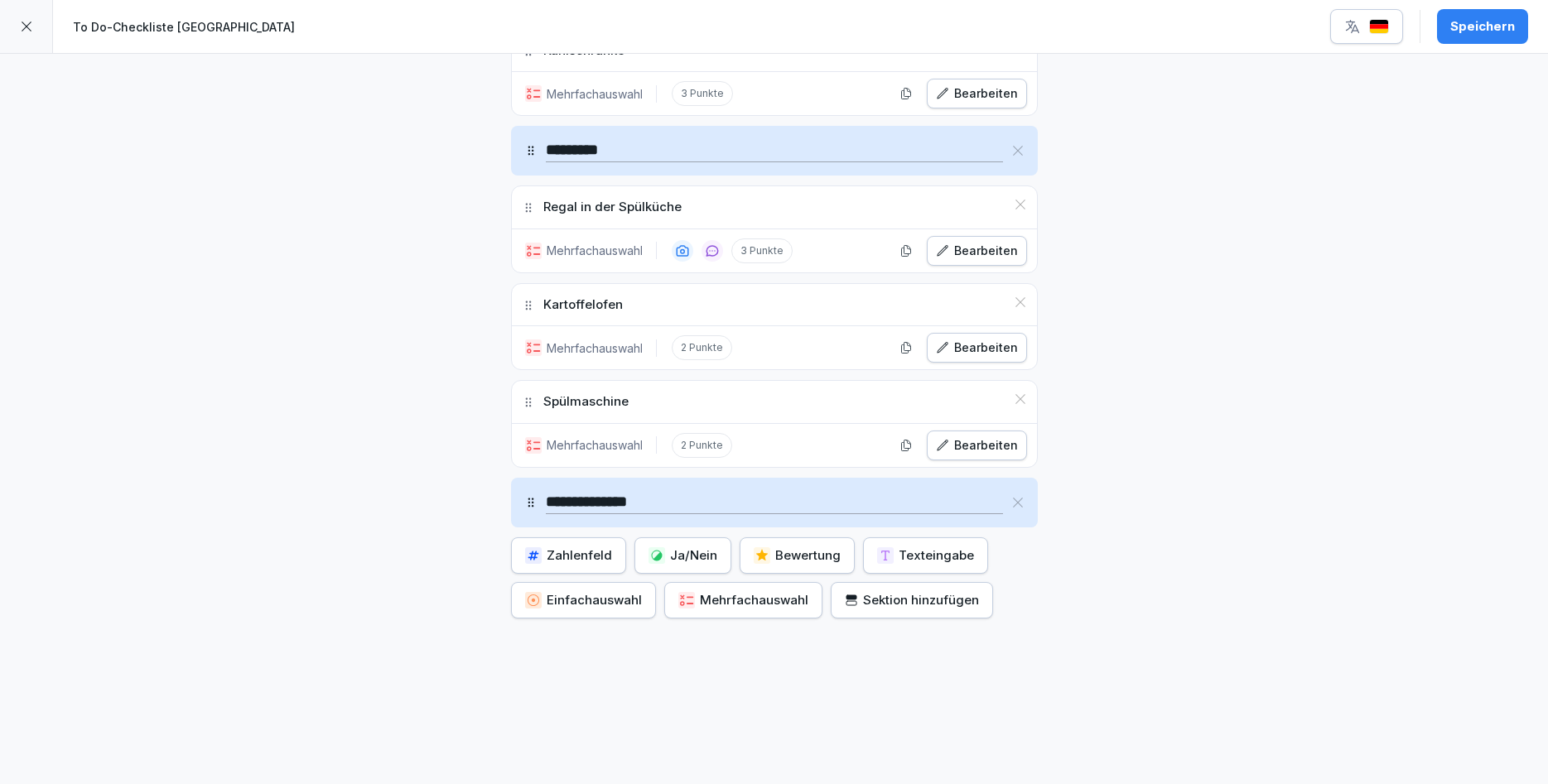
type input "**********"
click at [749, 596] on div "Mehrfachauswahl" at bounding box center [743, 600] width 130 height 18
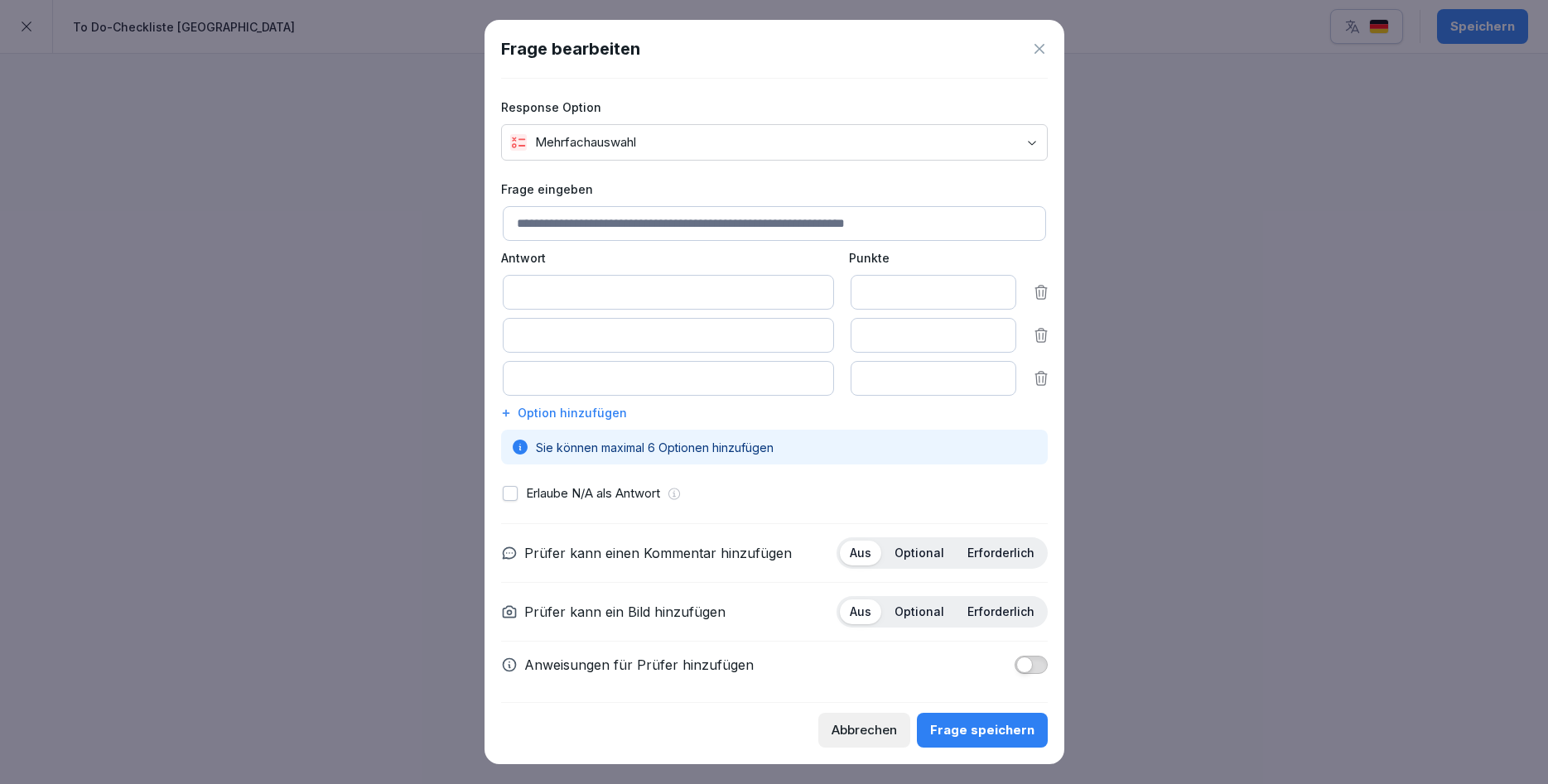
click at [750, 291] on input at bounding box center [669, 292] width 331 height 35
type input "**********"
click at [704, 340] on input at bounding box center [669, 335] width 331 height 35
type input "**********"
click at [665, 369] on input at bounding box center [669, 378] width 331 height 35
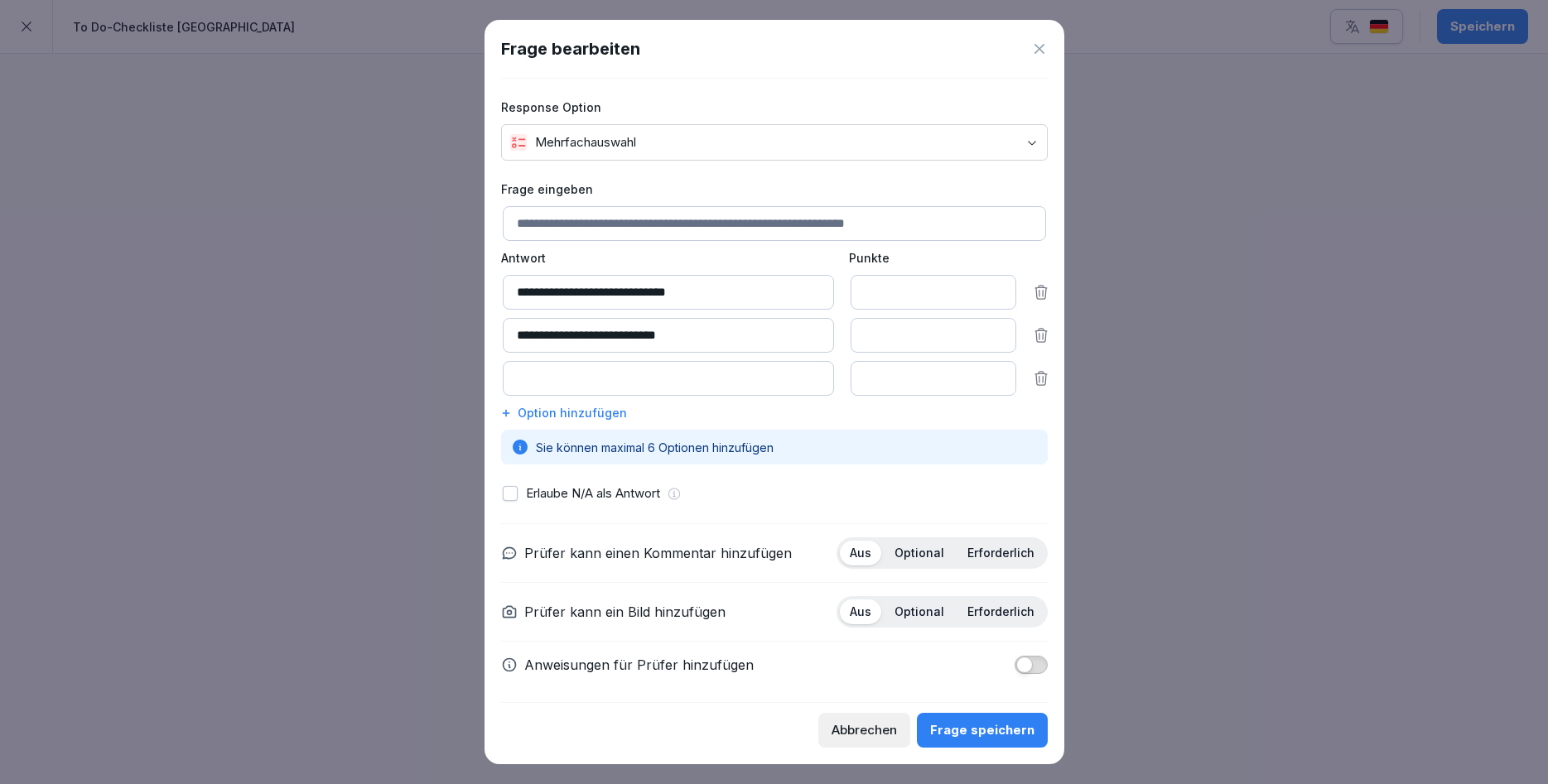
type input "*"
type input "**********"
click at [511, 414] on div "Option hinzufügen" at bounding box center [775, 413] width 547 height 17
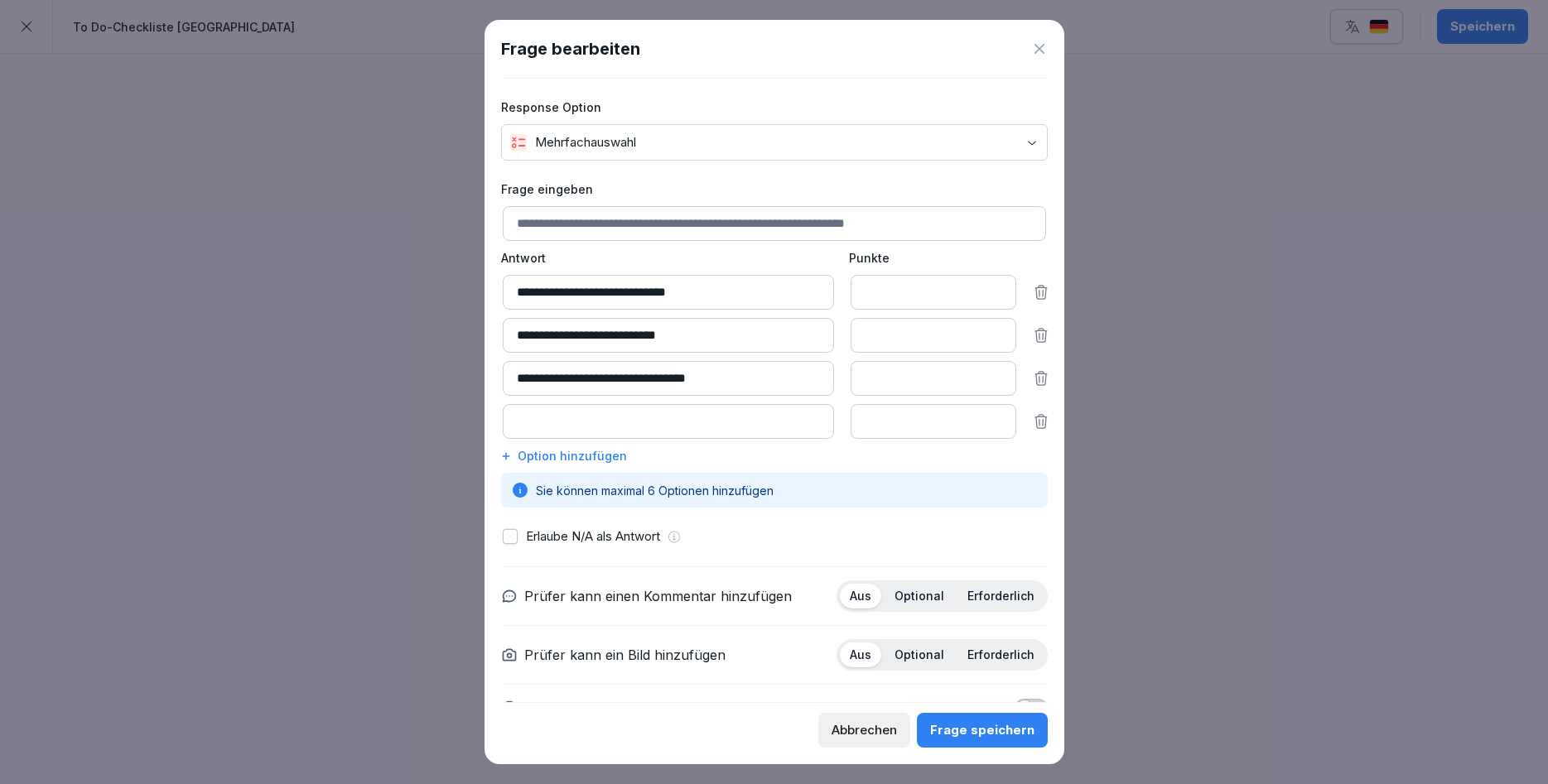
click at [531, 428] on input at bounding box center [669, 421] width 331 height 35
type input "**********"
click at [507, 459] on icon at bounding box center [506, 456] width 9 height 9
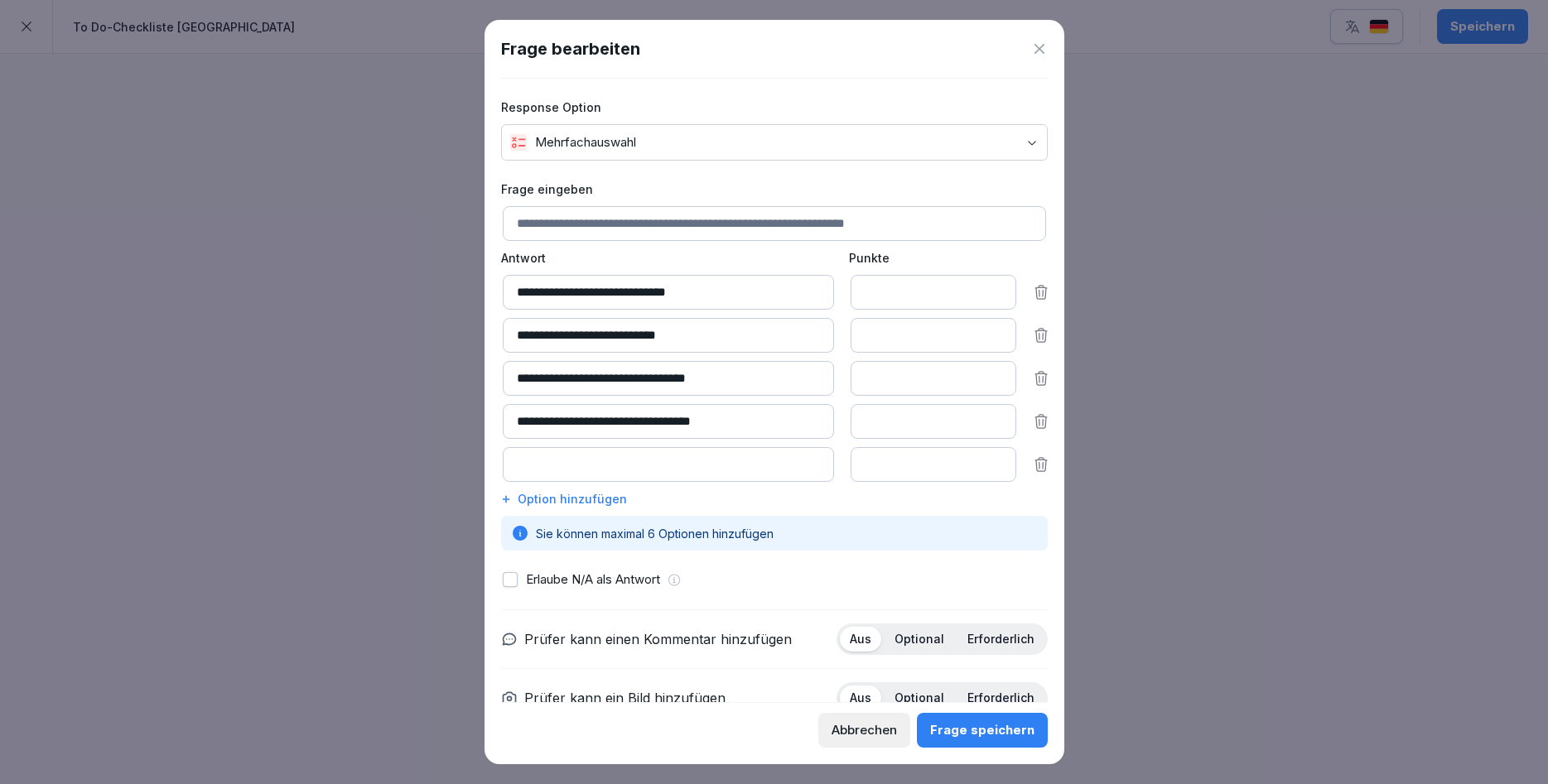
click at [507, 459] on input at bounding box center [669, 464] width 331 height 35
type input "**********"
click at [506, 503] on icon at bounding box center [506, 499] width 9 height 9
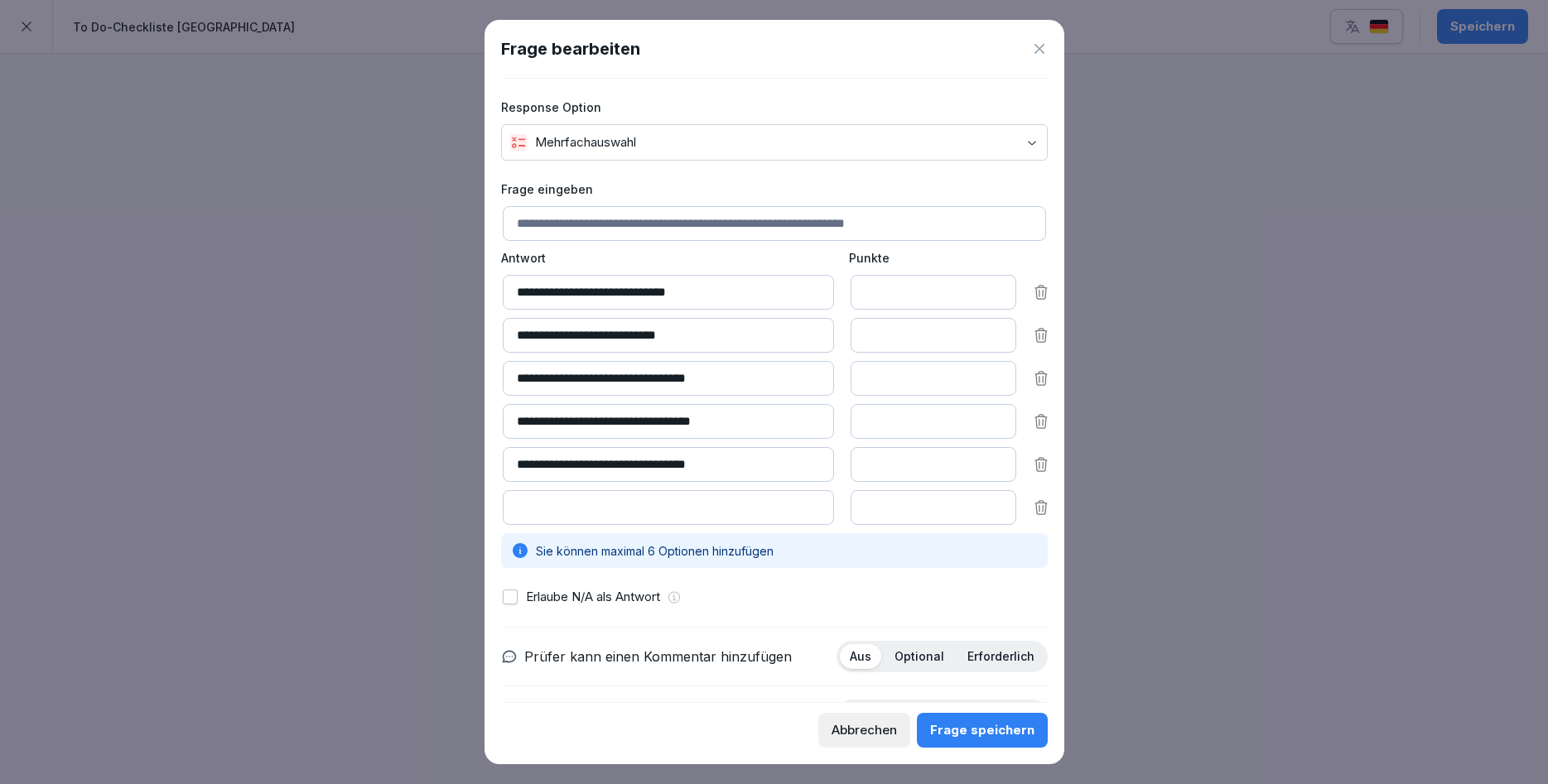
click at [583, 514] on input at bounding box center [669, 507] width 331 height 35
type input "*"
type input "**********"
click at [995, 743] on button "Frage speichern" at bounding box center [983, 730] width 131 height 35
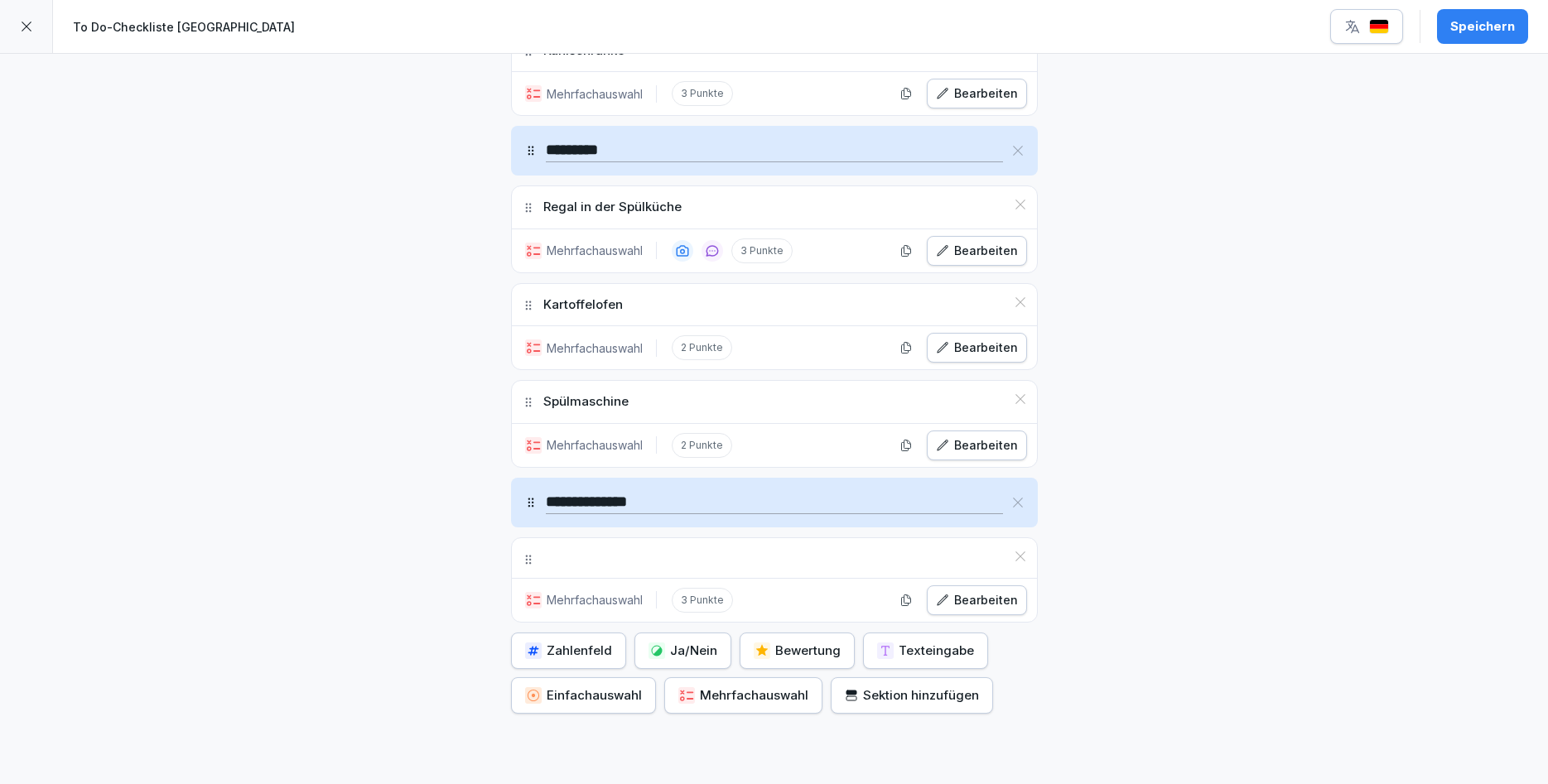
click at [1505, 21] on div "Speichern" at bounding box center [1482, 26] width 65 height 18
click at [23, 29] on icon at bounding box center [27, 27] width 13 height 13
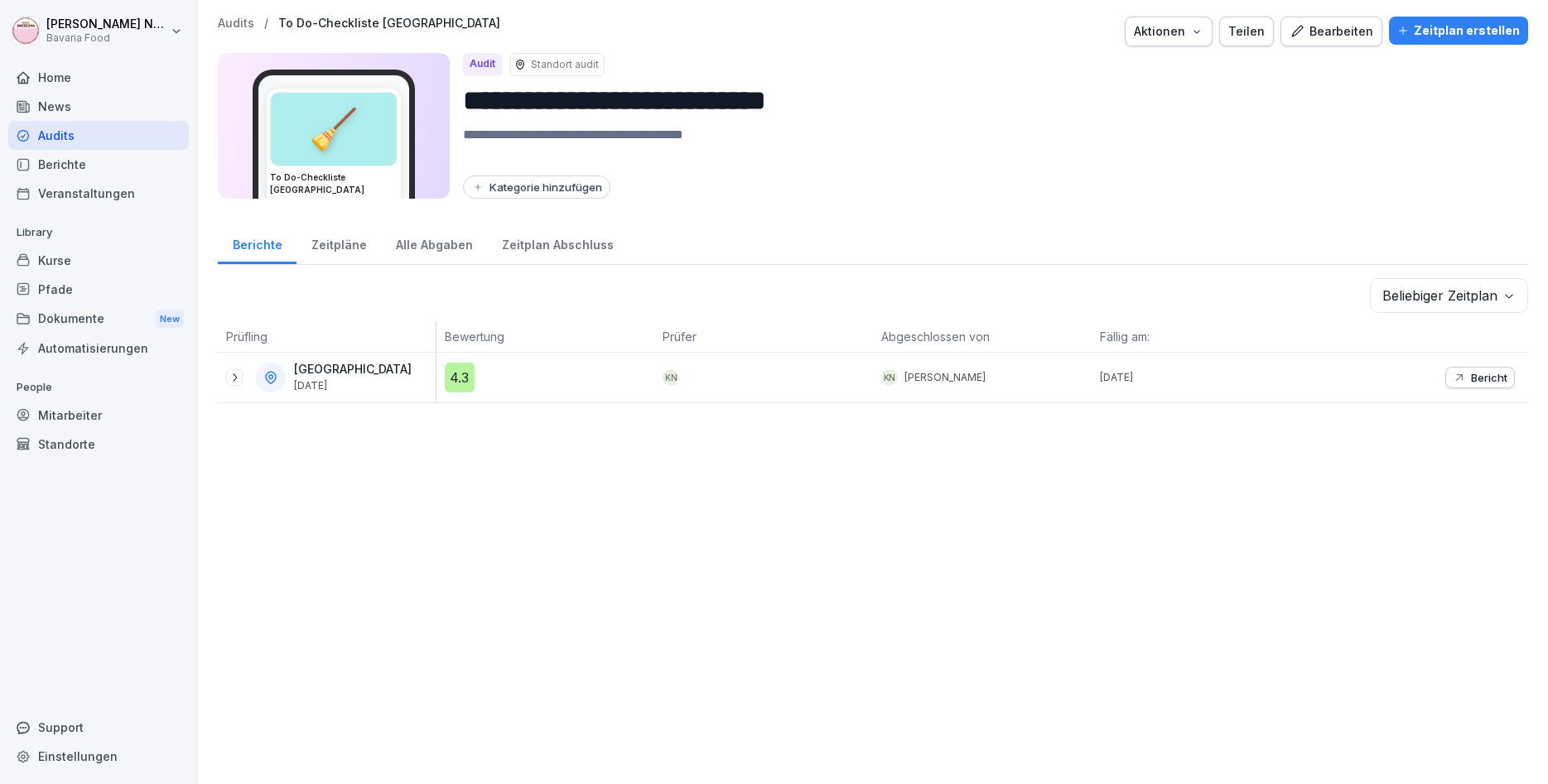
click at [36, 81] on div "Home" at bounding box center [99, 77] width 180 height 29
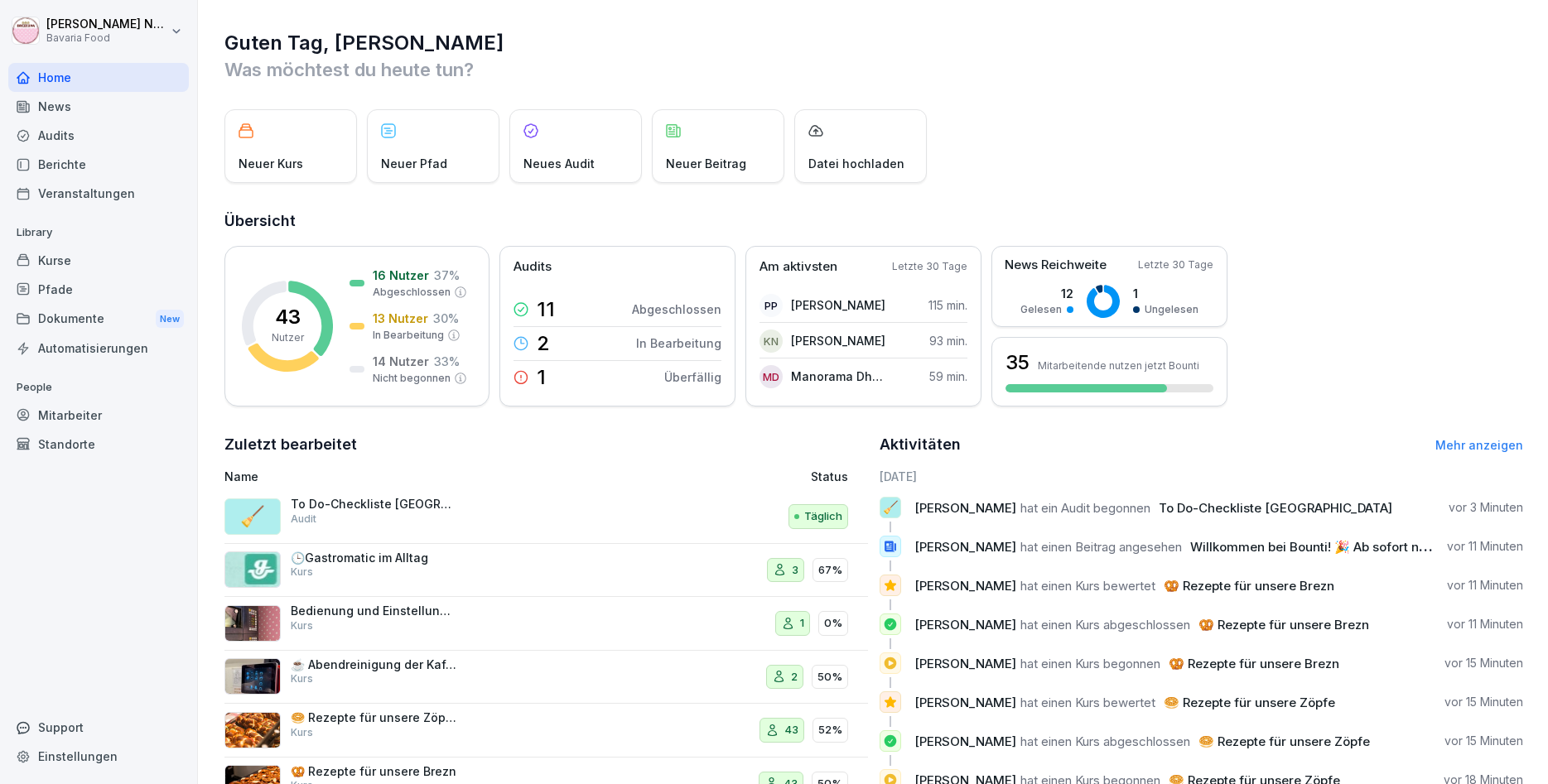
click at [72, 411] on div "Mitarbeiter" at bounding box center [99, 415] width 180 height 29
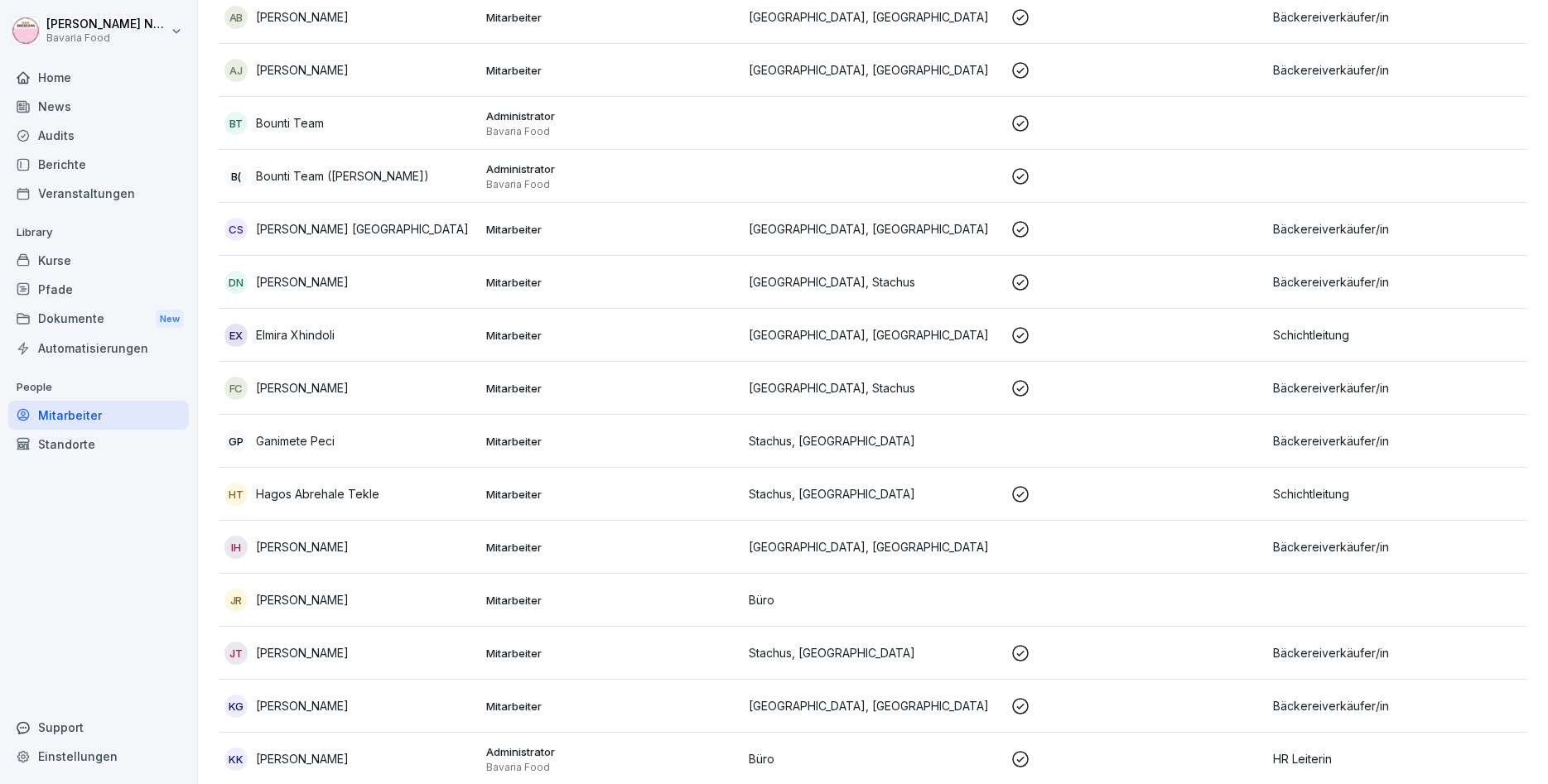
scroll to position [398, 0]
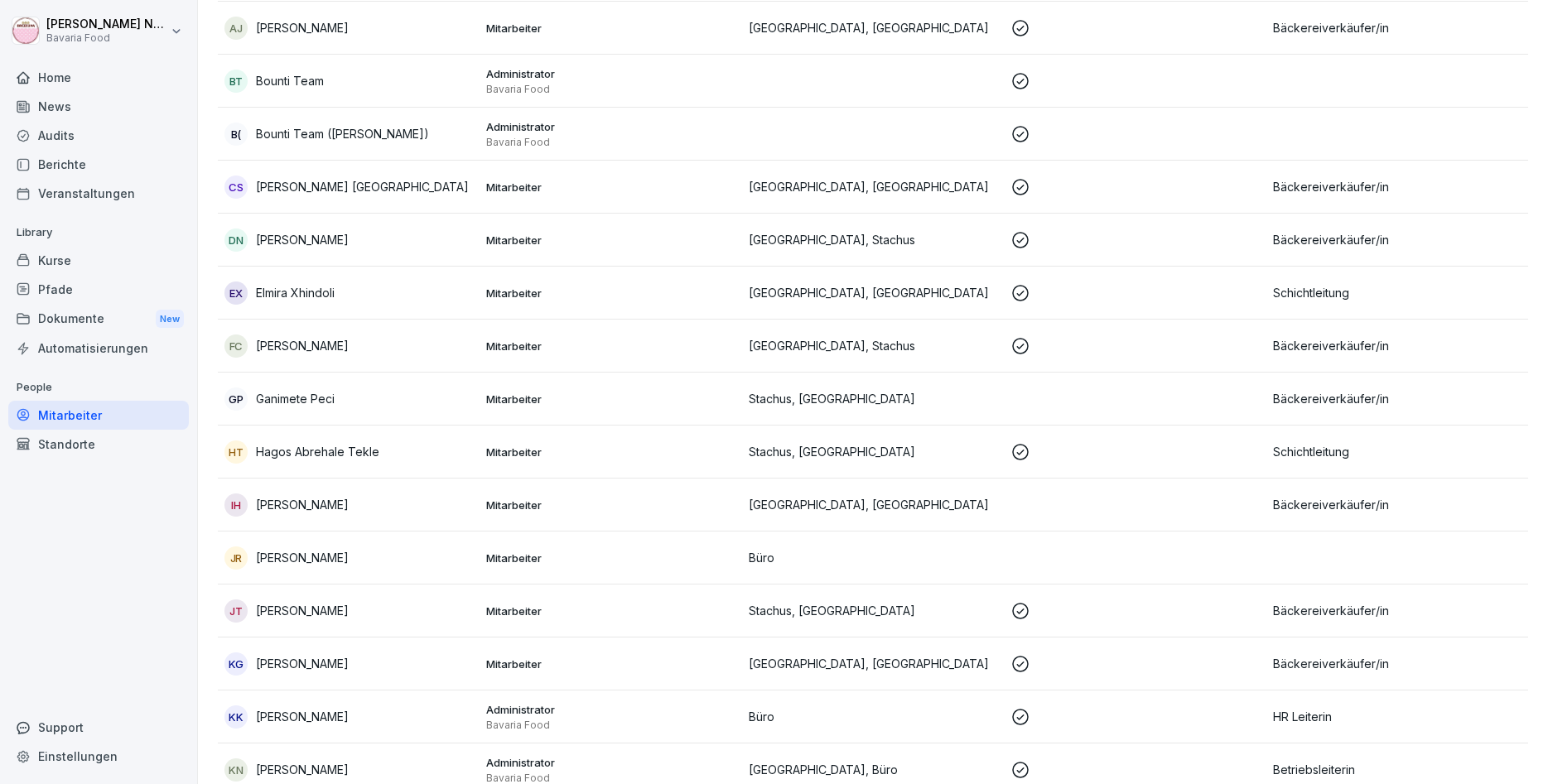
click at [378, 252] on td "DN [PERSON_NAME]" at bounding box center [349, 240] width 262 height 53
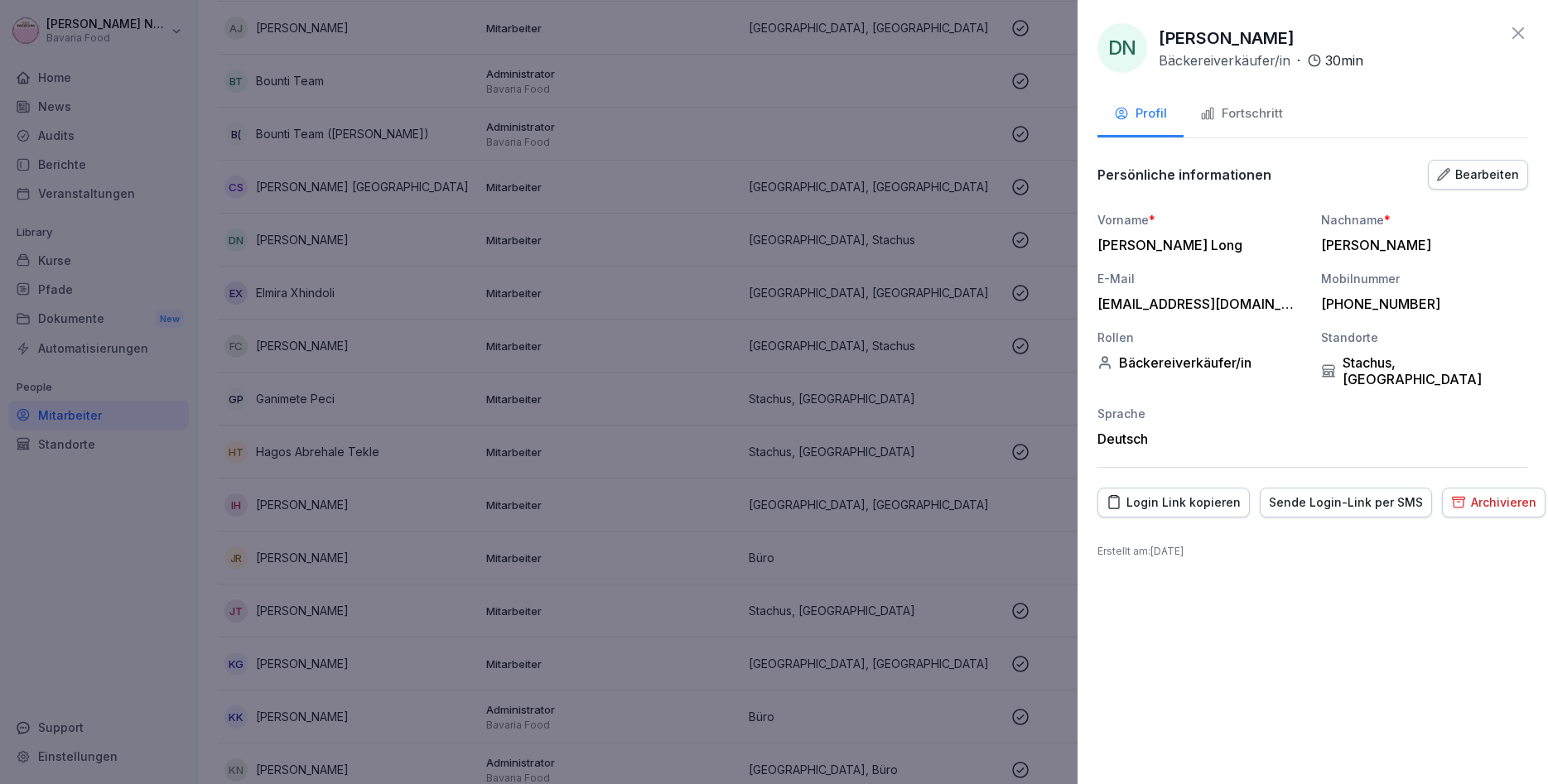
click at [1259, 123] on button "Fortschritt" at bounding box center [1242, 115] width 116 height 45
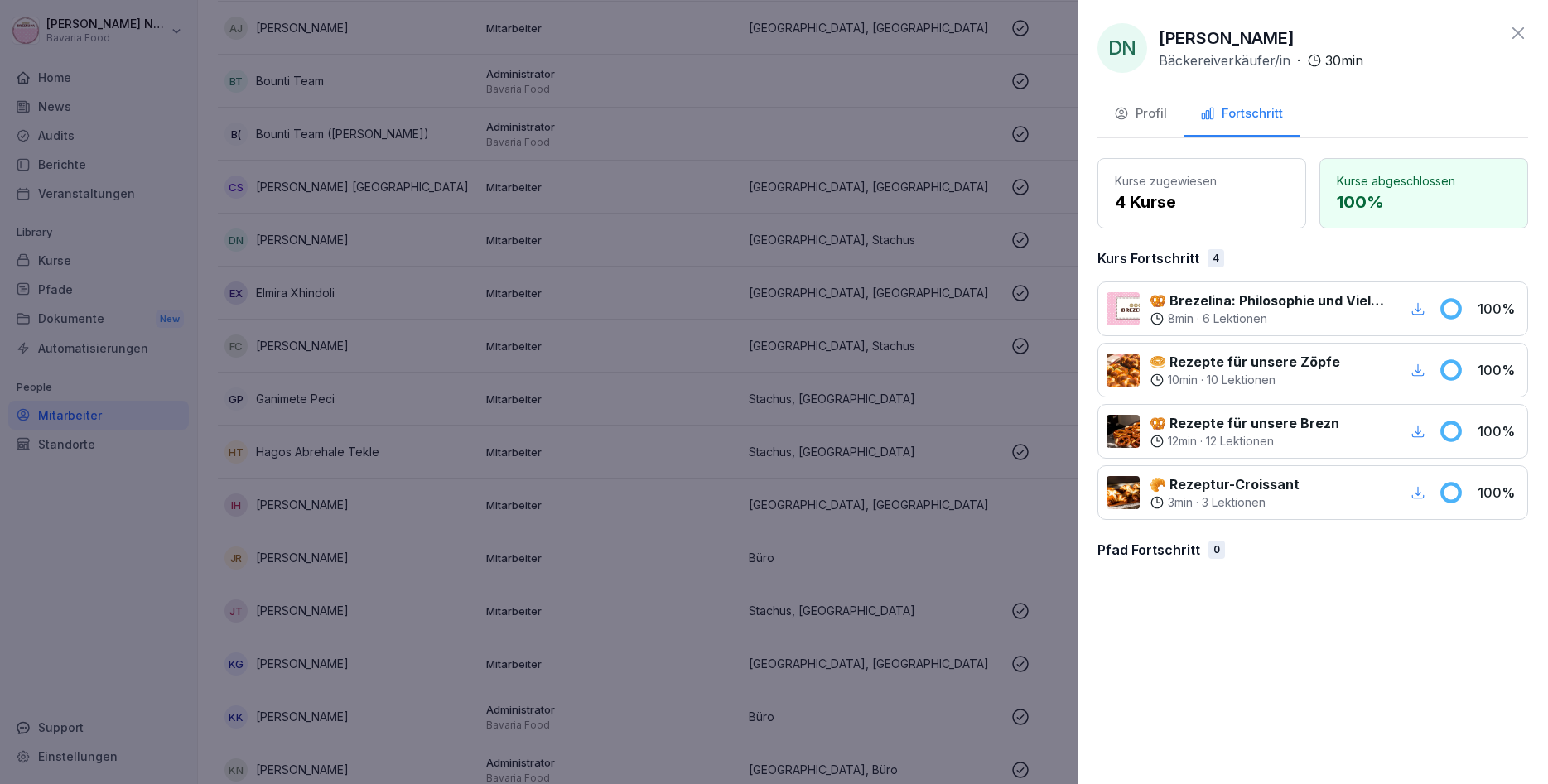
click at [1254, 308] on p "🥨 Brezelina: Philosophie und Vielfalt" at bounding box center [1269, 300] width 237 height 20
click at [1516, 30] on icon at bounding box center [1519, 33] width 11 height 11
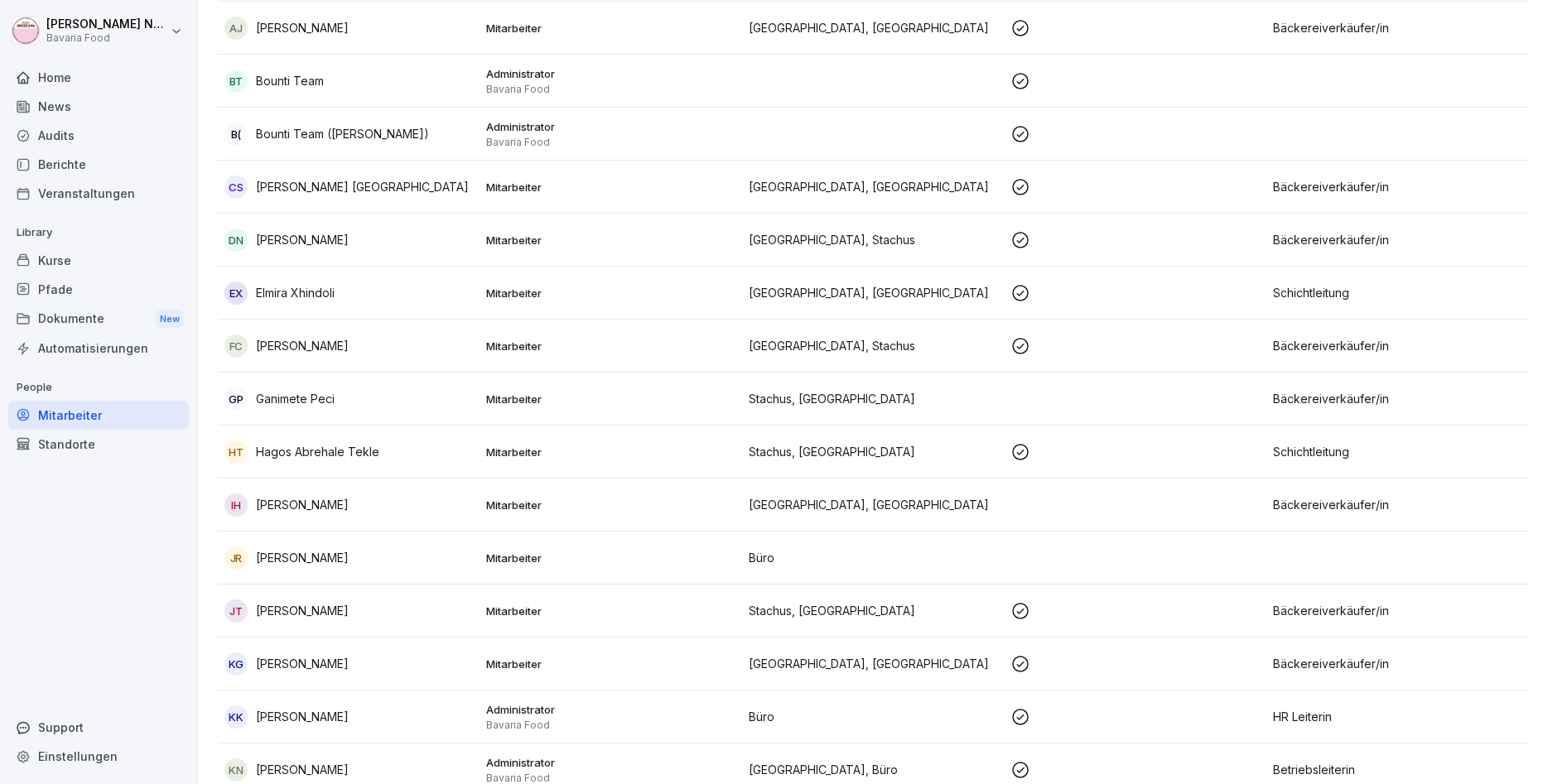
click at [51, 70] on div "Home" at bounding box center [99, 77] width 180 height 29
